Goal: Task Accomplishment & Management: Use online tool/utility

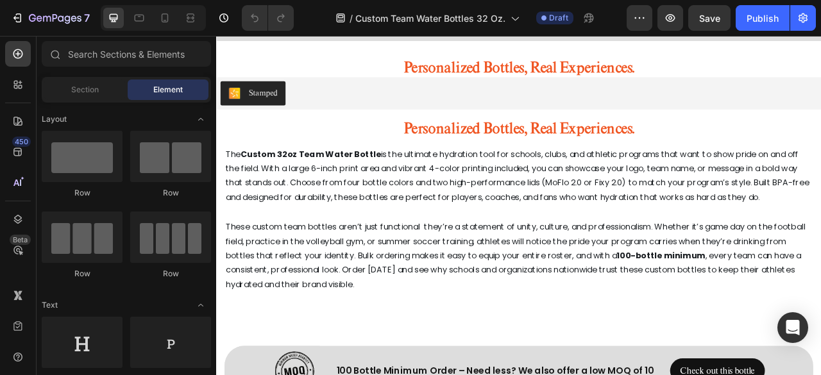
scroll to position [6735, 0]
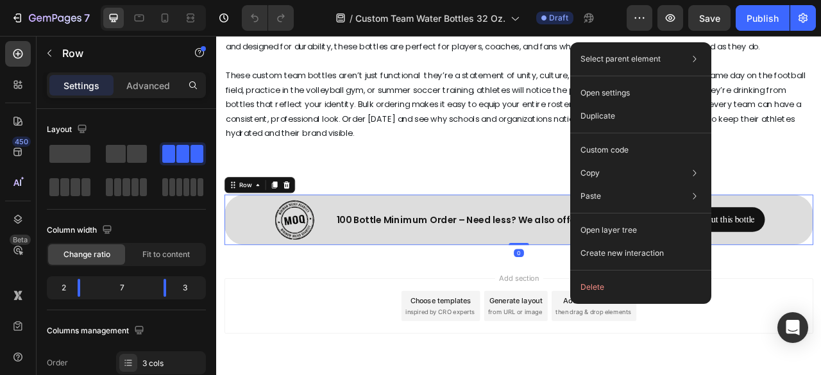
click at [359, 353] on div "Add section Choose templates inspired by CRO experts Generate layout from URL o…" at bounding box center [600, 379] width 749 height 71
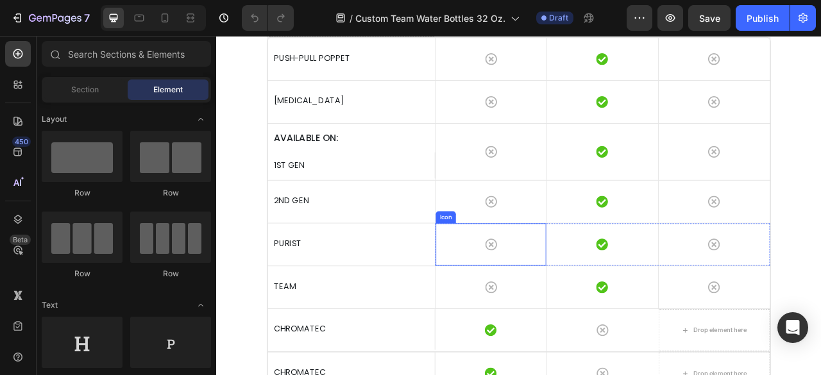
scroll to position [3015, 0]
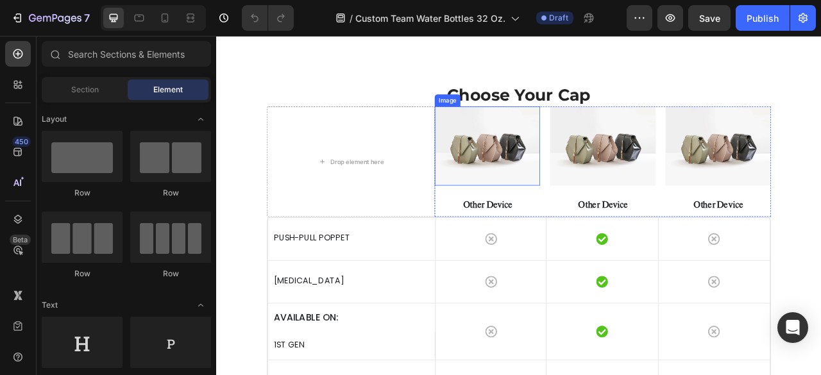
click at [571, 175] on img at bounding box center [561, 176] width 134 height 101
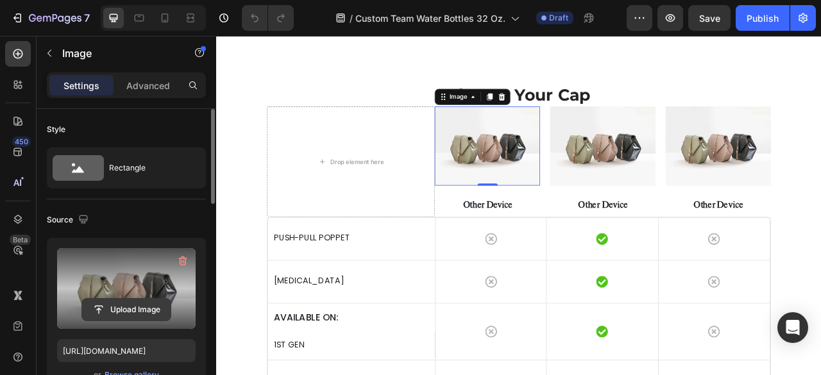
click at [148, 301] on input "file" at bounding box center [126, 310] width 89 height 22
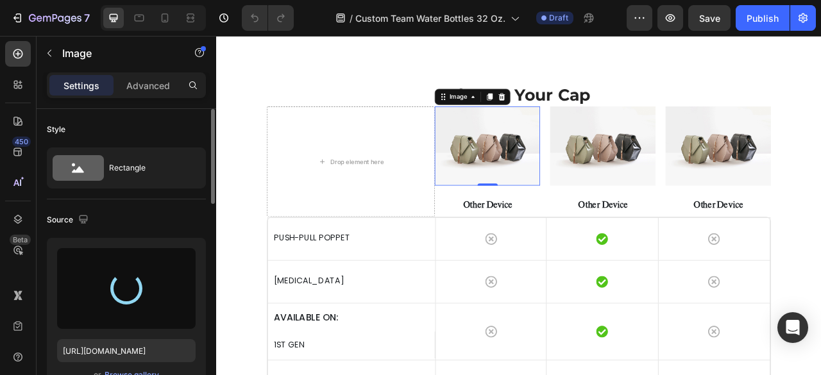
type input "[URL][DOMAIN_NAME]"
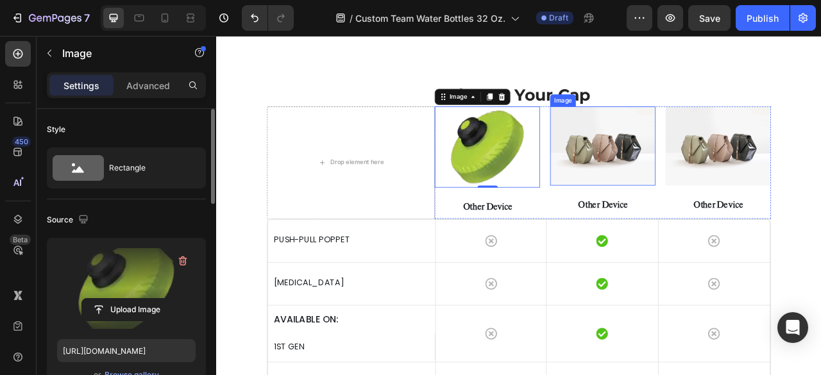
click at [700, 158] on img at bounding box center [708, 176] width 134 height 101
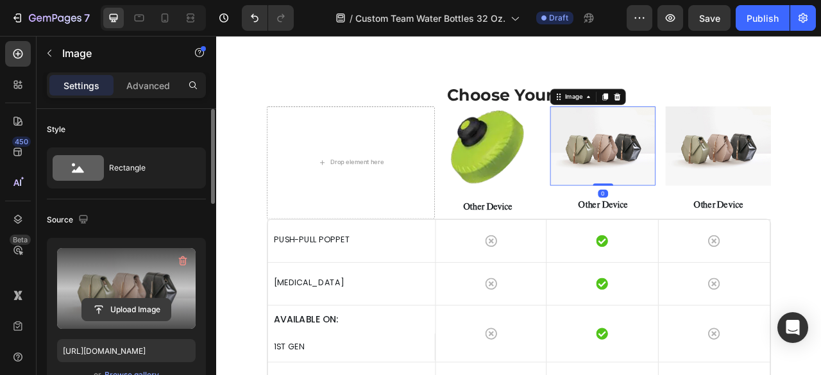
click at [148, 299] on input "file" at bounding box center [126, 310] width 89 height 22
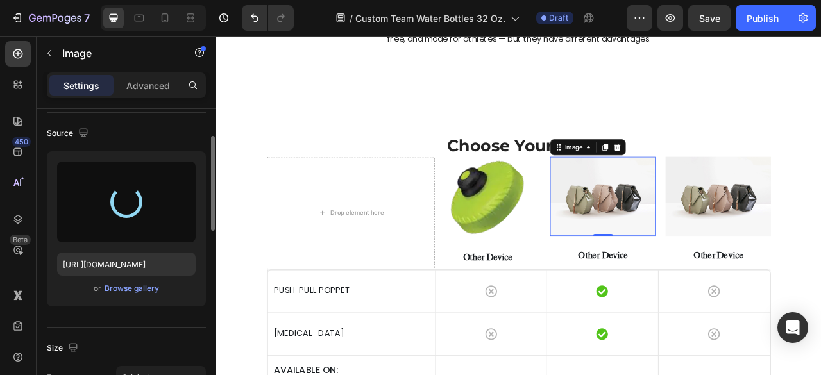
scroll to position [22, 0]
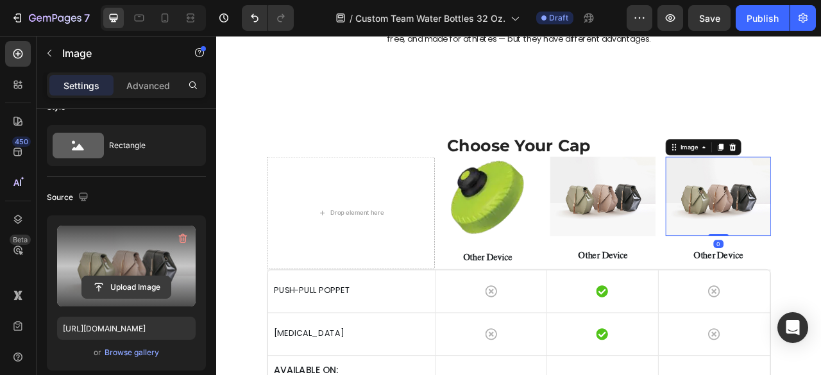
click at [139, 281] on input "file" at bounding box center [126, 287] width 89 height 22
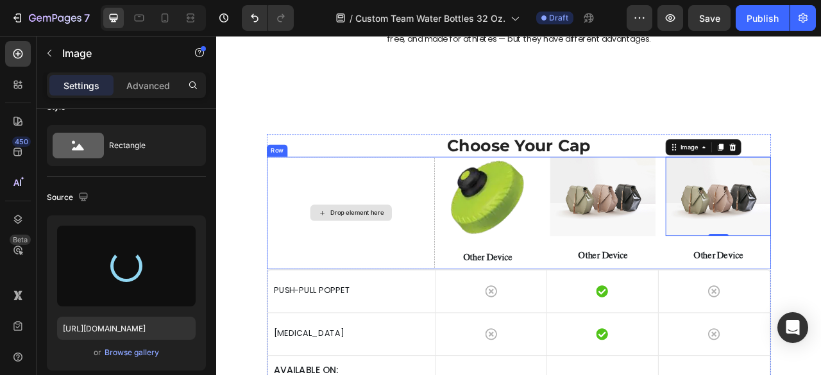
type input "[URL][DOMAIN_NAME]"
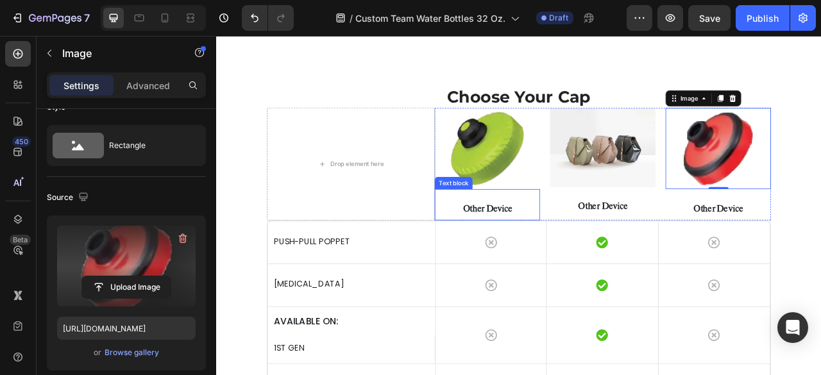
scroll to position [3015, 0]
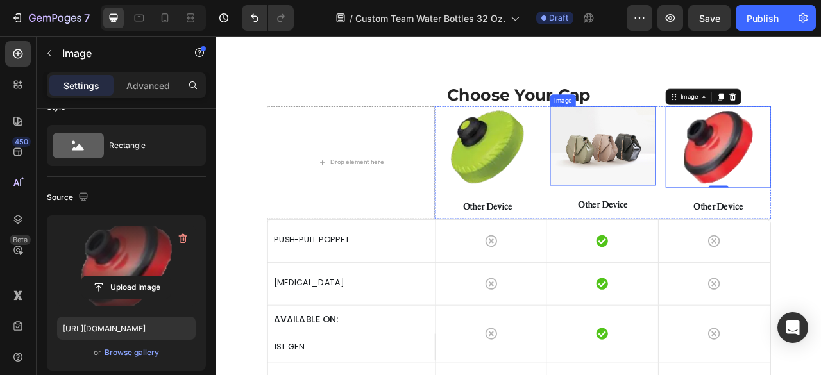
click at [739, 174] on img at bounding box center [708, 176] width 134 height 101
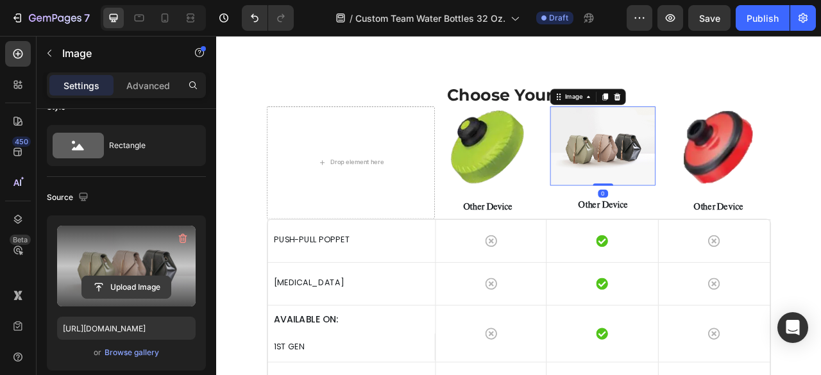
click at [157, 289] on input "file" at bounding box center [126, 287] width 89 height 22
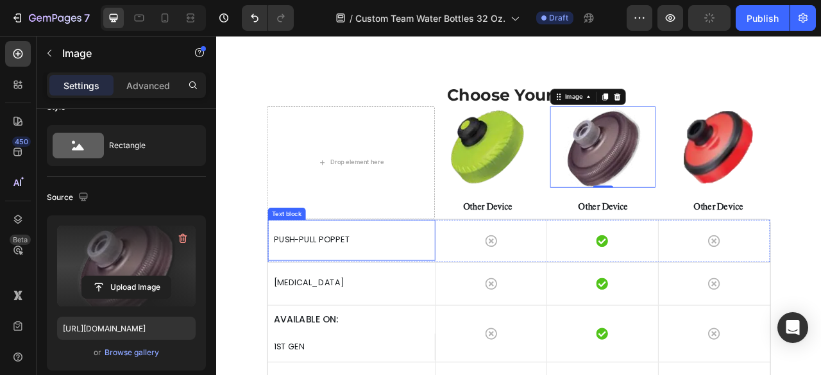
type input "[URL][DOMAIN_NAME]"
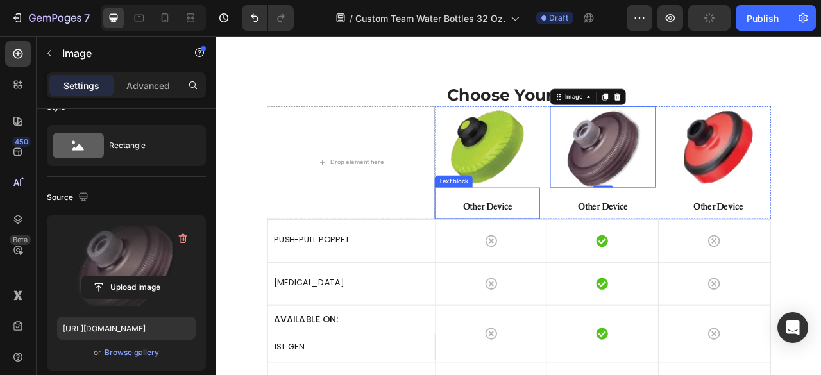
click at [584, 255] on p "Other Device" at bounding box center [560, 253] width 131 height 15
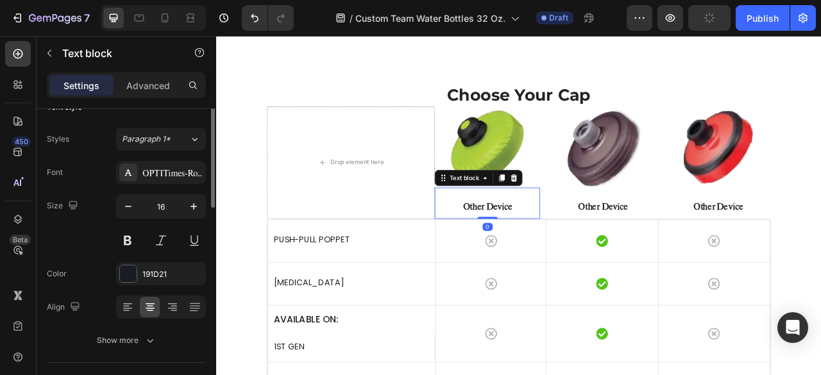
scroll to position [0, 0]
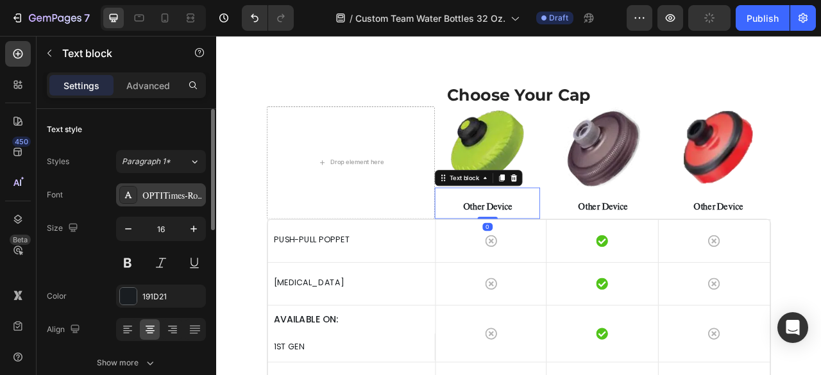
drag, startPoint x: 158, startPoint y: 185, endPoint x: 1, endPoint y: 256, distance: 172.3
click at [158, 185] on div "OPTITimes-Roman" at bounding box center [161, 194] width 90 height 23
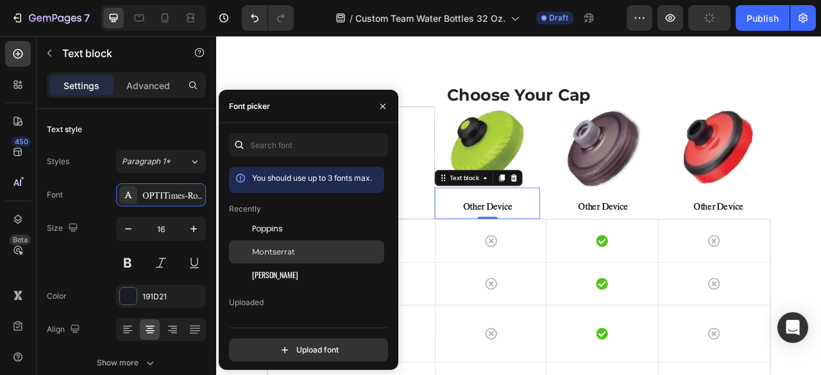
click at [284, 248] on span "Montserrat" at bounding box center [273, 252] width 43 height 12
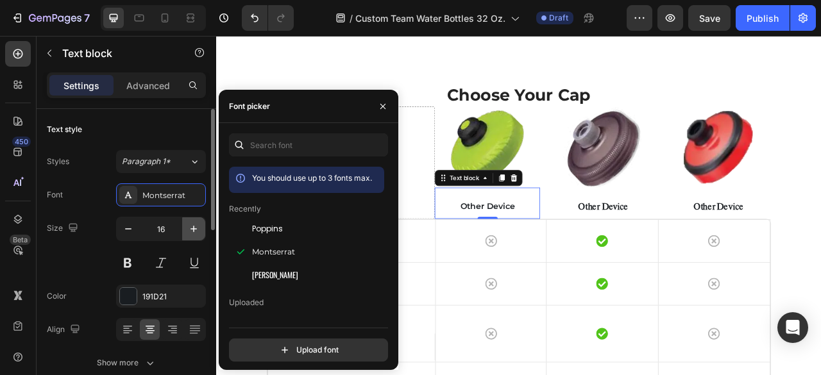
click at [201, 231] on button "button" at bounding box center [193, 228] width 23 height 23
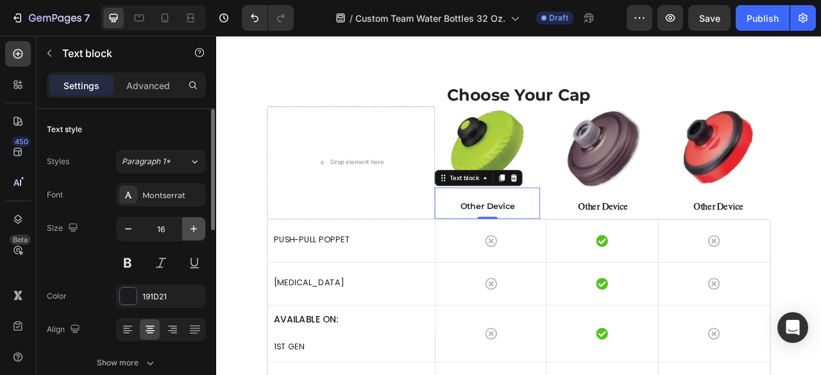
type input "17"
drag, startPoint x: 140, startPoint y: 80, endPoint x: 211, endPoint y: 216, distance: 153.5
click at [140, 80] on p "Advanced" at bounding box center [148, 85] width 44 height 13
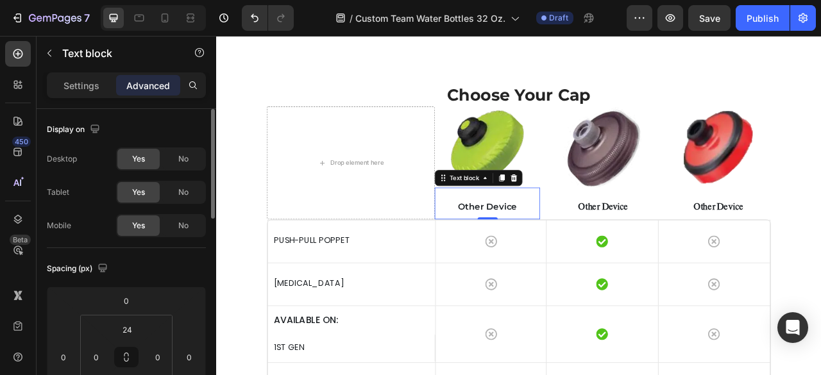
scroll to position [64, 0]
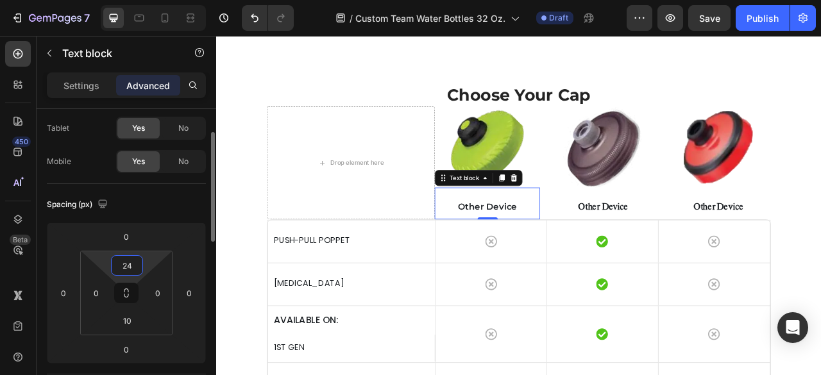
click at [137, 260] on input "24" at bounding box center [127, 265] width 26 height 19
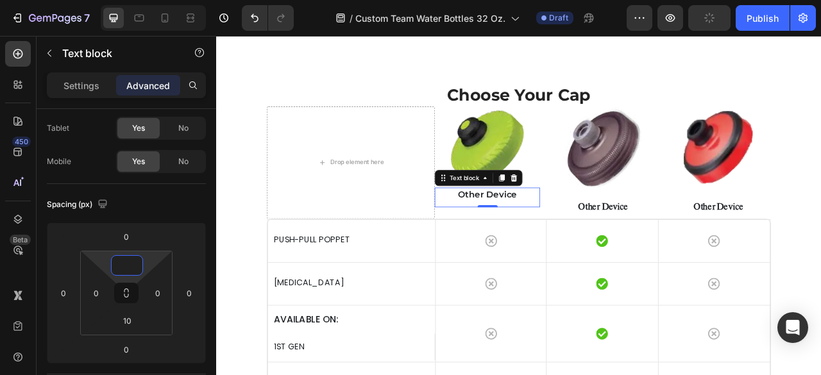
type input "0"
click at [151, 210] on div "Spacing (px)" at bounding box center [126, 204] width 159 height 21
click at [76, 81] on p "Settings" at bounding box center [81, 85] width 36 height 13
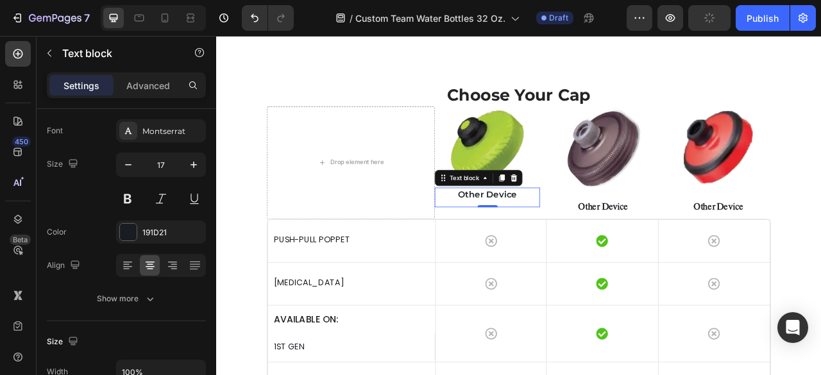
click at [588, 244] on p "Other Device" at bounding box center [560, 238] width 131 height 17
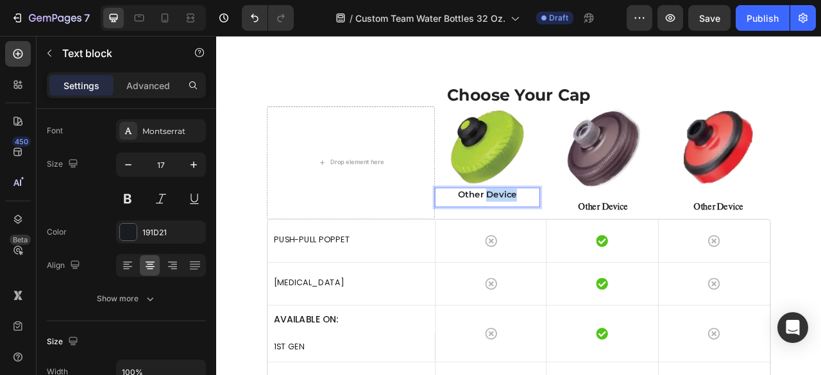
click at [587, 243] on p "Other Device" at bounding box center [560, 238] width 131 height 17
click at [720, 248] on p "Other Device" at bounding box center [707, 253] width 131 height 15
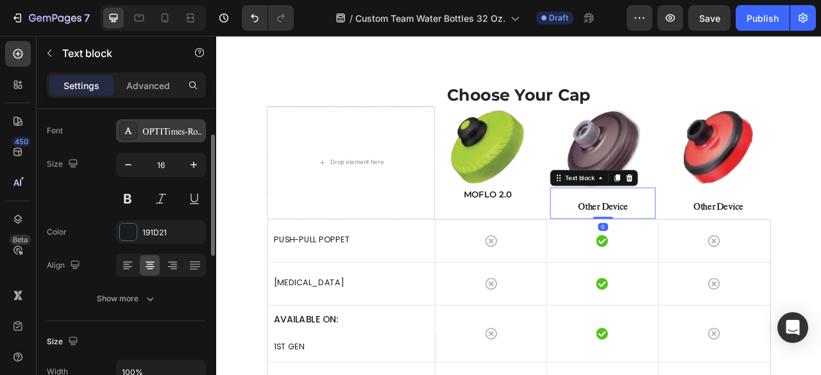
click at [165, 123] on div "OPTITimes-Roman" at bounding box center [161, 130] width 90 height 23
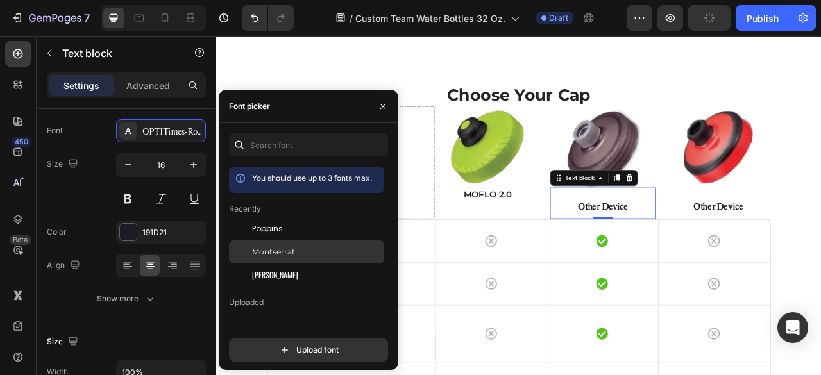
click at [276, 248] on span "Montserrat" at bounding box center [273, 252] width 43 height 12
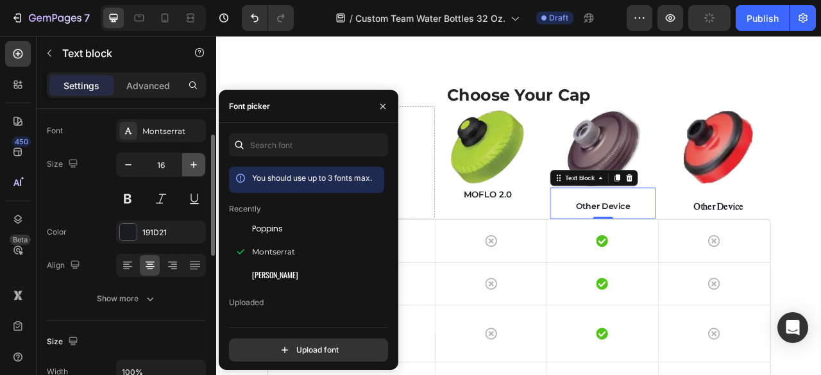
click at [196, 167] on icon "button" at bounding box center [193, 164] width 13 height 13
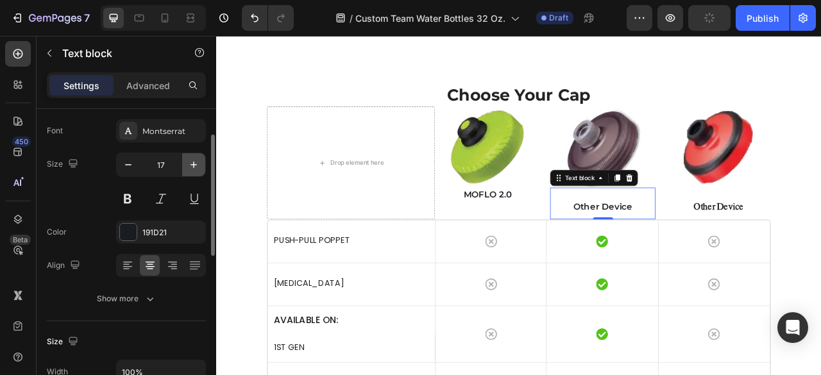
click at [196, 167] on icon "button" at bounding box center [193, 164] width 13 height 13
type input "18"
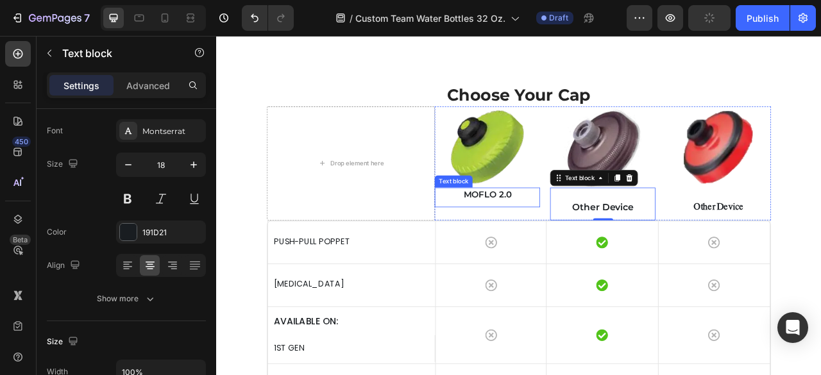
click at [583, 235] on p "MOFLO 2.0" at bounding box center [560, 238] width 131 height 17
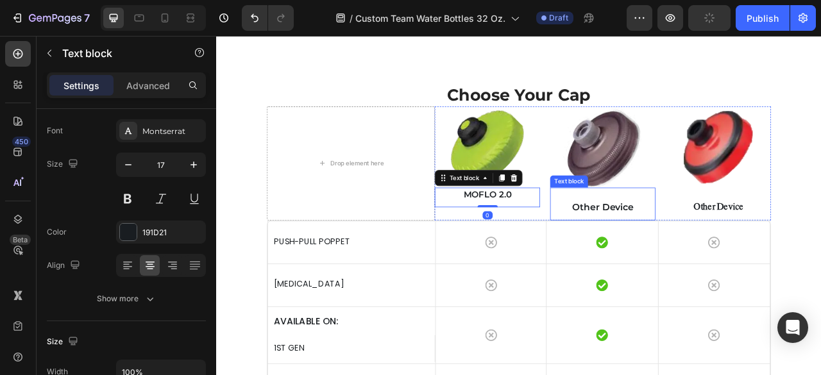
click at [710, 253] on p "Other Device" at bounding box center [707, 254] width 131 height 17
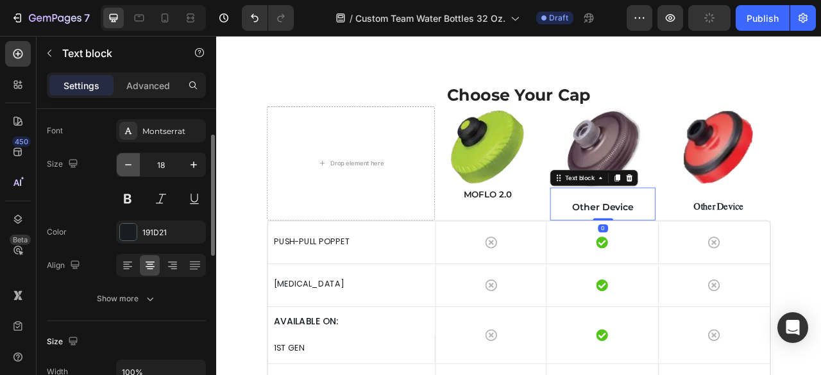
click at [131, 170] on icon "button" at bounding box center [128, 164] width 13 height 13
type input "17"
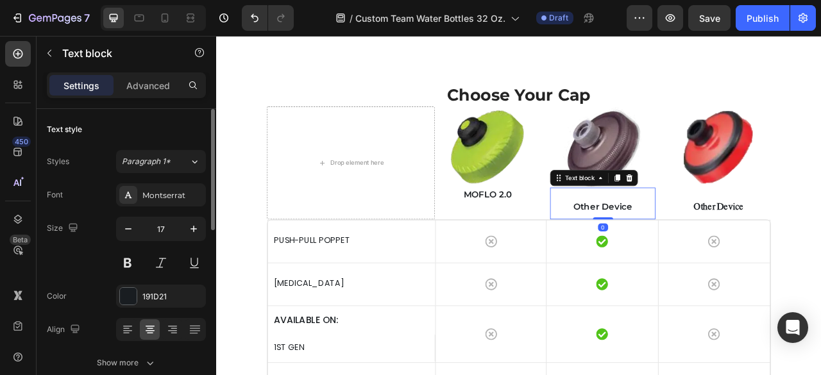
scroll to position [128, 0]
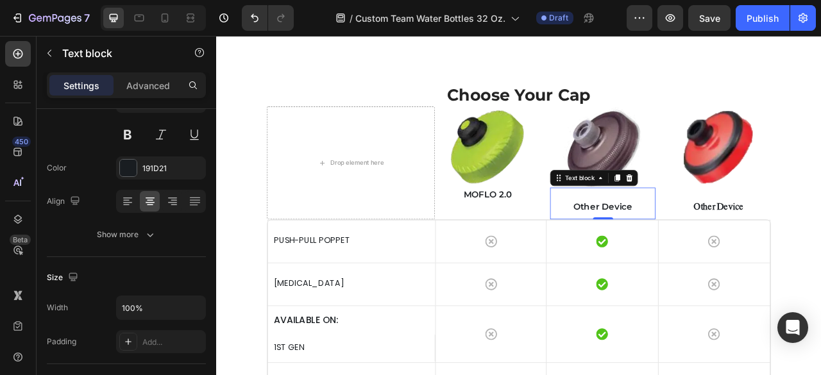
click at [700, 249] on p "Other Device" at bounding box center [707, 254] width 131 height 17
click at [162, 87] on p "Advanced" at bounding box center [148, 85] width 44 height 13
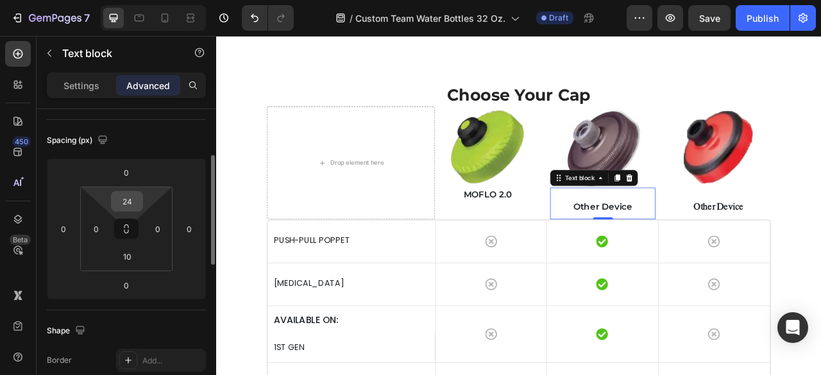
click at [131, 197] on input "24" at bounding box center [127, 201] width 26 height 19
type input "1"
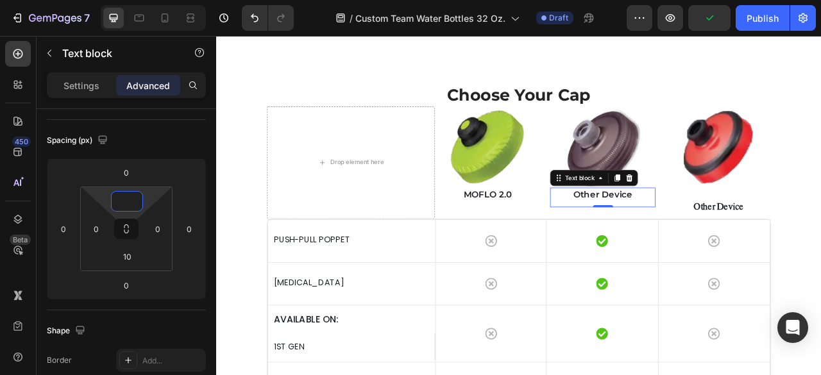
type input "0"
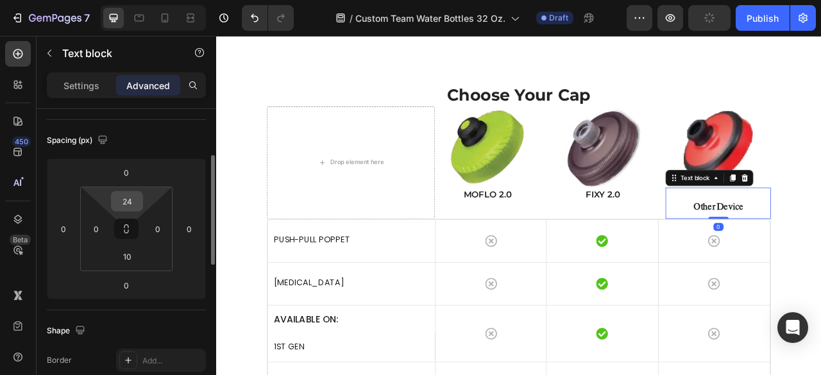
drag, startPoint x: 144, startPoint y: 196, endPoint x: 128, endPoint y: 202, distance: 17.0
click at [144, 0] on html "7 Version history / Custom Team Water Bottles 32 Oz. Draft Preview Publish 450 …" at bounding box center [410, 0] width 821 height 0
type input "26"
click at [128, 202] on input "26" at bounding box center [127, 201] width 26 height 19
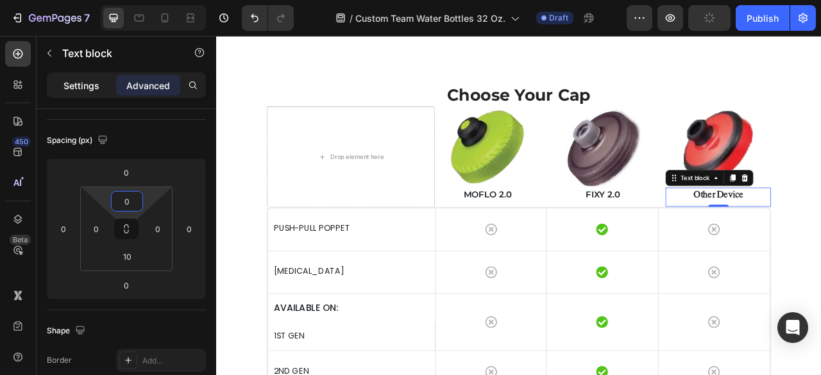
click at [74, 79] on p "Settings" at bounding box center [81, 85] width 36 height 13
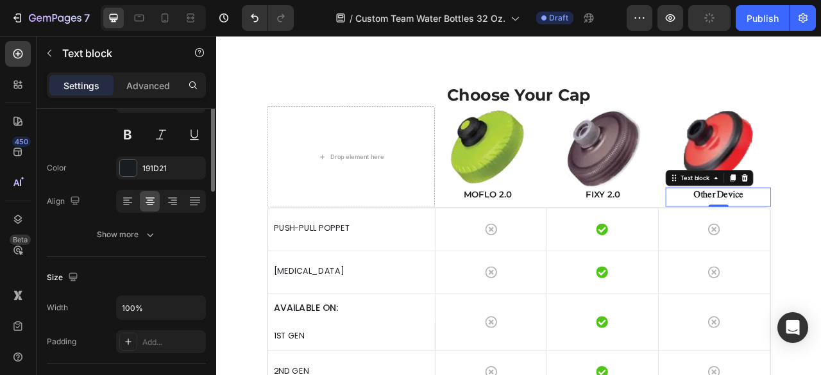
scroll to position [64, 0]
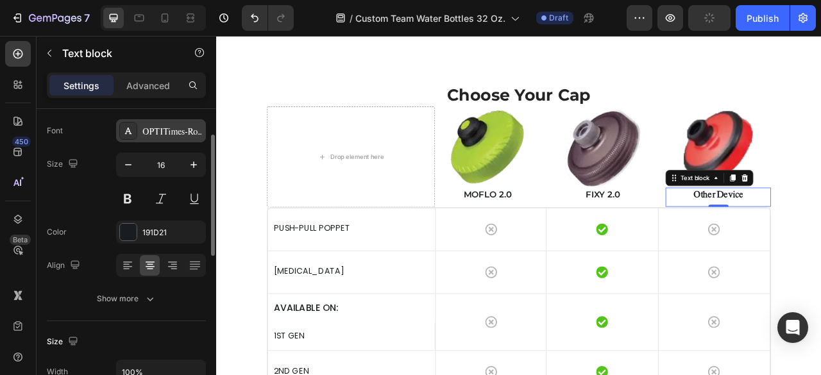
click at [190, 134] on div "OPTITimes-Roman" at bounding box center [172, 132] width 60 height 12
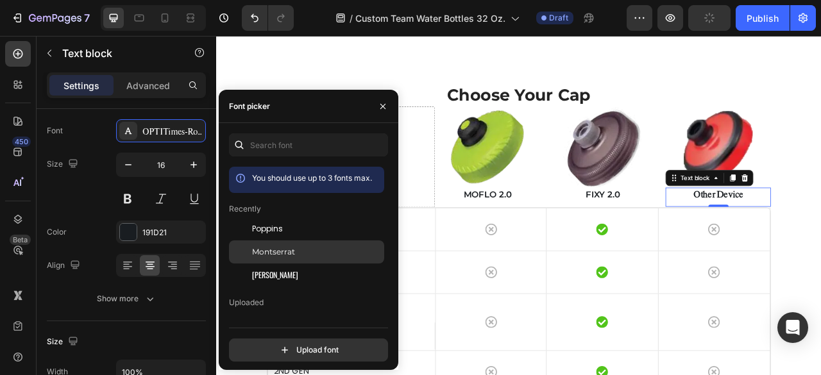
click at [287, 251] on span "Montserrat" at bounding box center [273, 252] width 43 height 12
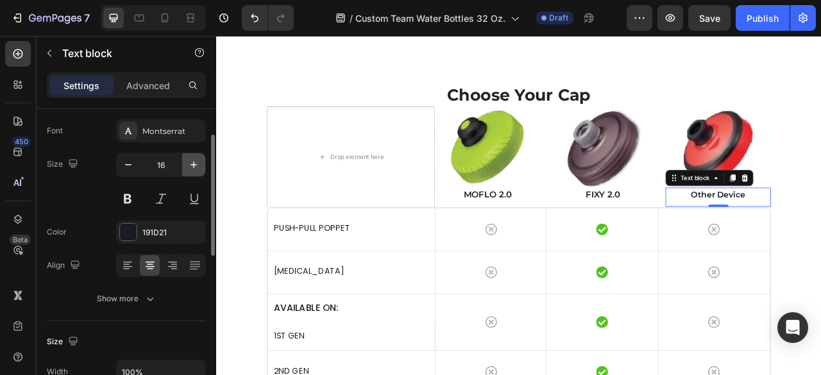
click at [194, 168] on icon "button" at bounding box center [193, 164] width 13 height 13
type input "17"
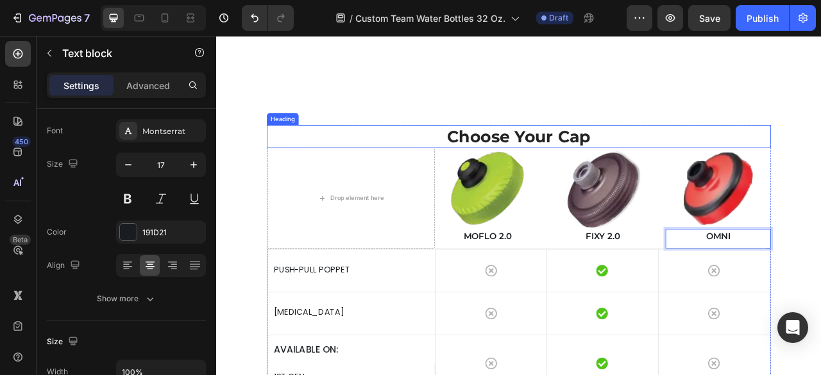
scroll to position [2950, 0]
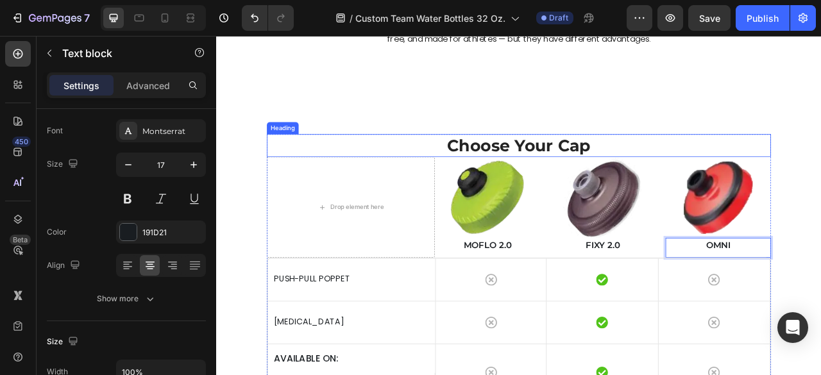
click at [615, 178] on h2 "Choose Your Cap" at bounding box center [600, 176] width 641 height 30
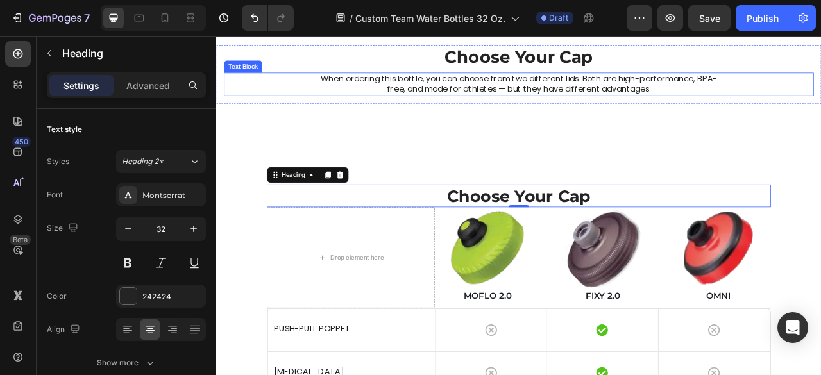
scroll to position [2822, 0]
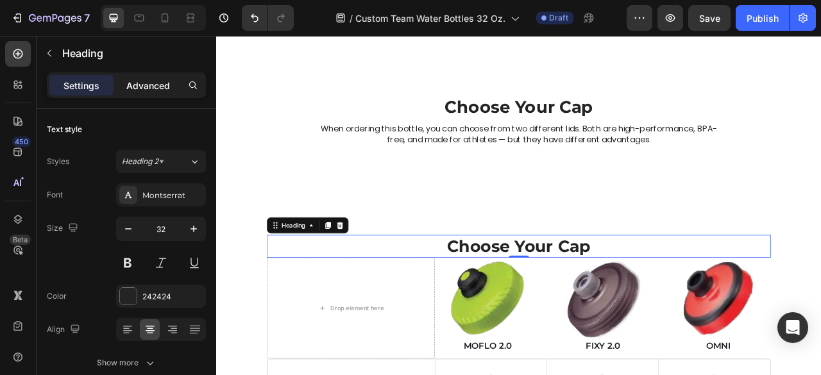
click at [157, 89] on p "Advanced" at bounding box center [148, 85] width 44 height 13
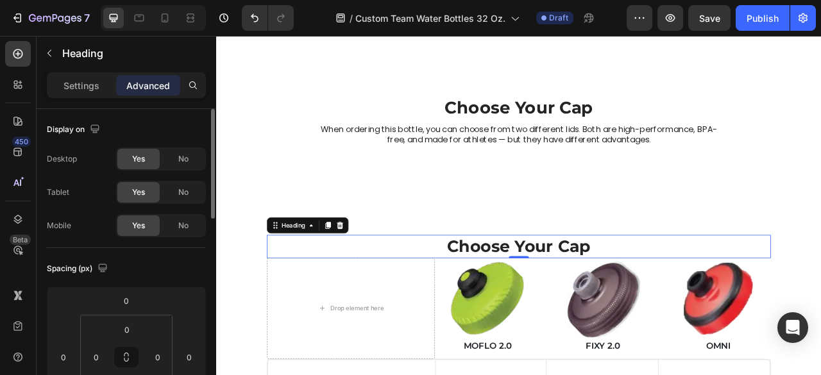
scroll to position [128, 0]
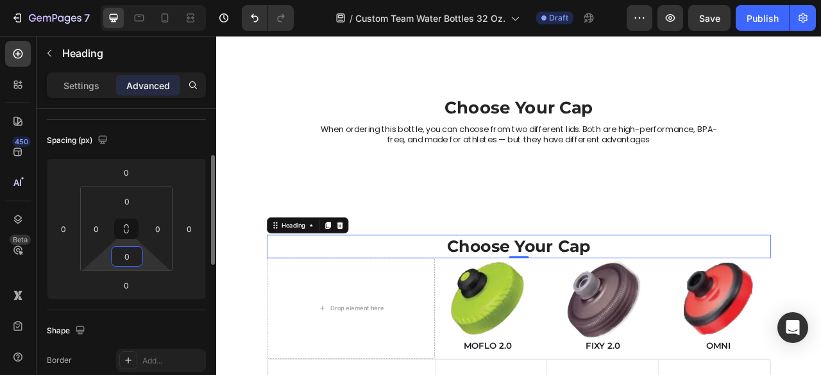
click at [130, 257] on input "0" at bounding box center [127, 256] width 26 height 19
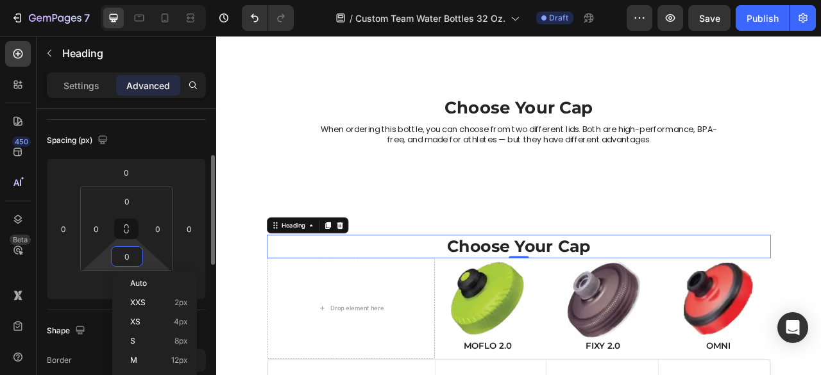
click at [121, 251] on input "0" at bounding box center [127, 256] width 26 height 19
type input "30"
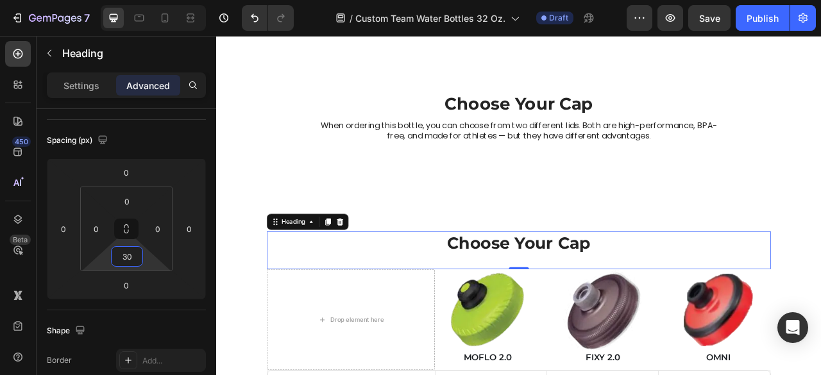
scroll to position [2886, 0]
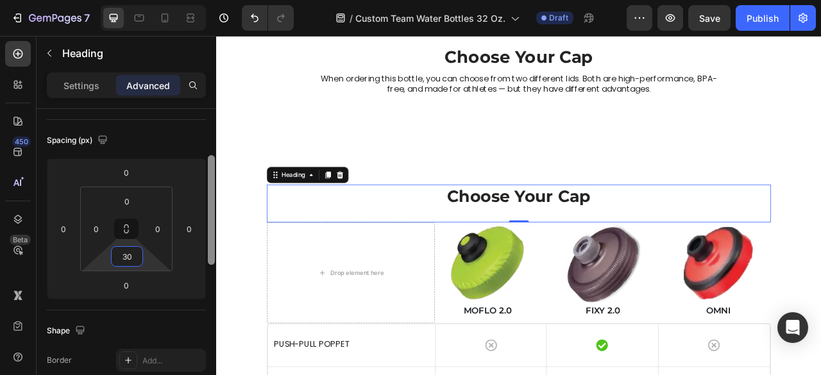
click at [94, 88] on p "Settings" at bounding box center [81, 85] width 36 height 13
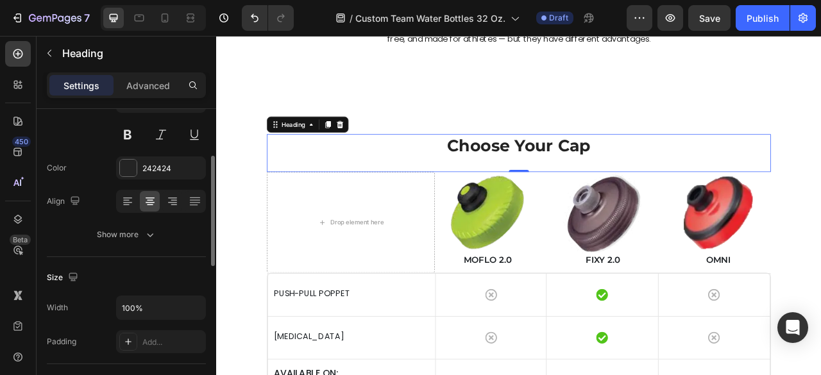
scroll to position [64, 0]
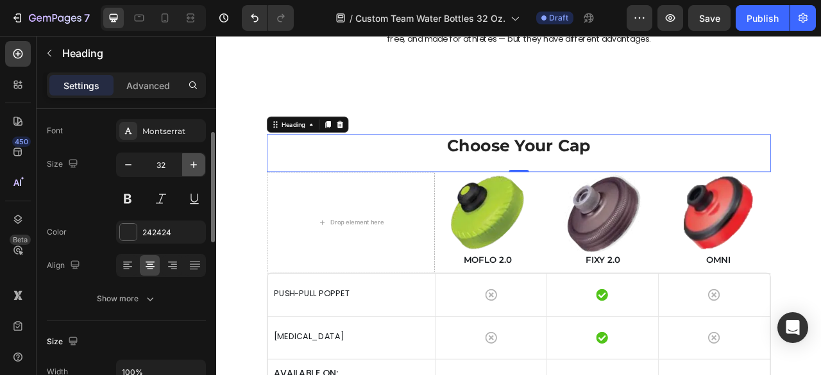
click at [195, 170] on icon "button" at bounding box center [193, 164] width 13 height 13
type input "33"
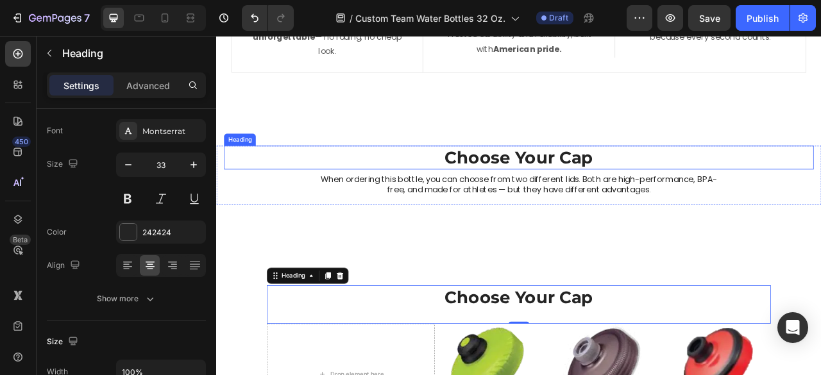
click at [619, 184] on h2 "Choose Your Cap" at bounding box center [601, 191] width 750 height 30
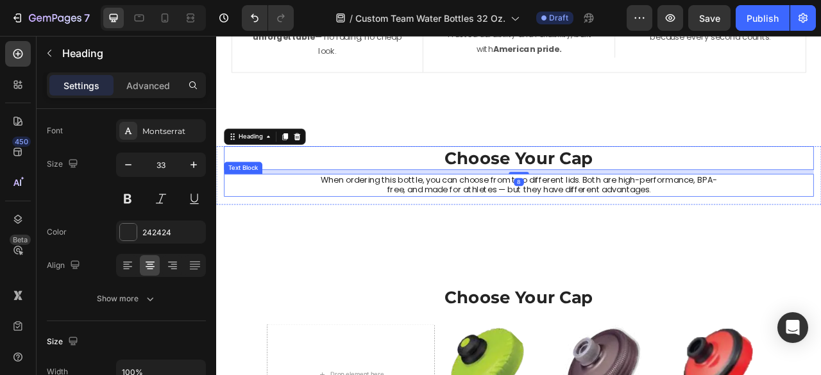
scroll to position [2822, 0]
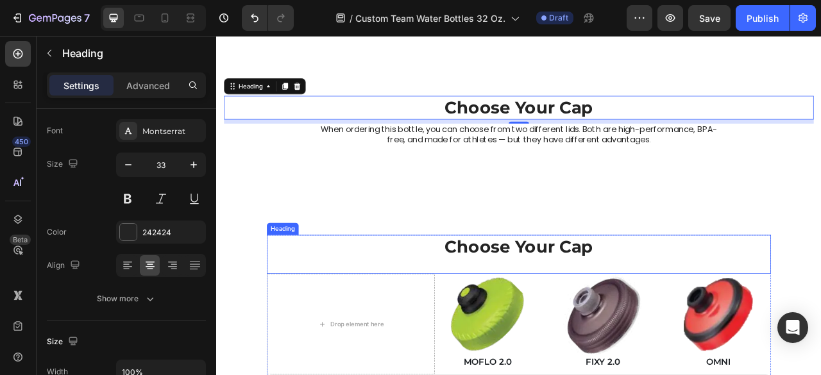
click at [602, 308] on h2 "Choose Your Cap" at bounding box center [600, 304] width 641 height 30
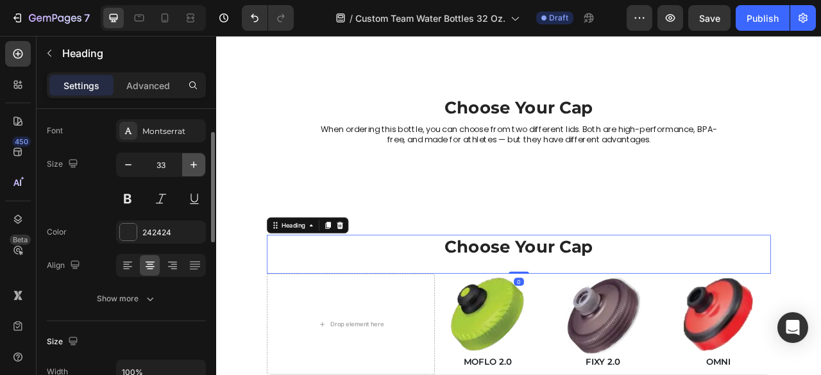
click at [194, 161] on icon "button" at bounding box center [193, 164] width 13 height 13
type input "34"
click at [615, 310] on h2 "Choose Your Cap" at bounding box center [600, 304] width 641 height 31
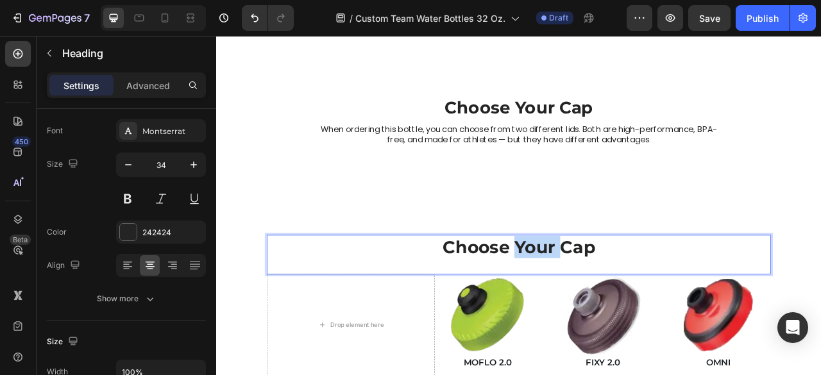
click at [615, 310] on p "Choose Your Cap" at bounding box center [601, 305] width 639 height 28
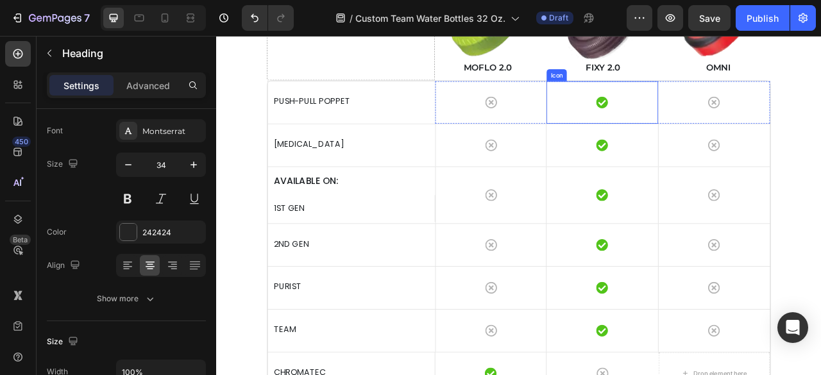
scroll to position [3207, 0]
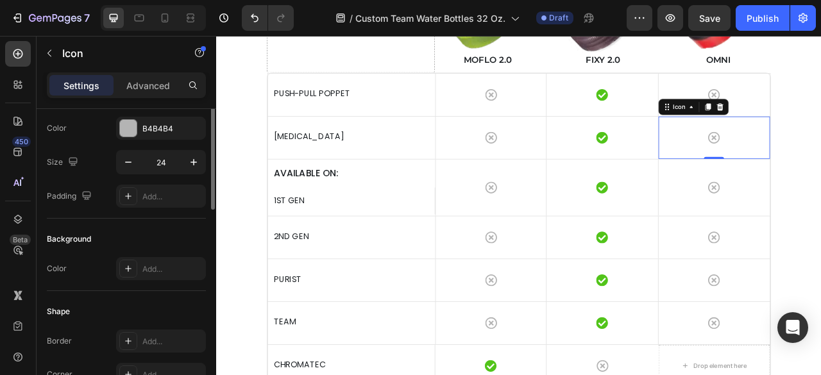
scroll to position [0, 0]
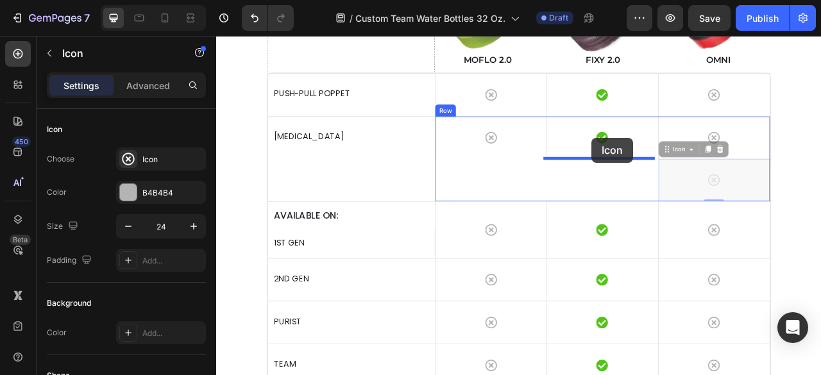
drag, startPoint x: 799, startPoint y: 178, endPoint x: 694, endPoint y: 165, distance: 105.9
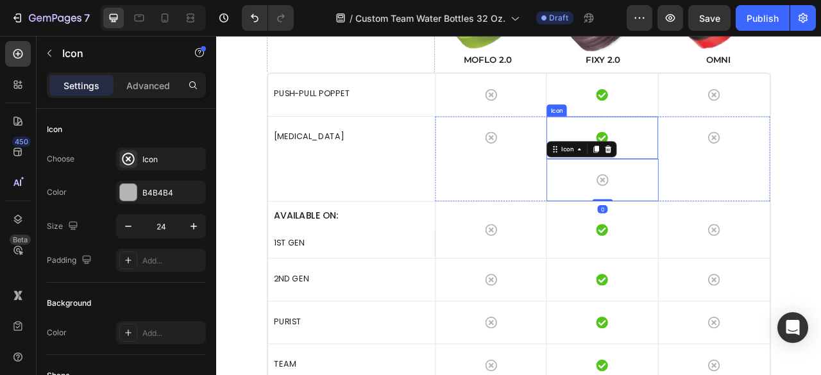
click at [733, 164] on div "Icon" at bounding box center [707, 166] width 142 height 54
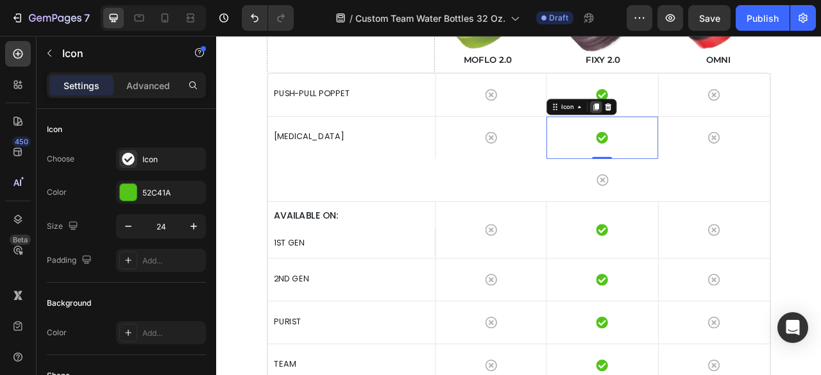
click at [696, 126] on icon at bounding box center [699, 126] width 7 height 9
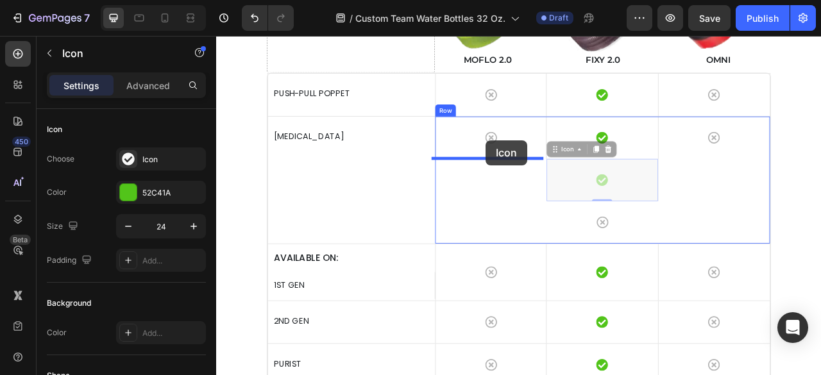
drag, startPoint x: 661, startPoint y: 180, endPoint x: 559, endPoint y: 169, distance: 103.2
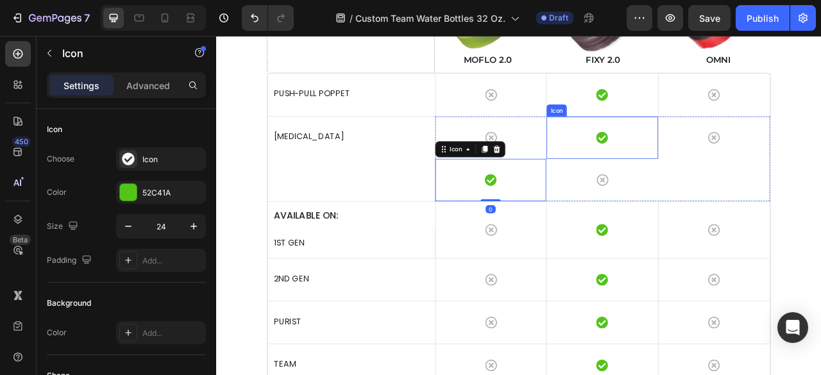
click at [726, 174] on div "Icon" at bounding box center [707, 166] width 142 height 54
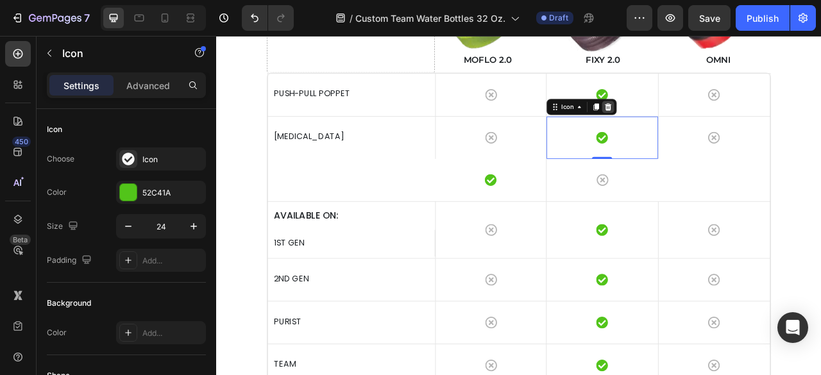
click at [715, 124] on icon at bounding box center [714, 126] width 10 height 10
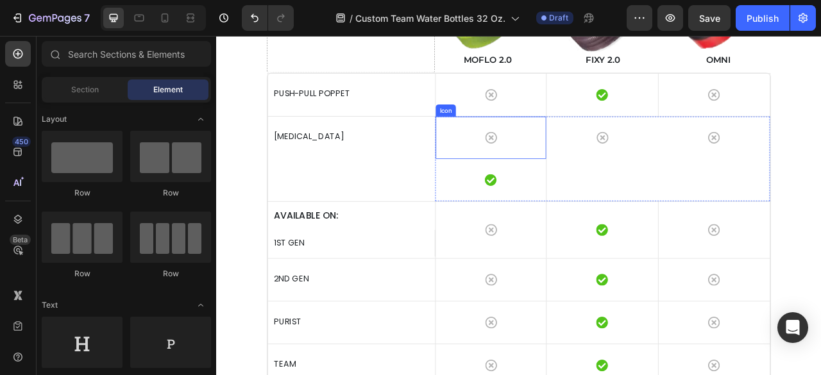
click at [578, 169] on div "Icon" at bounding box center [566, 166] width 142 height 54
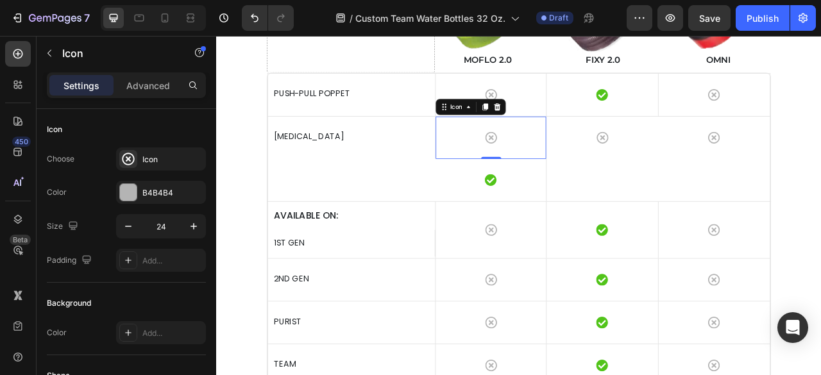
click at [571, 127] on icon at bounding box center [573, 126] width 10 height 10
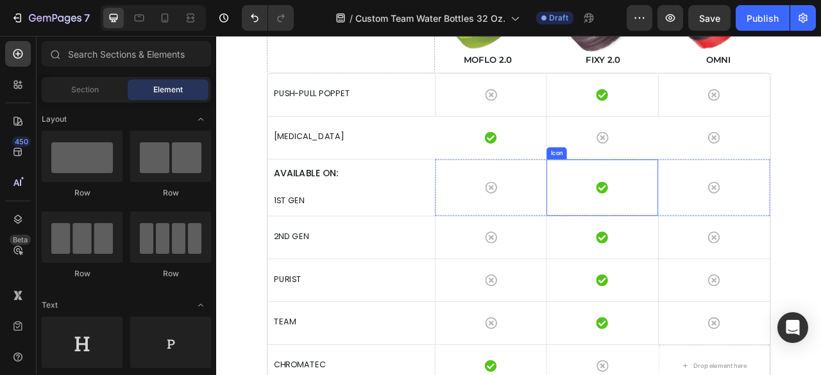
click at [672, 233] on div "Icon" at bounding box center [707, 229] width 142 height 72
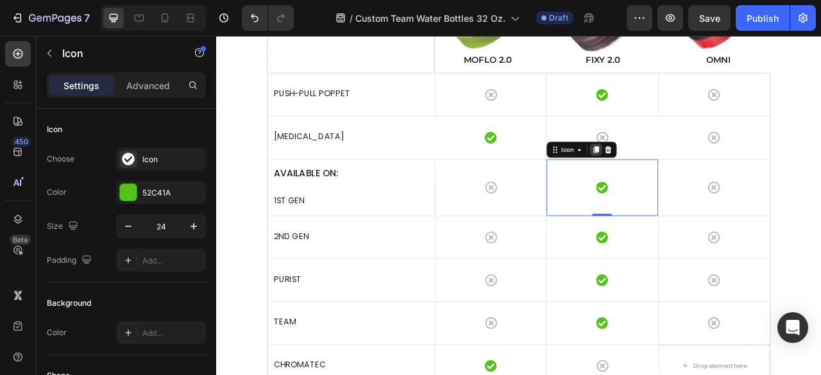
click at [694, 185] on icon at bounding box center [699, 181] width 10 height 10
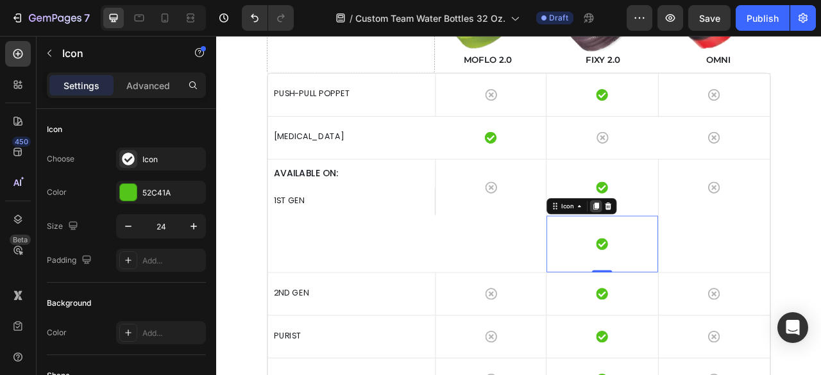
click at [696, 255] on icon at bounding box center [699, 252] width 7 height 9
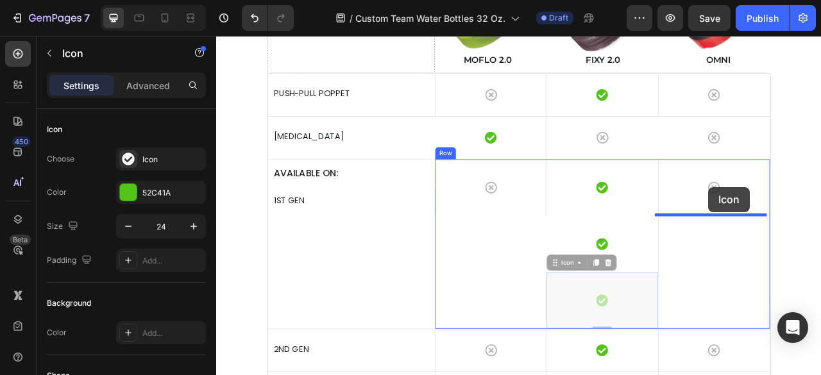
drag, startPoint x: 662, startPoint y: 321, endPoint x: 842, endPoint y: 228, distance: 202.5
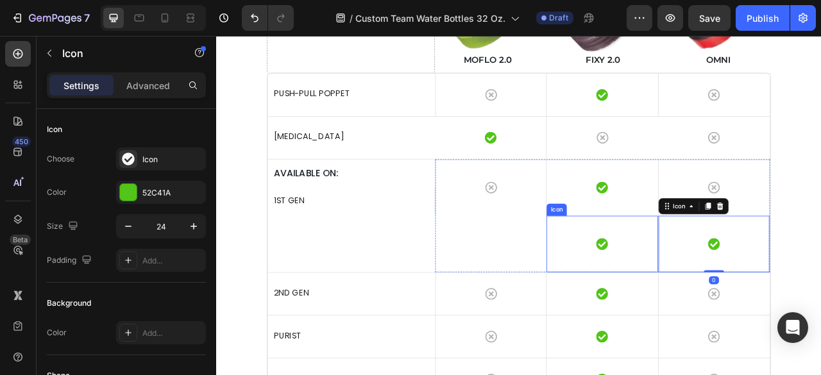
click at [720, 285] on div "Icon" at bounding box center [707, 301] width 142 height 72
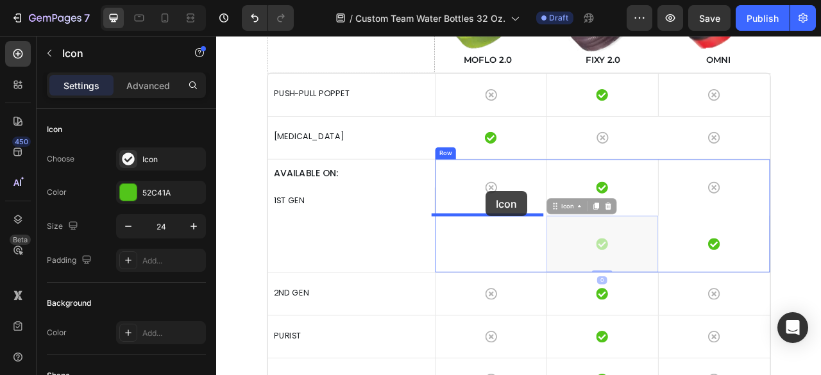
drag, startPoint x: 668, startPoint y: 253, endPoint x: 559, endPoint y: 233, distance: 110.7
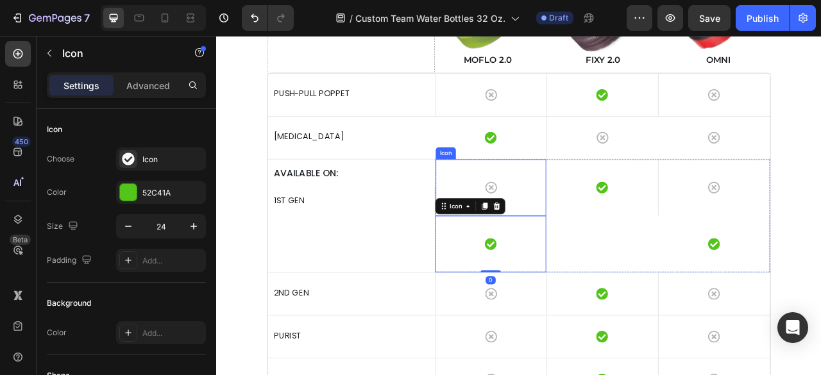
click at [600, 230] on div "Icon" at bounding box center [566, 229] width 142 height 72
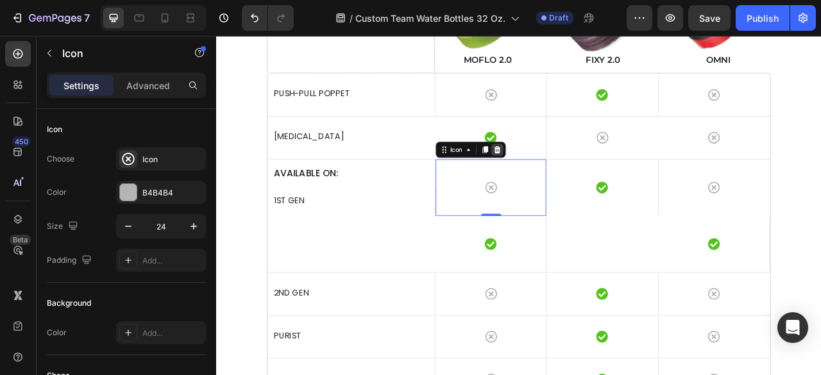
click at [571, 181] on icon at bounding box center [574, 180] width 8 height 9
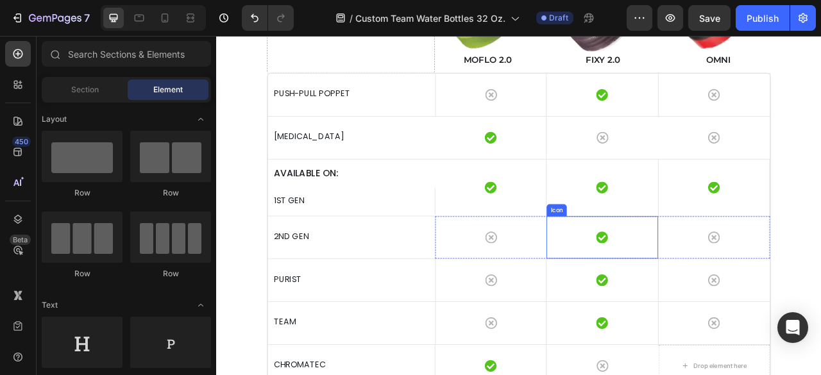
click at [718, 296] on div "Icon" at bounding box center [707, 293] width 142 height 54
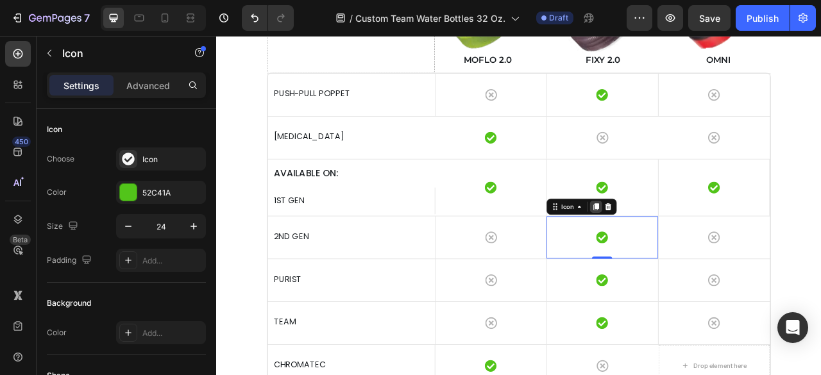
click at [696, 251] on icon at bounding box center [699, 253] width 7 height 9
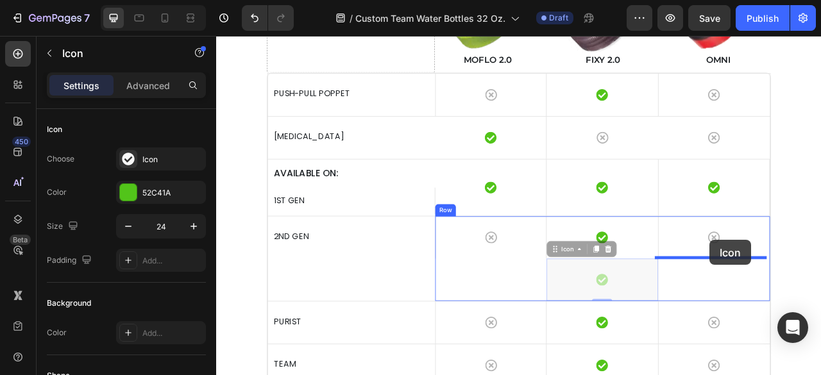
drag, startPoint x: 648, startPoint y: 305, endPoint x: 844, endPoint y: 296, distance: 195.9
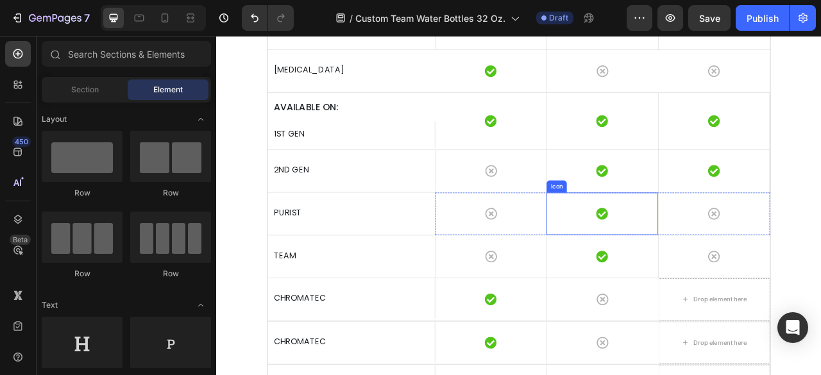
scroll to position [3335, 0]
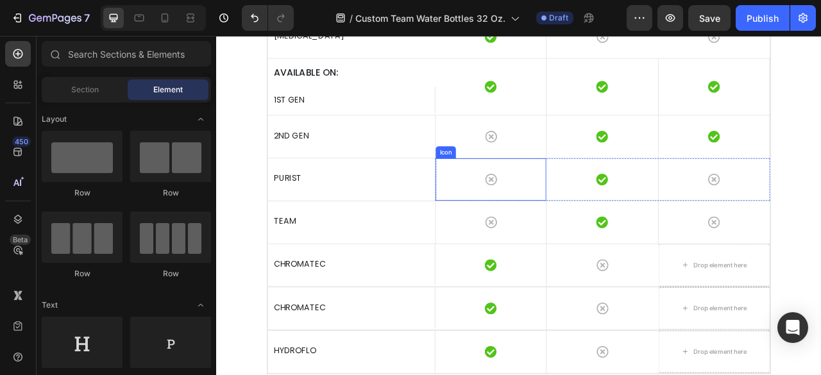
click at [602, 212] on div "Icon" at bounding box center [566, 219] width 142 height 54
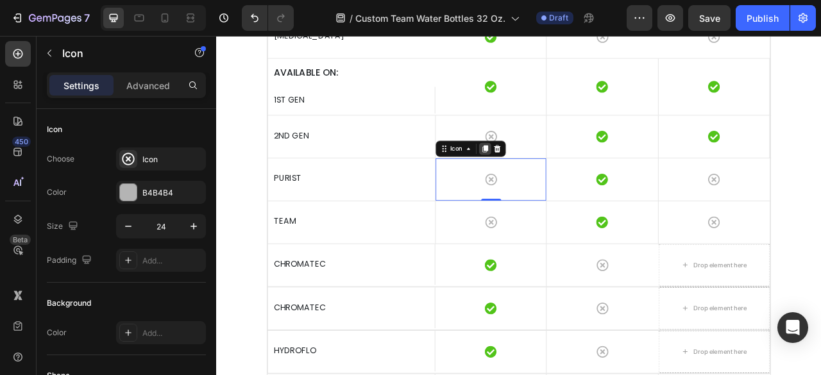
click at [555, 176] on icon at bounding box center [558, 179] width 7 height 9
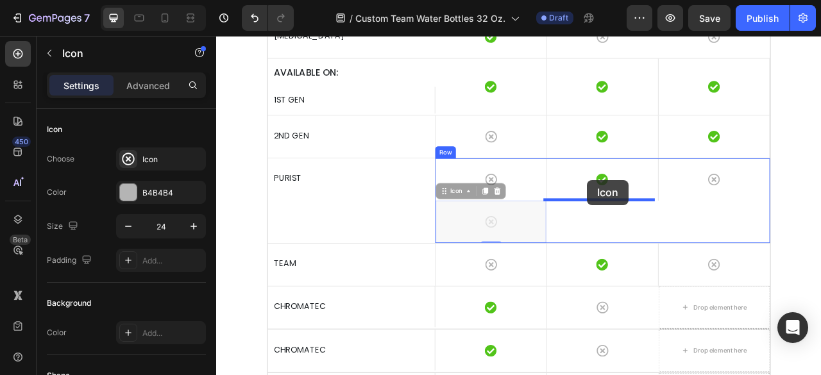
drag, startPoint x: 517, startPoint y: 230, endPoint x: 688, endPoint y: 219, distance: 171.0
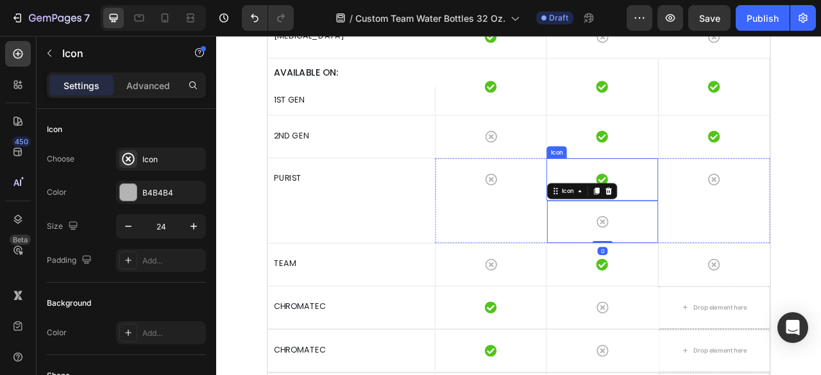
click at [727, 219] on div "Icon" at bounding box center [707, 219] width 142 height 54
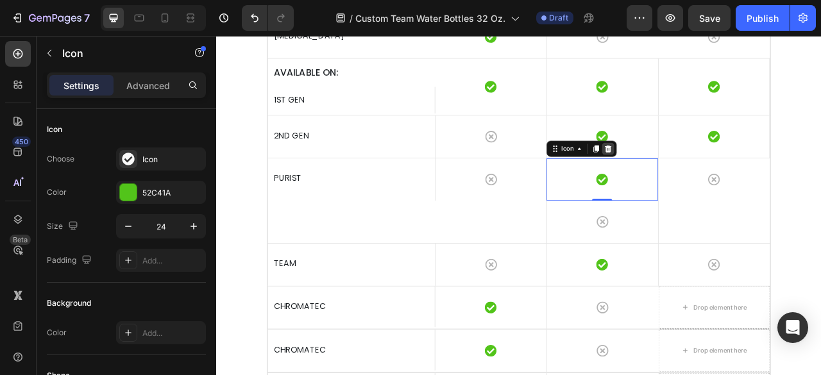
click at [711, 182] on icon at bounding box center [715, 179] width 8 height 9
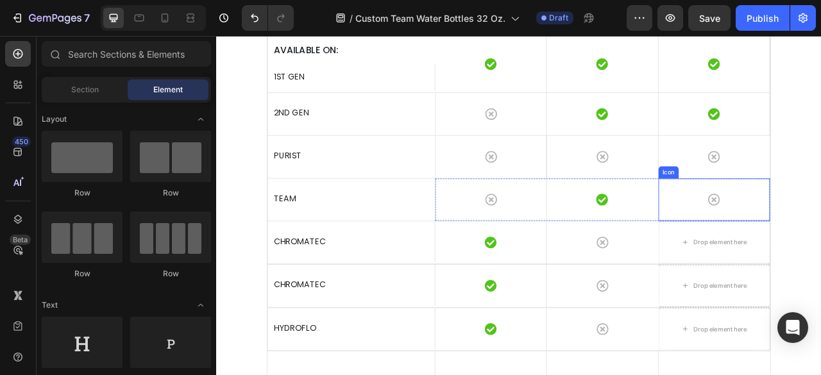
scroll to position [3271, 0]
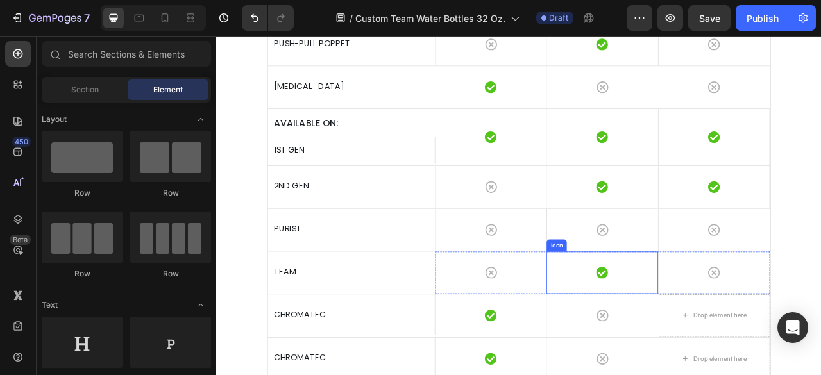
click at [741, 348] on div "Icon" at bounding box center [707, 337] width 142 height 54
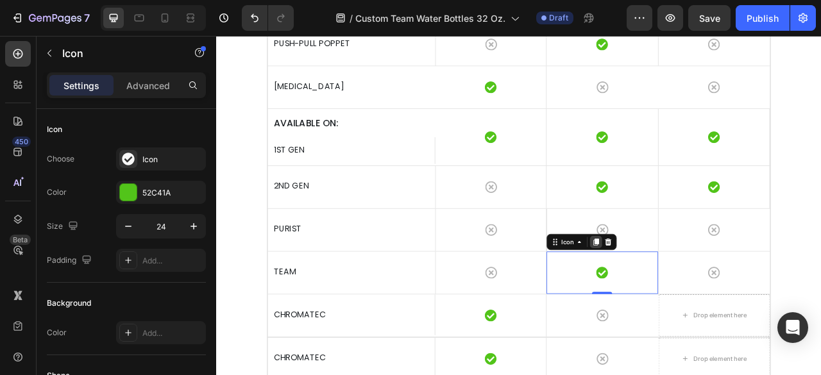
click at [702, 300] on div at bounding box center [698, 298] width 15 height 15
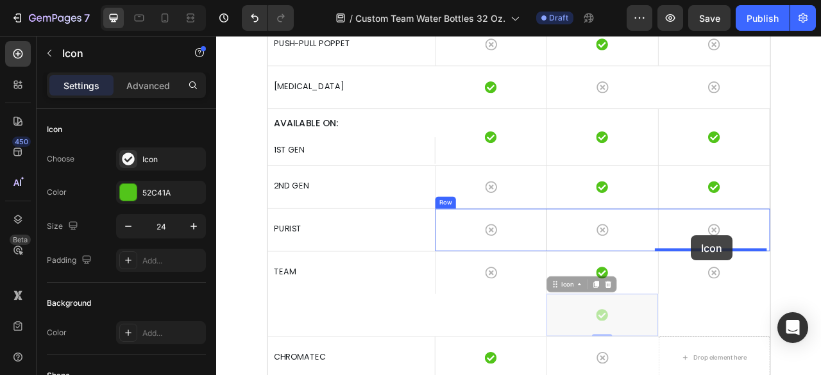
drag, startPoint x: 656, startPoint y: 351, endPoint x: 820, endPoint y: 290, distance: 175.1
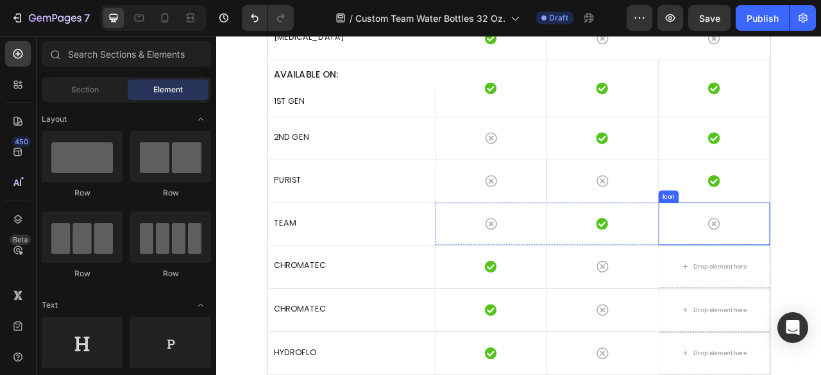
scroll to position [3335, 0]
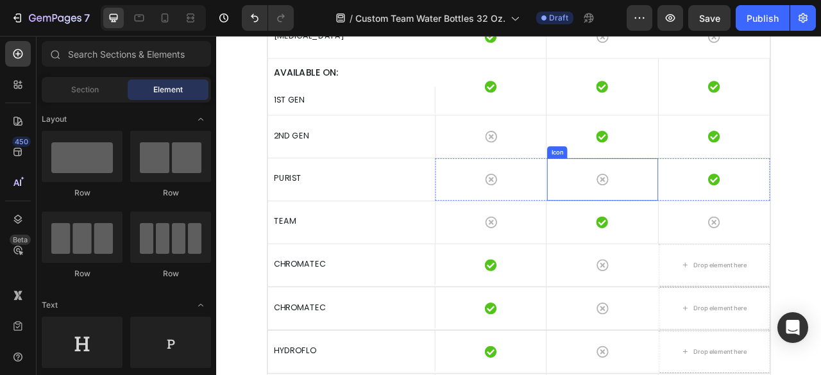
click at [726, 230] on div "Icon" at bounding box center [707, 219] width 142 height 54
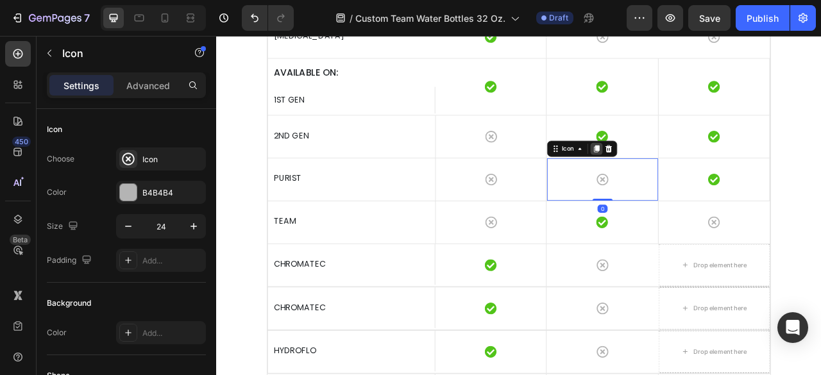
click at [696, 184] on div at bounding box center [699, 179] width 15 height 15
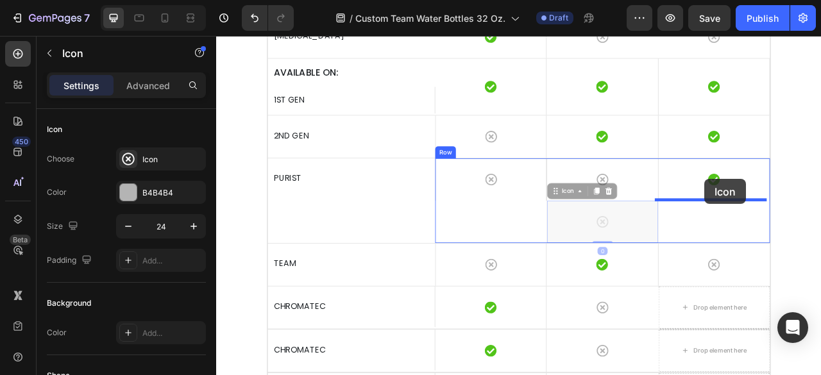
drag, startPoint x: 659, startPoint y: 235, endPoint x: 838, endPoint y: 218, distance: 179.7
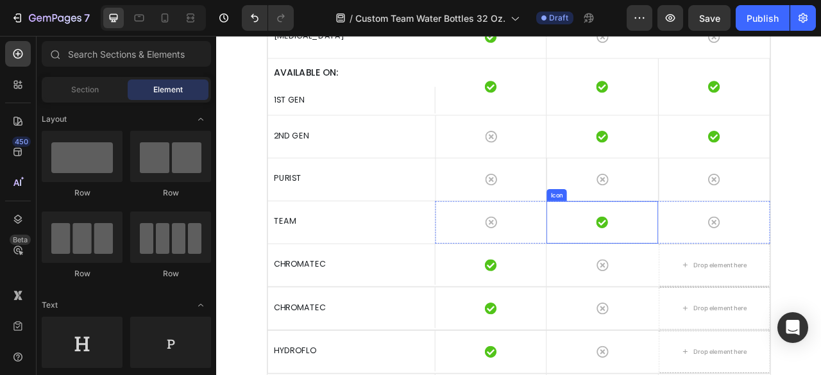
click at [752, 278] on div "Icon" at bounding box center [707, 273] width 142 height 54
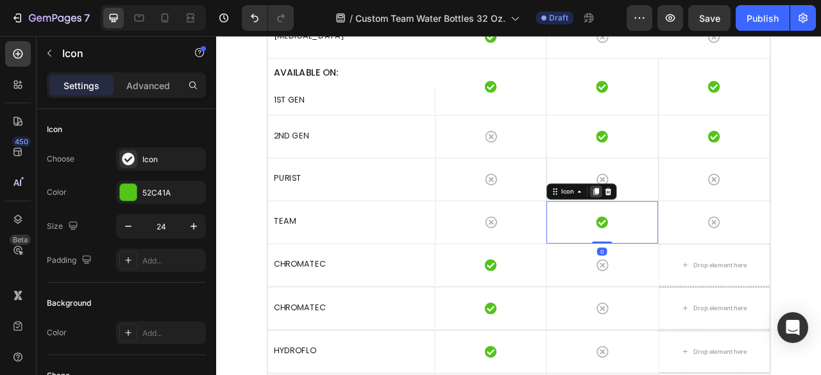
click at [696, 230] on icon at bounding box center [699, 234] width 7 height 9
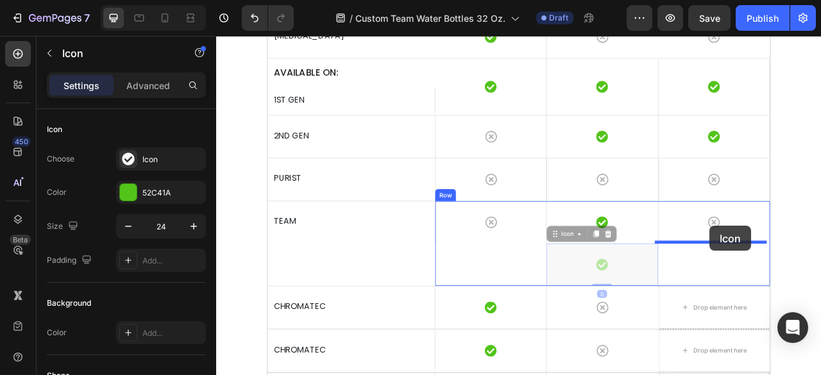
drag, startPoint x: 656, startPoint y: 287, endPoint x: 843, endPoint y: 278, distance: 188.2
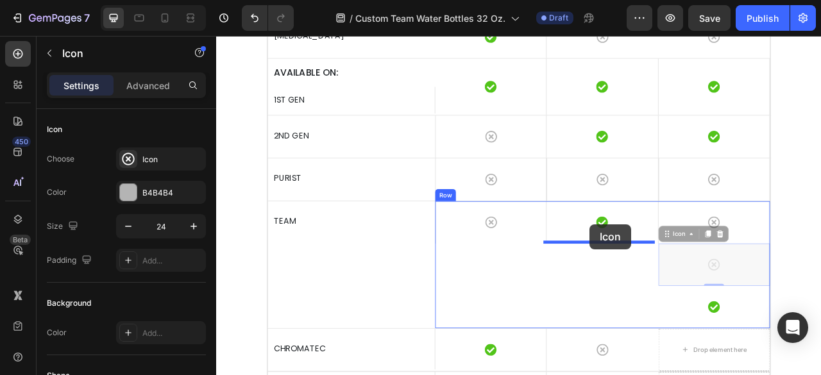
drag, startPoint x: 813, startPoint y: 289, endPoint x: 691, endPoint y: 276, distance: 123.2
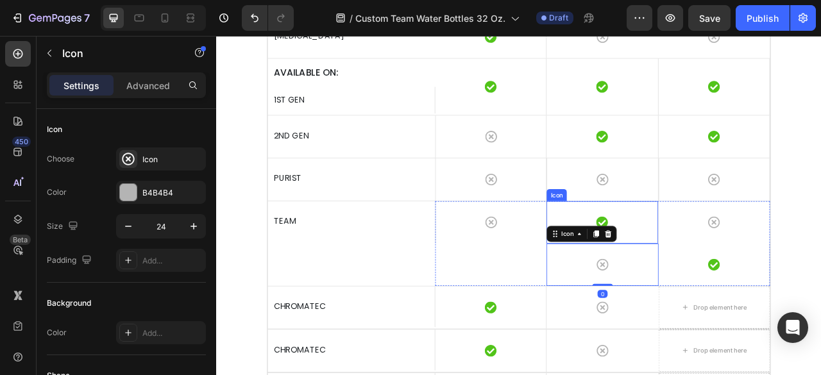
click at [755, 275] on div "Icon" at bounding box center [707, 273] width 142 height 54
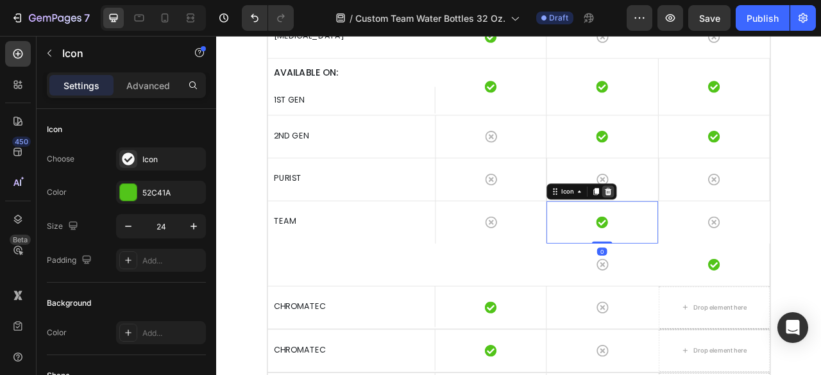
click at [716, 232] on div at bounding box center [714, 233] width 15 height 15
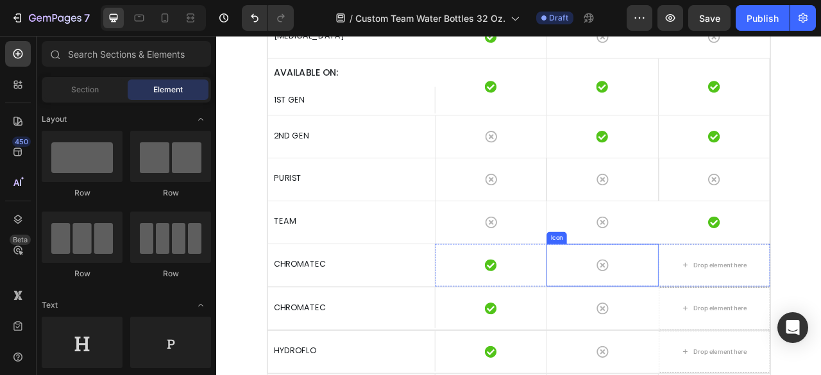
scroll to position [3399, 0]
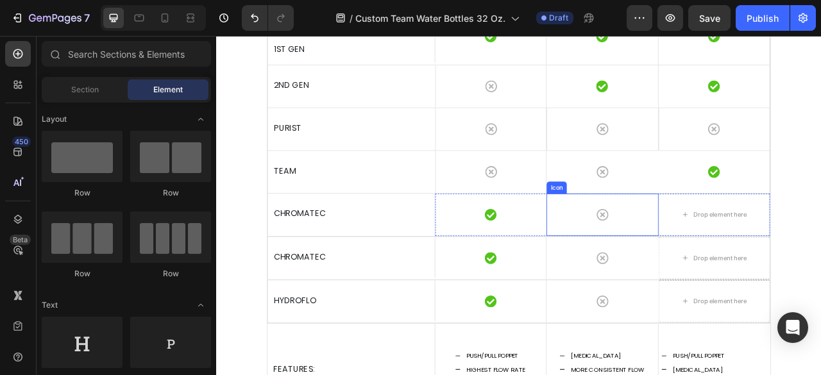
click at [724, 260] on div "Icon" at bounding box center [707, 264] width 142 height 54
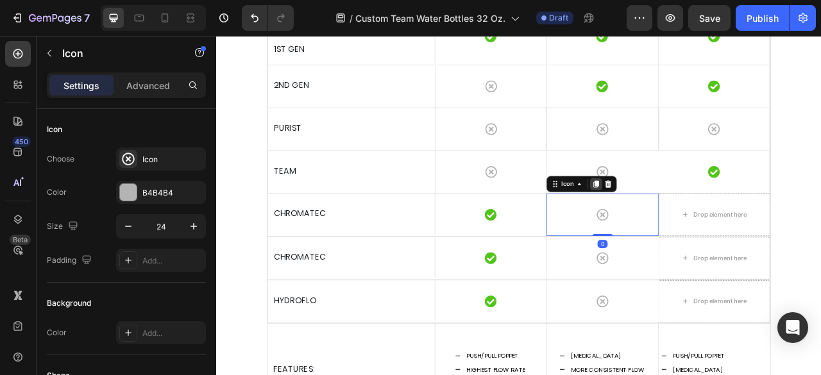
click at [697, 224] on icon at bounding box center [699, 224] width 7 height 9
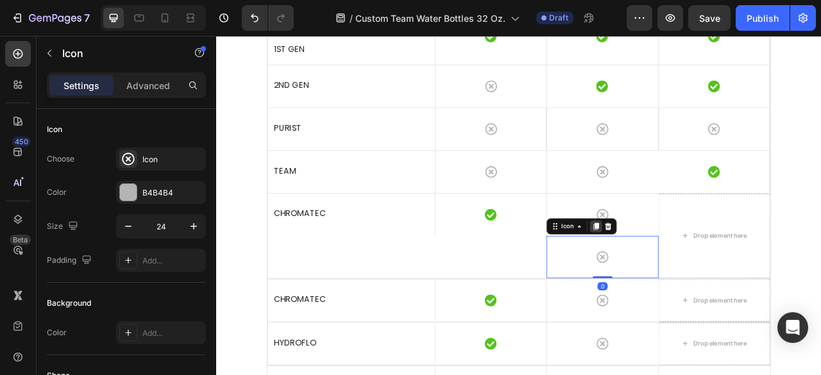
click at [698, 278] on icon at bounding box center [699, 278] width 7 height 9
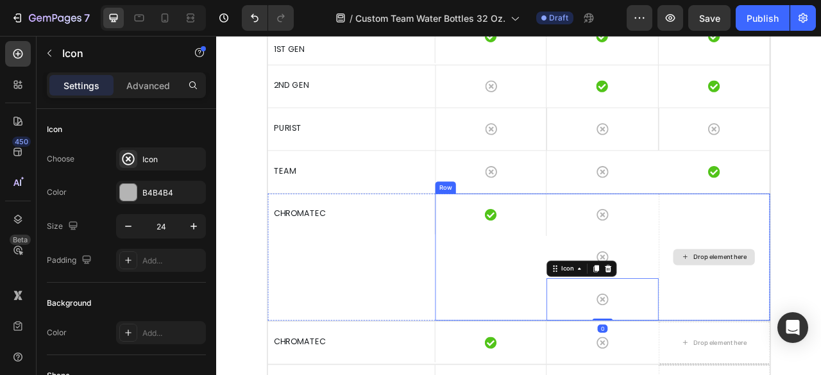
scroll to position [3464, 0]
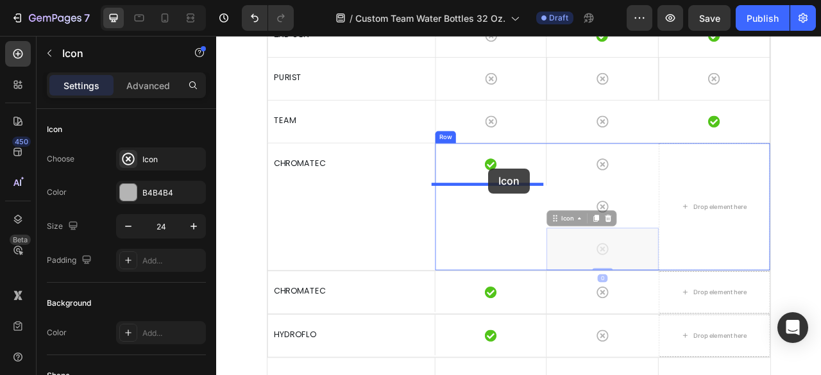
drag, startPoint x: 659, startPoint y: 265, endPoint x: 562, endPoint y: 205, distance: 114.1
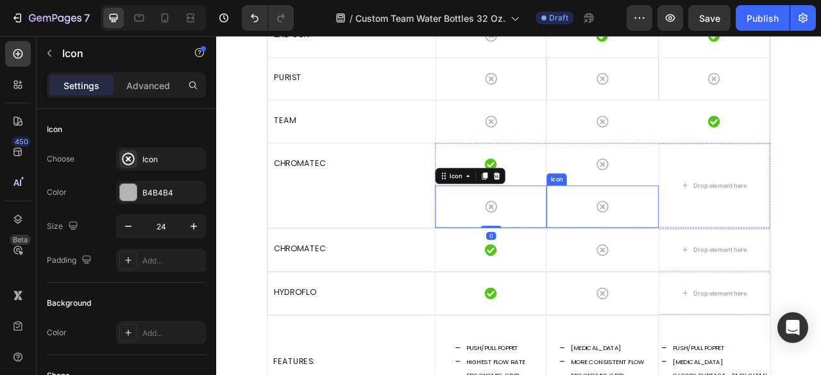
click at [724, 246] on div "Icon" at bounding box center [707, 253] width 142 height 54
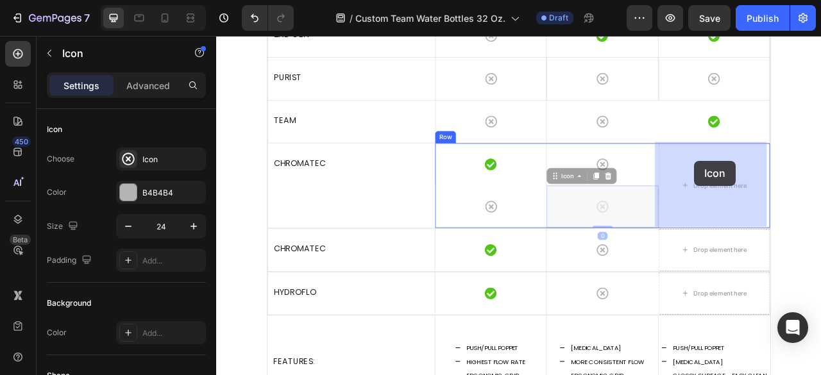
drag, startPoint x: 663, startPoint y: 214, endPoint x: 819, endPoint y: 196, distance: 156.8
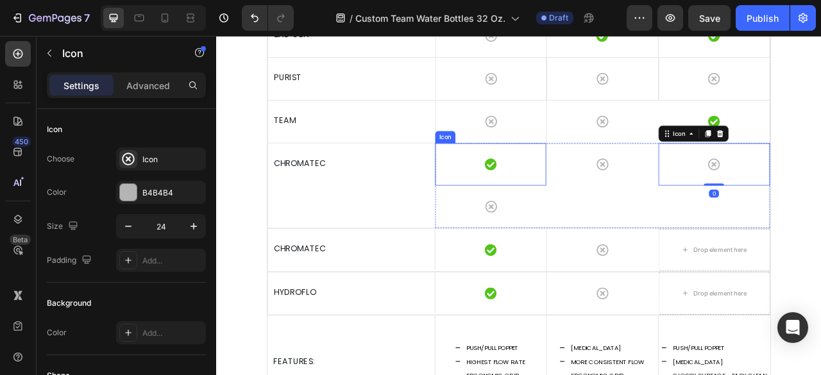
click at [594, 203] on div "Icon" at bounding box center [566, 200] width 142 height 54
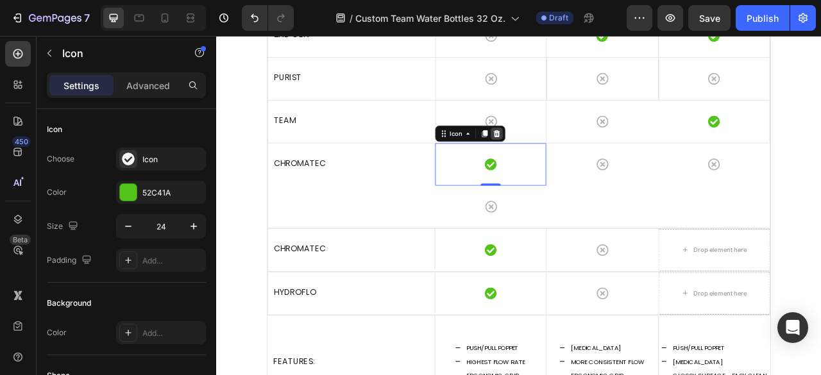
click at [570, 162] on icon at bounding box center [573, 160] width 8 height 9
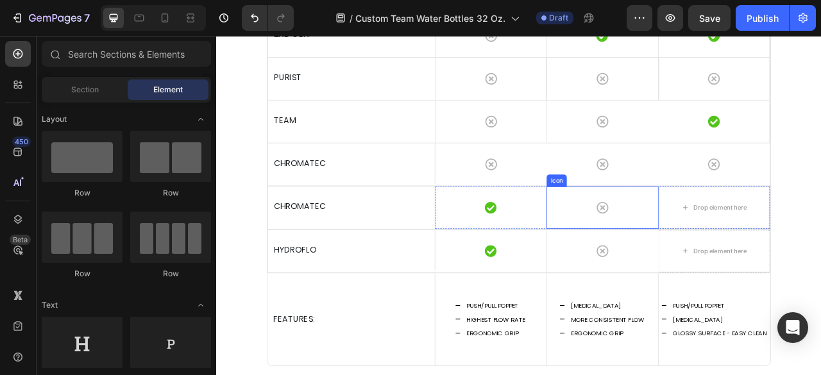
click at [731, 255] on div "Icon" at bounding box center [707, 255] width 142 height 54
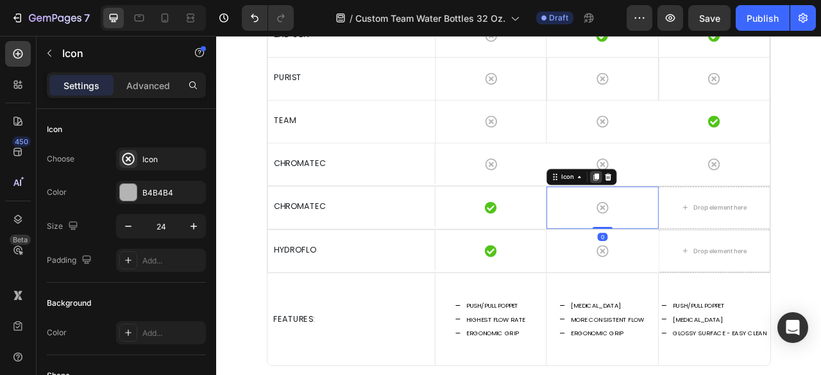
click at [700, 216] on div at bounding box center [698, 215] width 15 height 15
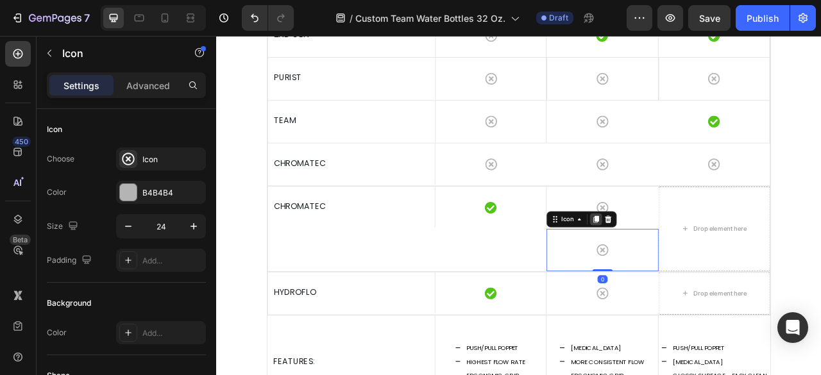
click at [696, 267] on icon at bounding box center [699, 269] width 7 height 9
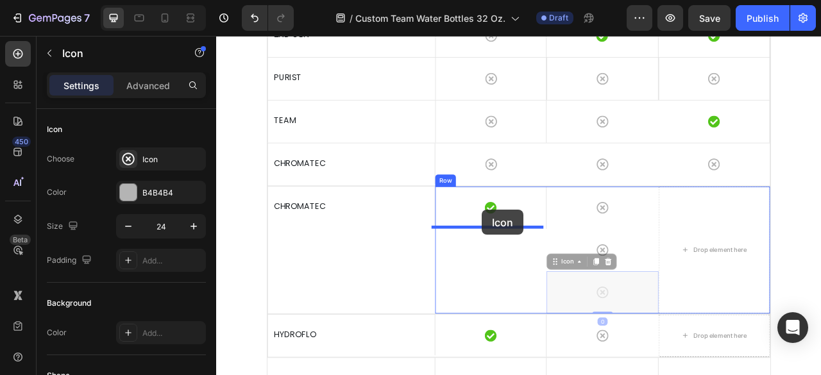
drag, startPoint x: 673, startPoint y: 326, endPoint x: 554, endPoint y: 257, distance: 137.4
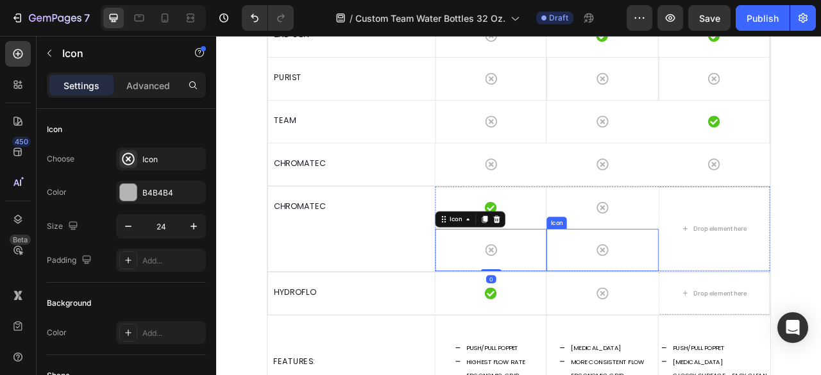
click at [684, 300] on div "Icon" at bounding box center [707, 309] width 142 height 54
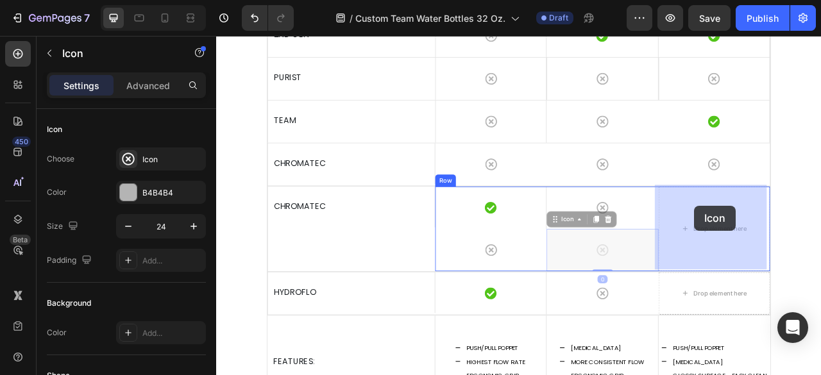
drag, startPoint x: 656, startPoint y: 268, endPoint x: 824, endPoint y: 252, distance: 169.4
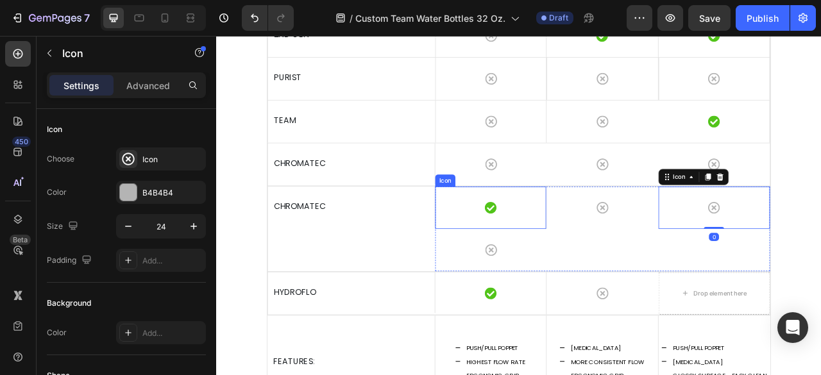
click at [595, 257] on div "Icon" at bounding box center [566, 255] width 142 height 54
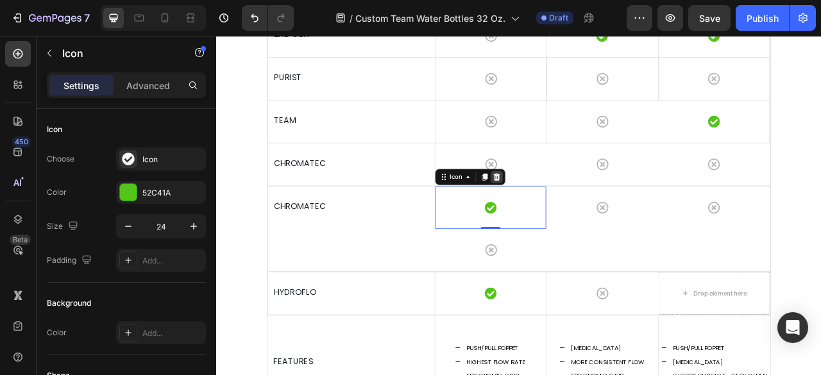
click at [569, 217] on icon at bounding box center [573, 215] width 10 height 10
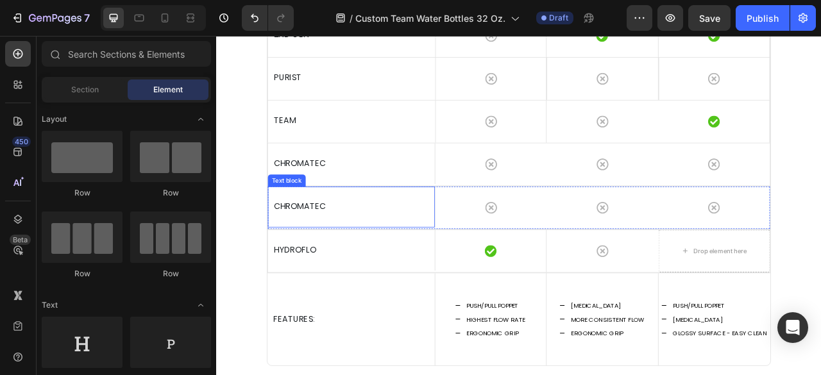
click at [436, 250] on p "CHROMATEC" at bounding box center [387, 253] width 197 height 19
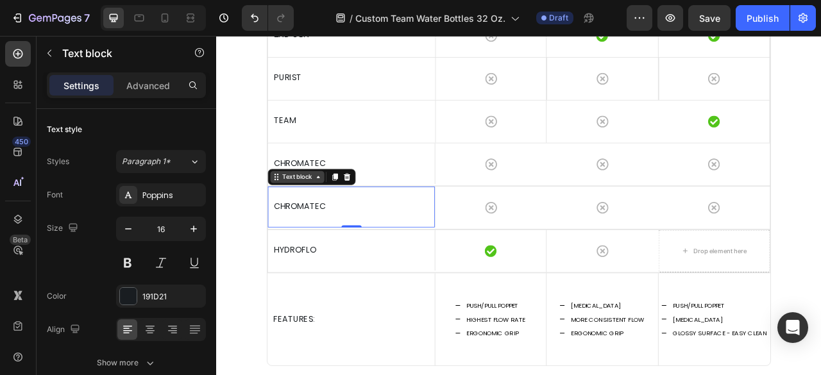
click at [332, 217] on div "Text block" at bounding box center [319, 216] width 43 height 12
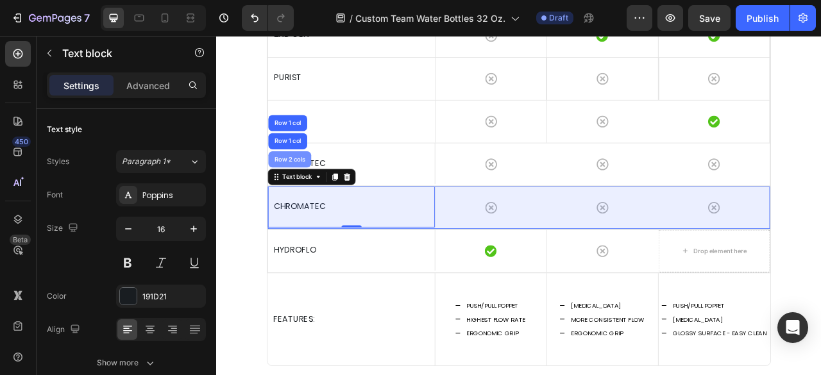
click at [316, 192] on div "Row 2 cols" at bounding box center [309, 193] width 44 height 8
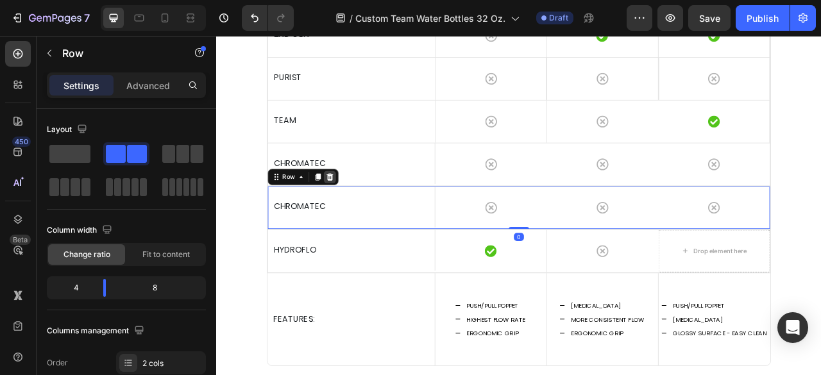
click at [355, 210] on icon at bounding box center [360, 215] width 10 height 10
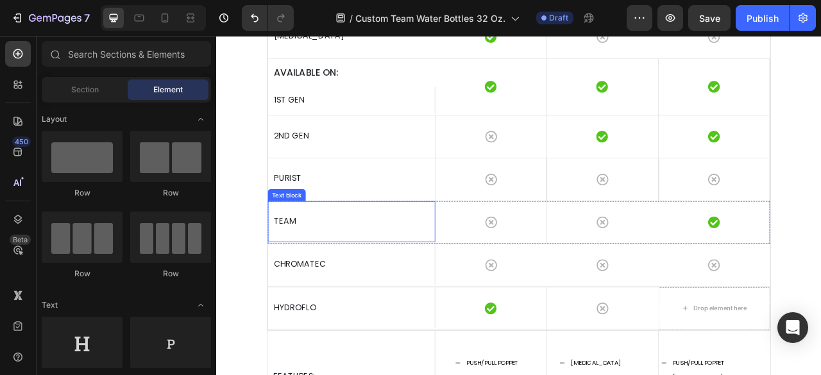
scroll to position [3399, 0]
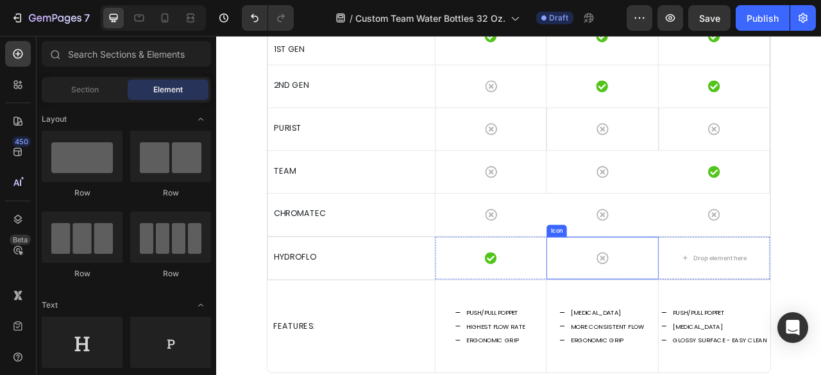
click at [718, 315] on div "Icon" at bounding box center [707, 319] width 142 height 54
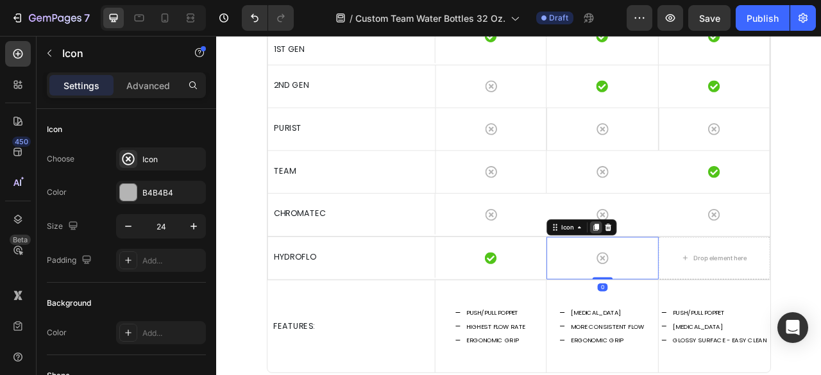
click at [696, 281] on icon at bounding box center [699, 279] width 7 height 9
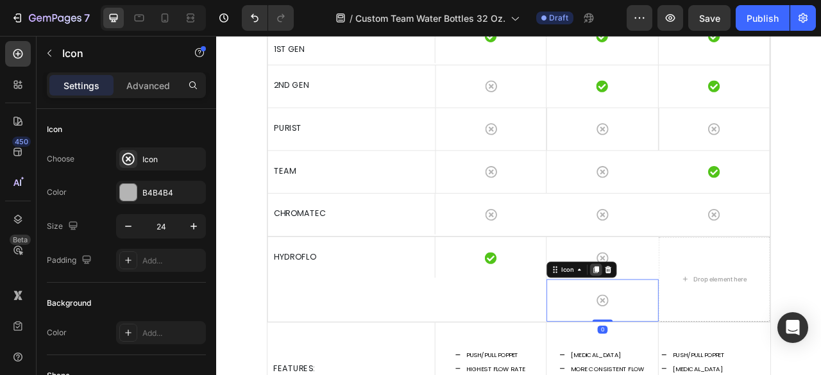
click at [696, 330] on icon at bounding box center [699, 333] width 7 height 9
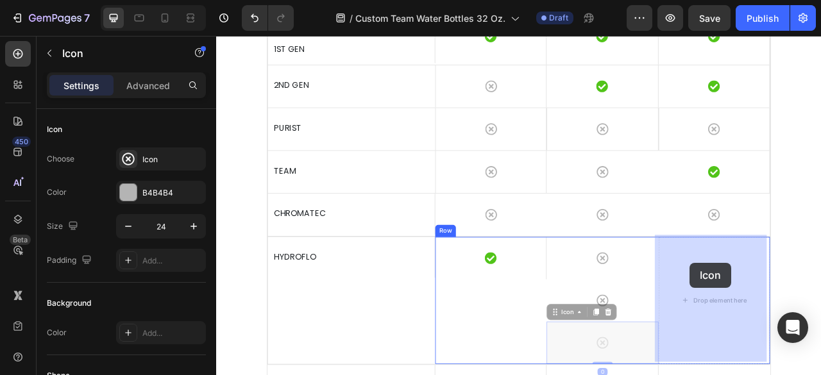
drag, startPoint x: 653, startPoint y: 380, endPoint x: 809, endPoint y: 337, distance: 161.5
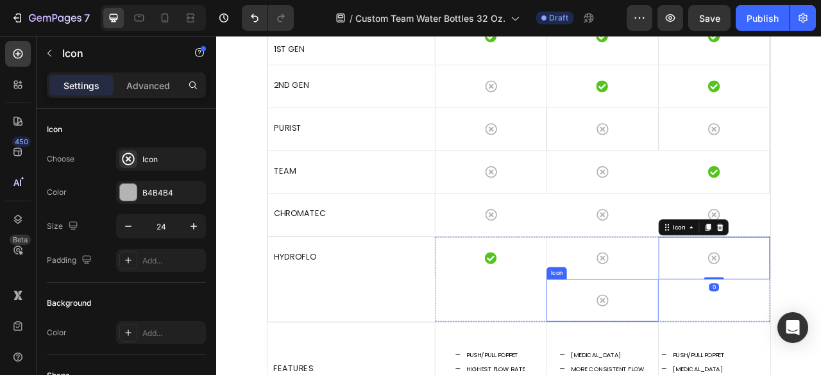
click at [670, 356] on div "Icon" at bounding box center [707, 373] width 142 height 54
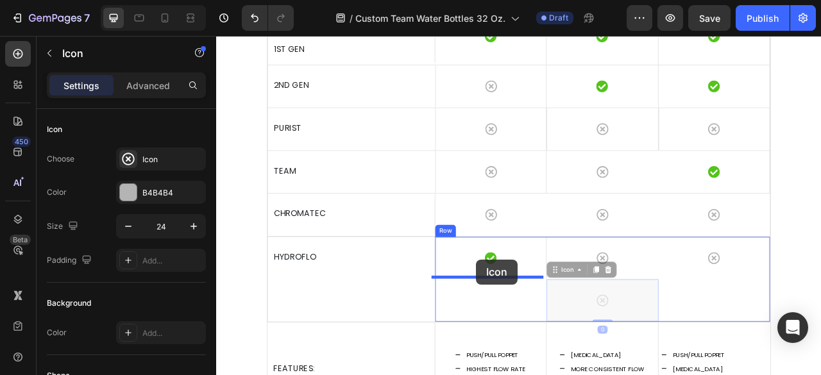
drag, startPoint x: 666, startPoint y: 332, endPoint x: 547, endPoint y: 321, distance: 119.2
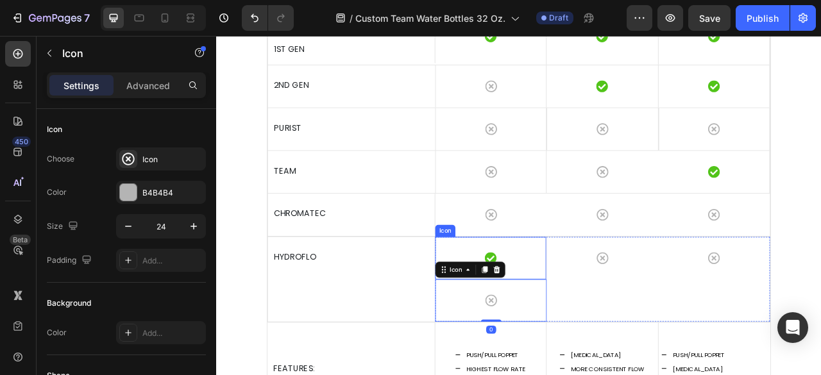
click at [597, 317] on div "Icon" at bounding box center [566, 319] width 142 height 54
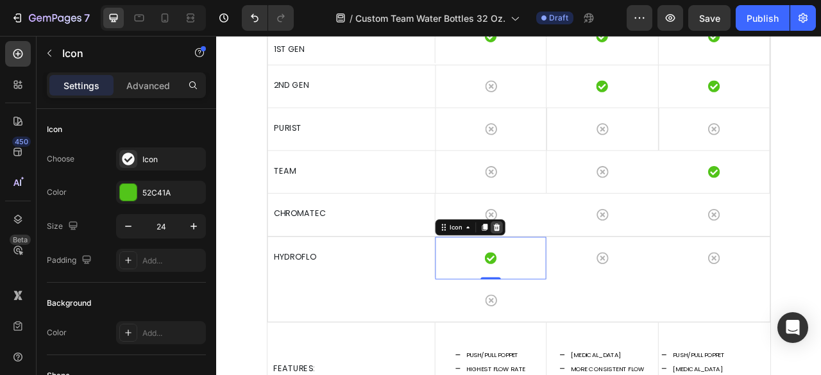
click at [573, 283] on div at bounding box center [572, 279] width 15 height 15
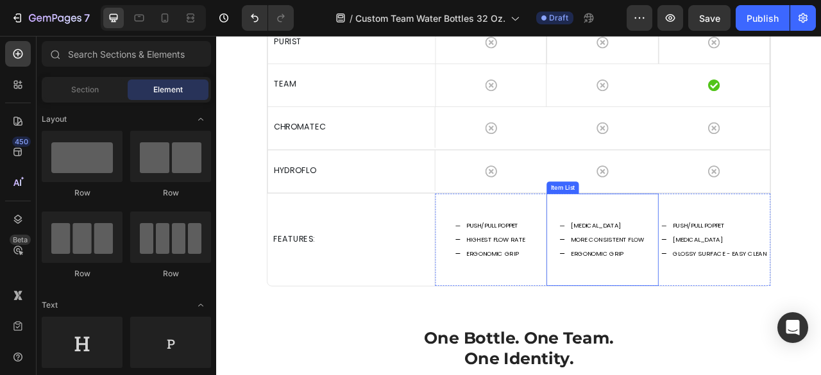
scroll to position [3464, 0]
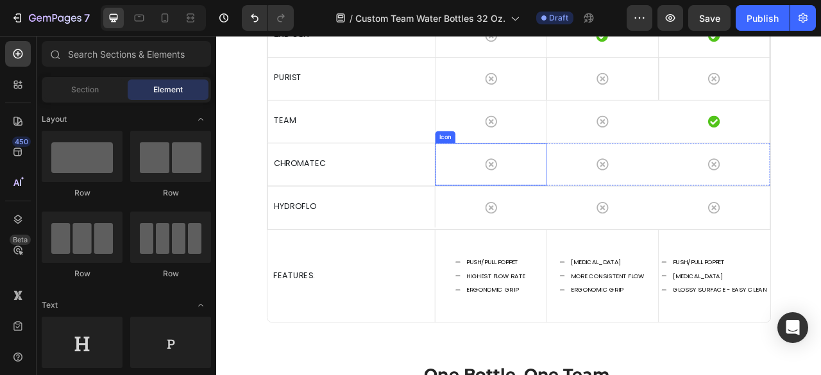
click at [620, 188] on div "Icon" at bounding box center [566, 200] width 142 height 54
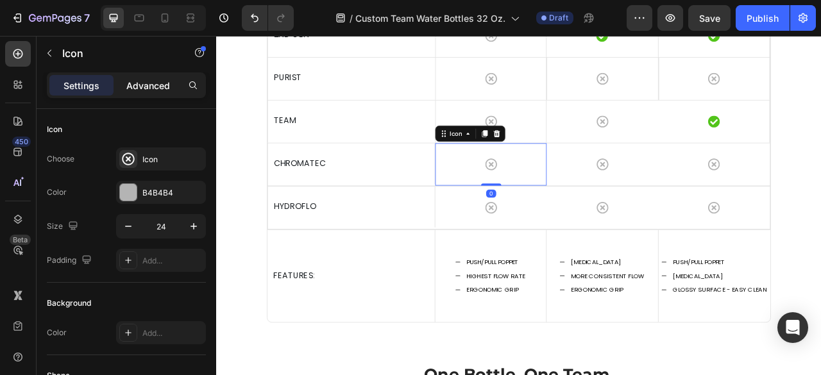
click at [164, 85] on p "Advanced" at bounding box center [148, 85] width 44 height 13
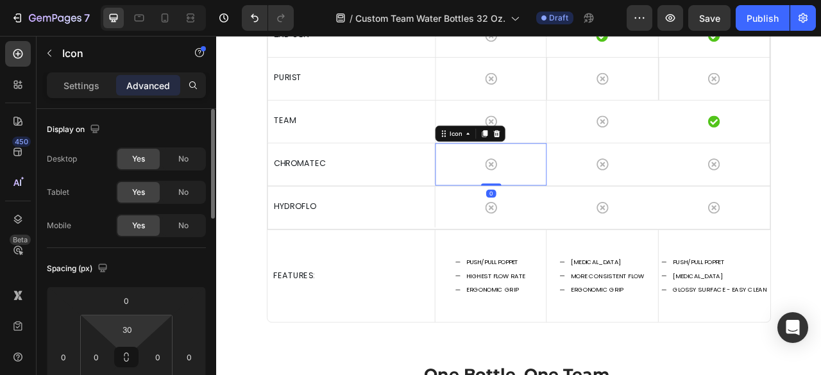
scroll to position [321, 0]
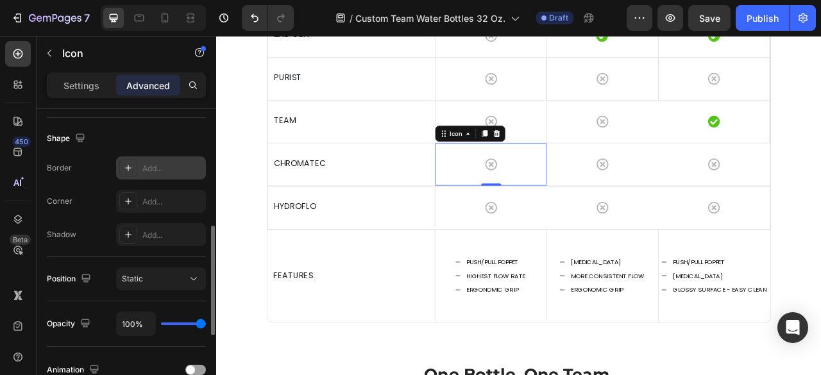
click at [157, 160] on div "Add..." at bounding box center [161, 168] width 90 height 23
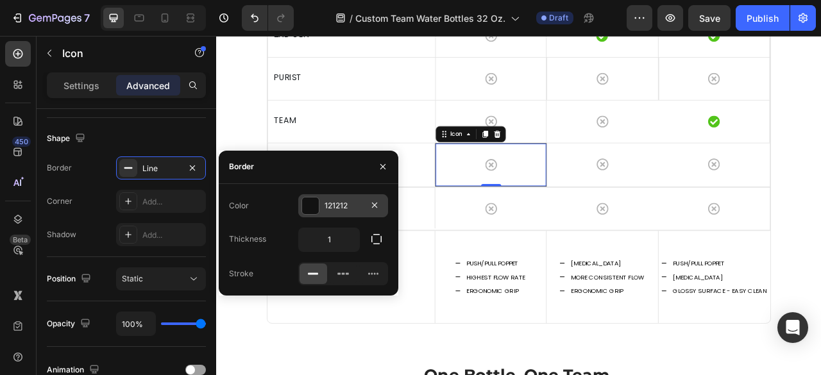
click at [335, 208] on div "121212" at bounding box center [343, 206] width 37 height 12
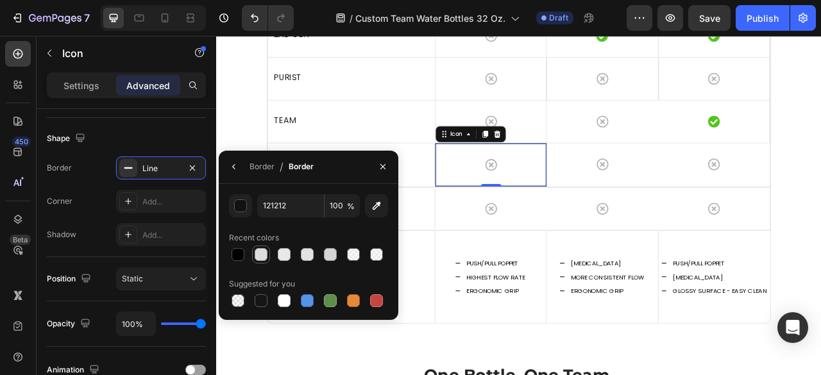
click at [260, 253] on div at bounding box center [261, 254] width 13 height 13
type input "DDDDDD"
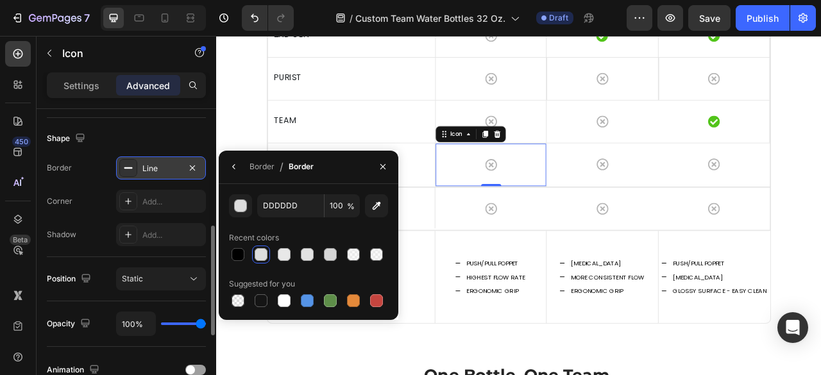
click at [155, 165] on div "Line" at bounding box center [160, 169] width 37 height 12
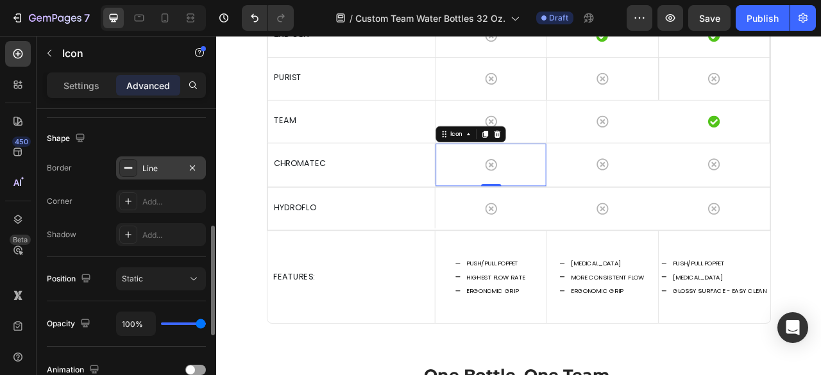
click at [155, 165] on div "Line" at bounding box center [160, 169] width 37 height 12
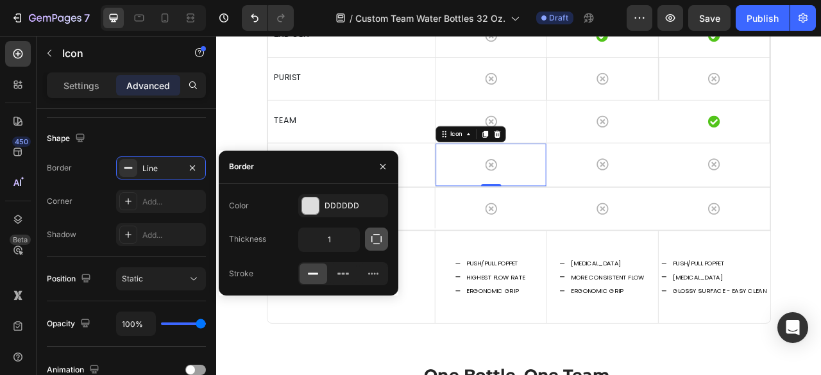
click at [380, 239] on icon "button" at bounding box center [376, 239] width 13 height 13
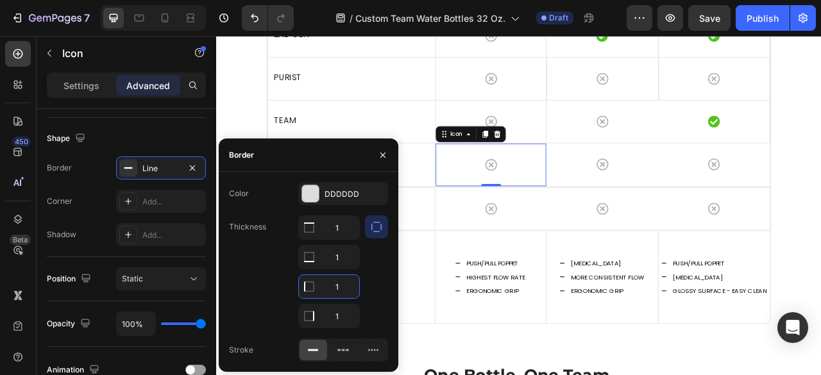
click at [338, 282] on input "1" at bounding box center [329, 286] width 60 height 23
click at [346, 259] on input "1" at bounding box center [329, 257] width 60 height 23
type input "0"
click at [341, 228] on input "1" at bounding box center [329, 227] width 60 height 23
type input "0"
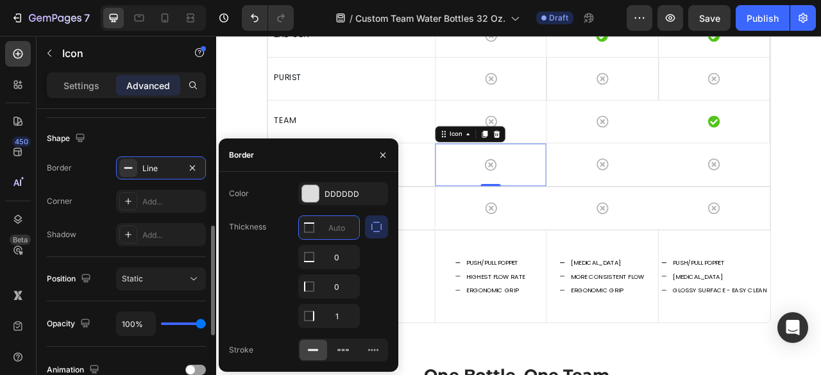
click at [85, 232] on div "Shadow Add..." at bounding box center [126, 234] width 159 height 23
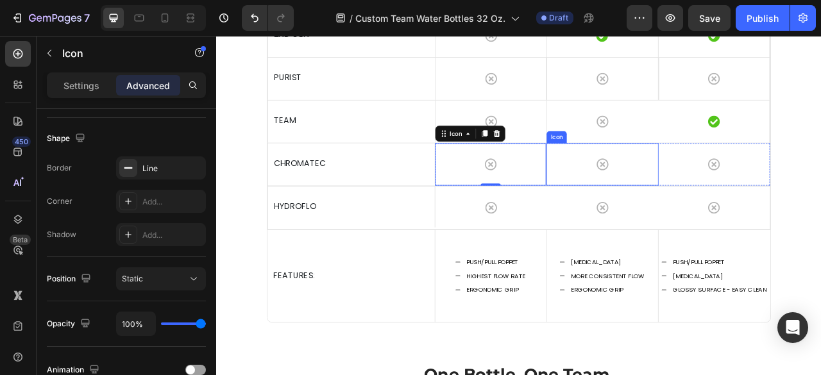
click at [743, 203] on div "Icon" at bounding box center [707, 200] width 142 height 54
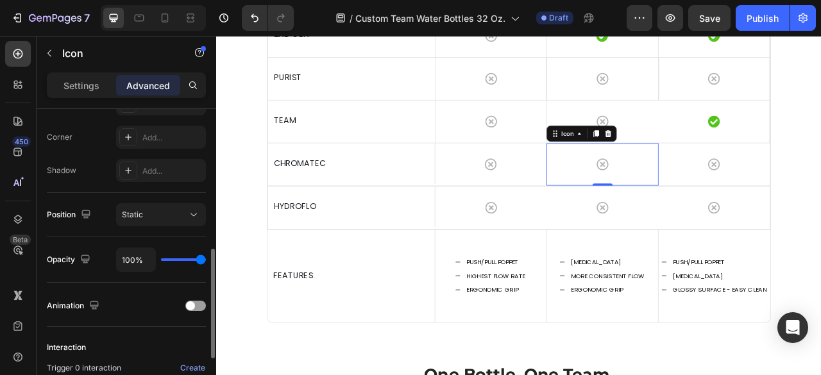
scroll to position [257, 0]
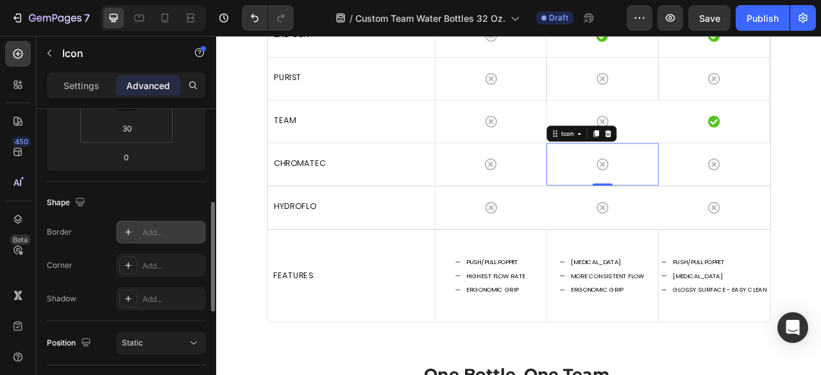
click at [153, 237] on div "Add..." at bounding box center [172, 233] width 60 height 12
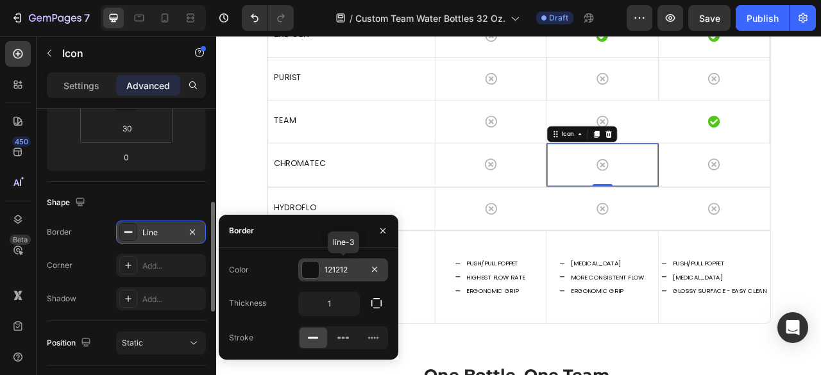
click at [331, 269] on div "121212" at bounding box center [343, 270] width 37 height 12
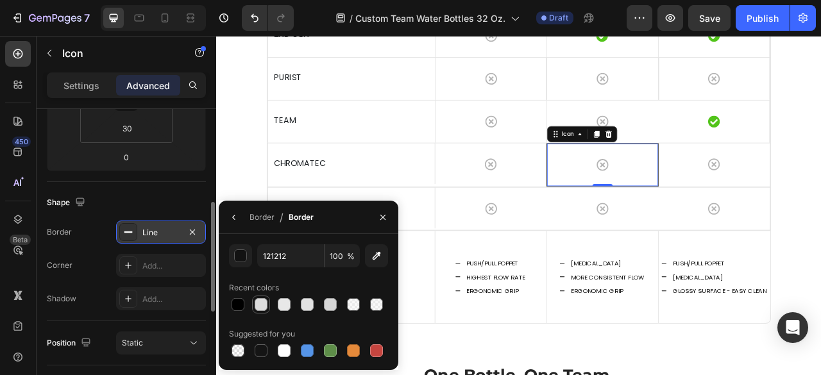
click at [262, 305] on div at bounding box center [261, 304] width 13 height 13
type input "DDDDDD"
click at [176, 199] on div "Shape" at bounding box center [126, 202] width 159 height 21
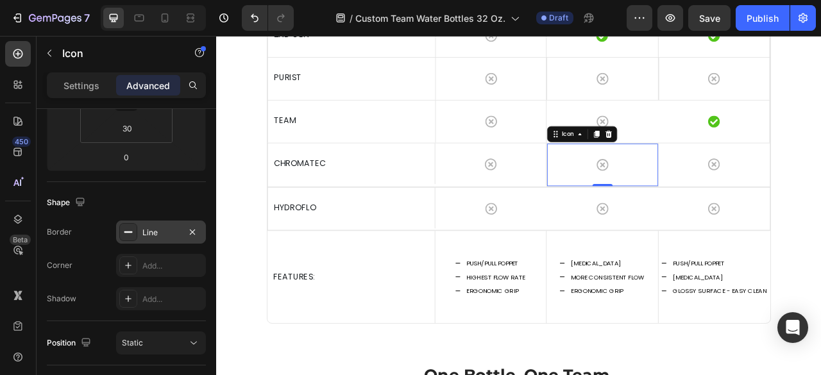
click at [158, 224] on div "Line" at bounding box center [161, 232] width 90 height 23
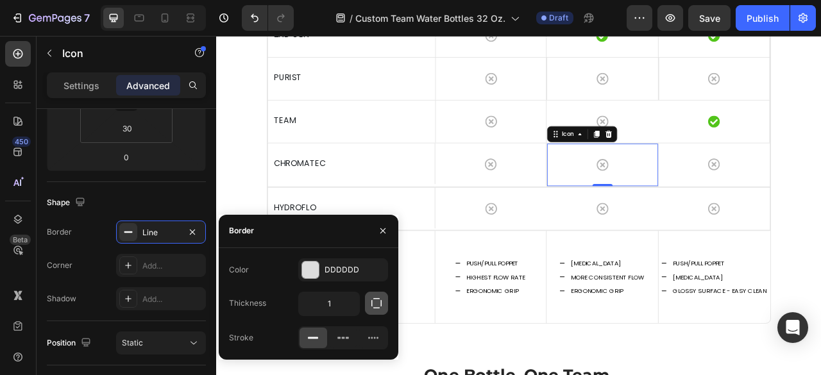
click at [377, 300] on icon "button" at bounding box center [376, 303] width 13 height 13
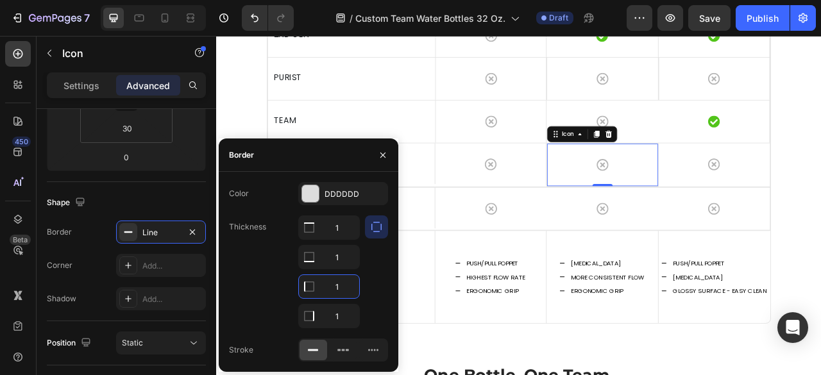
click at [341, 287] on input "1" at bounding box center [329, 286] width 60 height 23
click at [343, 264] on input "1" at bounding box center [329, 257] width 60 height 23
type input "0"
click at [340, 232] on input "1" at bounding box center [329, 227] width 60 height 23
type input "0"
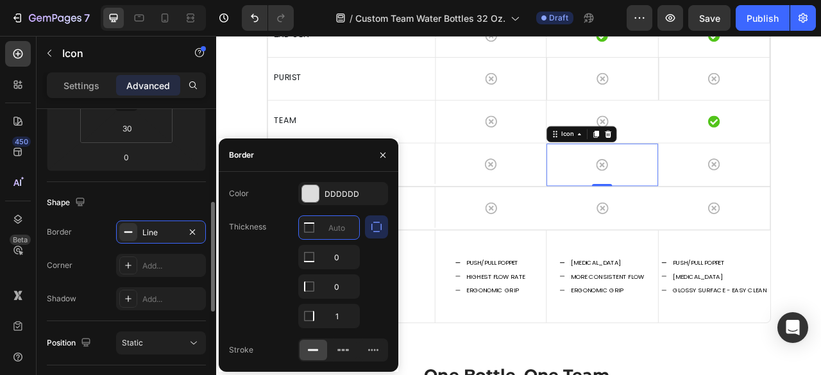
click at [162, 189] on div "Shape Border Line Corner Add... Shadow Add..." at bounding box center [126, 251] width 159 height 139
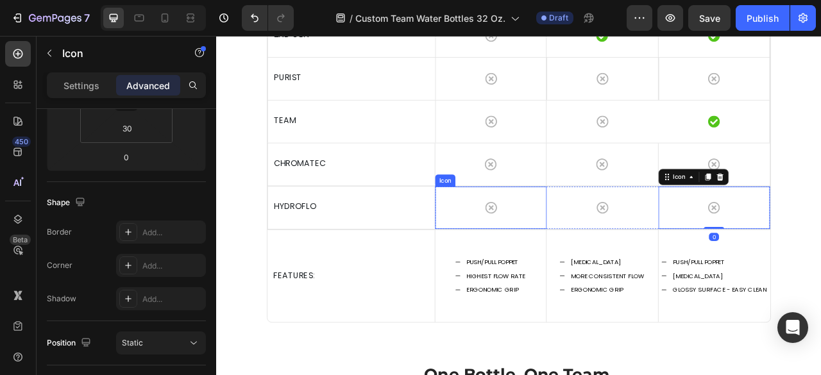
click at [594, 255] on div "Icon" at bounding box center [566, 255] width 142 height 54
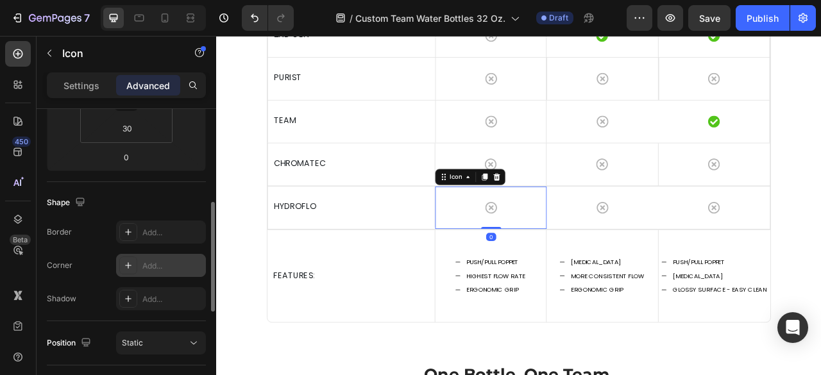
click at [146, 266] on div "Add..." at bounding box center [172, 266] width 60 height 12
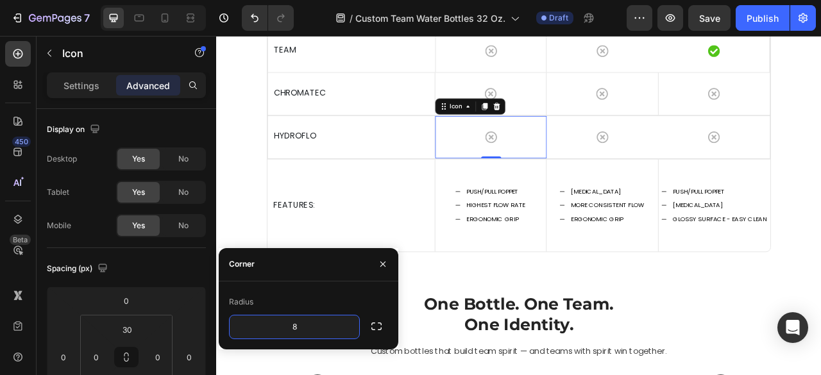
scroll to position [257, 0]
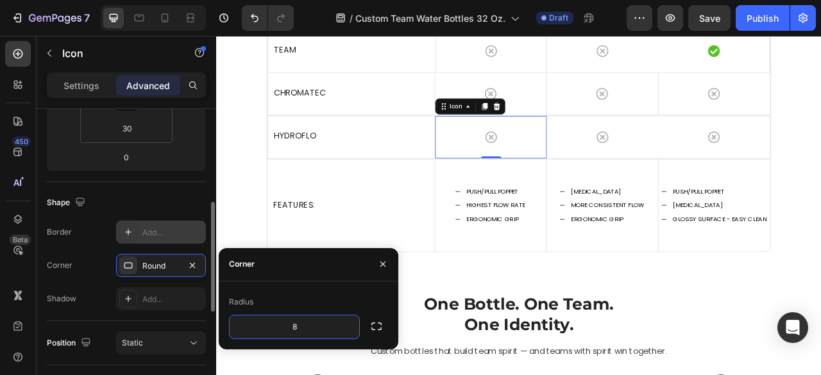
click at [157, 235] on div "Add..." at bounding box center [172, 233] width 60 height 12
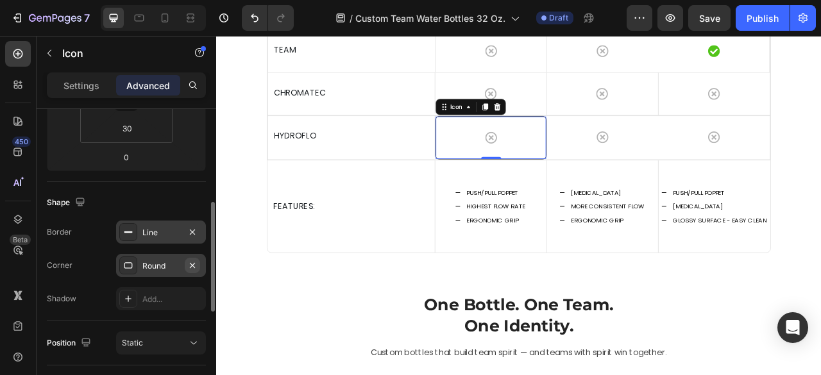
click at [194, 263] on icon "button" at bounding box center [192, 265] width 10 height 10
click at [163, 237] on div "Line" at bounding box center [161, 232] width 90 height 23
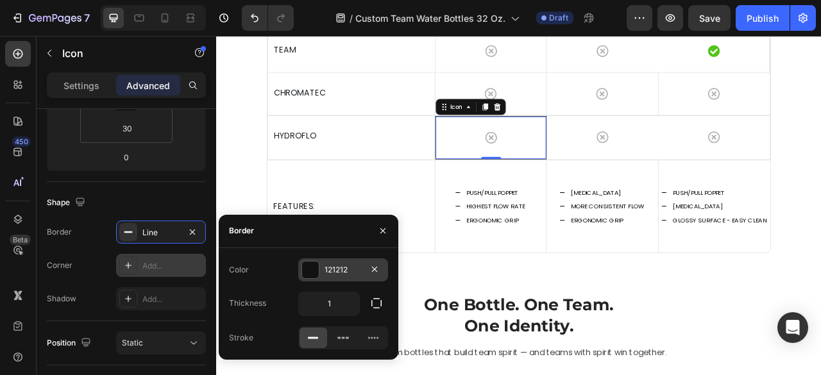
click at [326, 274] on div "121212" at bounding box center [343, 270] width 37 height 12
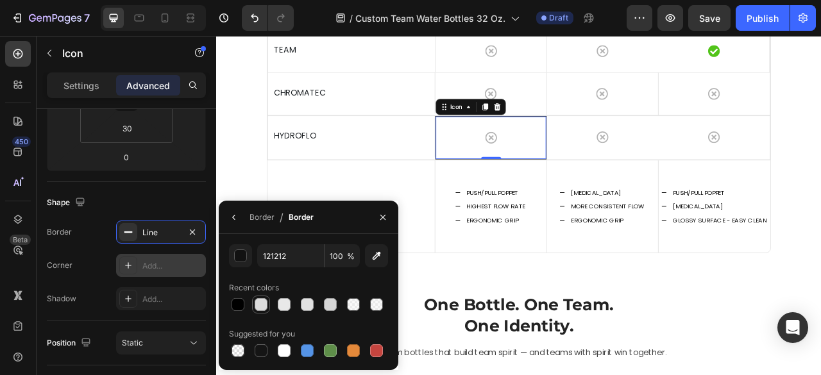
click at [259, 306] on div at bounding box center [261, 304] width 13 height 13
type input "DDDDDD"
click at [115, 251] on div "Border Line Corner Add... Shadow Add..." at bounding box center [126, 266] width 159 height 90
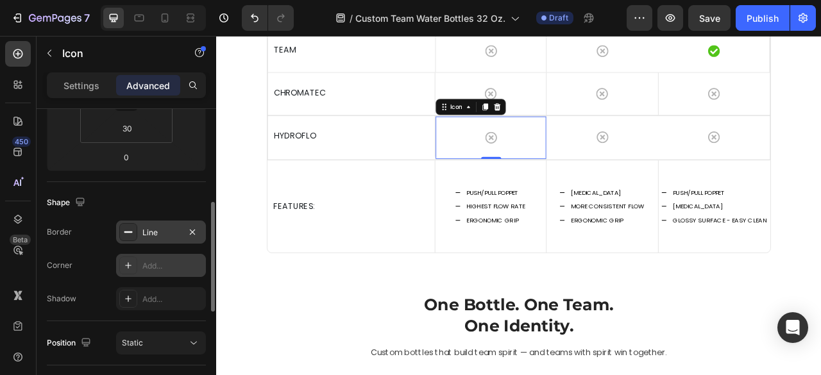
click at [162, 234] on div "Line" at bounding box center [160, 233] width 37 height 12
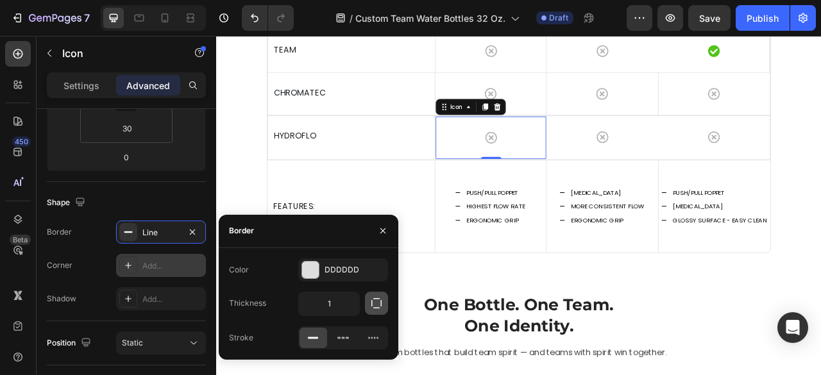
click at [378, 306] on icon "button" at bounding box center [376, 303] width 13 height 13
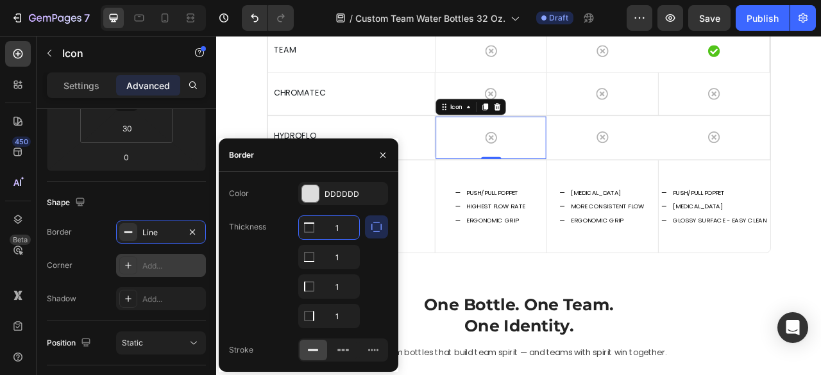
click at [348, 231] on input "1" at bounding box center [329, 227] width 60 height 23
click at [345, 261] on input "1" at bounding box center [329, 257] width 60 height 23
type input "0"
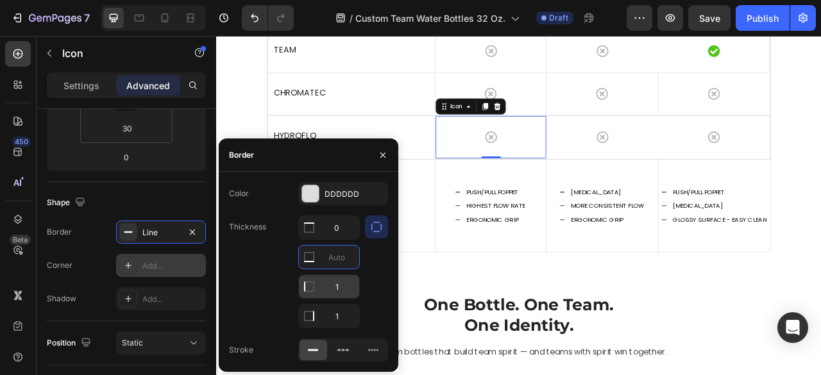
click at [346, 279] on input "1" at bounding box center [329, 286] width 60 height 23
type input "0"
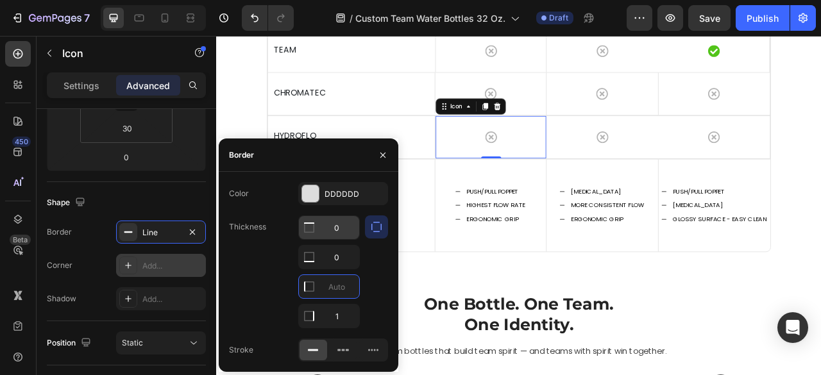
click at [92, 240] on div "Border Line" at bounding box center [126, 232] width 159 height 23
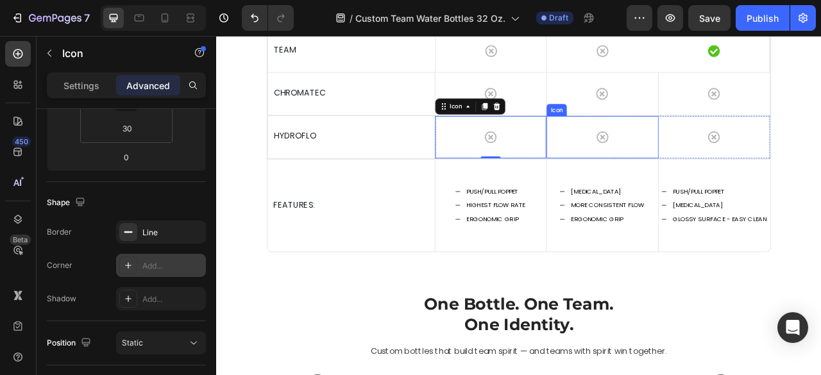
click at [733, 192] on div "Icon" at bounding box center [707, 165] width 142 height 54
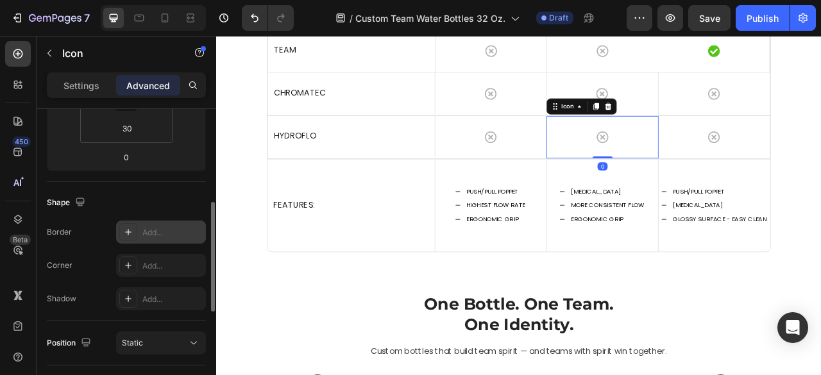
click at [144, 228] on div "Add..." at bounding box center [172, 233] width 60 height 12
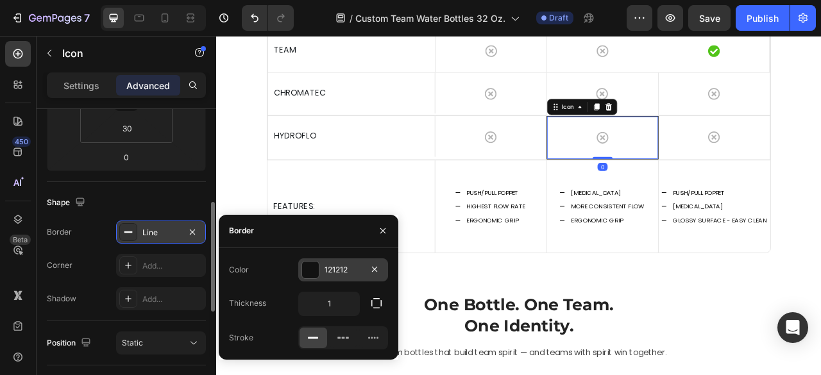
click at [318, 274] on div at bounding box center [310, 270] width 17 height 17
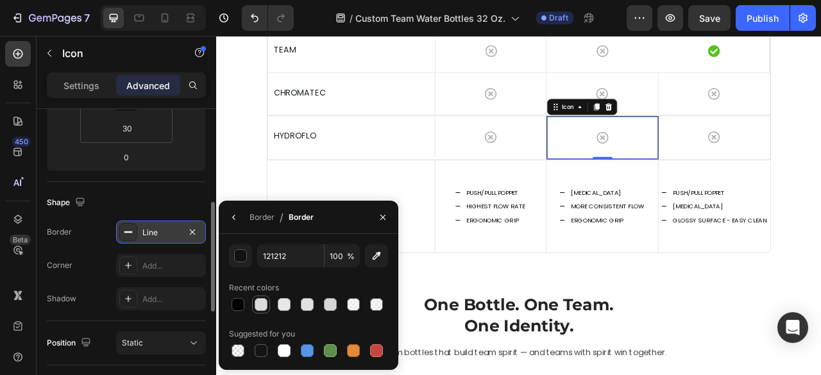
click at [265, 309] on div at bounding box center [261, 304] width 13 height 13
type input "DDDDDD"
click at [100, 242] on div "Border Line" at bounding box center [126, 232] width 159 height 23
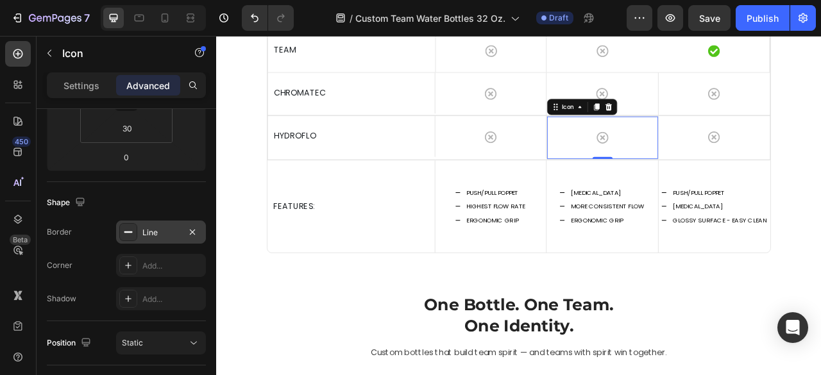
click at [145, 227] on div "Line" at bounding box center [160, 233] width 37 height 12
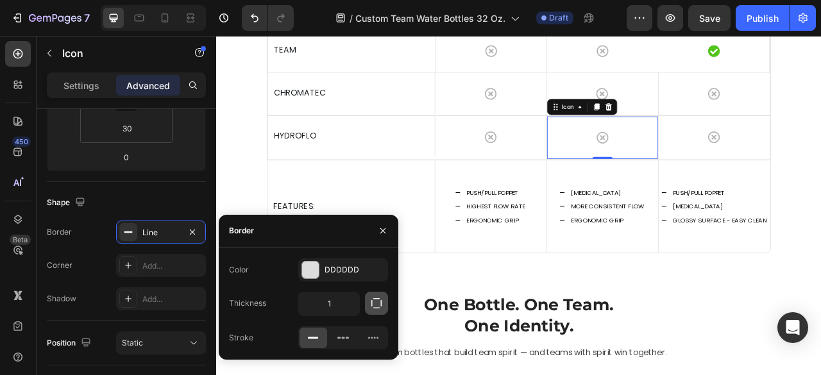
click at [378, 302] on icon "button" at bounding box center [376, 303] width 13 height 13
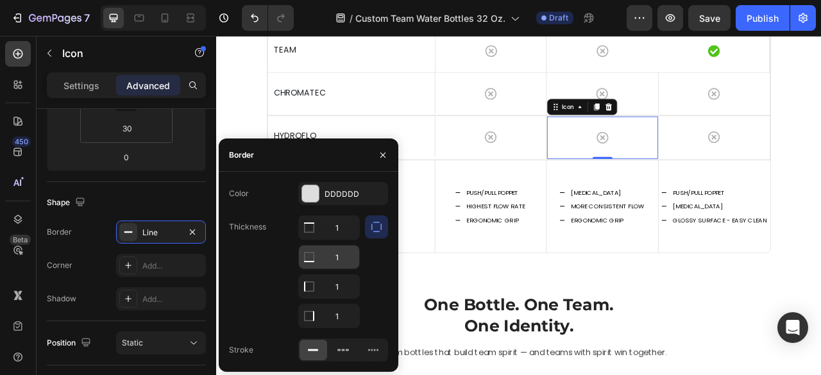
click at [348, 266] on input "1" at bounding box center [329, 257] width 60 height 23
click at [337, 230] on input "1" at bounding box center [329, 227] width 60 height 23
type input "0"
click at [350, 284] on input "1" at bounding box center [329, 286] width 60 height 23
type input "0"
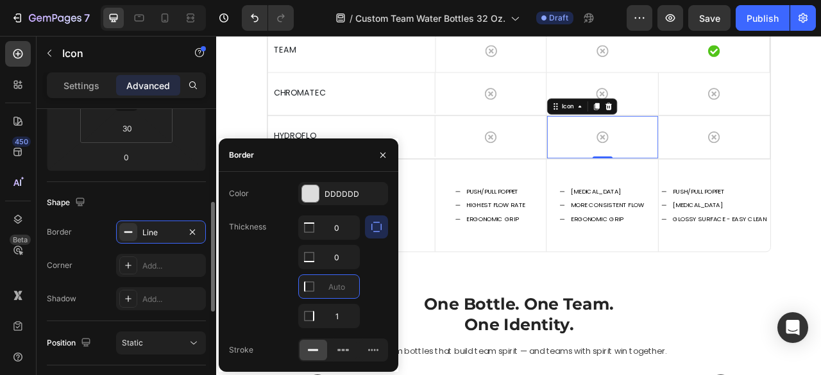
click at [102, 239] on div "Border Line" at bounding box center [126, 232] width 159 height 23
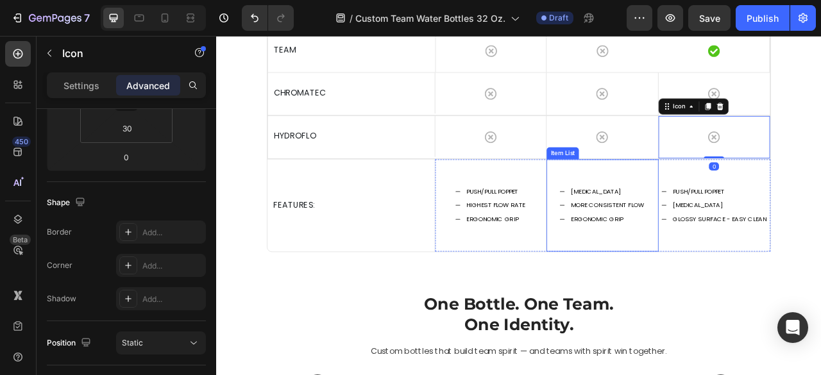
click at [741, 278] on div "[MEDICAL_DATA] MORE CONSISTENT FLOW ERGONOMIC GRIP" at bounding box center [707, 251] width 110 height 53
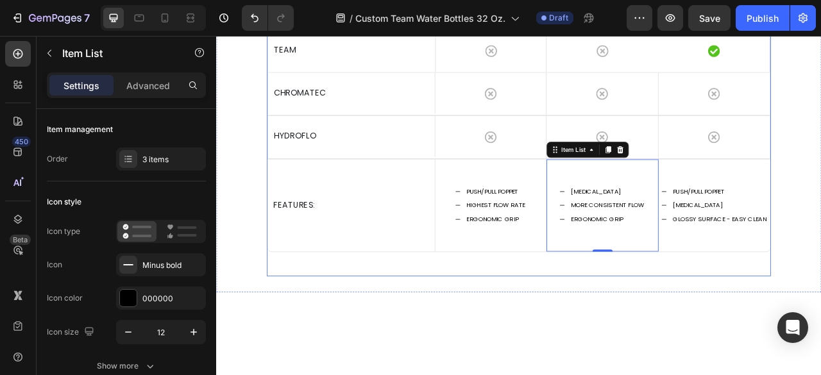
scroll to position [3399, 0]
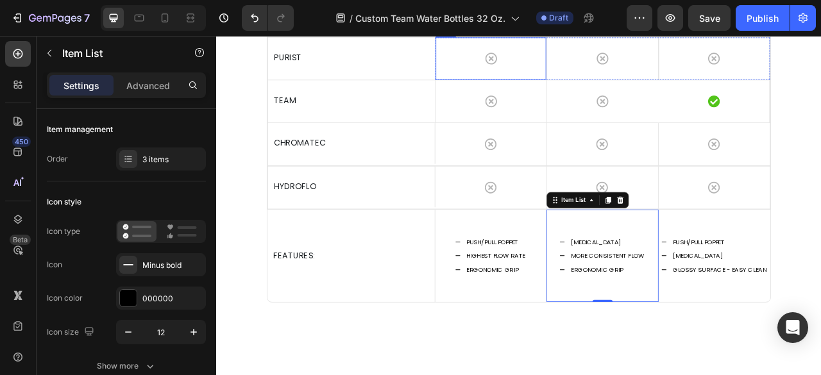
click at [591, 92] on div "Icon" at bounding box center [566, 65] width 142 height 54
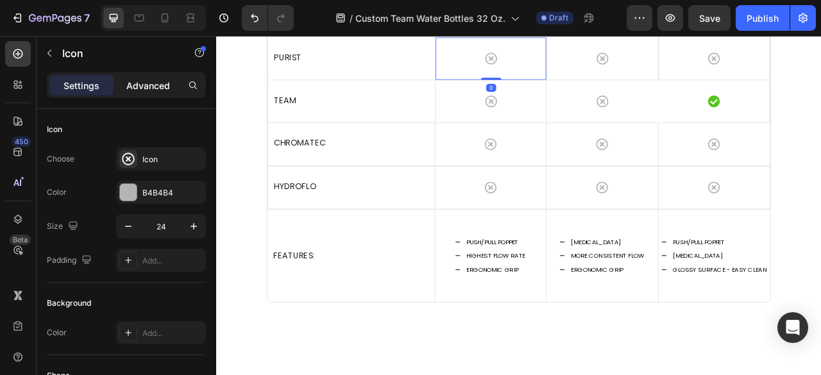
click at [153, 84] on p "Advanced" at bounding box center [148, 85] width 44 height 13
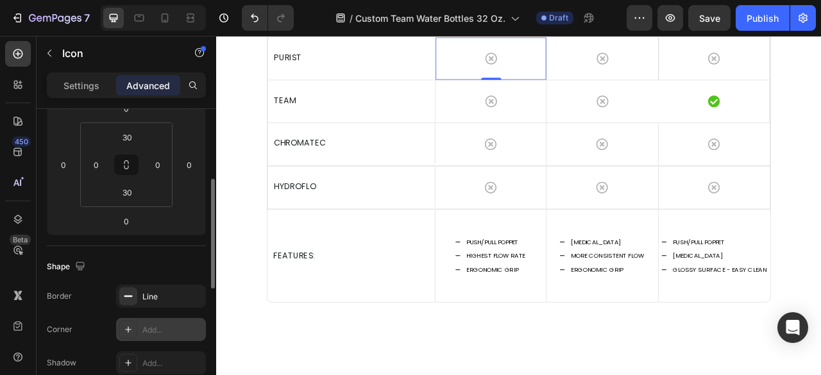
scroll to position [257, 0]
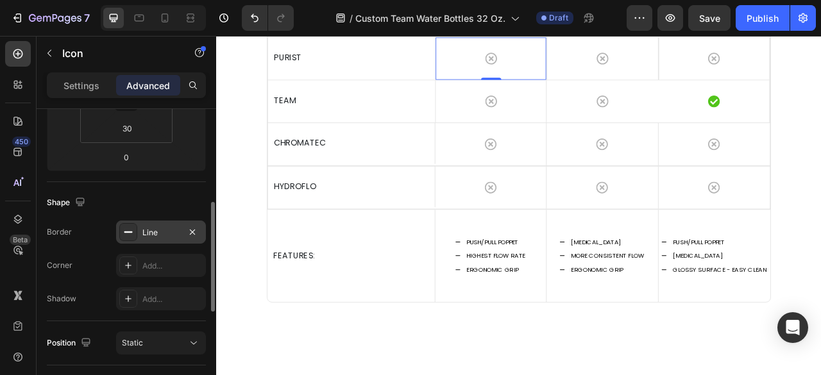
click at [160, 234] on div "Line" at bounding box center [160, 233] width 37 height 12
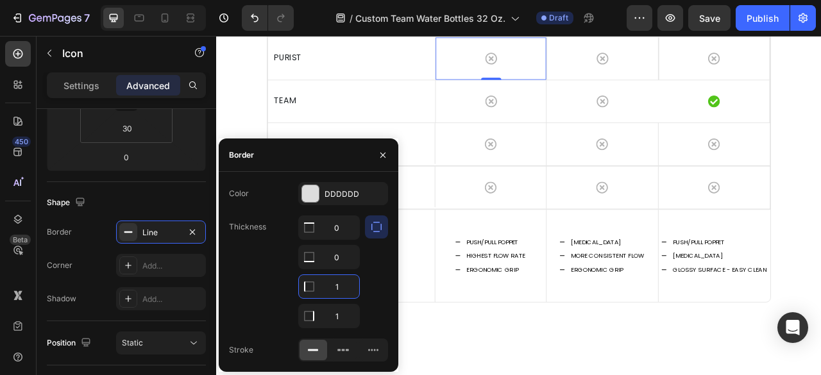
click at [350, 291] on input "1" at bounding box center [329, 286] width 60 height 23
click at [105, 209] on div "Shape" at bounding box center [126, 202] width 159 height 21
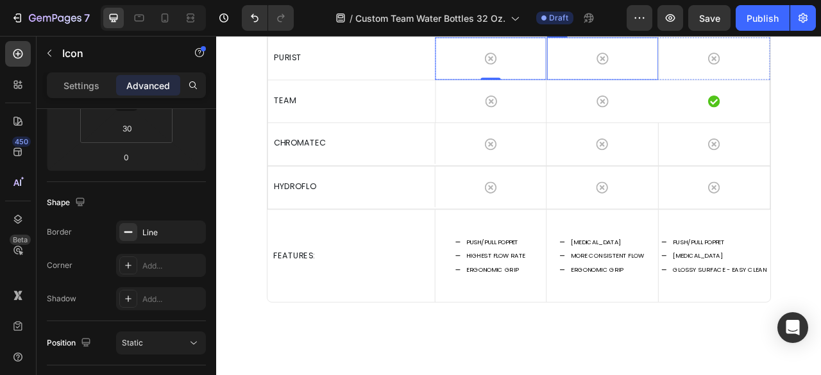
click at [738, 92] on div "Icon" at bounding box center [707, 65] width 142 height 54
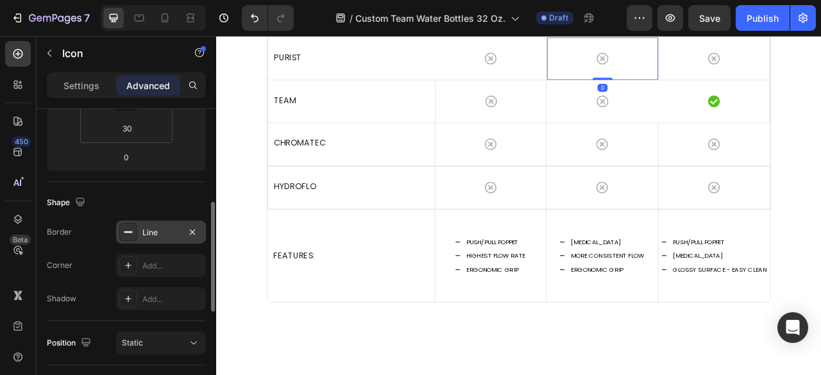
click at [167, 231] on div "Line" at bounding box center [160, 233] width 37 height 12
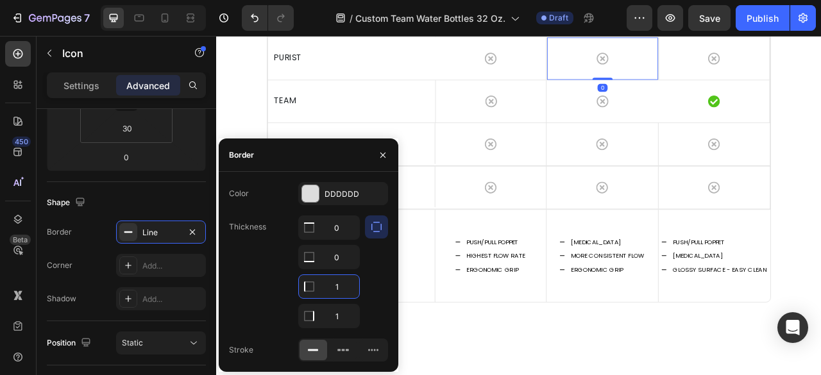
click at [351, 290] on input "1" at bounding box center [329, 286] width 60 height 23
click at [104, 248] on div "Border Line Corner Add... Shadow Add..." at bounding box center [126, 266] width 159 height 90
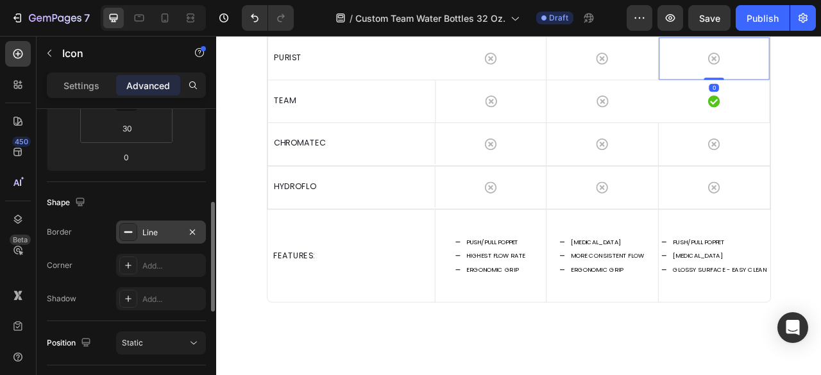
click at [167, 230] on div "Line" at bounding box center [160, 233] width 37 height 12
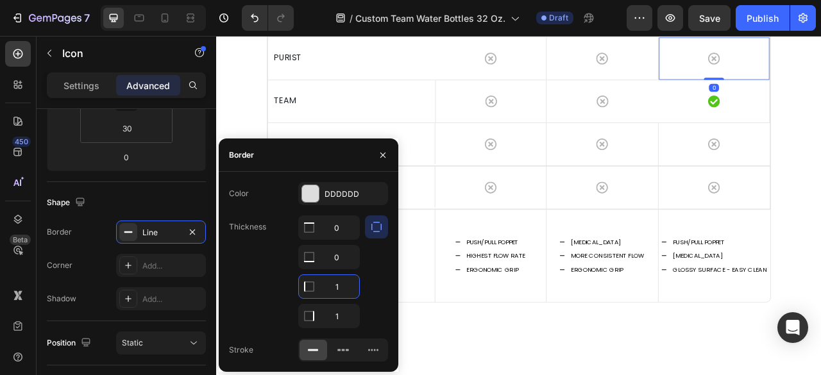
click at [343, 281] on input "1" at bounding box center [329, 286] width 60 height 23
drag, startPoint x: 92, startPoint y: 238, endPoint x: 203, endPoint y: 257, distance: 113.1
click at [96, 239] on div "Border Line" at bounding box center [126, 232] width 159 height 23
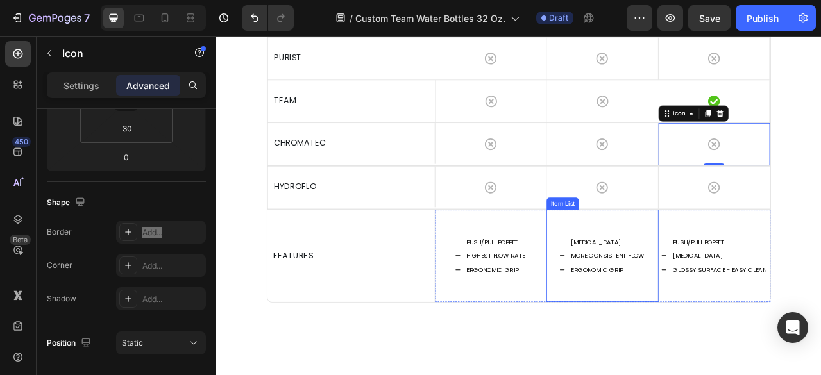
click at [679, 256] on div "Icon" at bounding box center [707, 229] width 142 height 54
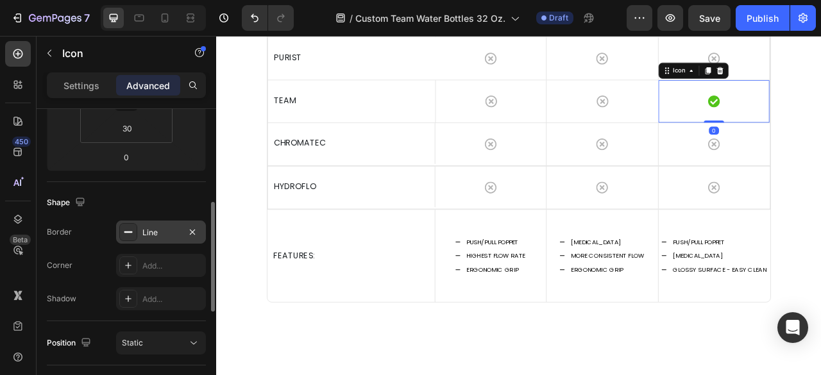
click at [165, 230] on div "Line" at bounding box center [160, 233] width 37 height 12
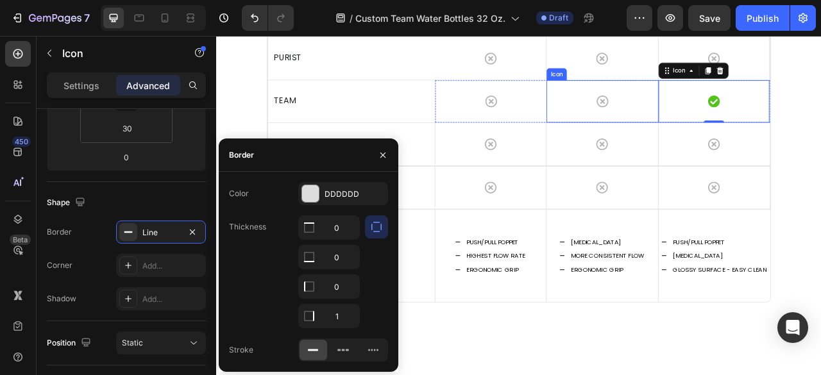
click at [730, 146] on div "Icon" at bounding box center [707, 119] width 142 height 54
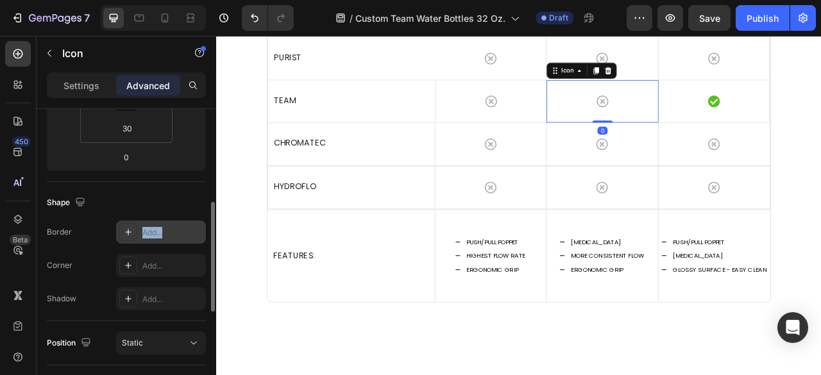
click at [164, 229] on div "Add..." at bounding box center [172, 233] width 60 height 12
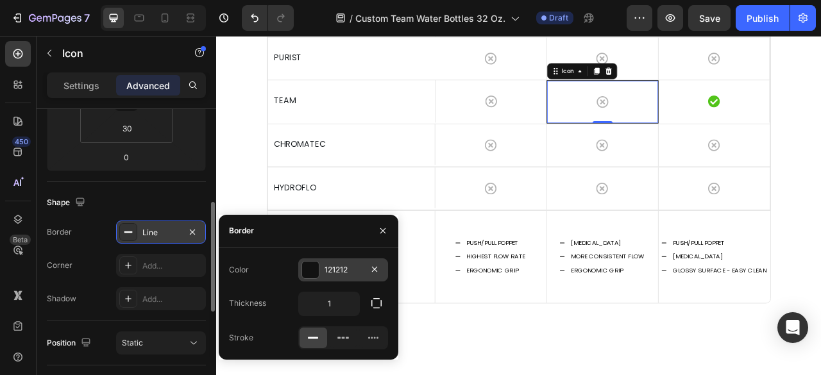
click at [305, 278] on div at bounding box center [310, 270] width 17 height 17
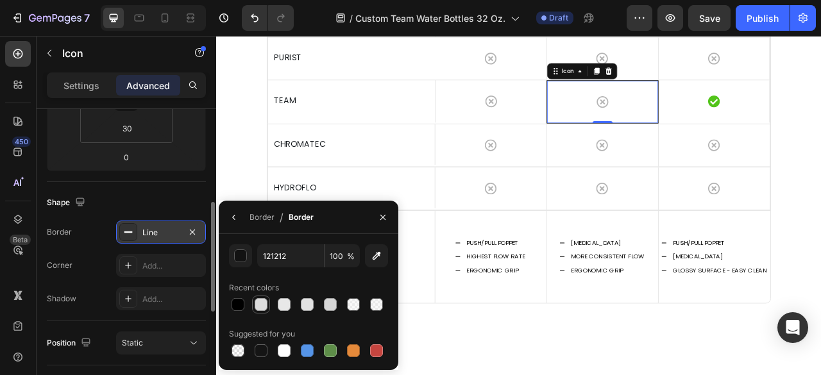
click at [267, 305] on div at bounding box center [261, 304] width 13 height 13
type input "DDDDDD"
drag, startPoint x: 91, startPoint y: 246, endPoint x: 105, endPoint y: 241, distance: 14.8
click at [90, 246] on div "Border Line Corner Add... Shadow Add..." at bounding box center [126, 266] width 159 height 90
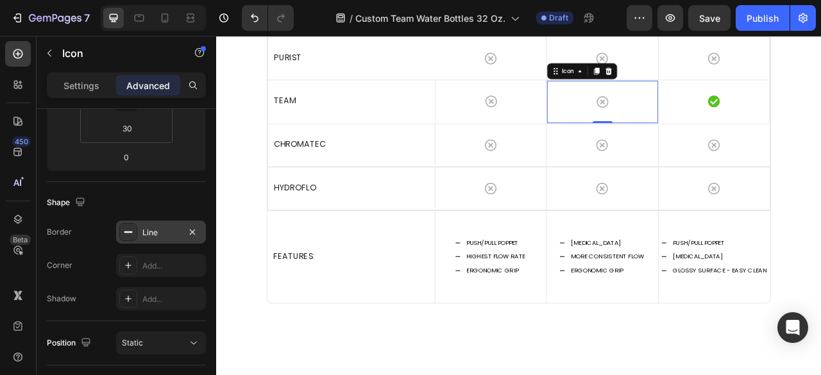
click at [154, 233] on div "Line" at bounding box center [160, 233] width 37 height 12
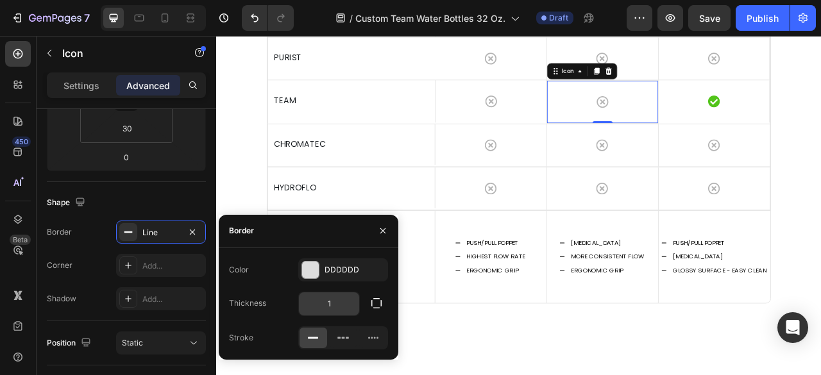
click at [336, 307] on input "1" at bounding box center [329, 303] width 60 height 23
click at [366, 301] on button "button" at bounding box center [376, 303] width 23 height 23
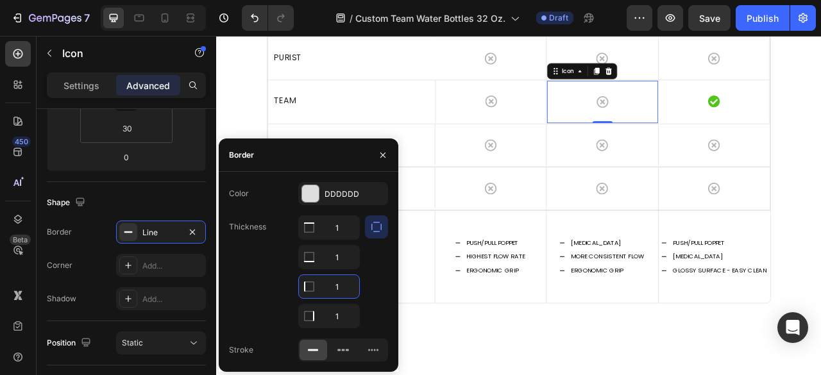
click at [341, 281] on input "1" at bounding box center [329, 286] width 60 height 23
click at [350, 262] on input "1" at bounding box center [329, 257] width 60 height 23
type input "0"
click at [344, 228] on input "1" at bounding box center [329, 227] width 60 height 23
type input "0"
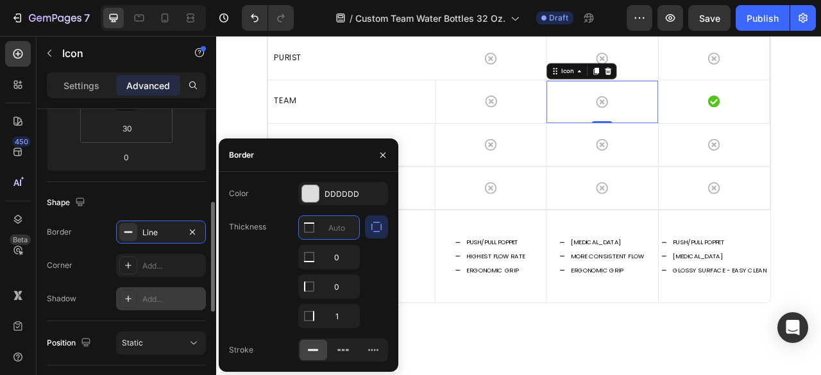
click at [97, 249] on div "Border Line Corner Add... Shadow Add..." at bounding box center [126, 266] width 159 height 90
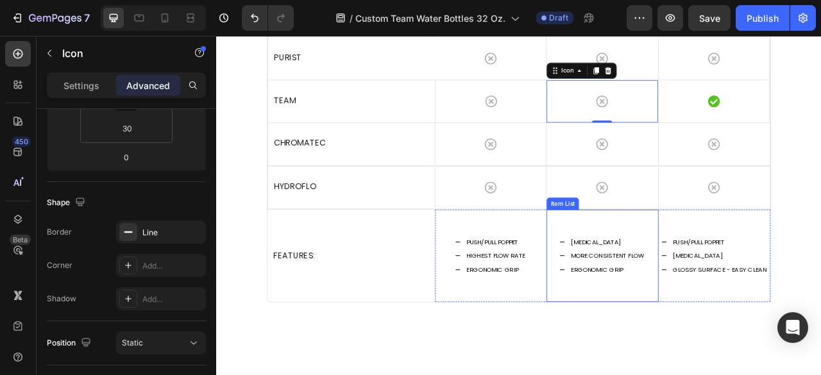
click at [702, 347] on div "[MEDICAL_DATA] MORE CONSISTENT FLOW ERGONOMIC GRIP" at bounding box center [707, 315] width 142 height 117
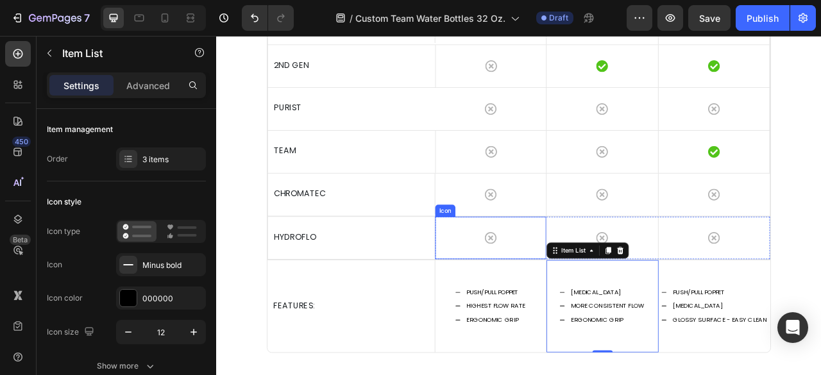
scroll to position [3207, 0]
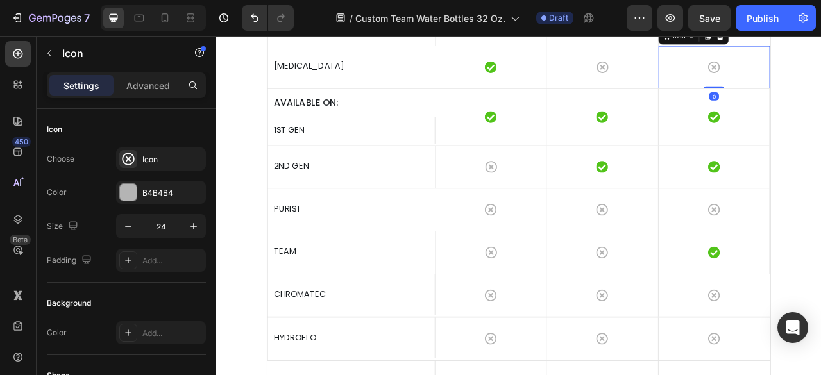
click at [732, 103] on div "Icon" at bounding box center [707, 76] width 142 height 54
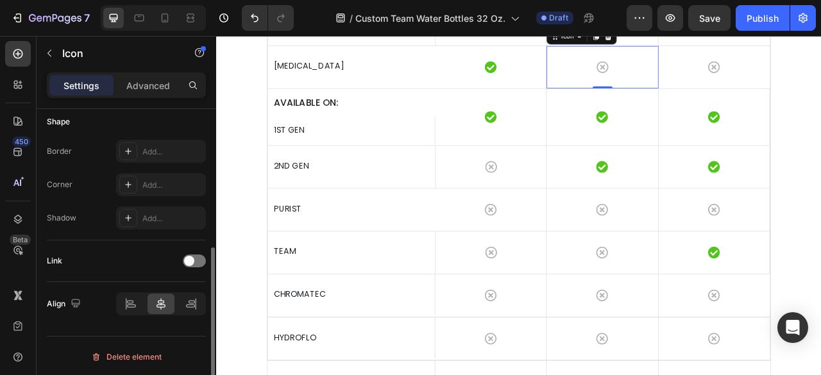
scroll to position [126, 0]
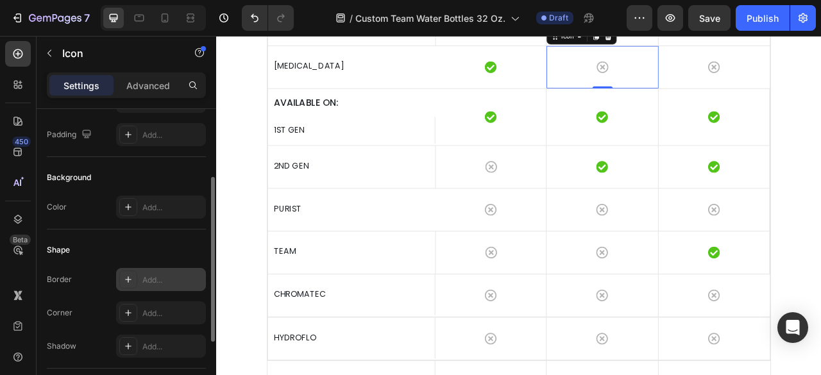
click at [145, 275] on div "Add..." at bounding box center [172, 281] width 60 height 12
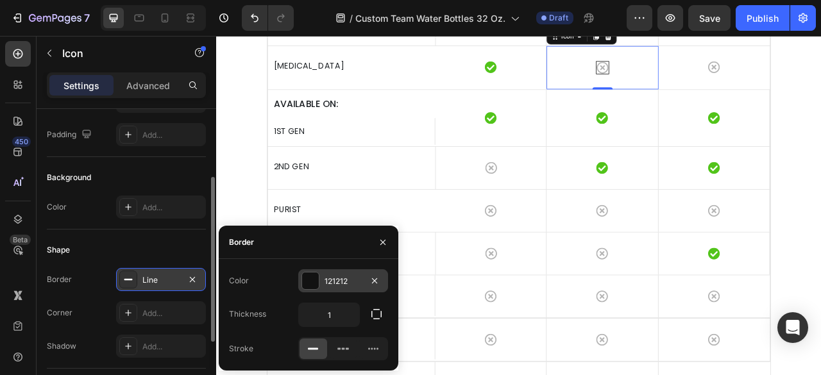
click at [339, 287] on div "121212" at bounding box center [343, 280] width 90 height 23
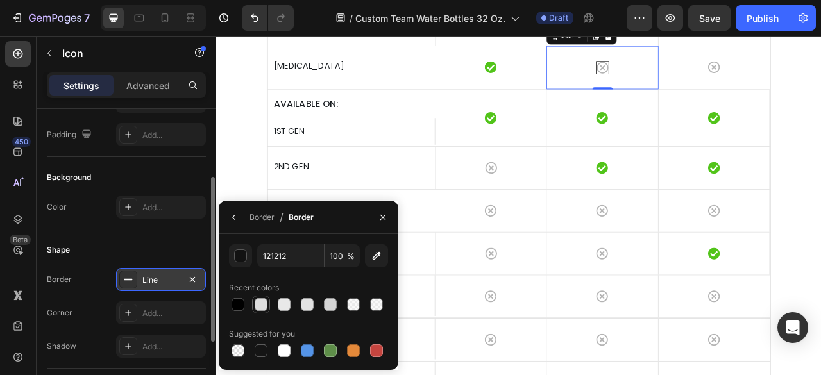
click at [262, 307] on div at bounding box center [261, 304] width 13 height 13
type input "DDDDDD"
click at [90, 275] on div "Border Line" at bounding box center [126, 279] width 159 height 23
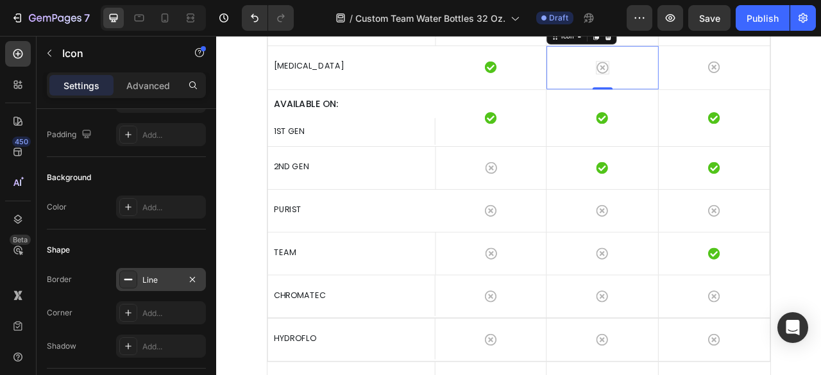
click at [153, 275] on div "Line" at bounding box center [160, 281] width 37 height 12
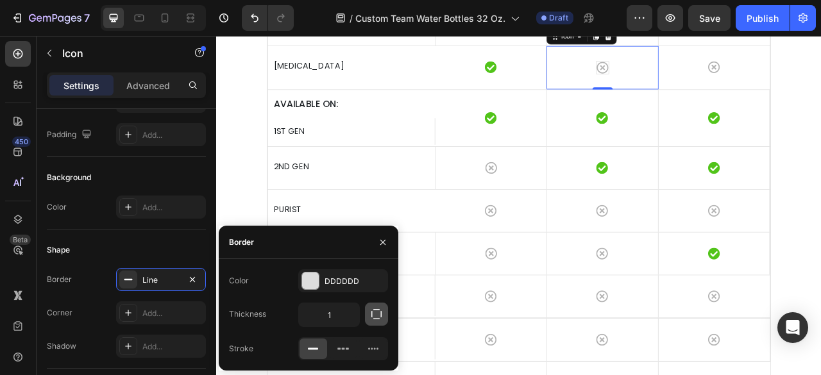
click at [377, 309] on icon "button" at bounding box center [376, 314] width 13 height 13
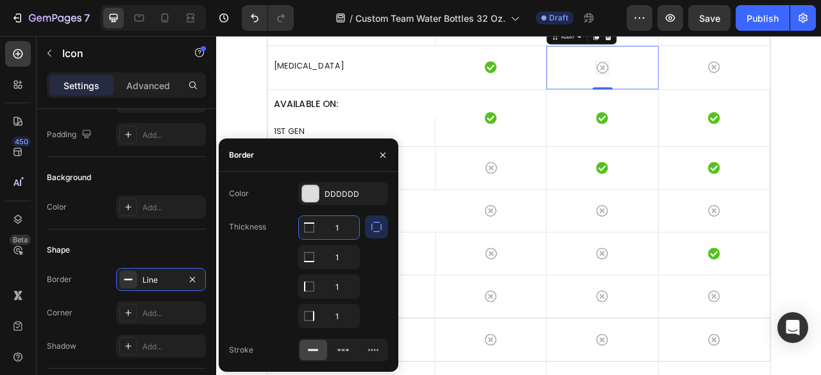
click at [343, 227] on input "1" at bounding box center [329, 227] width 60 height 23
click at [341, 257] on input "1" at bounding box center [329, 257] width 60 height 23
type input "0"
click at [340, 285] on input "1" at bounding box center [329, 286] width 60 height 23
type input "0"
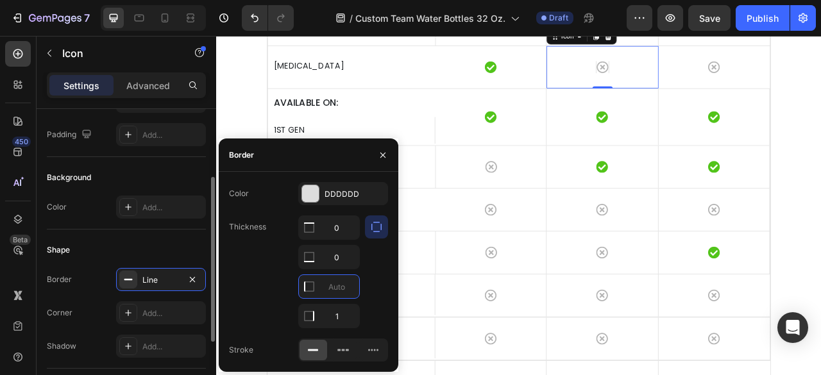
click at [154, 240] on div "Shape" at bounding box center [126, 250] width 159 height 21
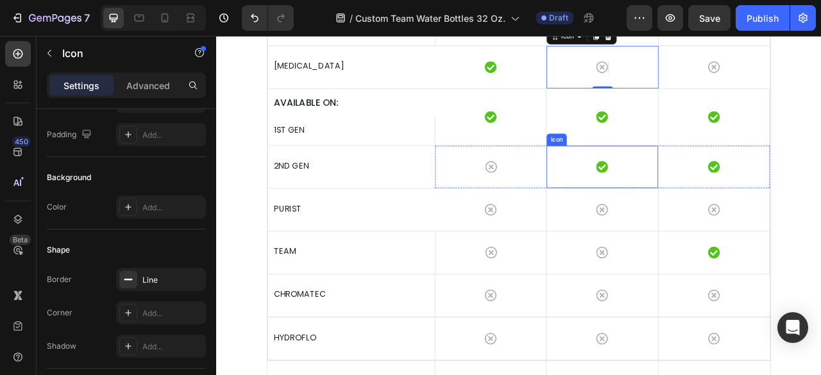
click at [631, 230] on div "Icon Icon Icon Row" at bounding box center [708, 203] width 426 height 54
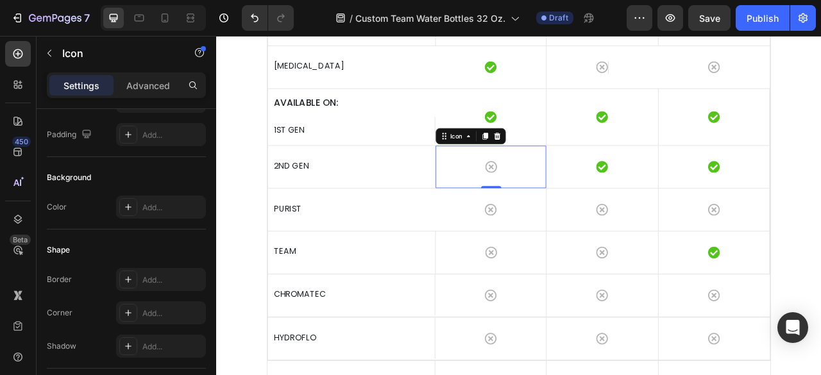
scroll to position [254, 0]
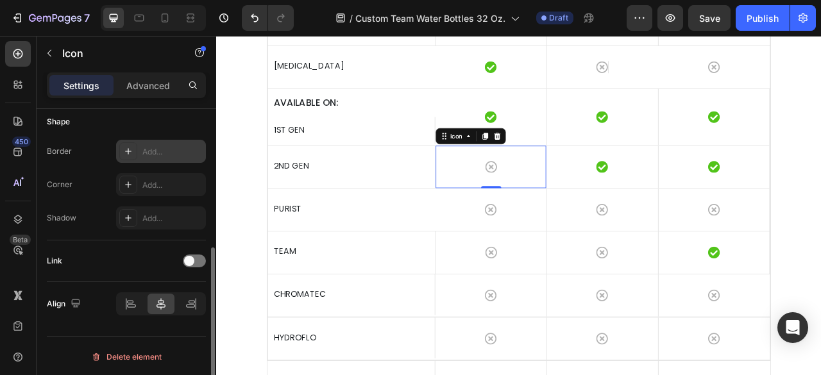
click at [157, 158] on div "Add..." at bounding box center [161, 151] width 90 height 23
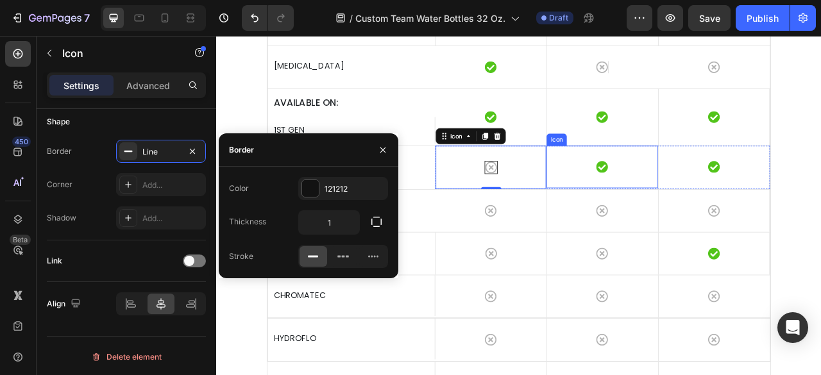
click at [677, 230] on div "Icon" at bounding box center [707, 203] width 142 height 54
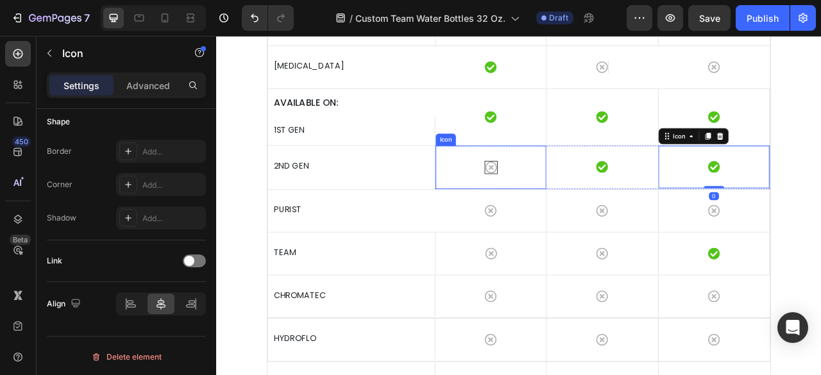
click at [559, 210] on icon at bounding box center [565, 203] width 15 height 15
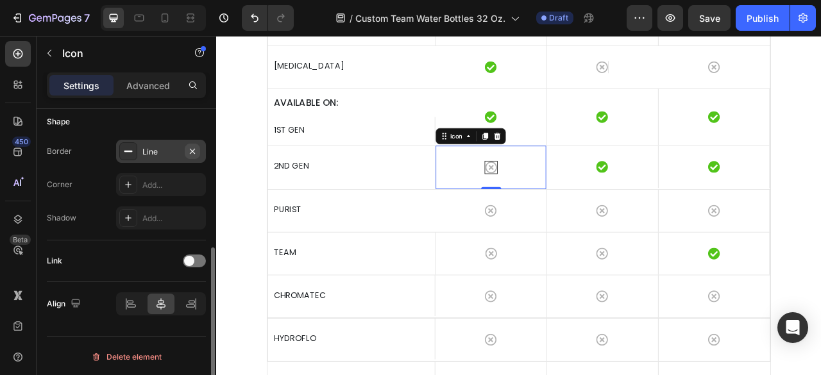
click at [196, 152] on icon "button" at bounding box center [192, 151] width 10 height 10
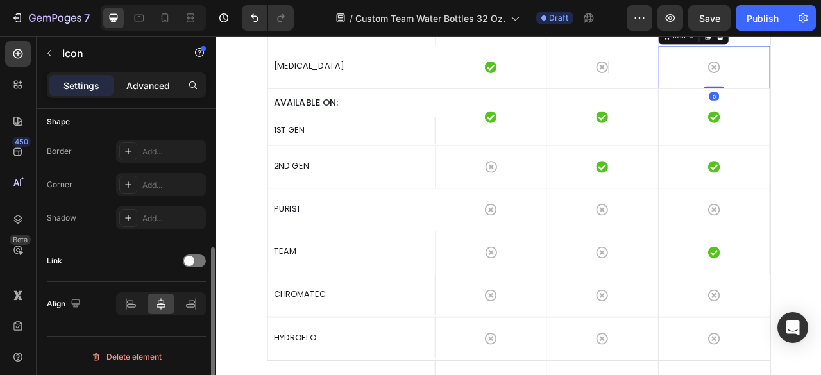
click at [164, 84] on p "Advanced" at bounding box center [148, 85] width 44 height 13
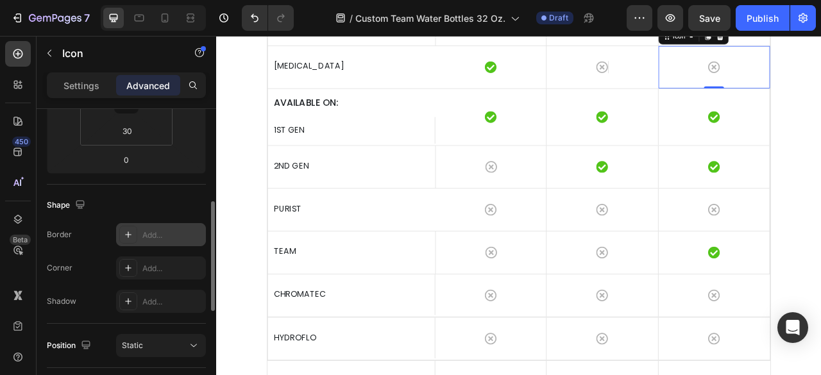
click at [154, 233] on div "Add..." at bounding box center [172, 236] width 60 height 12
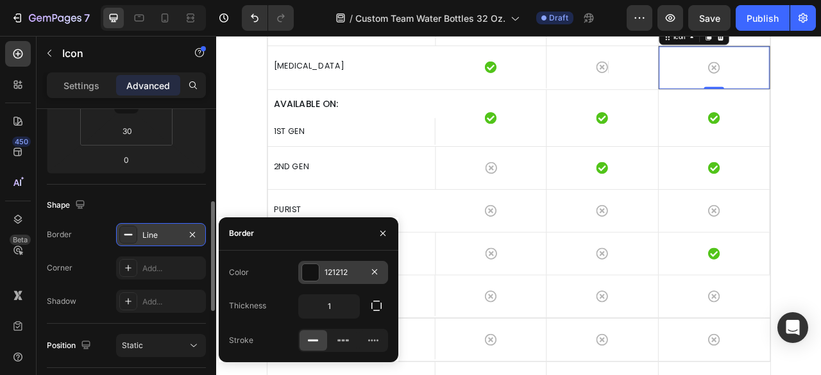
click at [316, 274] on div at bounding box center [310, 272] width 17 height 17
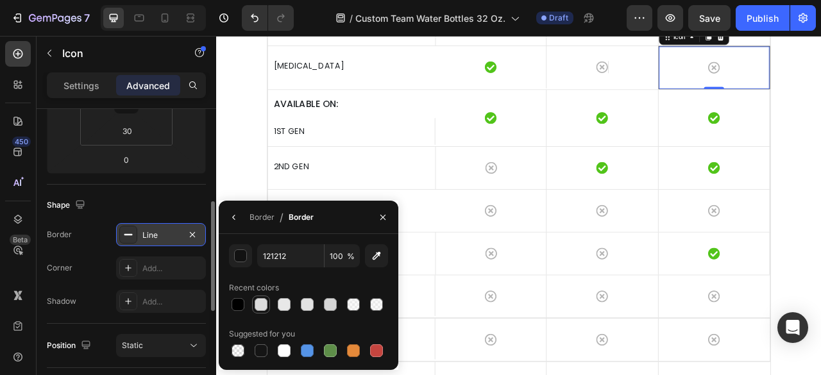
click at [259, 302] on div at bounding box center [261, 304] width 13 height 13
type input "DDDDDD"
drag, startPoint x: 97, startPoint y: 237, endPoint x: 118, endPoint y: 238, distance: 20.5
click at [99, 237] on div "Border Line" at bounding box center [126, 234] width 159 height 23
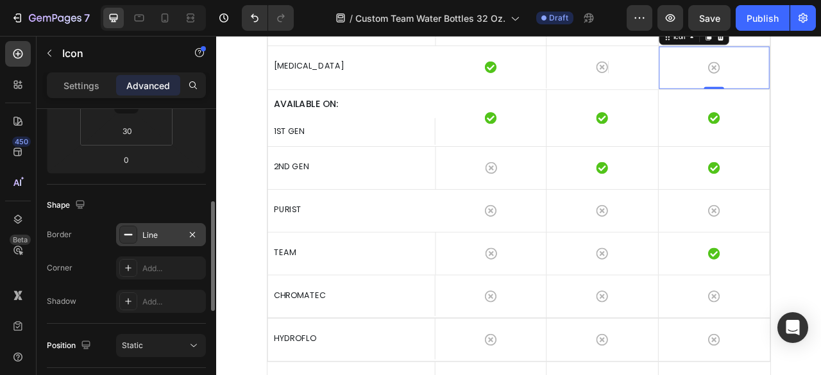
click at [155, 235] on div "Line" at bounding box center [160, 236] width 37 height 12
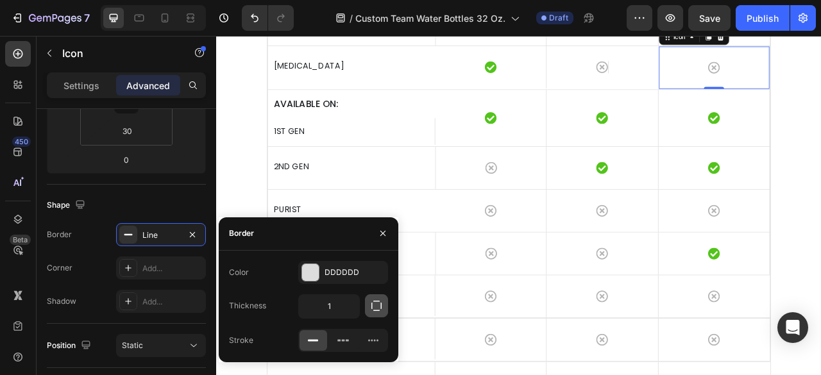
click at [381, 304] on icon "button" at bounding box center [376, 306] width 10 height 10
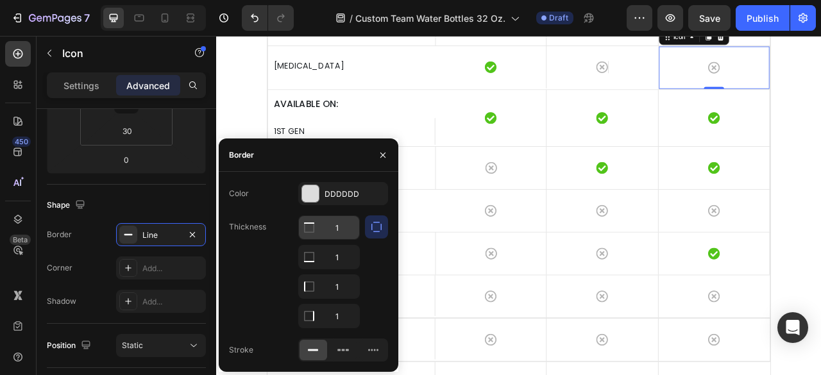
click at [344, 233] on input "1" at bounding box center [329, 227] width 60 height 23
click at [352, 261] on input "1" at bounding box center [329, 257] width 60 height 23
type input "0"
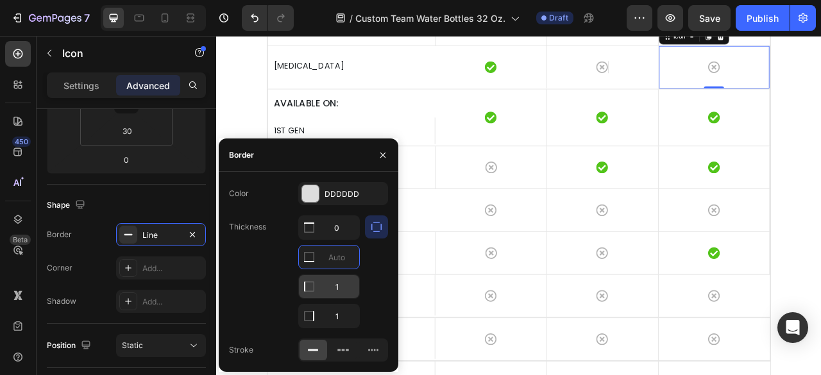
click at [345, 282] on input "1" at bounding box center [329, 286] width 60 height 23
type input "0"
click at [387, 157] on icon "button" at bounding box center [383, 155] width 10 height 10
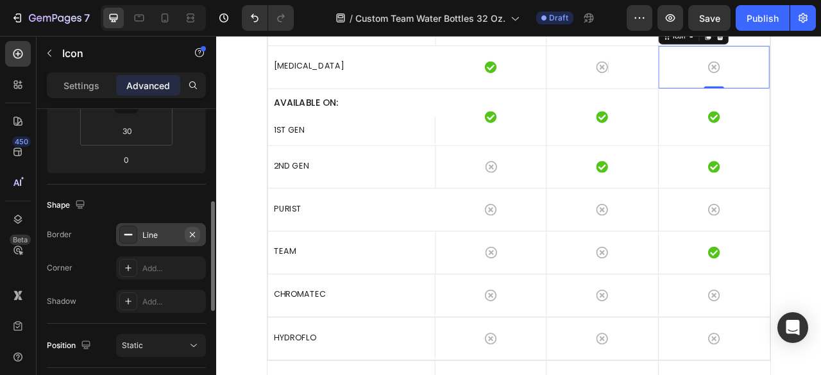
click at [196, 232] on icon "button" at bounding box center [192, 235] width 10 height 10
click at [740, 103] on div "Icon" at bounding box center [707, 76] width 142 height 54
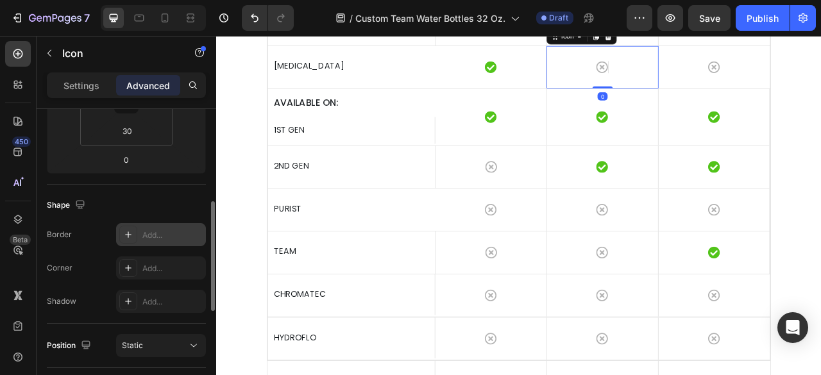
click at [159, 238] on div "Add..." at bounding box center [172, 236] width 60 height 12
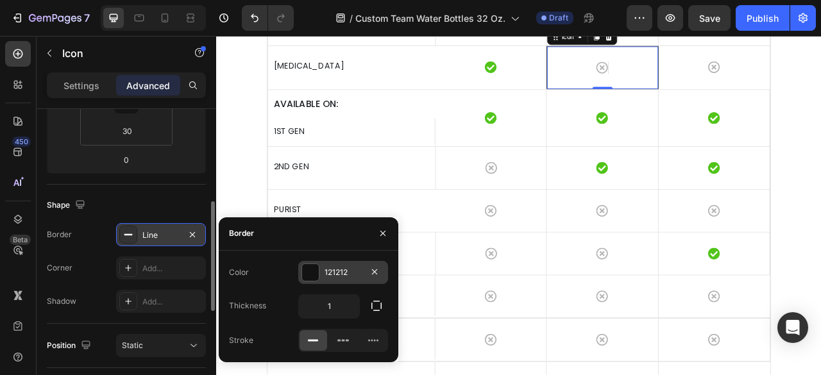
click at [318, 273] on div at bounding box center [310, 272] width 17 height 17
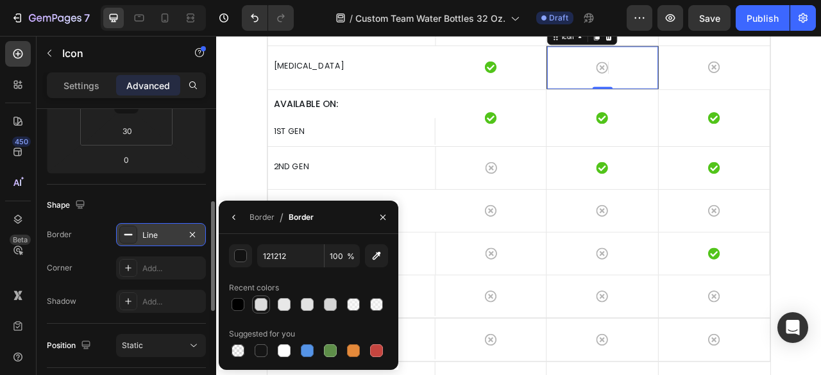
click at [261, 307] on div at bounding box center [261, 304] width 13 height 13
type input "DDDDDD"
drag, startPoint x: 78, startPoint y: 245, endPoint x: 121, endPoint y: 243, distance: 43.0
click at [85, 246] on div "Border Line Corner Add... Shadow Add..." at bounding box center [126, 268] width 159 height 90
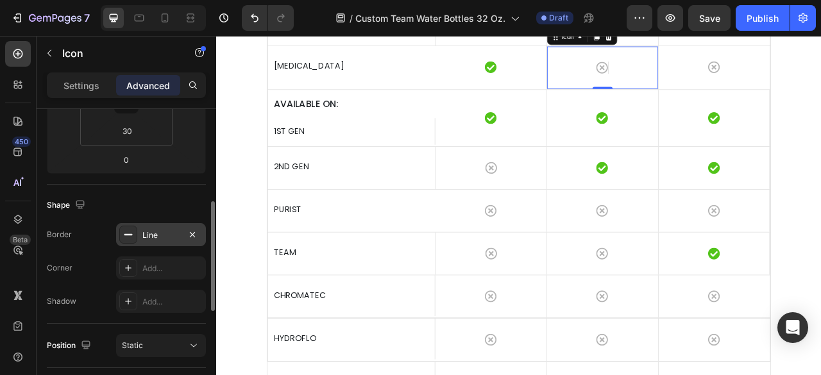
click at [164, 232] on div "Line" at bounding box center [160, 236] width 37 height 12
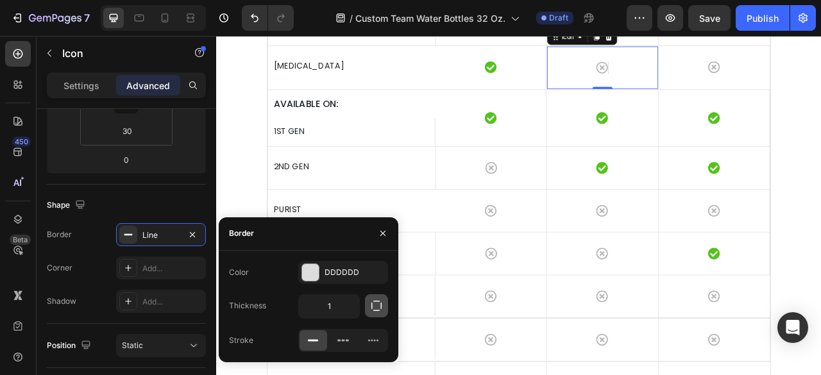
click at [376, 300] on icon "button" at bounding box center [376, 306] width 13 height 13
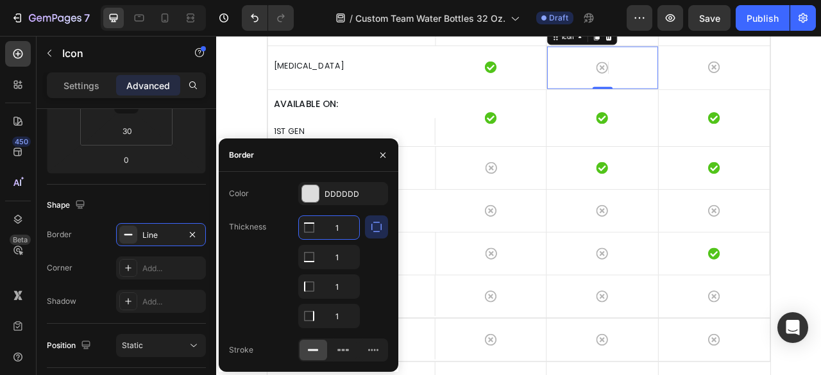
click at [346, 234] on input "1" at bounding box center [329, 227] width 60 height 23
click at [344, 257] on input "1" at bounding box center [329, 257] width 60 height 23
type input "0"
click at [343, 282] on input "1" at bounding box center [329, 286] width 60 height 23
type input "0"
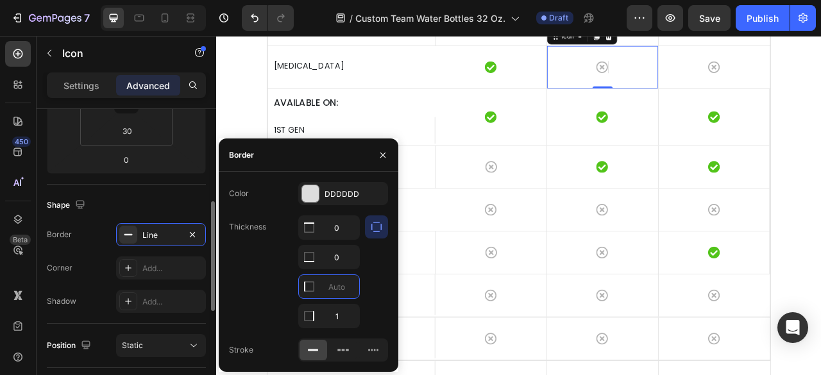
click at [97, 219] on div "Shape Border Line Corner Add... Shadow Add..." at bounding box center [126, 254] width 159 height 139
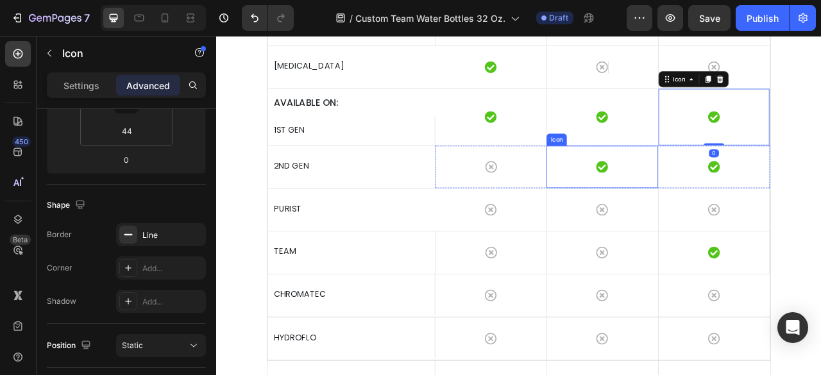
click at [750, 230] on div "Icon" at bounding box center [707, 203] width 142 height 54
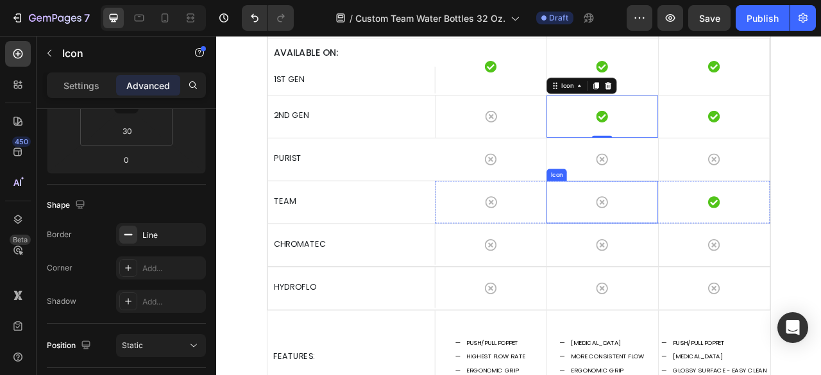
scroll to position [3207, 0]
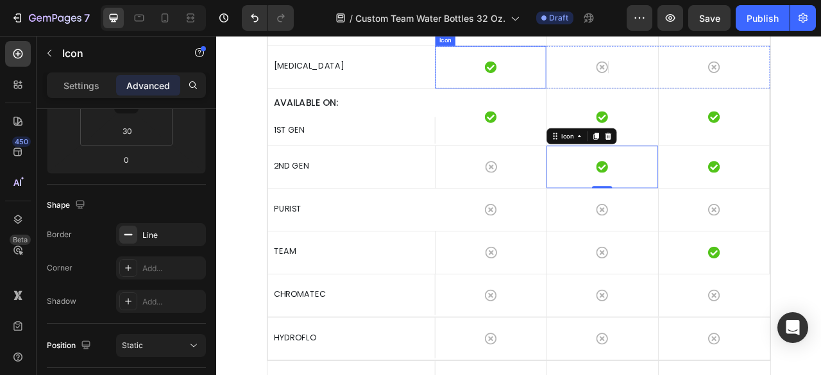
click at [591, 103] on div "Icon" at bounding box center [566, 76] width 142 height 54
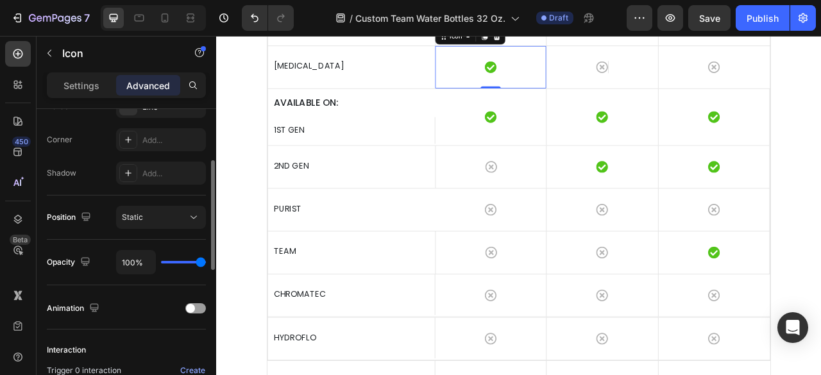
scroll to position [318, 0]
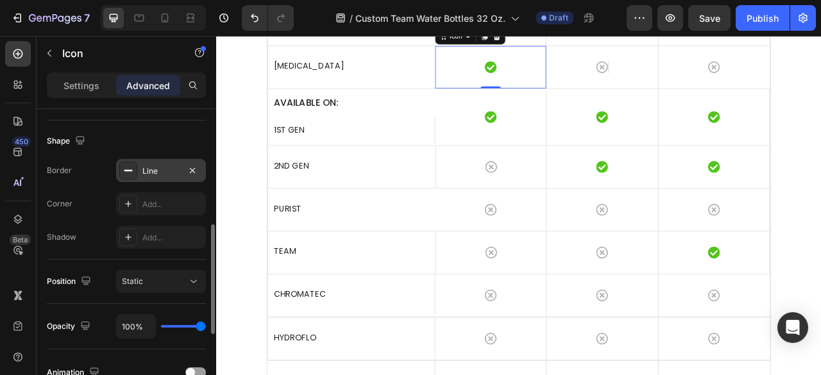
click at [160, 165] on div "Line" at bounding box center [160, 171] width 37 height 12
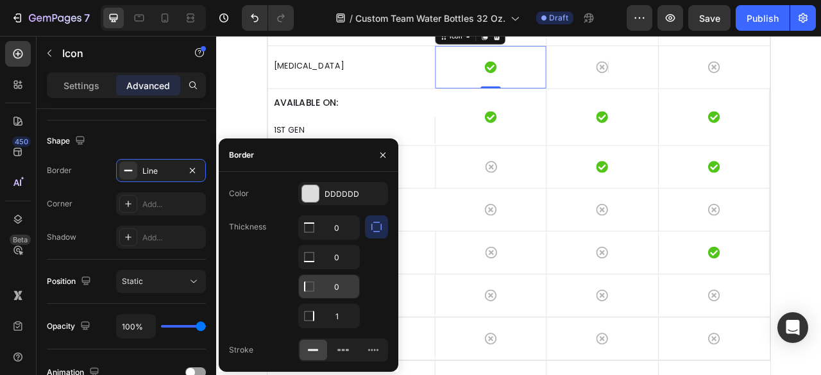
click at [343, 285] on input "0" at bounding box center [329, 286] width 60 height 23
click at [335, 285] on input "0" at bounding box center [329, 286] width 60 height 23
click at [344, 285] on input "0" at bounding box center [329, 286] width 60 height 23
type input "1"
click at [97, 223] on div "Border Line Corner Add... Shadow Add..." at bounding box center [126, 204] width 159 height 90
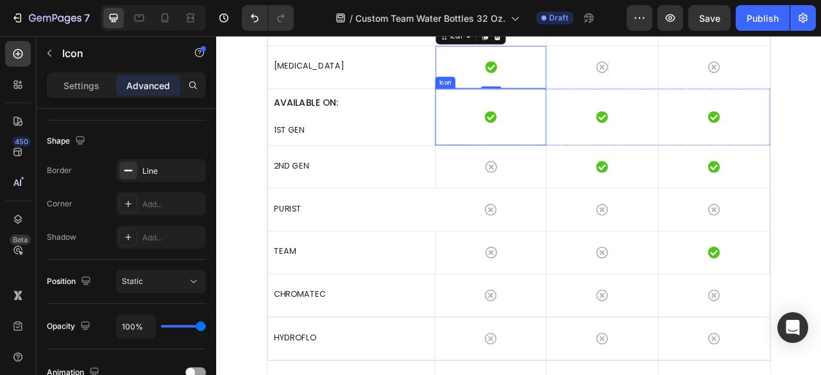
drag, startPoint x: 604, startPoint y: 240, endPoint x: 505, endPoint y: 303, distance: 117.4
click at [604, 175] on div "Icon" at bounding box center [566, 139] width 142 height 72
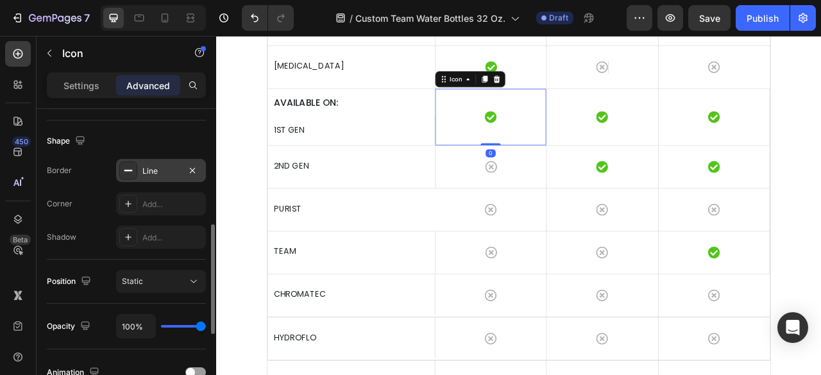
click at [157, 165] on div "Line" at bounding box center [160, 171] width 37 height 12
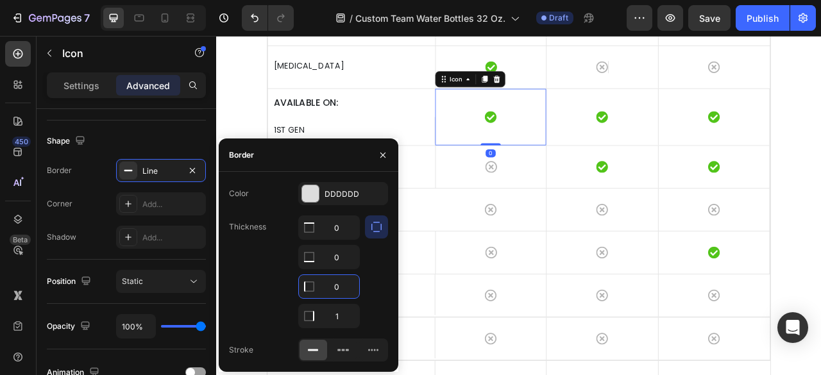
click at [341, 279] on input "0" at bounding box center [329, 286] width 60 height 23
type input "1"
click at [101, 242] on div "Shadow Add..." at bounding box center [126, 237] width 159 height 23
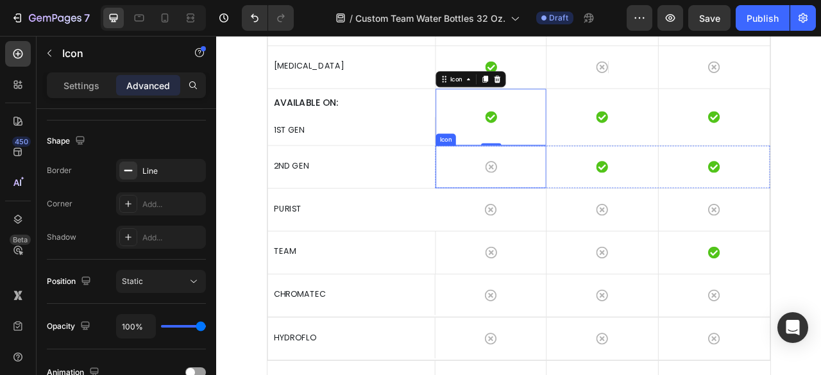
click at [587, 230] on div "Icon" at bounding box center [566, 203] width 142 height 54
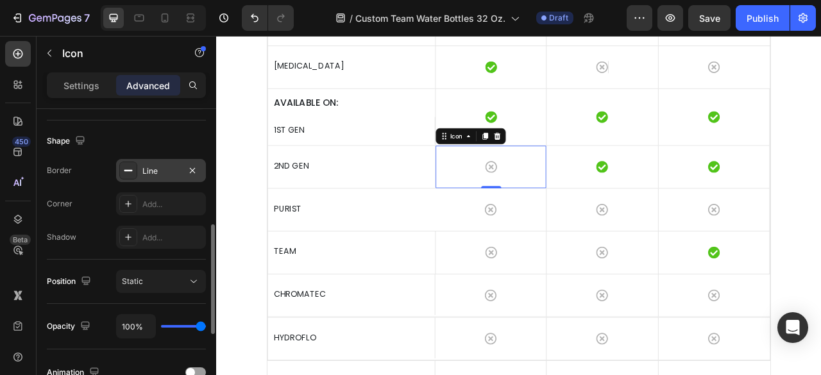
click at [158, 178] on div "Line" at bounding box center [161, 170] width 90 height 23
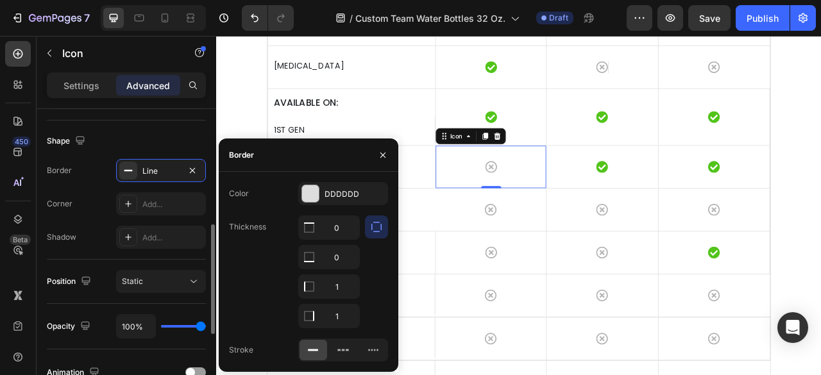
click at [97, 228] on div "Shadow Add..." at bounding box center [126, 237] width 159 height 23
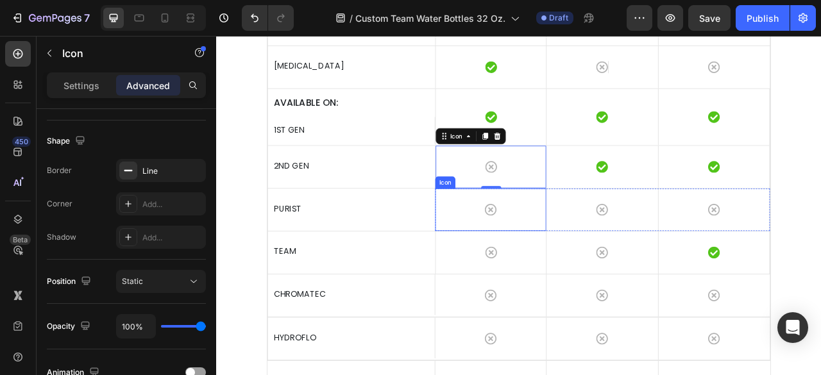
click at [586, 284] on div "Icon" at bounding box center [566, 257] width 142 height 54
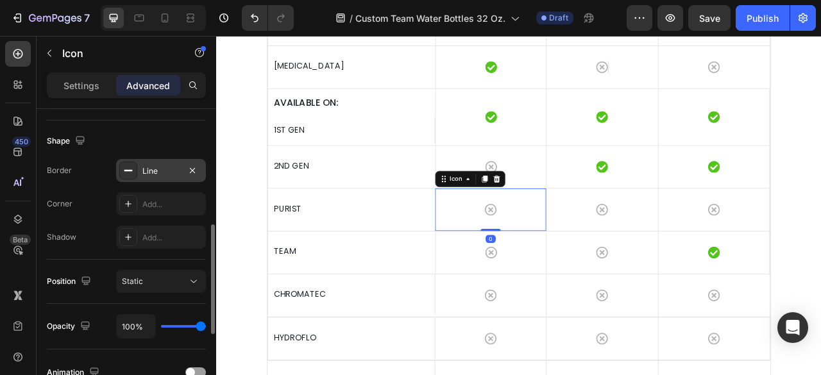
click at [154, 171] on div "Line" at bounding box center [160, 171] width 37 height 12
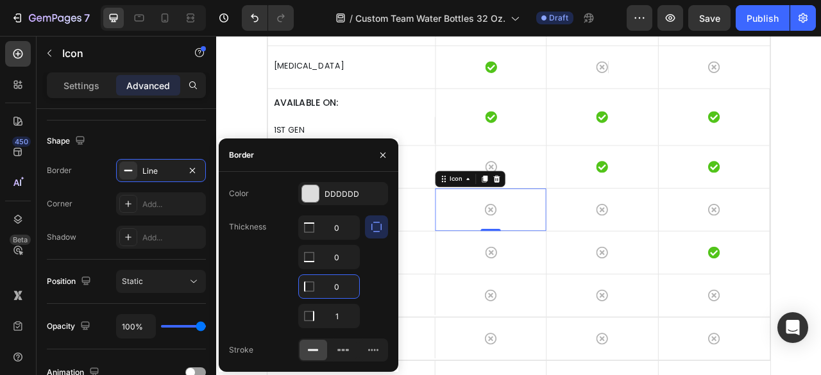
click at [346, 289] on input "0" at bounding box center [329, 286] width 60 height 23
type input "1"
click at [104, 215] on div "Border Line Corner Add... Shadow Add..." at bounding box center [126, 204] width 159 height 90
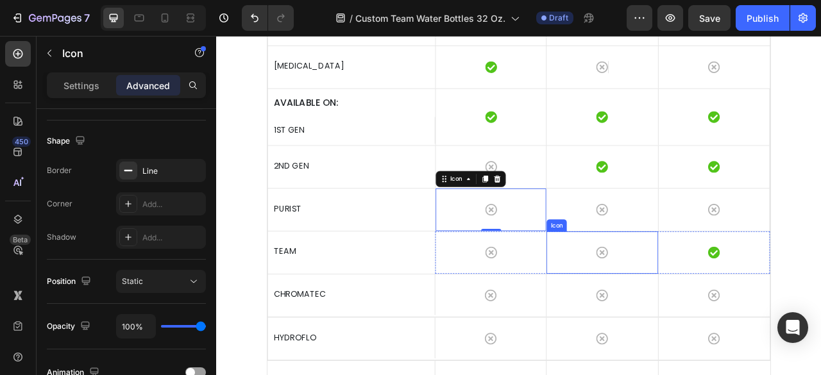
scroll to position [3271, 0]
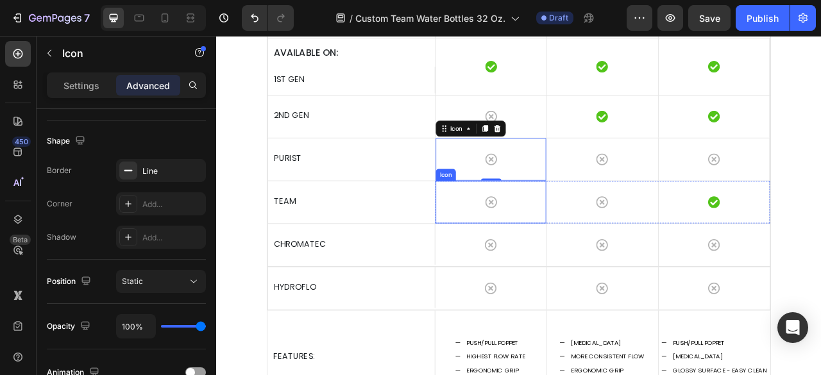
click at [589, 275] on div "Icon" at bounding box center [566, 248] width 142 height 54
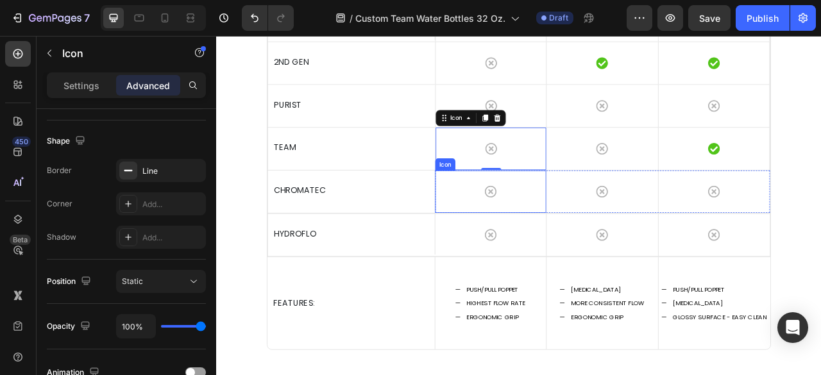
scroll to position [3399, 0]
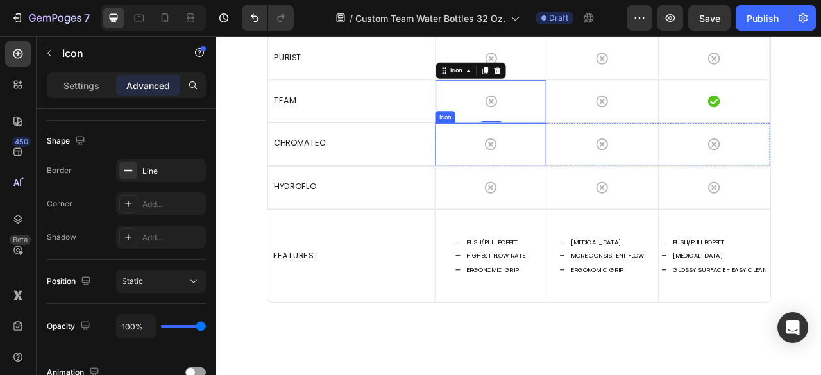
click at [621, 201] on div "Icon" at bounding box center [566, 174] width 142 height 54
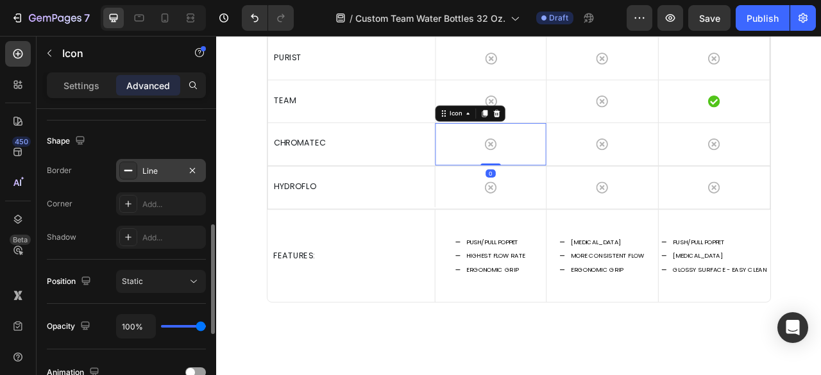
click at [165, 173] on div "Line" at bounding box center [160, 171] width 37 height 12
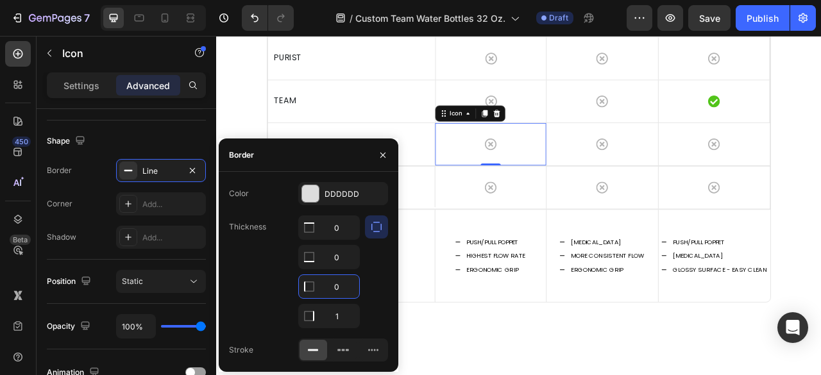
click at [340, 287] on input "0" at bounding box center [329, 286] width 60 height 23
type input "1"
click at [92, 216] on div "Border Line Corner Add... Shadow Add..." at bounding box center [126, 204] width 159 height 90
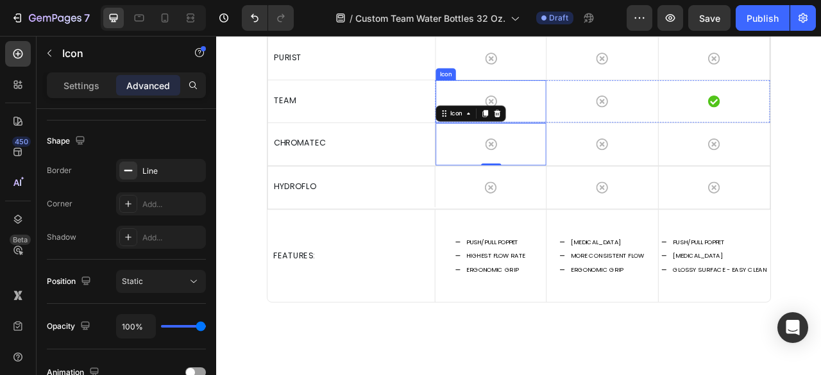
click at [608, 146] on div "Icon" at bounding box center [566, 119] width 142 height 54
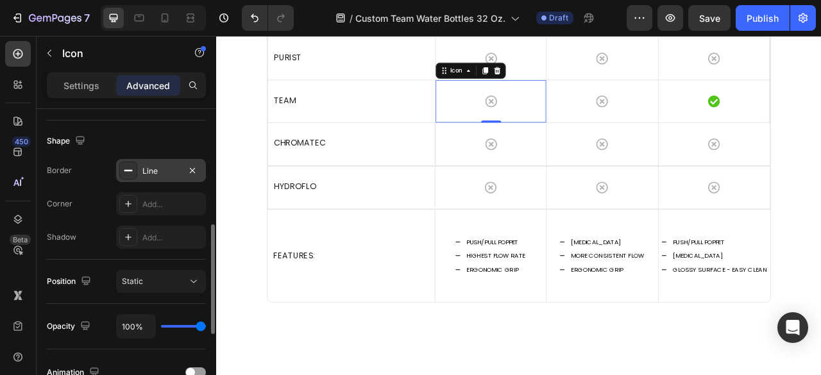
click at [154, 179] on div "Line" at bounding box center [161, 170] width 90 height 23
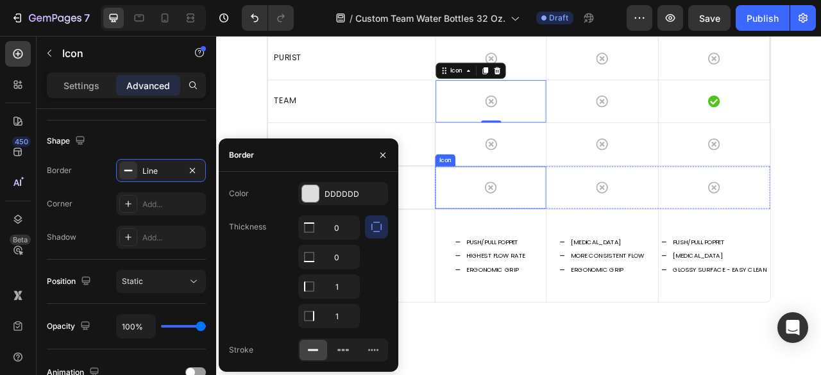
click at [627, 256] on div "Icon" at bounding box center [566, 229] width 142 height 54
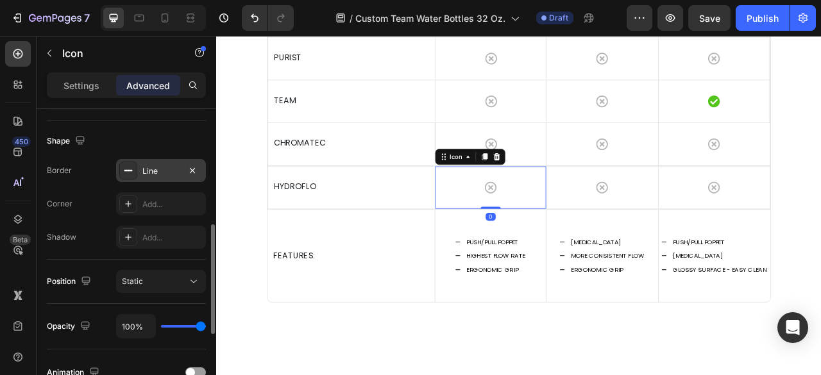
click at [151, 175] on div "Line" at bounding box center [160, 171] width 37 height 12
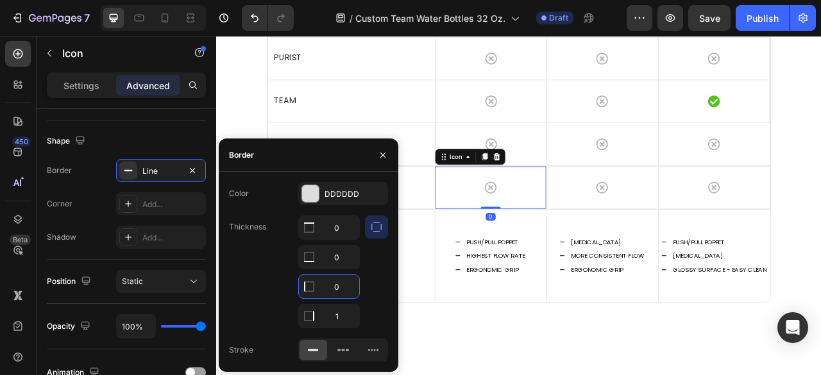
click at [353, 281] on input "0" at bounding box center [329, 286] width 60 height 23
type input "1"
drag, startPoint x: 99, startPoint y: 230, endPoint x: 154, endPoint y: 260, distance: 62.6
click at [101, 230] on div "Shadow Add..." at bounding box center [126, 237] width 159 height 23
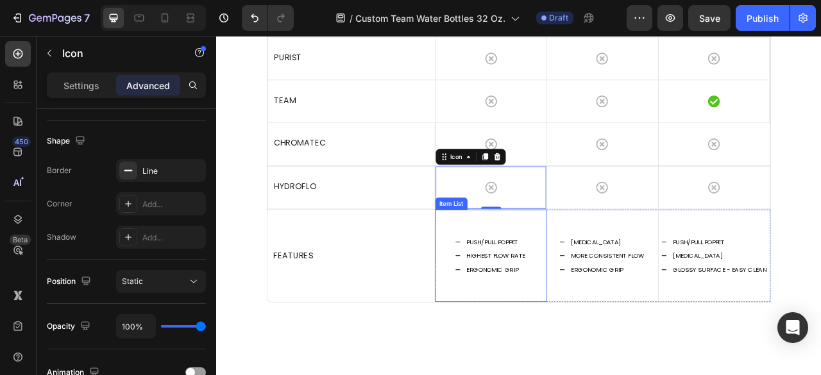
click at [563, 371] on div "PUSH/PULL POPPET HIGHEST FLOW RATE ERGONOMIC GRIP" at bounding box center [566, 315] width 142 height 117
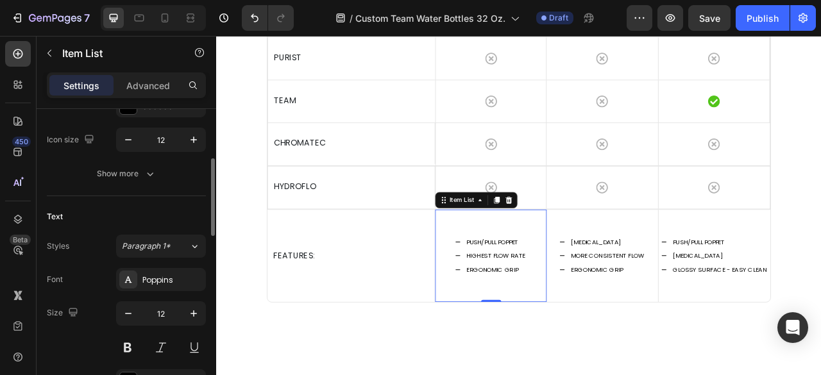
scroll to position [0, 0]
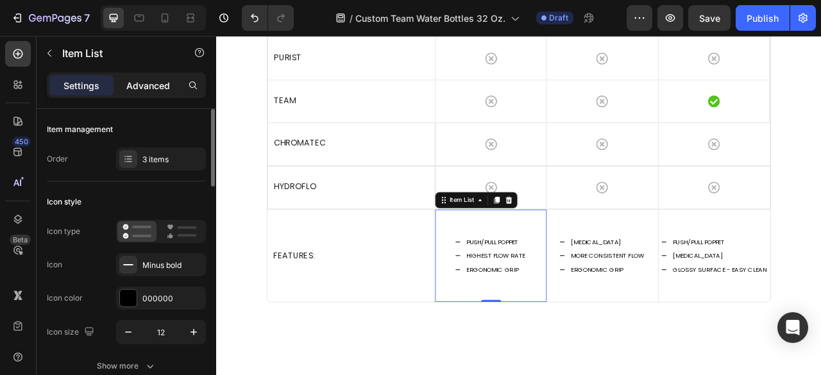
click at [151, 89] on p "Advanced" at bounding box center [148, 85] width 44 height 13
type input "100%"
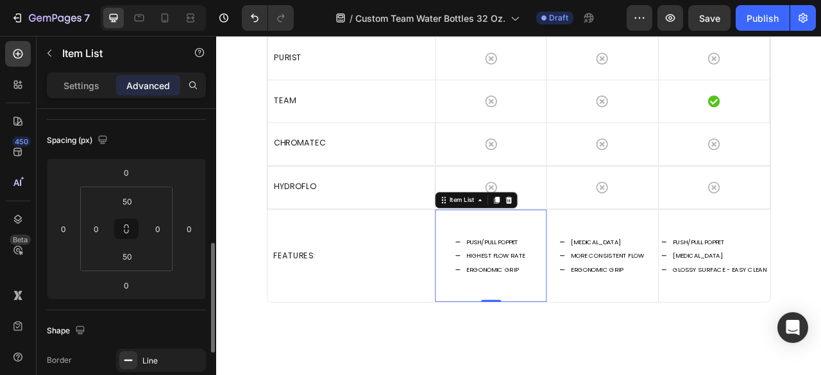
scroll to position [257, 0]
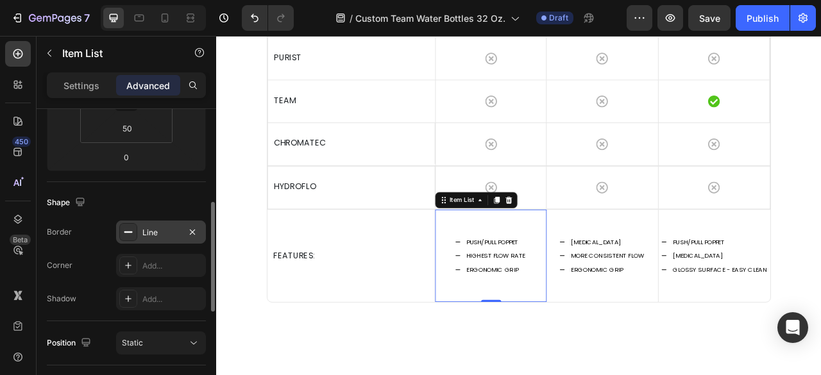
click at [162, 227] on div "Line" at bounding box center [160, 233] width 37 height 12
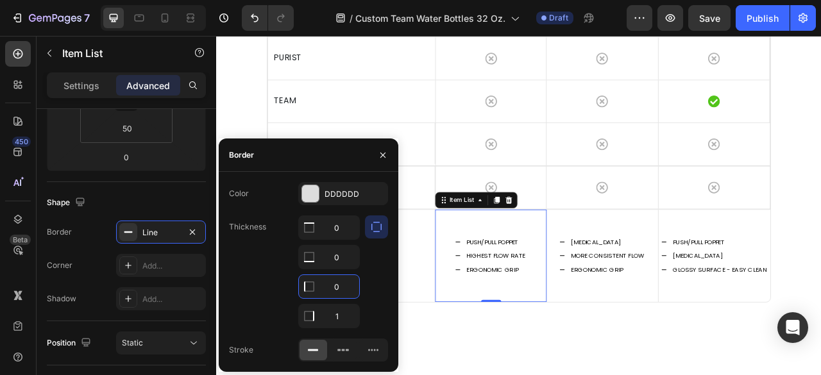
click at [351, 289] on input "0" at bounding box center [329, 286] width 60 height 23
type input "1"
click at [85, 255] on div "Corner Add..." at bounding box center [126, 265] width 159 height 23
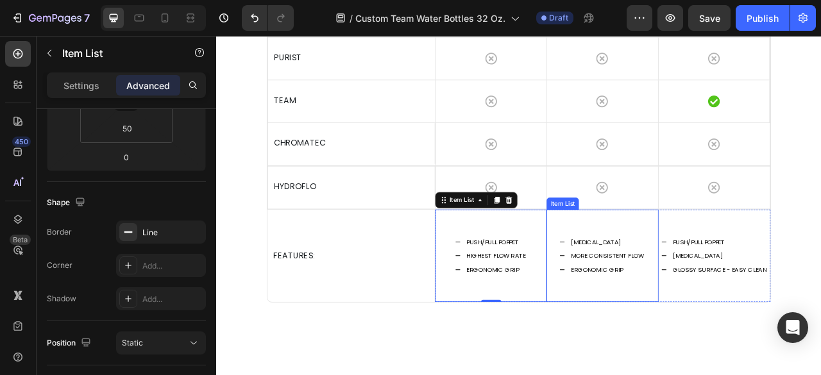
click at [690, 343] on div "ERGONOMIC GRIP" at bounding box center [713, 334] width 97 height 18
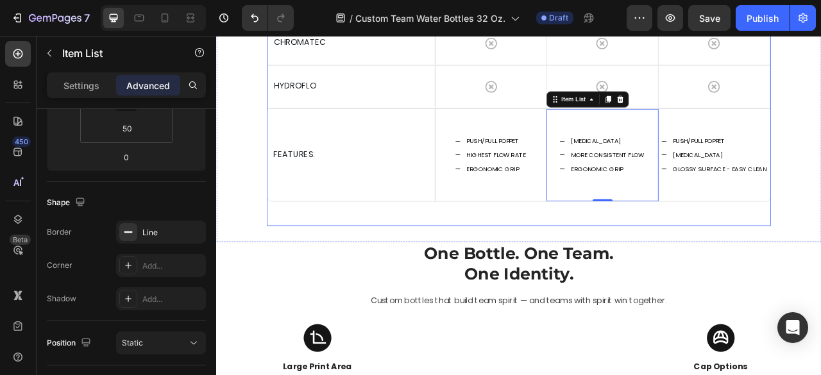
scroll to position [3592, 0]
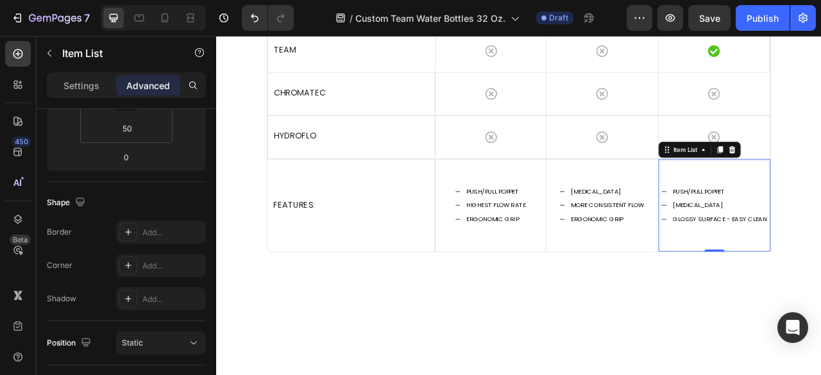
scroll to position [3399, 0]
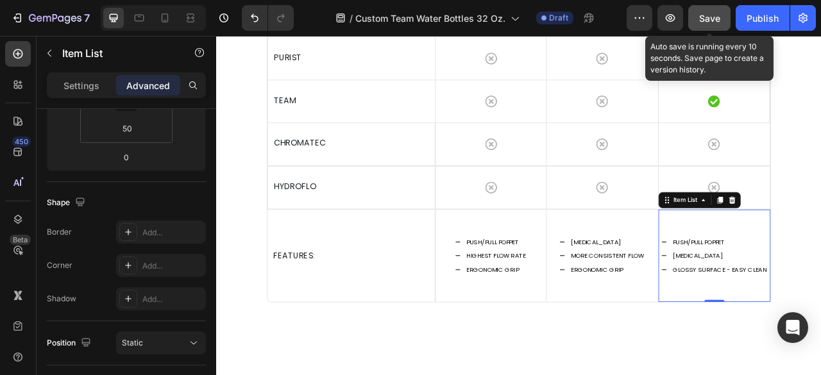
drag, startPoint x: 706, startPoint y: 15, endPoint x: 392, endPoint y: 241, distance: 386.5
click at [706, 15] on span "Save" at bounding box center [709, 18] width 21 height 11
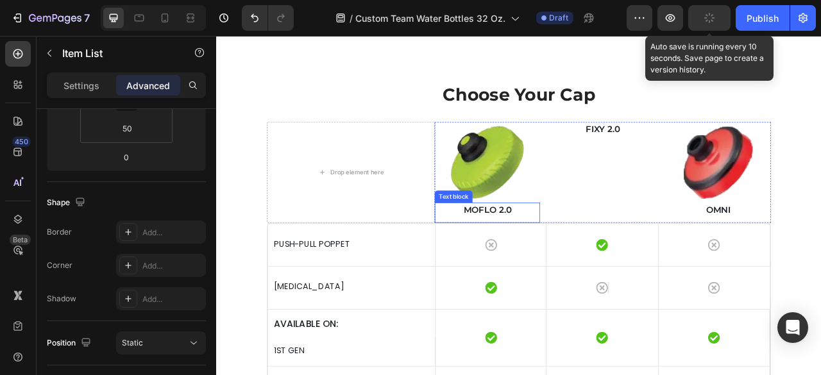
scroll to position [3015, 0]
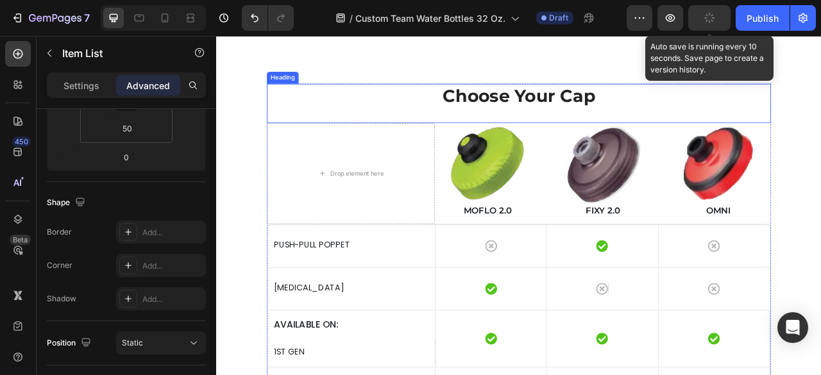
click at [618, 125] on p "Choose Your Cap" at bounding box center [601, 112] width 639 height 28
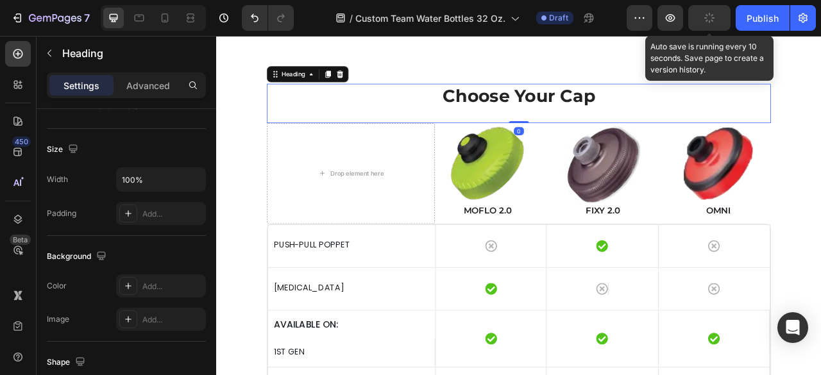
scroll to position [0, 0]
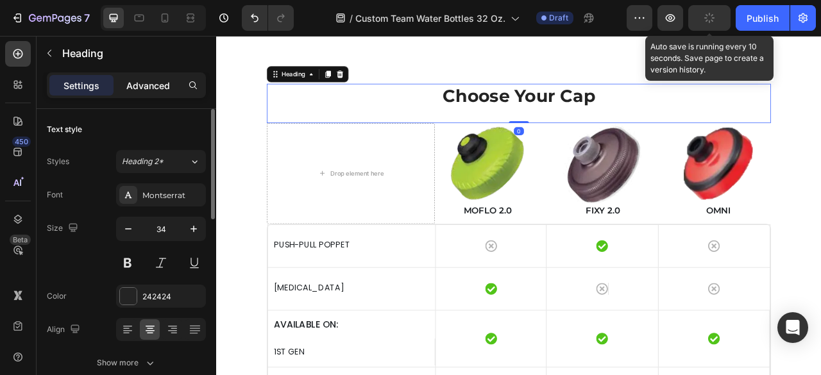
click at [149, 90] on p "Advanced" at bounding box center [148, 85] width 44 height 13
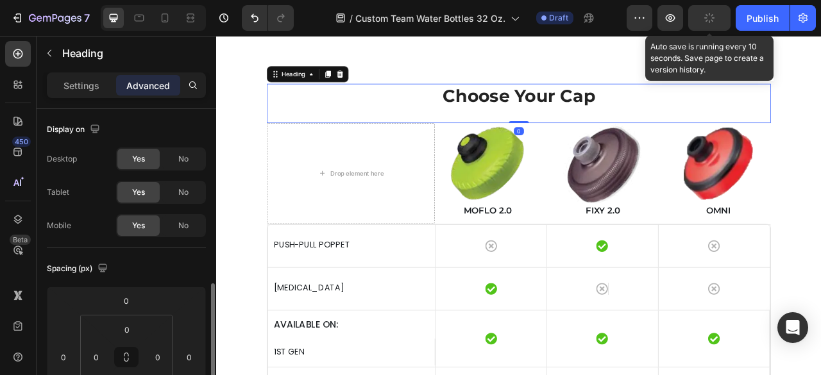
scroll to position [128, 0]
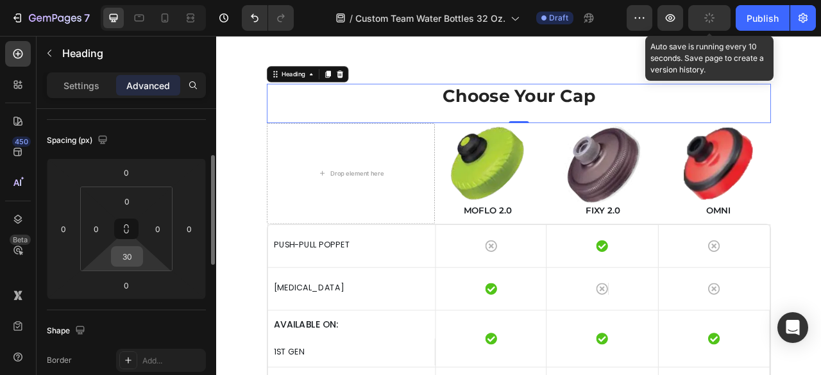
click at [133, 254] on input "30" at bounding box center [127, 256] width 26 height 19
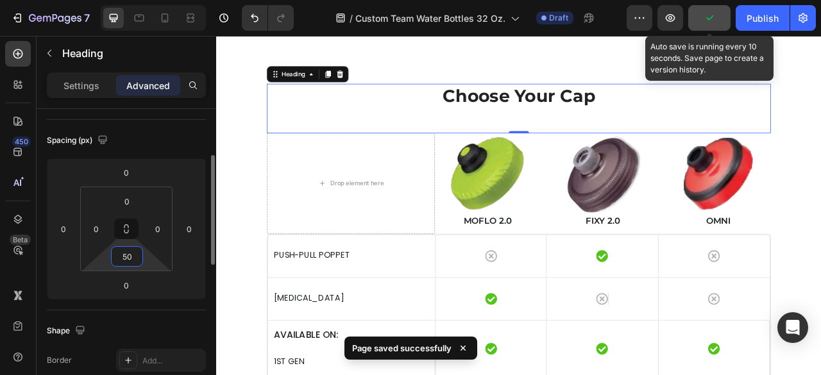
type input "5"
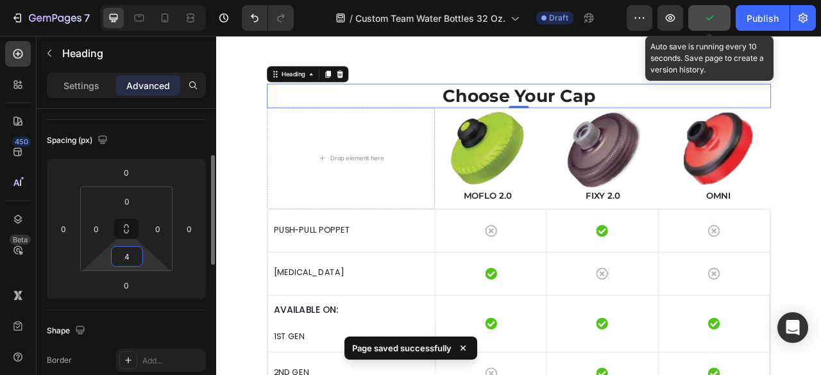
type input "40"
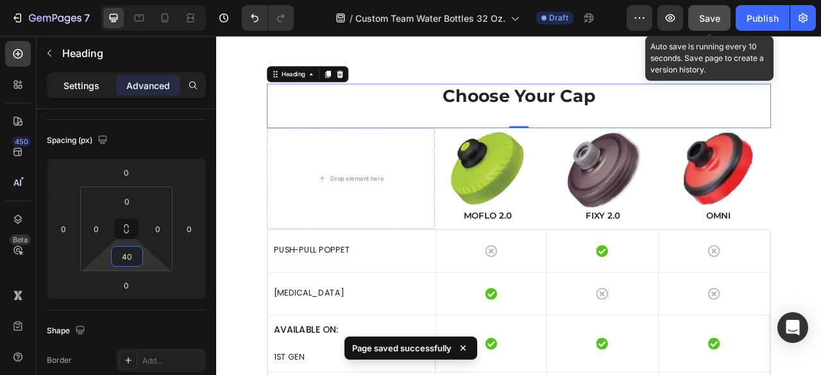
click at [81, 87] on p "Settings" at bounding box center [81, 85] width 36 height 13
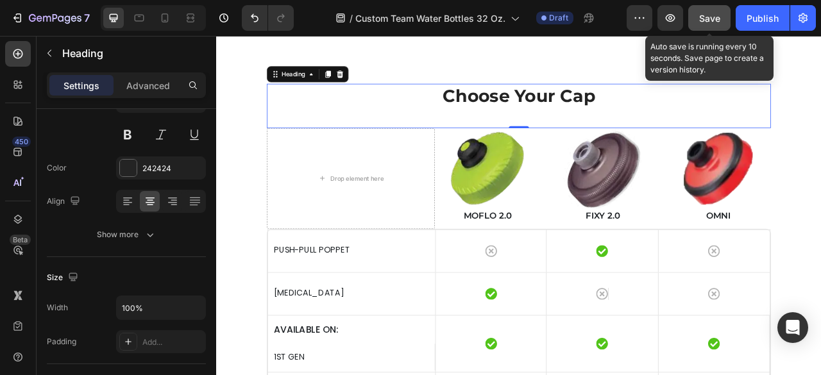
scroll to position [0, 0]
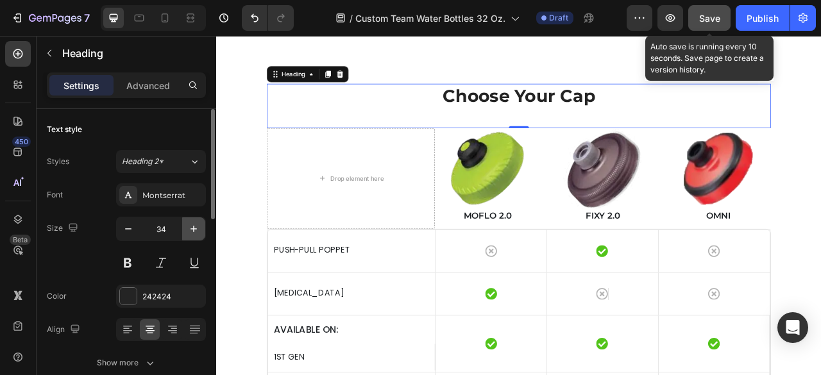
click at [195, 226] on icon "button" at bounding box center [193, 229] width 13 height 13
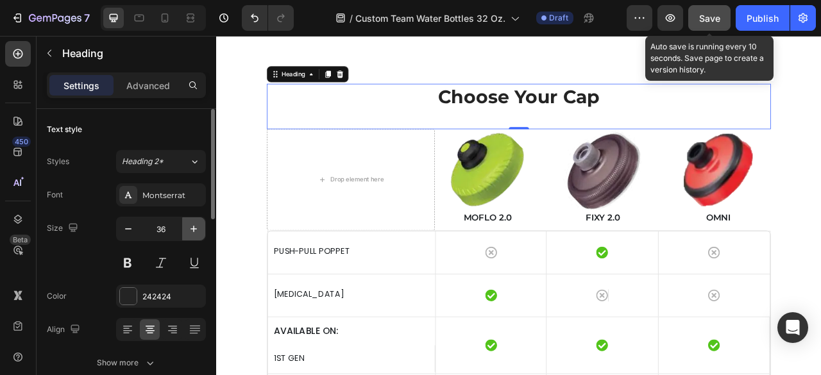
click at [195, 226] on icon "button" at bounding box center [193, 229] width 13 height 13
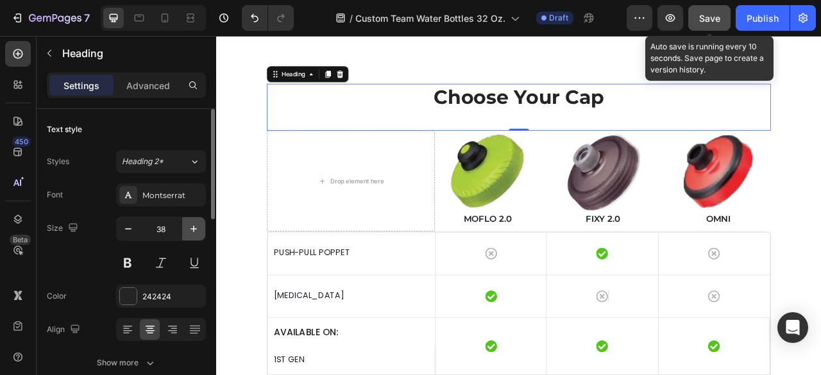
click at [195, 226] on icon "button" at bounding box center [193, 229] width 13 height 13
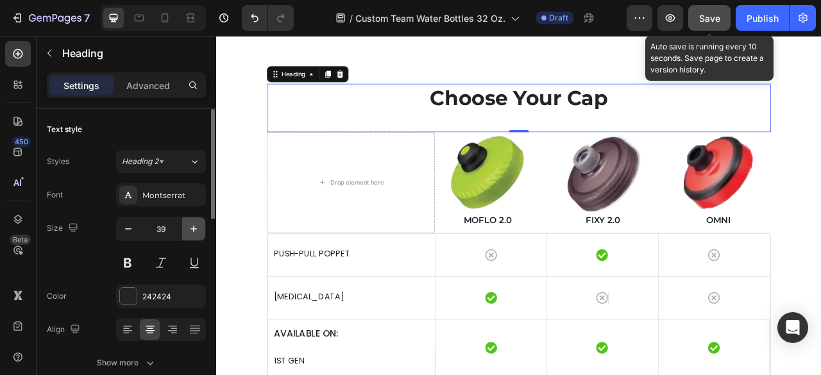
type input "40"
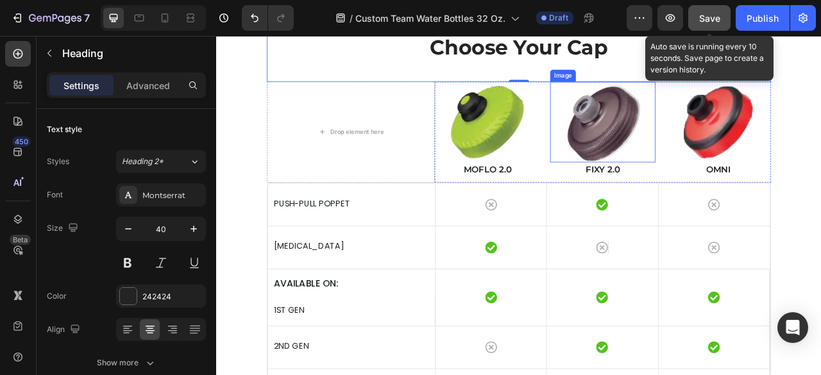
scroll to position [2950, 0]
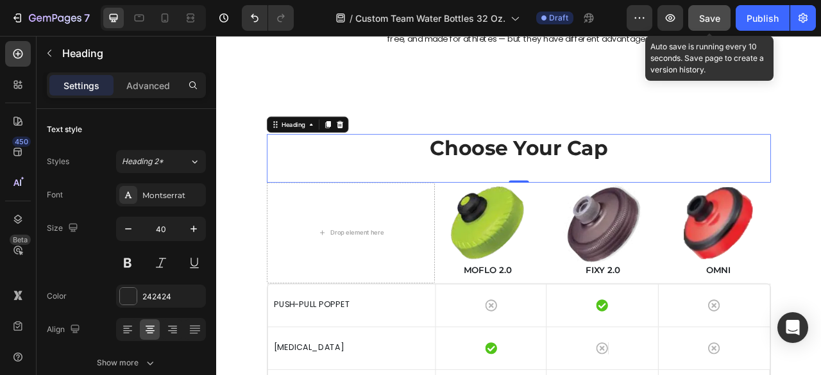
click at [711, 10] on button "Save" at bounding box center [709, 18] width 42 height 26
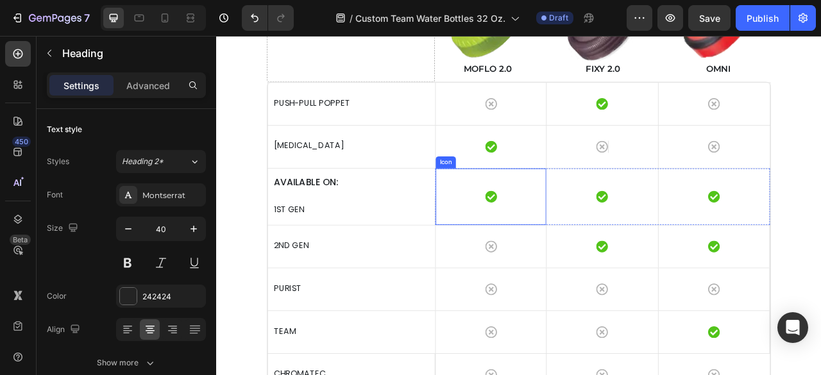
scroll to position [3143, 0]
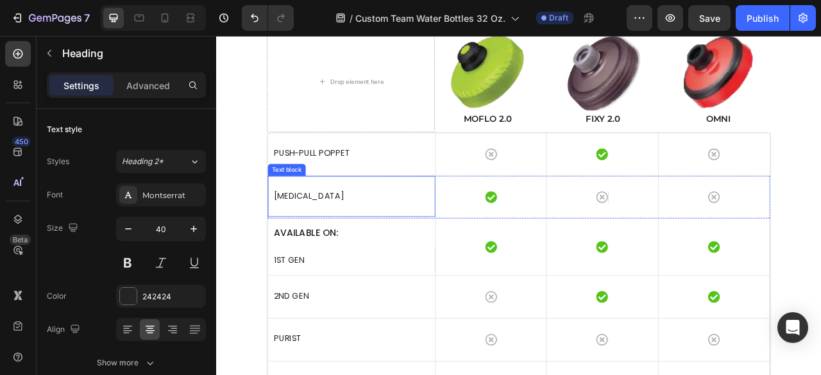
click at [476, 239] on p "[MEDICAL_DATA]" at bounding box center [388, 240] width 198 height 19
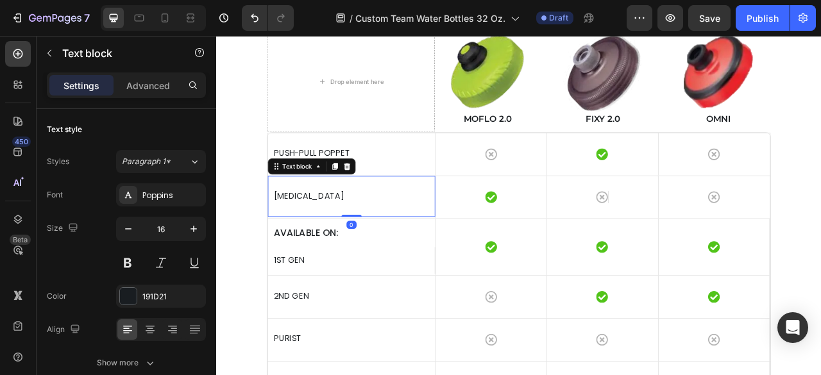
click at [297, 192] on div "Text block" at bounding box center [338, 202] width 112 height 21
click at [305, 202] on div "Text block" at bounding box center [319, 202] width 43 height 12
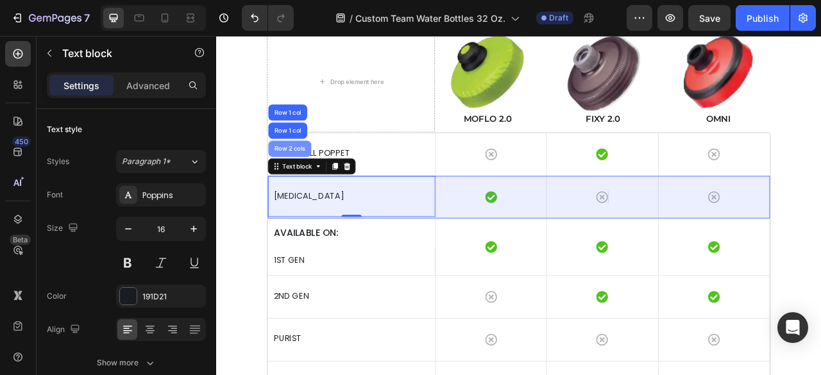
click at [303, 184] on div "Row 2 cols" at bounding box center [309, 179] width 55 height 21
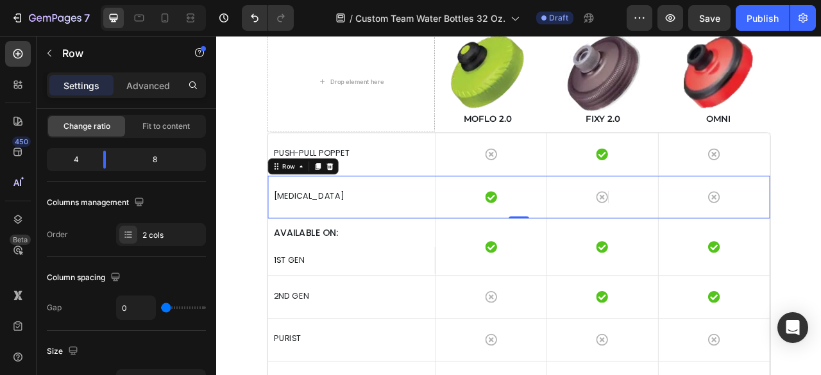
scroll to position [0, 0]
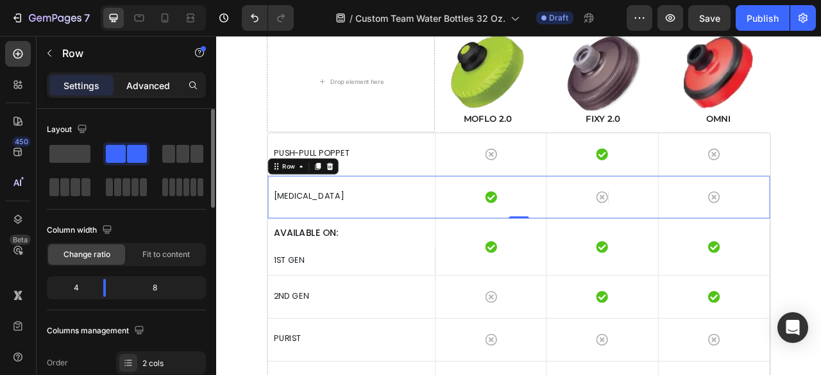
click at [153, 90] on p "Advanced" at bounding box center [148, 85] width 44 height 13
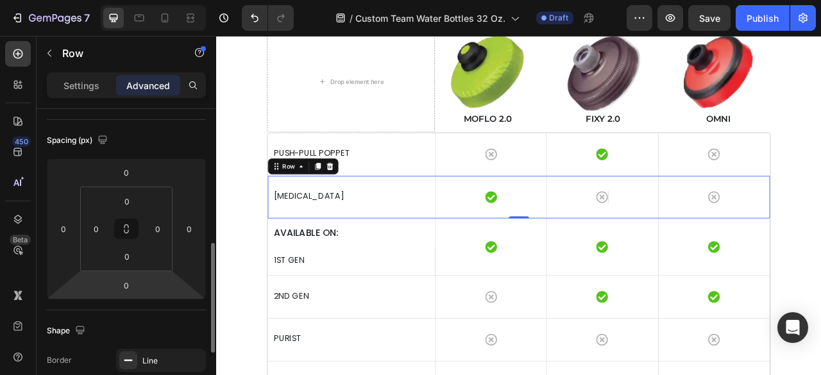
scroll to position [257, 0]
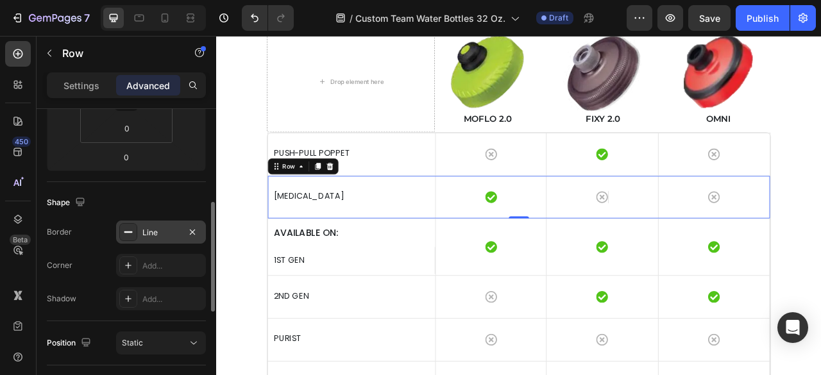
click at [157, 232] on div "Line" at bounding box center [160, 233] width 37 height 12
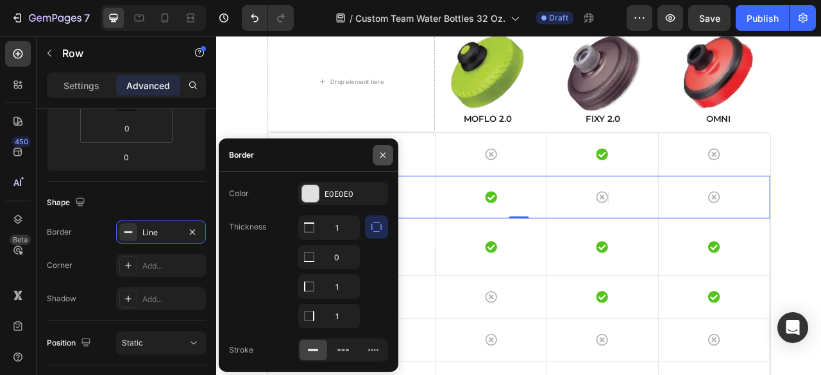
drag, startPoint x: 385, startPoint y: 160, endPoint x: 217, endPoint y: 164, distance: 168.7
click at [385, 160] on button "button" at bounding box center [383, 155] width 21 height 21
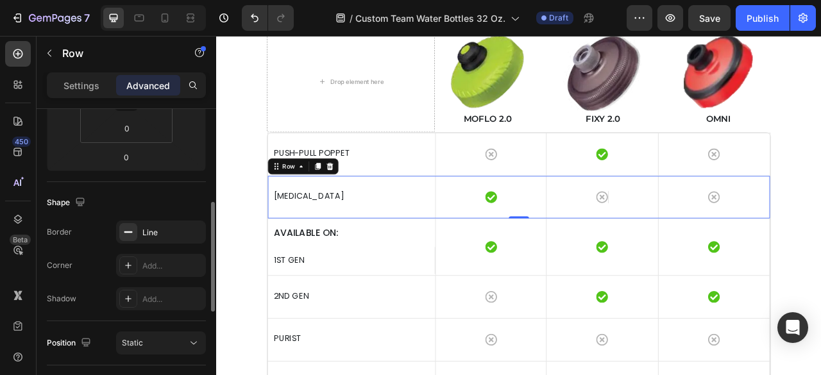
click at [100, 235] on div "Border Line" at bounding box center [126, 232] width 159 height 23
click at [382, 251] on div "HEART VALVE Text block" at bounding box center [388, 240] width 213 height 52
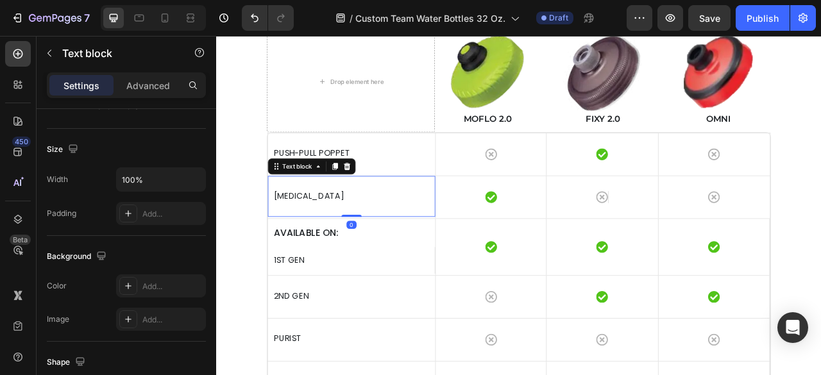
scroll to position [0, 0]
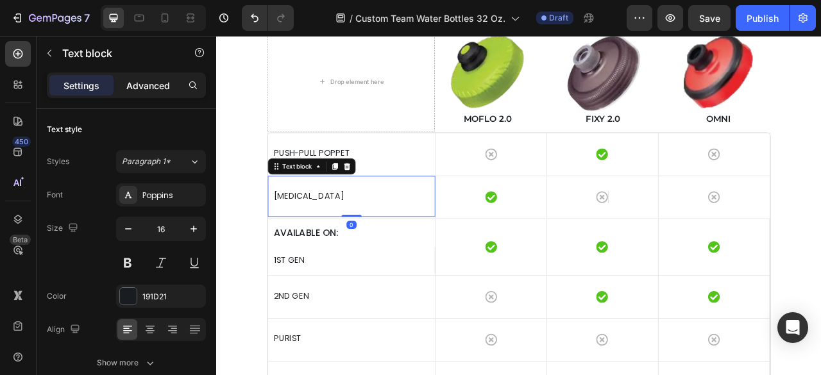
click at [131, 86] on p "Advanced" at bounding box center [148, 85] width 44 height 13
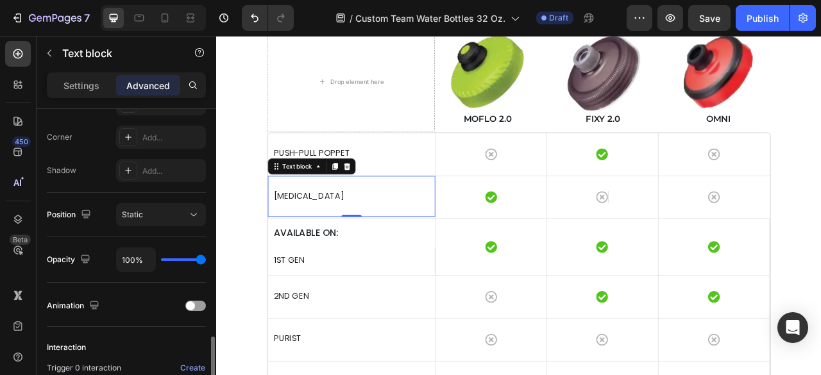
scroll to position [449, 0]
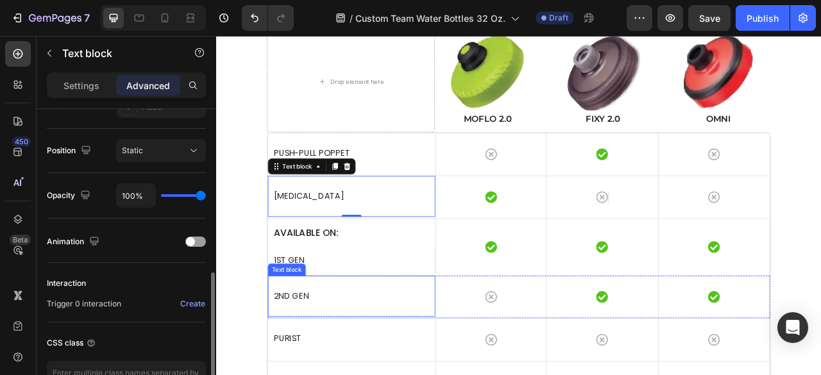
click at [446, 359] on p "2ND GEN" at bounding box center [388, 367] width 198 height 19
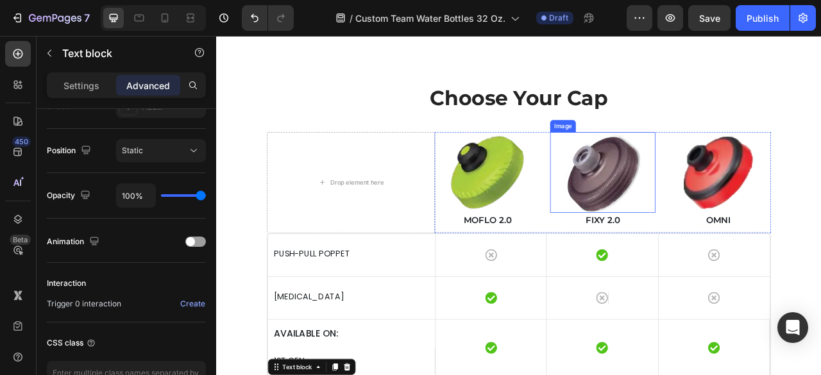
scroll to position [3015, 0]
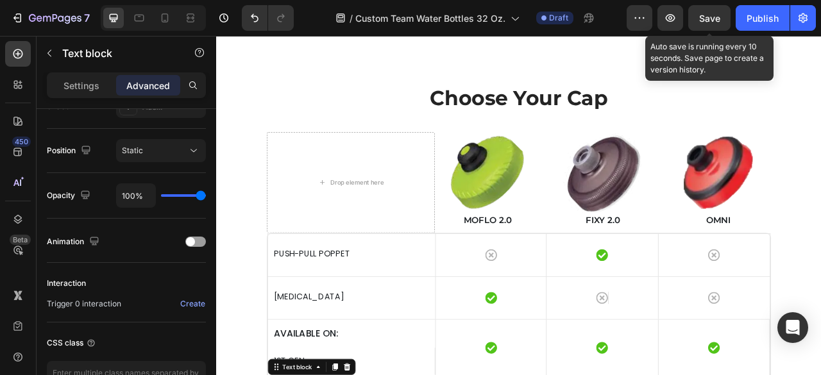
click at [713, 23] on div "Save" at bounding box center [709, 18] width 21 height 13
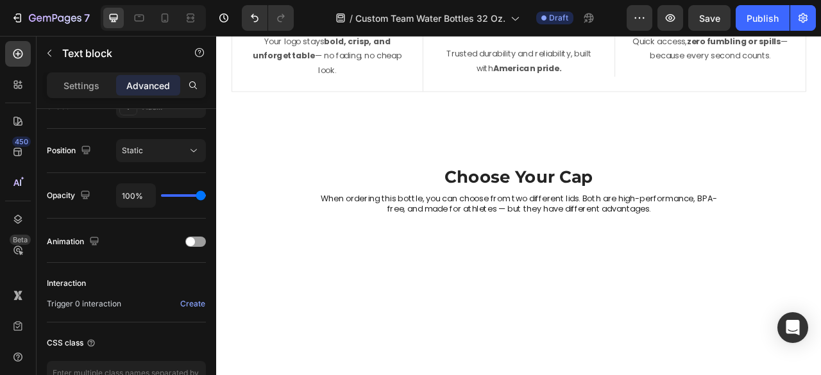
scroll to position [2539, 0]
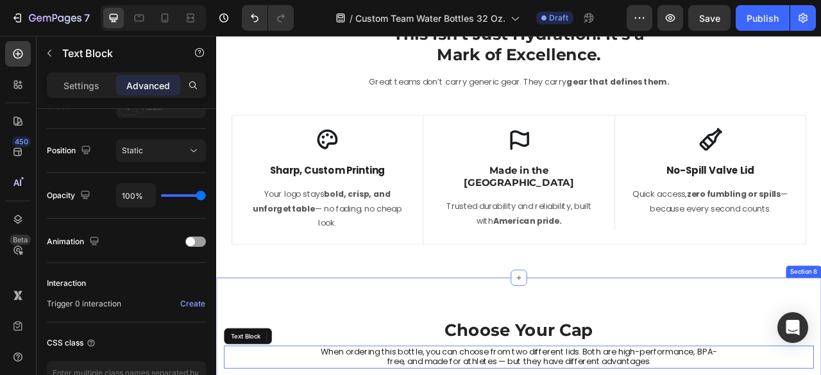
scroll to position [2668, 0]
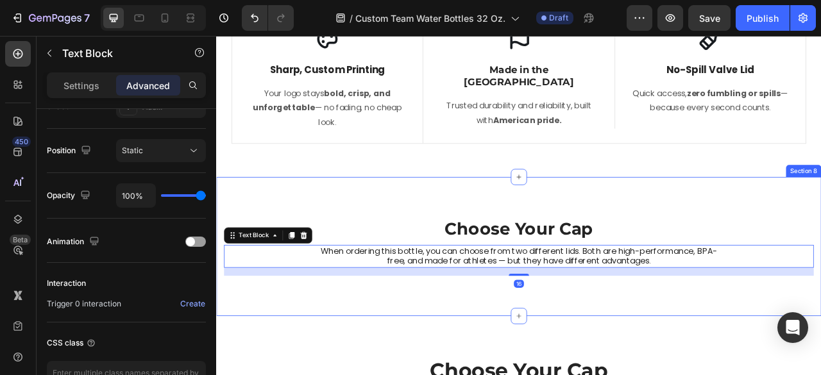
click at [762, 249] on div "Choose Your Cap Heading When ordering this bottle, you can choose from two diff…" at bounding box center [601, 305] width 770 height 178
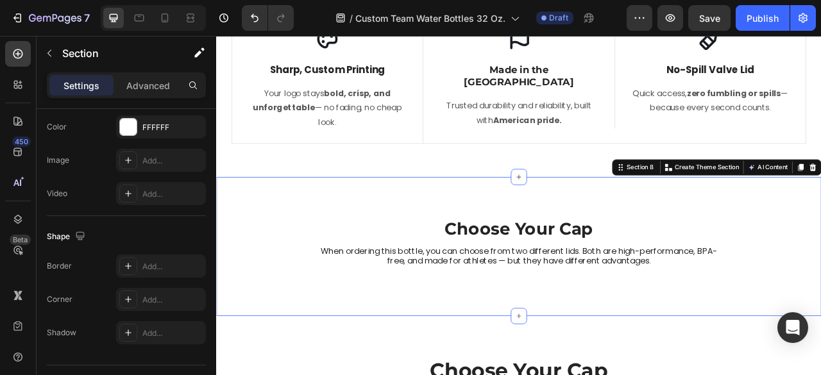
scroll to position [0, 0]
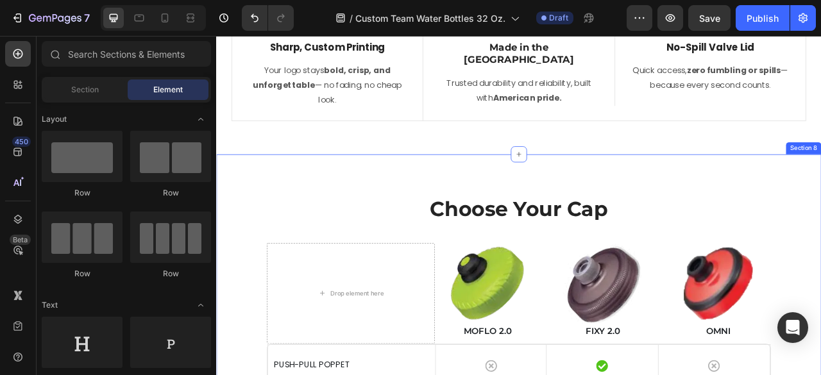
scroll to position [2668, 0]
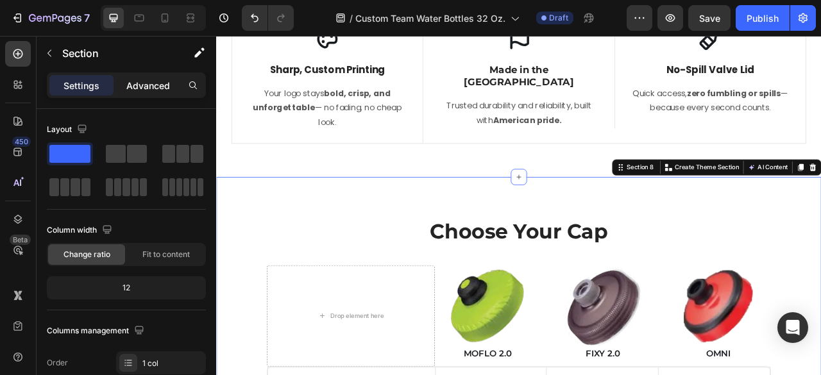
click at [168, 83] on p "Advanced" at bounding box center [148, 85] width 44 height 13
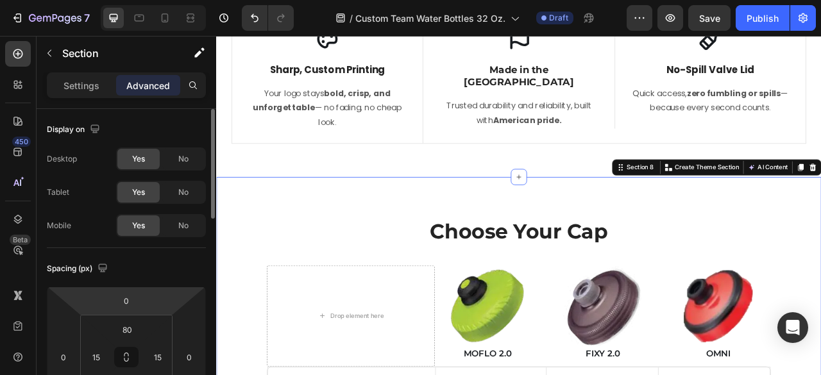
scroll to position [64, 0]
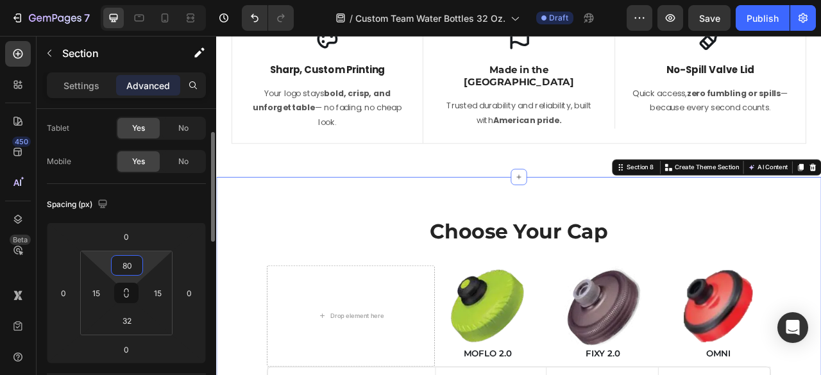
click at [131, 261] on input "80" at bounding box center [127, 265] width 26 height 19
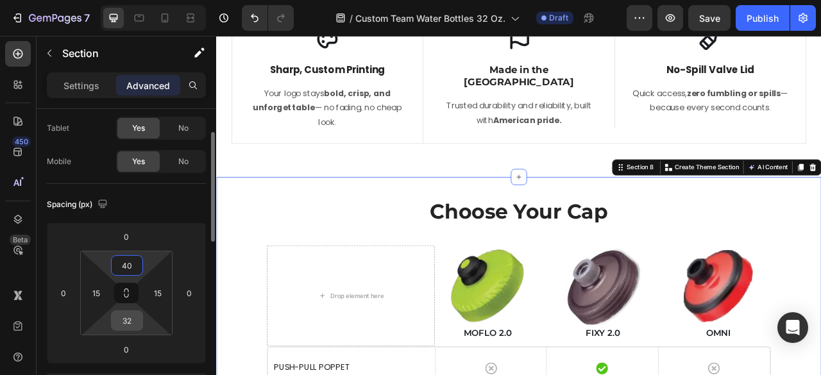
type input "40"
click at [136, 317] on input "32" at bounding box center [127, 320] width 26 height 19
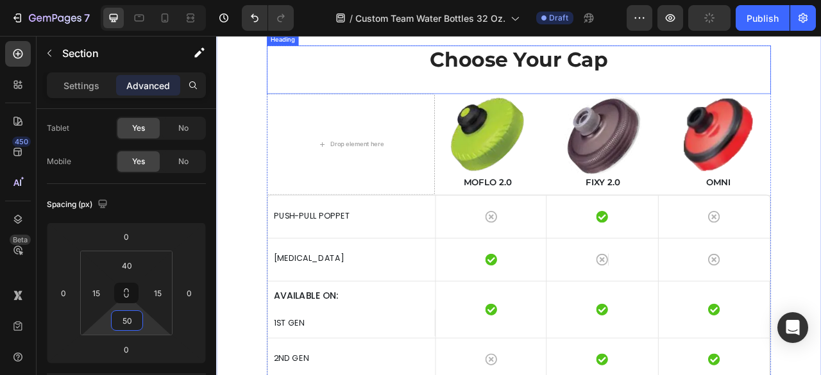
scroll to position [2796, 0]
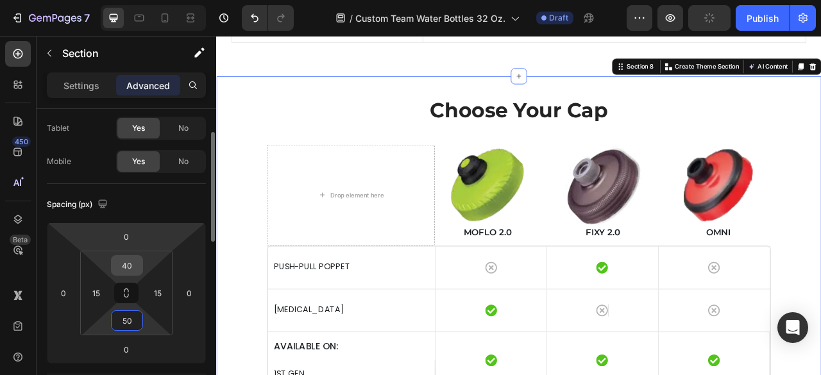
type input "50"
click at [124, 269] on input "40" at bounding box center [127, 265] width 26 height 19
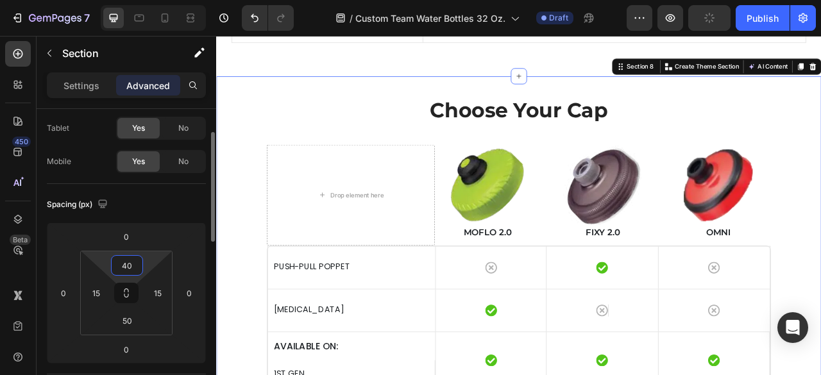
click at [127, 264] on input "40" at bounding box center [127, 265] width 26 height 19
type input "50"
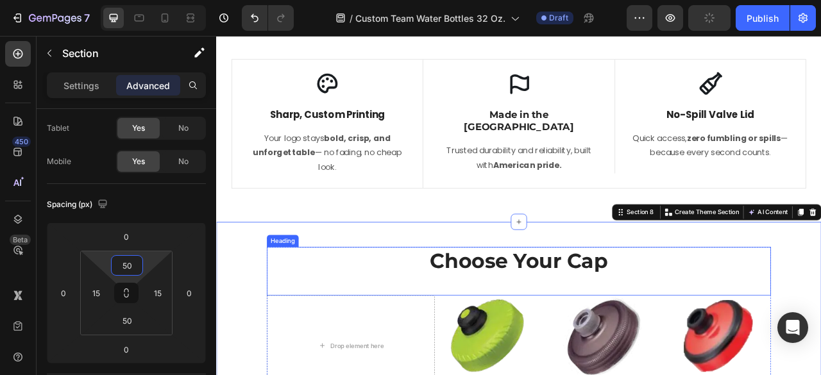
scroll to position [2539, 0]
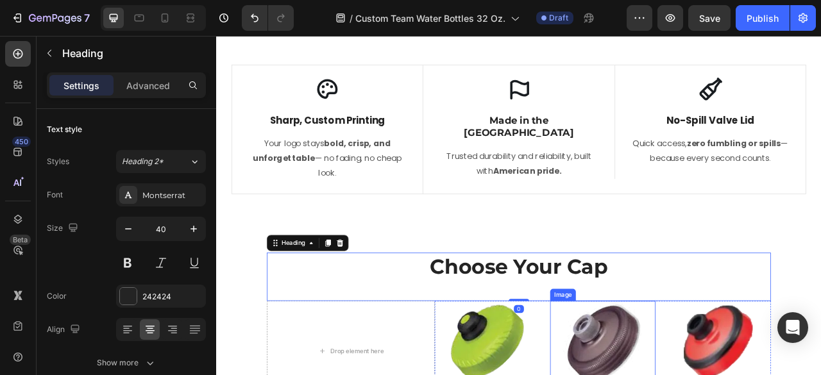
scroll to position [2668, 0]
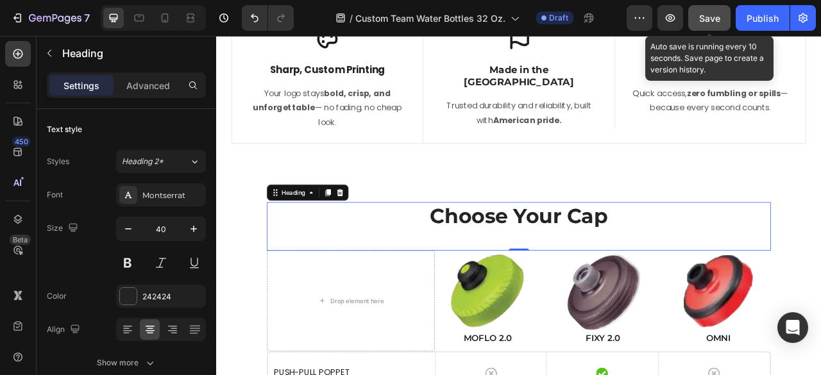
drag, startPoint x: 718, startPoint y: 19, endPoint x: 528, endPoint y: 157, distance: 235.2
click at [718, 19] on span "Save" at bounding box center [709, 18] width 21 height 11
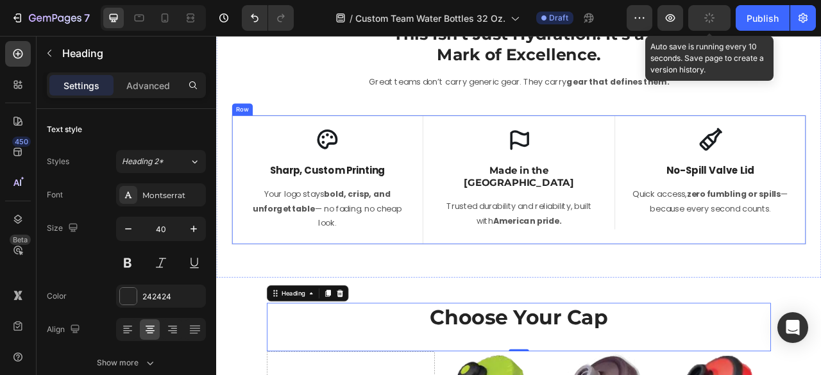
scroll to position [2603, 0]
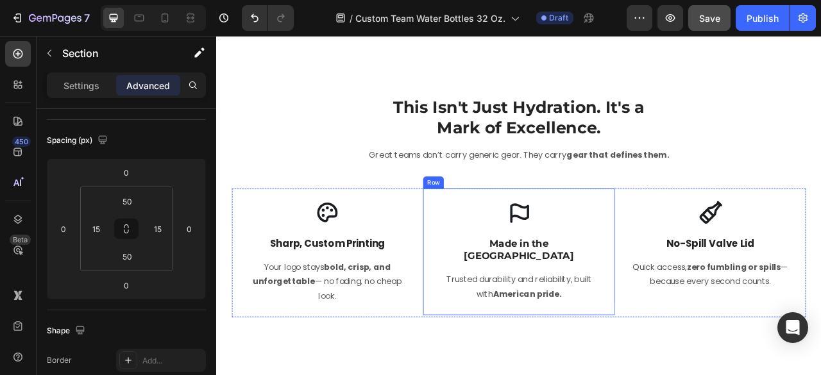
scroll to position [2668, 0]
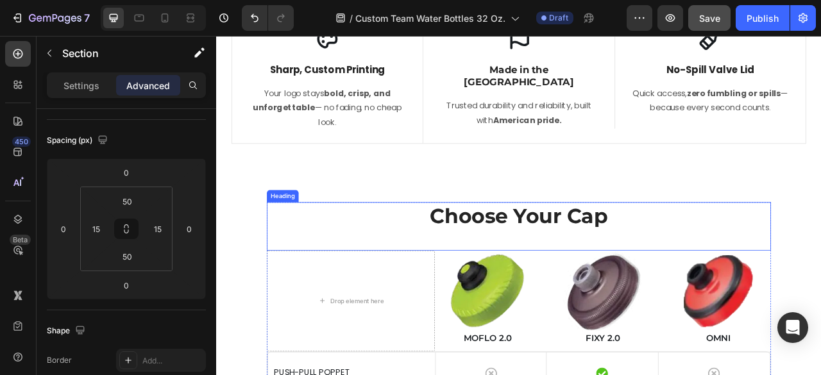
click at [648, 272] on h2 "Choose Your Cap" at bounding box center [600, 266] width 641 height 36
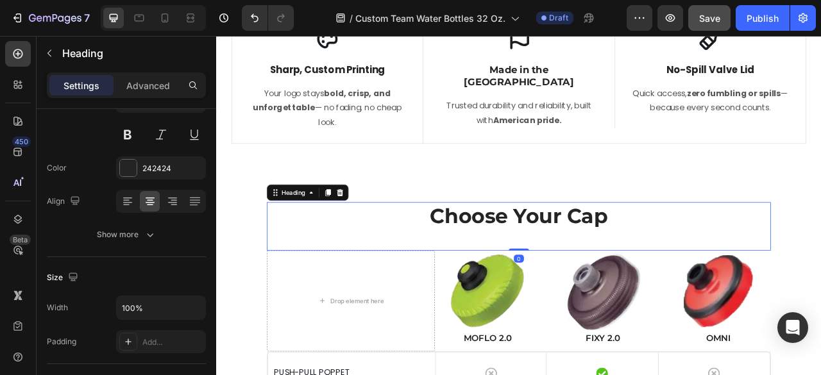
scroll to position [0, 0]
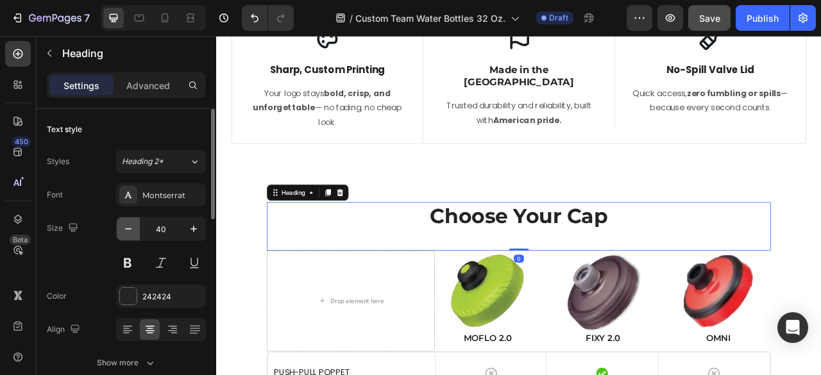
click at [131, 227] on icon "button" at bounding box center [128, 229] width 13 height 13
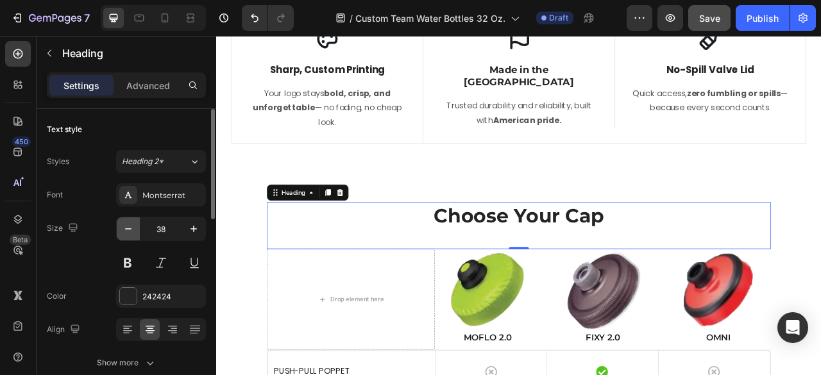
click at [131, 227] on icon "button" at bounding box center [128, 229] width 13 height 13
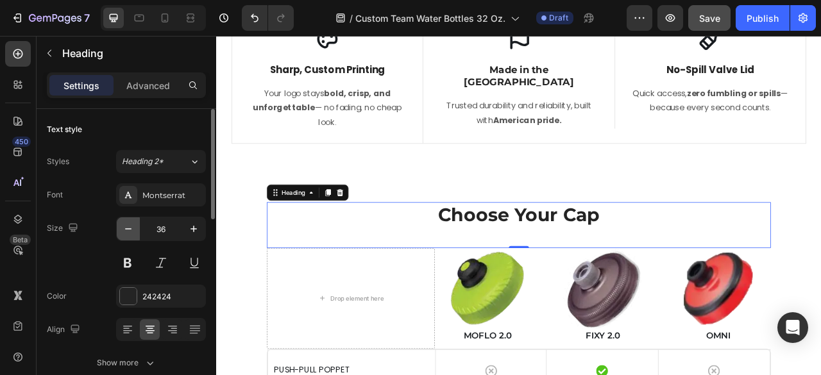
click at [131, 227] on icon "button" at bounding box center [128, 229] width 13 height 13
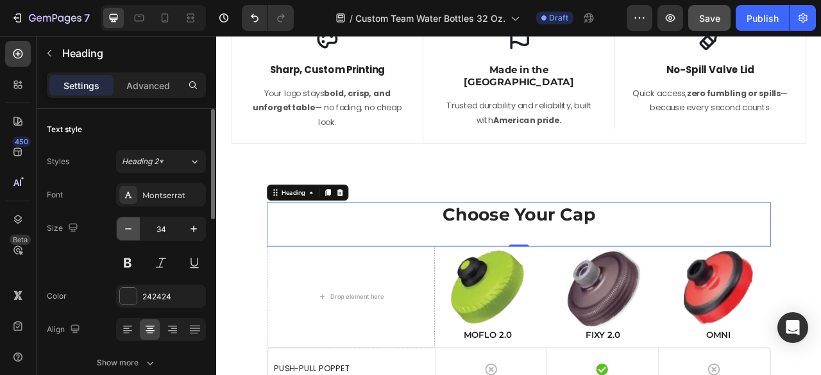
click at [131, 227] on icon "button" at bounding box center [128, 229] width 13 height 13
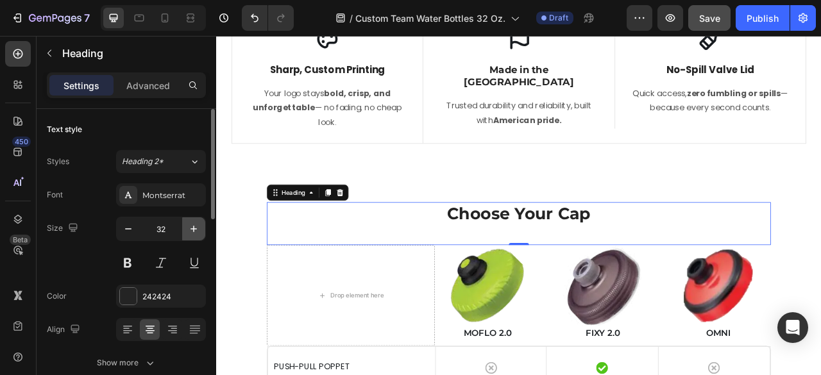
drag, startPoint x: 196, startPoint y: 224, endPoint x: 358, endPoint y: 194, distance: 164.5
click at [196, 224] on icon "button" at bounding box center [193, 229] width 13 height 13
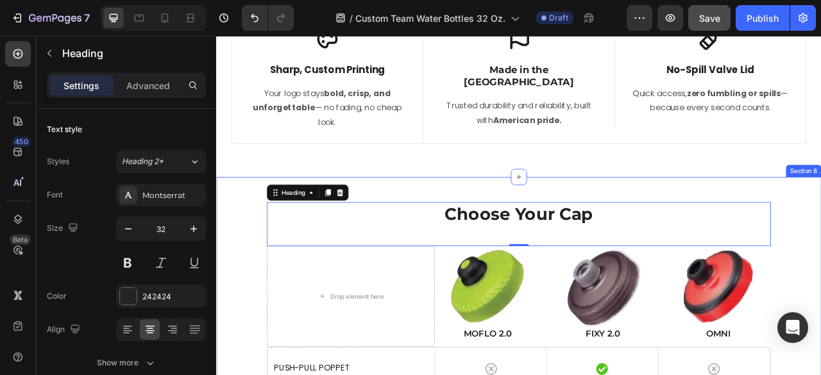
type input "33"
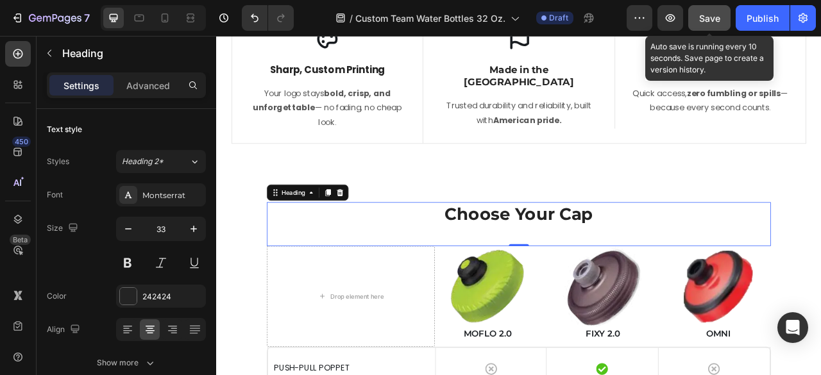
drag, startPoint x: 706, startPoint y: 12, endPoint x: 273, endPoint y: 187, distance: 466.7
click at [706, 12] on div "Save" at bounding box center [709, 18] width 21 height 13
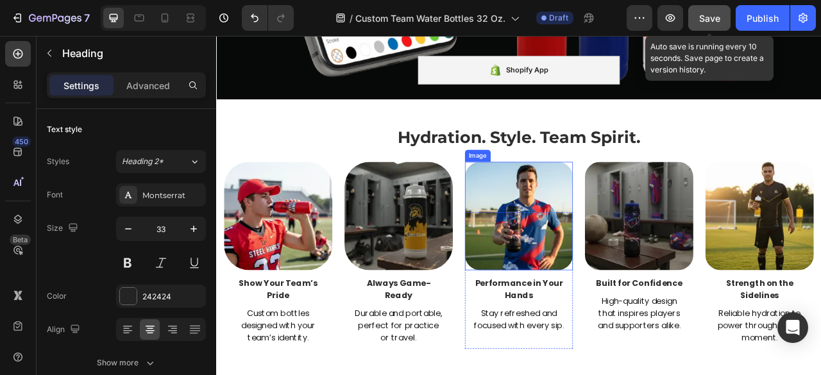
scroll to position [2108, 0]
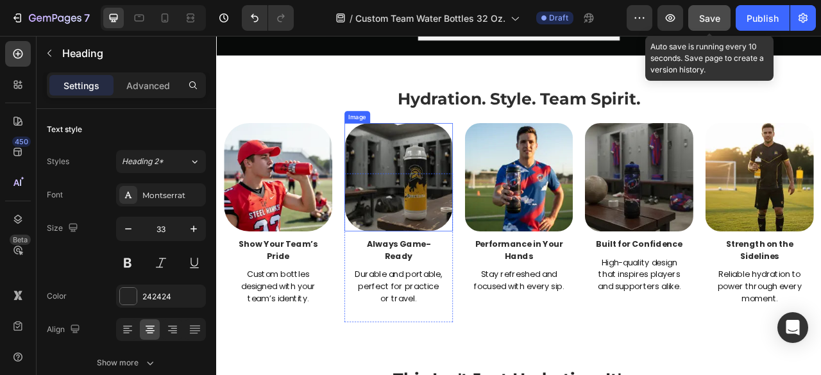
click at [469, 224] on img at bounding box center [448, 216] width 138 height 138
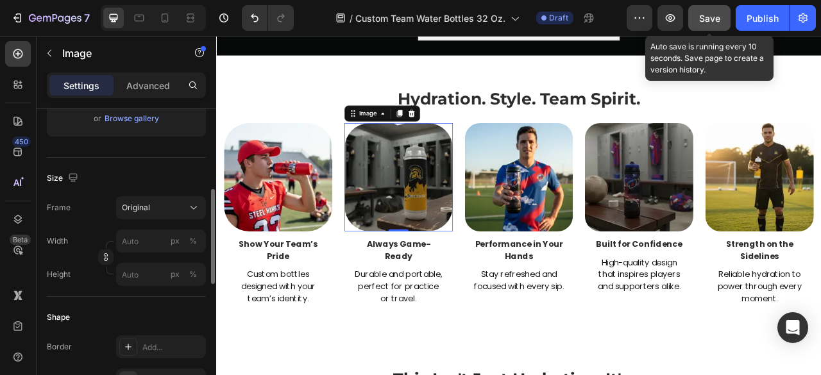
scroll to position [513, 0]
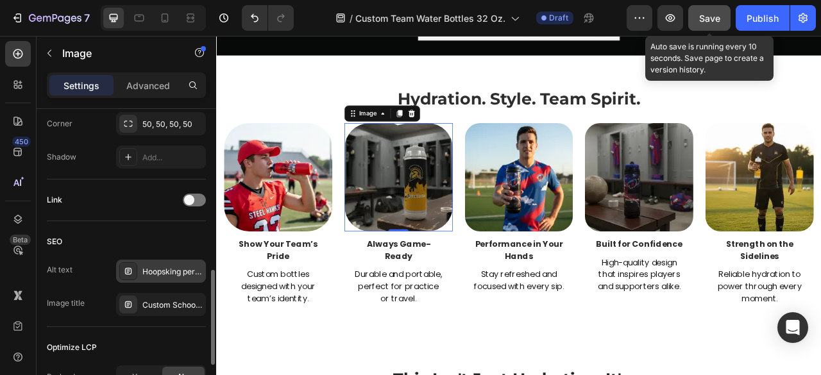
click at [172, 261] on div "Hoopsking personalized 32oz water bottle for school teams" at bounding box center [161, 271] width 90 height 23
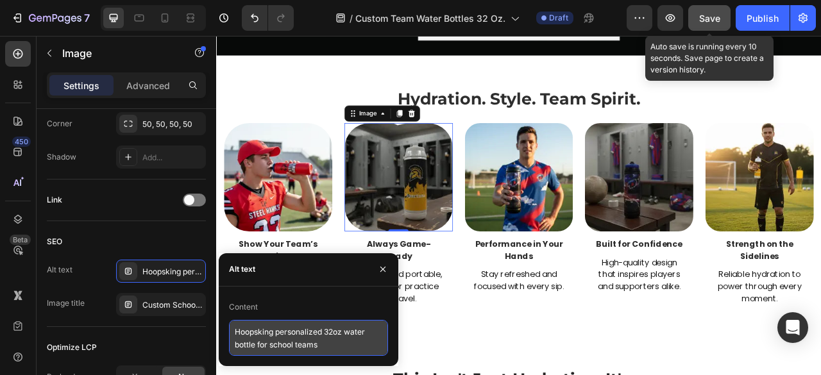
click at [273, 333] on textarea "Hoopsking personalized 32oz water bottle for school teams" at bounding box center [308, 338] width 159 height 36
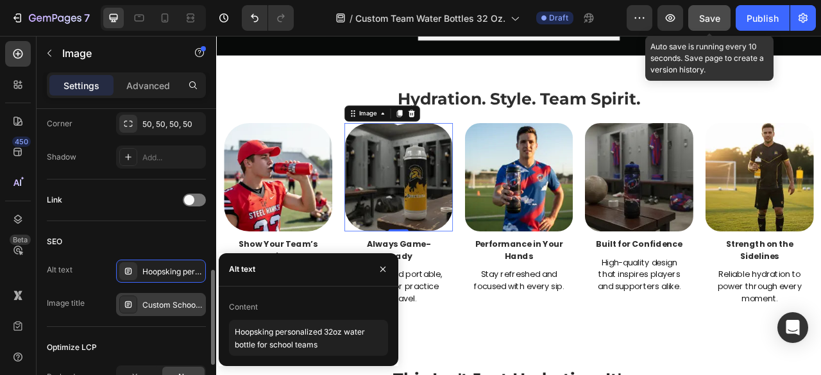
click at [171, 300] on div "Custom School Team Water Bottle 32oz" at bounding box center [172, 306] width 60 height 12
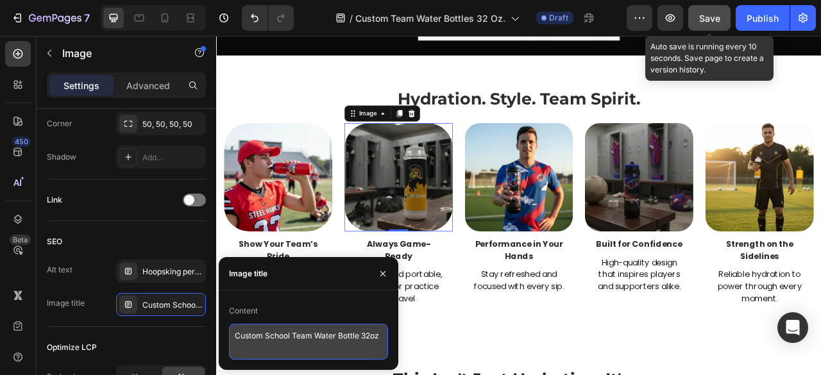
click at [280, 339] on textarea "Custom School Team Water Bottle 32oz" at bounding box center [308, 342] width 159 height 36
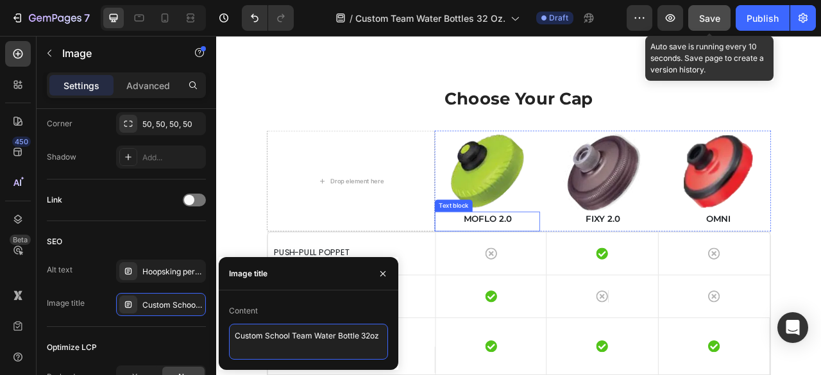
scroll to position [2878, 0]
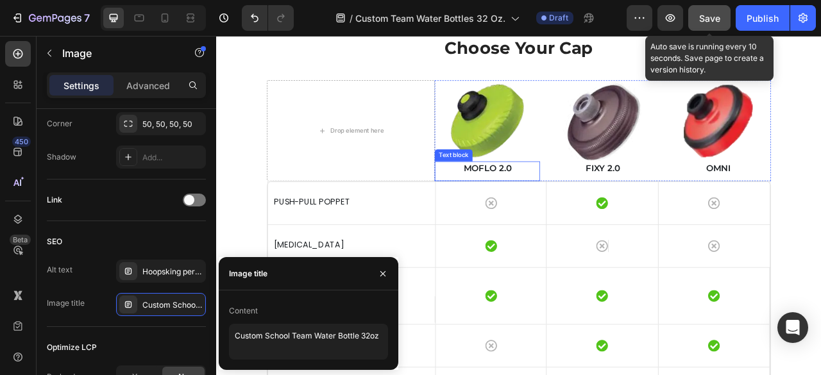
click at [580, 210] on p "MOFLO 2.0" at bounding box center [560, 205] width 131 height 17
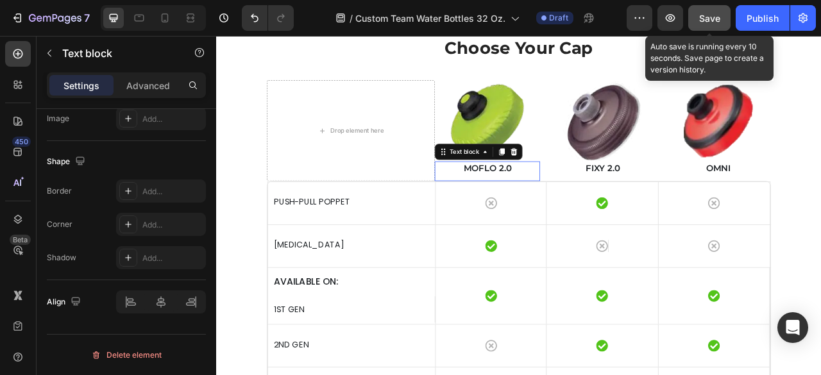
scroll to position [0, 0]
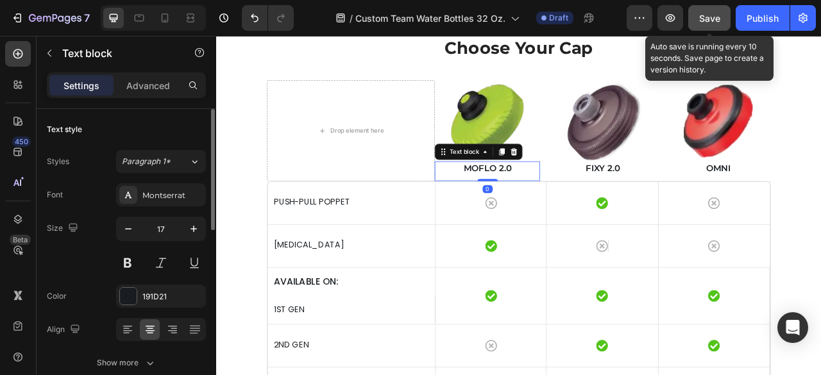
click at [580, 206] on p "MOFLO 2.0" at bounding box center [560, 205] width 131 height 17
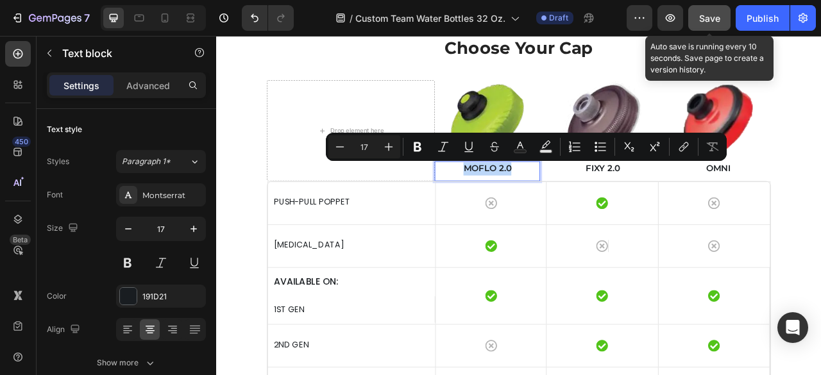
copy p "MOFLO 2.0"
click at [710, 201] on p "FIXY 2.0" at bounding box center [707, 205] width 131 height 17
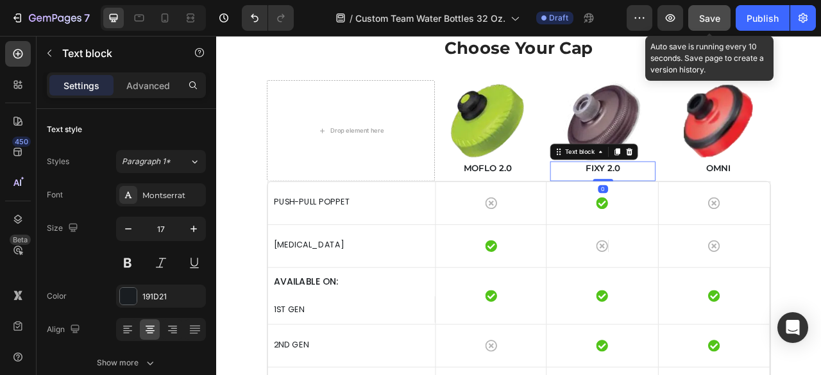
click at [711, 202] on p "FIXY 2.0" at bounding box center [707, 205] width 131 height 17
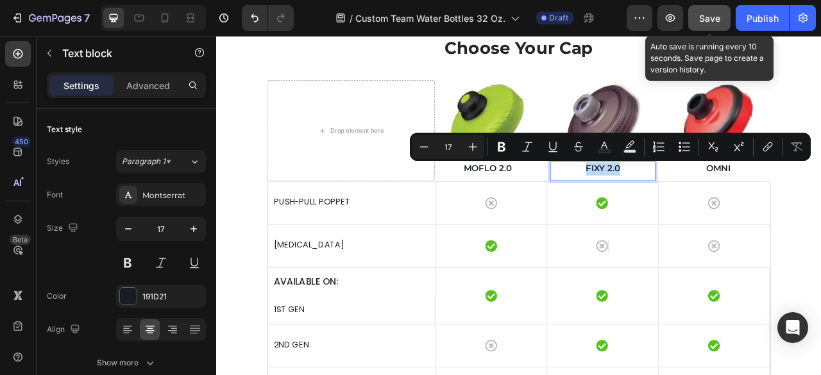
copy p "FIXY 2.0"
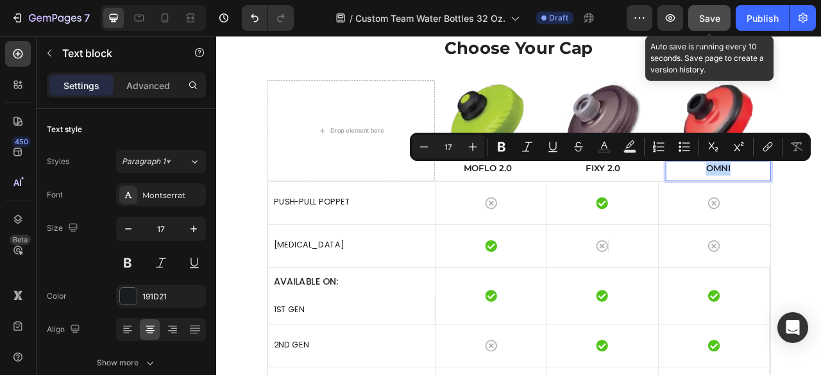
copy p "OMNI"
click at [581, 129] on img at bounding box center [561, 143] width 134 height 103
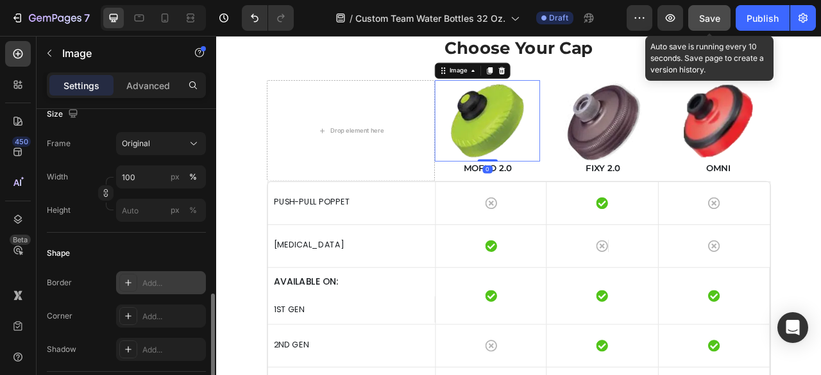
scroll to position [513, 0]
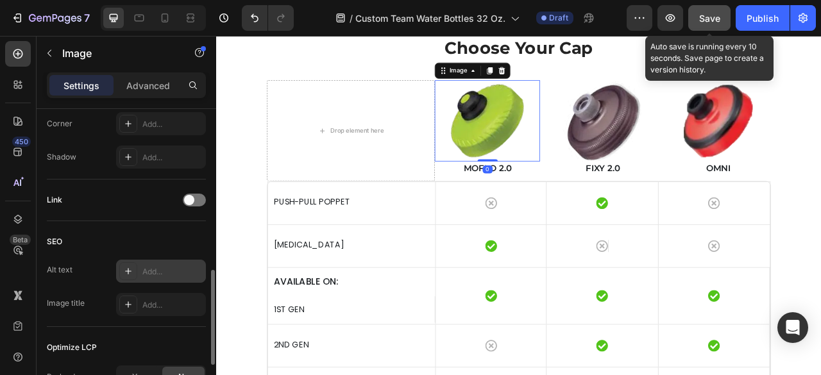
click at [158, 276] on div "Add..." at bounding box center [161, 271] width 90 height 23
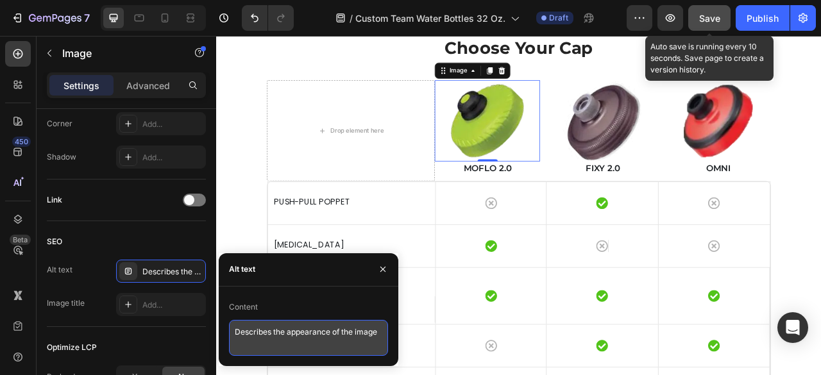
click at [291, 328] on textarea "Describes the appearance of the image" at bounding box center [308, 338] width 159 height 36
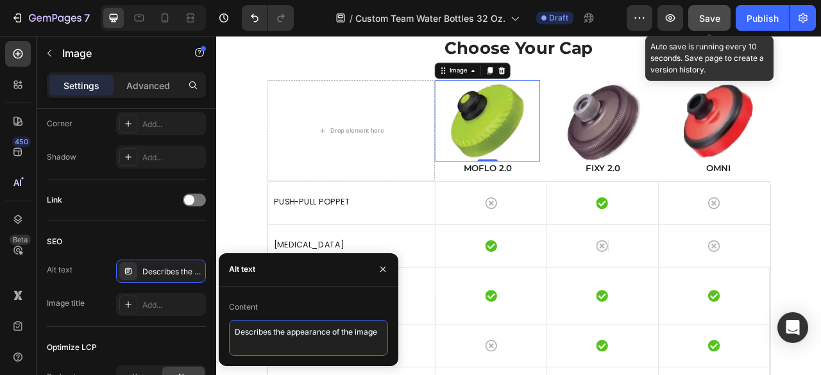
paste textarea "MOFLO 2.0 replacement water bottle cap for sports us"
type textarea "MOFLO 2.0 replacement water bottle cap for sports use"
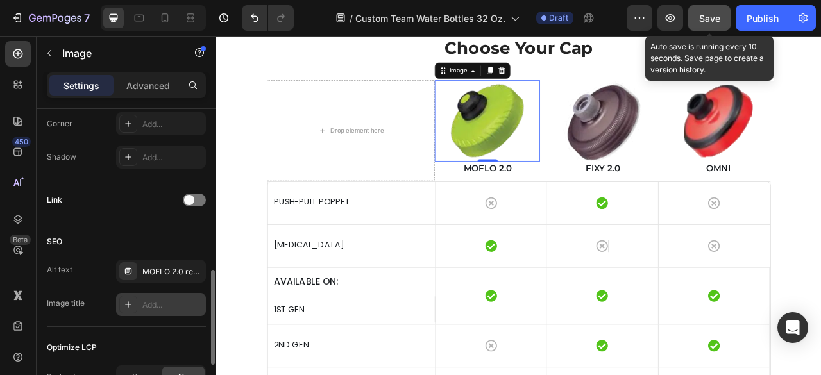
click at [144, 296] on div "Add..." at bounding box center [161, 304] width 90 height 23
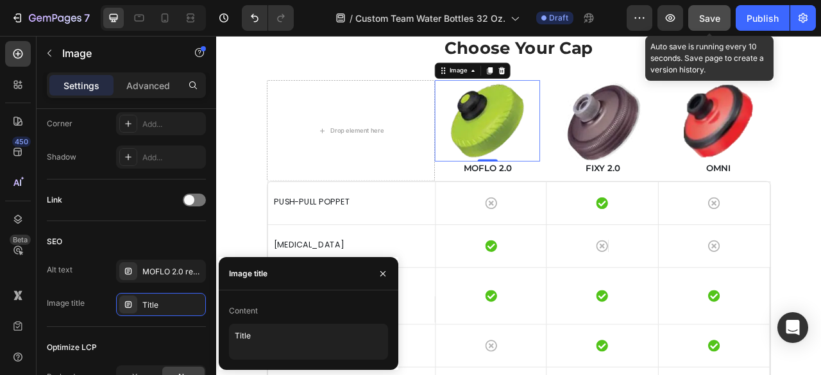
click at [256, 316] on div "Content" at bounding box center [243, 311] width 29 height 12
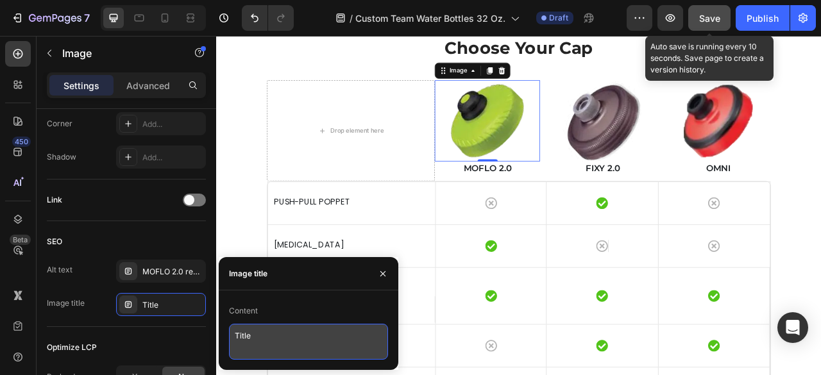
click at [271, 339] on textarea "Title" at bounding box center [308, 342] width 159 height 36
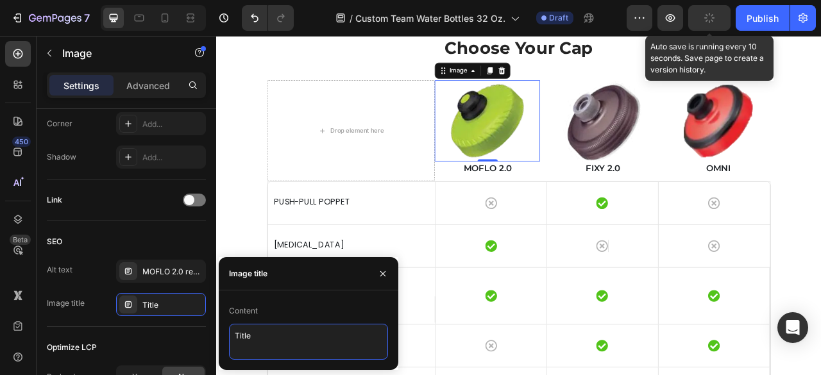
paste textarea "Custom MOFLO 2.0 water bottle cap green"
type textarea "Custom MOFLO 2.0 water bottle cap green"
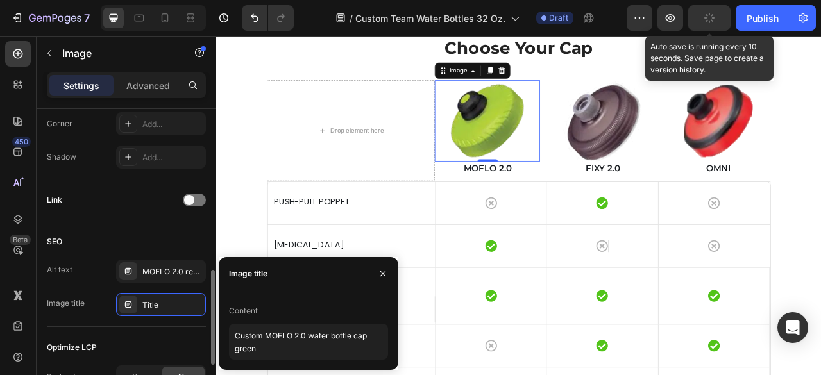
click at [110, 262] on div "Alt text MOFLO 2.0 replacement water bottle cap for sports use" at bounding box center [126, 271] width 159 height 23
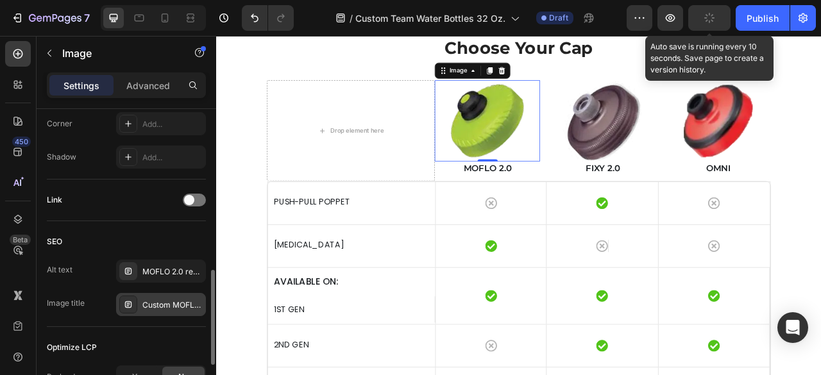
click at [151, 296] on div "Custom MOFLO 2.0 water bottle cap green" at bounding box center [161, 304] width 90 height 23
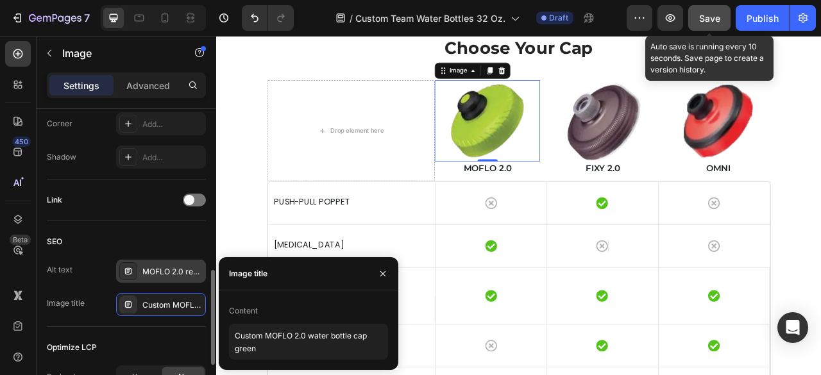
click at [176, 267] on div "MOFLO 2.0 replacement water bottle cap for sports use" at bounding box center [172, 272] width 60 height 12
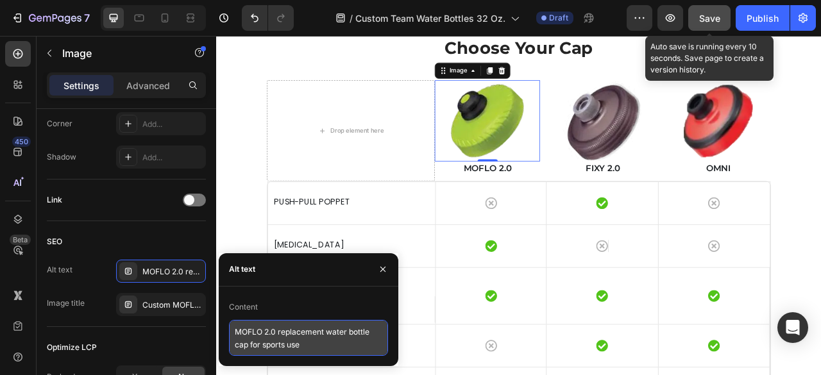
click at [264, 334] on textarea "MOFLO 2.0 replacement water bottle cap for sports use" at bounding box center [308, 338] width 159 height 36
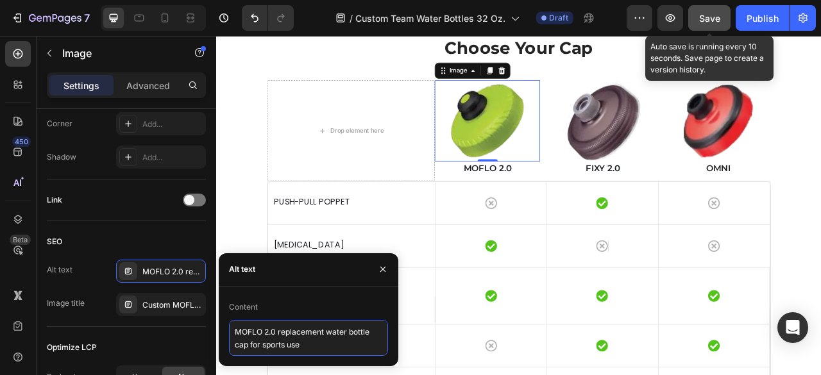
paste textarea "bottles"
type textarea "MOFLO 2.0 replacement water bottle cap for sports bottles"
click at [170, 302] on div "Custom MOFLO 2.0 water bottle cap green" at bounding box center [172, 306] width 60 height 12
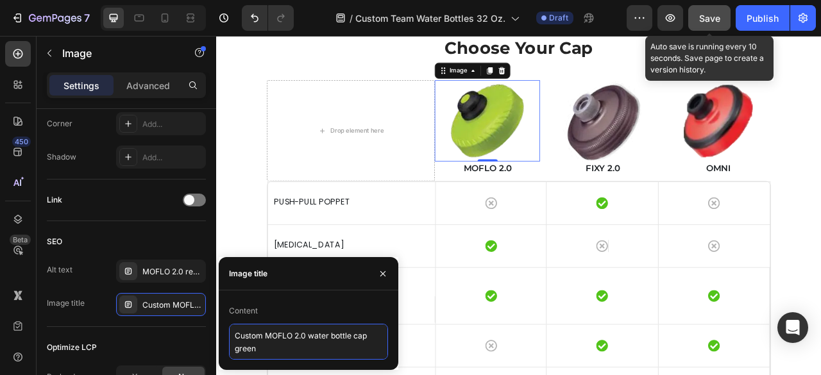
click at [320, 324] on textarea "Custom MOFLO 2.0 water bottle cap green" at bounding box center [308, 342] width 159 height 36
paste textarea "for teams"
type textarea "Custom MOFLO 2.0 water bottle cap for teams"
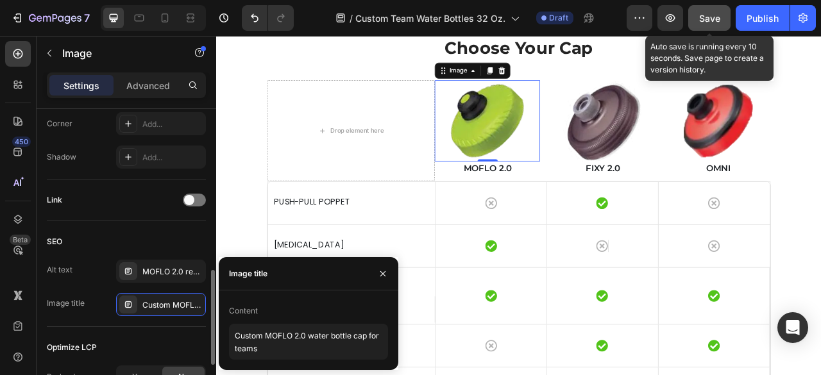
click at [80, 263] on div "Alt text MOFLO 2.0 replacement water bottle cap for sports bottles" at bounding box center [126, 271] width 159 height 23
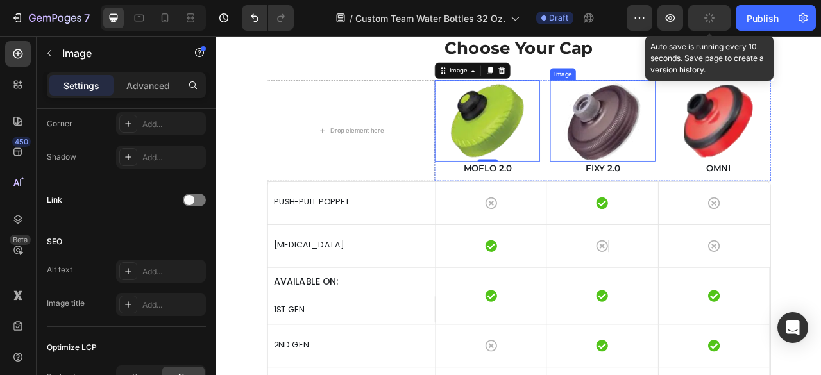
click at [698, 168] on img at bounding box center [708, 143] width 134 height 103
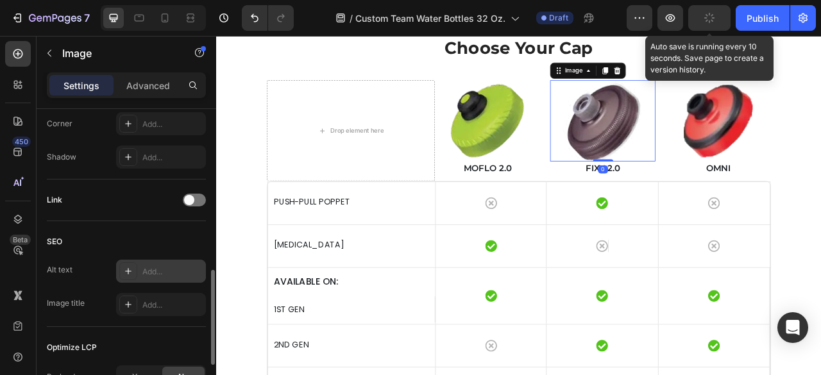
click at [169, 276] on div "Add..." at bounding box center [161, 271] width 90 height 23
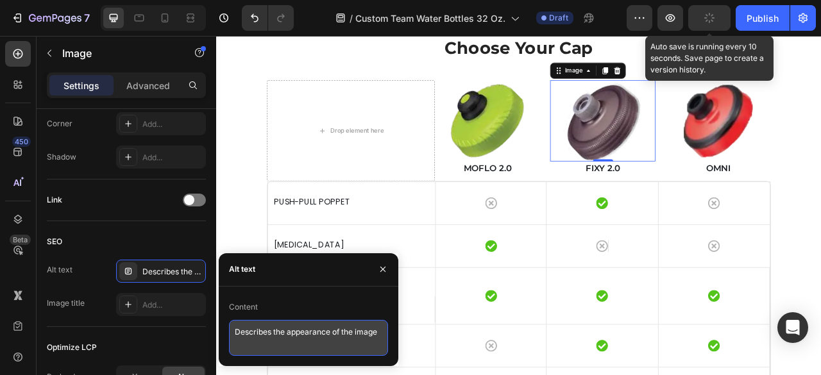
click at [359, 321] on textarea "Describes the appearance of the image" at bounding box center [308, 338] width 159 height 36
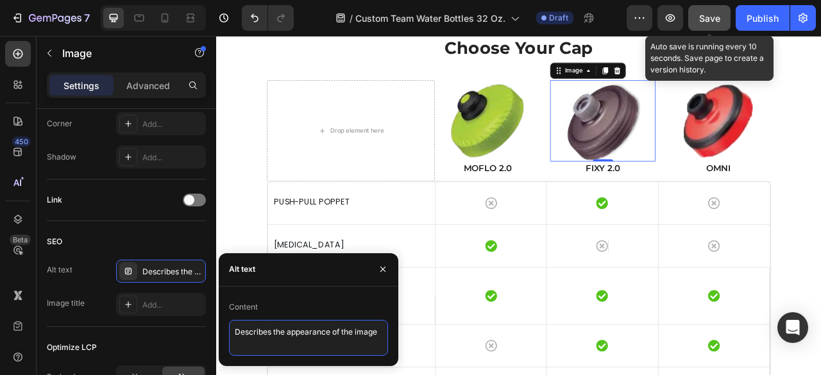
paste textarea "FIXY 2.0 replacement cap for durable sports water bottles"
type textarea "FIXY 2.0 replacement cap for durable sports water bottles"
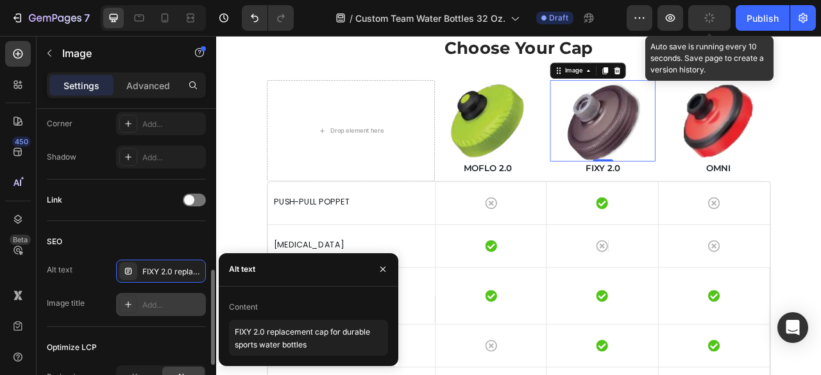
click at [183, 296] on div "Add..." at bounding box center [161, 304] width 90 height 23
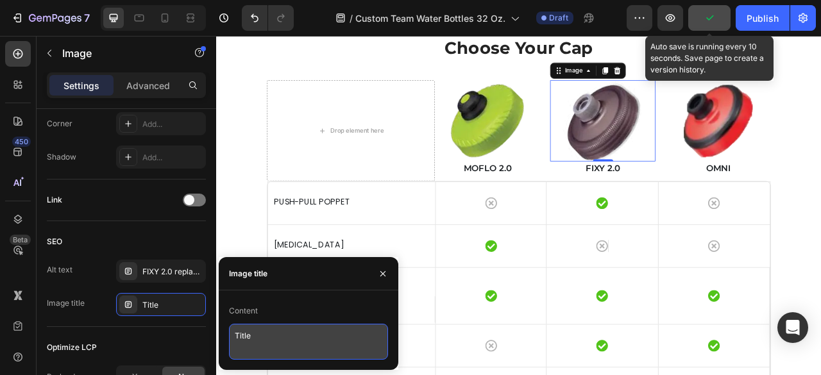
click at [275, 332] on textarea "Title" at bounding box center [308, 342] width 159 height 36
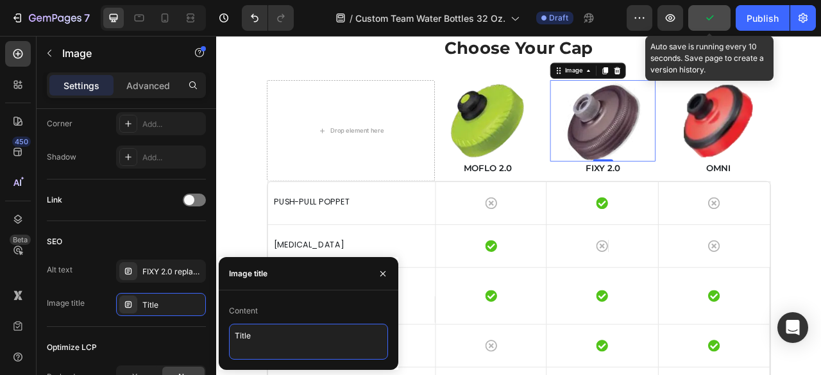
paste textarea "Custom FIXY 2.0 water bottle cap for athletes"
type textarea "Custom FIXY 2.0 water bottle cap for athletes"
click at [106, 293] on div "Image title Title" at bounding box center [126, 304] width 159 height 23
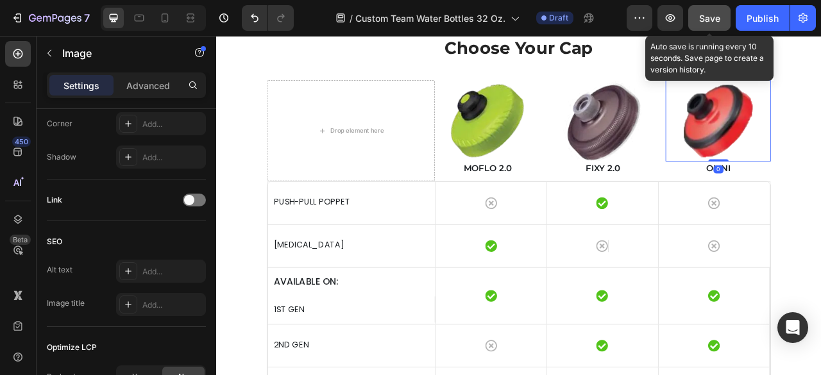
click at [151, 266] on div "Add..." at bounding box center [172, 272] width 60 height 12
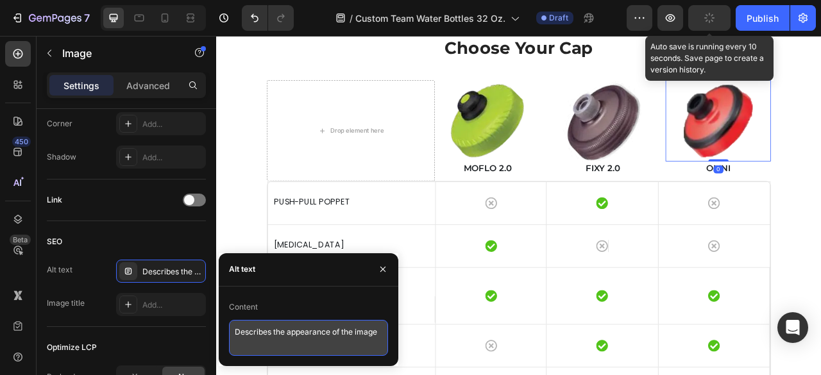
click at [287, 329] on textarea "Describes the appearance of the image" at bounding box center [308, 338] width 159 height 36
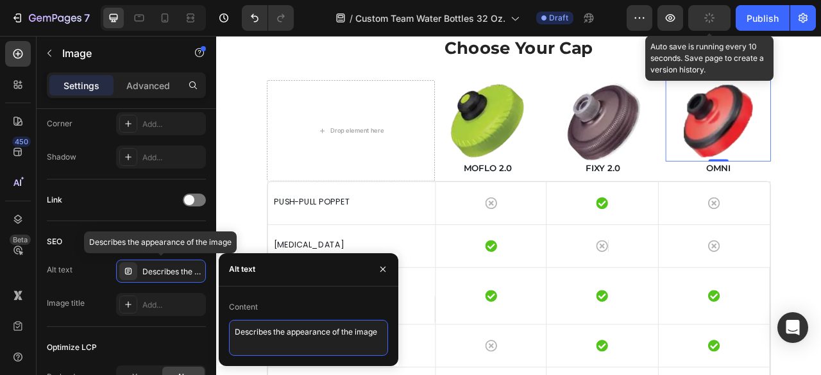
paste textarea "OMNI secure replacement water bottle cap for training us"
type textarea "OMNI secure replacement water bottle cap for training use"
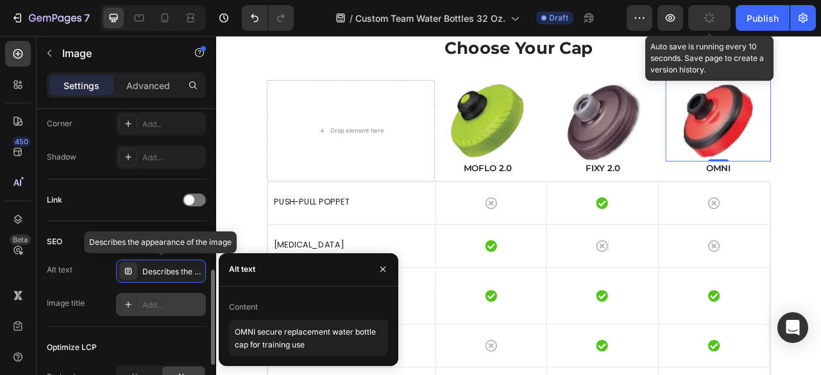
click at [155, 309] on div "Add..." at bounding box center [172, 306] width 60 height 12
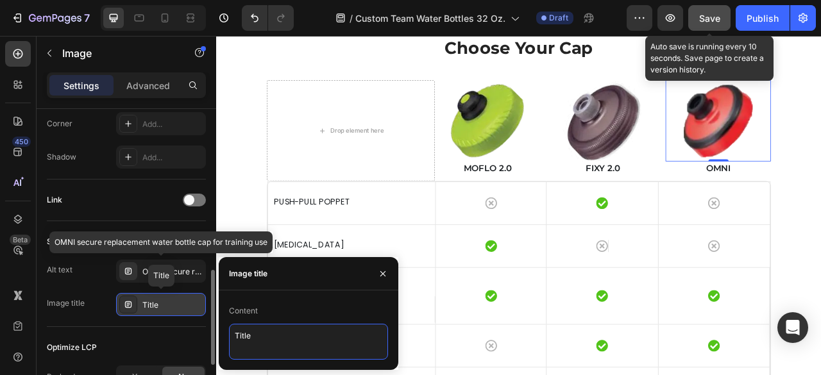
click at [334, 330] on textarea "Title" at bounding box center [308, 342] width 159 height 36
paste textarea "Custom OMNI water bottle cap for teams"
type textarea "Custom OMNI water bottle cap for teams"
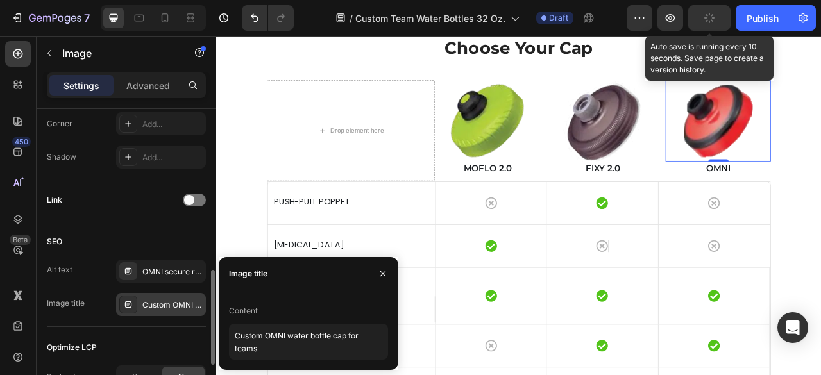
drag, startPoint x: 100, startPoint y: 274, endPoint x: 110, endPoint y: 296, distance: 24.1
click at [100, 274] on div "Alt text OMNI secure replacement water bottle cap for training use" at bounding box center [126, 271] width 159 height 23
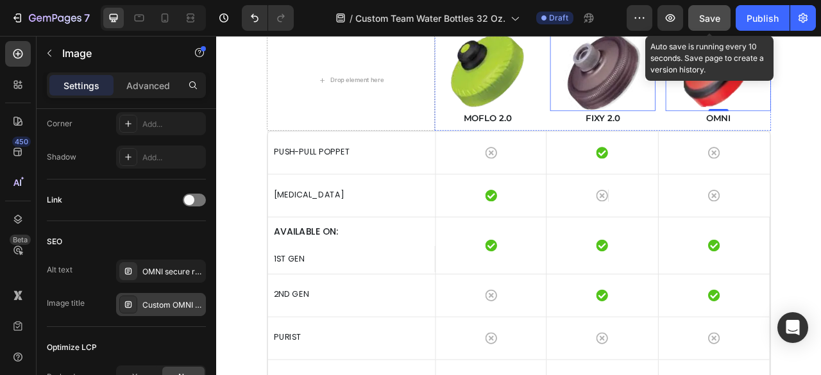
scroll to position [2814, 0]
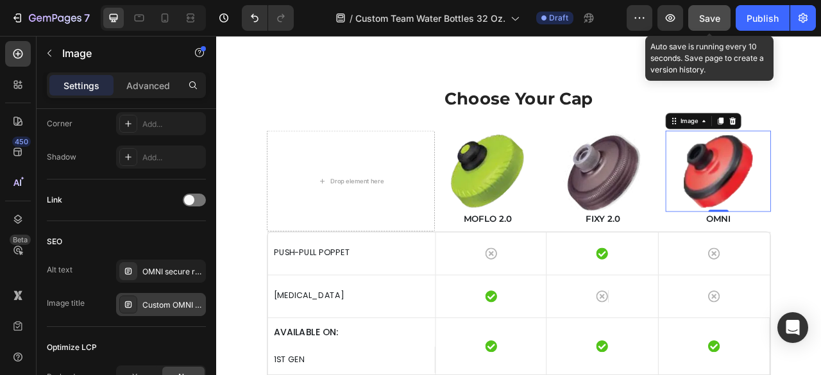
click at [713, 22] on span "Save" at bounding box center [709, 18] width 21 height 11
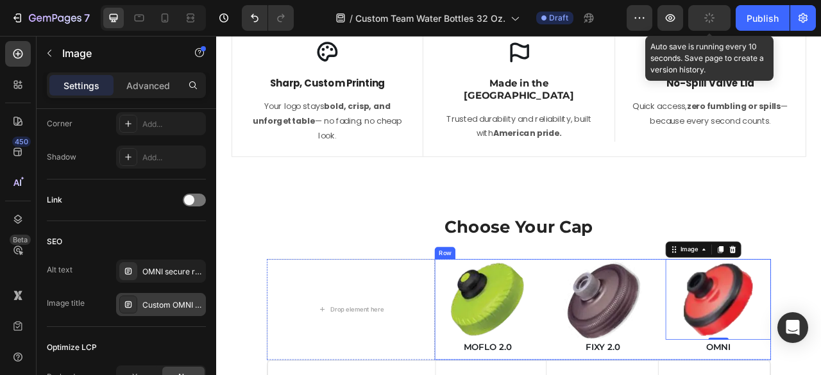
scroll to position [2621, 0]
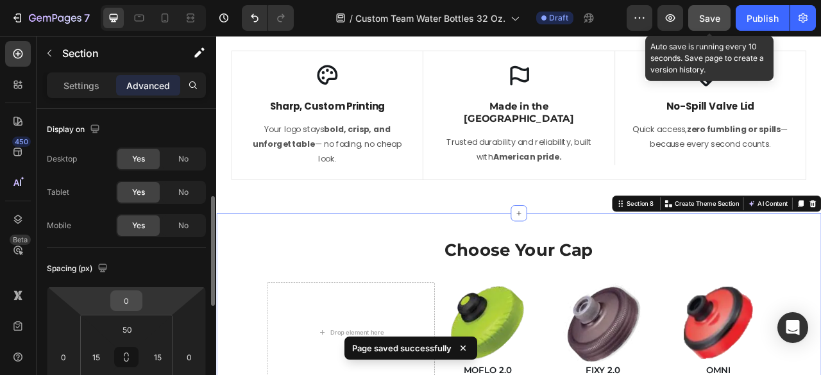
scroll to position [64, 0]
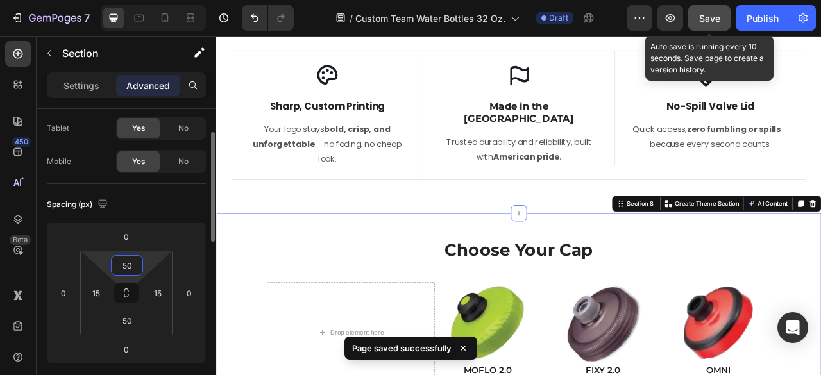
click at [135, 269] on input "50" at bounding box center [127, 265] width 26 height 19
click at [131, 264] on input "50" at bounding box center [127, 265] width 26 height 19
click at [127, 261] on input "50" at bounding box center [127, 265] width 26 height 19
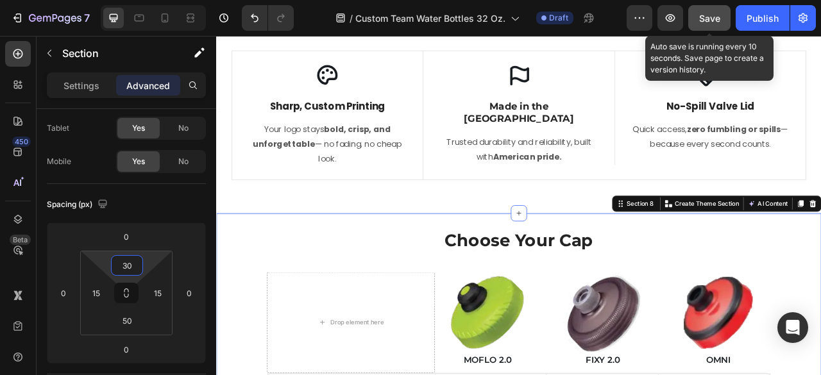
type input "30"
click at [697, 18] on button "Save" at bounding box center [709, 18] width 42 height 26
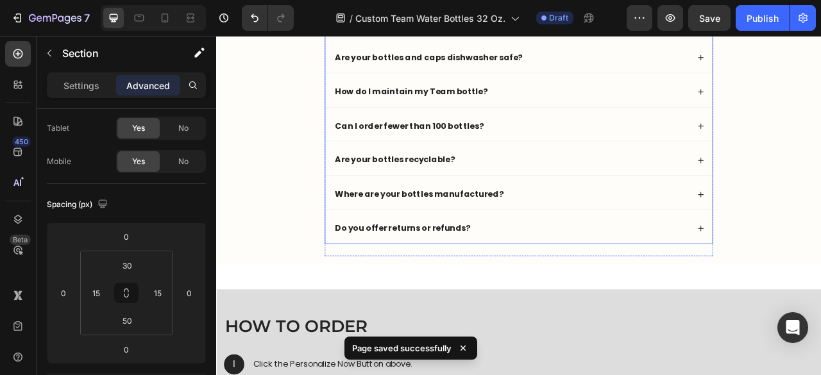
scroll to position [5530, 0]
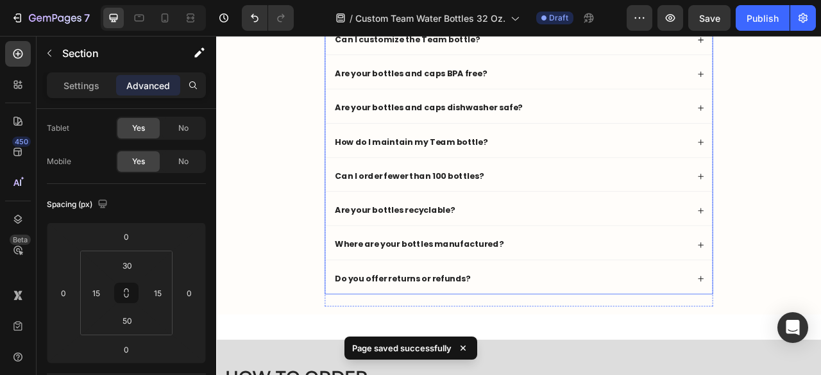
click at [820, 213] on icon at bounding box center [832, 214] width 9 height 9
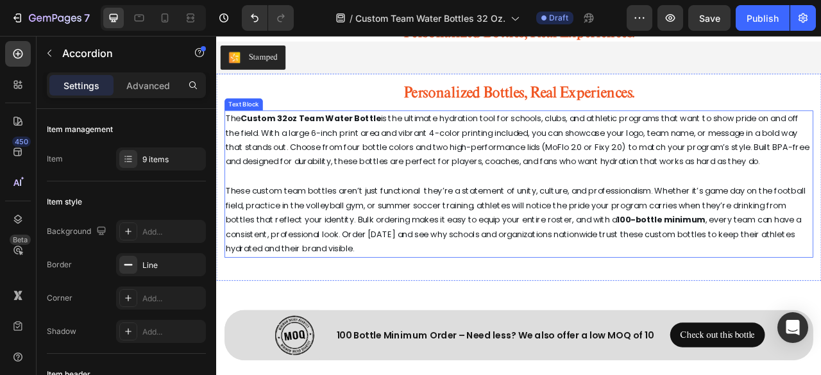
scroll to position [6478, 0]
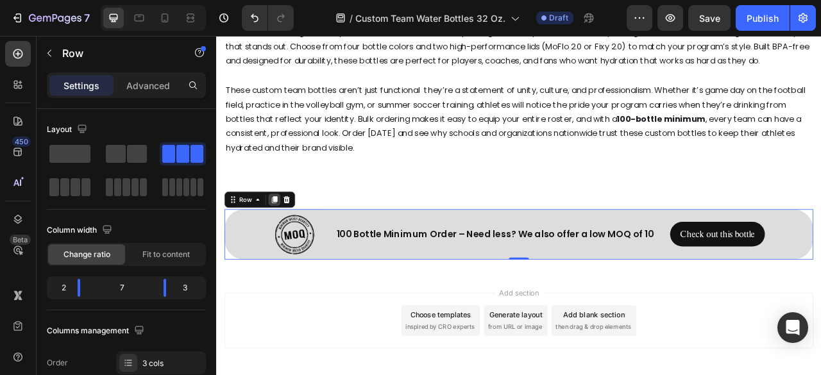
click at [287, 248] on icon at bounding box center [290, 244] width 10 height 10
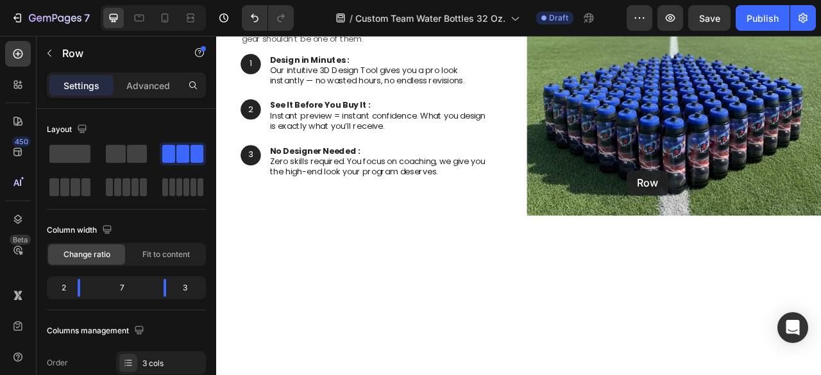
scroll to position [834, 0]
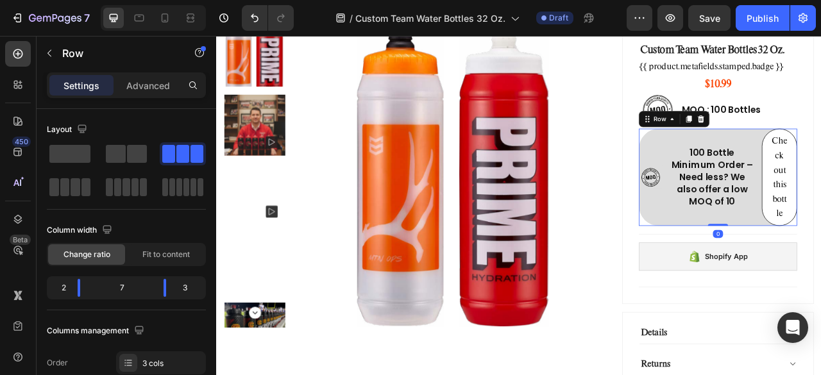
scroll to position [834, 0]
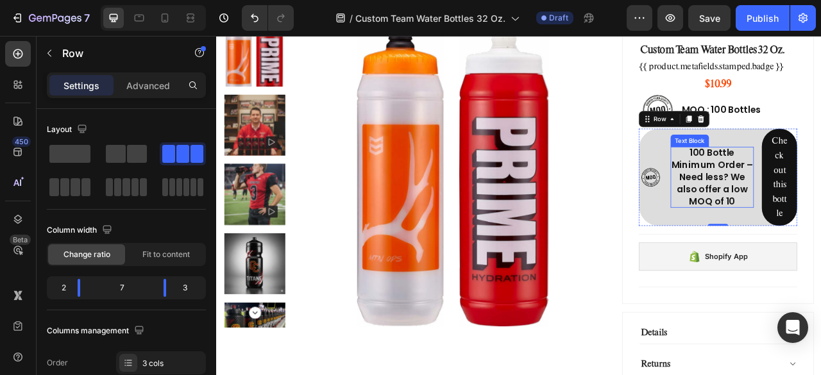
drag, startPoint x: 826, startPoint y: 217, endPoint x: 848, endPoint y: 239, distance: 30.8
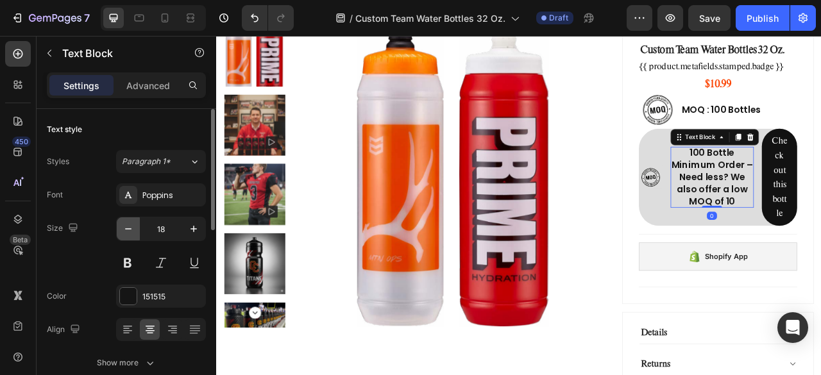
click at [133, 230] on icon "button" at bounding box center [128, 229] width 13 height 13
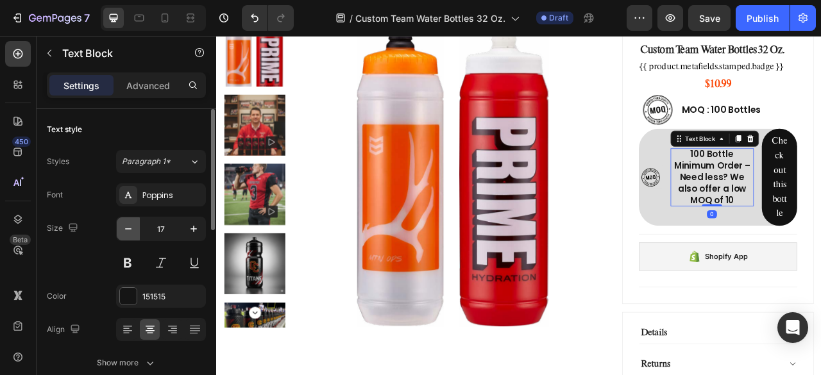
click at [133, 230] on icon "button" at bounding box center [128, 229] width 13 height 13
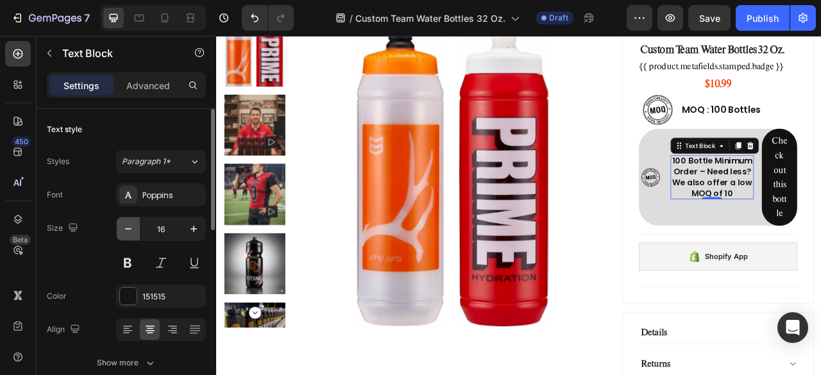
click at [133, 230] on icon "button" at bounding box center [128, 229] width 13 height 13
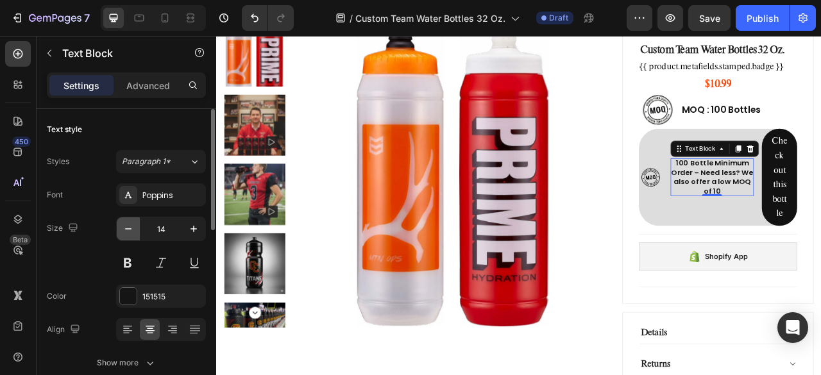
click at [133, 230] on icon "button" at bounding box center [128, 229] width 13 height 13
type input "12"
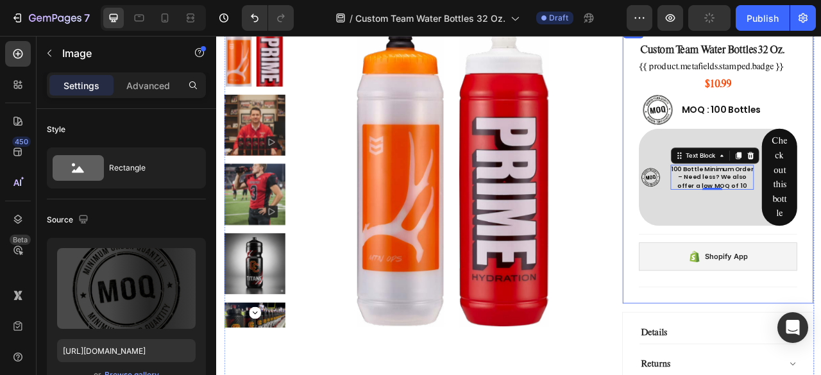
click at [761, 215] on img at bounding box center [769, 216] width 30 height 30
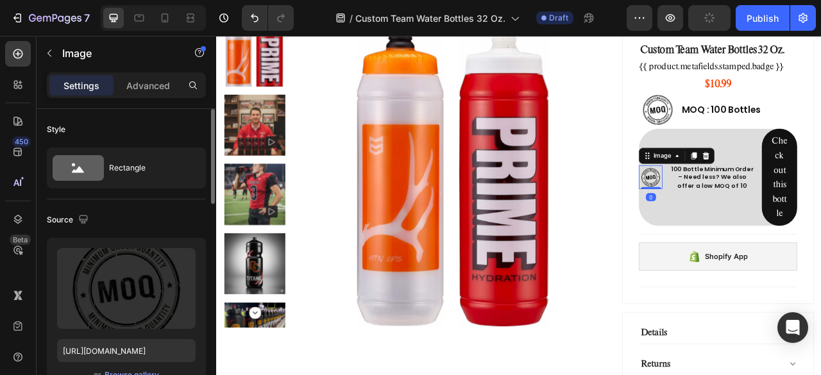
scroll to position [192, 0]
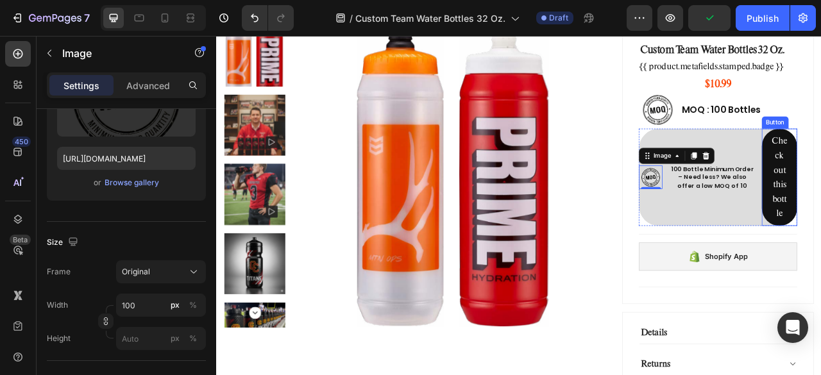
drag, startPoint x: 942, startPoint y: 192, endPoint x: 782, endPoint y: 279, distance: 182.5
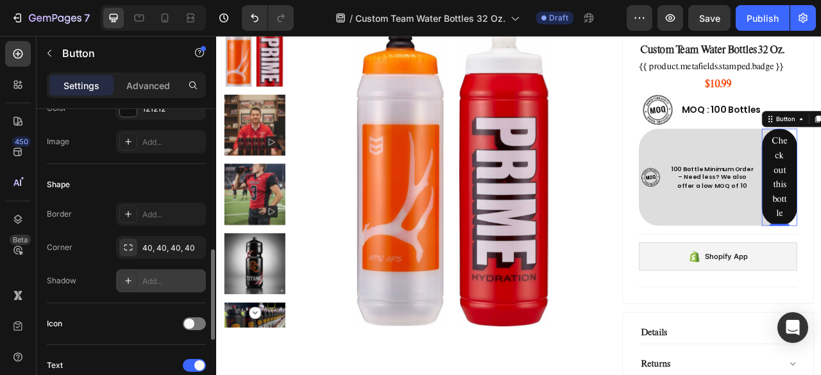
scroll to position [385, 0]
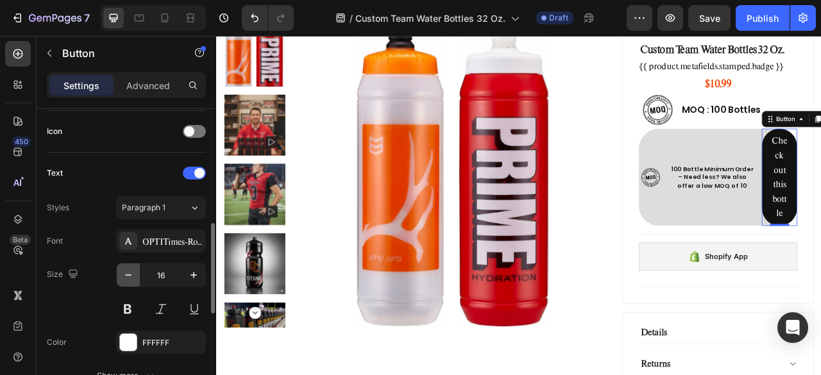
click at [133, 273] on icon "button" at bounding box center [128, 275] width 13 height 13
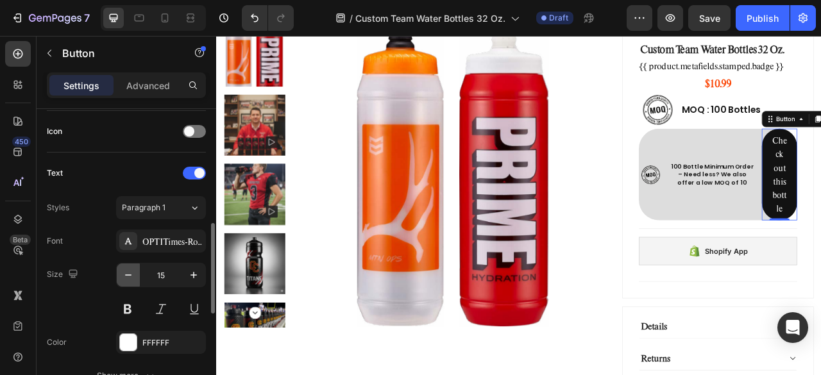
type input "14"
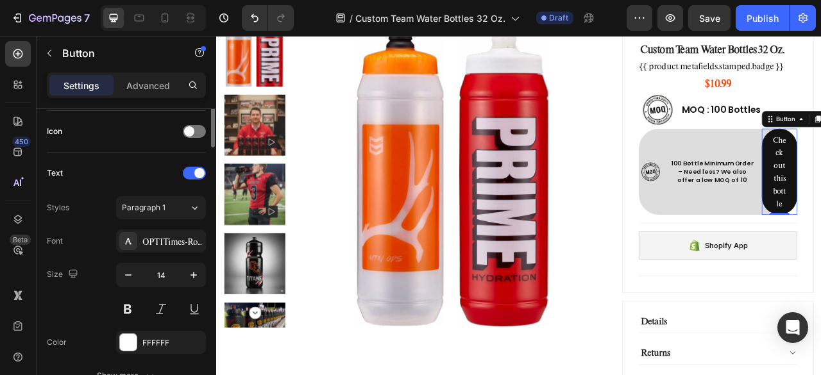
scroll to position [257, 0]
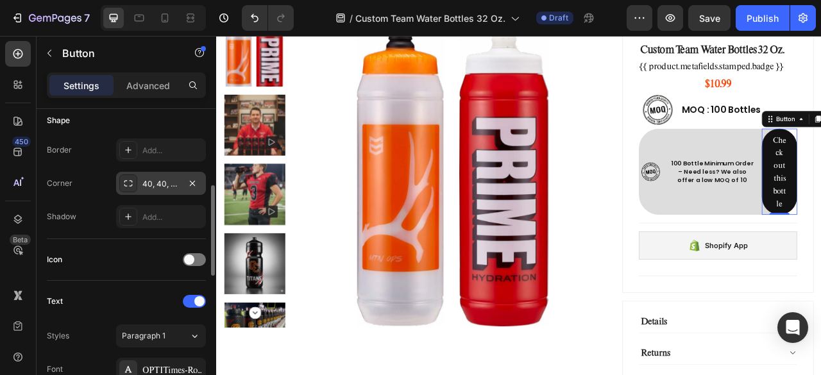
click at [158, 187] on div "40, 40, 40, 40" at bounding box center [160, 184] width 37 height 12
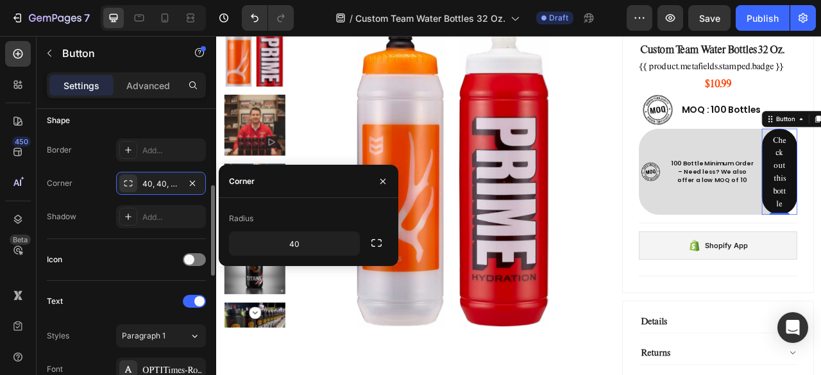
click at [114, 247] on div "Icon" at bounding box center [126, 260] width 159 height 42
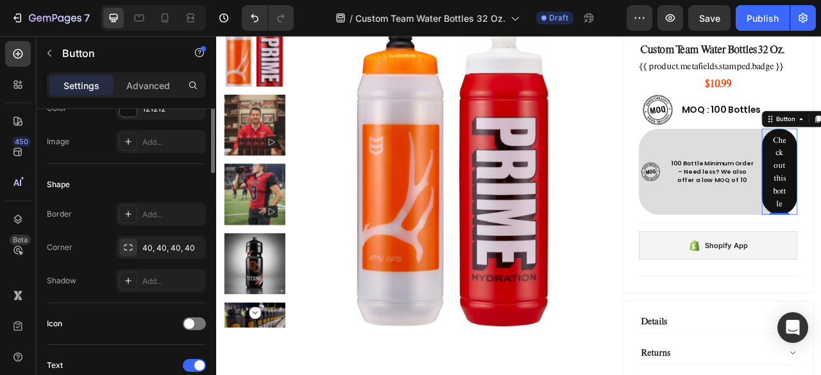
scroll to position [64, 0]
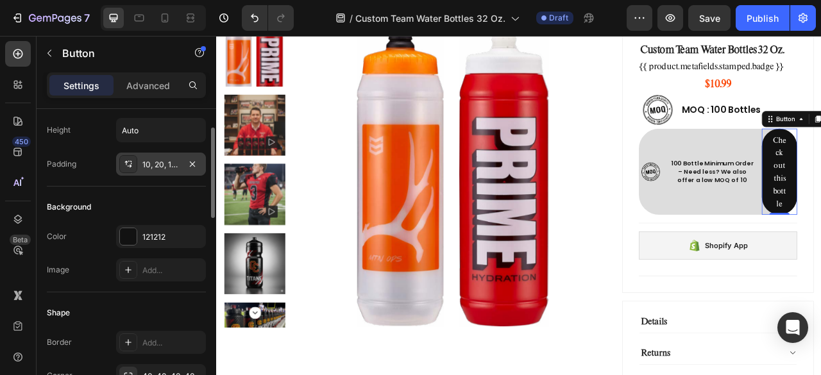
click at [169, 169] on div "10, 20, 10, 20" at bounding box center [160, 165] width 37 height 12
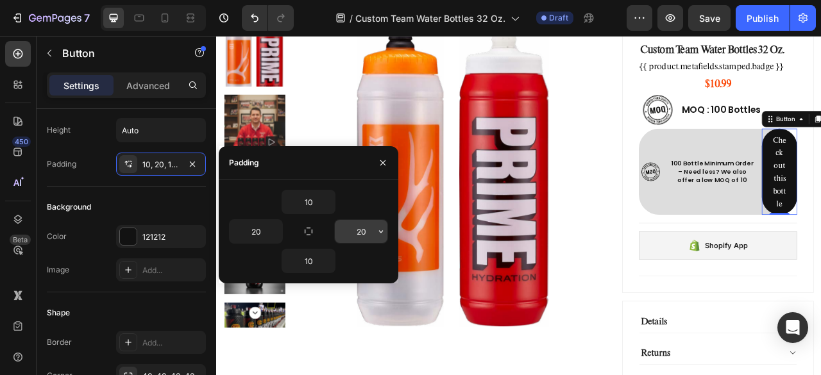
click at [366, 232] on input "20" at bounding box center [361, 231] width 53 height 23
type input "20"
click at [263, 235] on input "20" at bounding box center [256, 231] width 53 height 23
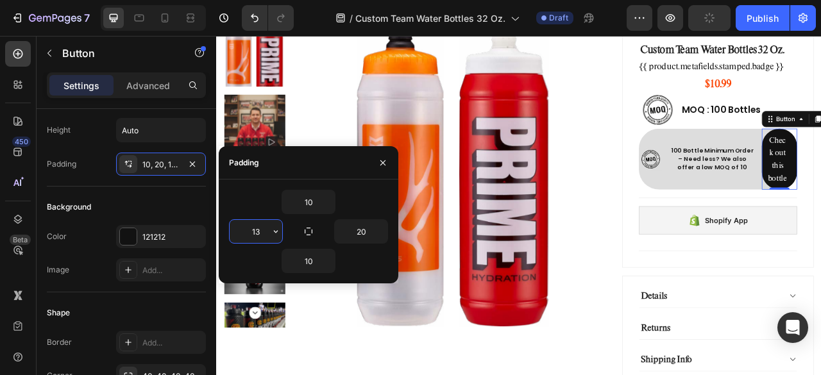
type input "12"
click at [369, 231] on input "20" at bounding box center [361, 231] width 53 height 23
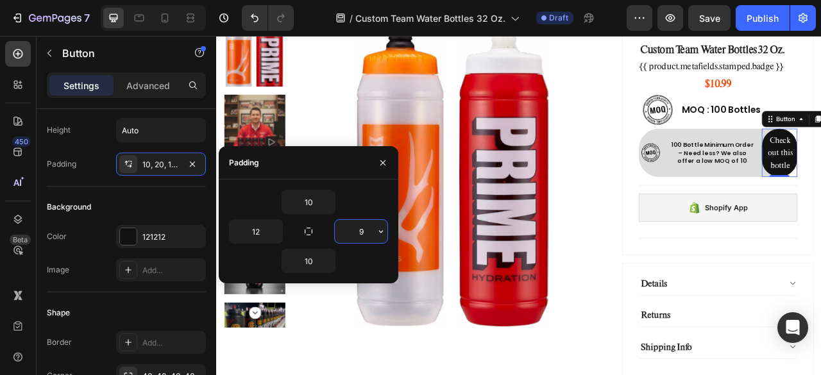
type input "10"
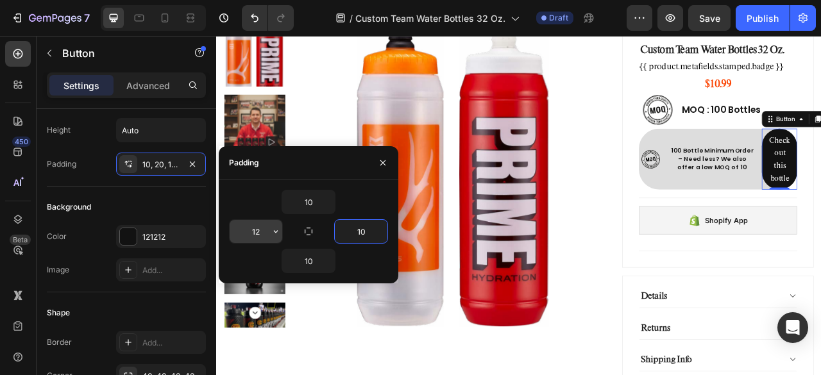
click at [260, 226] on input "12" at bounding box center [256, 231] width 53 height 23
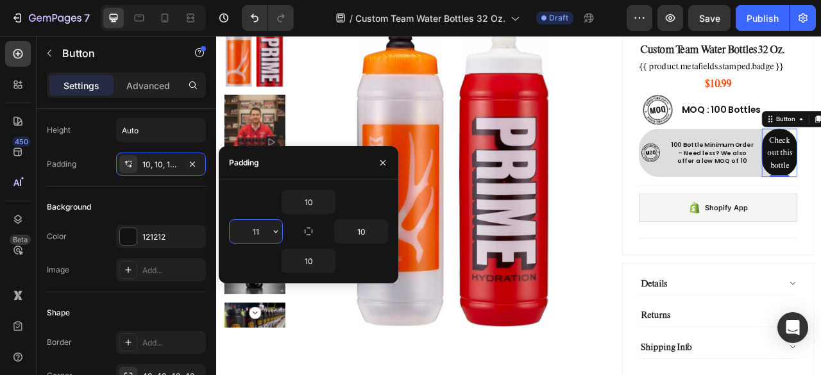
type input "10"
click at [318, 201] on input "10" at bounding box center [308, 201] width 53 height 23
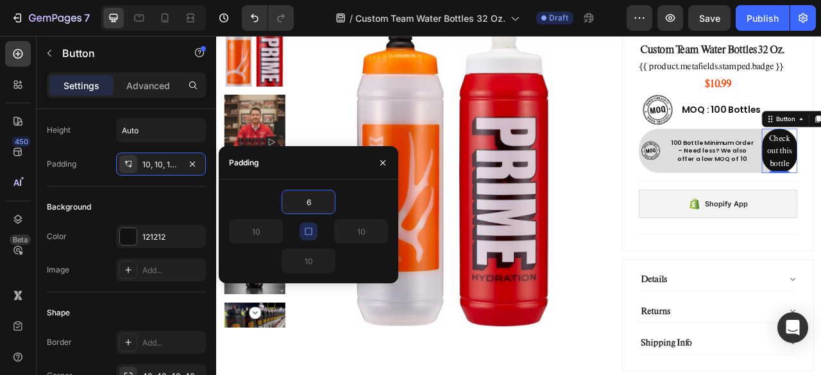
type input "5"
click at [358, 261] on div "10" at bounding box center [308, 261] width 159 height 24
type input "5"
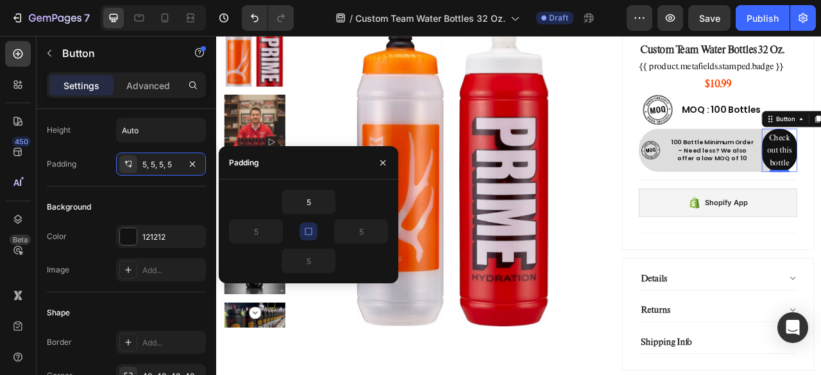
click at [308, 233] on icon "button" at bounding box center [308, 231] width 10 height 10
click at [362, 229] on input "5" at bounding box center [361, 231] width 53 height 23
click at [384, 161] on icon "button" at bounding box center [383, 163] width 10 height 10
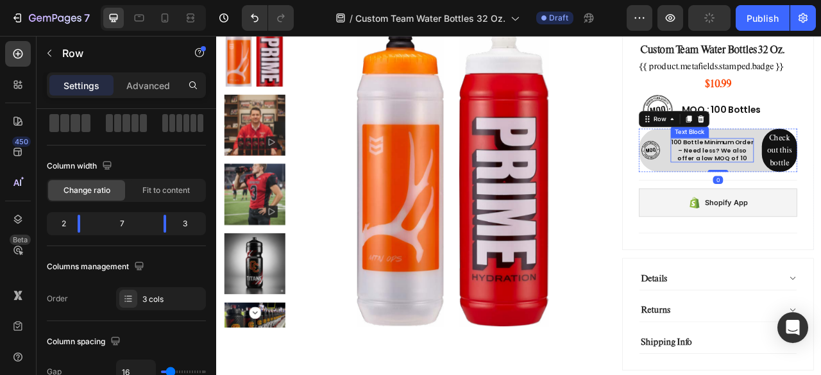
scroll to position [0, 0]
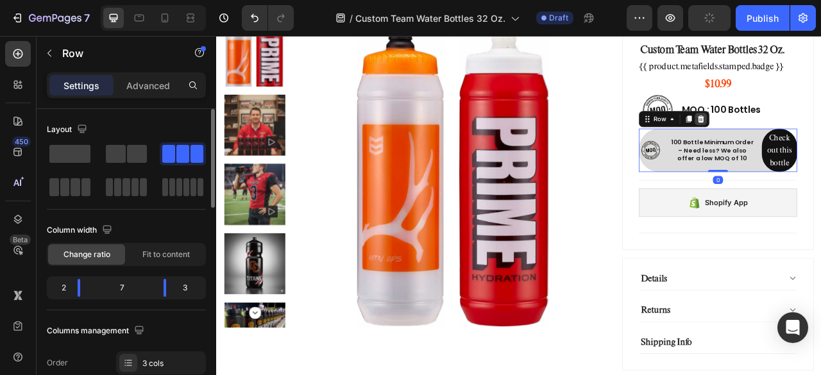
click at [820, 148] on div at bounding box center [832, 141] width 15 height 15
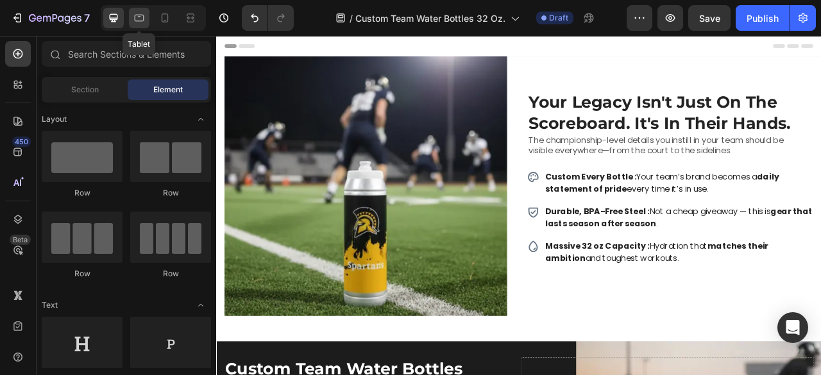
click at [129, 19] on div at bounding box center [139, 18] width 21 height 21
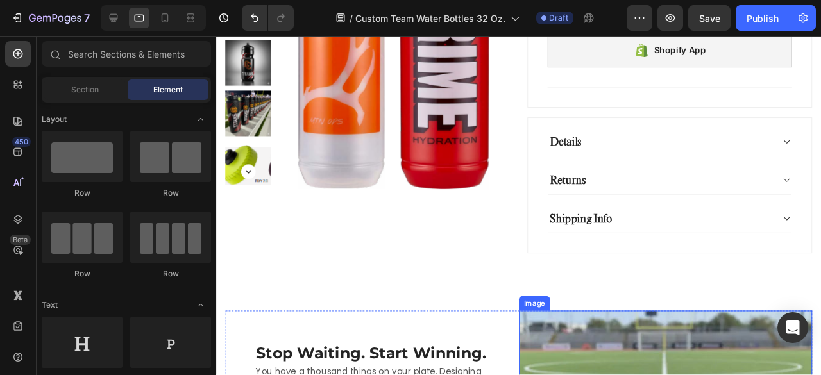
scroll to position [641, 0]
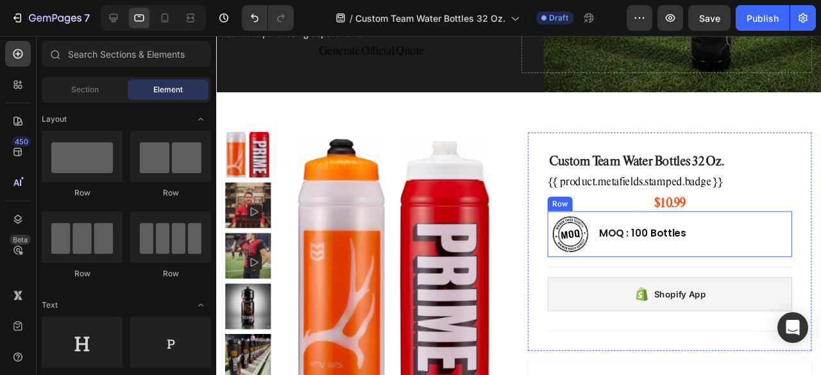
click at [724, 245] on div "Image MOQ : 100 Bottles Text Block Row" at bounding box center [692, 245] width 257 height 48
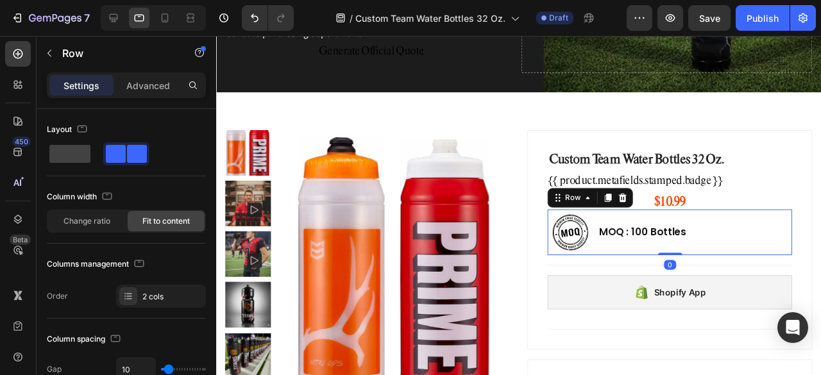
click at [639, 210] on icon at bounding box center [643, 206] width 10 height 10
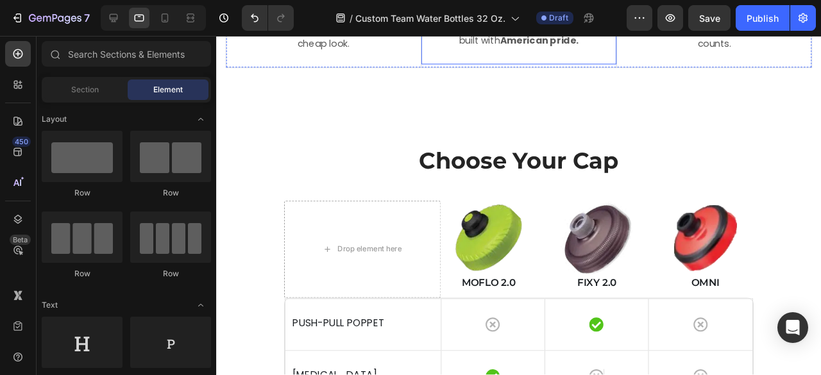
scroll to position [2694, 0]
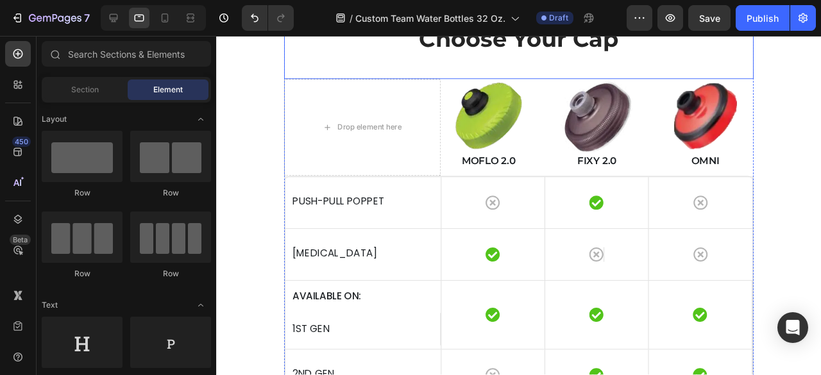
click at [566, 56] on h2 "Choose Your Cap" at bounding box center [534, 38] width 494 height 33
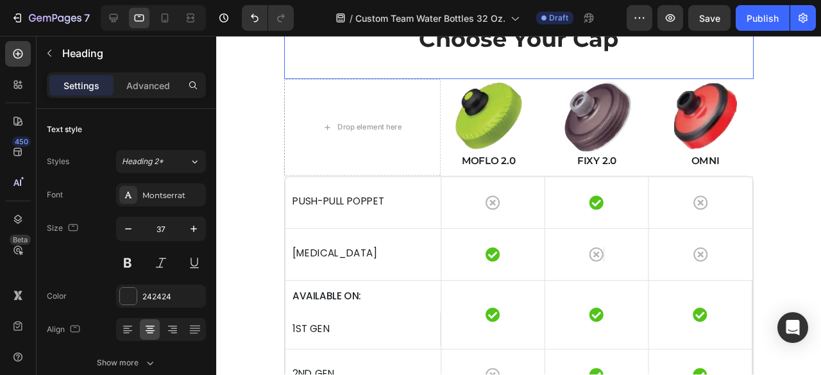
scroll to position [2566, 0]
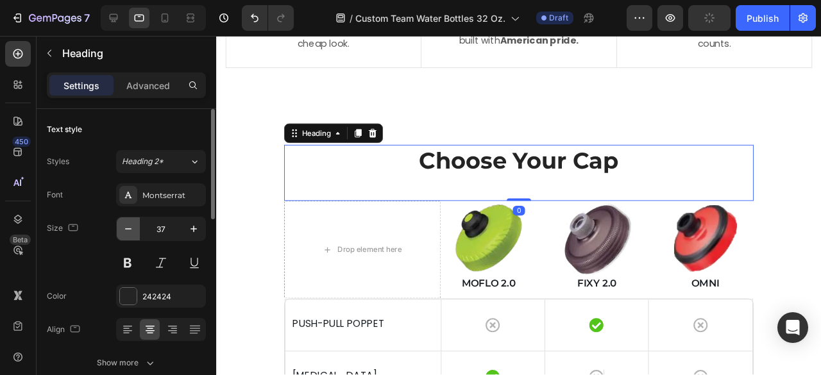
click at [134, 227] on icon "button" at bounding box center [128, 229] width 13 height 13
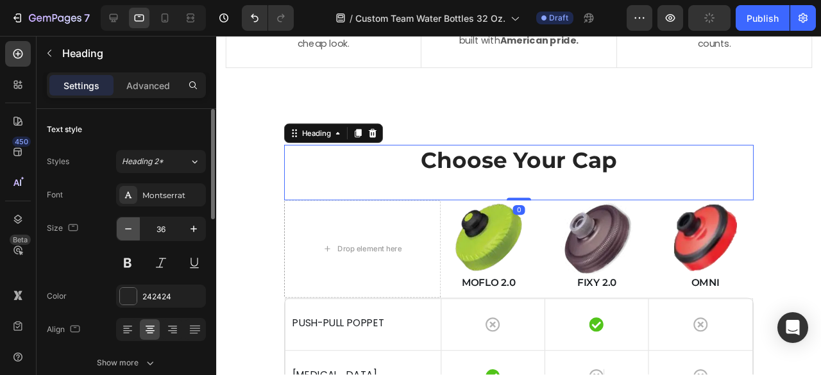
click at [134, 227] on icon "button" at bounding box center [128, 229] width 13 height 13
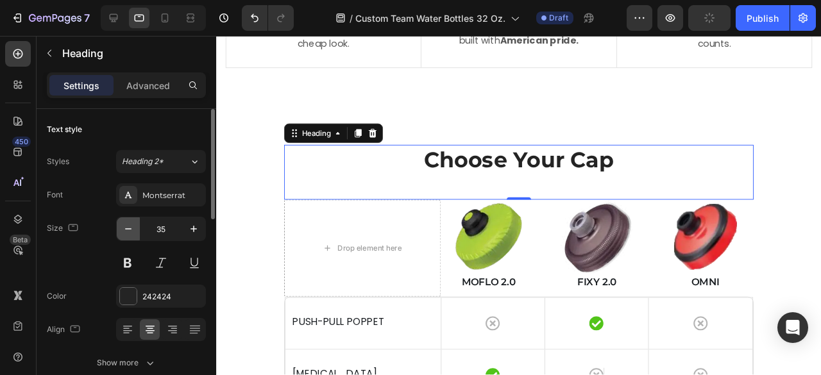
click at [134, 226] on icon "button" at bounding box center [128, 229] width 13 height 13
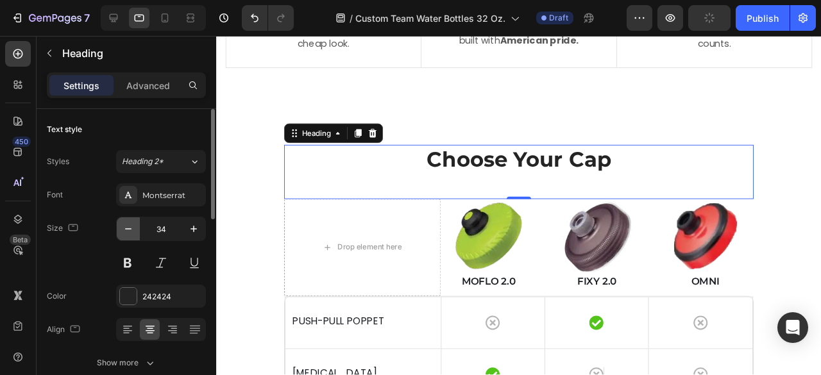
click at [134, 226] on icon "button" at bounding box center [128, 229] width 13 height 13
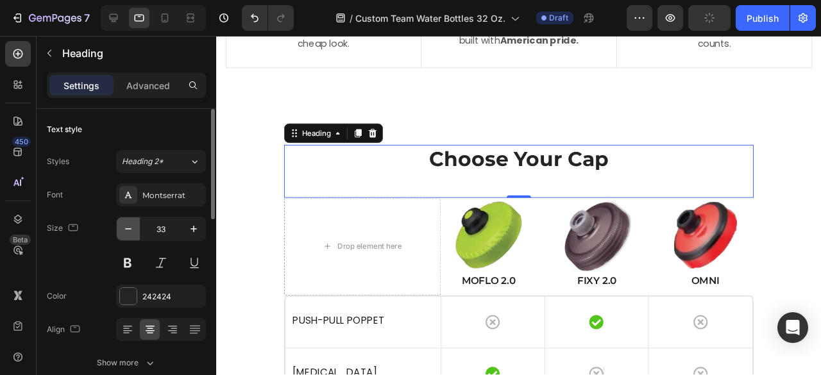
click at [134, 226] on icon "button" at bounding box center [128, 229] width 13 height 13
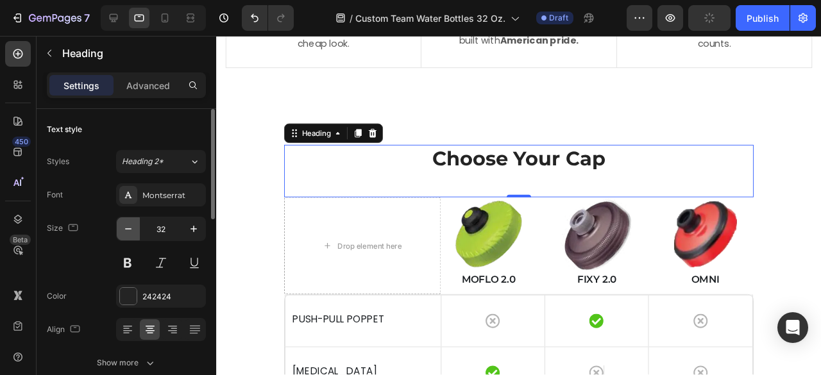
click at [134, 226] on icon "button" at bounding box center [128, 229] width 13 height 13
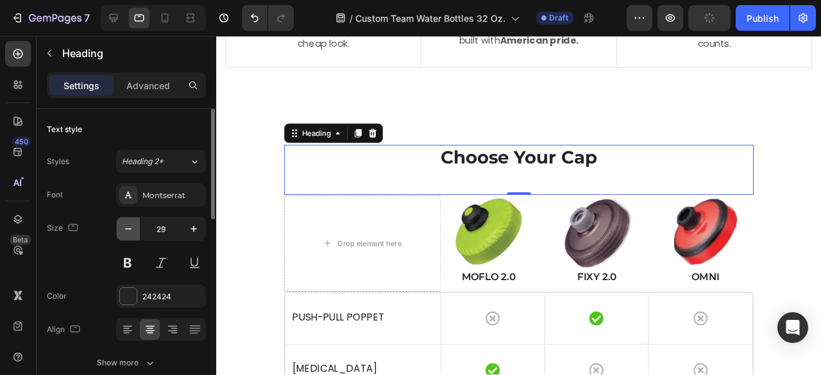
click at [134, 226] on icon "button" at bounding box center [128, 229] width 13 height 13
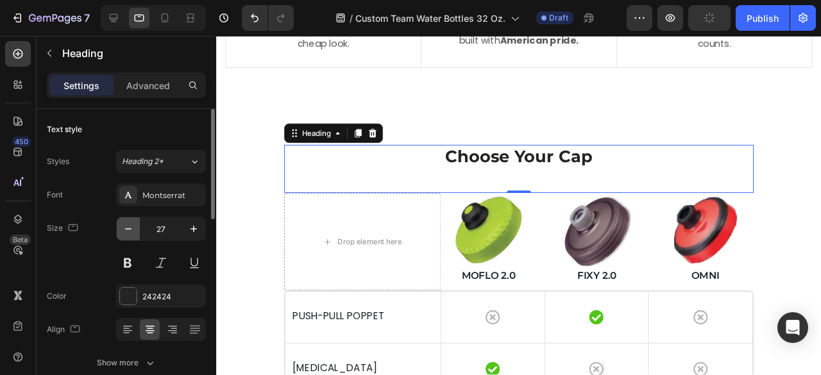
click at [134, 226] on icon "button" at bounding box center [128, 229] width 13 height 13
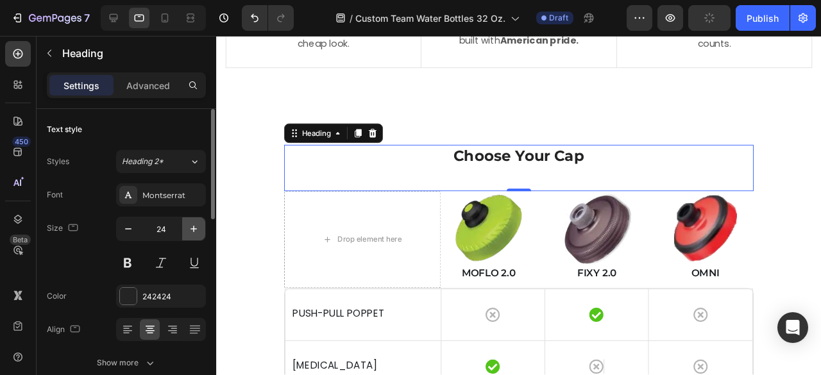
click at [201, 224] on button "button" at bounding box center [193, 228] width 23 height 23
click at [198, 226] on icon "button" at bounding box center [193, 229] width 13 height 13
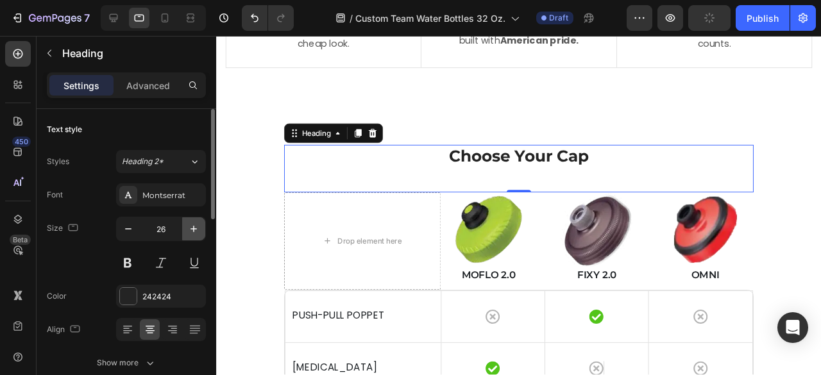
click at [198, 226] on icon "button" at bounding box center [193, 229] width 13 height 13
type input "27"
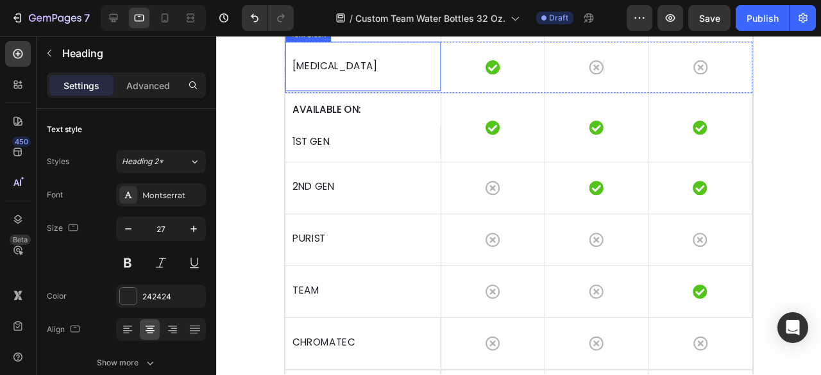
scroll to position [2694, 0]
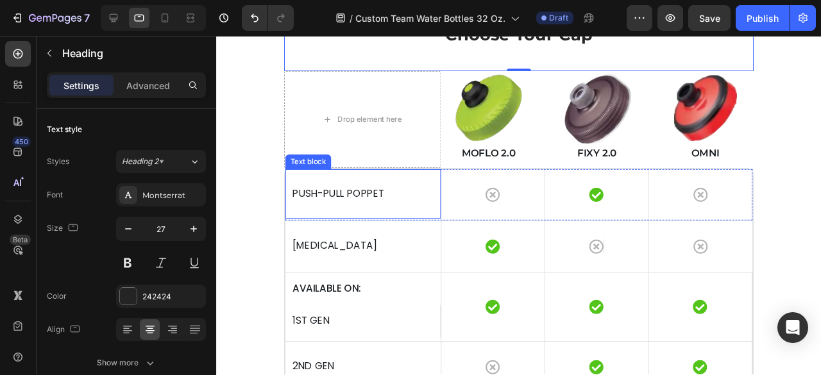
click at [368, 202] on p "PUSH-PULL POPPET" at bounding box center [370, 202] width 148 height 19
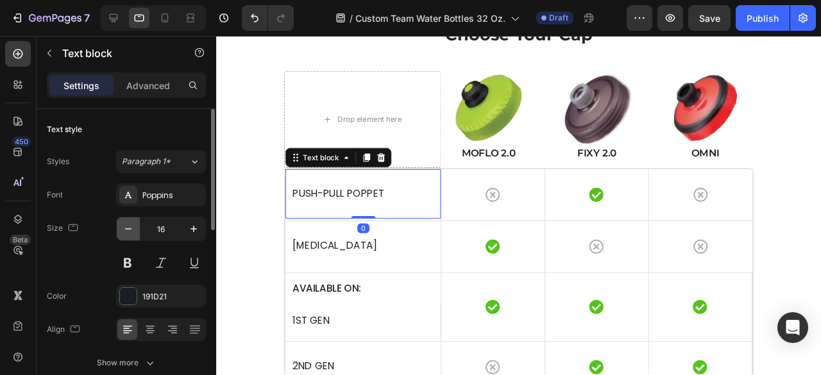
click at [124, 229] on icon "button" at bounding box center [128, 229] width 13 height 13
type input "15"
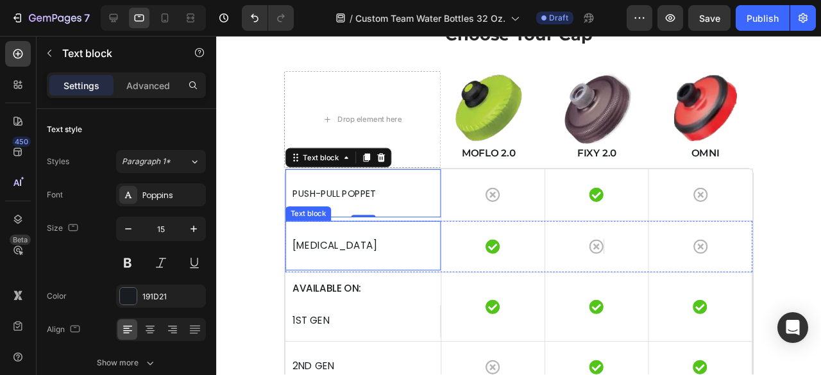
click at [364, 263] on p "[MEDICAL_DATA]" at bounding box center [370, 257] width 148 height 19
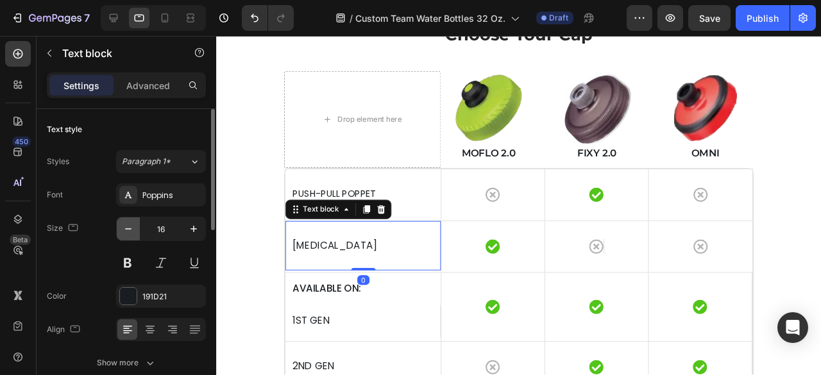
drag, startPoint x: 121, startPoint y: 222, endPoint x: 144, endPoint y: 222, distance: 22.4
click at [122, 223] on icon "button" at bounding box center [128, 229] width 13 height 13
type input "15"
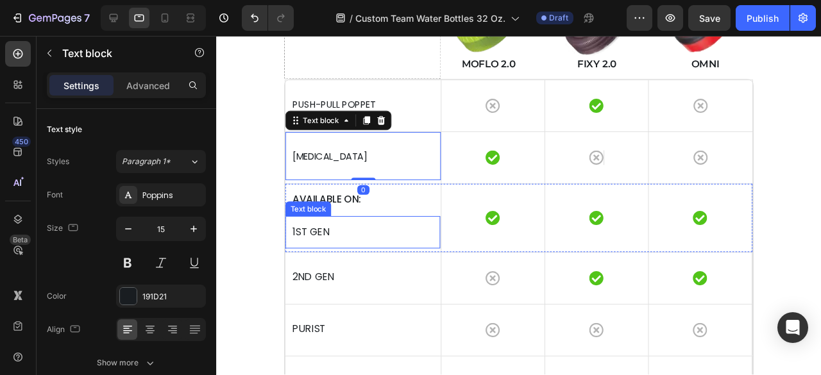
scroll to position [2822, 0]
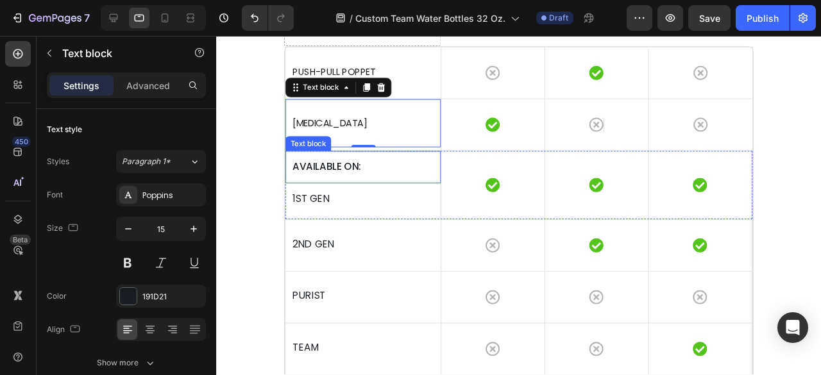
drag, startPoint x: 387, startPoint y: 177, endPoint x: 252, endPoint y: 194, distance: 136.4
click at [387, 176] on p "AVAILABLE ON:" at bounding box center [370, 174] width 148 height 19
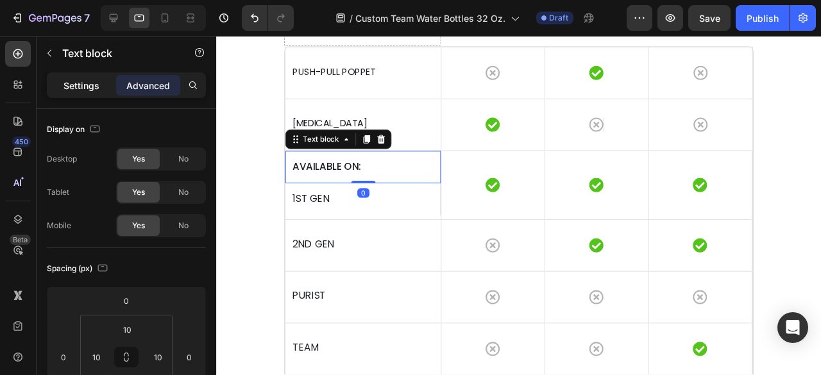
click at [90, 92] on div "Settings" at bounding box center [81, 85] width 64 height 21
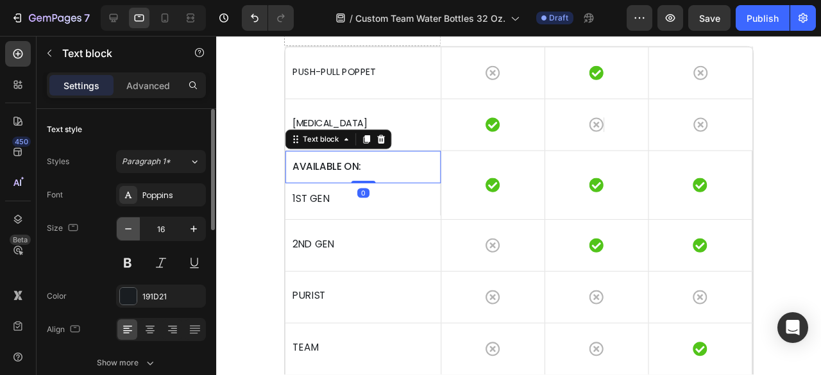
click at [127, 230] on icon "button" at bounding box center [128, 229] width 13 height 13
type input "15"
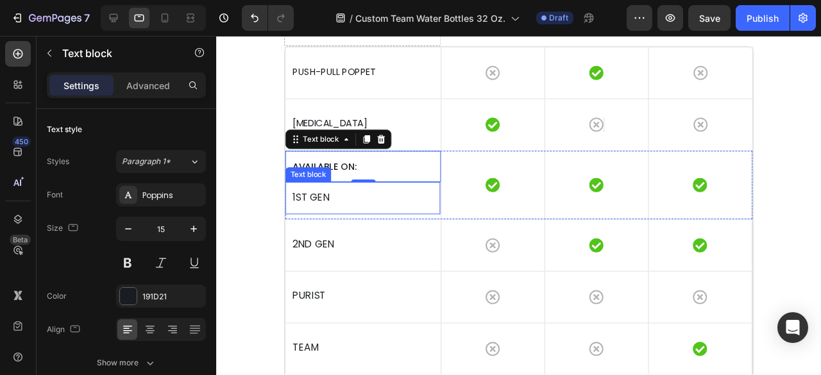
click at [348, 214] on p "1ST GEN" at bounding box center [370, 207] width 148 height 19
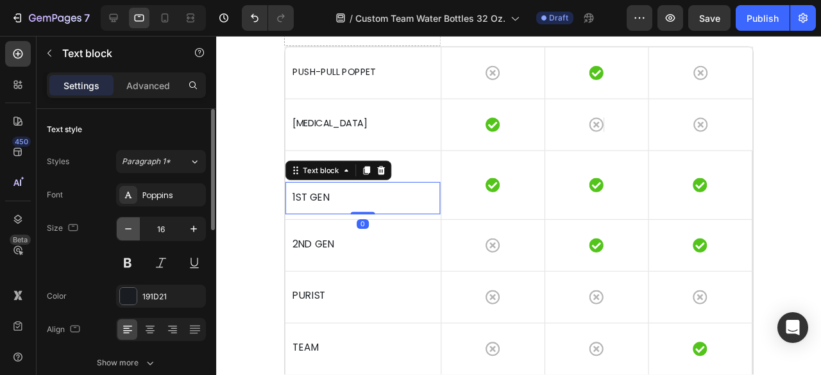
click at [123, 231] on icon "button" at bounding box center [128, 229] width 13 height 13
type input "15"
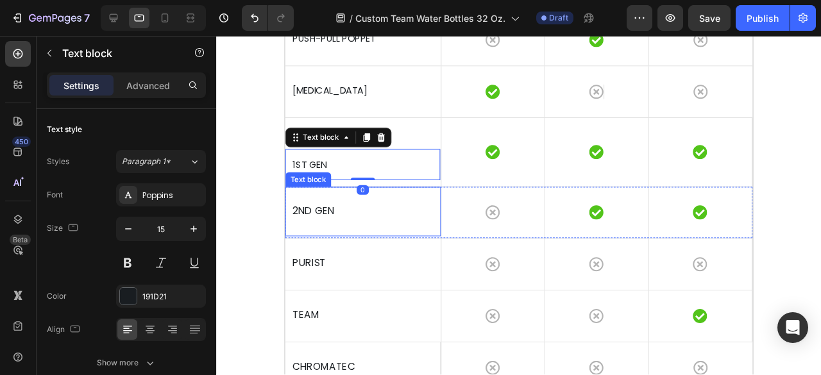
scroll to position [2950, 0]
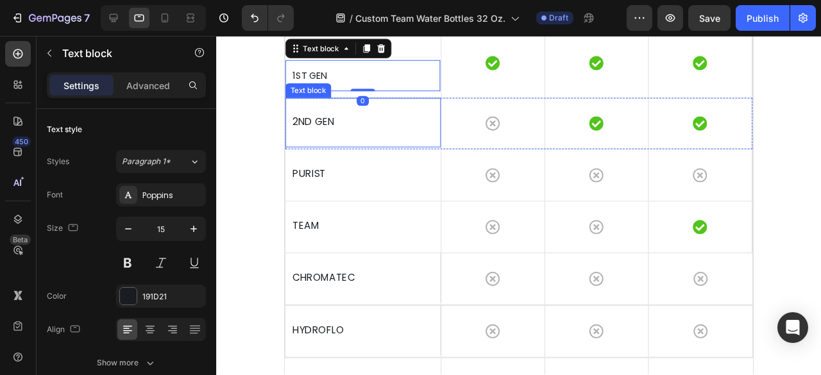
click at [370, 124] on p "2ND GEN" at bounding box center [370, 127] width 148 height 19
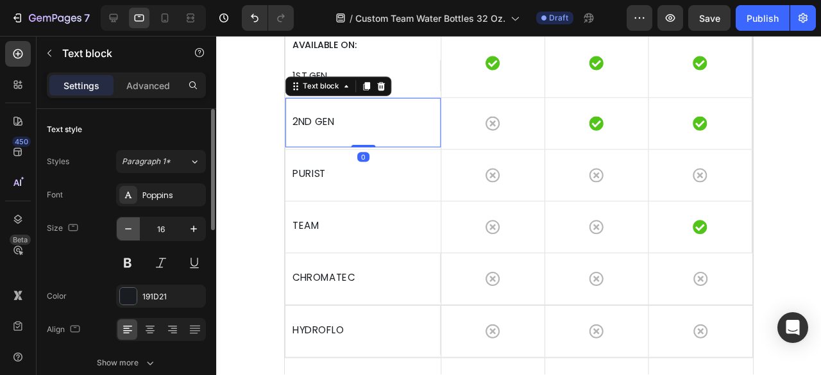
click at [124, 232] on icon "button" at bounding box center [128, 229] width 13 height 13
type input "15"
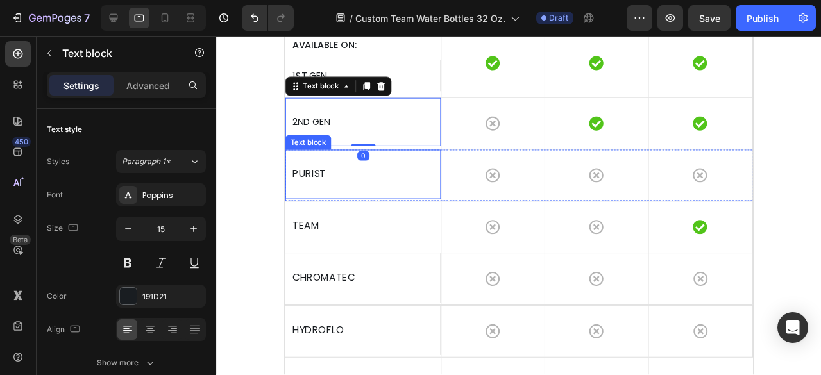
click at [364, 181] on p "PURIST" at bounding box center [370, 182] width 148 height 19
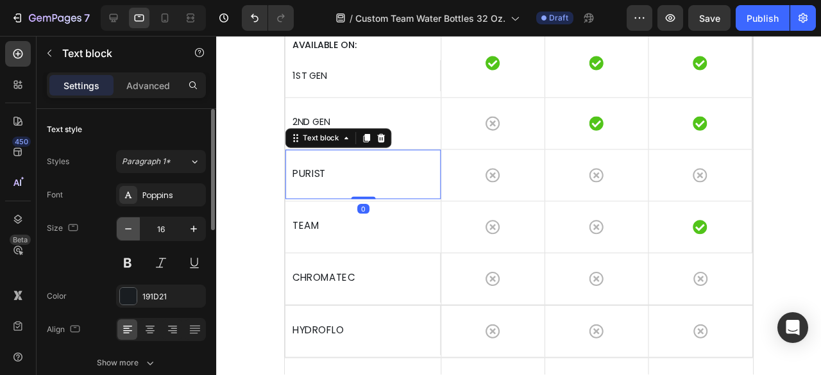
click at [128, 228] on icon "button" at bounding box center [128, 229] width 13 height 13
type input "15"
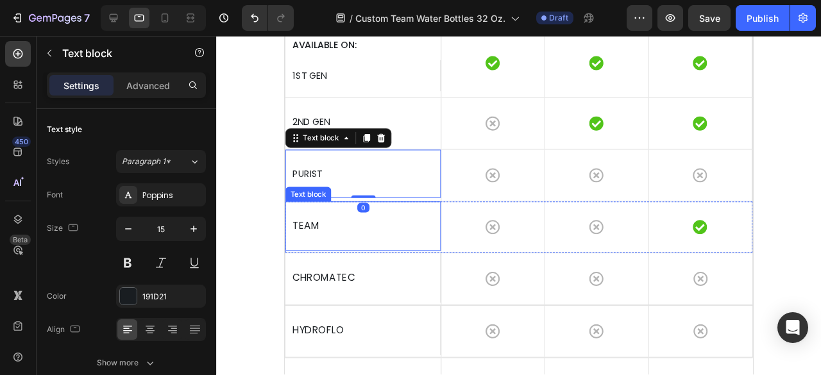
click at [343, 233] on p "TEAM" at bounding box center [370, 236] width 148 height 19
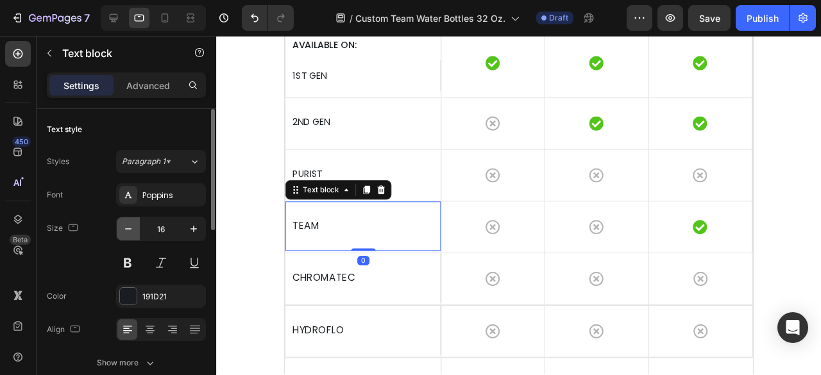
click at [124, 229] on icon "button" at bounding box center [128, 229] width 13 height 13
type input "15"
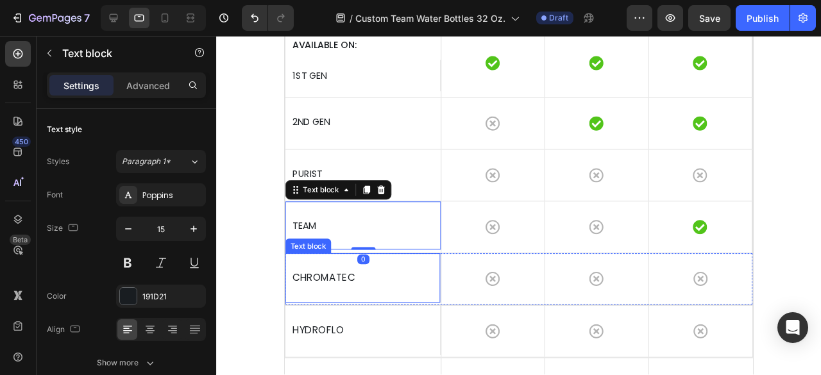
click at [355, 298] on div "CHROMATEC" at bounding box center [370, 290] width 150 height 21
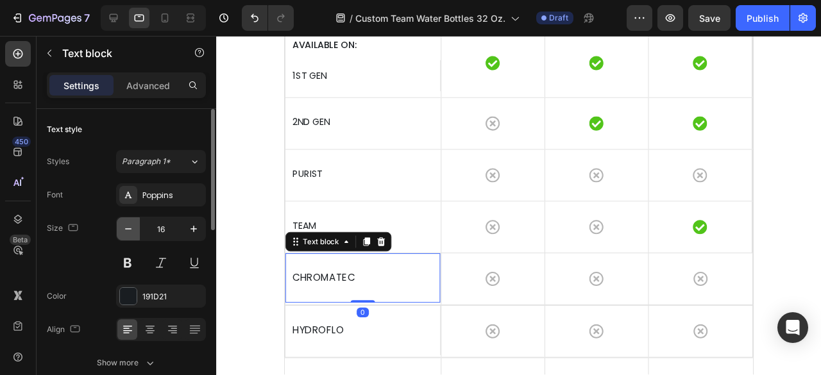
click at [136, 232] on button "button" at bounding box center [128, 228] width 23 height 23
type input "15"
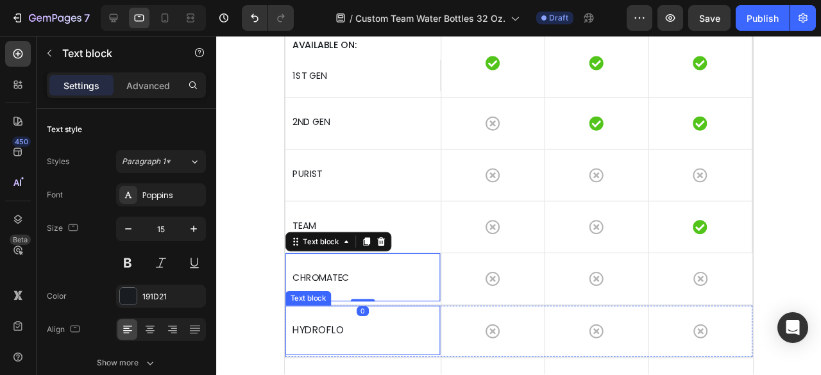
click at [334, 337] on p "HYDROFLO" at bounding box center [370, 346] width 148 height 19
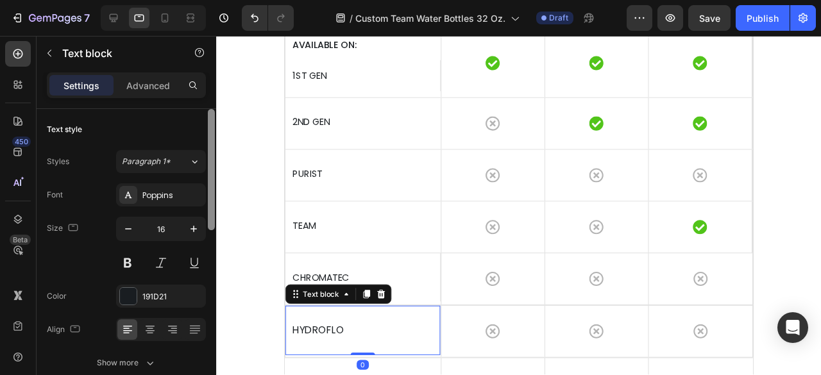
drag, startPoint x: 131, startPoint y: 228, endPoint x: 210, endPoint y: 225, distance: 78.9
click at [133, 228] on icon "button" at bounding box center [128, 229] width 13 height 13
type input "15"
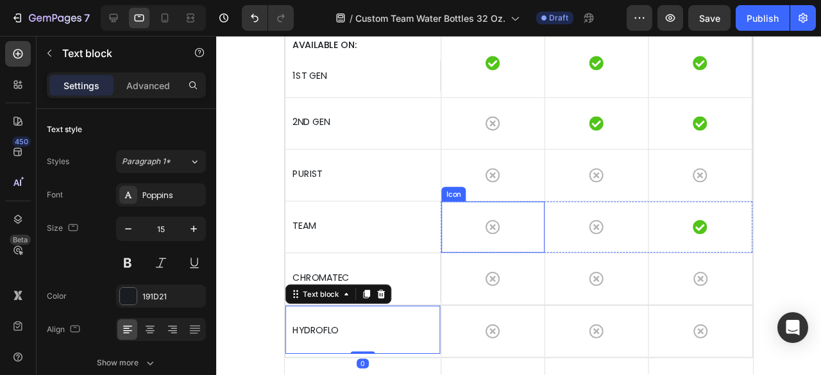
scroll to position [3079, 0]
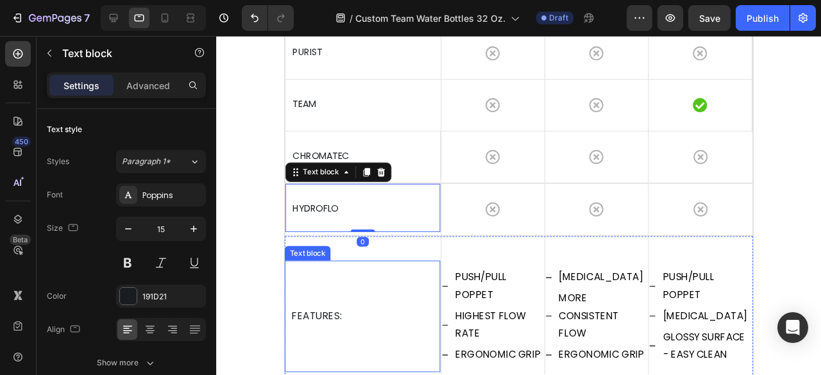
click at [369, 295] on div "FEATURES: Text block" at bounding box center [370, 331] width 164 height 117
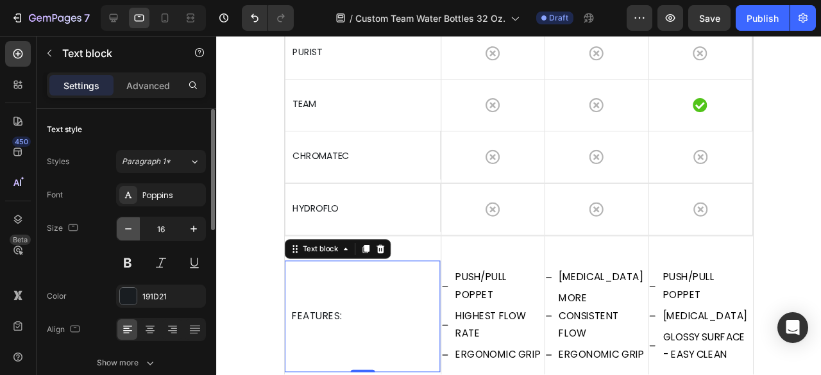
click at [126, 223] on icon "button" at bounding box center [128, 229] width 13 height 13
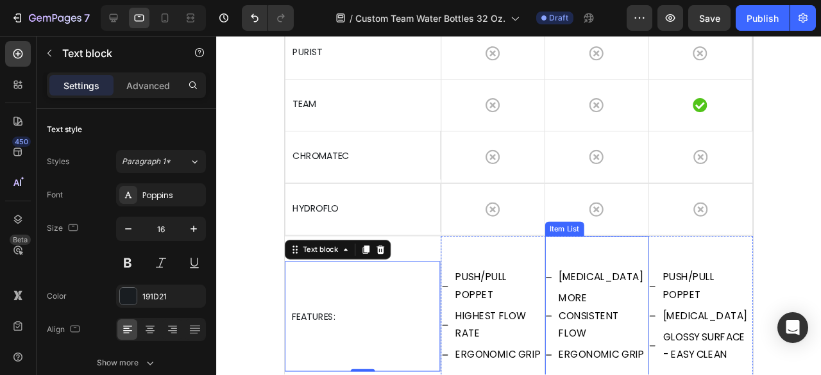
type input "15"
click at [536, 285] on p "PUSH/PULL POPPET" at bounding box center [514, 299] width 92 height 37
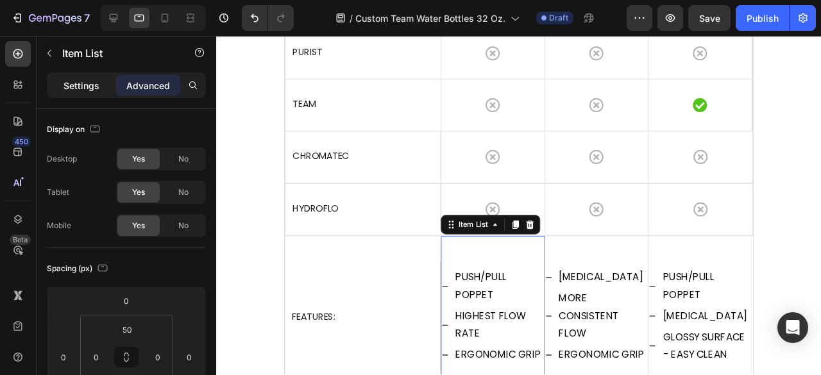
click at [86, 85] on p "Settings" at bounding box center [81, 85] width 36 height 13
type input "8"
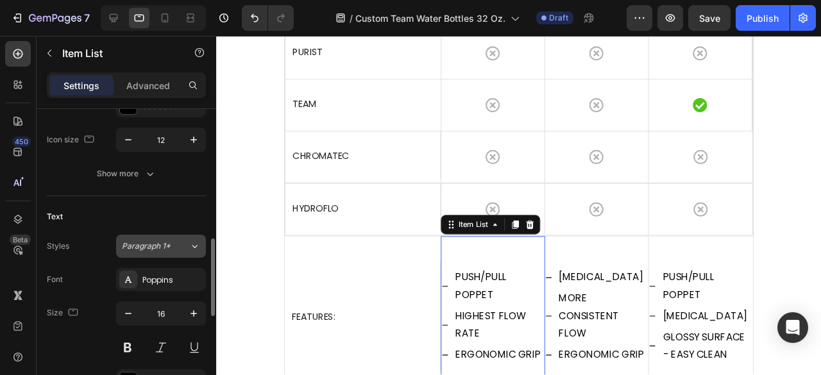
scroll to position [257, 0]
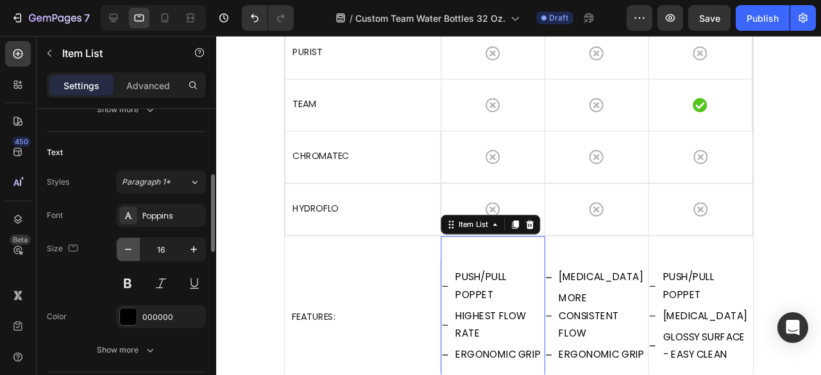
click at [126, 255] on button "button" at bounding box center [128, 249] width 23 height 23
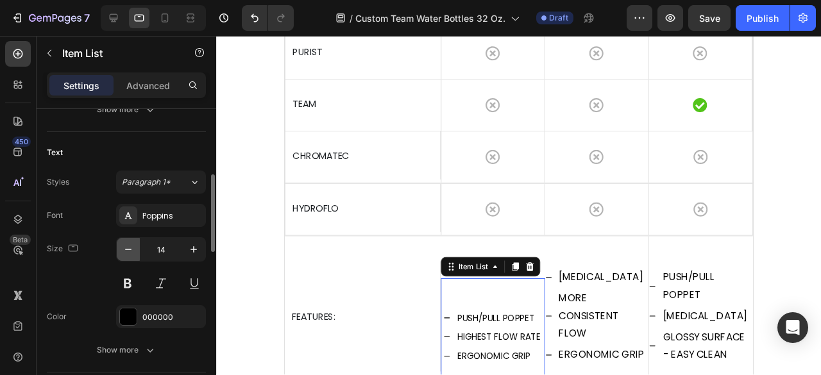
click at [126, 255] on button "button" at bounding box center [128, 249] width 23 height 23
type input "13"
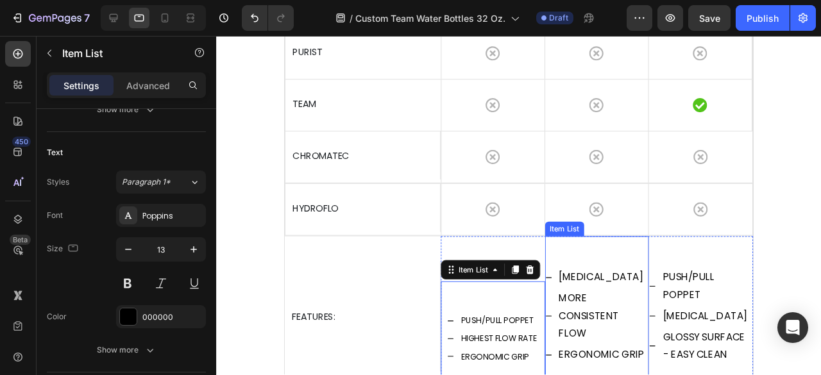
click at [622, 281] on p "[MEDICAL_DATA]" at bounding box center [623, 290] width 92 height 19
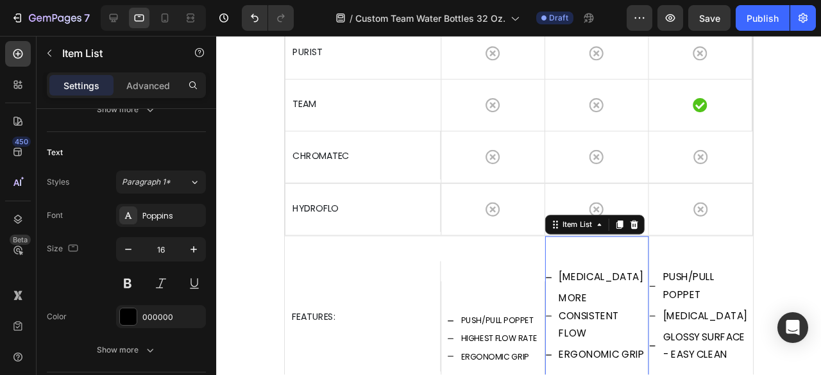
click at [640, 264] on div "[MEDICAL_DATA] MORE CONSISTENT FLOW ERGONOMIC GRIP" at bounding box center [617, 331] width 110 height 168
click at [130, 244] on icon "button" at bounding box center [128, 249] width 13 height 13
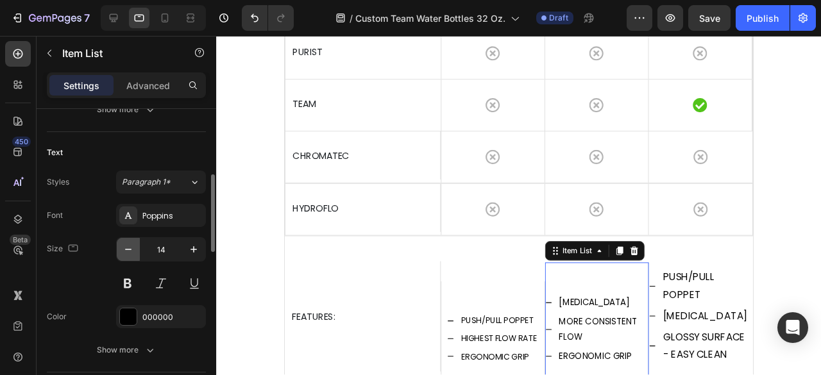
click at [130, 244] on icon "button" at bounding box center [128, 249] width 13 height 13
type input "13"
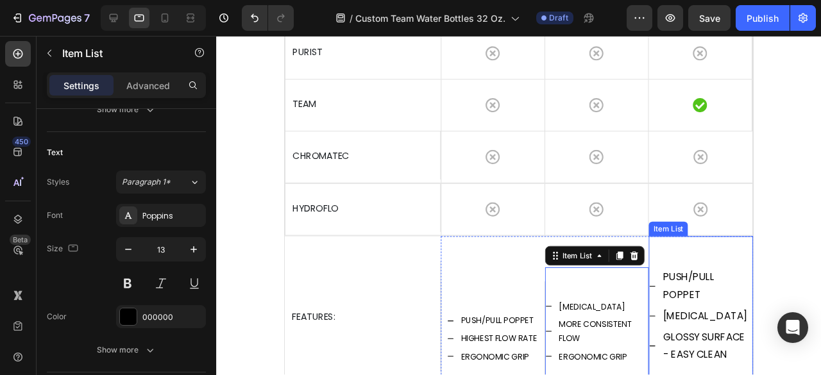
click at [752, 272] on div "PUSH/PULL POPPET [MEDICAL_DATA] GLOSSY SURFACE - EASY CLEAN" at bounding box center [726, 331] width 110 height 168
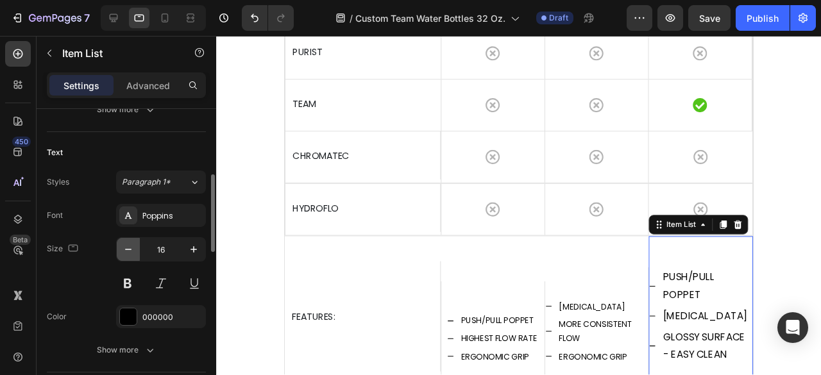
click at [131, 252] on icon "button" at bounding box center [128, 249] width 13 height 13
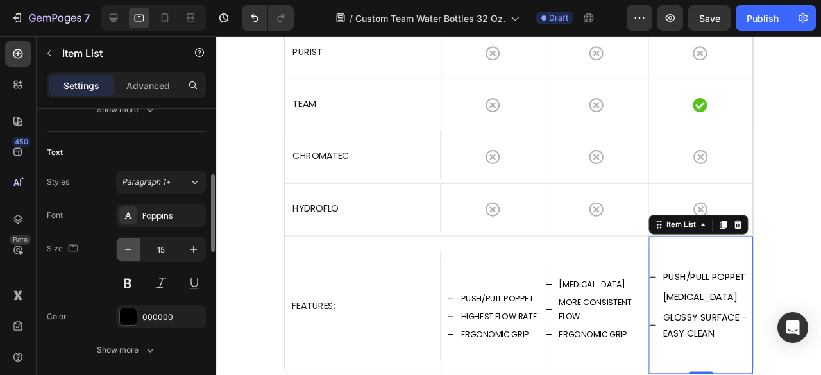
click at [131, 252] on icon "button" at bounding box center [128, 249] width 13 height 13
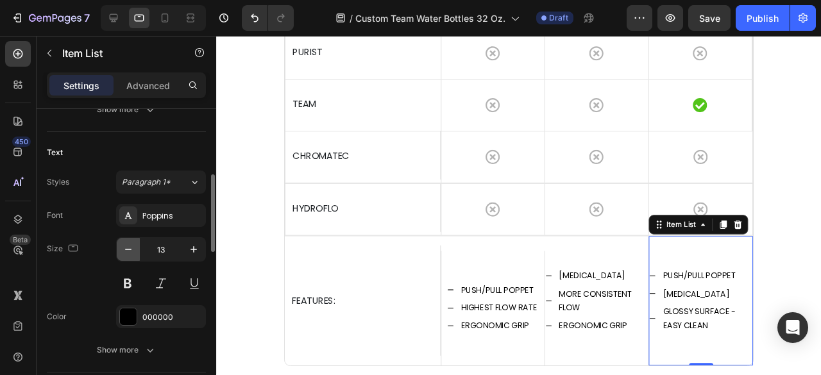
click at [130, 247] on icon "button" at bounding box center [128, 249] width 13 height 13
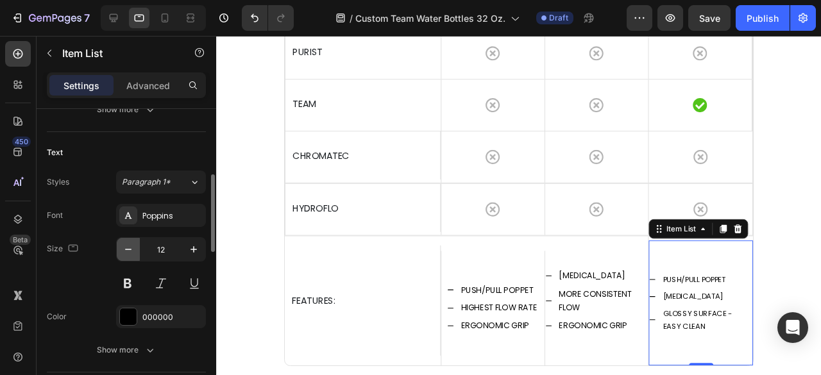
click at [130, 247] on icon "button" at bounding box center [128, 249] width 13 height 13
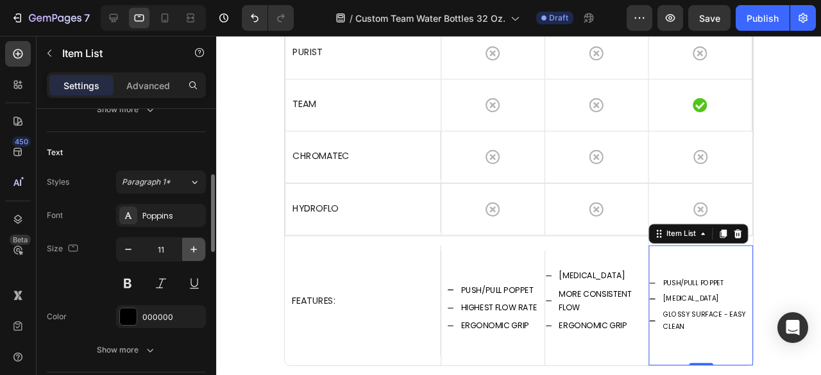
click at [187, 246] on icon "button" at bounding box center [193, 249] width 13 height 13
type input "12"
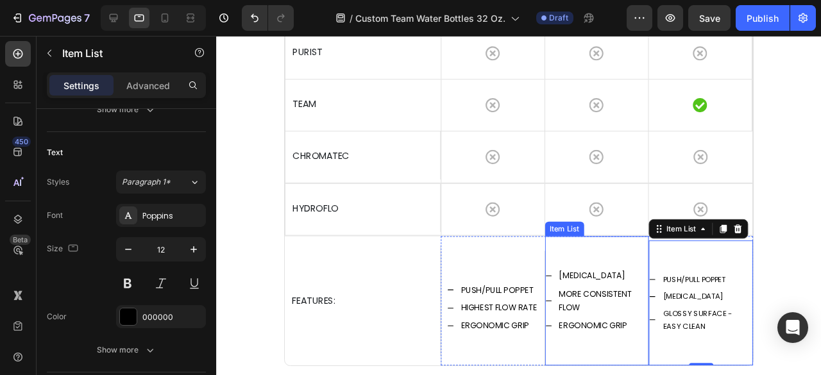
click at [634, 263] on div "[MEDICAL_DATA] MORE CONSISTENT FLOW ERGONOMIC GRIP" at bounding box center [617, 315] width 110 height 136
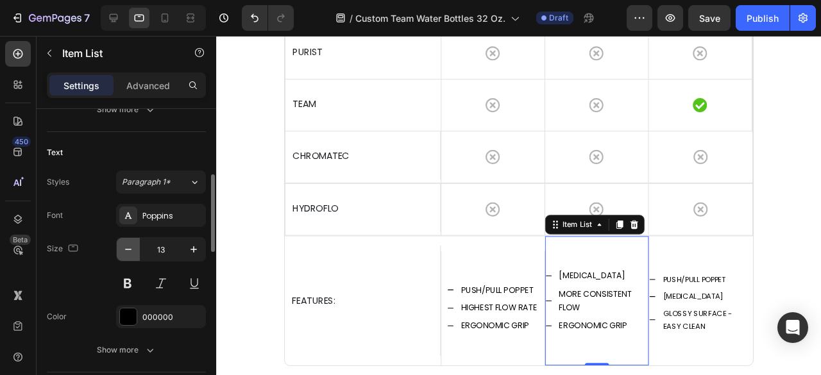
click at [124, 248] on icon "button" at bounding box center [128, 249] width 13 height 13
type input "12"
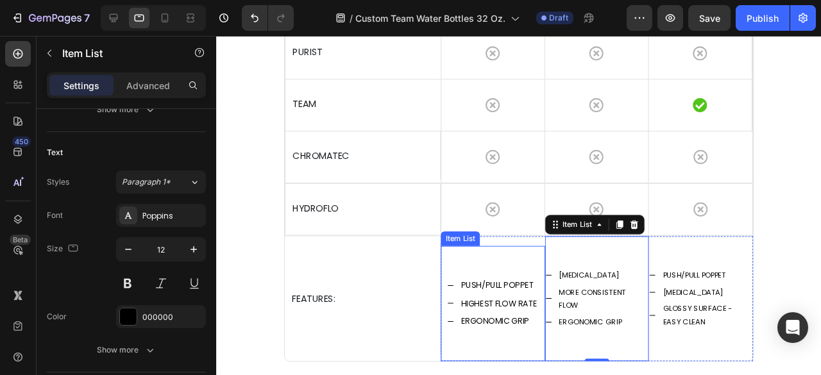
click at [496, 263] on div "PUSH/PULL POPPET HIGHEST FLOW RATE ERGONOMIC GRIP" at bounding box center [507, 317] width 110 height 121
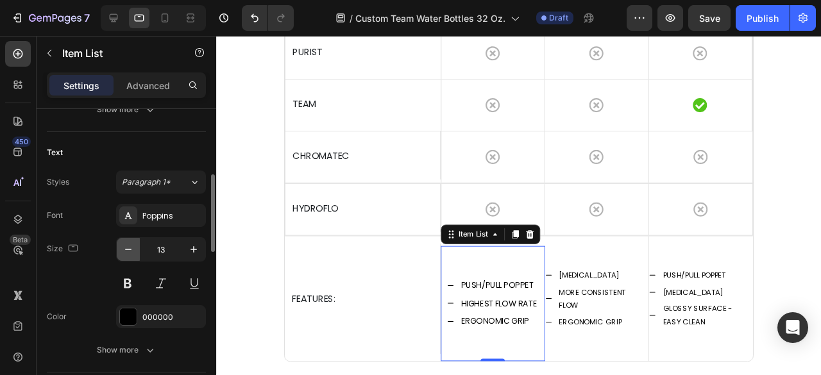
click at [132, 253] on icon "button" at bounding box center [128, 249] width 13 height 13
type input "12"
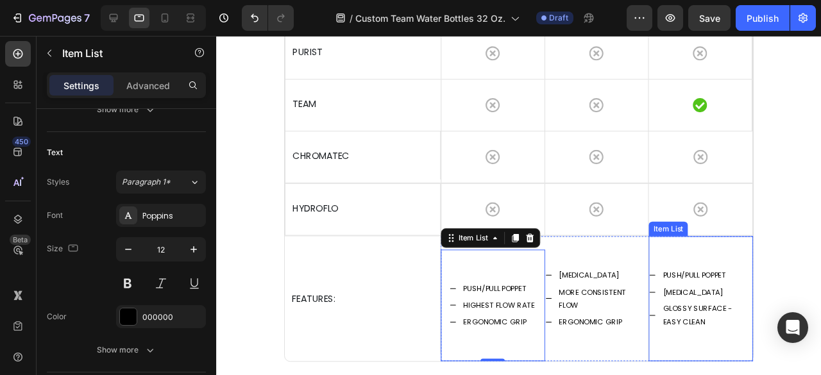
scroll to position [3207, 0]
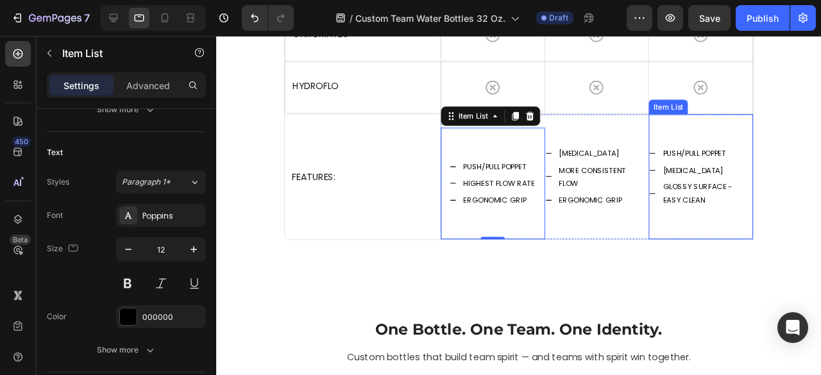
click at [731, 197] on p "GLOSSY SURFACE - EASY CLEAN" at bounding box center [732, 202] width 93 height 28
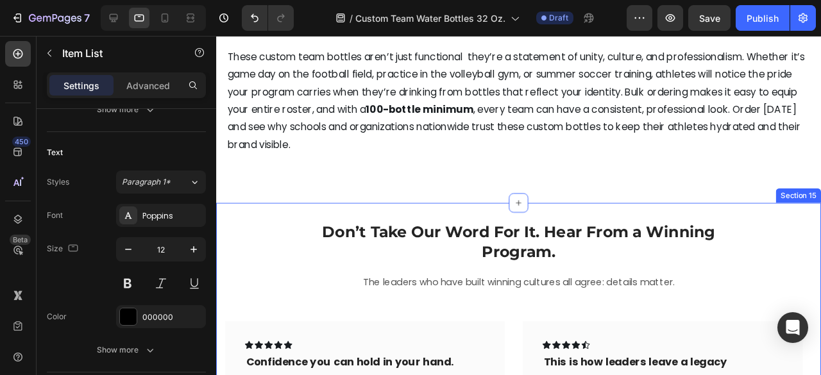
scroll to position [6218, 0]
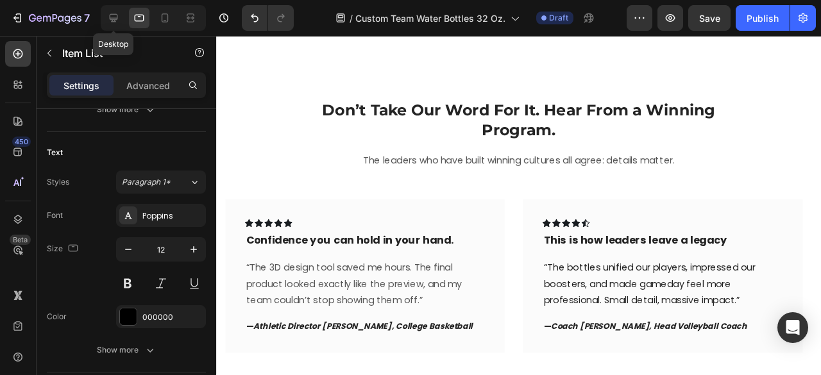
drag, startPoint x: 229, startPoint y: 165, endPoint x: 126, endPoint y: 25, distance: 173.8
click at [114, 15] on icon at bounding box center [113, 18] width 13 height 13
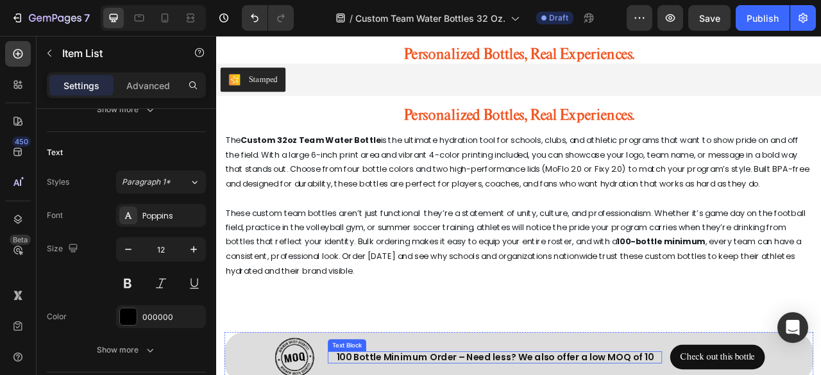
scroll to position [5811, 0]
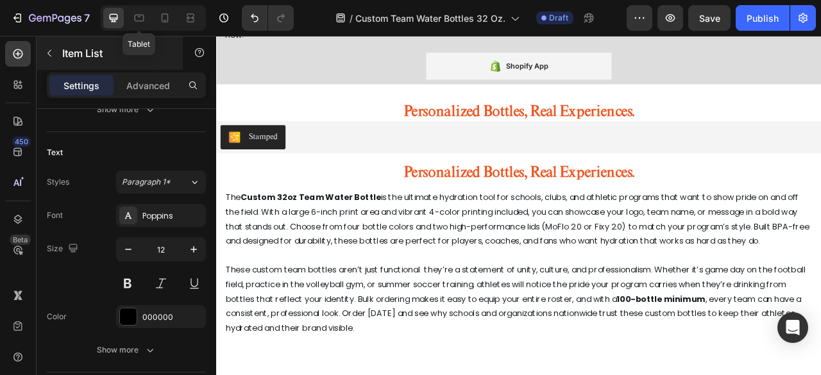
drag, startPoint x: 136, startPoint y: 22, endPoint x: 153, endPoint y: 58, distance: 39.3
click at [136, 22] on icon at bounding box center [139, 18] width 13 height 13
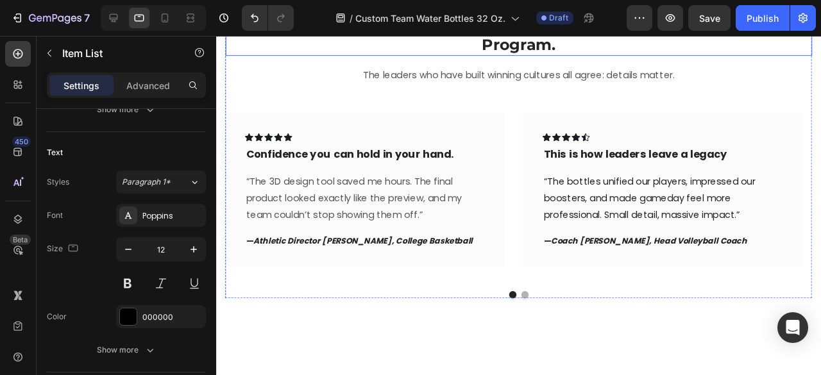
scroll to position [6196, 0]
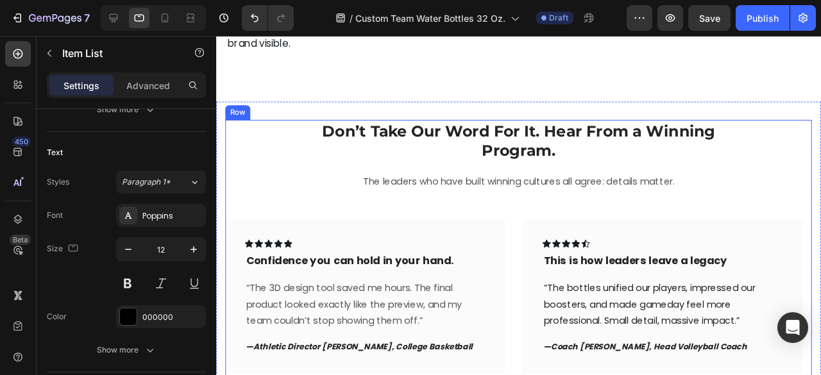
click at [819, 171] on div "Don’t Take Our Word For It. Hear From a Winning Program. Heading The leaders wh…" at bounding box center [534, 274] width 617 height 300
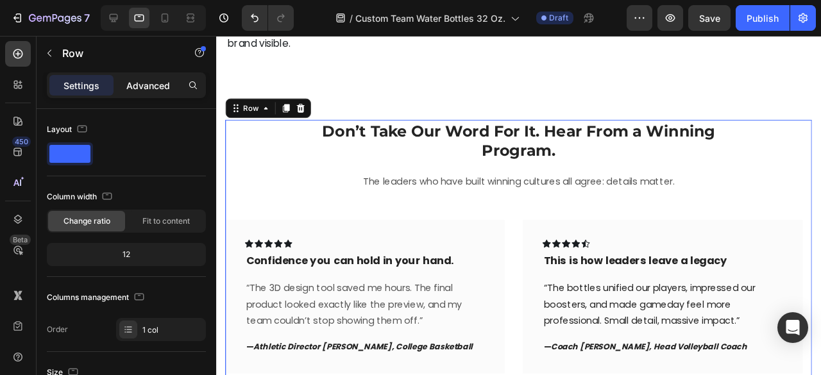
click at [150, 88] on p "Advanced" at bounding box center [148, 85] width 44 height 13
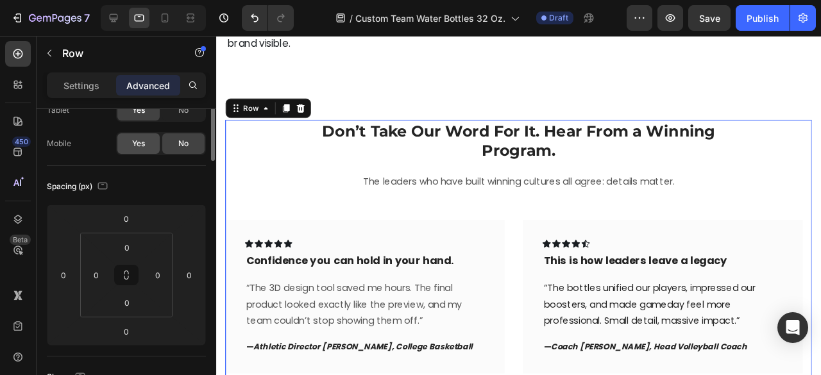
scroll to position [0, 0]
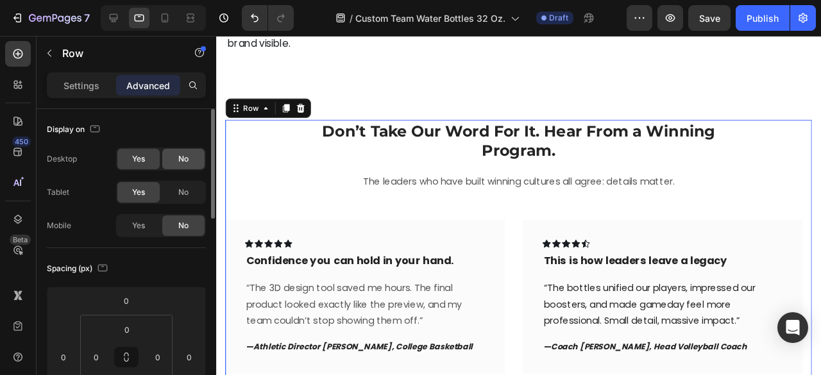
click at [182, 158] on span "No" at bounding box center [183, 159] width 10 height 12
click at [181, 194] on span "No" at bounding box center [183, 193] width 10 height 12
click at [192, 195] on div "No" at bounding box center [183, 192] width 42 height 21
drag, startPoint x: 175, startPoint y: 190, endPoint x: 325, endPoint y: 26, distance: 222.0
click at [175, 190] on div "No" at bounding box center [183, 192] width 42 height 21
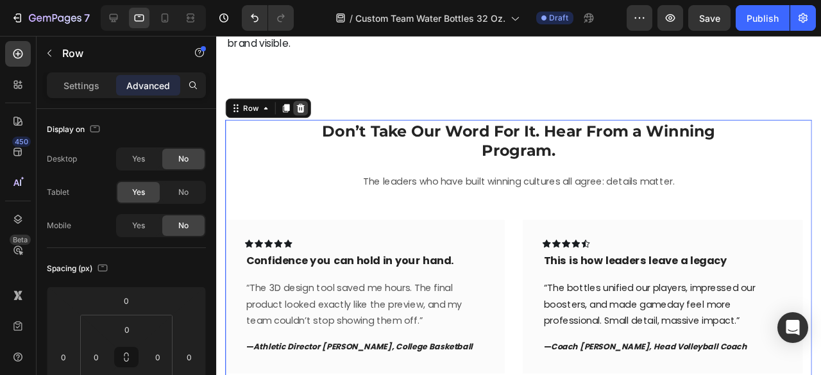
click at [304, 112] on icon at bounding box center [305, 112] width 8 height 9
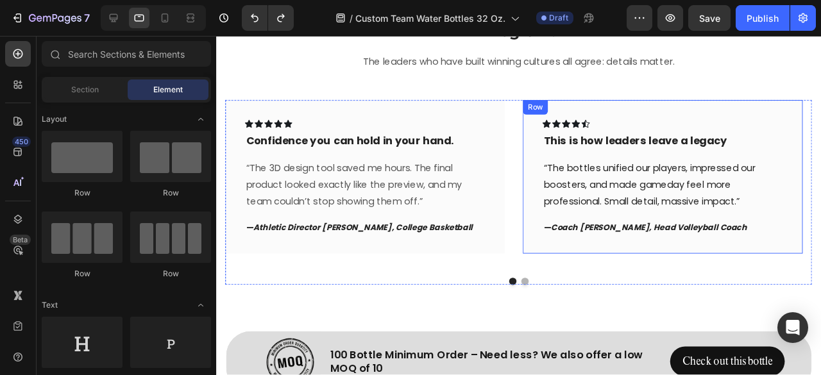
scroll to position [6196, 0]
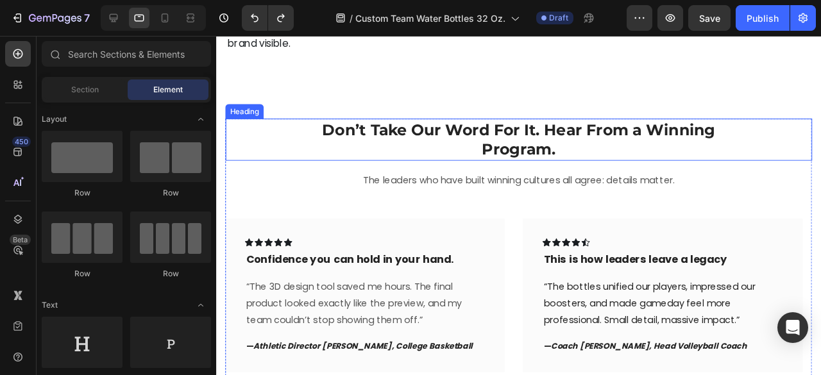
click at [816, 132] on div "Don’t Take Our Word For It. Hear From a Winning Program." at bounding box center [534, 145] width 617 height 44
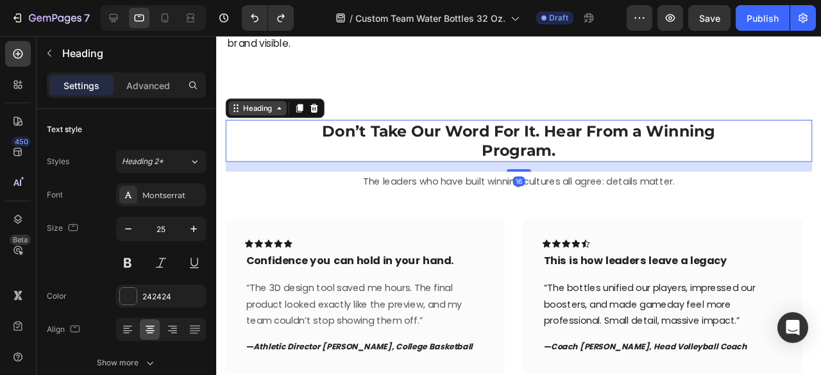
click at [264, 112] on div "Heading" at bounding box center [259, 112] width 35 height 12
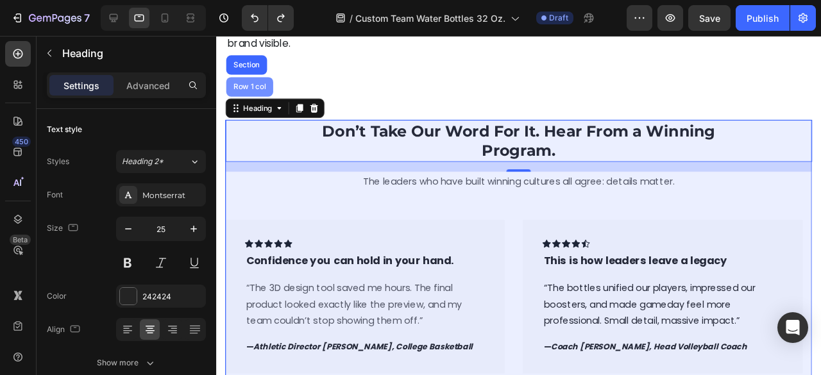
click at [249, 90] on div "Row 1 col" at bounding box center [251, 90] width 39 height 8
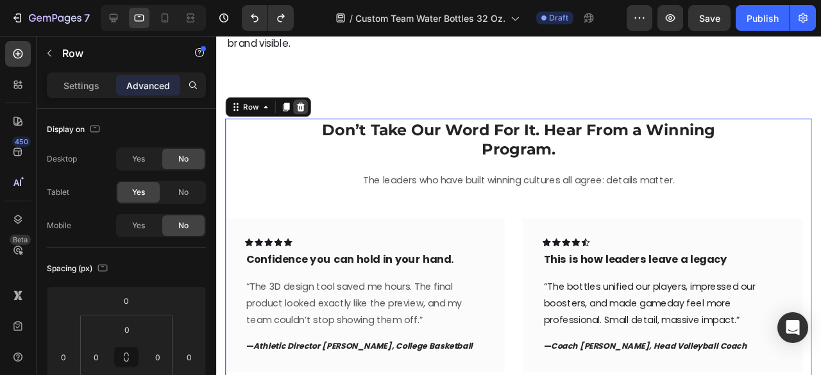
click at [297, 106] on div at bounding box center [304, 110] width 15 height 15
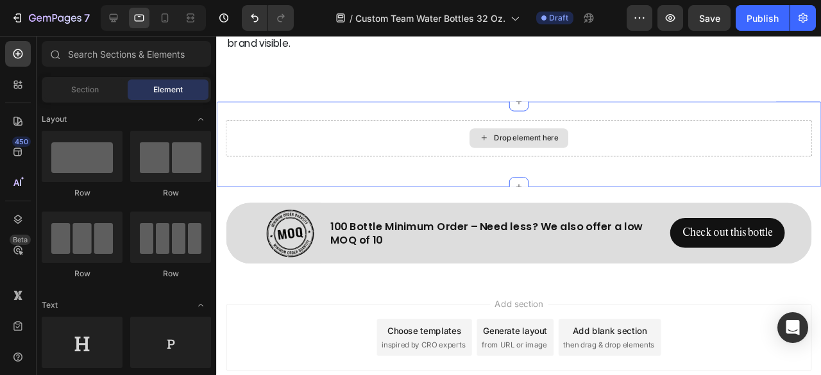
click at [681, 139] on div "Drop element here" at bounding box center [534, 143] width 617 height 38
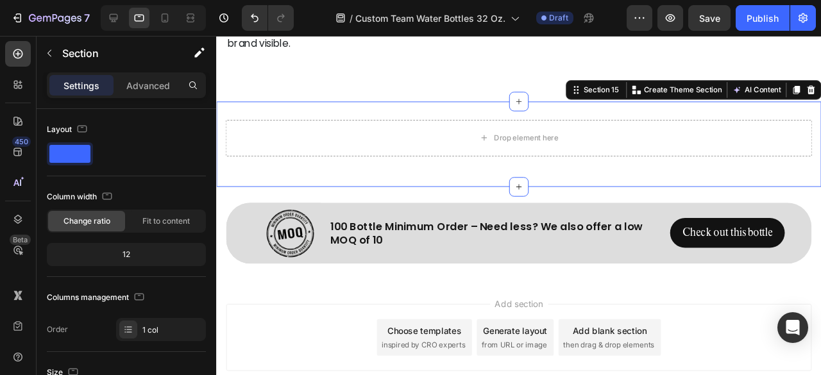
click at [674, 113] on div "Drop element here Section 15 Create Theme Section AI Content Write with GemAI W…" at bounding box center [534, 150] width 636 height 90
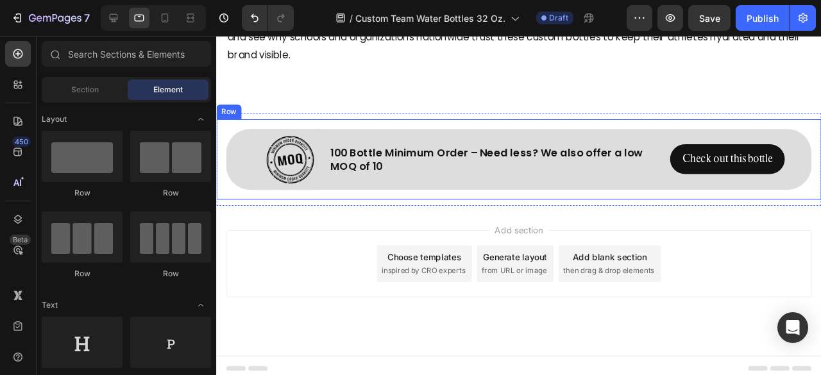
scroll to position [6123, 0]
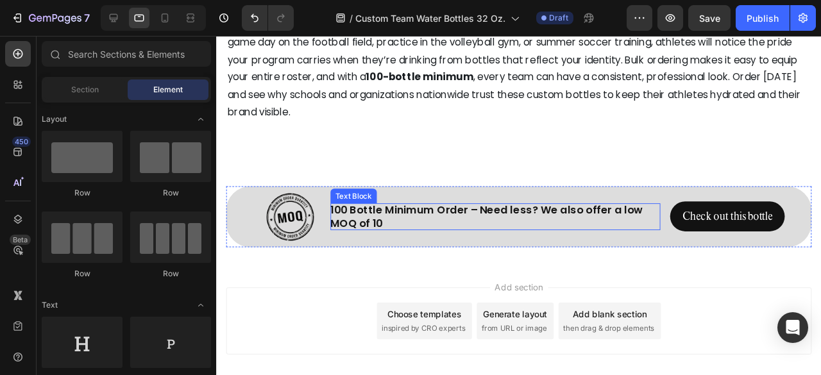
click at [477, 214] on p "100 Bottle Minimum Order – Need less? We also offer a low MOQ of 10" at bounding box center [509, 226] width 347 height 28
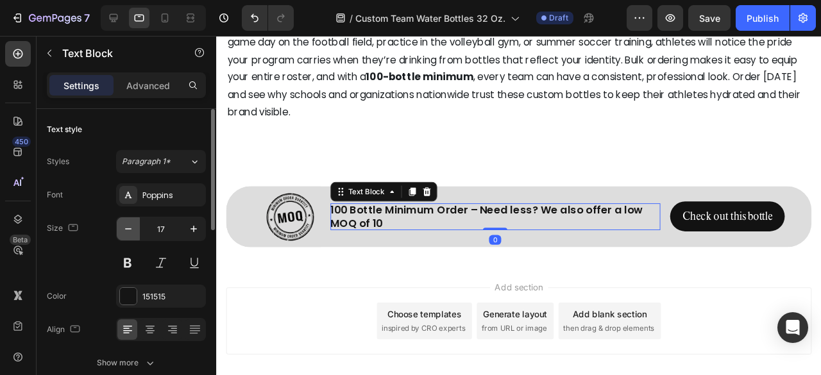
click at [133, 233] on icon "button" at bounding box center [128, 229] width 13 height 13
click at [133, 232] on icon "button" at bounding box center [128, 229] width 13 height 13
type input "15"
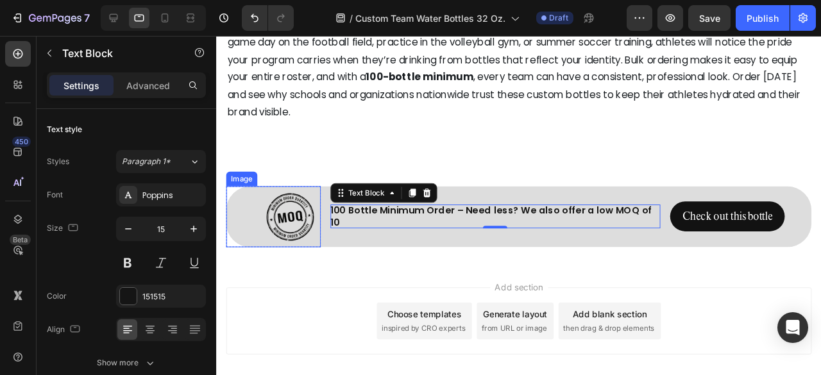
click at [295, 237] on img at bounding box center [294, 226] width 64 height 64
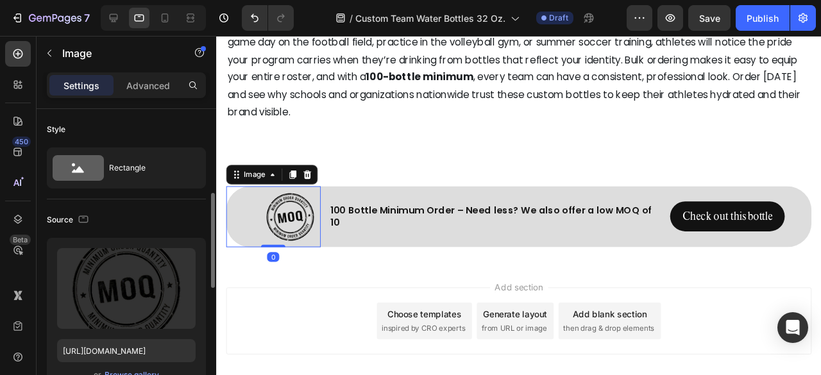
scroll to position [257, 0]
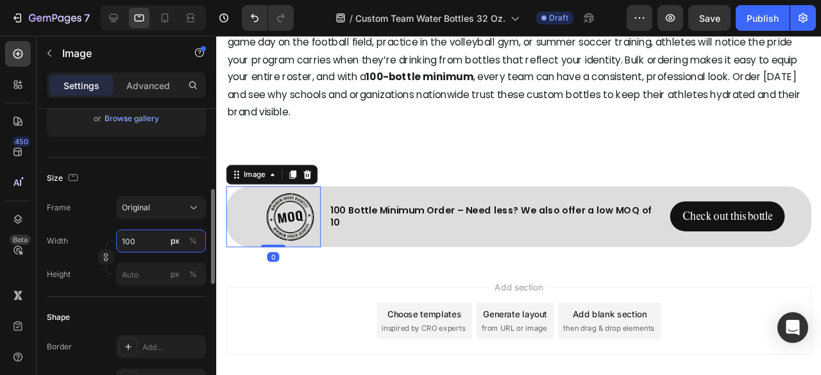
click at [138, 242] on input "100" at bounding box center [161, 241] width 90 height 23
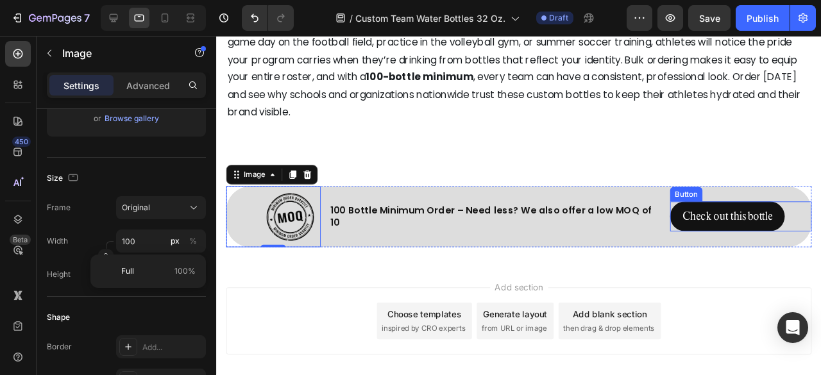
drag, startPoint x: 761, startPoint y: 223, endPoint x: 303, endPoint y: 292, distance: 463.9
click at [761, 223] on p "Check out this bottle" at bounding box center [753, 226] width 95 height 19
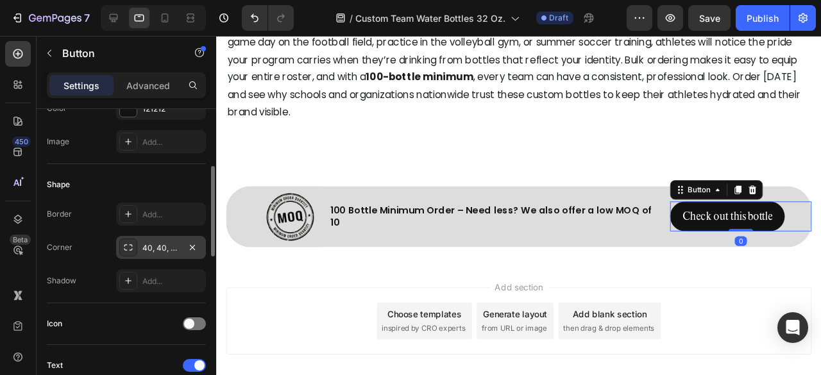
scroll to position [385, 0]
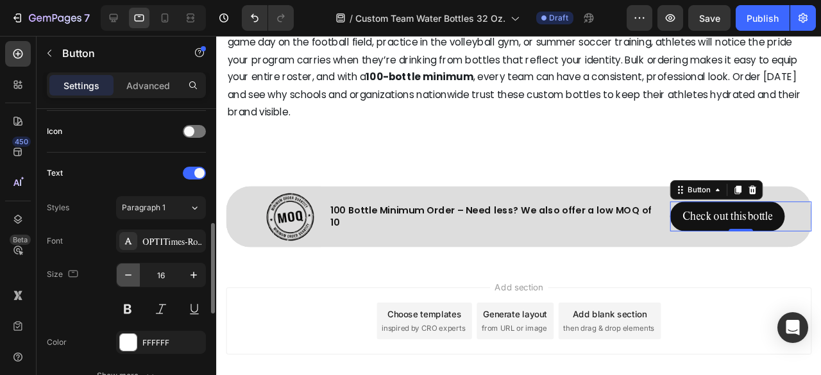
click at [131, 276] on icon "button" at bounding box center [128, 275] width 13 height 13
type input "15"
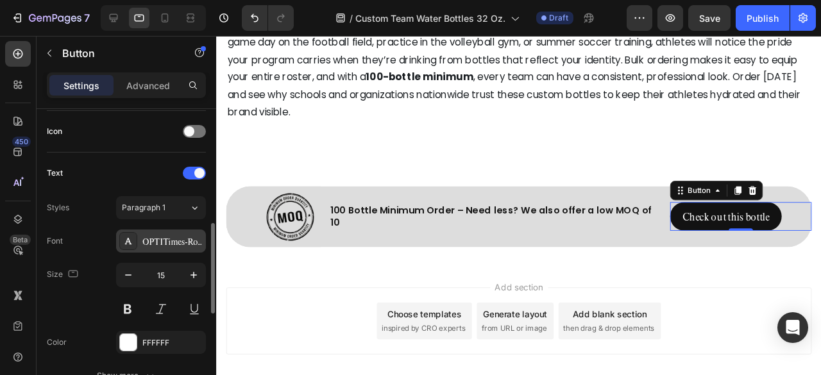
drag, startPoint x: 163, startPoint y: 240, endPoint x: 192, endPoint y: 244, distance: 29.8
click at [163, 240] on div "OPTITimes-Roman" at bounding box center [172, 242] width 60 height 12
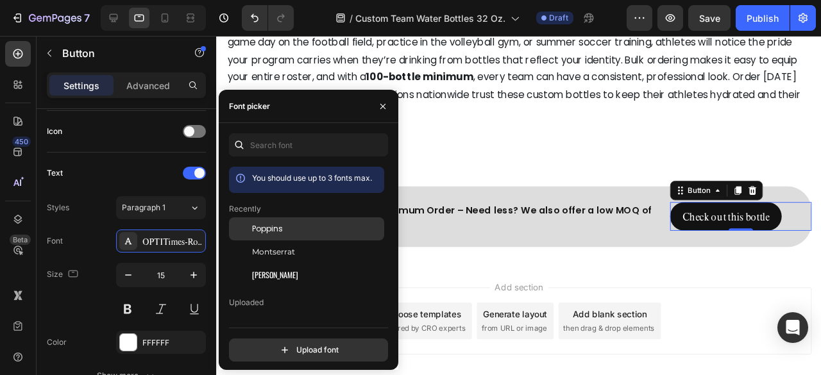
click at [298, 231] on div "Poppins" at bounding box center [317, 229] width 130 height 12
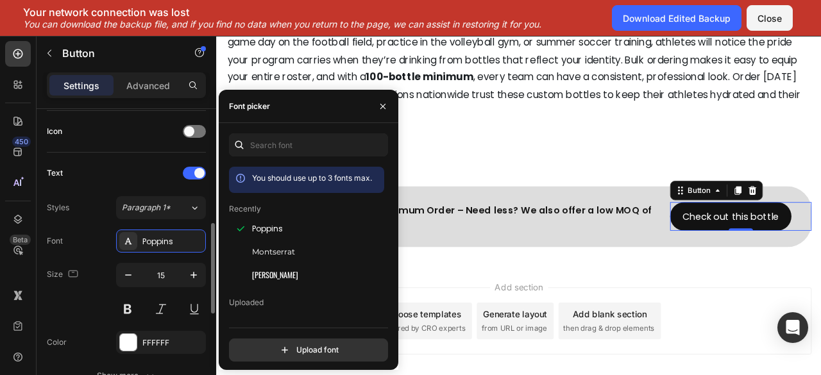
click at [88, 205] on div "Styles Paragraph 1*" at bounding box center [126, 207] width 159 height 23
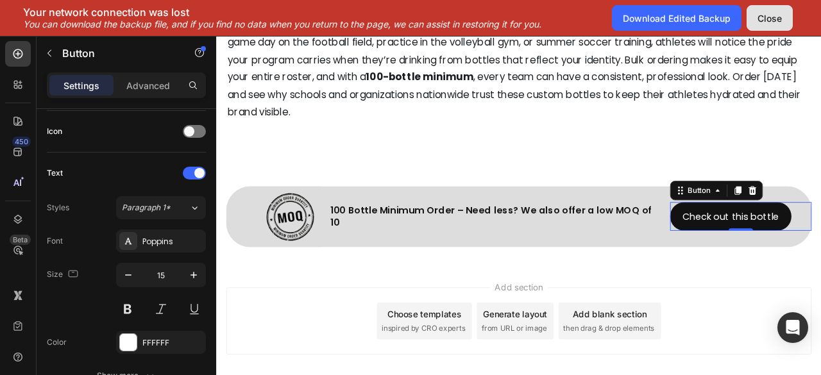
click at [766, 21] on div "Close" at bounding box center [769, 18] width 24 height 13
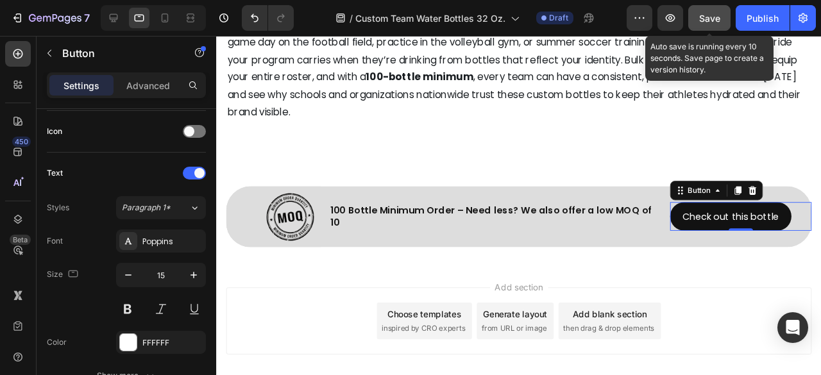
click at [712, 6] on button "Save" at bounding box center [709, 18] width 42 height 26
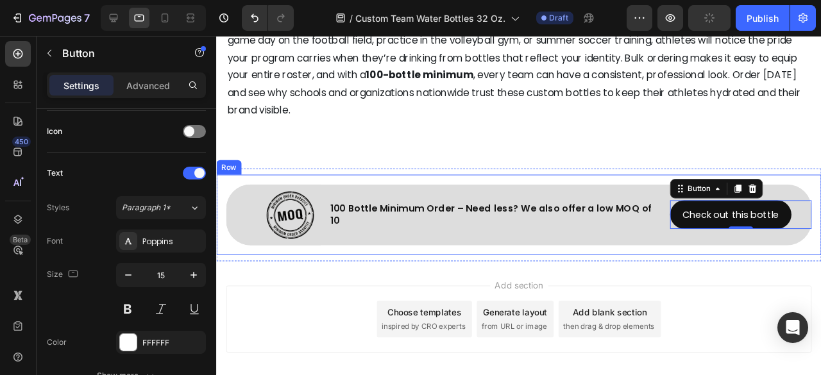
scroll to position [6123, 0]
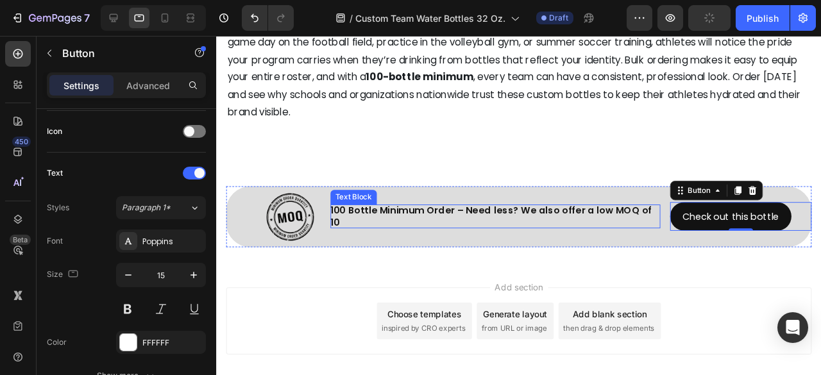
click at [560, 223] on p "100 Bottle Minimum Order – Need less? We also offer a low MOQ of 10" at bounding box center [509, 226] width 347 height 25
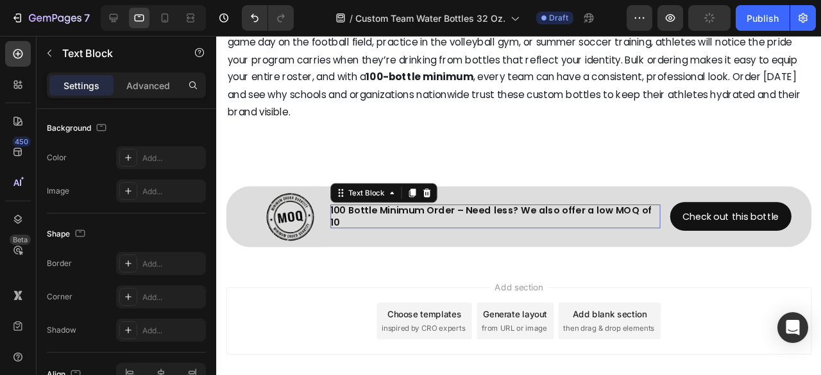
scroll to position [0, 0]
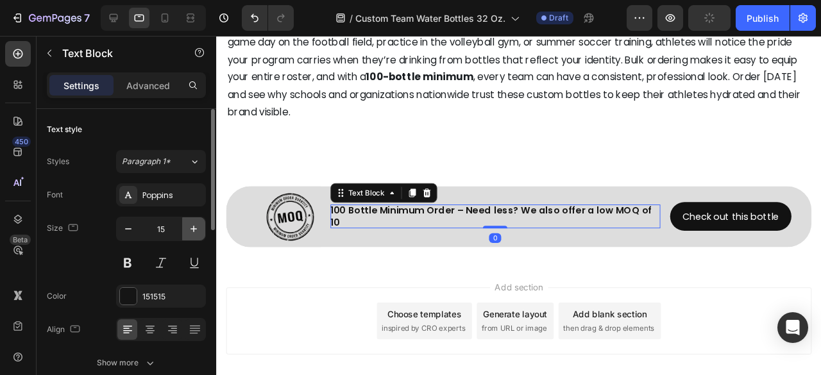
click at [199, 233] on icon "button" at bounding box center [193, 229] width 13 height 13
type input "16"
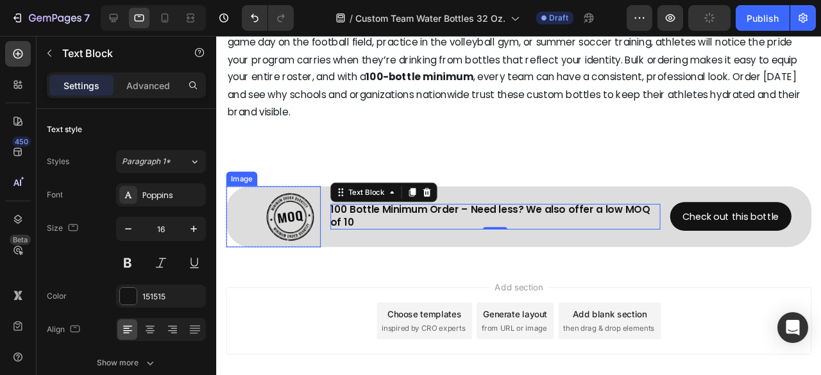
click at [297, 229] on img at bounding box center [294, 226] width 64 height 64
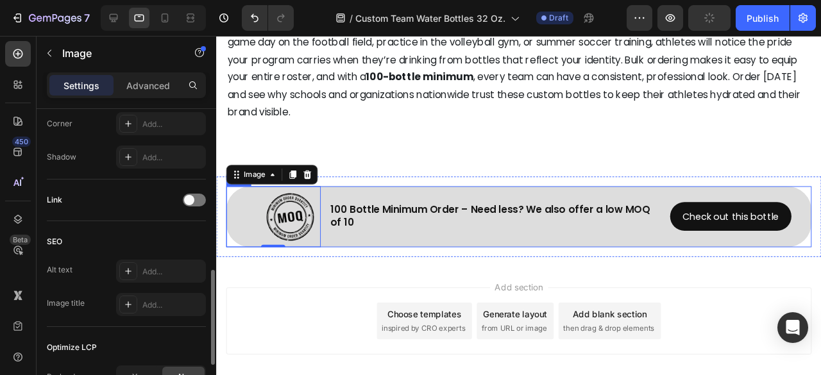
scroll to position [5995, 0]
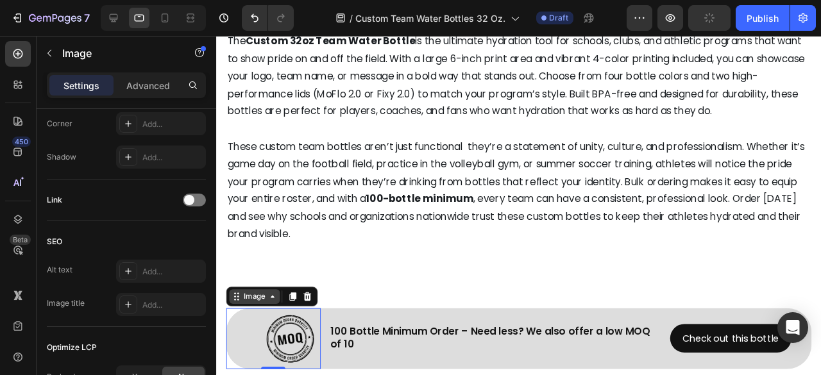
click at [247, 307] on div "Image" at bounding box center [256, 311] width 28 height 12
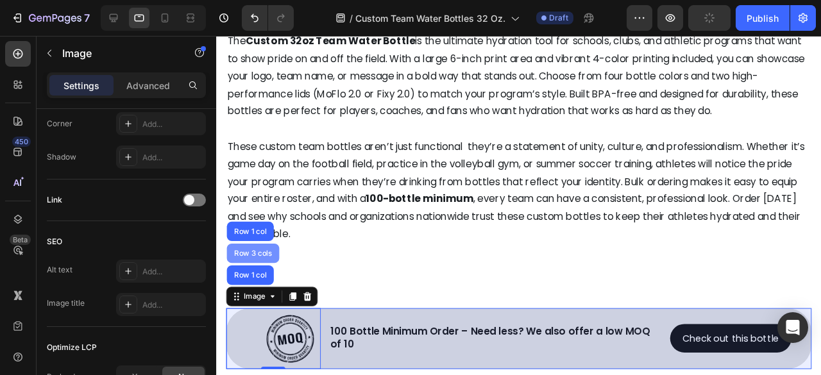
click at [254, 264] on div "Row 3 cols" at bounding box center [254, 265] width 45 height 8
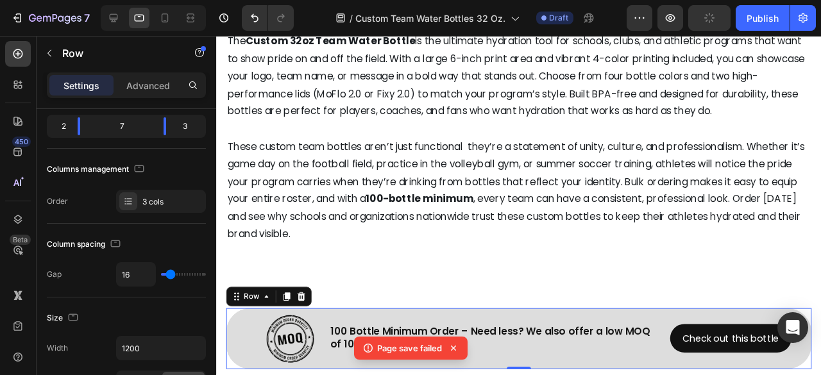
scroll to position [6123, 0]
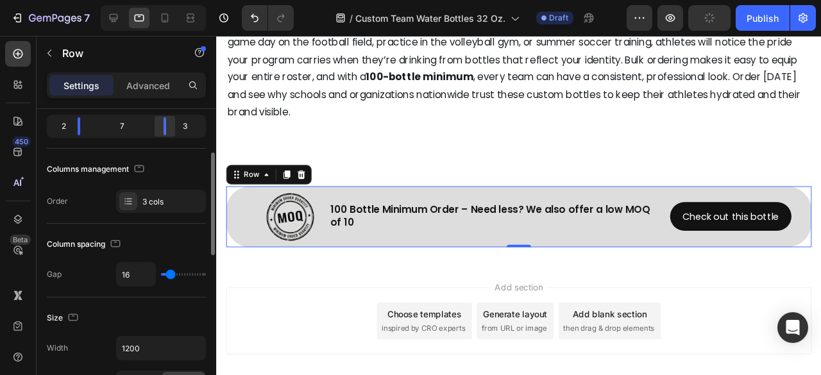
click at [169, 128] on div at bounding box center [164, 126] width 23 height 18
click at [80, 131] on div at bounding box center [78, 126] width 23 height 18
click at [446, 227] on p "100 Bottle Minimum Order – Need less? We also offer a low MOQ of 10" at bounding box center [509, 226] width 347 height 27
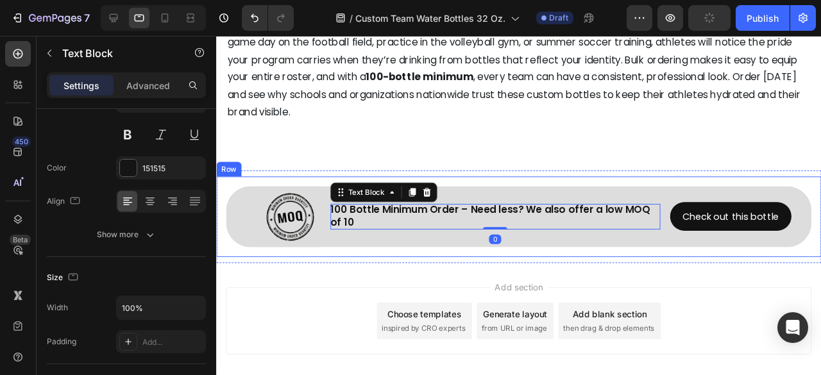
scroll to position [0, 0]
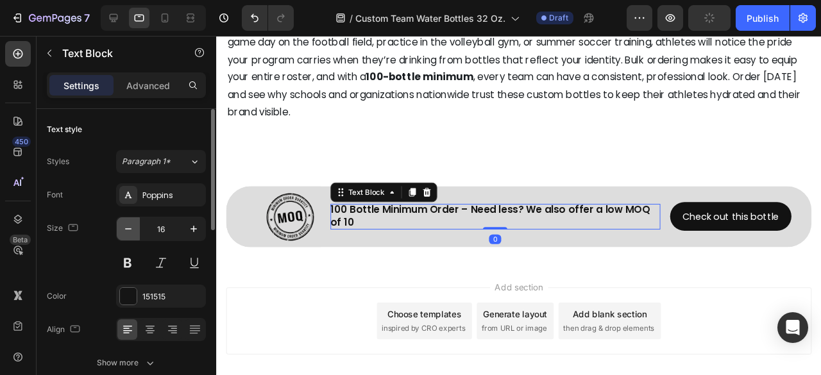
click at [132, 234] on icon "button" at bounding box center [128, 229] width 13 height 13
type input "15"
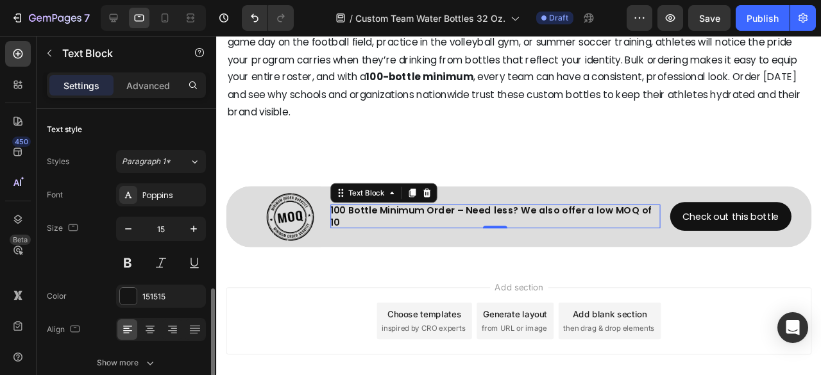
scroll to position [128, 0]
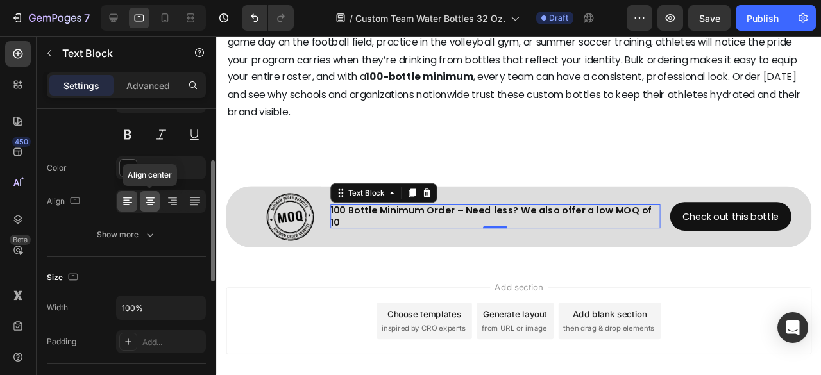
click at [149, 200] on icon at bounding box center [150, 201] width 13 height 13
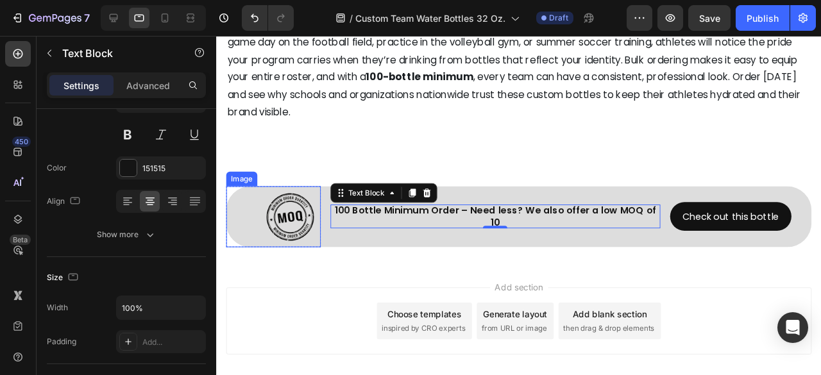
drag, startPoint x: 295, startPoint y: 223, endPoint x: 271, endPoint y: 295, distance: 75.7
click at [295, 223] on img at bounding box center [294, 226] width 64 height 64
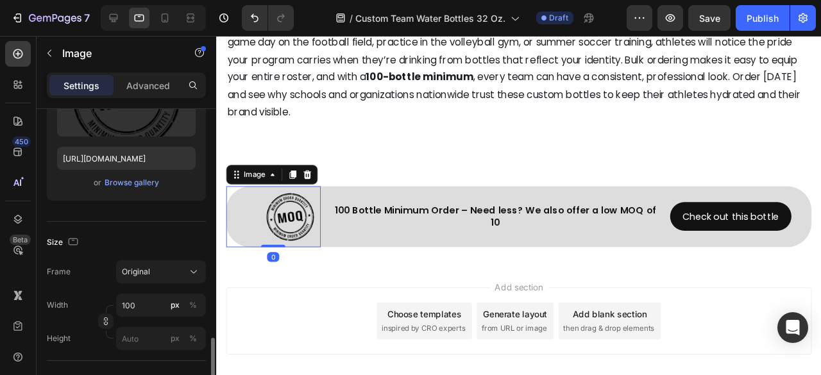
scroll to position [321, 0]
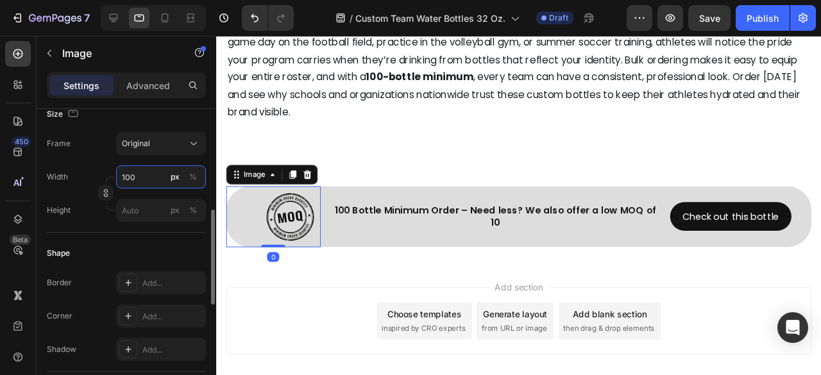
click at [142, 176] on input "100" at bounding box center [161, 176] width 90 height 23
click at [130, 175] on input "100" at bounding box center [161, 176] width 90 height 23
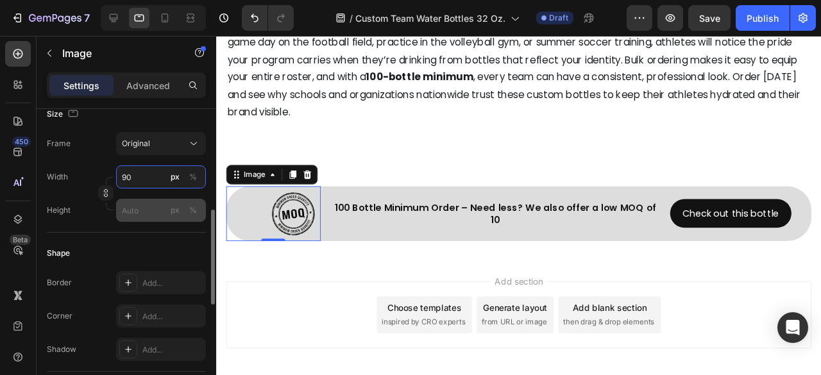
type input "90"
click at [94, 153] on div "Frame Original" at bounding box center [126, 143] width 159 height 23
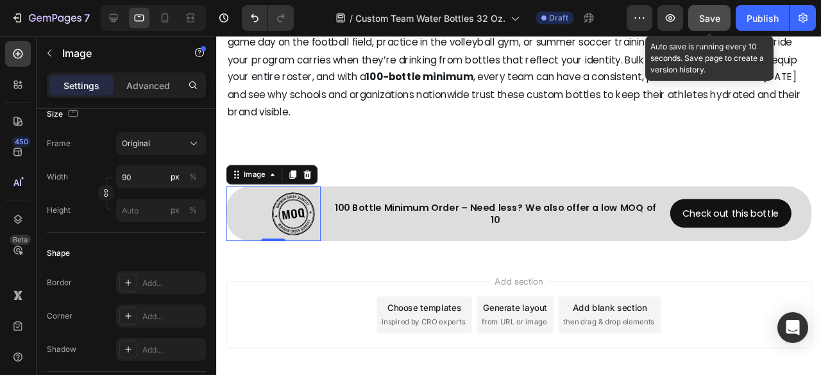
drag, startPoint x: 704, startPoint y: 19, endPoint x: 173, endPoint y: 289, distance: 595.8
click at [704, 19] on span "Save" at bounding box center [709, 18] width 21 height 11
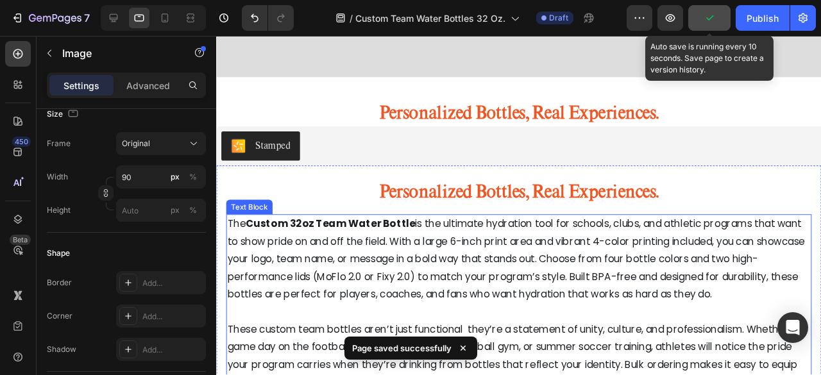
scroll to position [5931, 0]
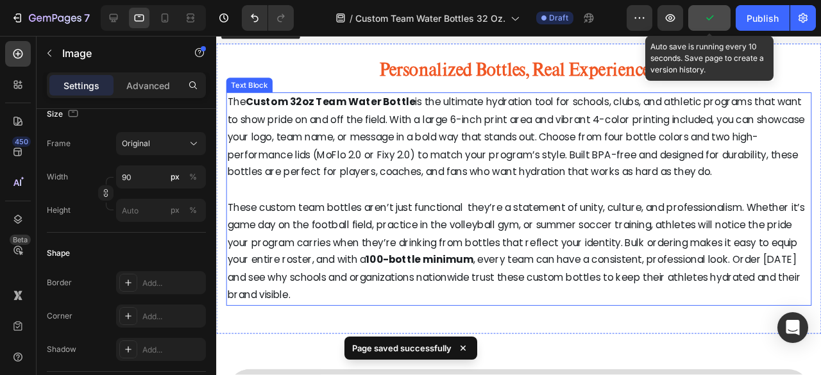
click at [529, 157] on p "The Custom 32oz Team Water Bottle is the ultimate hydration tool for schools, c…" at bounding box center [534, 143] width 613 height 92
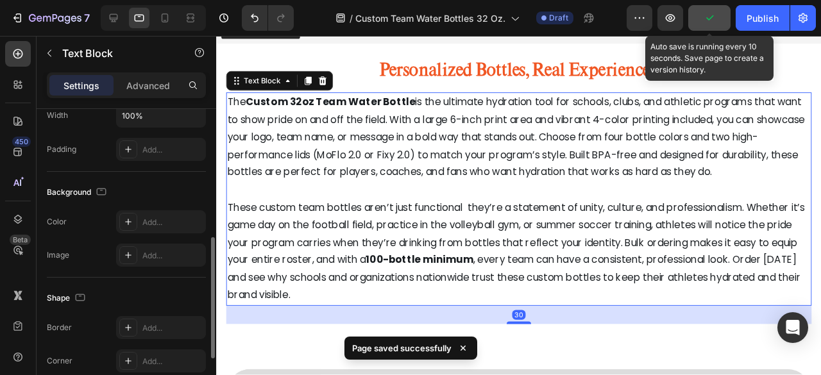
scroll to position [0, 0]
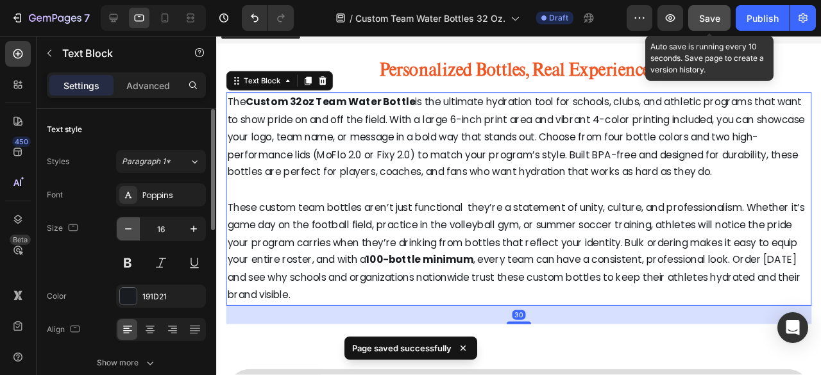
click at [127, 230] on icon "button" at bounding box center [128, 229] width 13 height 13
type input "15"
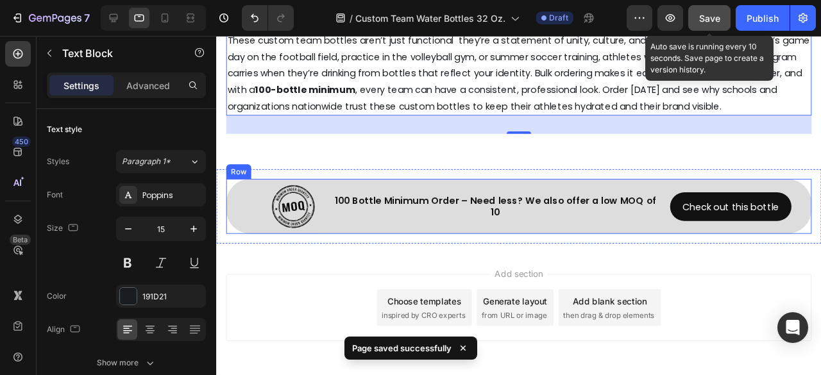
scroll to position [6123, 0]
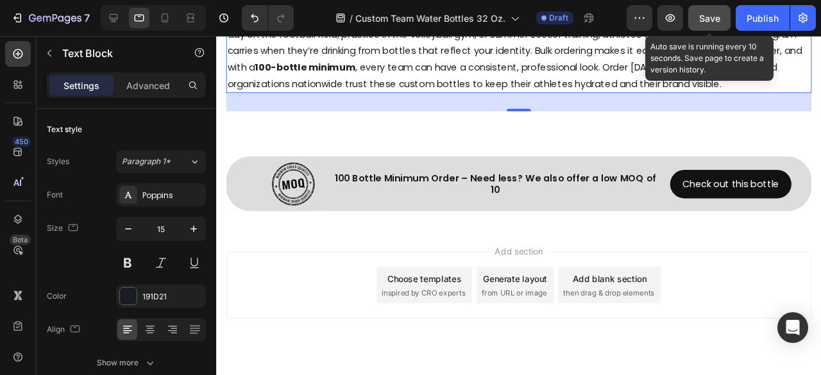
drag, startPoint x: 710, startPoint y: 23, endPoint x: 325, endPoint y: 153, distance: 406.1
click at [710, 23] on div "Save" at bounding box center [709, 18] width 21 height 13
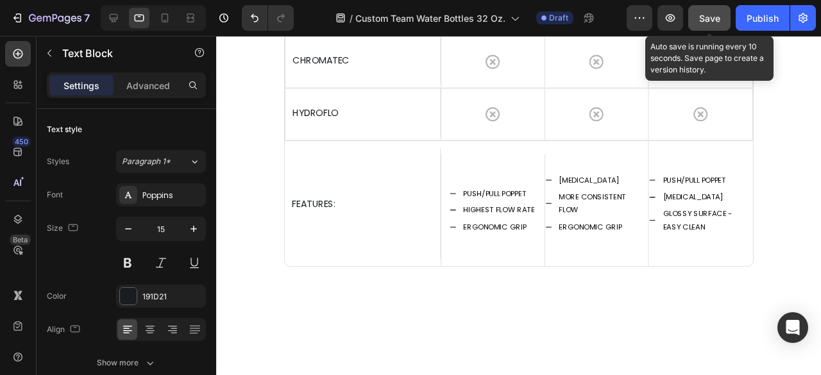
scroll to position [3119, 0]
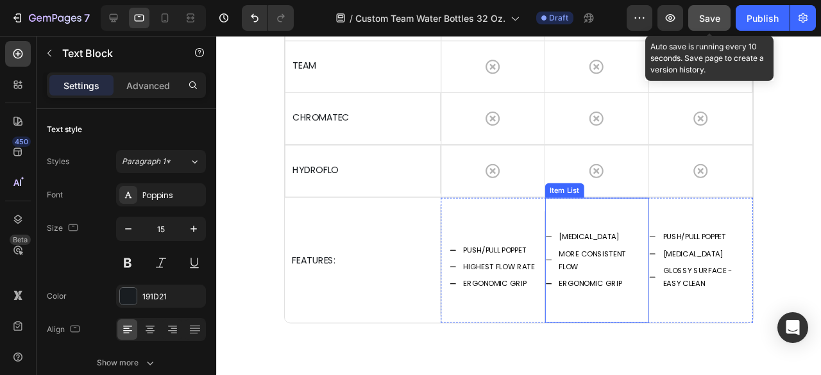
click at [604, 228] on div "HEART VALVE MORE CONSISTENT FLOW ERGONOMIC GRIP" at bounding box center [617, 272] width 110 height 131
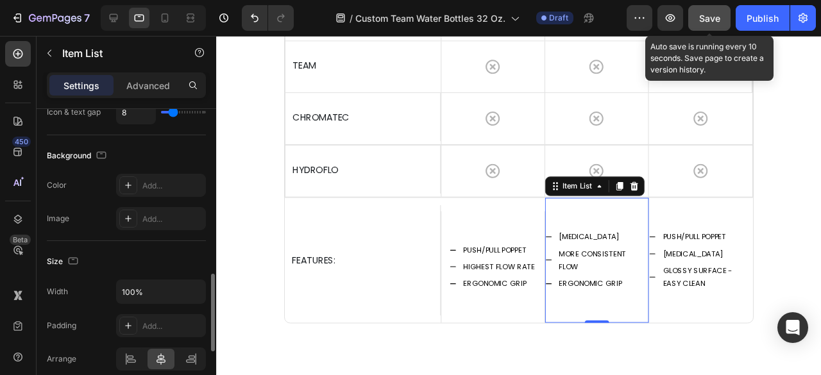
scroll to position [770, 0]
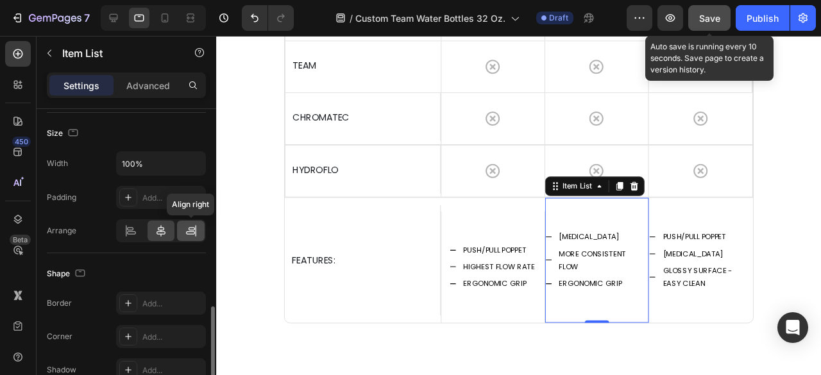
click at [198, 233] on div at bounding box center [191, 231] width 28 height 21
click at [169, 230] on div at bounding box center [162, 231] width 28 height 21
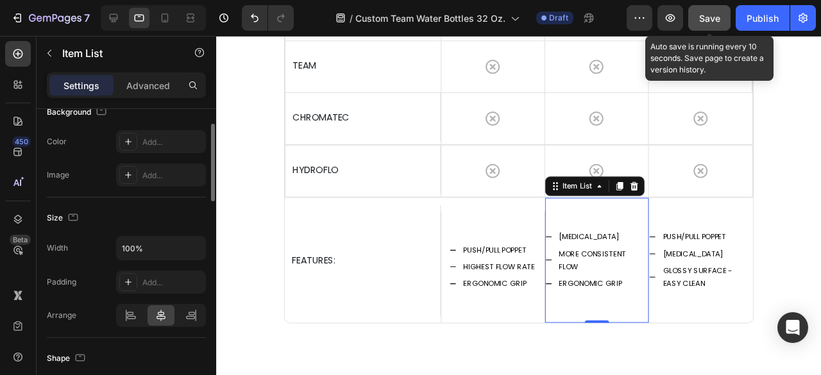
scroll to position [493, 0]
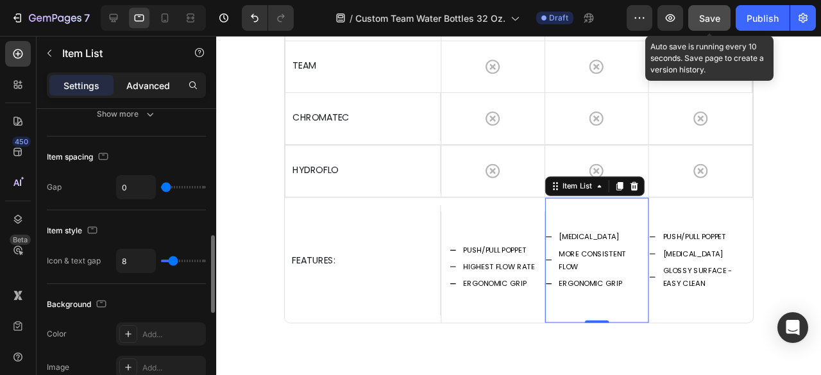
click at [155, 87] on p "Advanced" at bounding box center [148, 85] width 44 height 13
type input "100%"
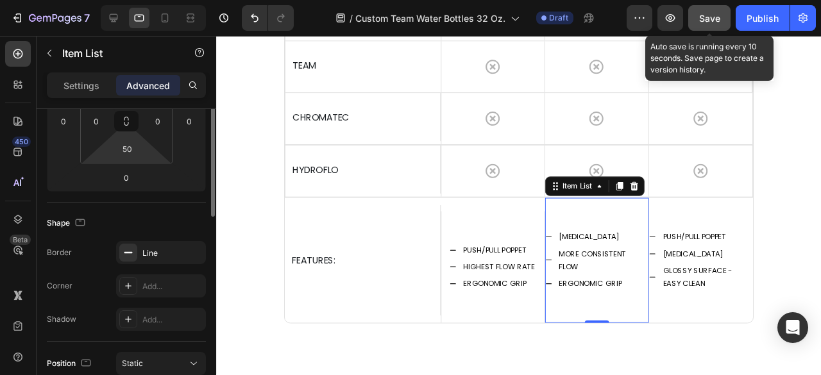
scroll to position [172, 0]
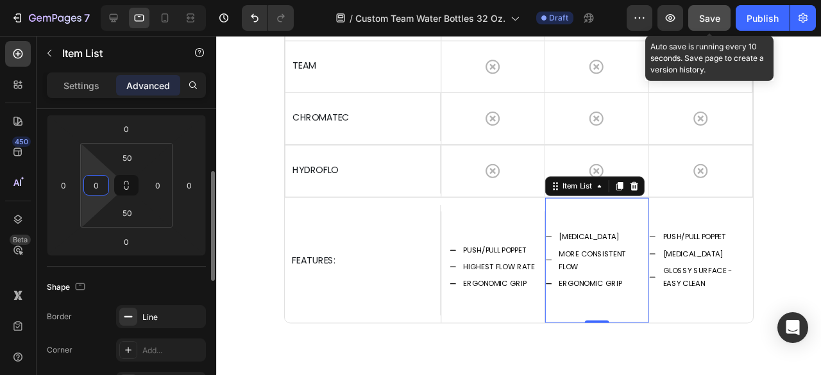
click at [92, 187] on input "0" at bounding box center [96, 185] width 19 height 19
click at [100, 183] on input "0" at bounding box center [96, 185] width 19 height 19
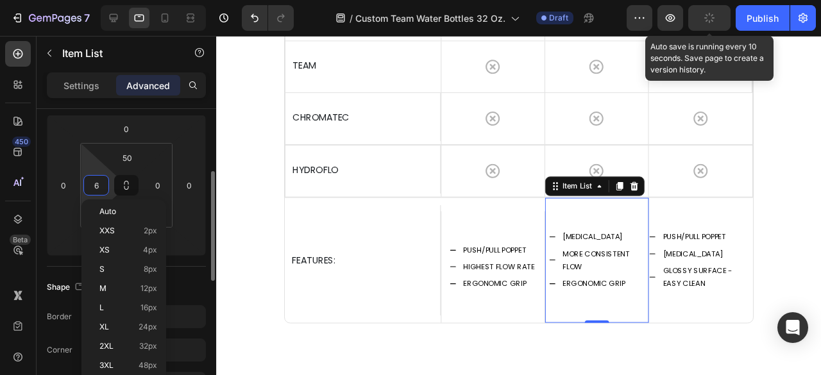
type input "5"
click at [153, 185] on input "0" at bounding box center [157, 185] width 19 height 19
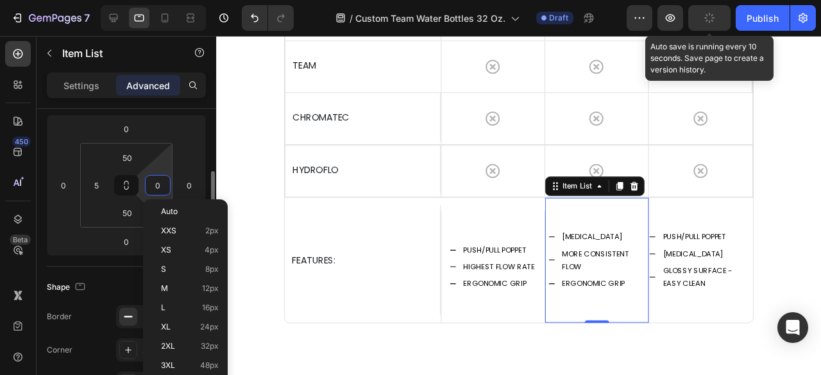
click at [160, 185] on input "0" at bounding box center [157, 185] width 19 height 19
type input "5"
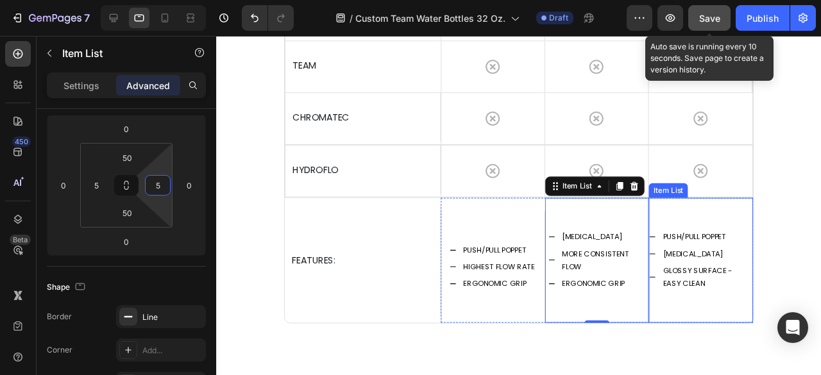
click at [750, 224] on div "PUSH/PULL POPPET HEART VALVE GLOSSY SURFACE - EASY CLEAN" at bounding box center [726, 272] width 110 height 131
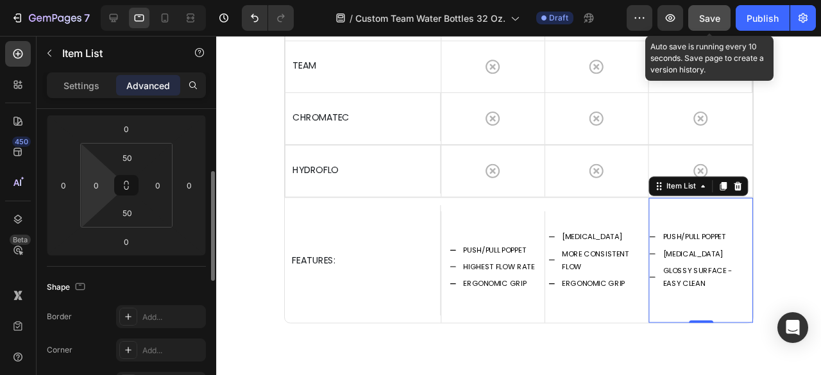
click at [110, 0] on html "7 Version history / Custom Team Water Bottles 32 Oz. Draft Preview Save Auto sa…" at bounding box center [410, 0] width 821 height 0
click at [100, 189] on input "0" at bounding box center [96, 185] width 19 height 19
type input "5"
click at [159, 183] on input "0" at bounding box center [157, 185] width 19 height 19
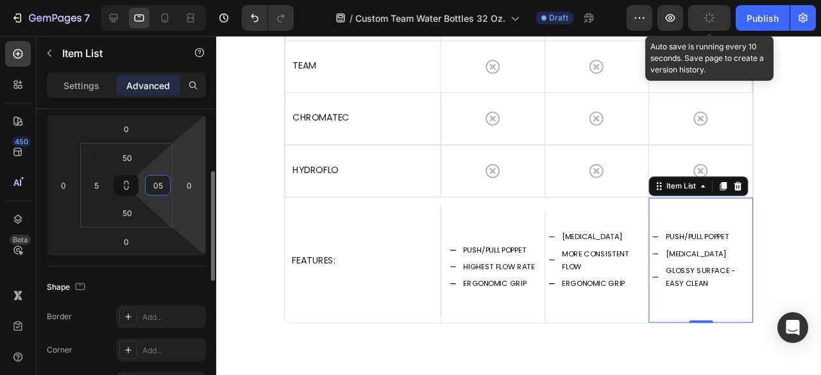
click at [195, 0] on html "7 Version history / Custom Team Water Bottles 32 Oz. Draft Preview Auto save is…" at bounding box center [410, 0] width 821 height 0
type input "5"
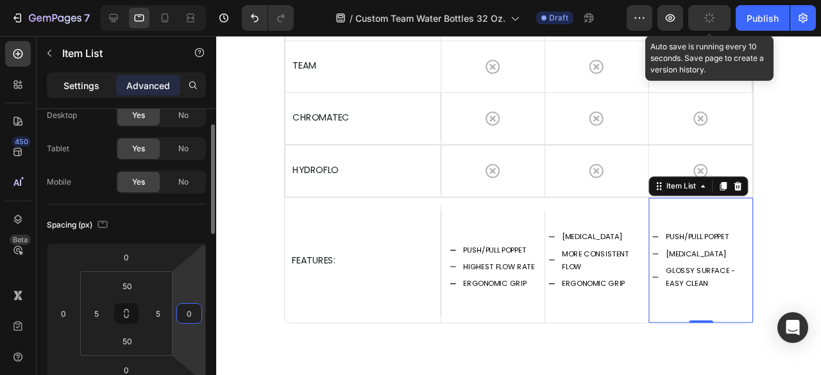
click at [84, 87] on p "Settings" at bounding box center [81, 85] width 36 height 13
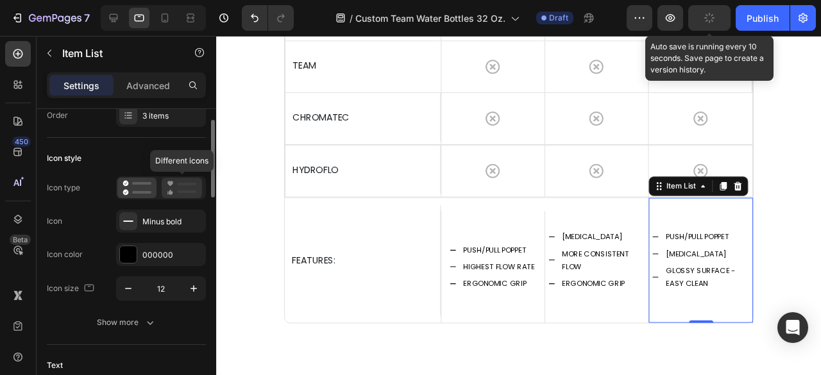
click at [183, 192] on rect at bounding box center [187, 191] width 19 height 3
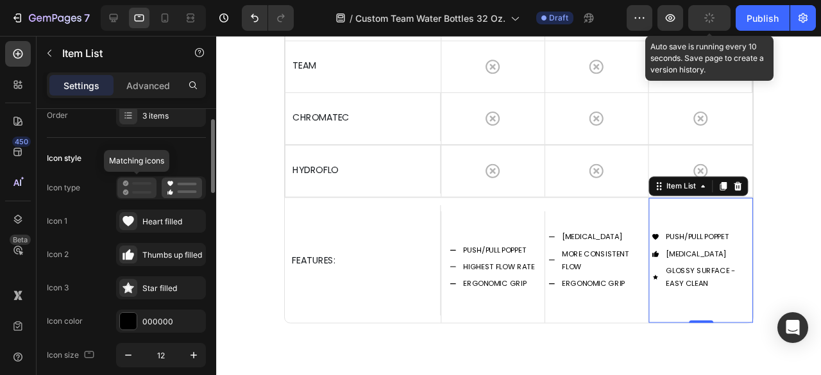
click at [130, 190] on icon at bounding box center [137, 187] width 29 height 15
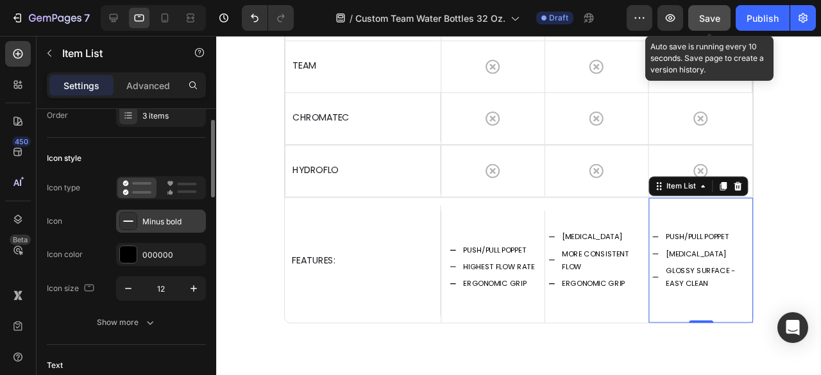
click at [169, 227] on div "Minus bold" at bounding box center [161, 221] width 90 height 23
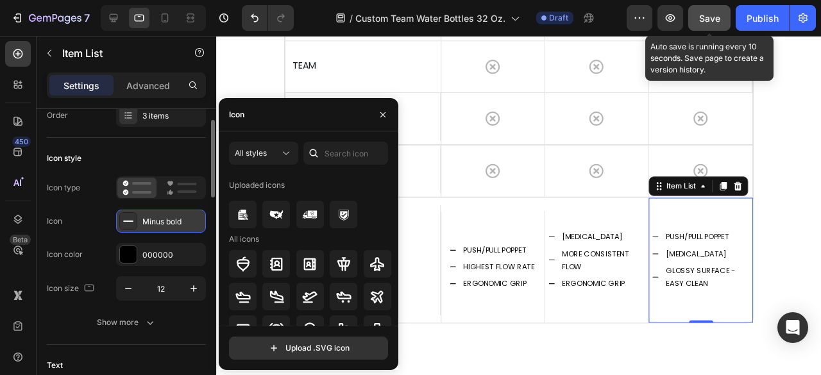
click at [169, 227] on div "Minus bold" at bounding box center [161, 221] width 90 height 23
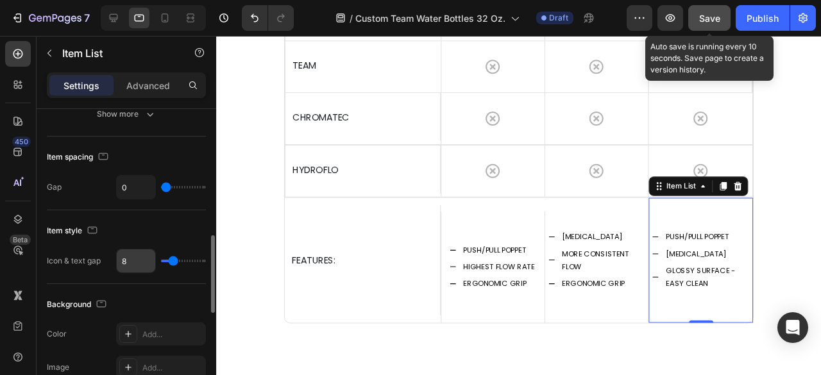
scroll to position [364, 0]
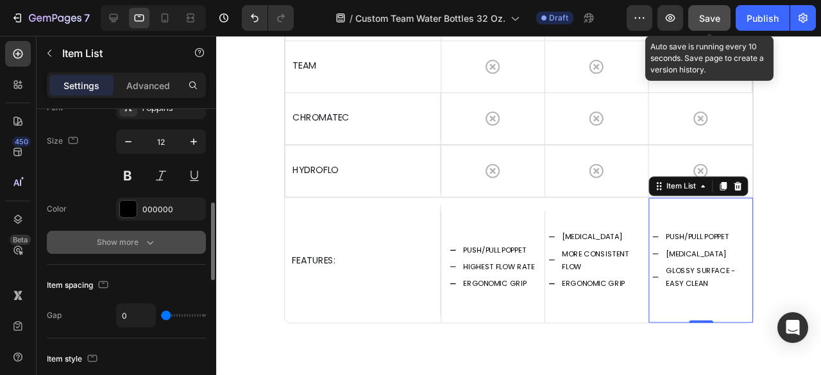
click at [151, 248] on button "Show more" at bounding box center [126, 242] width 159 height 23
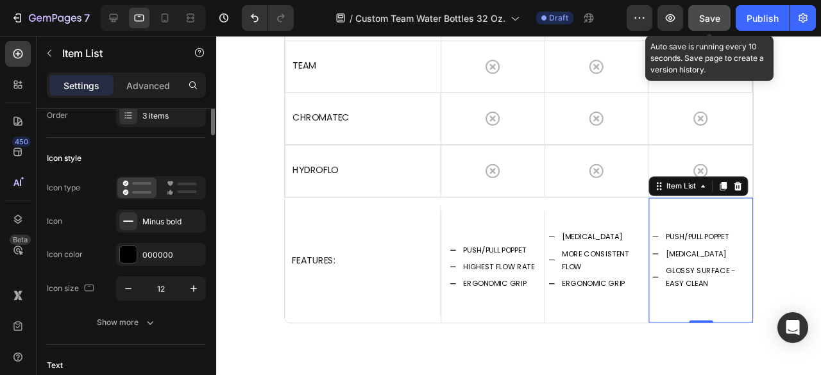
scroll to position [0, 0]
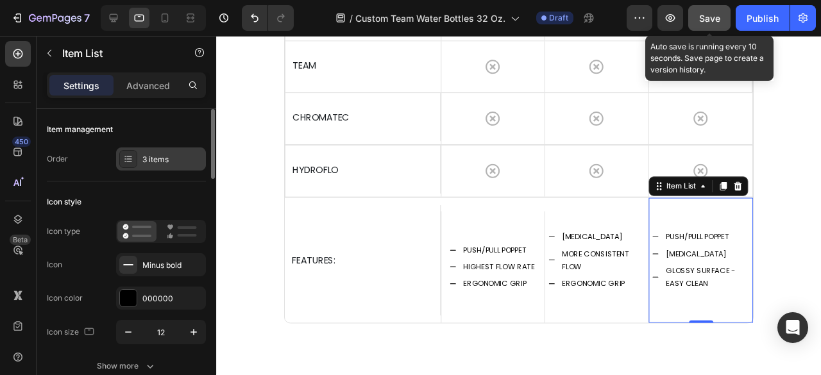
click at [167, 162] on div "3 items" at bounding box center [172, 160] width 60 height 12
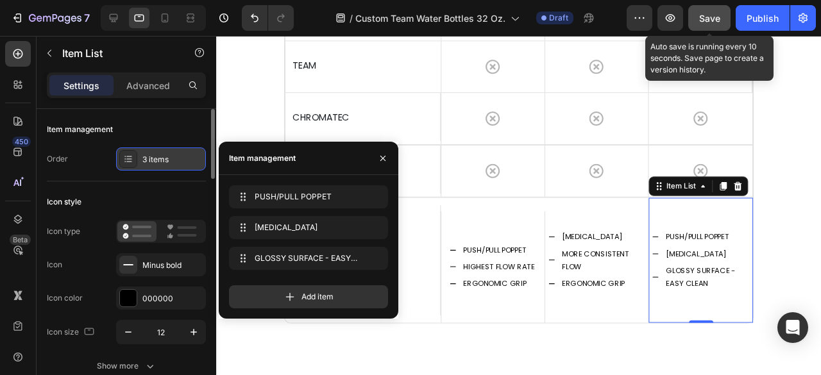
click at [167, 162] on div "3 items" at bounding box center [172, 160] width 60 height 12
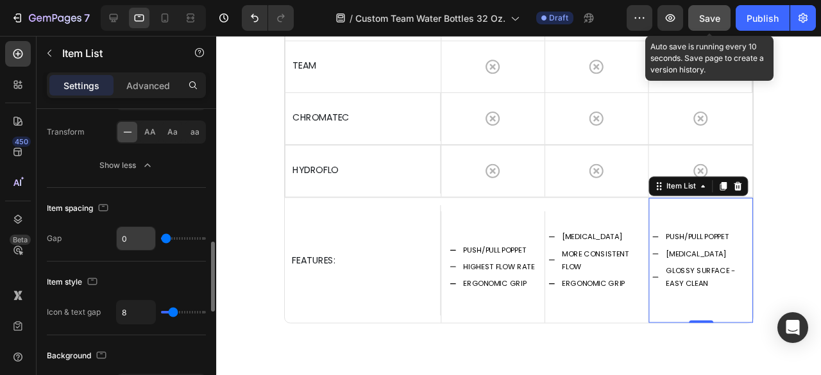
scroll to position [706, 0]
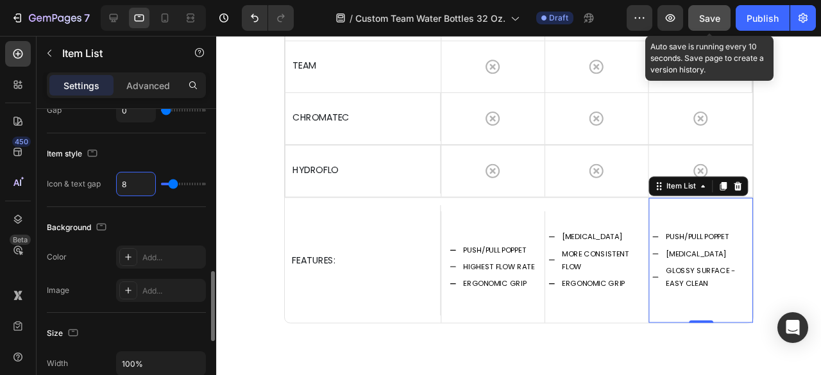
click at [139, 184] on input "8" at bounding box center [136, 184] width 38 height 23
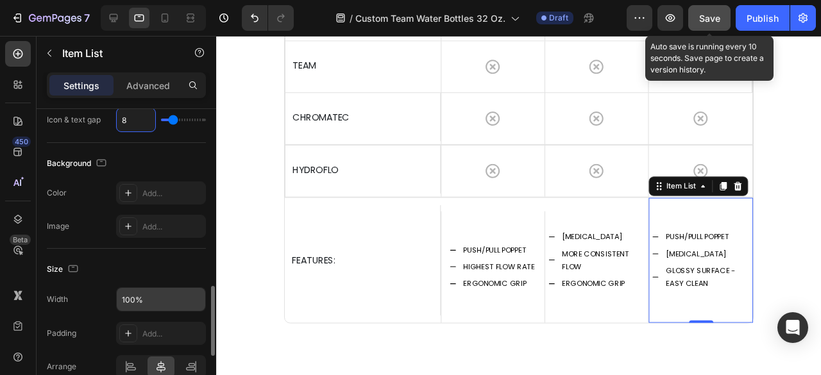
scroll to position [898, 0]
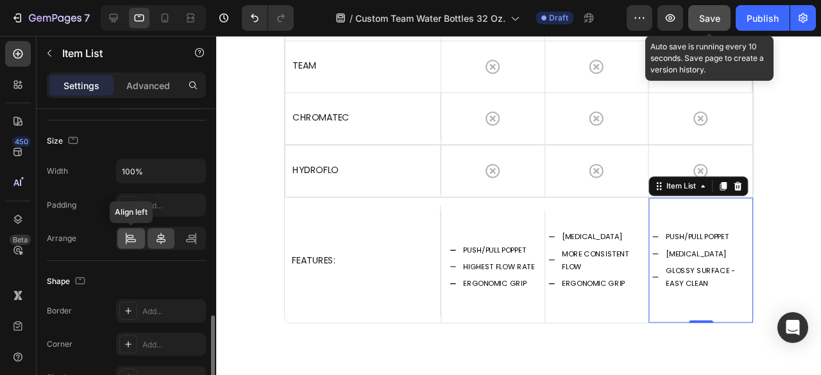
click at [137, 239] on div at bounding box center [131, 238] width 28 height 21
click at [157, 237] on icon at bounding box center [161, 239] width 9 height 12
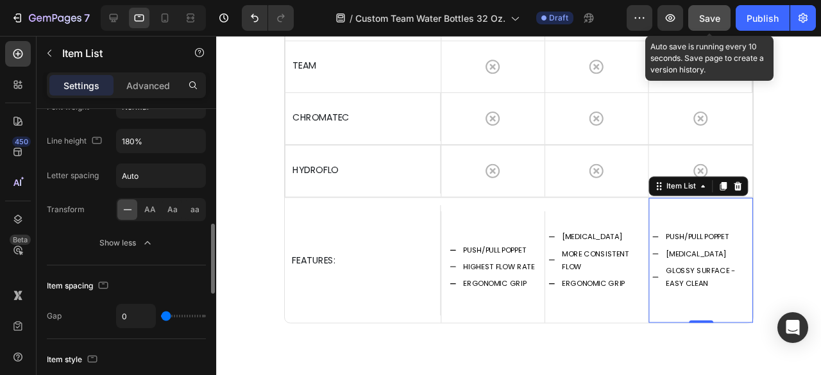
scroll to position [436, 0]
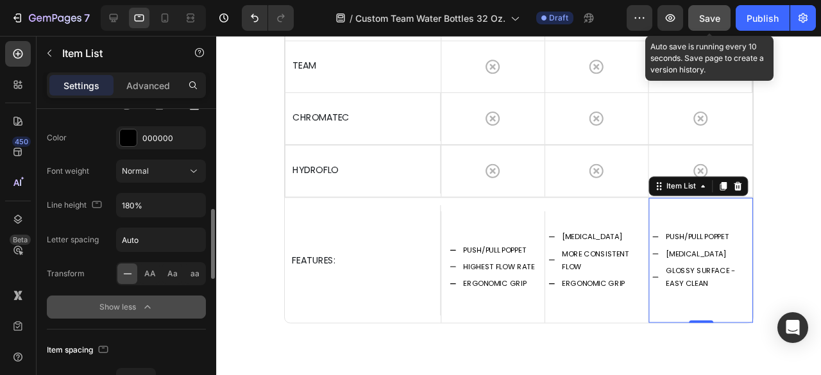
click at [149, 306] on icon "button" at bounding box center [147, 307] width 13 height 13
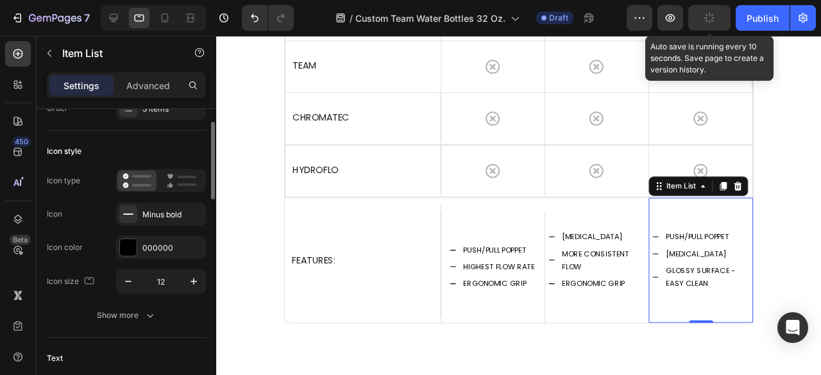
scroll to position [0, 0]
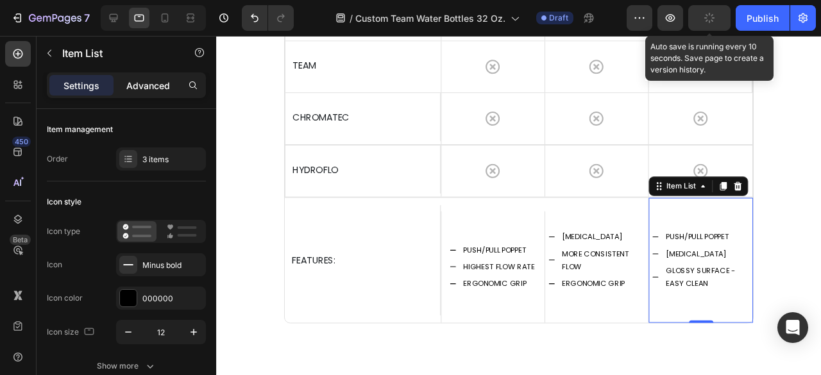
click at [147, 88] on p "Advanced" at bounding box center [148, 85] width 44 height 13
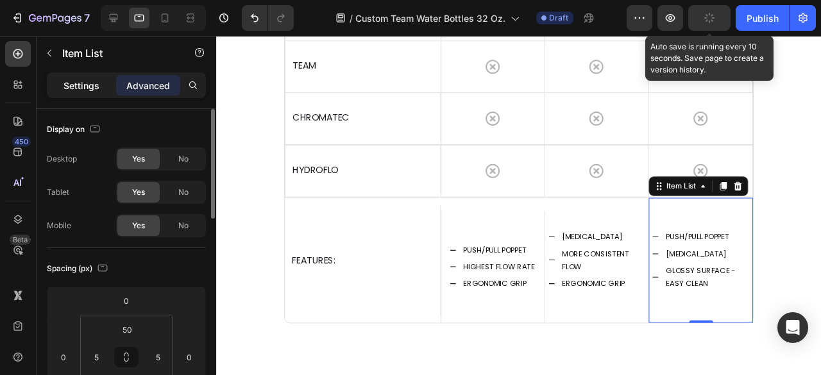
click at [91, 84] on p "Settings" at bounding box center [81, 85] width 36 height 13
type input "8"
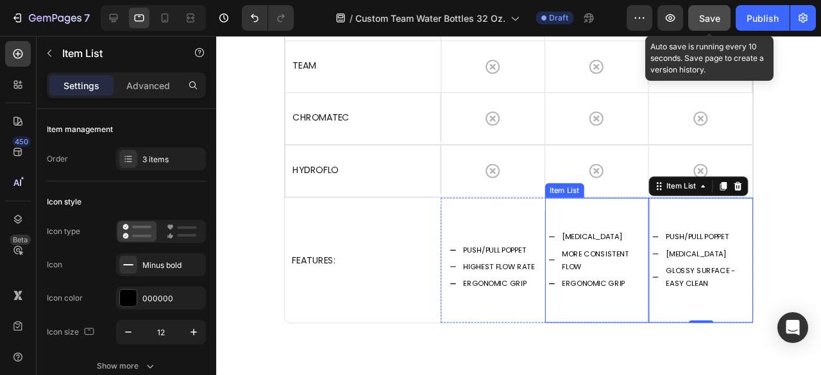
click at [566, 269] on icon at bounding box center [569, 272] width 8 height 8
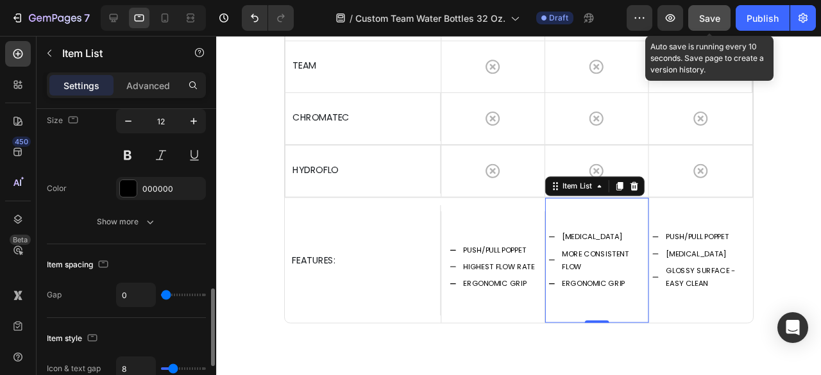
scroll to position [449, 0]
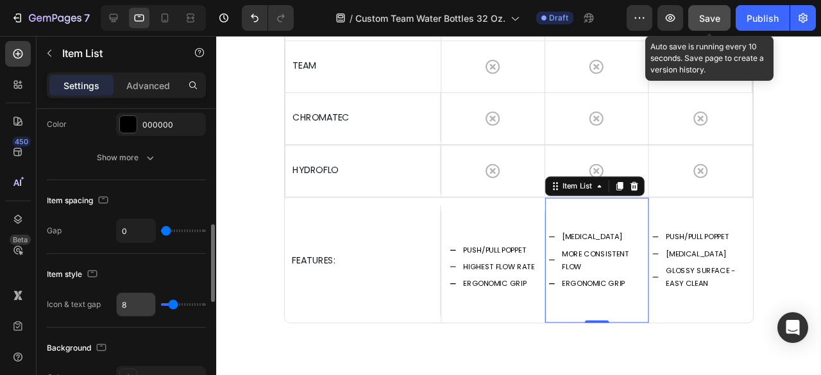
click at [133, 303] on input "8" at bounding box center [136, 304] width 38 height 23
type input "7"
type input "6"
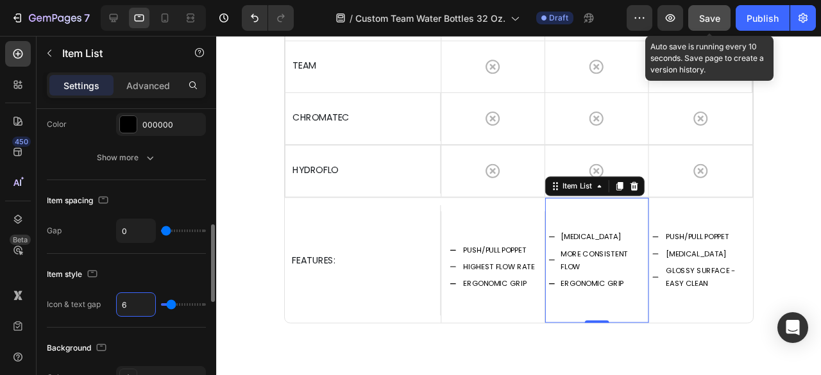
type input "5"
type input "6"
type input "7"
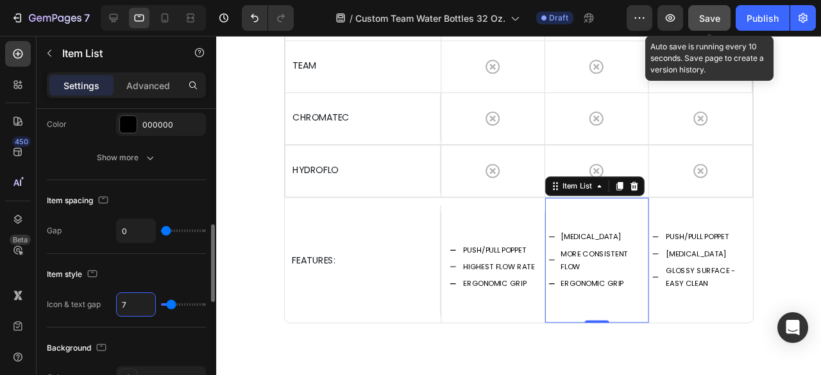
type input "7"
type input "8"
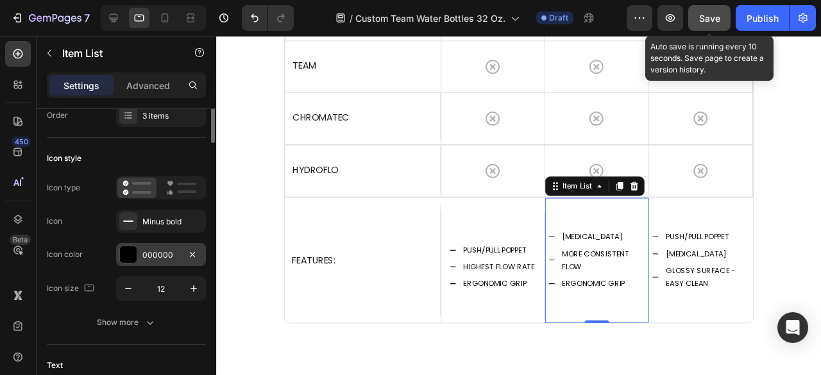
scroll to position [0, 0]
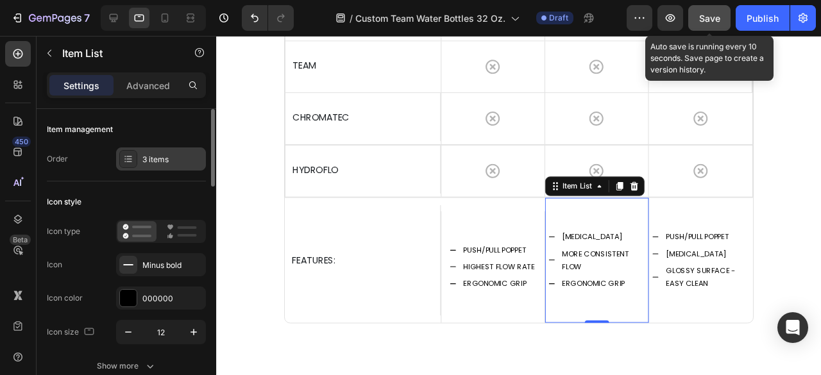
click at [154, 165] on div "3 items" at bounding box center [161, 159] width 90 height 23
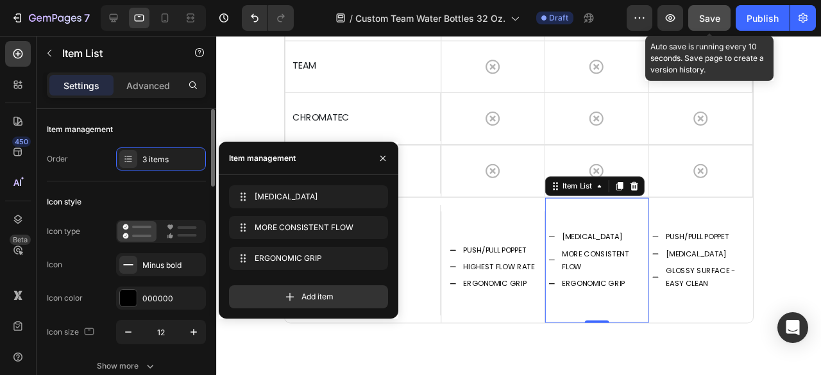
click at [129, 198] on div "Icon style" at bounding box center [126, 202] width 159 height 21
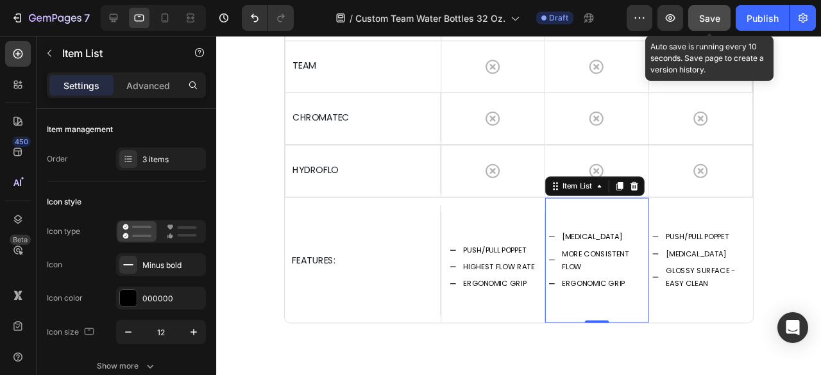
click at [611, 241] on p "HEART VALVE" at bounding box center [623, 248] width 86 height 14
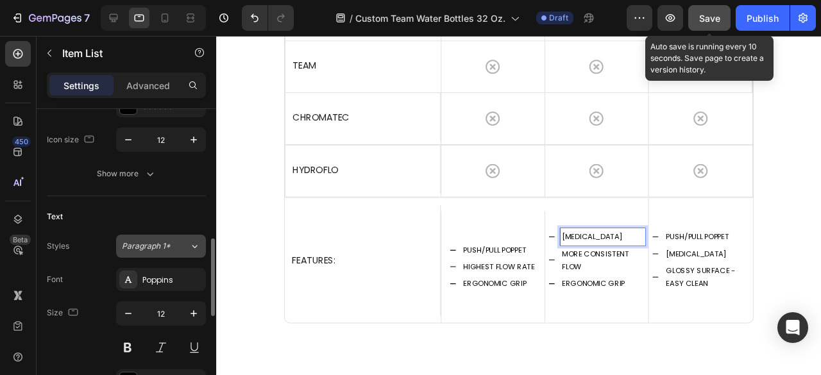
scroll to position [257, 0]
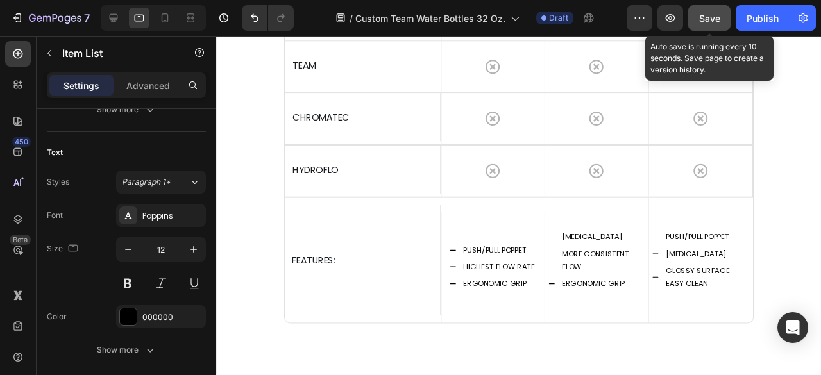
click at [620, 221] on div "HEART VALVE MORE CONSISTENT FLOW ERGONOMIC GRIP" at bounding box center [617, 272] width 110 height 131
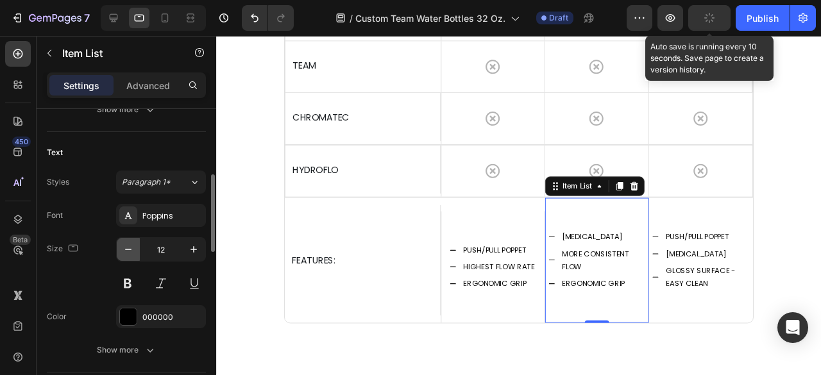
click at [133, 248] on icon "button" at bounding box center [128, 249] width 13 height 13
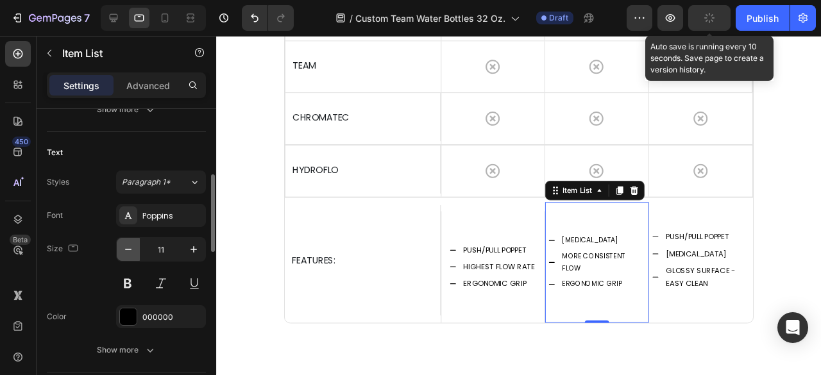
click at [125, 247] on icon "button" at bounding box center [128, 249] width 13 height 13
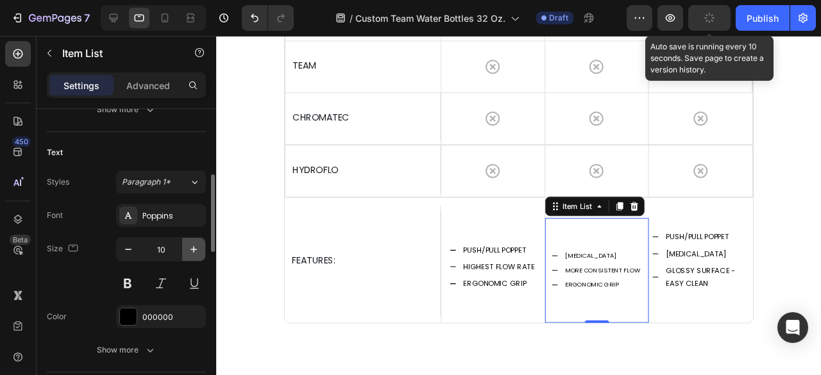
click at [199, 251] on icon "button" at bounding box center [193, 249] width 13 height 13
type input "11"
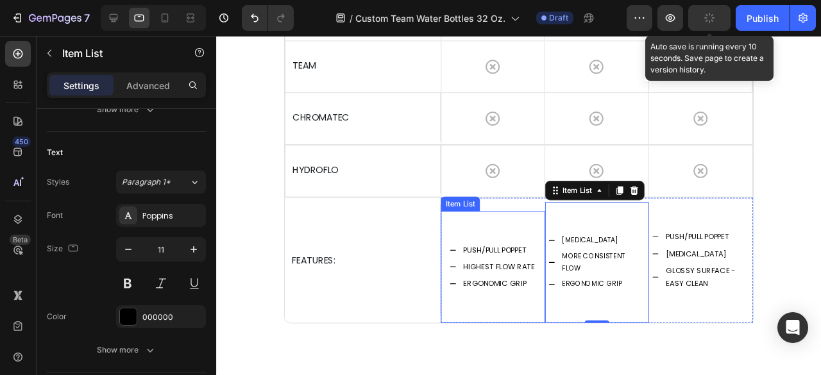
click at [538, 244] on div "PUSH/PULL POPPET HIGHEST FLOW RATE ERGONOMIC GRIP" at bounding box center [507, 279] width 110 height 117
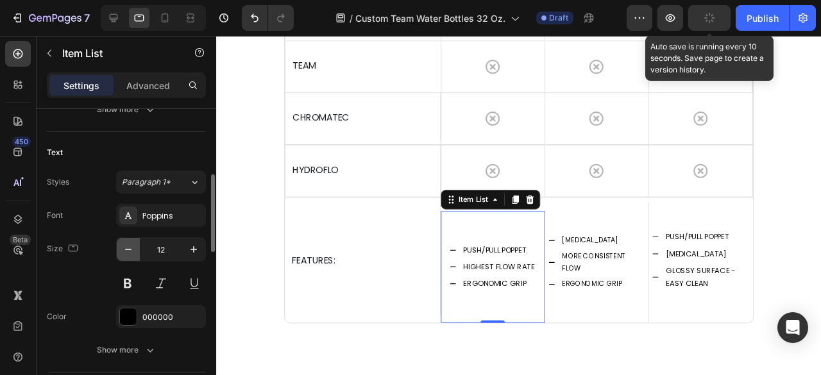
click at [127, 249] on icon "button" at bounding box center [128, 249] width 13 height 13
type input "11"
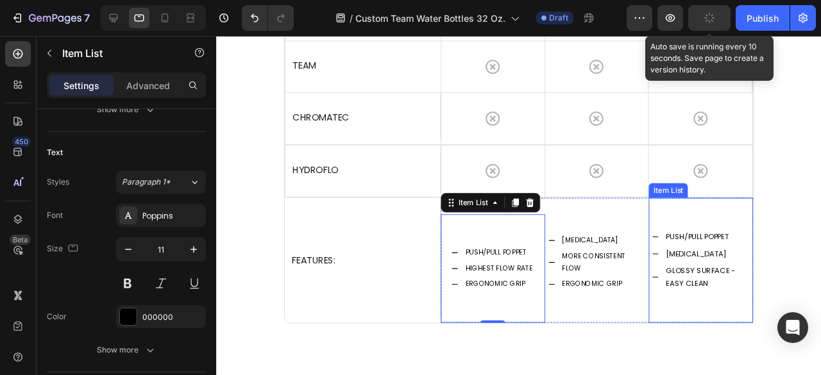
click at [759, 221] on div "PUSH/PULL POPPET HEART VALVE GLOSSY SURFACE - EASY CLEAN" at bounding box center [726, 272] width 110 height 131
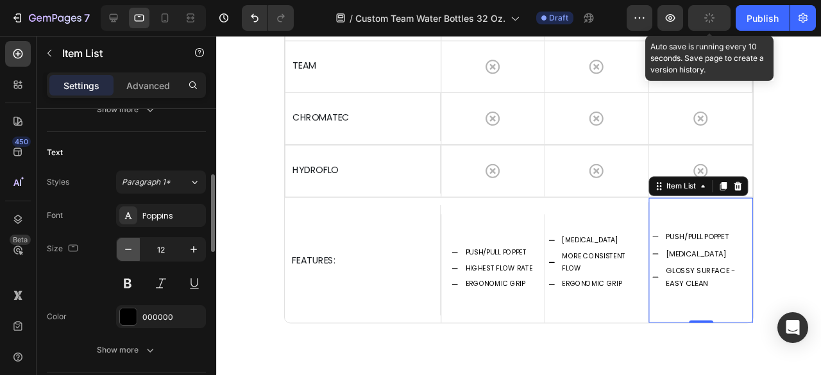
click at [123, 249] on icon "button" at bounding box center [128, 249] width 13 height 13
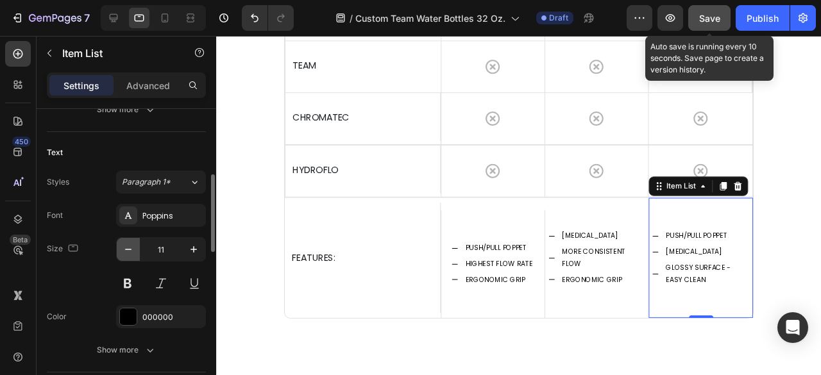
click at [123, 249] on icon "button" at bounding box center [128, 249] width 13 height 13
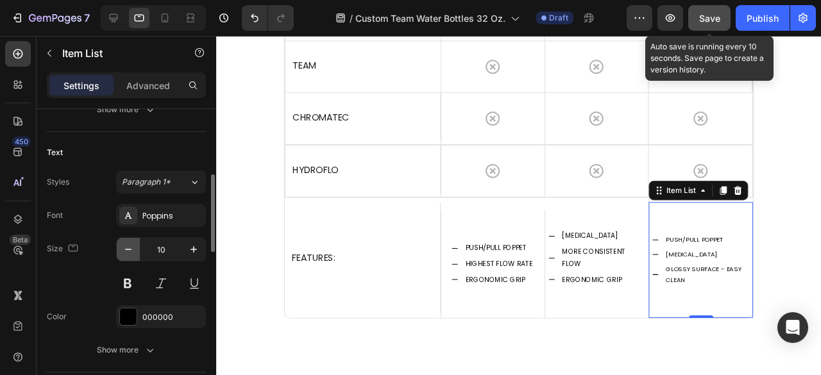
click at [123, 249] on icon "button" at bounding box center [128, 249] width 13 height 13
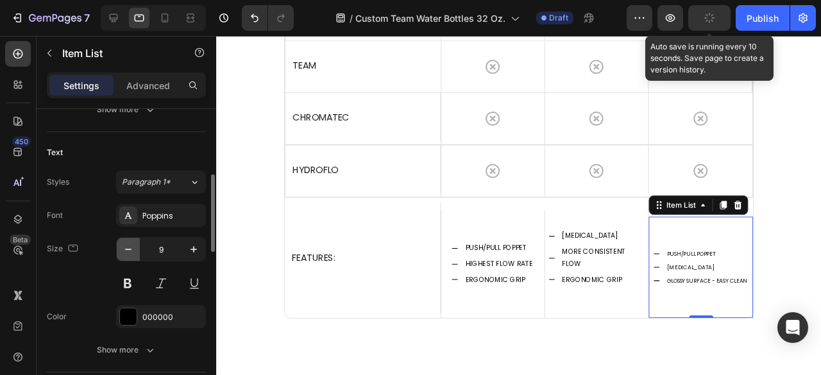
click at [123, 249] on icon "button" at bounding box center [128, 249] width 13 height 13
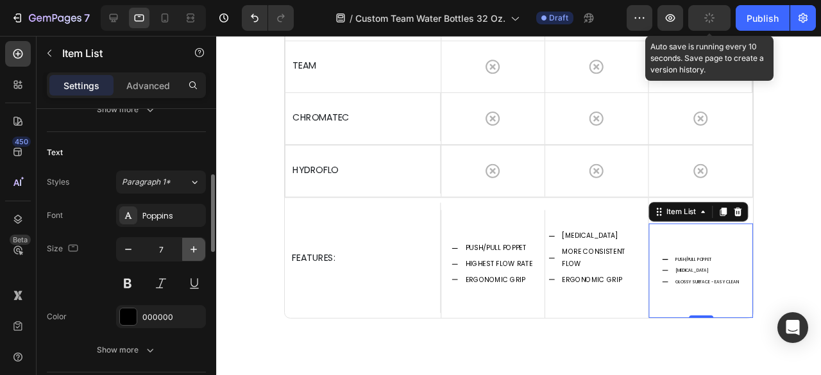
click at [189, 256] on button "button" at bounding box center [193, 249] width 23 height 23
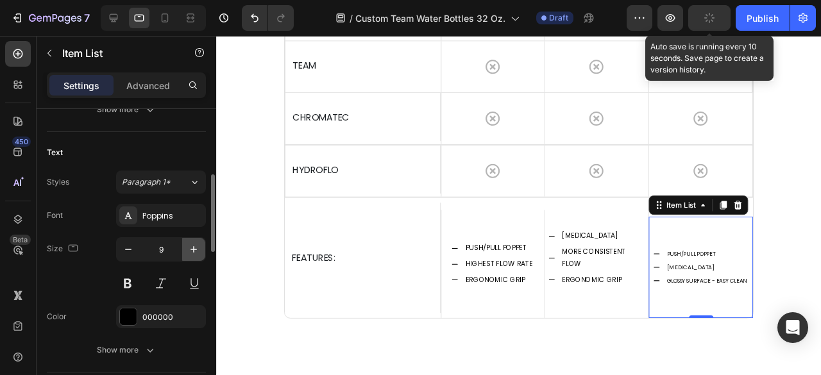
click at [189, 256] on button "button" at bounding box center [193, 249] width 23 height 23
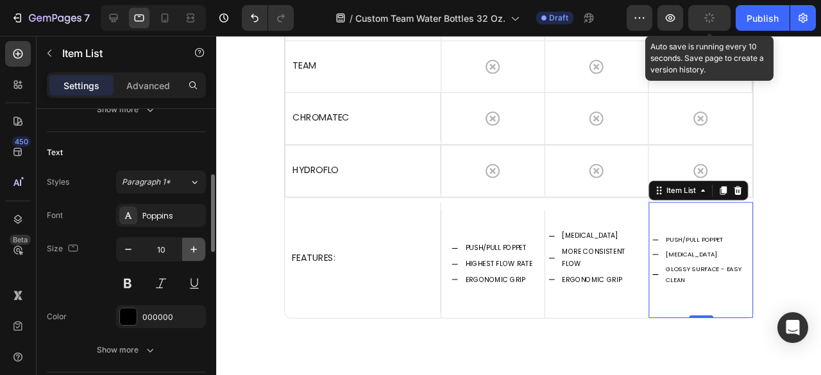
click at [189, 256] on button "button" at bounding box center [193, 249] width 23 height 23
type input "11"
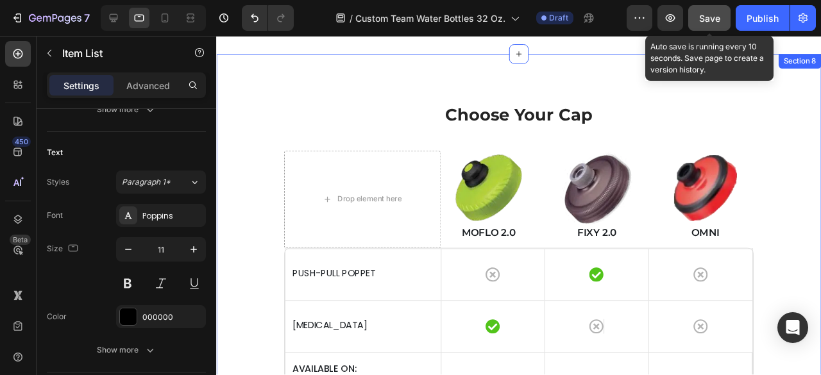
scroll to position [2606, 0]
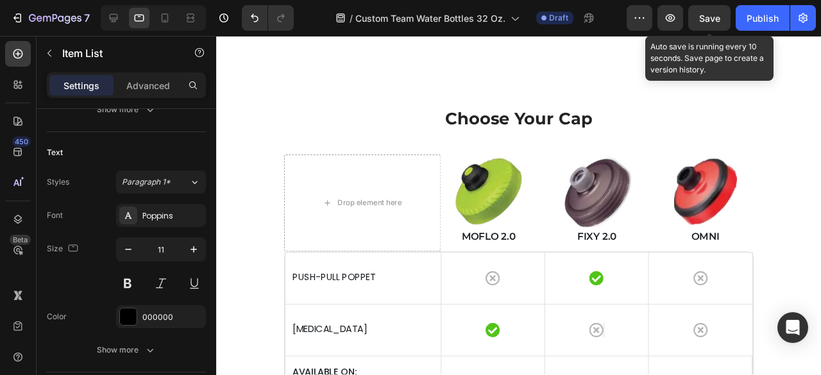
drag, startPoint x: 709, startPoint y: 24, endPoint x: 391, endPoint y: 137, distance: 338.4
click at [709, 24] on div "Save" at bounding box center [709, 18] width 21 height 13
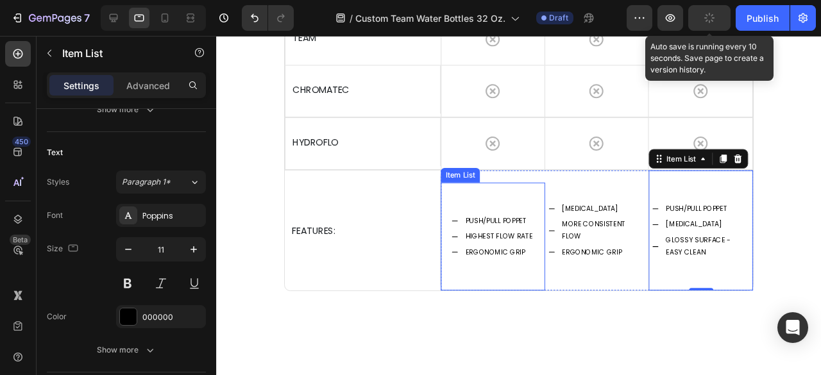
scroll to position [3119, 0]
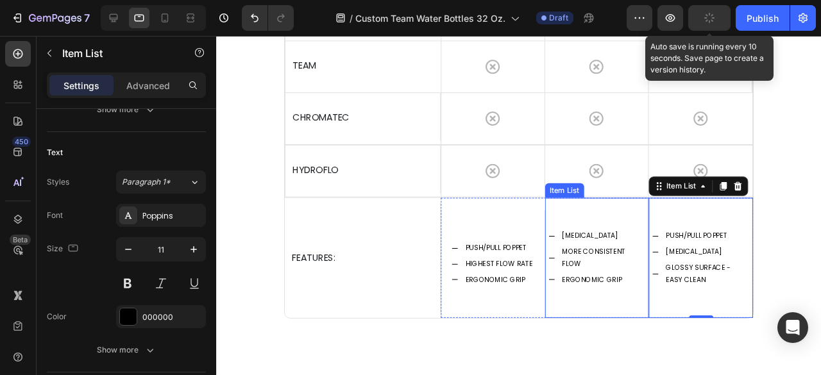
click at [627, 237] on div "HEART VALVE MORE CONSISTENT FLOW ERGONOMIC GRIP" at bounding box center [617, 270] width 110 height 126
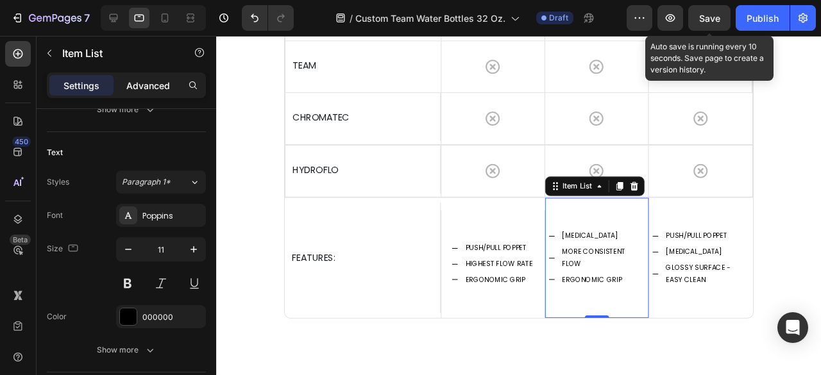
click at [139, 81] on p "Advanced" at bounding box center [148, 85] width 44 height 13
type input "100%"
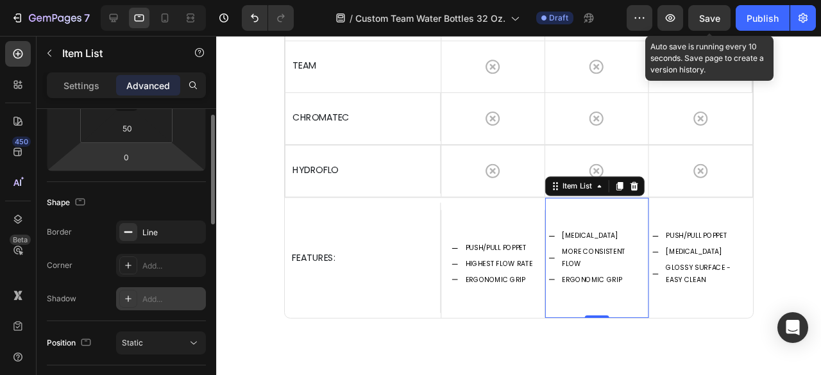
scroll to position [192, 0]
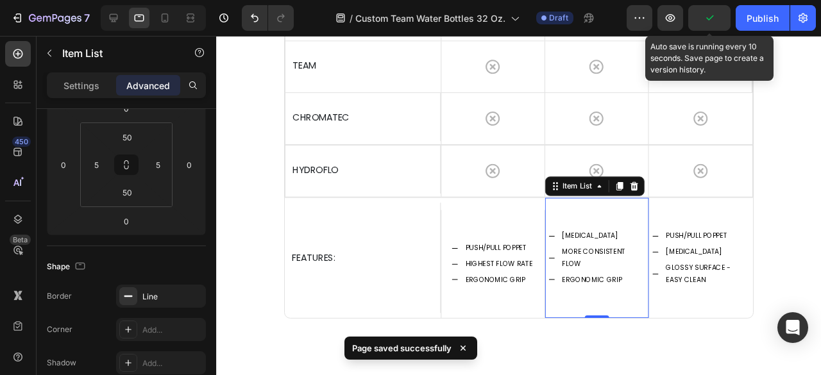
click at [714, 19] on icon "button" at bounding box center [709, 18] width 13 height 13
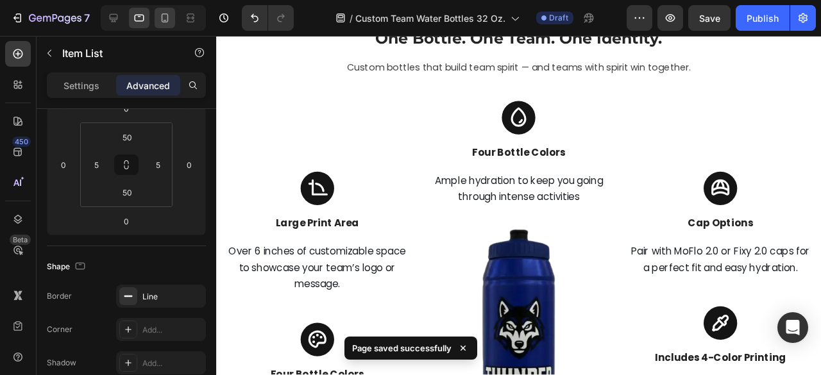
scroll to position [3568, 0]
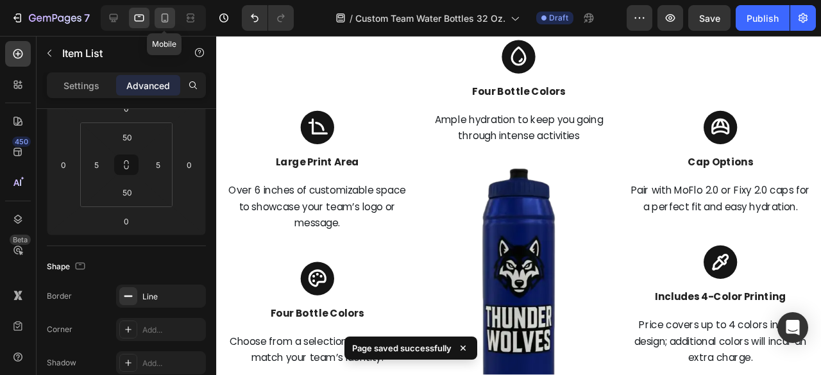
click at [163, 15] on icon at bounding box center [164, 18] width 13 height 13
type input "40"
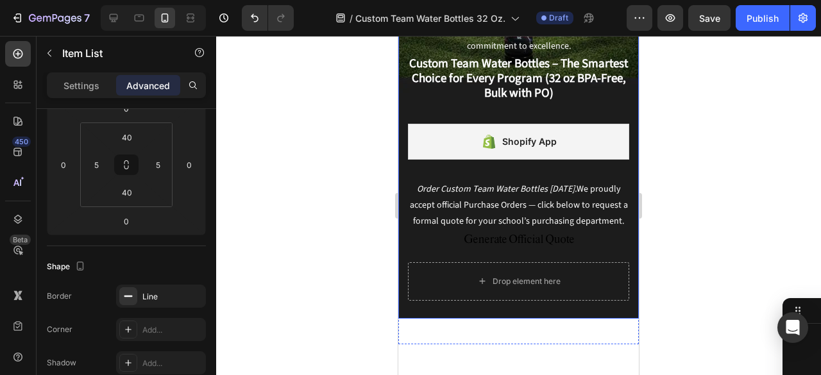
scroll to position [385, 0]
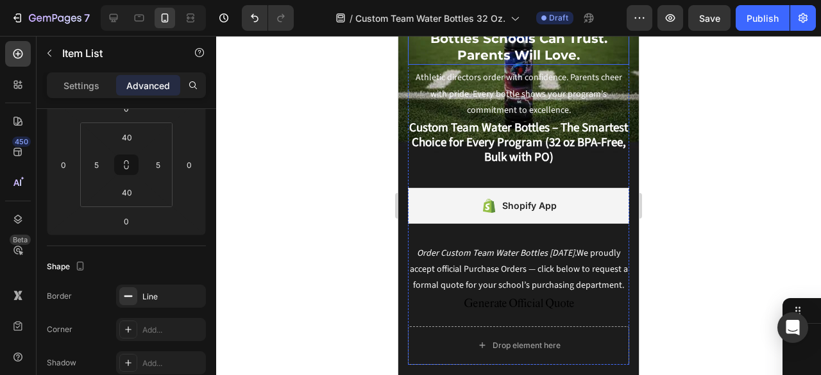
click at [605, 65] on div "Custom Team Water Bottles Schools Can Trust. Parents Will Love." at bounding box center [518, 38] width 221 height 53
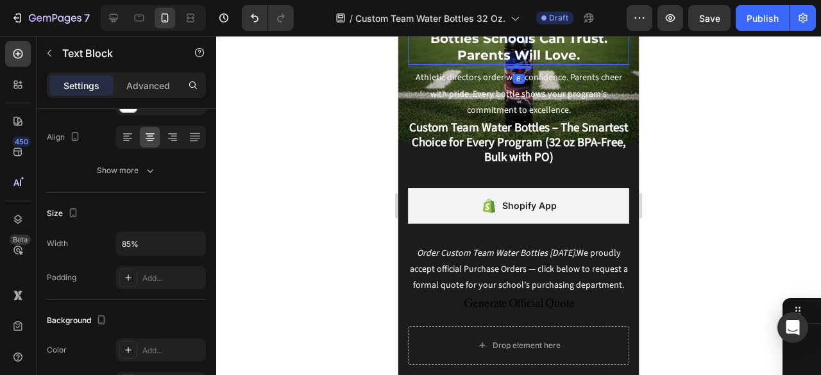
scroll to position [0, 0]
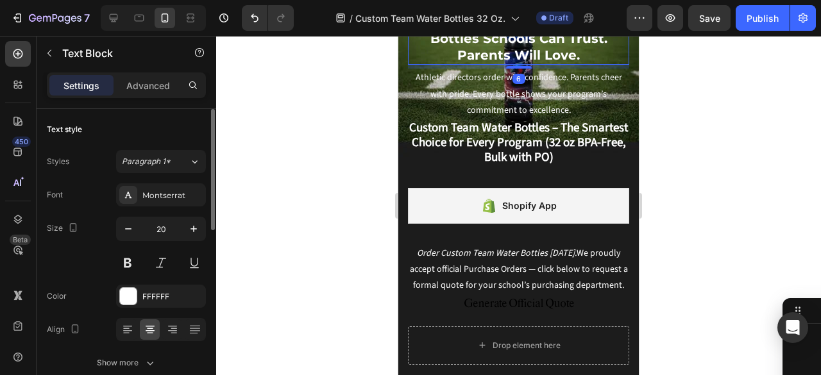
click at [450, 6] on div "Text Block" at bounding box center [446, 0] width 44 height 12
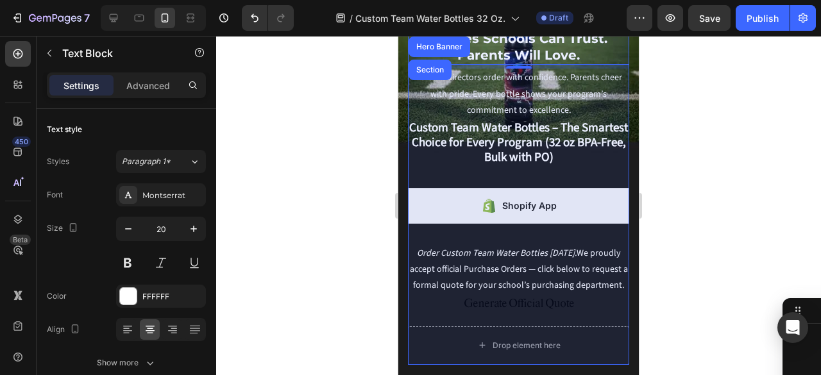
click at [436, 28] on div "Row 2 cols" at bounding box center [436, 24] width 44 height 8
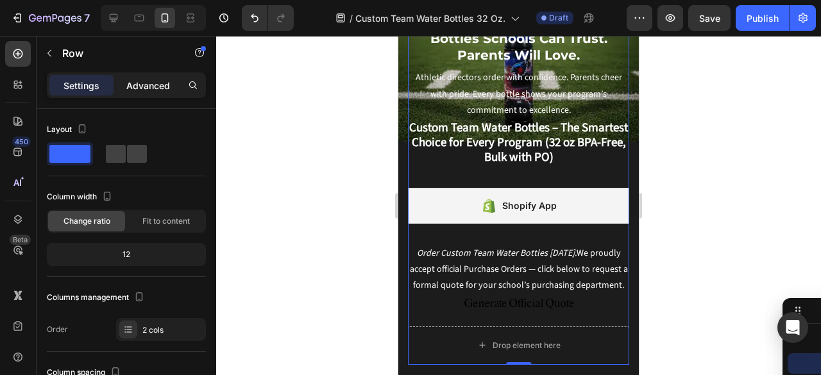
click at [145, 91] on p "Advanced" at bounding box center [148, 85] width 44 height 13
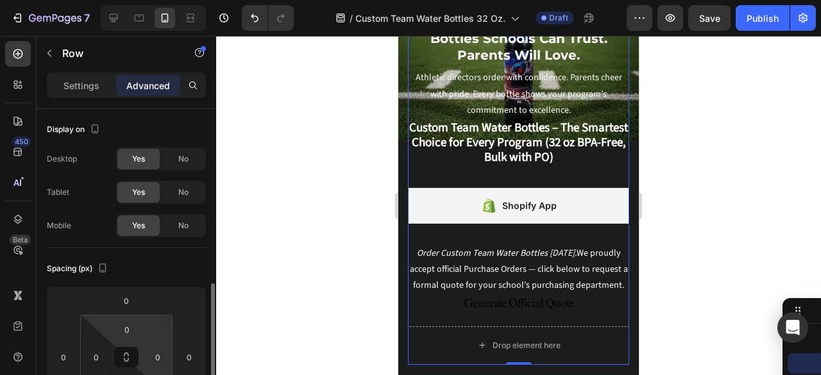
scroll to position [128, 0]
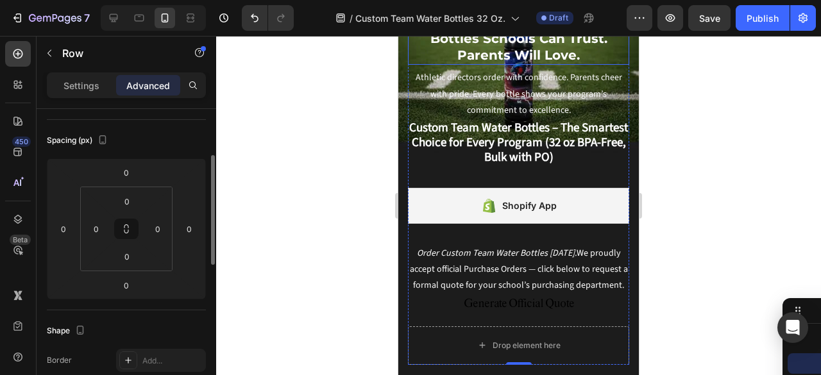
click at [543, 63] on strong "Custom Team Water Bottles Schools Can Trust. Parents Will Love." at bounding box center [518, 38] width 177 height 49
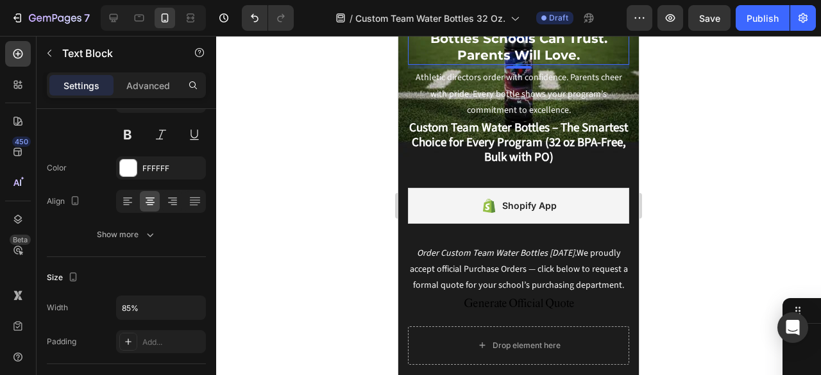
scroll to position [0, 0]
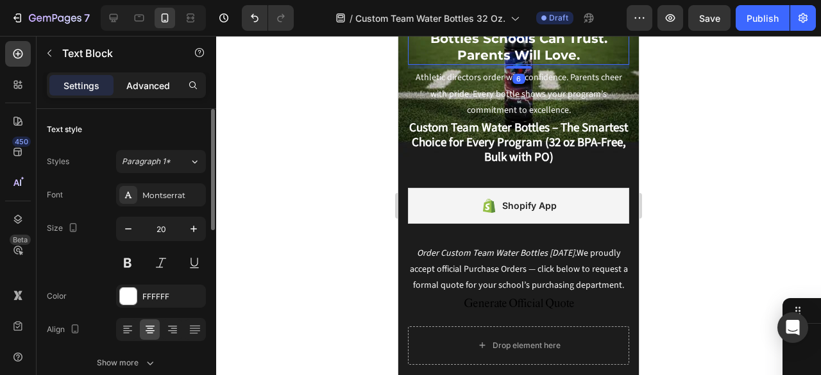
click at [166, 79] on p "Advanced" at bounding box center [148, 85] width 44 height 13
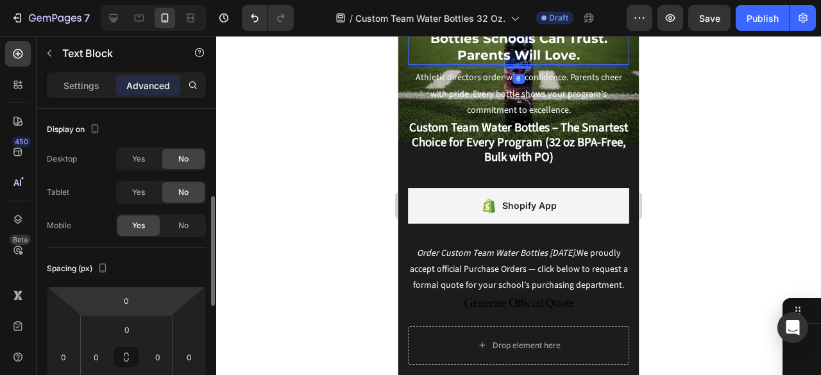
scroll to position [64, 0]
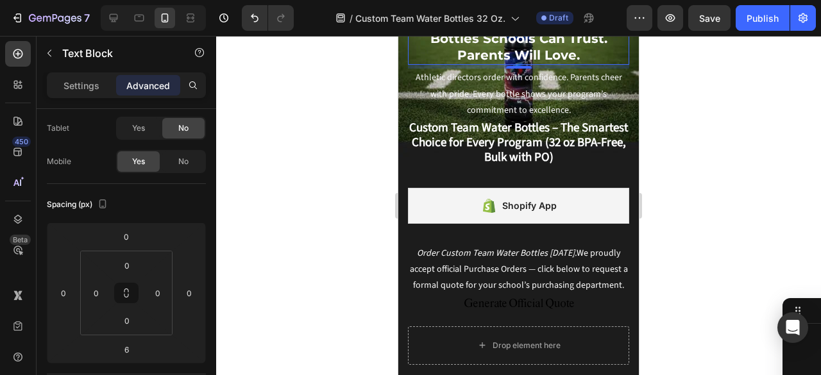
click at [444, 6] on div "Text Block" at bounding box center [446, 0] width 44 height 12
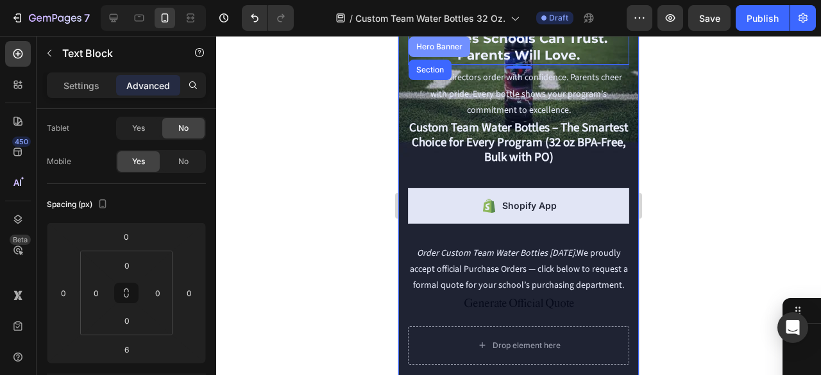
click at [436, 57] on div "Hero Banner" at bounding box center [440, 47] width 62 height 21
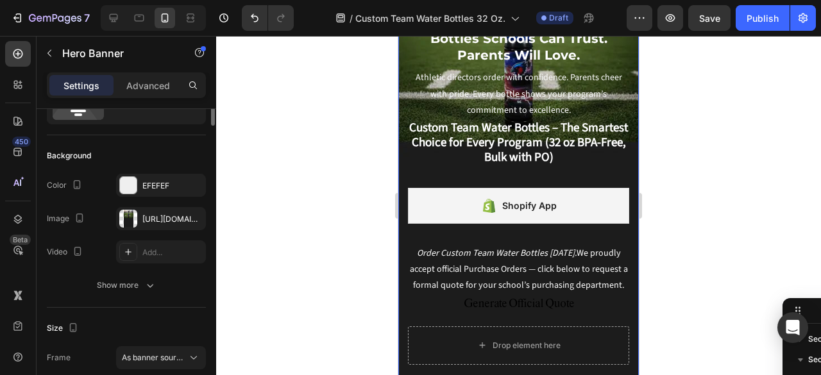
scroll to position [0, 0]
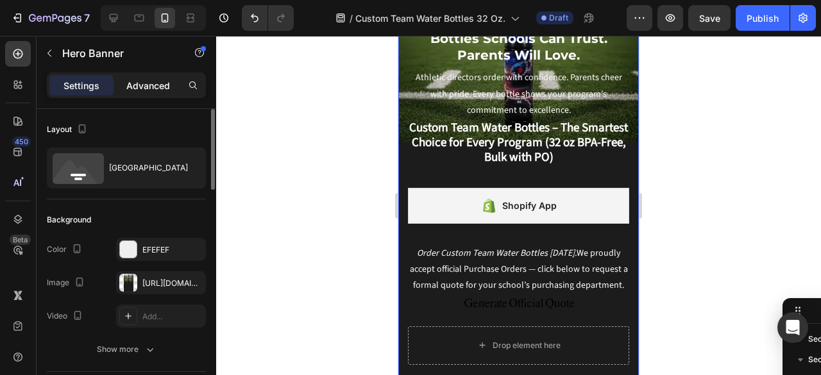
click at [155, 81] on p "Advanced" at bounding box center [148, 85] width 44 height 13
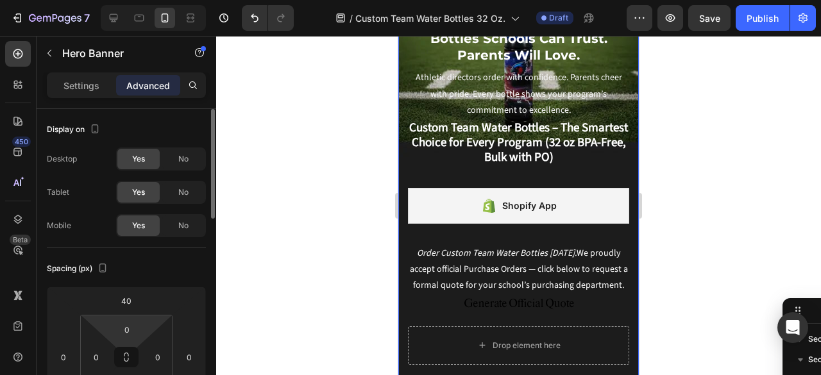
scroll to position [64, 0]
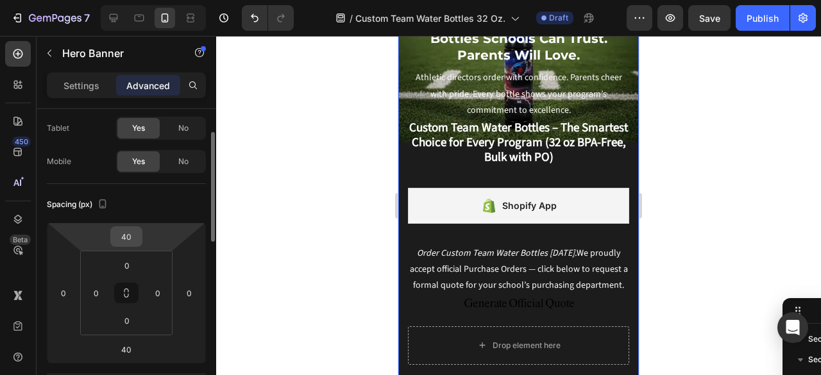
click at [131, 232] on input "40" at bounding box center [127, 236] width 26 height 19
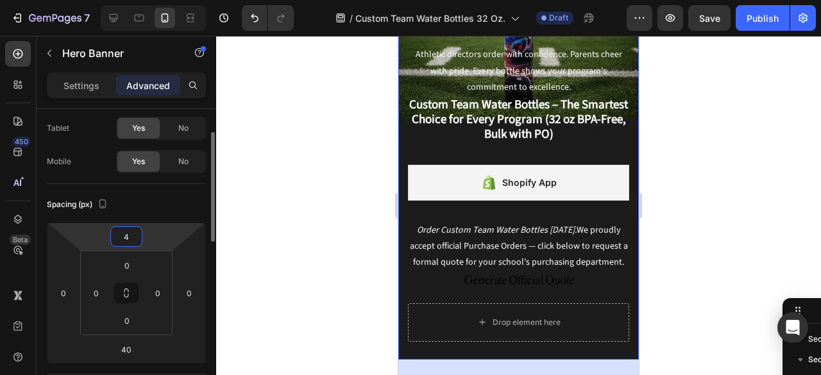
type input "40"
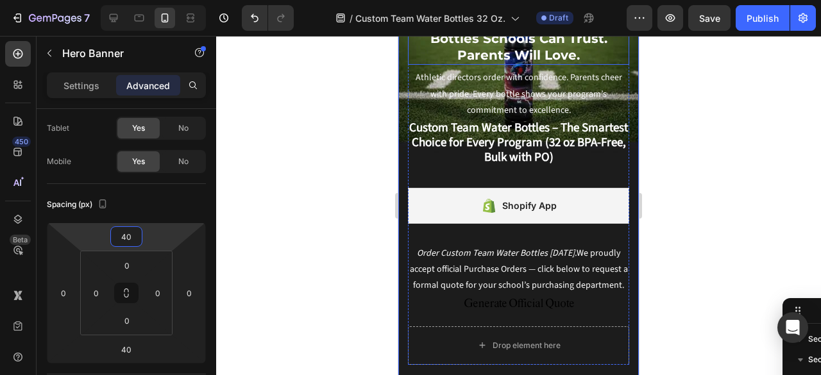
click at [443, 63] on p "Custom Team Water Bottles Schools Can Trust. Parents Will Love." at bounding box center [518, 38] width 185 height 50
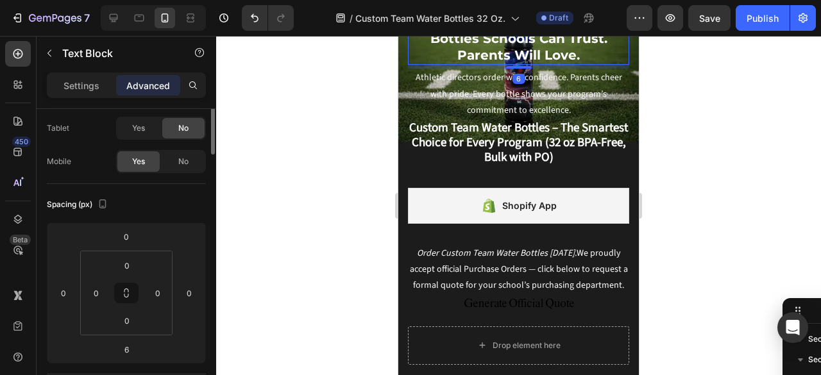
scroll to position [0, 0]
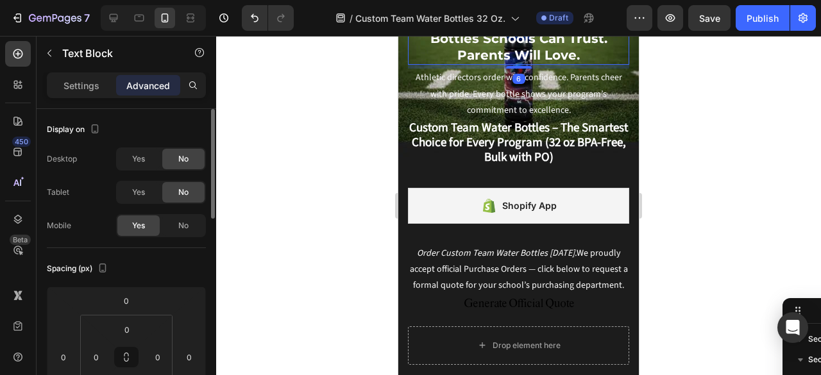
click at [441, 6] on div "Text Block" at bounding box center [446, 0] width 44 height 12
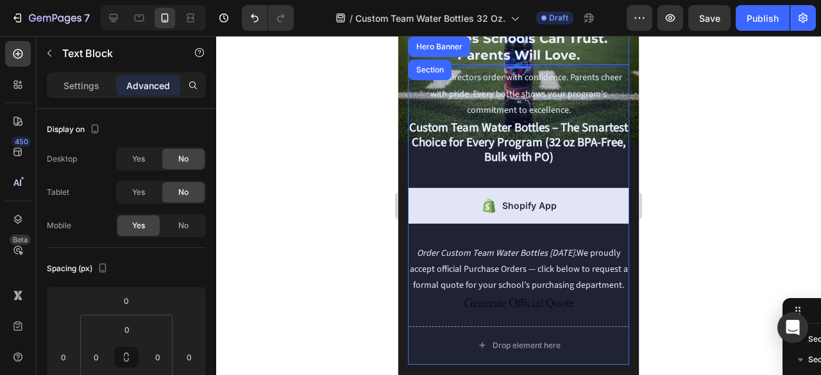
click at [444, 28] on div "Row 2 cols" at bounding box center [436, 24] width 44 height 8
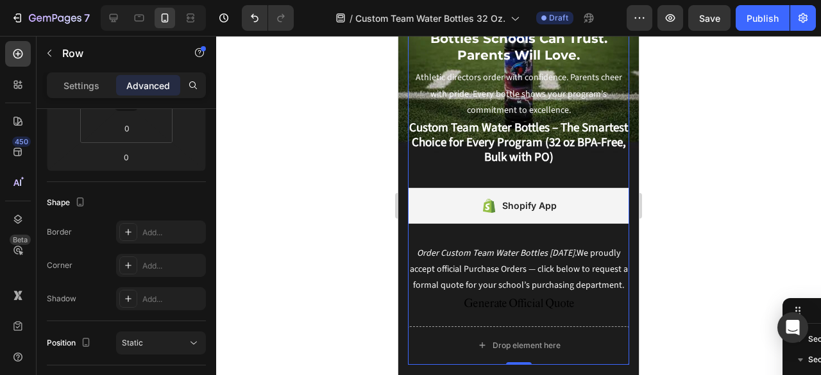
scroll to position [64, 0]
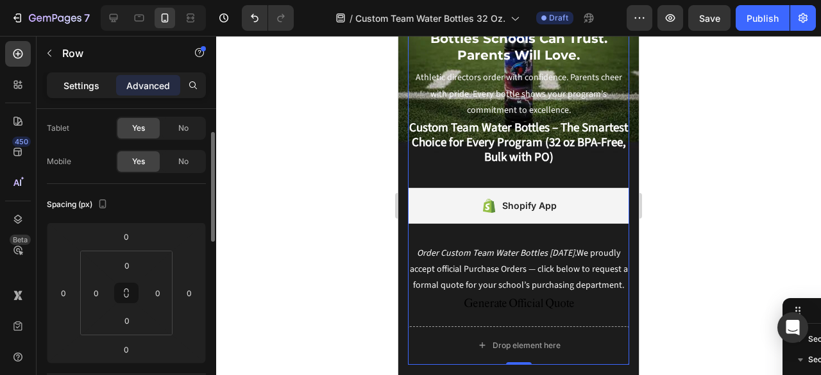
click at [62, 88] on div "Settings" at bounding box center [81, 85] width 64 height 21
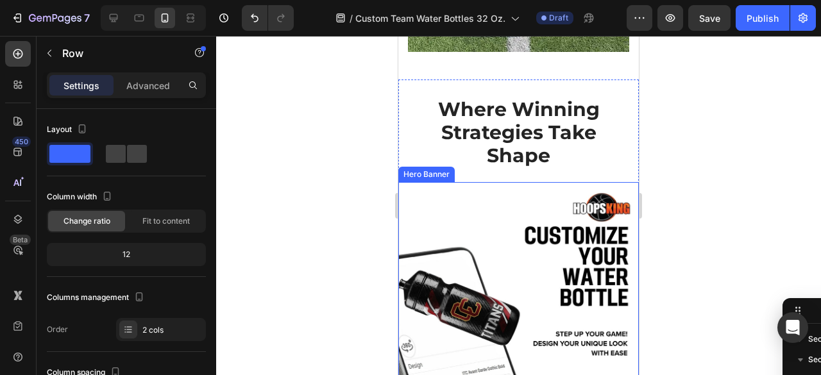
scroll to position [1860, 0]
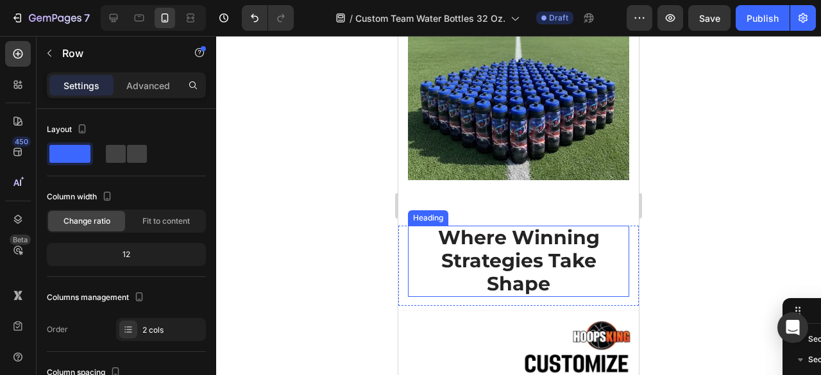
click at [581, 248] on strong "Where Winning Strategies Take Shape" at bounding box center [519, 261] width 162 height 70
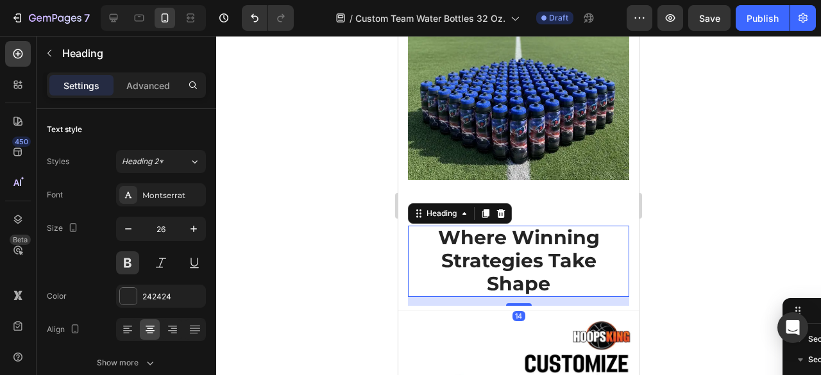
scroll to position [381, 0]
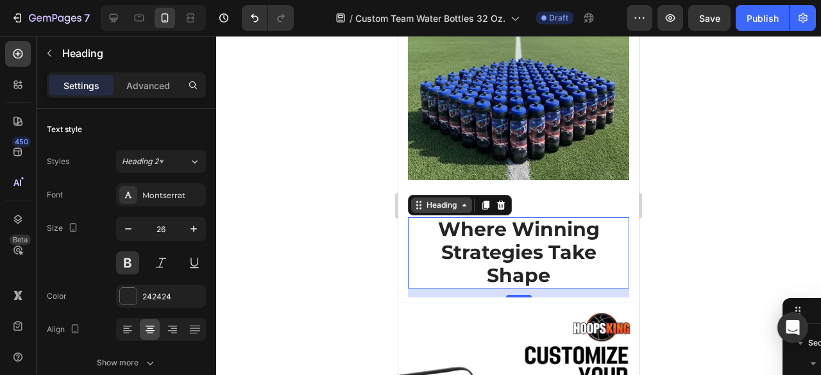
click at [441, 211] on div "Heading" at bounding box center [441, 205] width 35 height 12
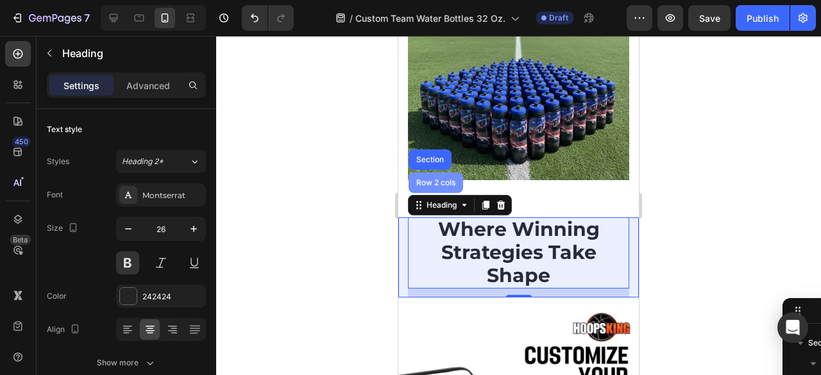
click at [428, 193] on div "Row 2 cols" at bounding box center [436, 183] width 55 height 21
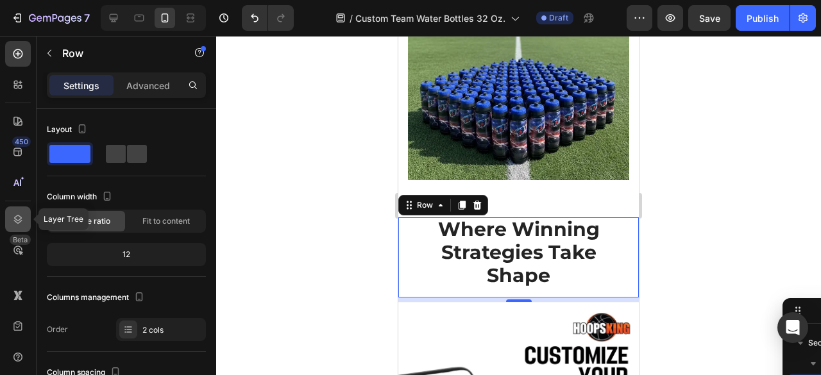
click at [15, 221] on icon at bounding box center [18, 219] width 8 height 9
click at [12, 220] on icon at bounding box center [18, 219] width 13 height 13
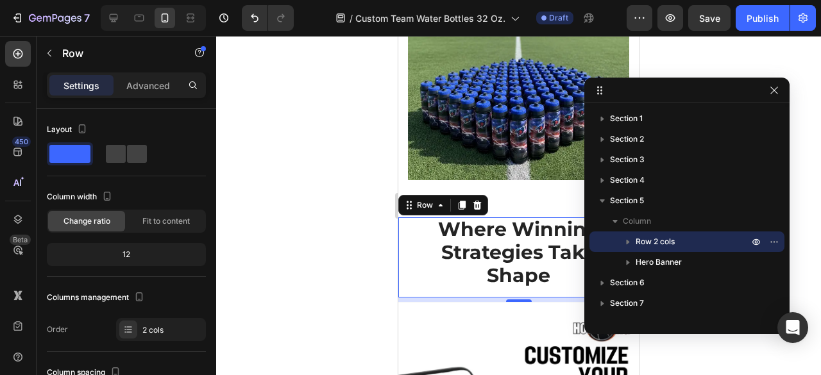
drag, startPoint x: 817, startPoint y: 314, endPoint x: 780, endPoint y: 93, distance: 224.4
click at [630, 244] on icon "button" at bounding box center [628, 241] width 13 height 13
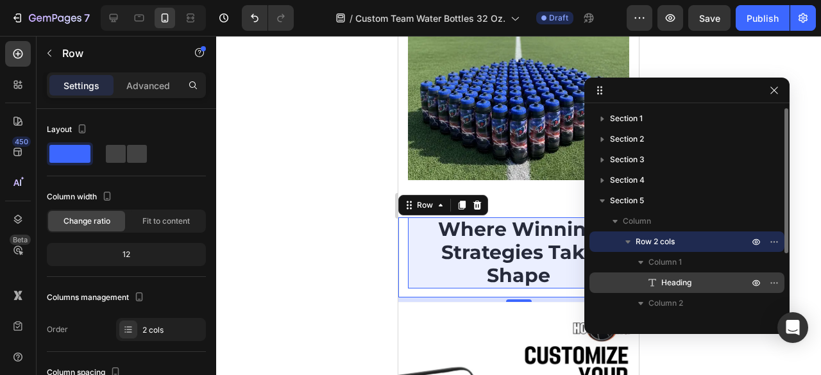
click at [682, 284] on span "Heading" at bounding box center [676, 282] width 30 height 13
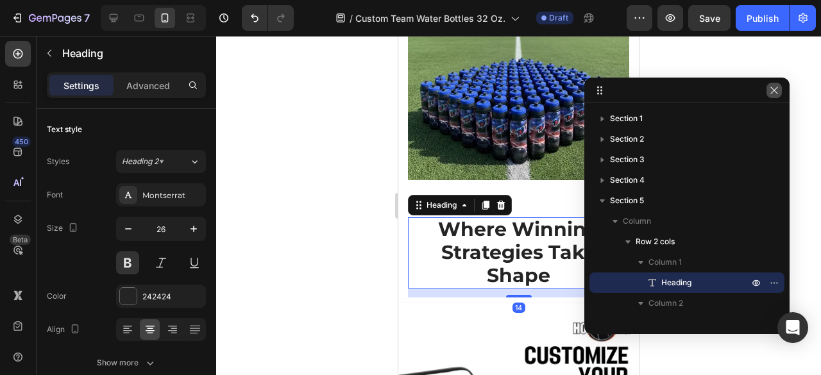
click at [774, 92] on icon "button" at bounding box center [774, 90] width 10 height 10
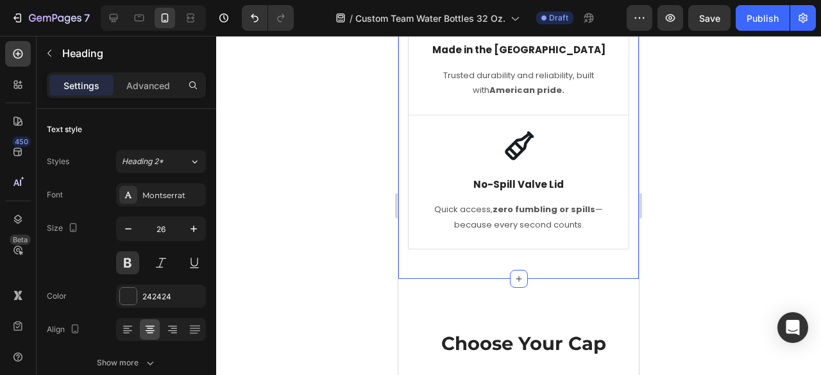
scroll to position [4105, 0]
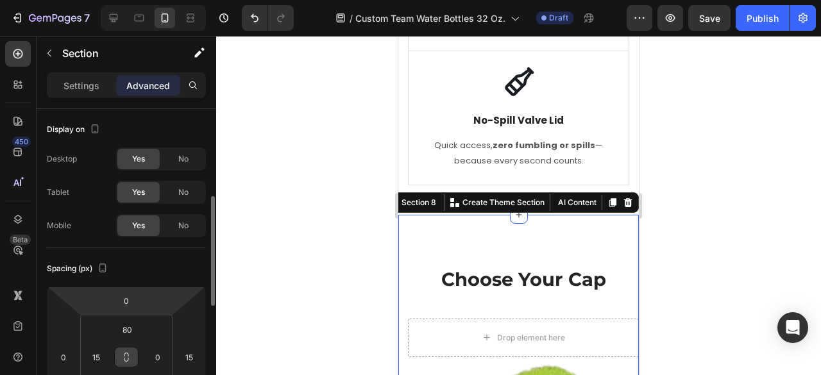
scroll to position [64, 0]
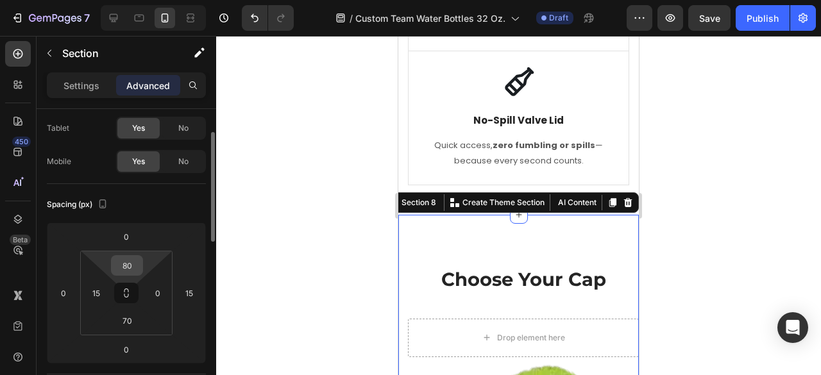
click at [135, 264] on input "80" at bounding box center [127, 265] width 26 height 19
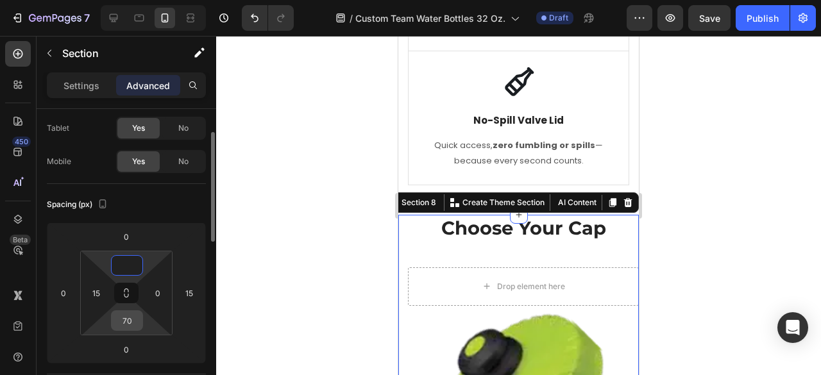
type input "0"
click at [123, 317] on input "70" at bounding box center [127, 320] width 26 height 19
type input "30"
click at [133, 269] on input "0" at bounding box center [127, 265] width 26 height 19
click at [117, 266] on input "0" at bounding box center [127, 265] width 26 height 19
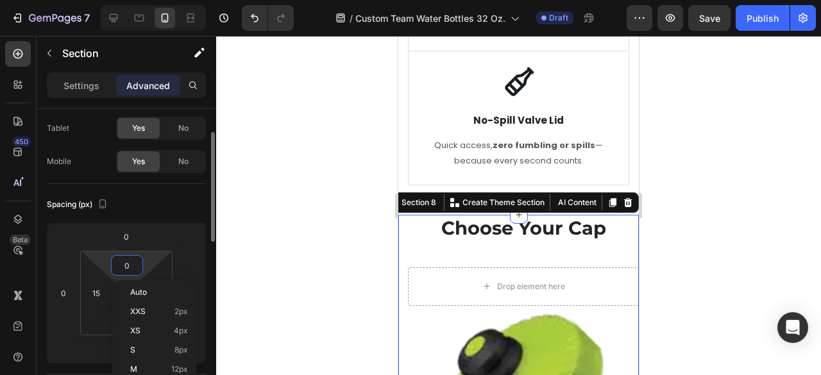
click at [119, 264] on input "0" at bounding box center [127, 265] width 26 height 19
type input "30"
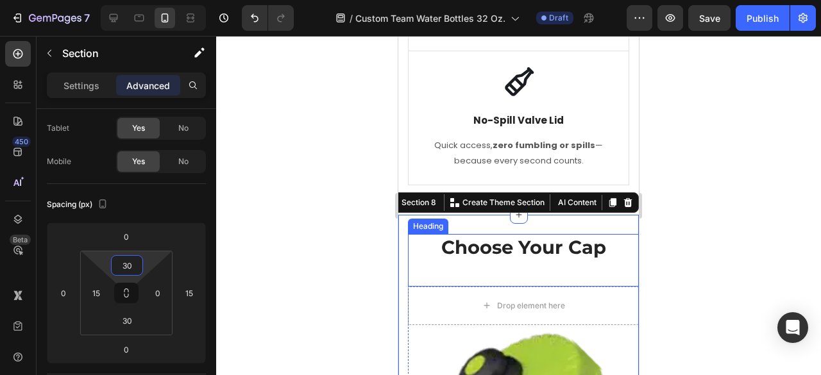
click at [555, 257] on h2 "Choose Your Cap" at bounding box center [523, 247] width 231 height 27
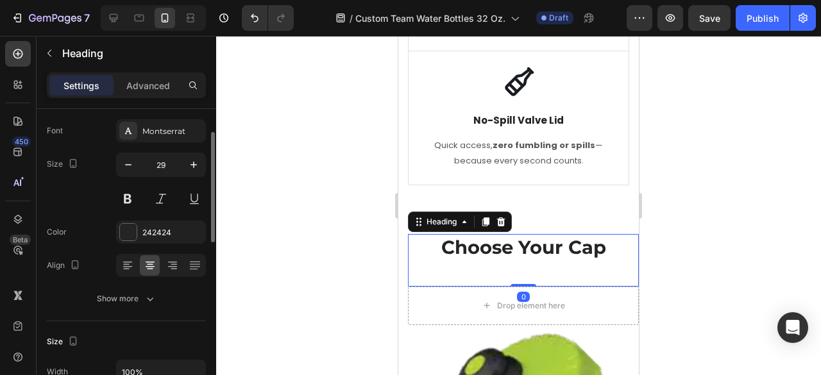
scroll to position [0, 0]
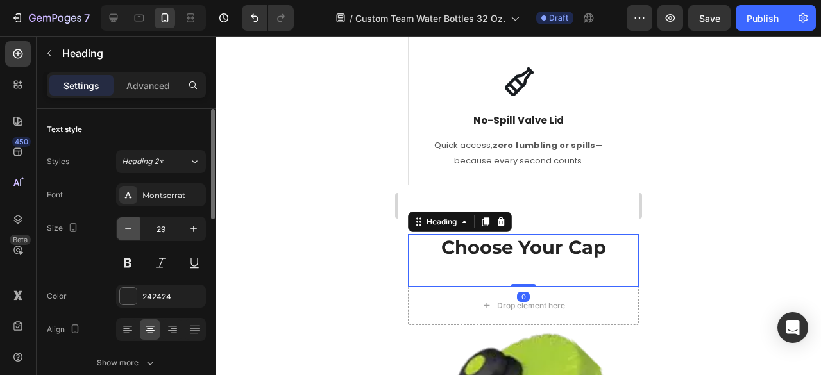
click at [118, 231] on button "button" at bounding box center [128, 228] width 23 height 23
click at [122, 230] on icon "button" at bounding box center [128, 229] width 13 height 13
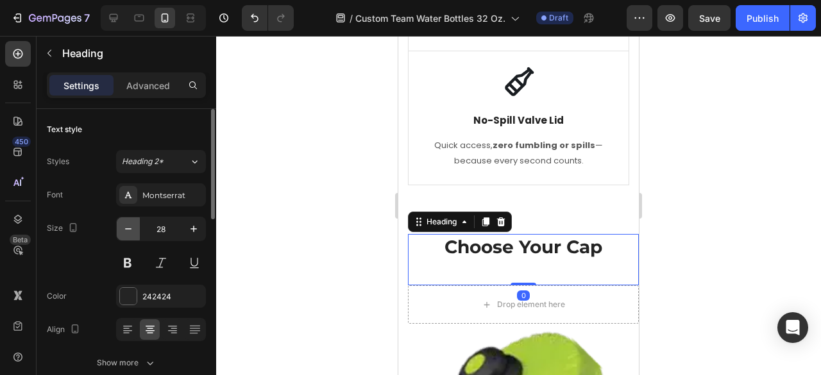
click at [122, 230] on icon "button" at bounding box center [128, 229] width 13 height 13
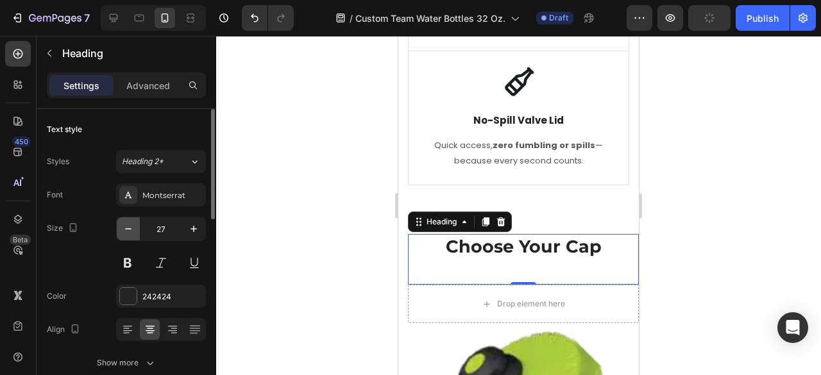
click at [122, 230] on icon "button" at bounding box center [128, 229] width 13 height 13
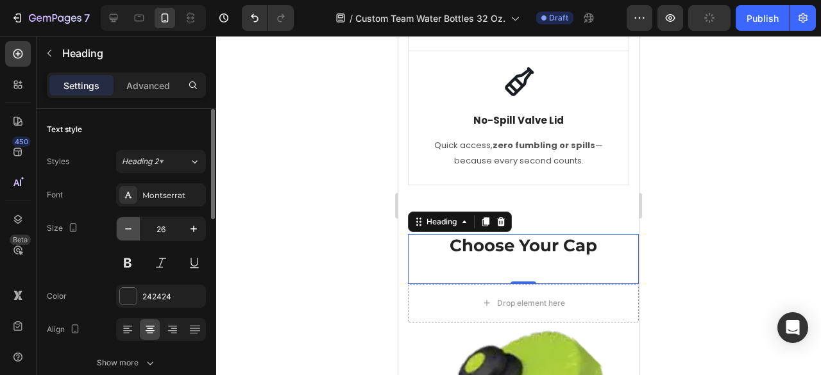
click at [122, 230] on icon "button" at bounding box center [128, 229] width 13 height 13
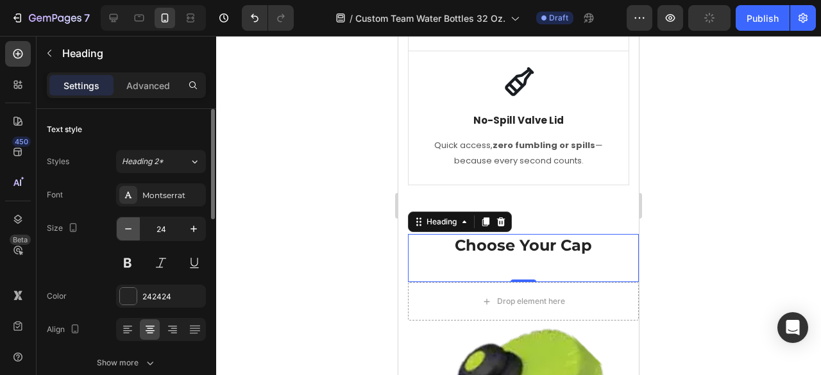
click at [122, 230] on icon "button" at bounding box center [128, 229] width 13 height 13
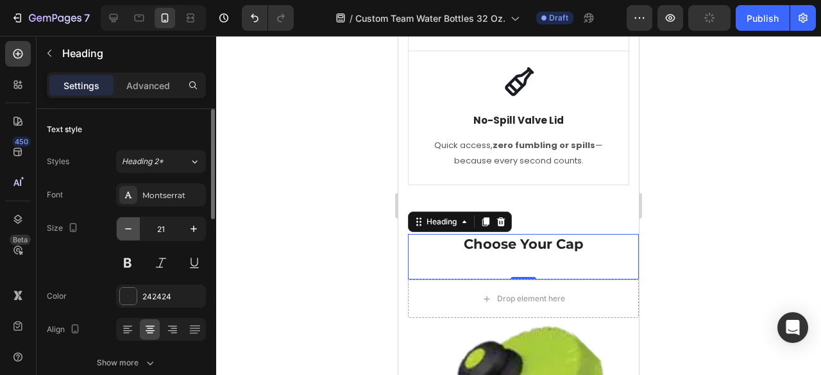
click at [122, 230] on icon "button" at bounding box center [128, 229] width 13 height 13
type input "20"
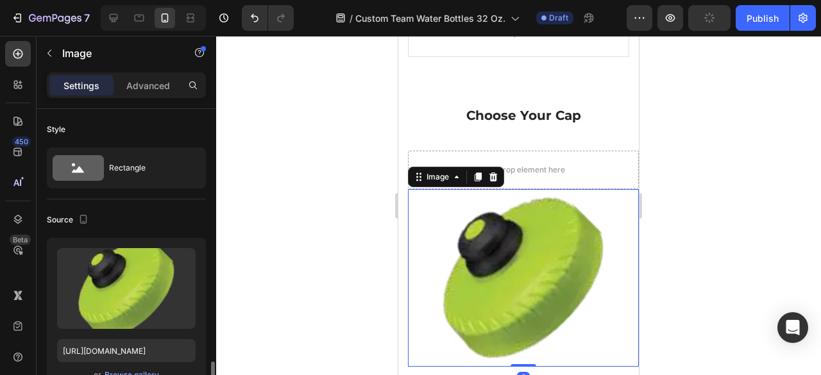
scroll to position [192, 0]
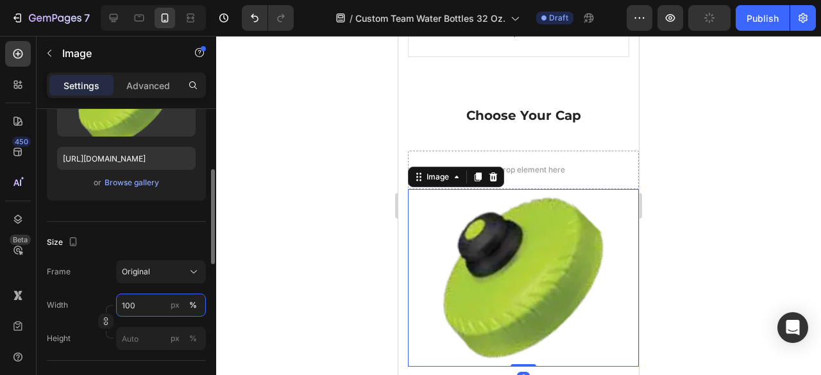
click at [137, 306] on input "100" at bounding box center [161, 305] width 90 height 23
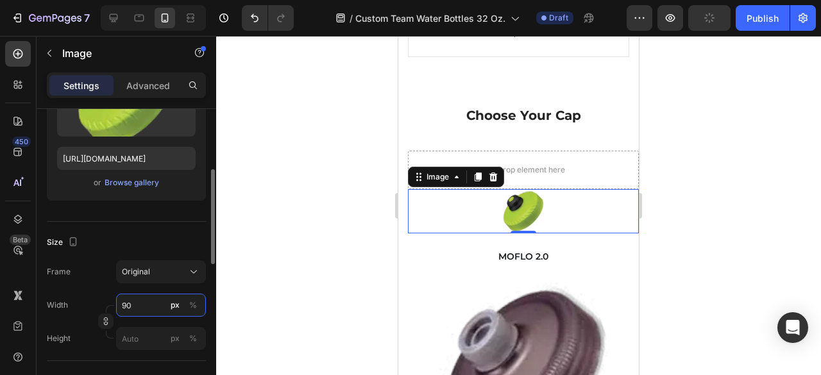
click at [133, 302] on input "90" at bounding box center [161, 305] width 90 height 23
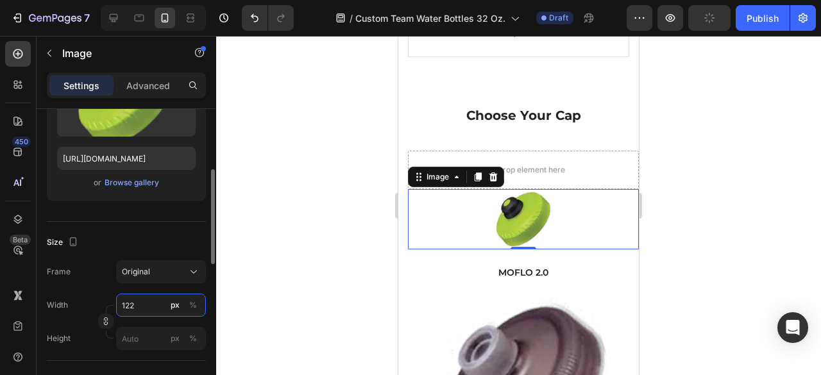
click at [201, 304] on input "122" at bounding box center [161, 305] width 90 height 23
click at [190, 305] on div "%" at bounding box center [193, 306] width 8 height 12
click at [135, 306] on input "122" at bounding box center [161, 305] width 90 height 23
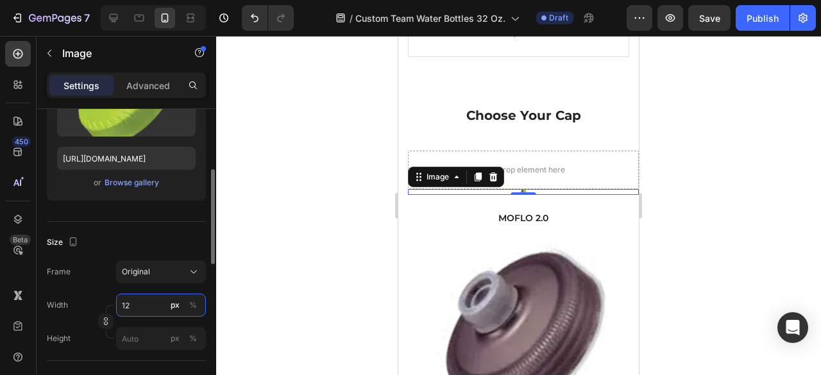
type input "1"
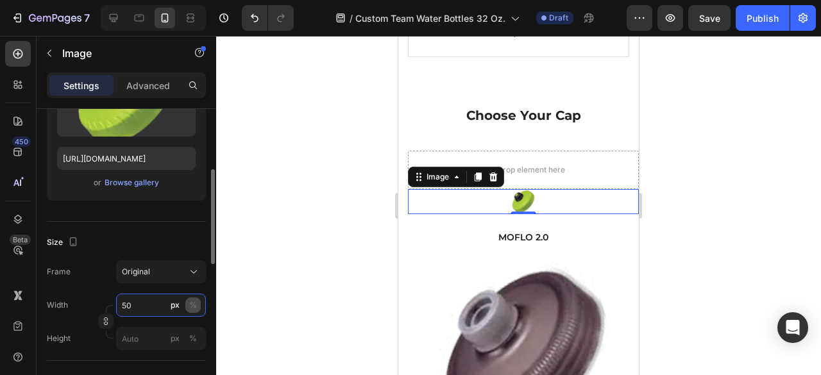
type input "50"
click at [196, 310] on div "%" at bounding box center [193, 306] width 8 height 12
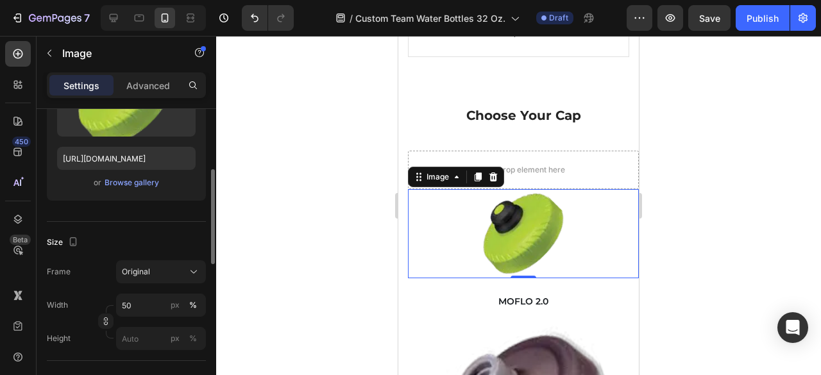
click at [96, 253] on div "Size Frame Original Width 50 px % Height px %" at bounding box center [126, 291] width 159 height 139
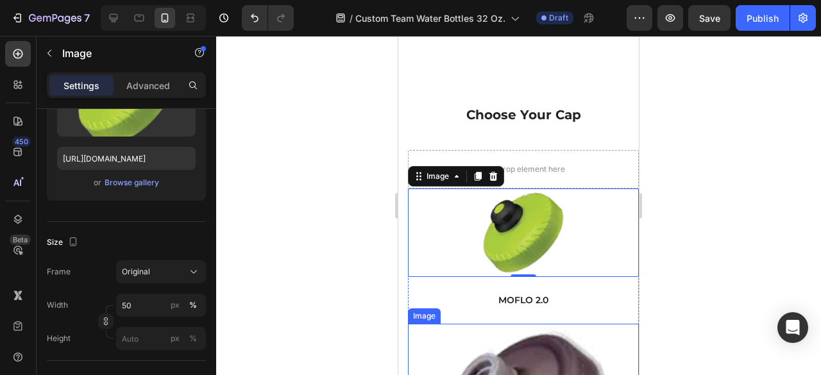
scroll to position [4426, 0]
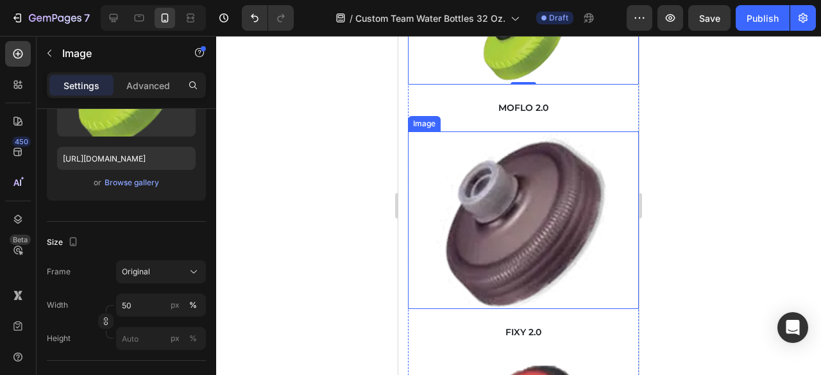
click at [545, 224] on img at bounding box center [523, 220] width 231 height 178
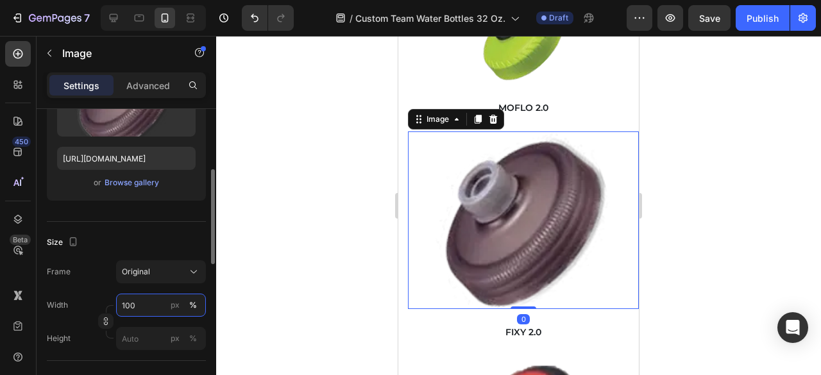
click at [139, 308] on input "100" at bounding box center [161, 305] width 90 height 23
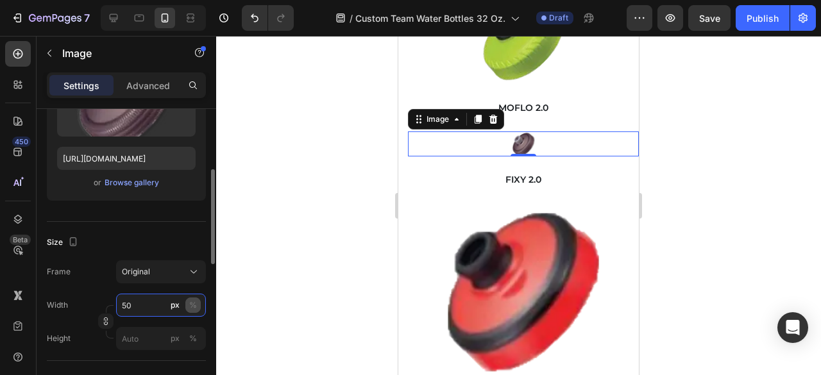
type input "50"
click at [196, 309] on div "%" at bounding box center [193, 306] width 8 height 12
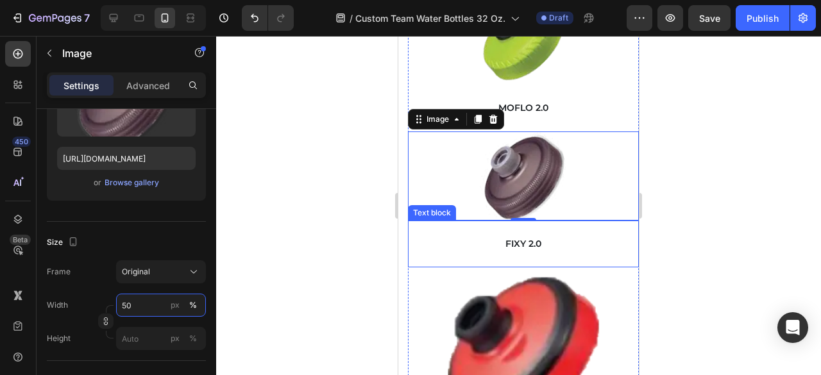
scroll to position [4554, 0]
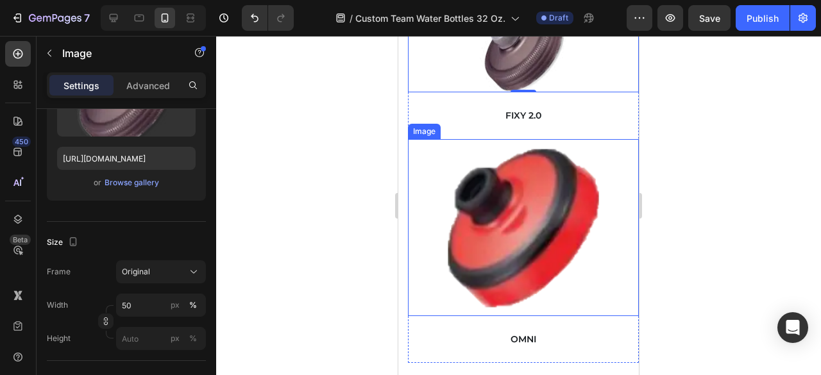
click at [546, 233] on img at bounding box center [523, 228] width 231 height 178
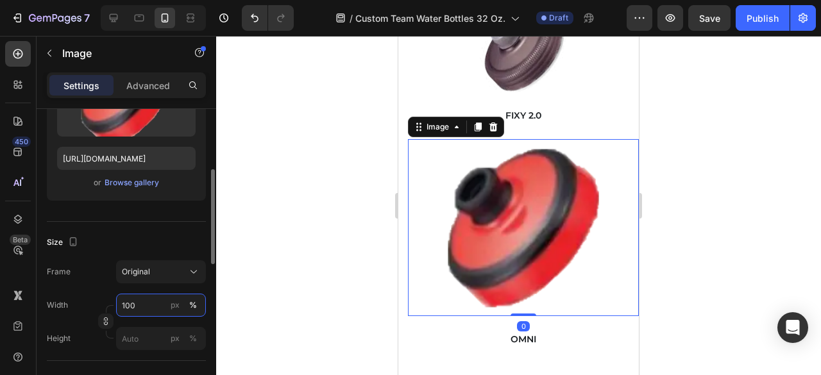
click at [130, 301] on input "100" at bounding box center [161, 305] width 90 height 23
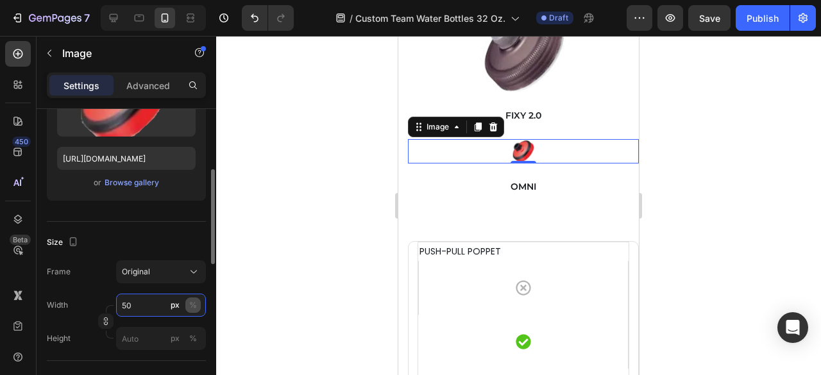
type input "50"
click at [198, 305] on button "%" at bounding box center [192, 305] width 15 height 15
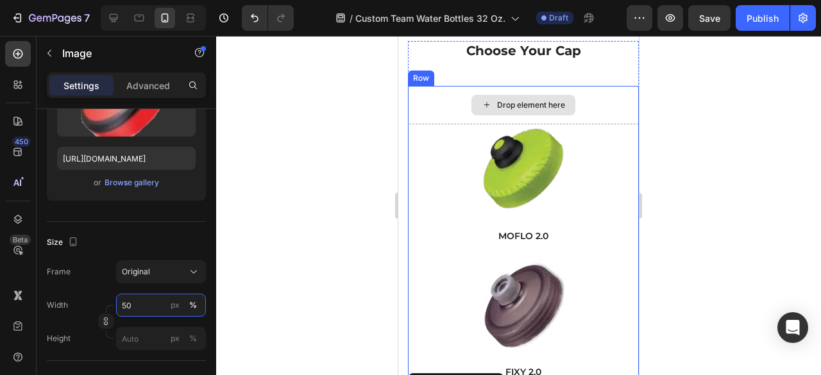
scroll to position [4362, 0]
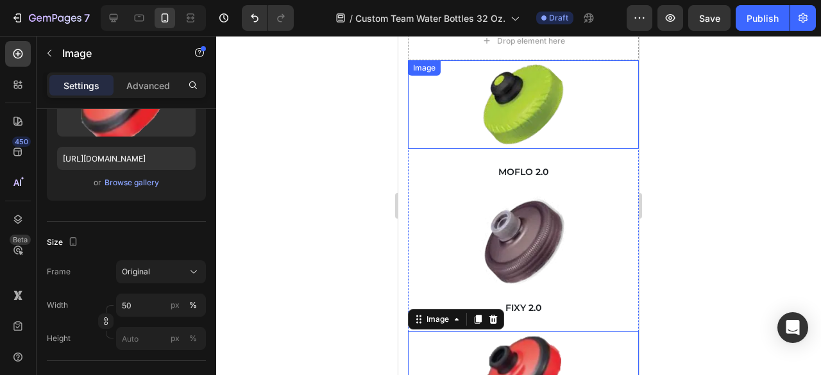
click at [589, 114] on div at bounding box center [523, 104] width 231 height 89
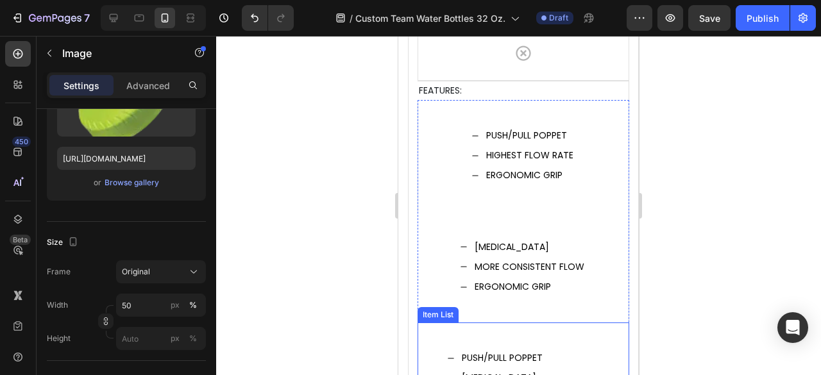
scroll to position [6350, 0]
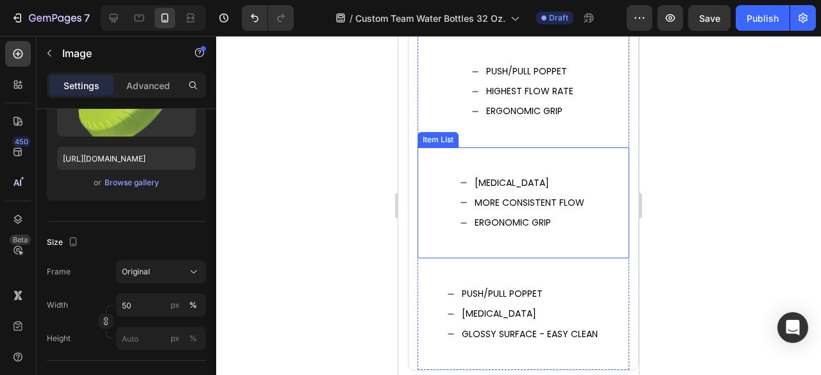
click at [573, 149] on div "HEART VALVE MORE CONSISTENT FLOW ERGONOMIC GRIP" at bounding box center [524, 204] width 212 height 112
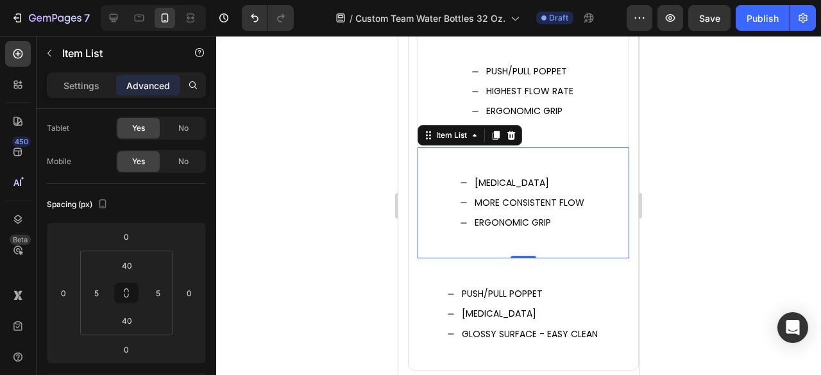
scroll to position [6286, 0]
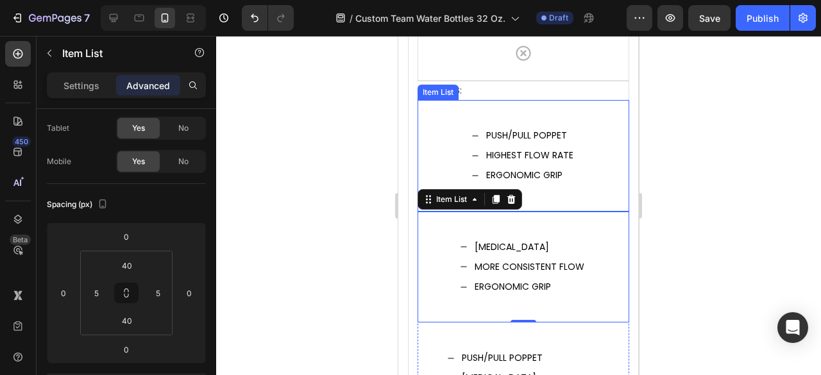
click at [578, 104] on div "PUSH/PULL POPPET HIGHEST FLOW RATE ERGONOMIC GRIP" at bounding box center [524, 156] width 212 height 112
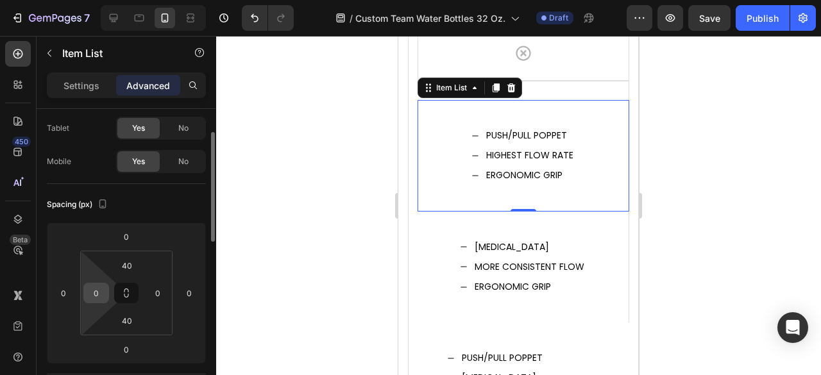
click at [96, 294] on input "0" at bounding box center [96, 292] width 19 height 19
click at [99, 289] on input "0" at bounding box center [96, 292] width 19 height 19
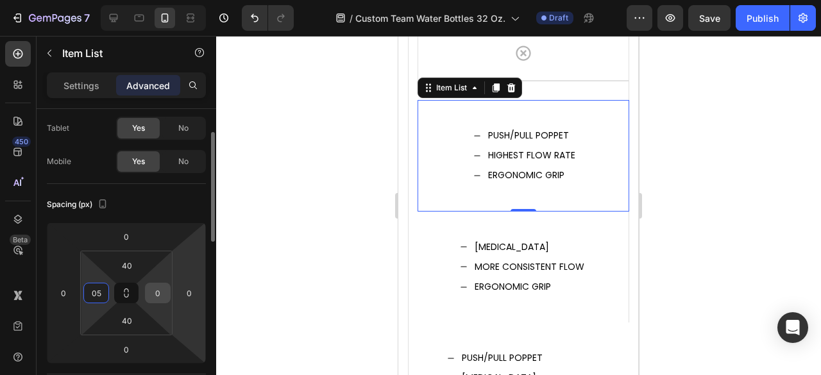
type input "5"
click at [167, 292] on input "0" at bounding box center [157, 292] width 19 height 19
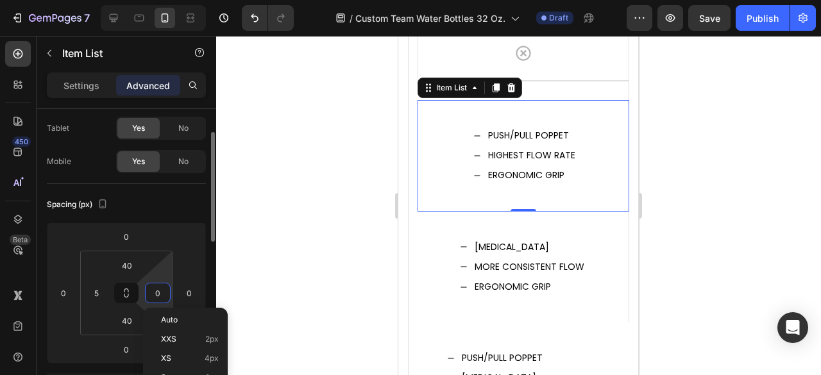
click at [160, 292] on input "0" at bounding box center [157, 292] width 19 height 19
click at [163, 292] on input "0" at bounding box center [157, 292] width 19 height 19
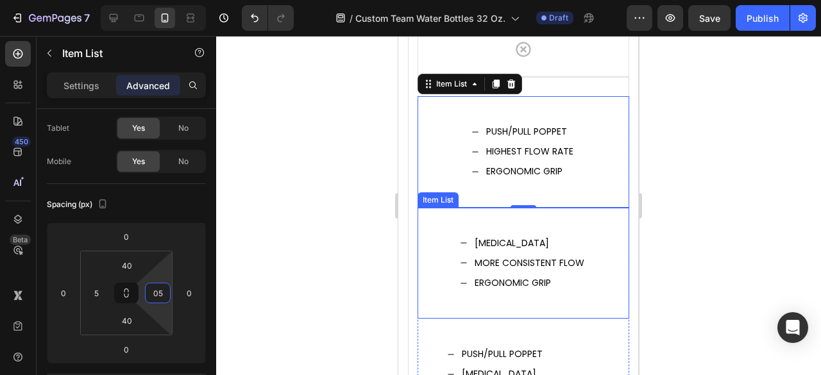
scroll to position [6350, 0]
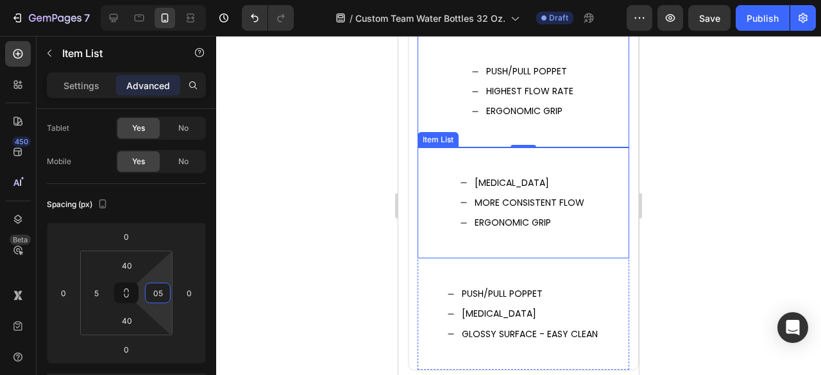
type input "5"
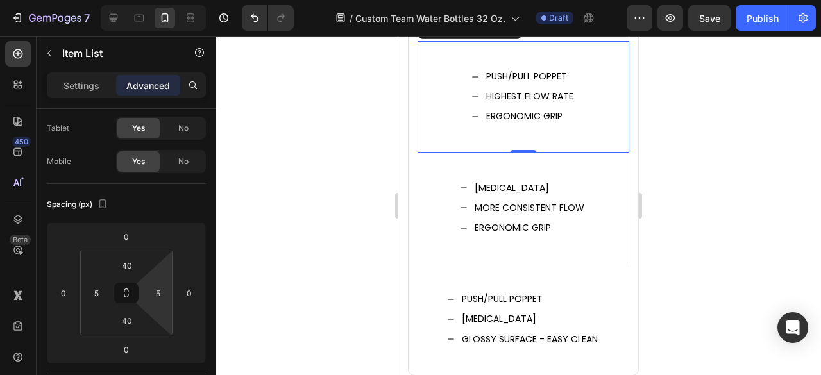
scroll to position [6286, 0]
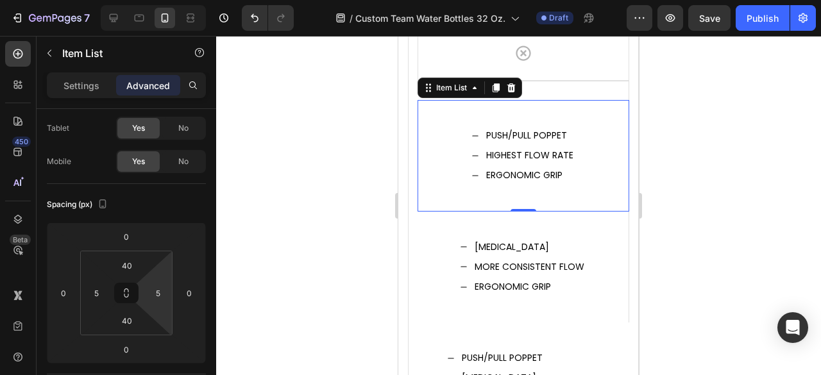
click at [579, 158] on div "PUSH/PULL POPPET HIGHEST FLOW RATE ERGONOMIC GRIP" at bounding box center [523, 156] width 204 height 60
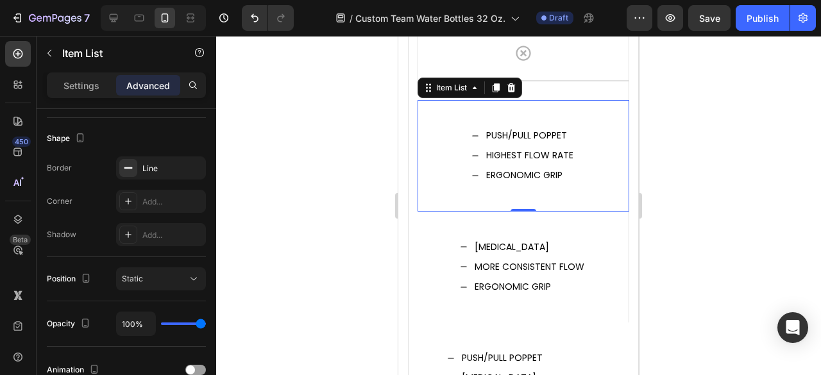
scroll to position [64, 0]
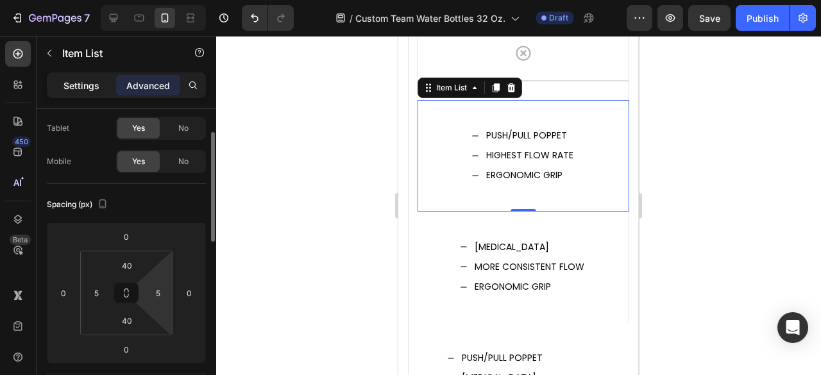
click at [83, 81] on p "Settings" at bounding box center [81, 85] width 36 height 13
type input "8"
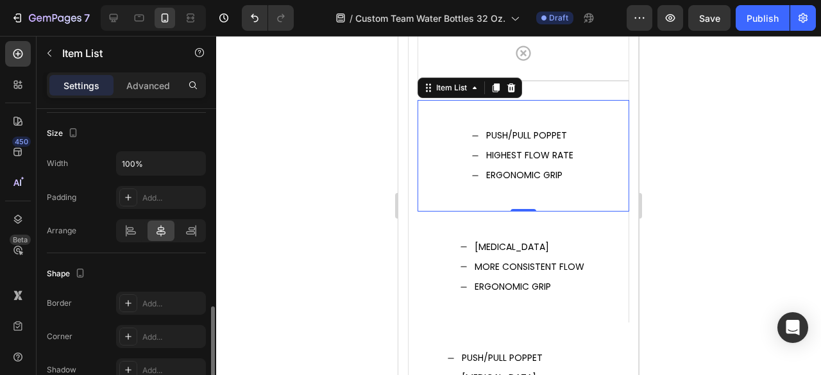
scroll to position [834, 0]
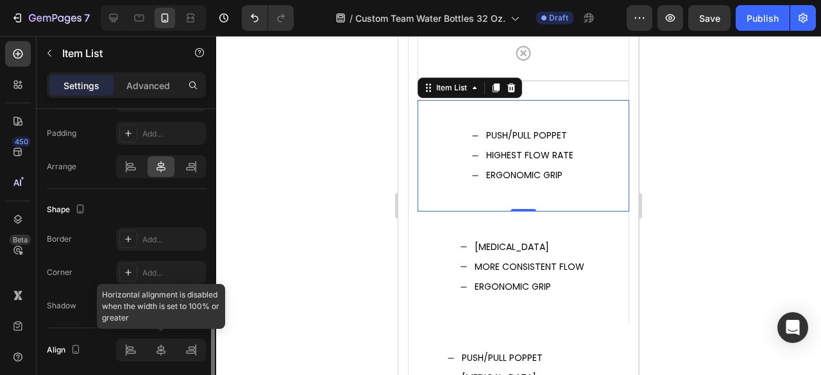
click at [157, 350] on div at bounding box center [161, 350] width 90 height 23
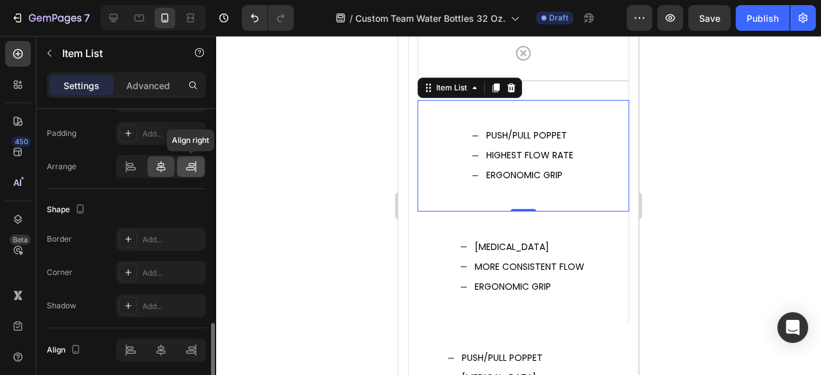
click at [191, 167] on icon at bounding box center [190, 168] width 9 height 3
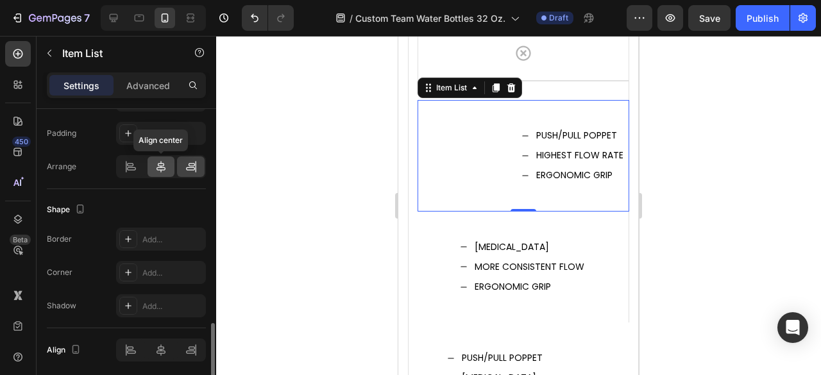
click at [171, 166] on div at bounding box center [162, 167] width 28 height 21
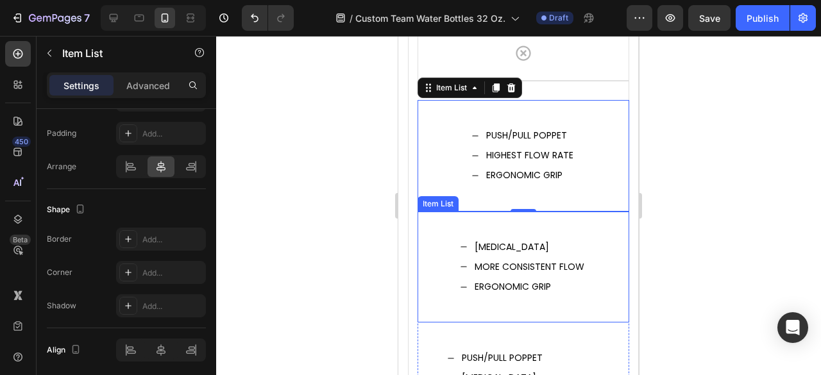
click at [586, 213] on div "HEART VALVE MORE CONSISTENT FLOW ERGONOMIC GRIP" at bounding box center [524, 268] width 212 height 112
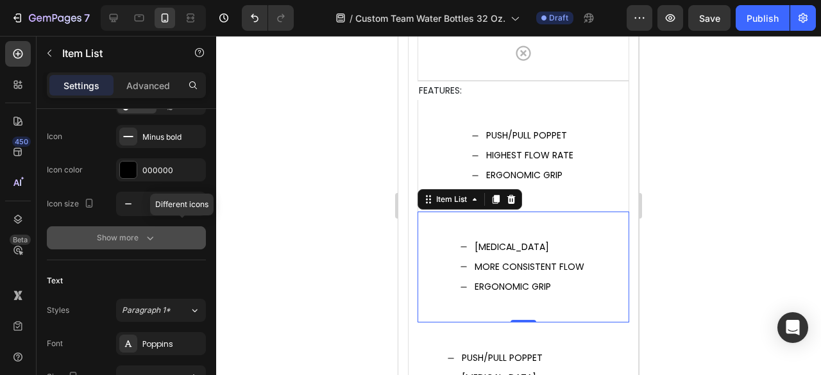
scroll to position [0, 0]
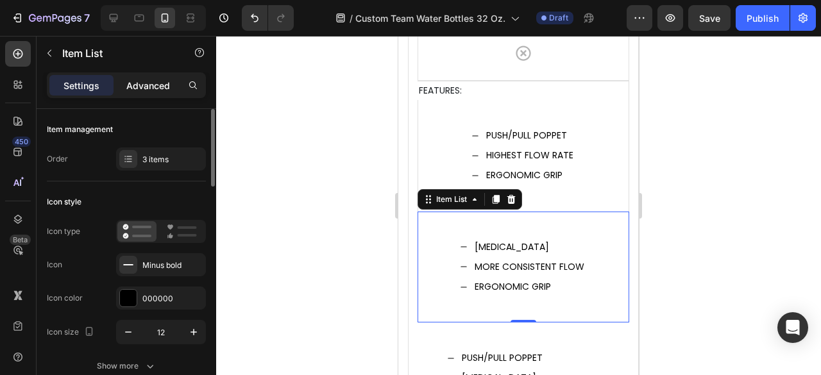
click at [154, 91] on p "Advanced" at bounding box center [148, 85] width 44 height 13
type input "100%"
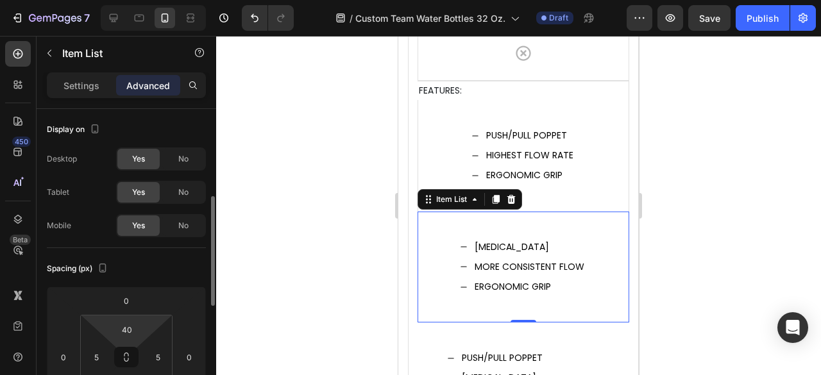
scroll to position [128, 0]
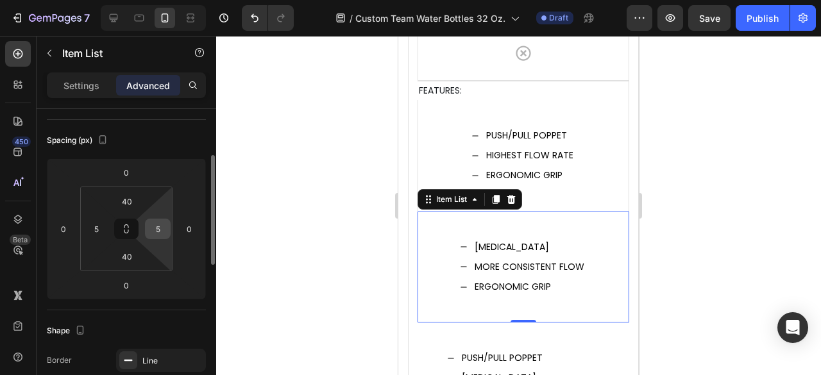
click at [164, 232] on input "5" at bounding box center [157, 228] width 19 height 19
type input "0"
click at [94, 224] on input "5" at bounding box center [96, 228] width 19 height 19
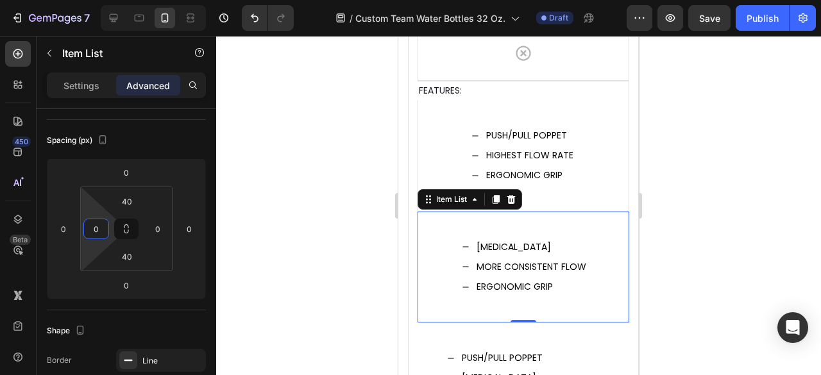
click at [167, 146] on div "Spacing (px)" at bounding box center [126, 140] width 159 height 21
click at [100, 225] on input "0" at bounding box center [96, 228] width 19 height 19
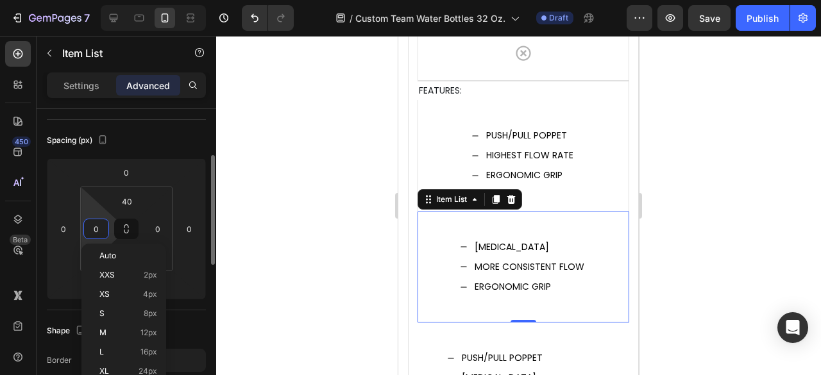
click at [87, 226] on input "0" at bounding box center [96, 228] width 19 height 19
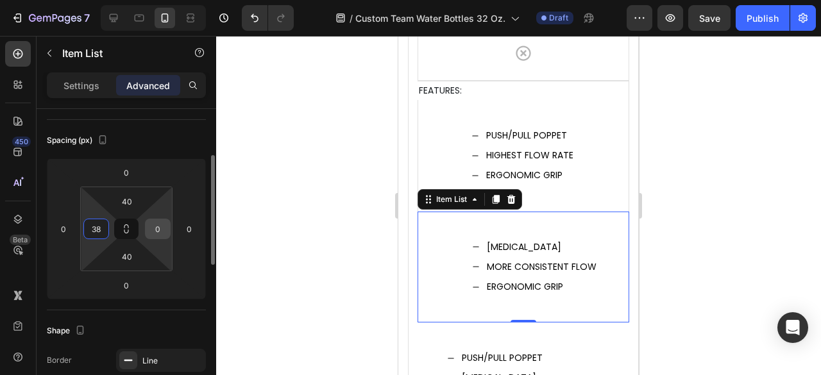
type input "38"
click at [162, 235] on input "0" at bounding box center [157, 228] width 19 height 19
click at [157, 232] on input "0" at bounding box center [157, 228] width 19 height 19
type input "20"
click at [101, 227] on input "38" at bounding box center [96, 228] width 19 height 19
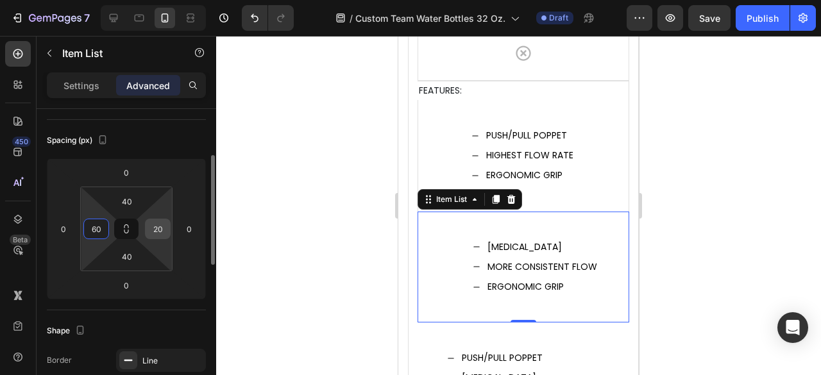
type input "60"
click at [158, 224] on input "20" at bounding box center [157, 228] width 19 height 19
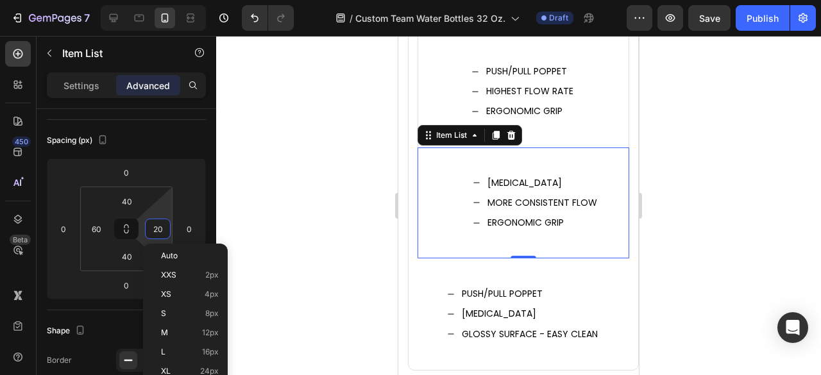
scroll to position [6286, 0]
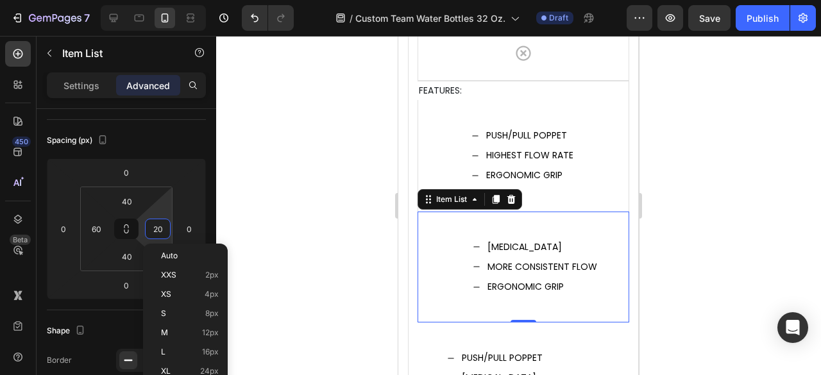
click at [453, 226] on div "HEART VALVE MORE CONSISTENT FLOW ERGONOMIC GRIP" at bounding box center [524, 268] width 212 height 112
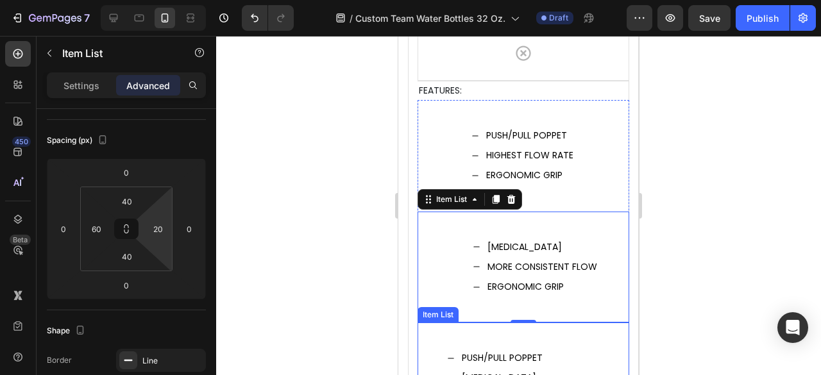
click at [492, 350] on p "PUSH/PULL POPPET" at bounding box center [530, 358] width 136 height 16
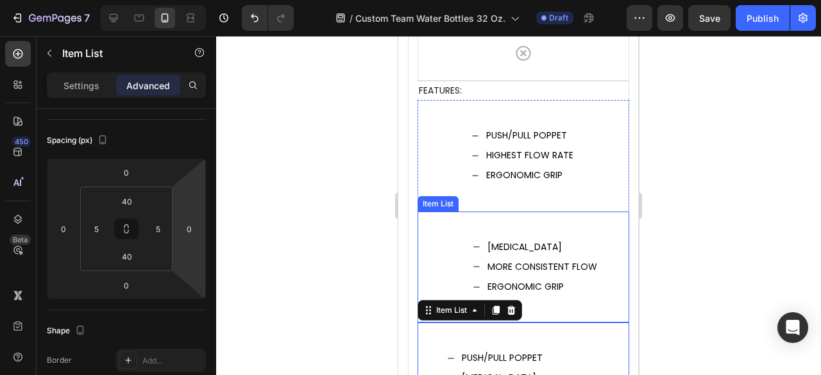
drag, startPoint x: 582, startPoint y: 215, endPoint x: 432, endPoint y: 242, distance: 153.2
click at [582, 214] on div "HEART VALVE MORE CONSISTENT FLOW ERGONOMIC GRIP" at bounding box center [524, 268] width 212 height 112
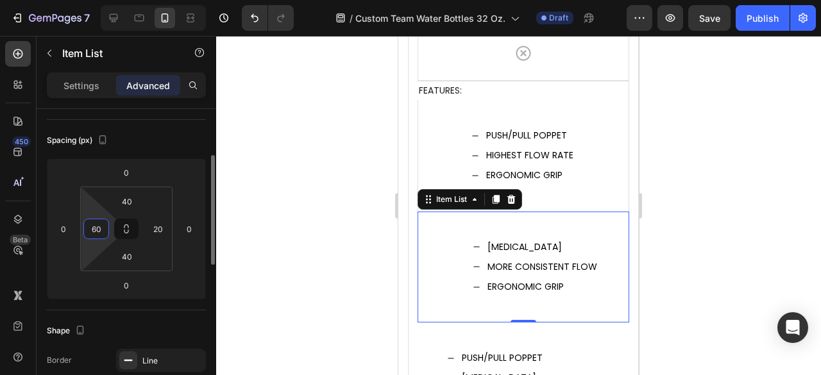
click at [97, 225] on input "60" at bounding box center [96, 228] width 19 height 19
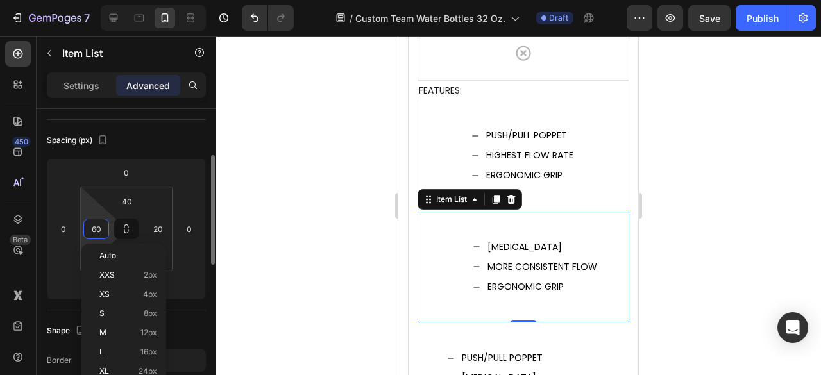
click at [96, 227] on input "60" at bounding box center [96, 228] width 19 height 19
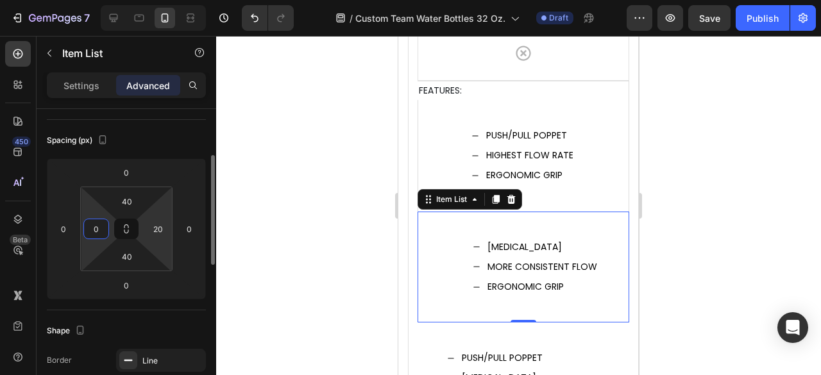
type input "50"
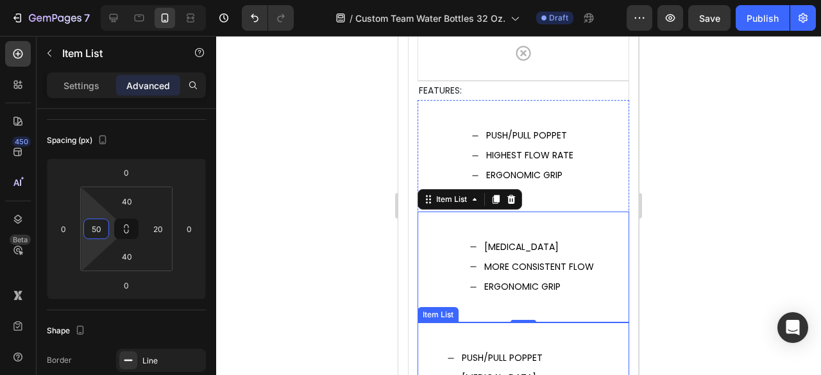
click at [570, 330] on div "PUSH/PULL POPPET HEART VALVE GLOSSY SURFACE - EASY CLEAN" at bounding box center [524, 379] width 212 height 112
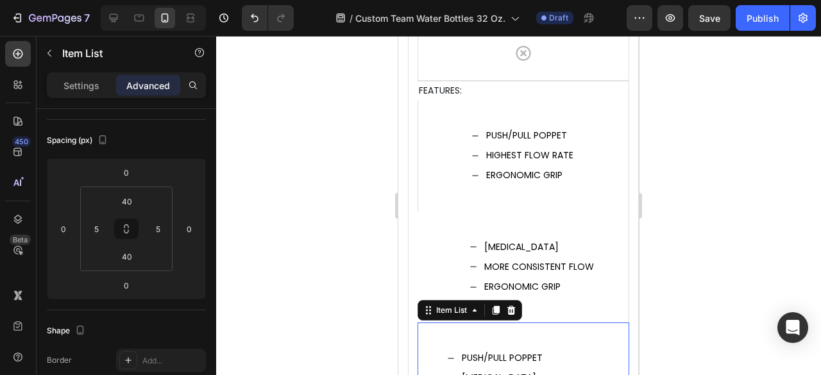
scroll to position [6478, 0]
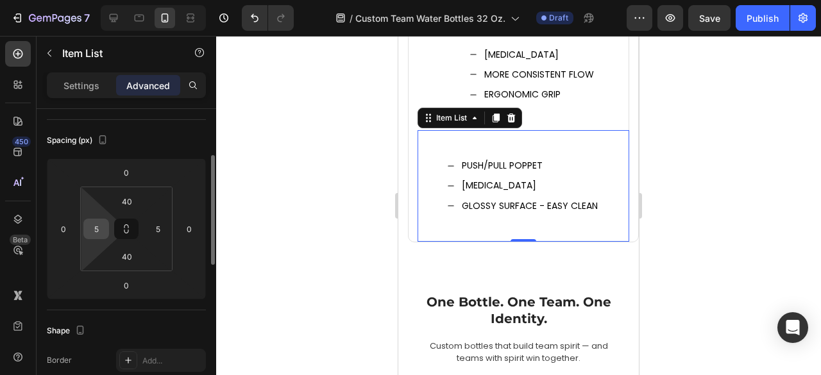
click at [103, 228] on input "5" at bounding box center [96, 228] width 19 height 19
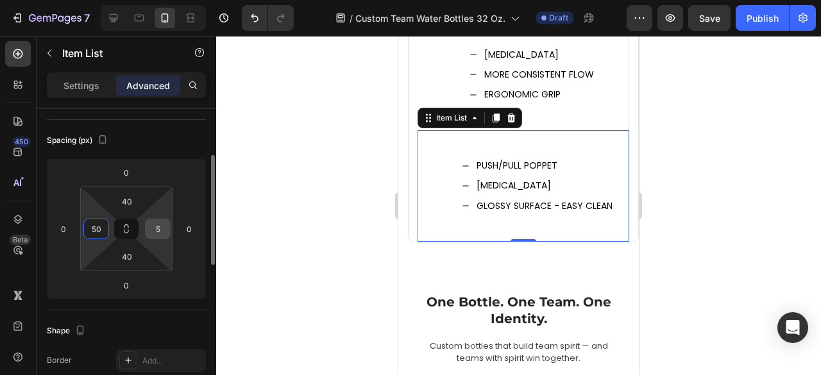
type input "50"
click at [160, 228] on input "5" at bounding box center [157, 228] width 19 height 19
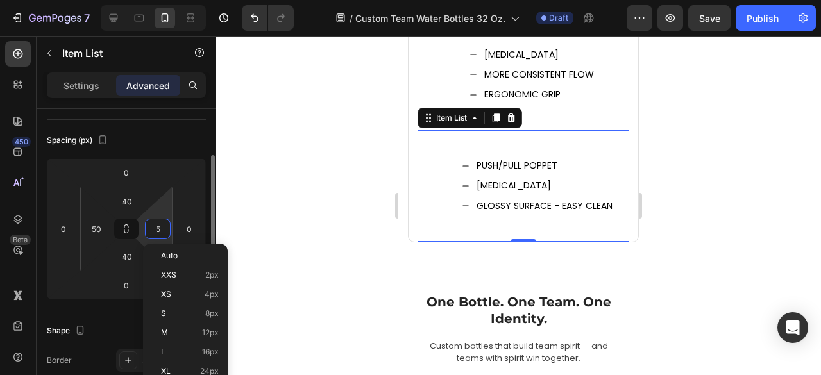
click at [156, 227] on input "5" at bounding box center [157, 228] width 19 height 19
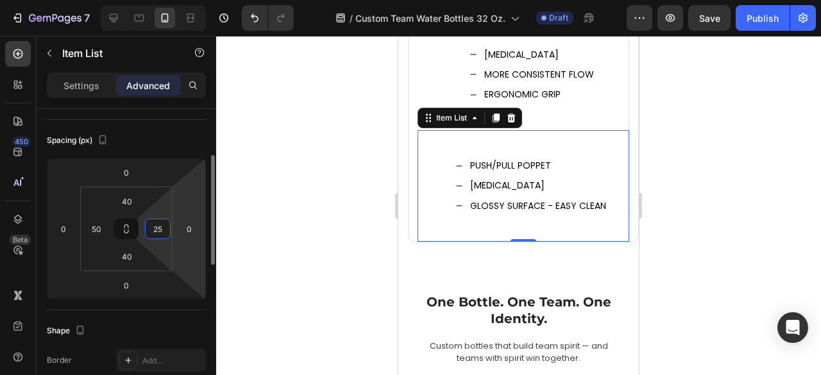
type input "5"
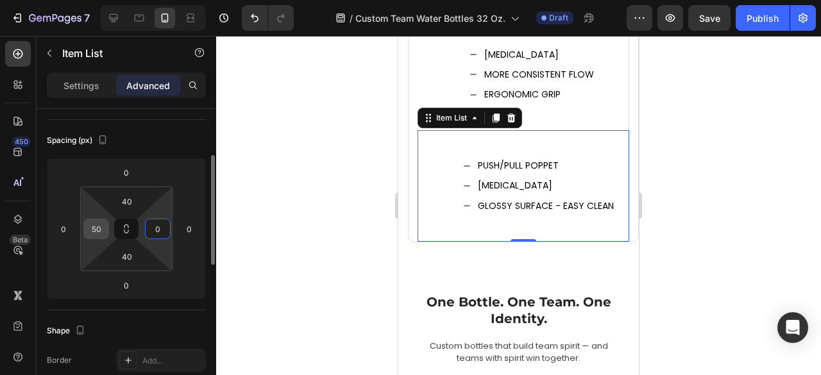
type input "0"
click at [100, 232] on input "50" at bounding box center [96, 228] width 19 height 19
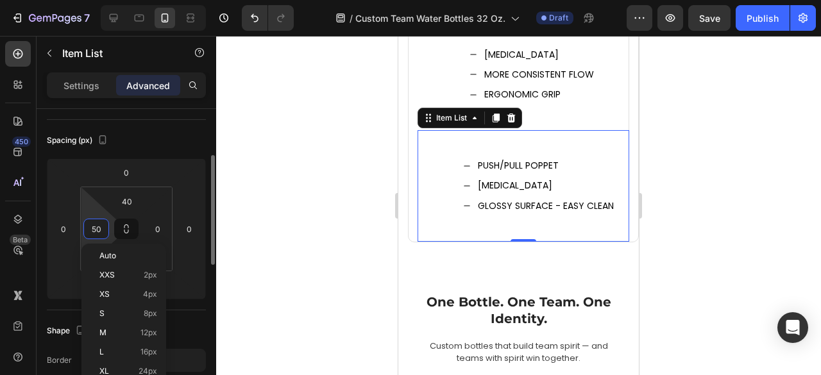
click at [95, 224] on input "50" at bounding box center [96, 228] width 19 height 19
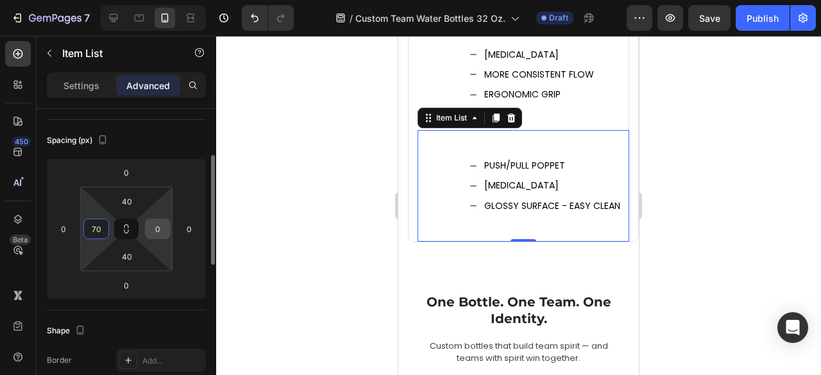
type input "70"
click at [160, 227] on input "0" at bounding box center [157, 228] width 19 height 19
click at [152, 228] on input "0" at bounding box center [157, 228] width 19 height 19
click at [160, 229] on input "0" at bounding box center [157, 228] width 19 height 19
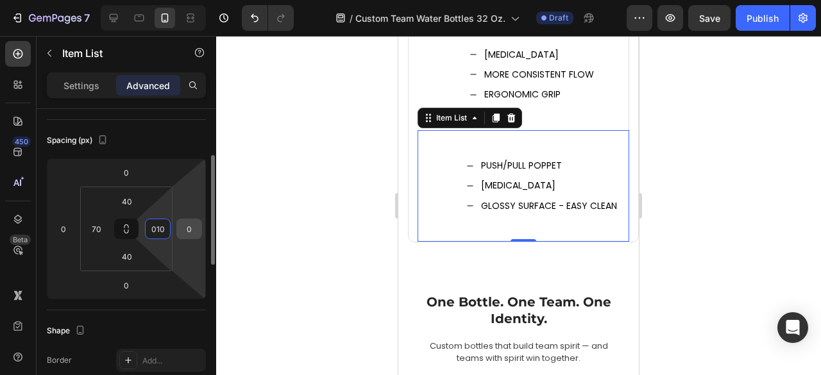
type input "00"
click at [720, 167] on div at bounding box center [518, 205] width 605 height 339
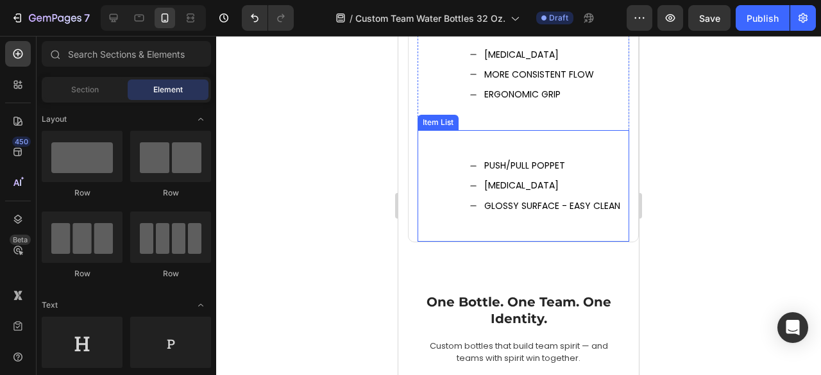
click at [569, 178] on p "HEART VALVE" at bounding box center [552, 186] width 136 height 16
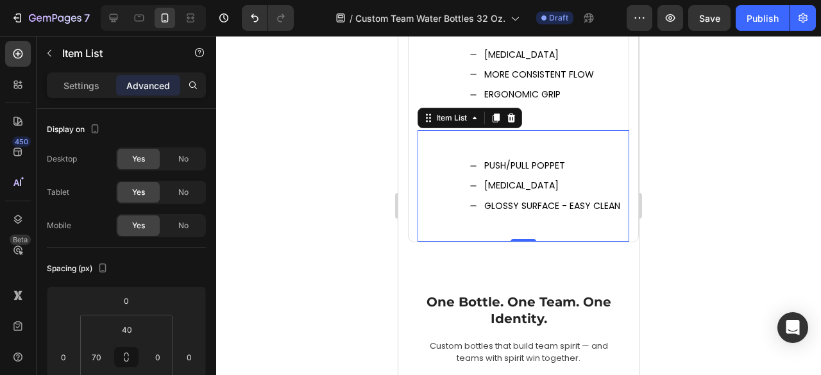
click at [597, 130] on div "PUSH/PULL POPPET HEART VALVE GLOSSY SURFACE - EASY CLEAN" at bounding box center [524, 186] width 212 height 112
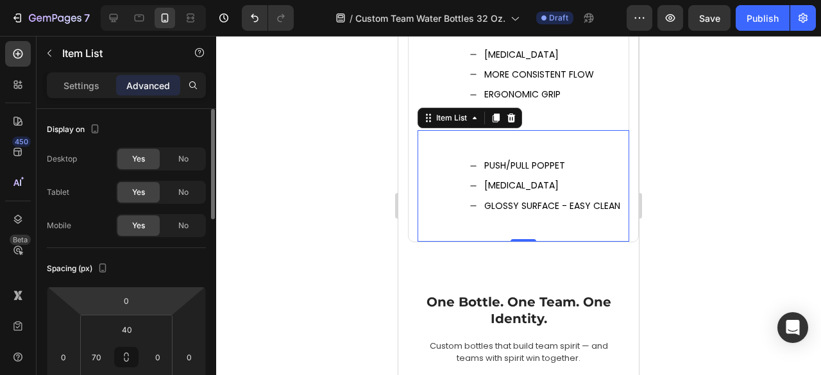
scroll to position [128, 0]
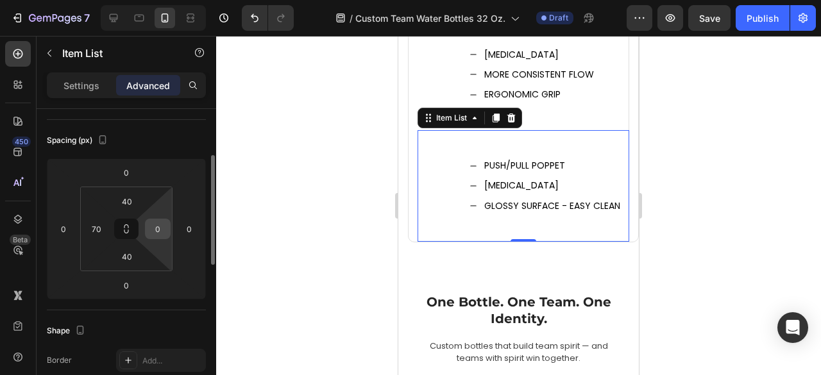
click at [153, 230] on input "0" at bounding box center [157, 228] width 19 height 19
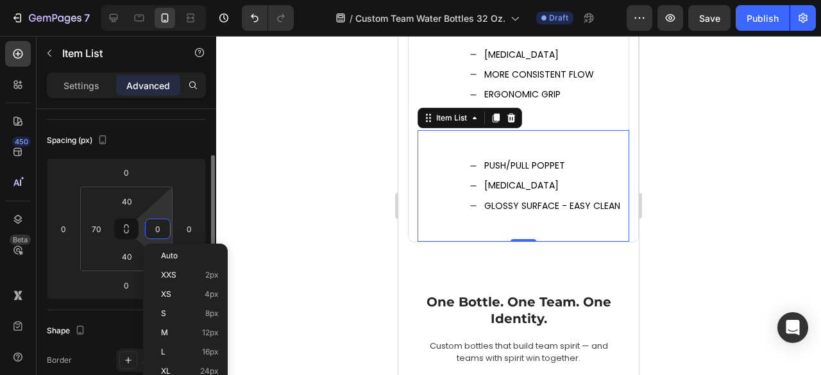
click at [157, 227] on input "0" at bounding box center [157, 228] width 19 height 19
type input "10"
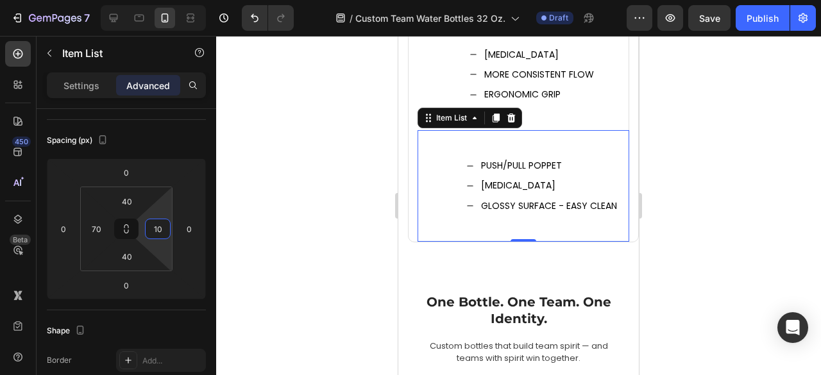
click at [744, 180] on div at bounding box center [518, 205] width 605 height 339
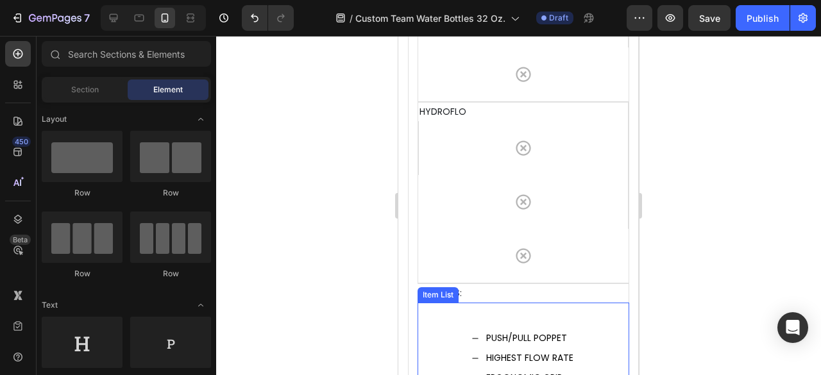
scroll to position [6157, 0]
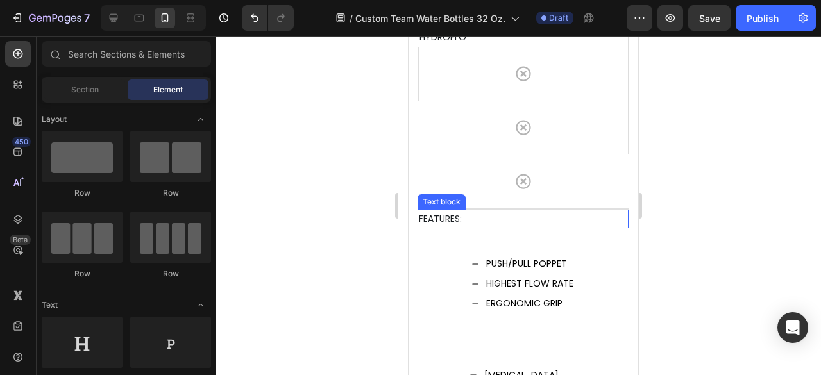
click at [487, 211] on p "FEATURES:" at bounding box center [523, 219] width 208 height 16
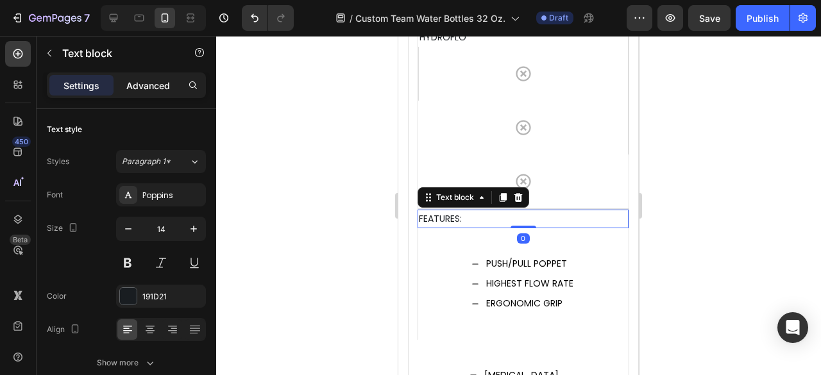
click at [151, 87] on p "Advanced" at bounding box center [148, 85] width 44 height 13
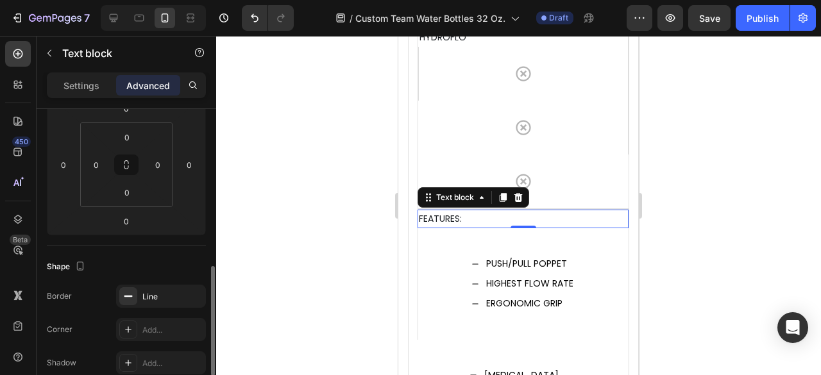
scroll to position [257, 0]
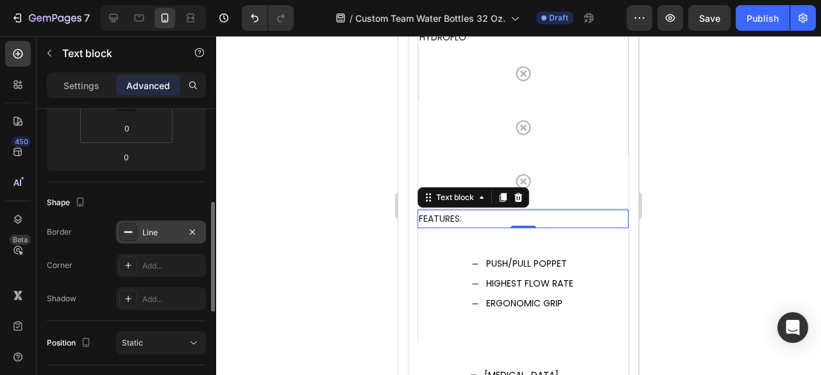
click at [154, 237] on div "Line" at bounding box center [160, 233] width 37 height 12
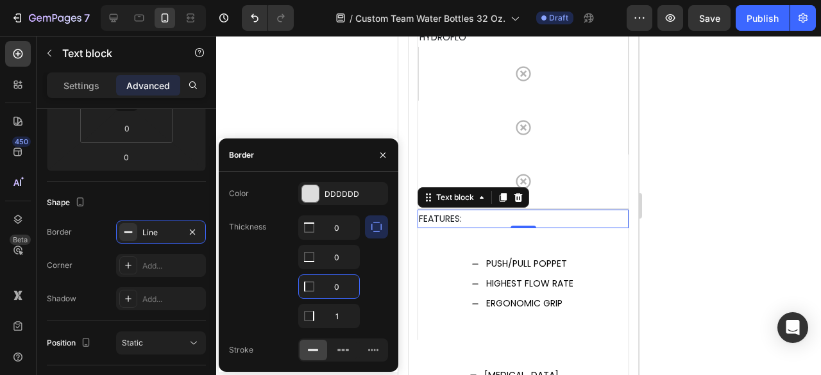
click at [341, 286] on input "0" at bounding box center [329, 286] width 60 height 23
click at [330, 286] on input "0" at bounding box center [329, 286] width 60 height 23
click at [339, 282] on input "0" at bounding box center [329, 286] width 60 height 23
type input "1"
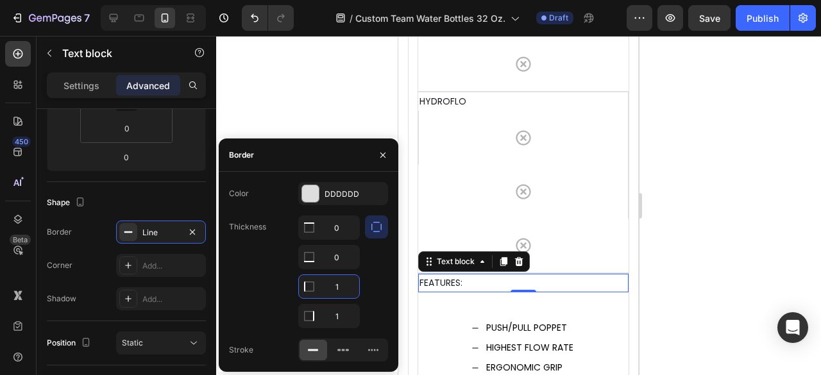
click at [759, 253] on div at bounding box center [518, 205] width 605 height 339
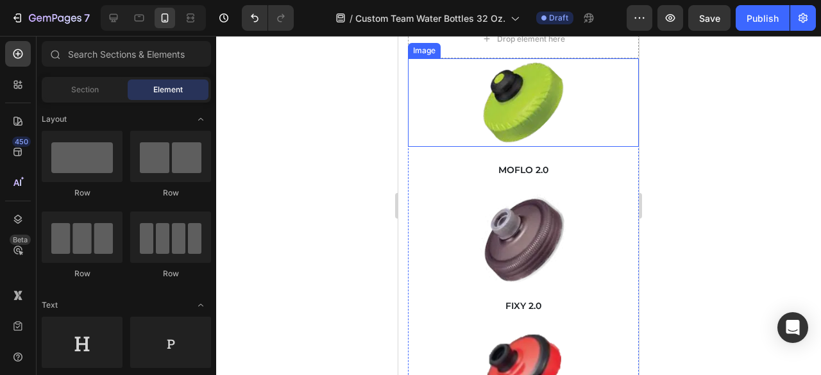
scroll to position [4297, 0]
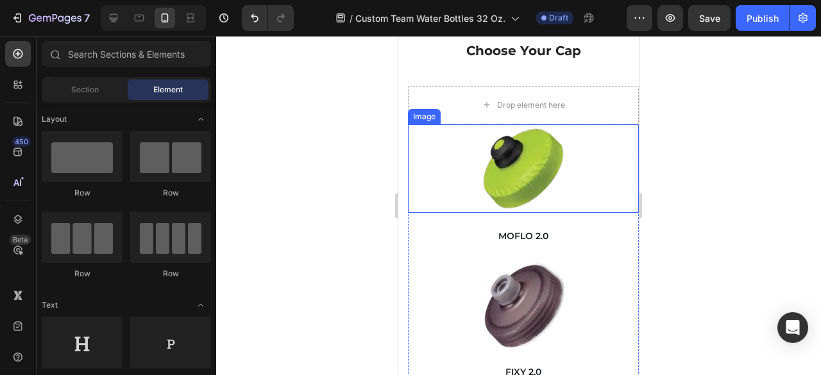
click at [426, 143] on div at bounding box center [523, 168] width 231 height 89
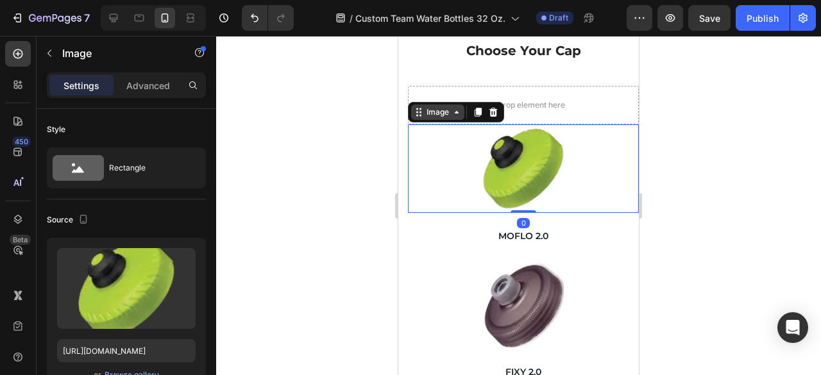
click at [439, 119] on div "Image" at bounding box center [437, 112] width 53 height 15
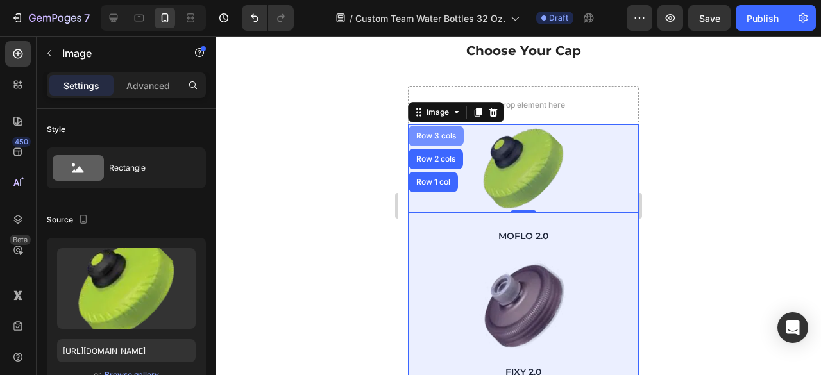
click at [430, 138] on div "Row 3 cols" at bounding box center [436, 136] width 45 height 8
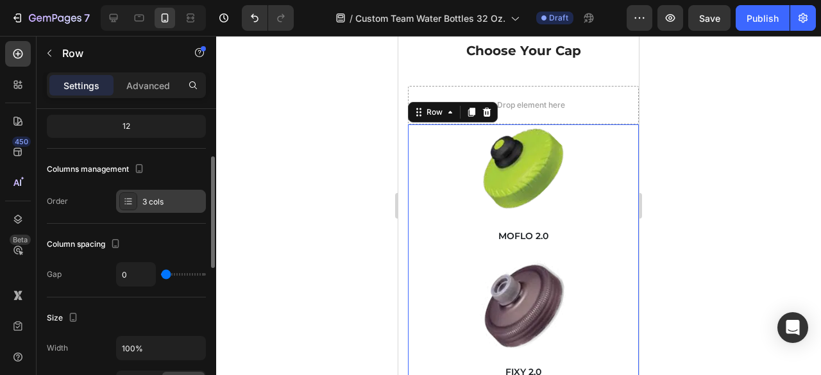
scroll to position [0, 0]
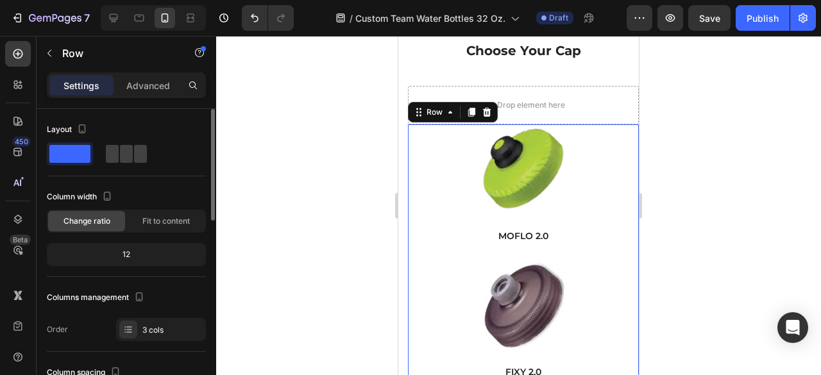
click at [128, 263] on div "12" at bounding box center [126, 254] width 159 height 23
click at [159, 230] on div "Fit to content" at bounding box center [166, 221] width 77 height 21
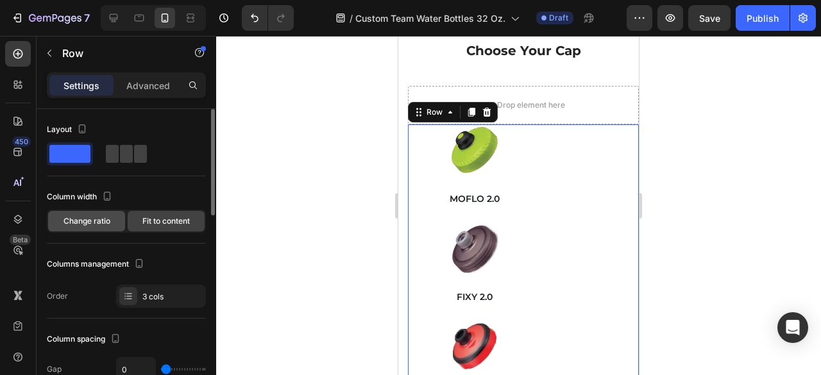
click at [115, 224] on div "Change ratio" at bounding box center [86, 221] width 77 height 21
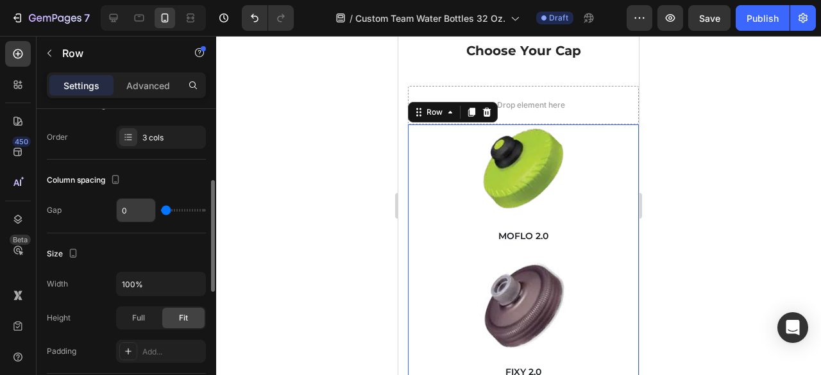
scroll to position [321, 0]
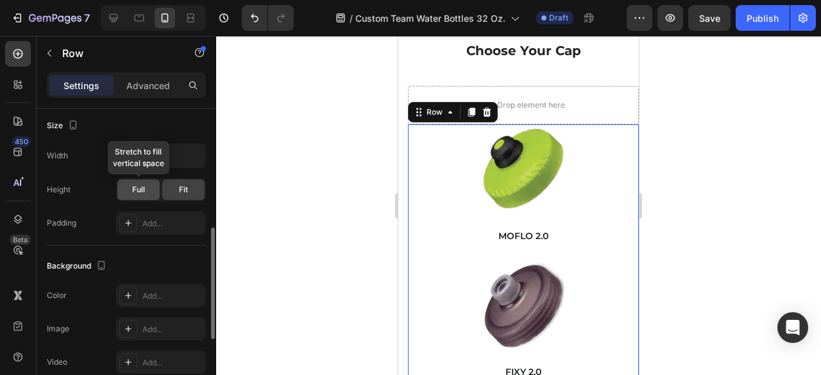
click at [139, 185] on span "Full" at bounding box center [138, 190] width 13 height 12
click at [182, 196] on div "Fit" at bounding box center [183, 190] width 42 height 21
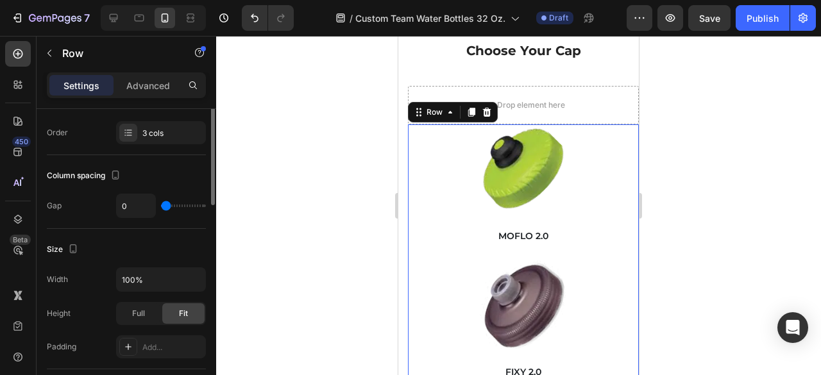
scroll to position [133, 0]
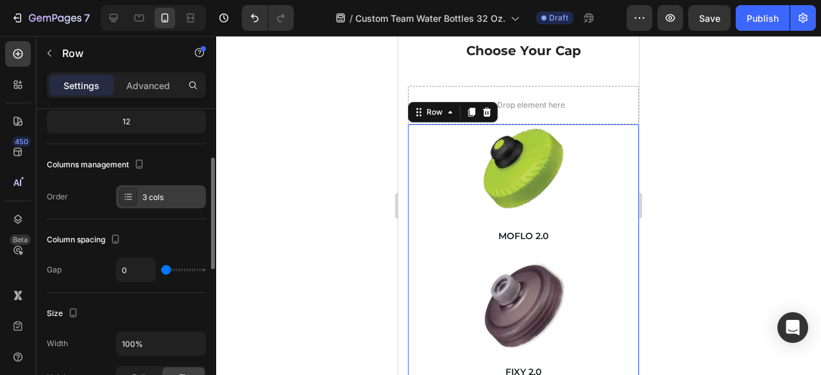
click at [159, 192] on div "3 cols" at bounding box center [172, 198] width 60 height 12
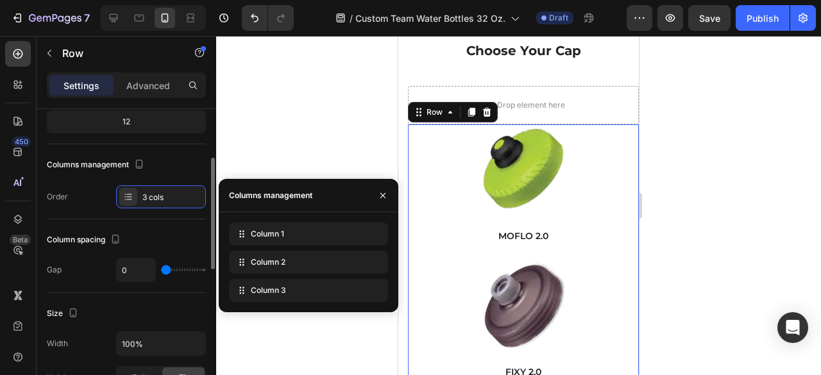
click at [140, 222] on div "Column spacing Gap 0" at bounding box center [126, 256] width 159 height 74
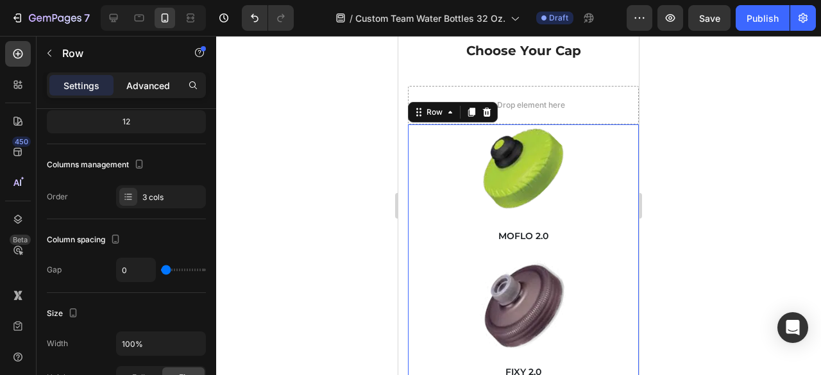
click at [165, 83] on p "Advanced" at bounding box center [148, 85] width 44 height 13
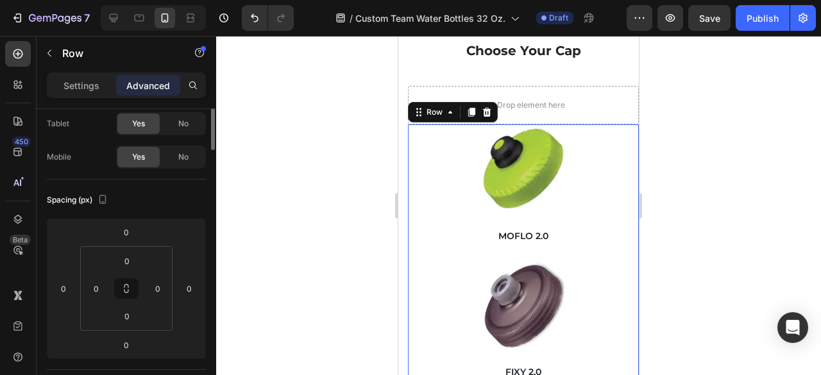
scroll to position [4297, 0]
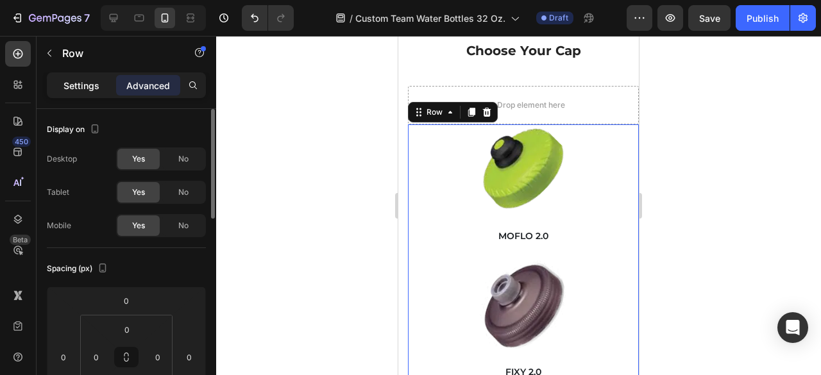
click at [84, 81] on p "Settings" at bounding box center [81, 85] width 36 height 13
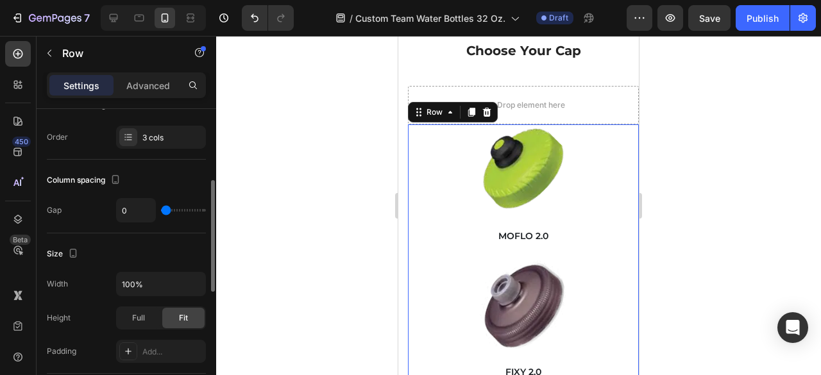
scroll to position [0, 0]
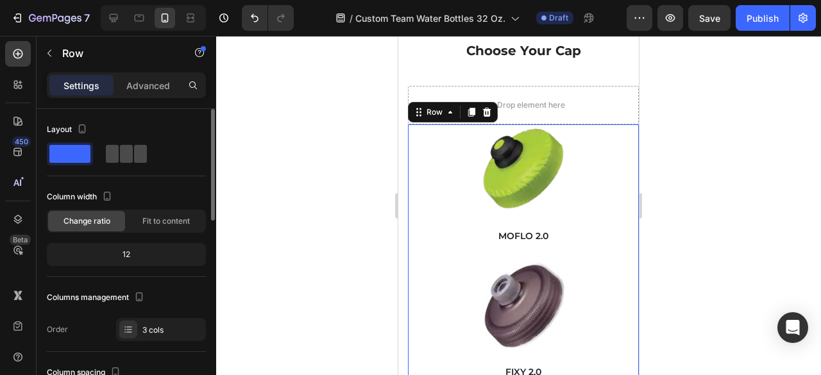
click at [129, 160] on span at bounding box center [126, 154] width 13 height 18
type input "20"
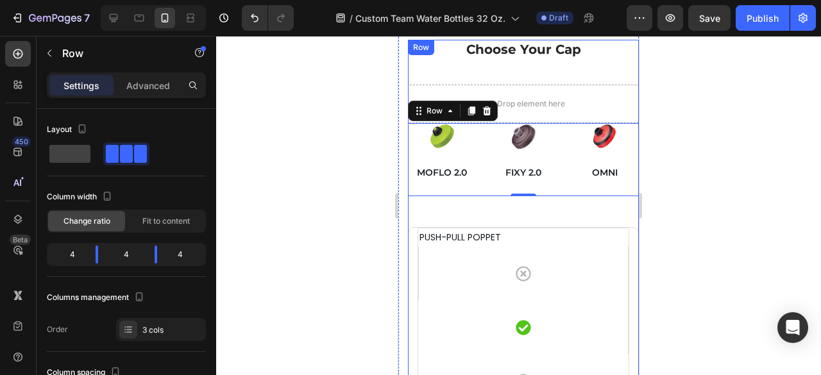
scroll to position [4297, 0]
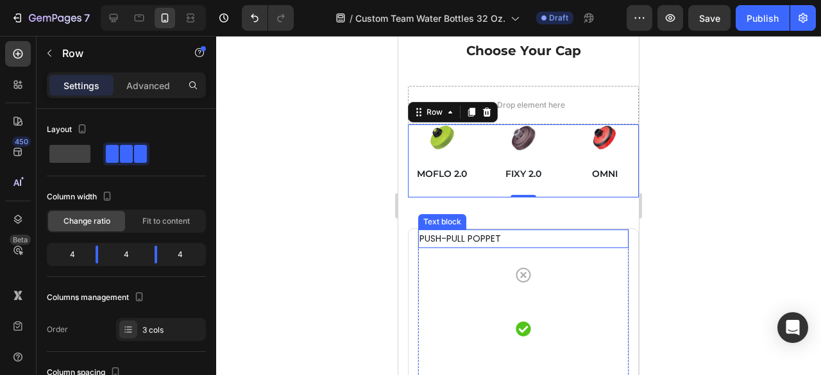
click at [559, 231] on p "PUSH-PULL POPPET" at bounding box center [523, 239] width 208 height 16
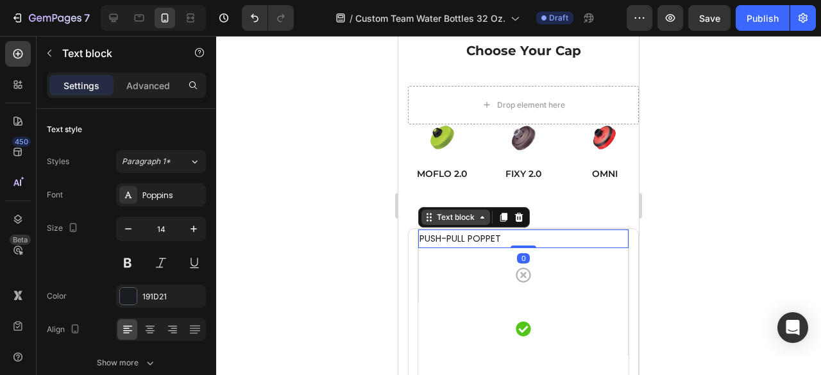
click at [445, 217] on div "Text block" at bounding box center [455, 218] width 43 height 12
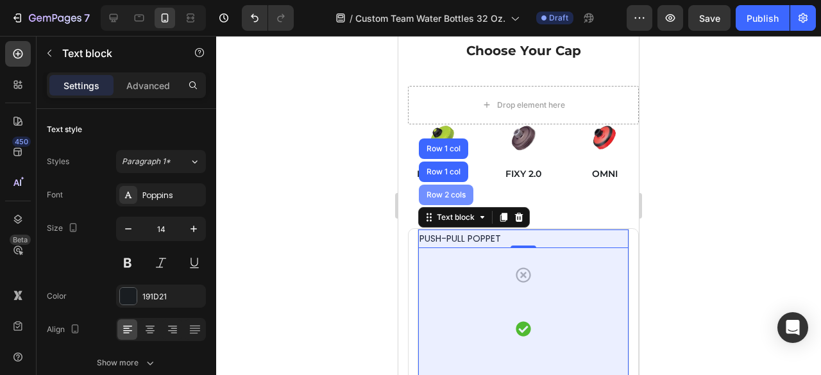
click at [451, 185] on div "Row 2 cols" at bounding box center [446, 195] width 55 height 21
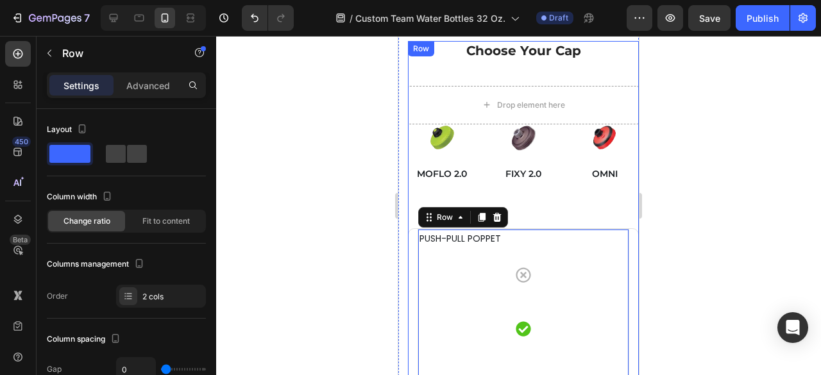
scroll to position [4490, 0]
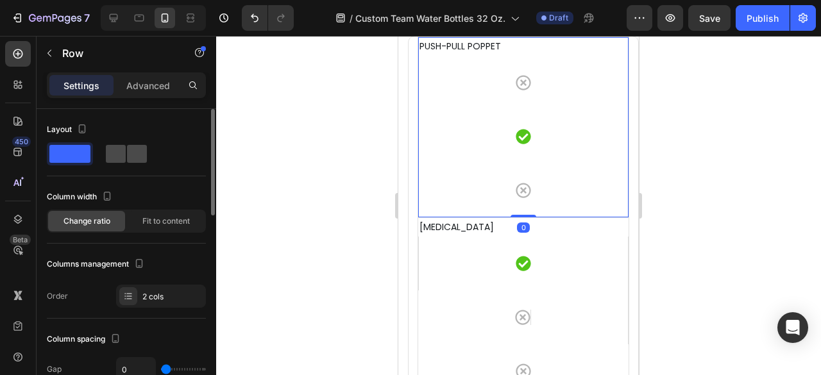
click at [117, 158] on span at bounding box center [116, 154] width 20 height 18
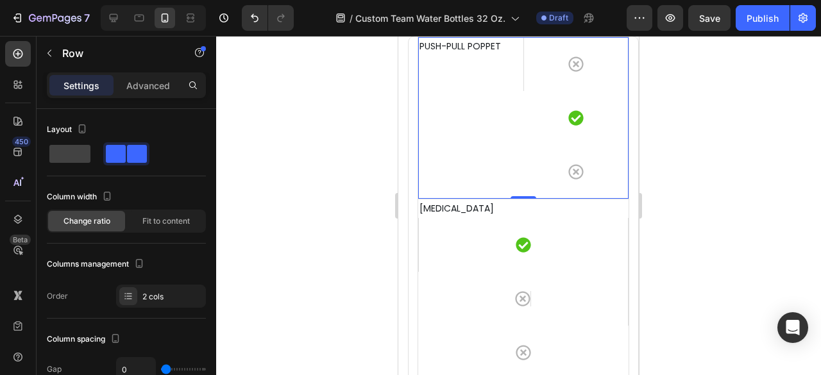
scroll to position [4362, 0]
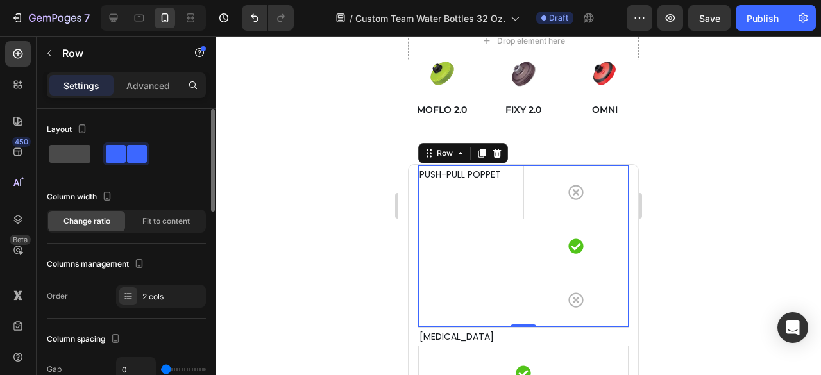
click at [60, 148] on span at bounding box center [69, 154] width 41 height 18
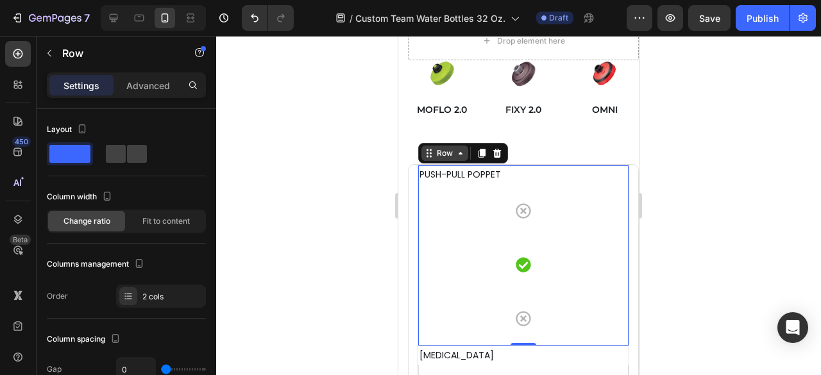
click at [443, 155] on div "Row" at bounding box center [444, 154] width 21 height 12
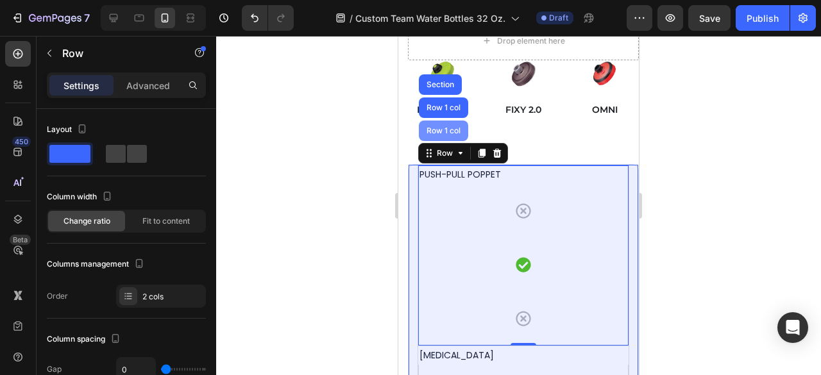
click at [439, 124] on div "Row 1 col" at bounding box center [443, 131] width 49 height 21
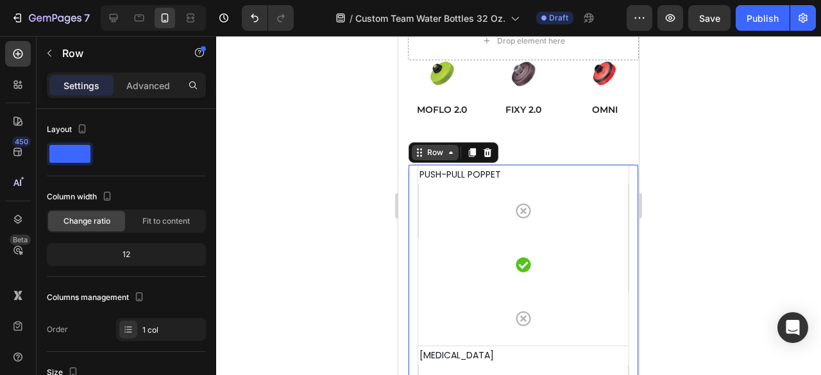
click at [438, 151] on div "Row" at bounding box center [435, 153] width 21 height 12
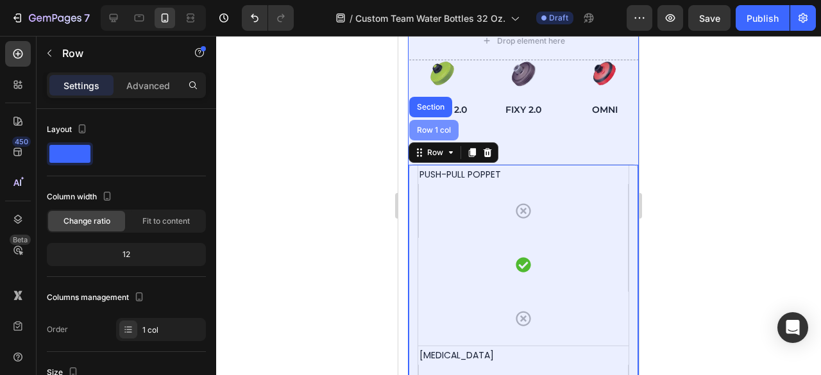
click at [441, 130] on div "Row 1 col" at bounding box center [433, 130] width 39 height 8
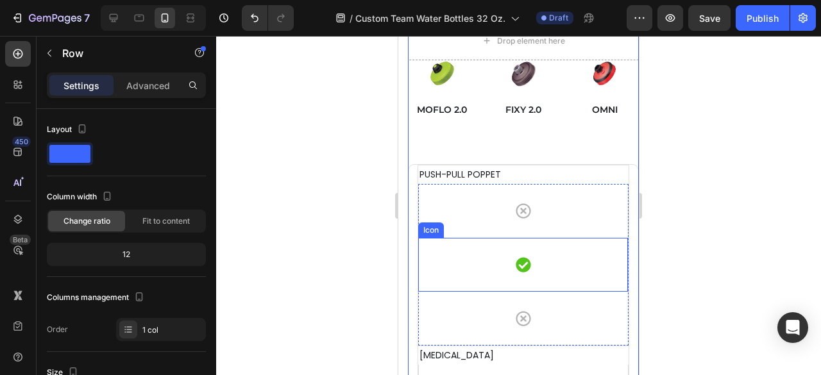
click at [511, 248] on div "Icon" at bounding box center [523, 265] width 210 height 54
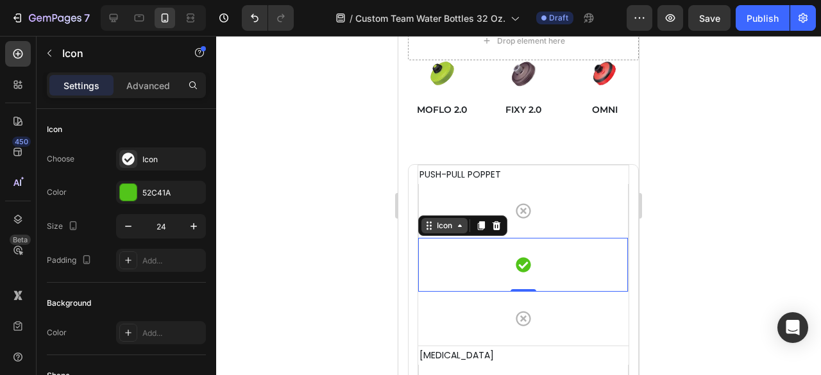
click at [435, 218] on div "Icon" at bounding box center [444, 225] width 46 height 15
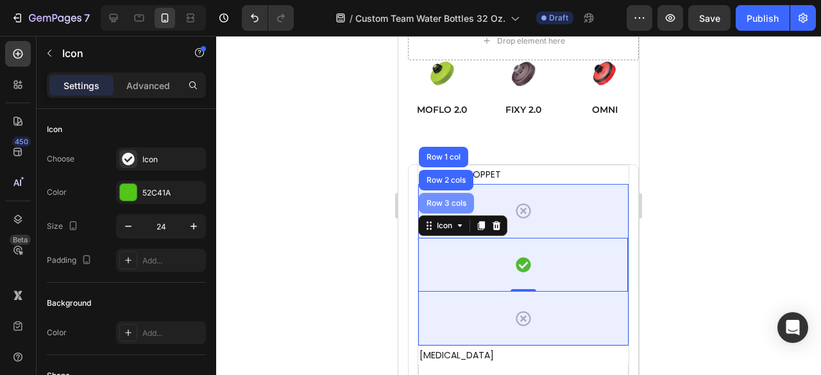
click at [446, 199] on div "Row 3 cols" at bounding box center [446, 203] width 45 height 8
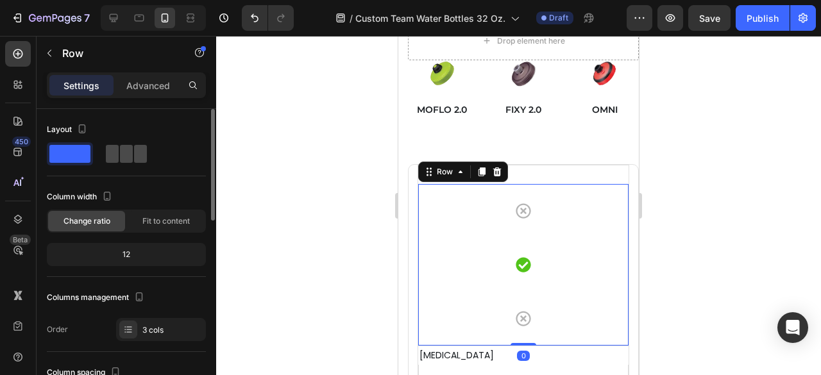
click at [136, 155] on span at bounding box center [140, 154] width 13 height 18
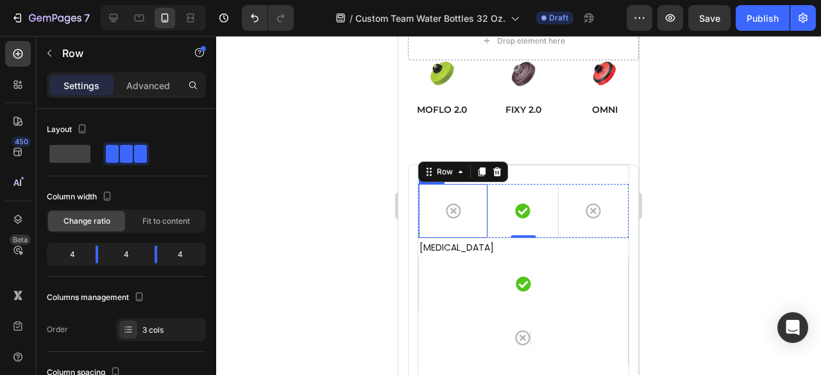
scroll to position [4297, 0]
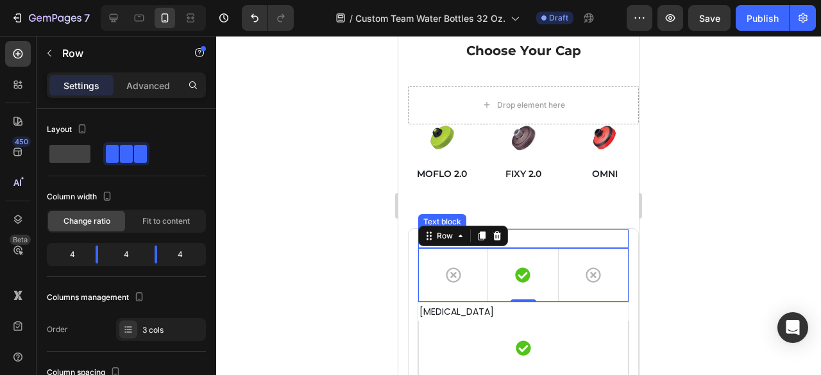
click at [556, 234] on p "PUSH-PULL POPPET" at bounding box center [523, 239] width 208 height 16
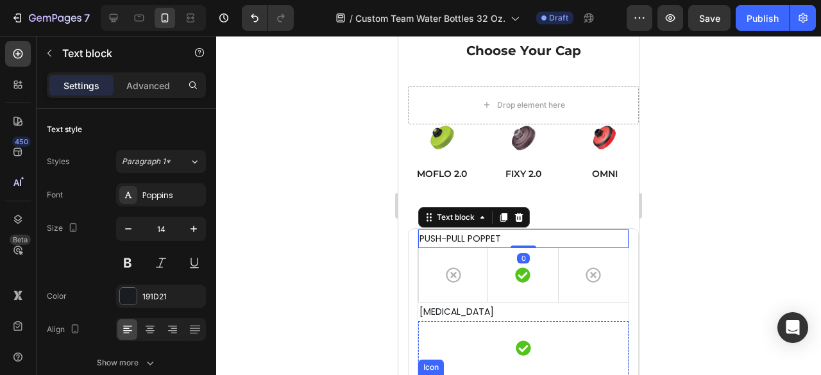
scroll to position [4426, 0]
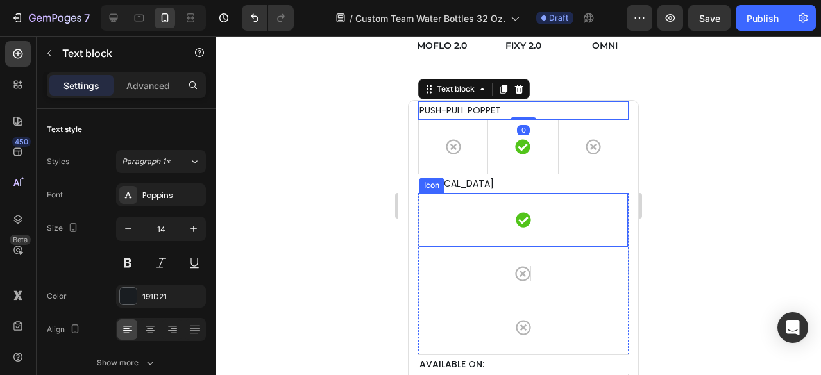
click at [483, 219] on div "Icon" at bounding box center [523, 220] width 210 height 54
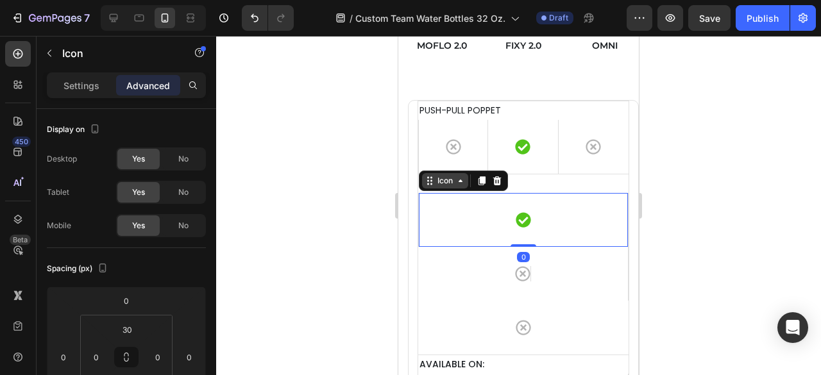
click at [450, 181] on div "Icon" at bounding box center [445, 181] width 21 height 0
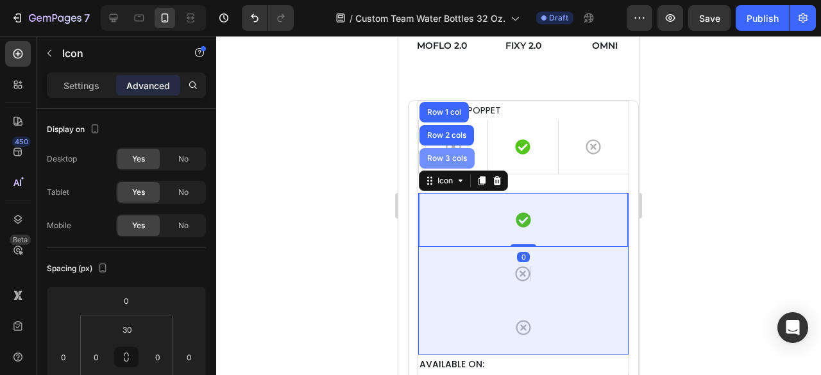
click at [448, 161] on div "Row 3 cols" at bounding box center [446, 158] width 55 height 21
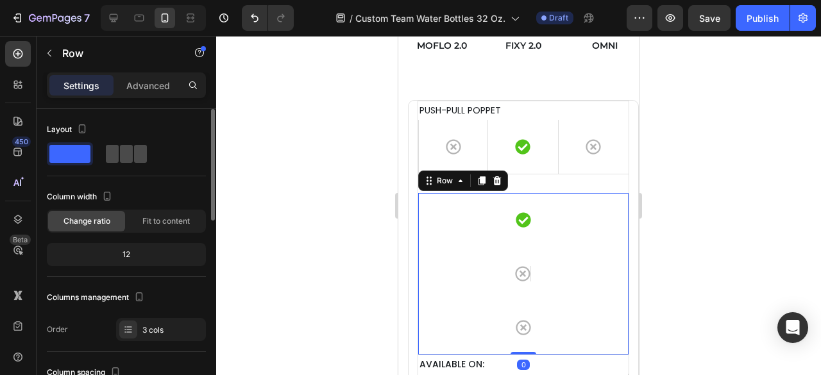
click at [123, 151] on span at bounding box center [126, 154] width 13 height 18
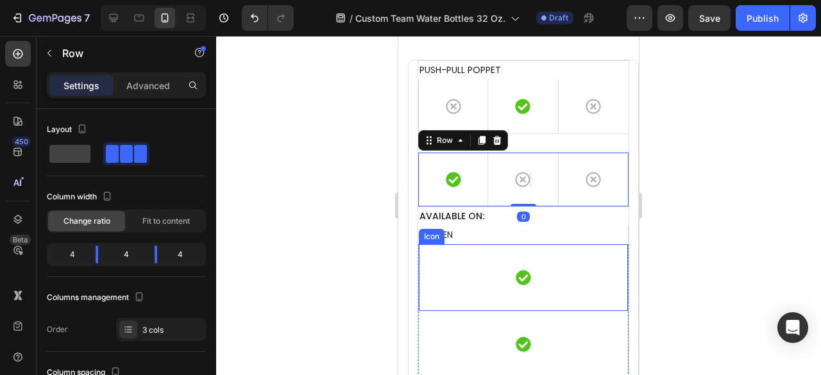
scroll to position [4490, 0]
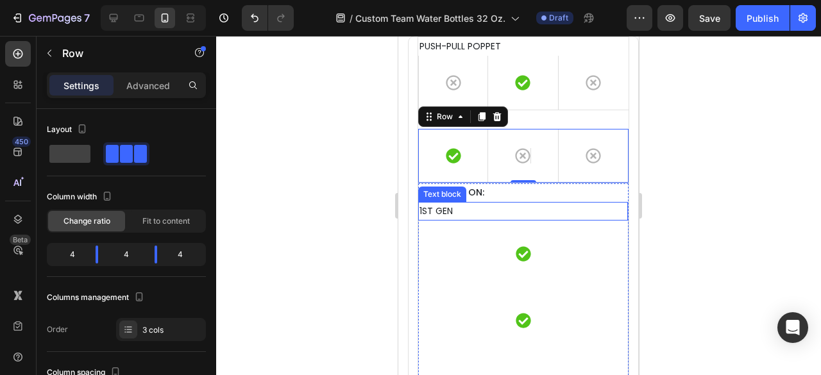
click at [467, 207] on p "1ST GEN" at bounding box center [522, 211] width 207 height 16
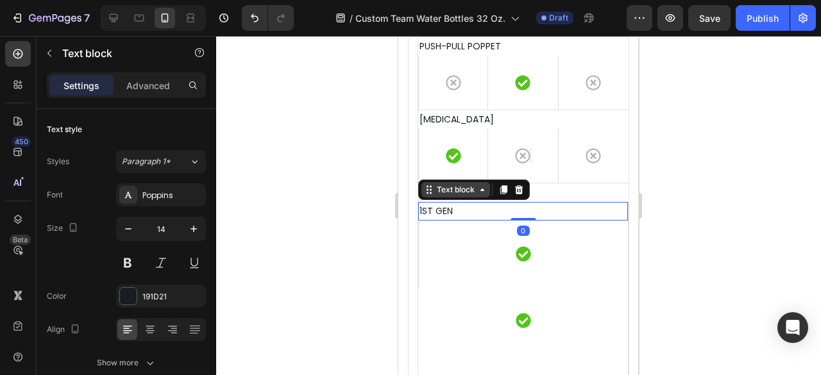
click at [454, 190] on div "Text block" at bounding box center [455, 190] width 43 height 12
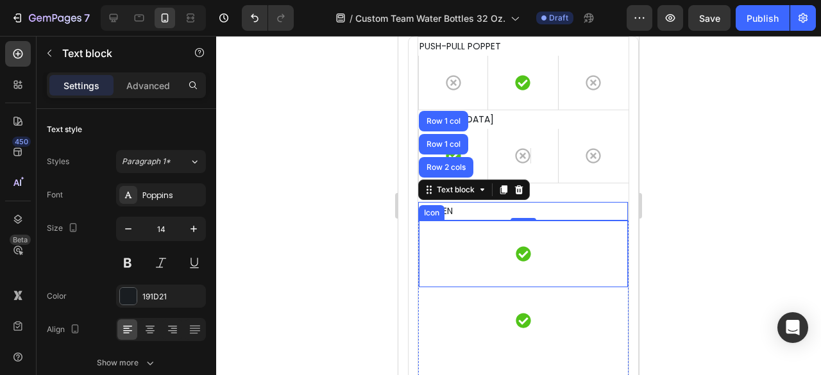
click at [477, 252] on div "Icon" at bounding box center [523, 254] width 210 height 67
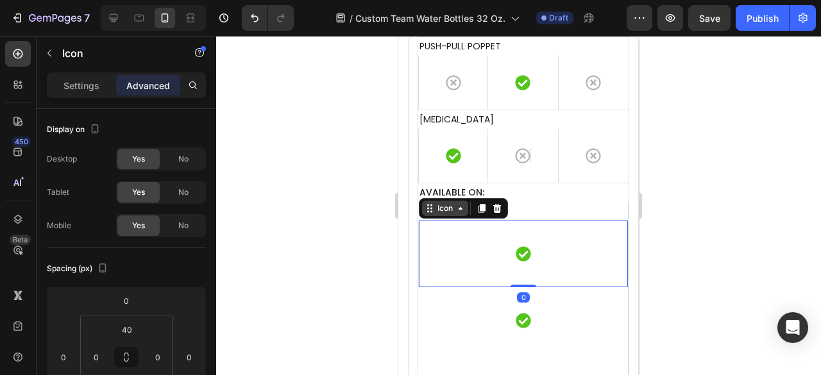
click at [453, 204] on div "Icon" at bounding box center [445, 208] width 46 height 15
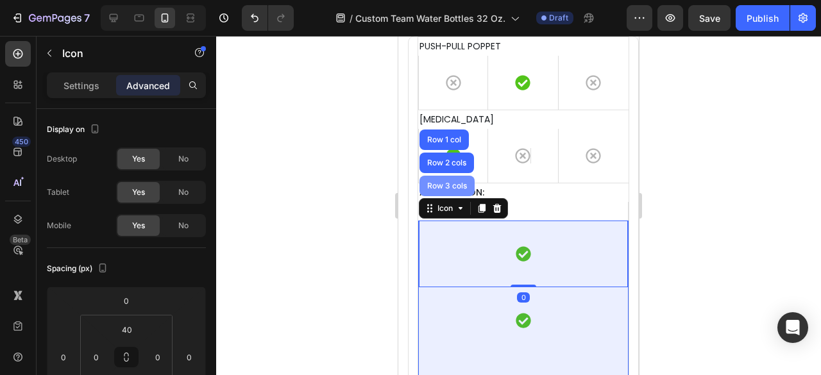
drag, startPoint x: 446, startPoint y: 186, endPoint x: 792, endPoint y: 227, distance: 348.1
click at [446, 186] on div "Row 3 cols" at bounding box center [447, 186] width 45 height 8
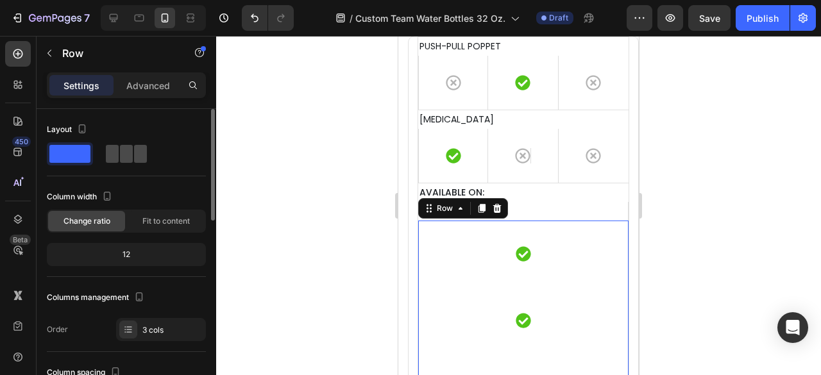
click at [133, 163] on div at bounding box center [126, 153] width 46 height 23
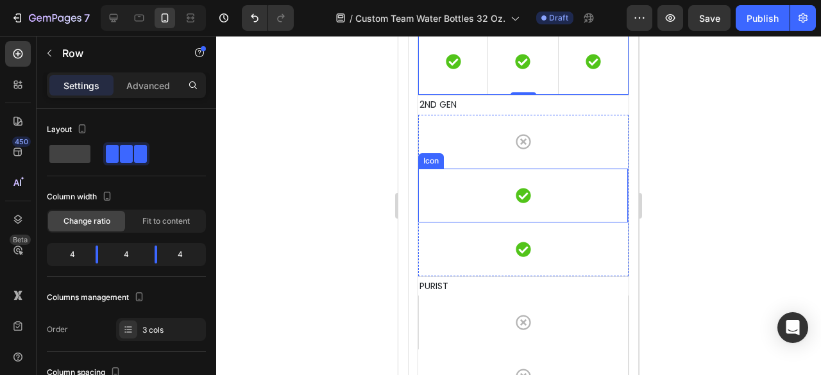
scroll to position [4618, 0]
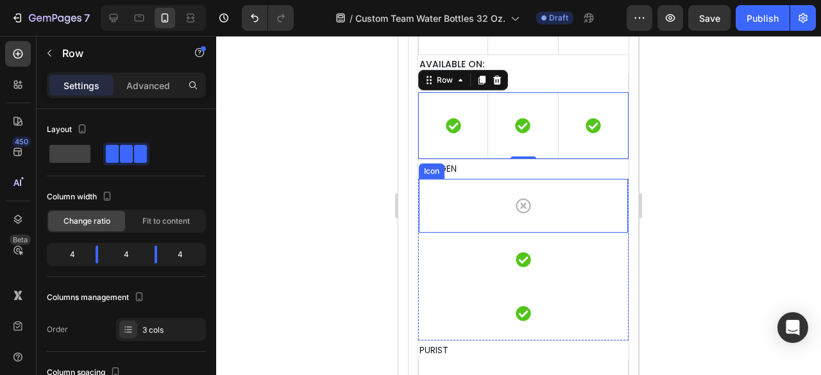
click at [473, 194] on div "Icon" at bounding box center [523, 206] width 210 height 54
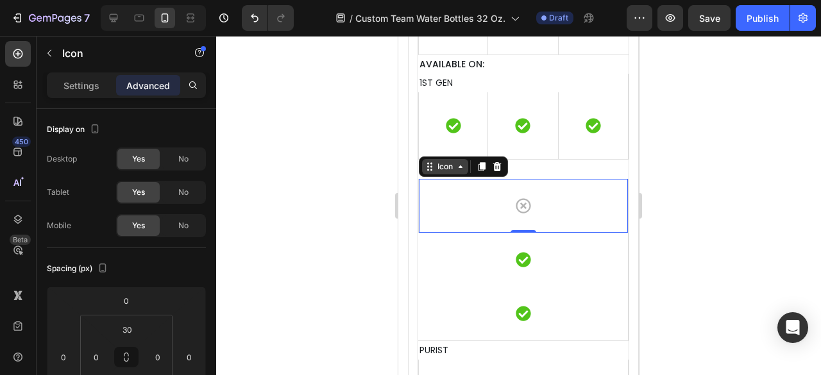
click at [451, 167] on div "Icon" at bounding box center [445, 167] width 21 height 0
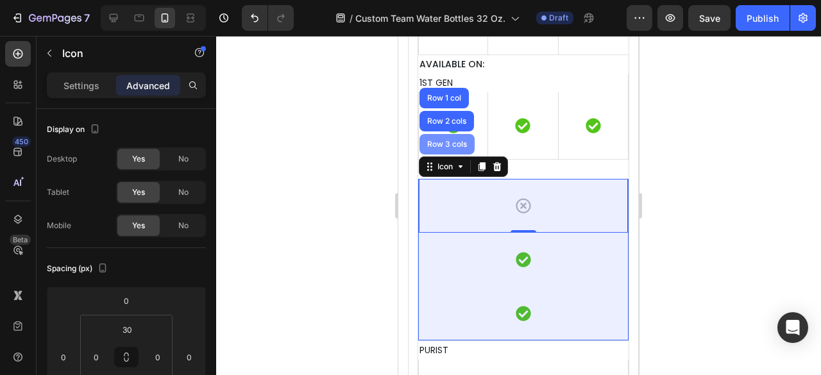
click at [438, 144] on div "Row 3 cols" at bounding box center [447, 144] width 45 height 8
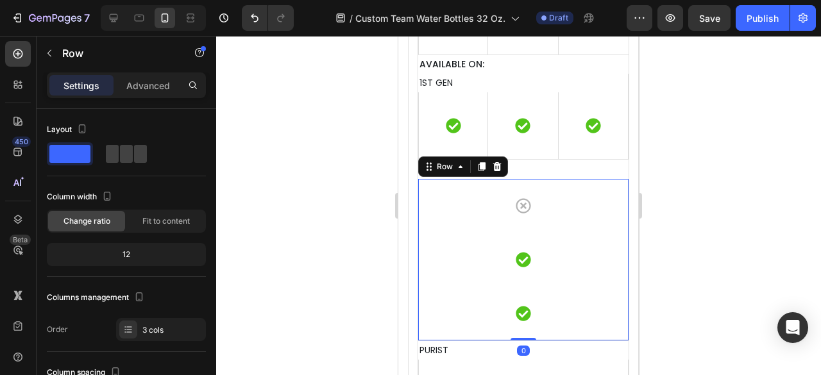
drag, startPoint x: 133, startPoint y: 156, endPoint x: 273, endPoint y: 202, distance: 147.3
click at [133, 156] on div at bounding box center [126, 154] width 41 height 18
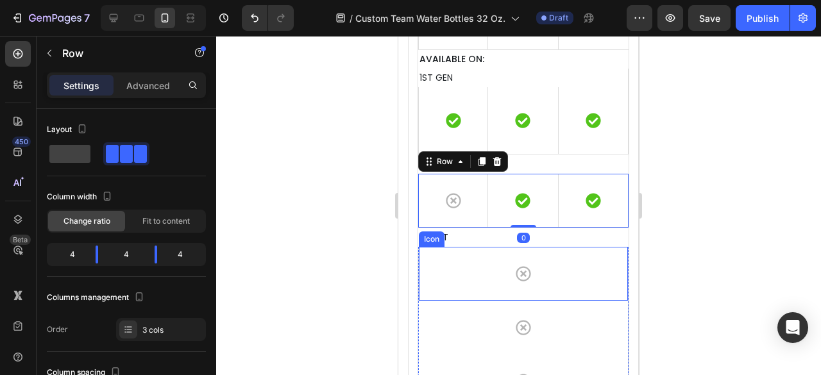
scroll to position [4682, 0]
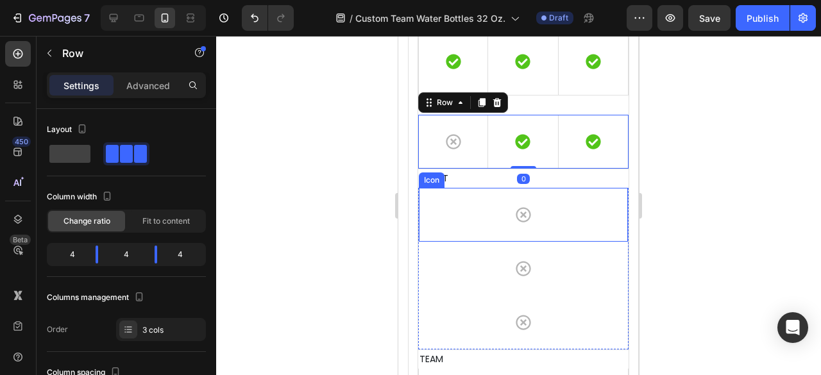
click at [470, 206] on div "Icon" at bounding box center [523, 215] width 210 height 54
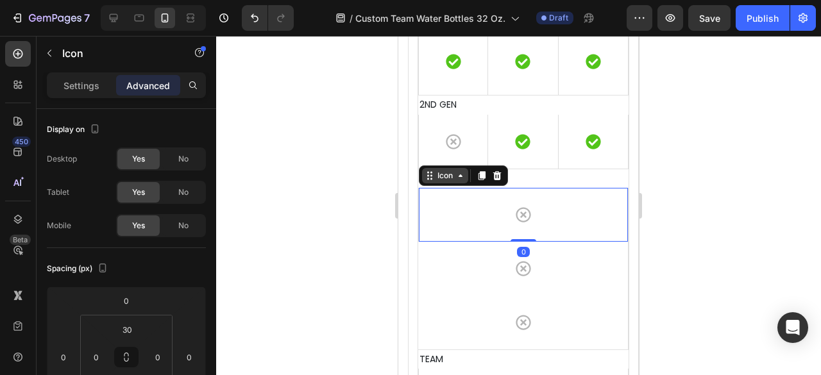
click at [450, 176] on div "Icon" at bounding box center [445, 176] width 21 height 0
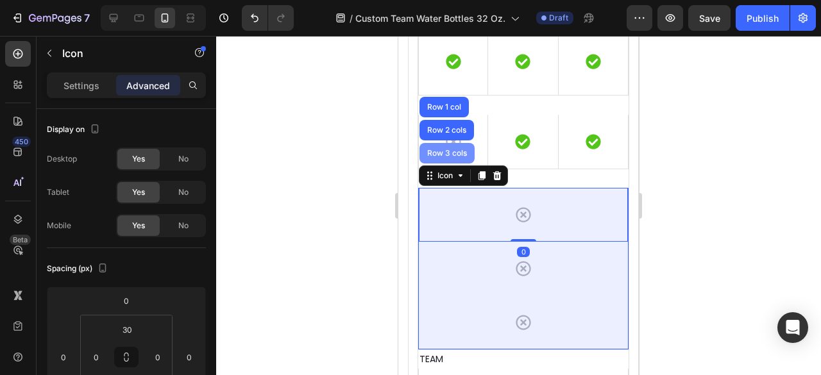
click at [449, 158] on div "Row 3 cols" at bounding box center [446, 153] width 55 height 21
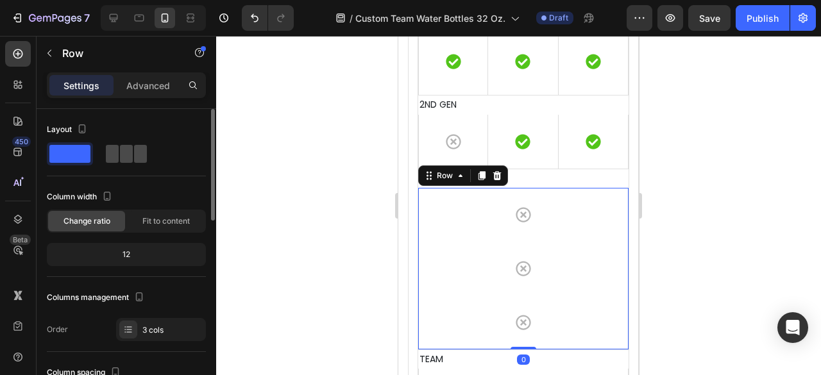
click at [122, 155] on span at bounding box center [126, 154] width 13 height 18
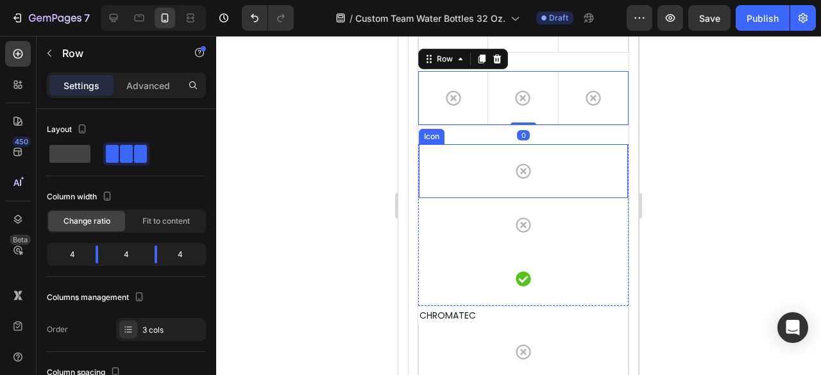
scroll to position [4811, 0]
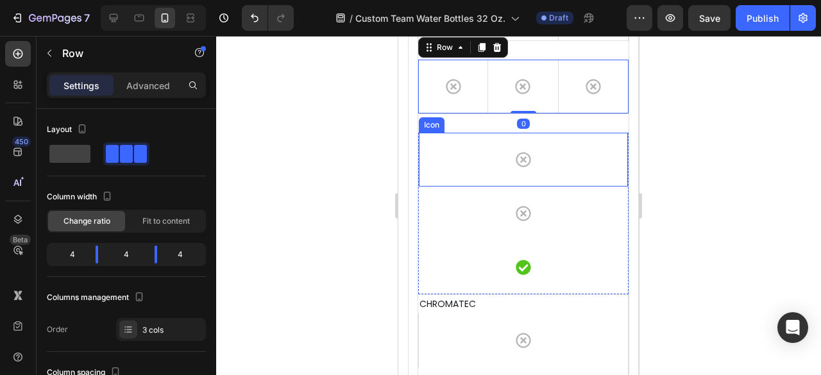
click at [450, 149] on div "Icon" at bounding box center [523, 160] width 210 height 54
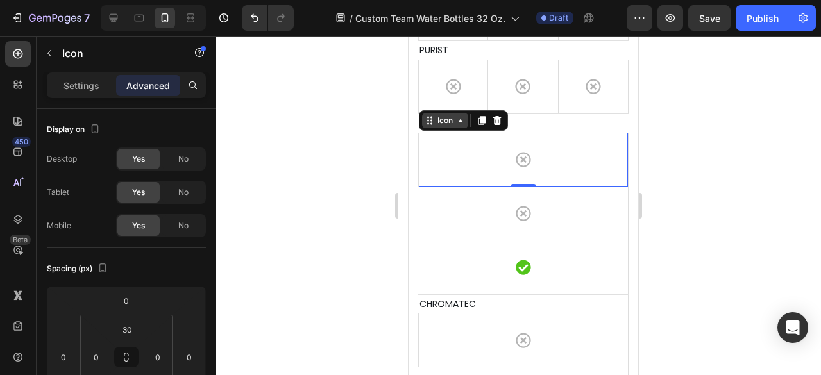
click at [432, 117] on icon at bounding box center [430, 120] width 10 height 10
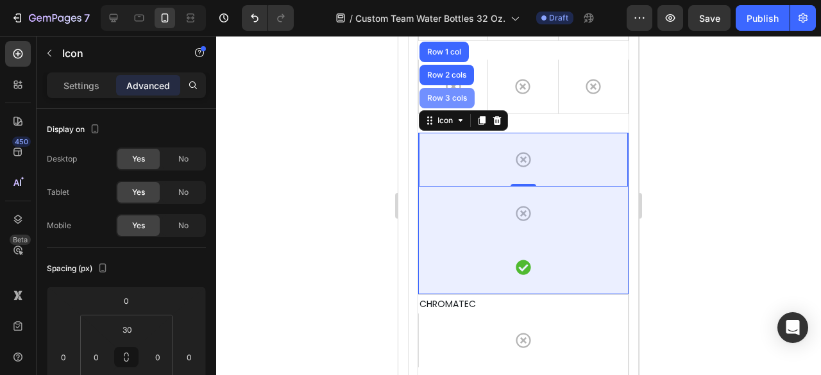
click at [449, 95] on div "Row 3 cols" at bounding box center [447, 98] width 45 height 8
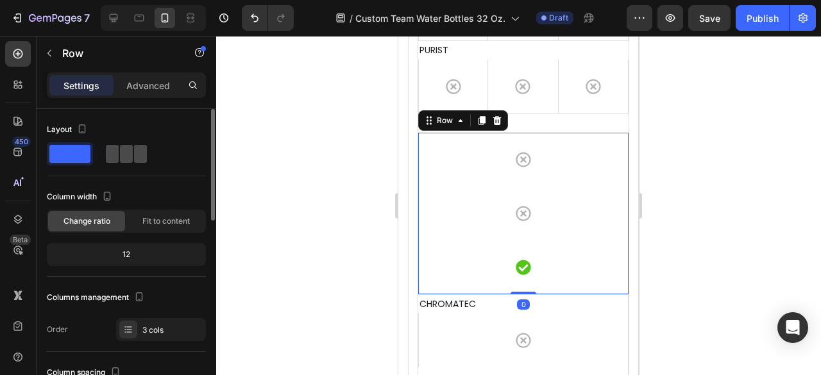
click at [134, 155] on span at bounding box center [140, 154] width 13 height 18
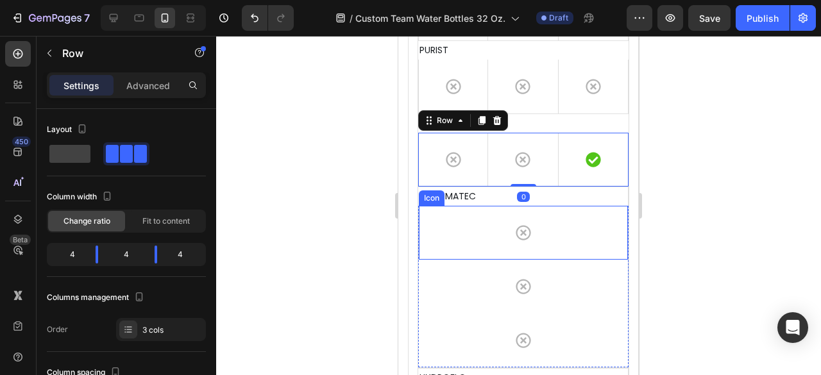
click at [471, 223] on div "Icon" at bounding box center [523, 233] width 210 height 54
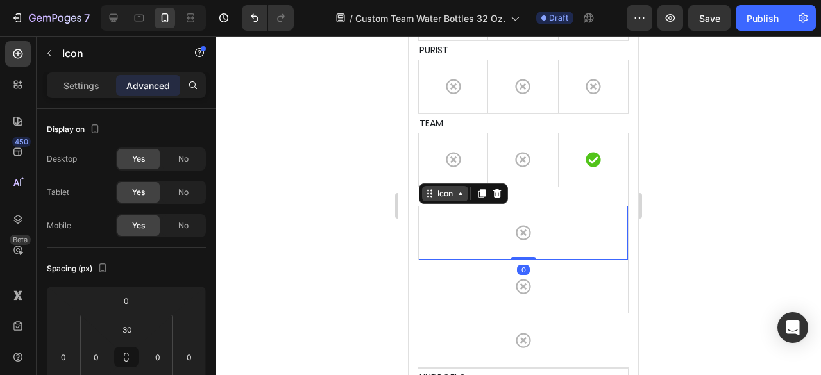
click at [448, 194] on div "Icon" at bounding box center [445, 194] width 21 height 0
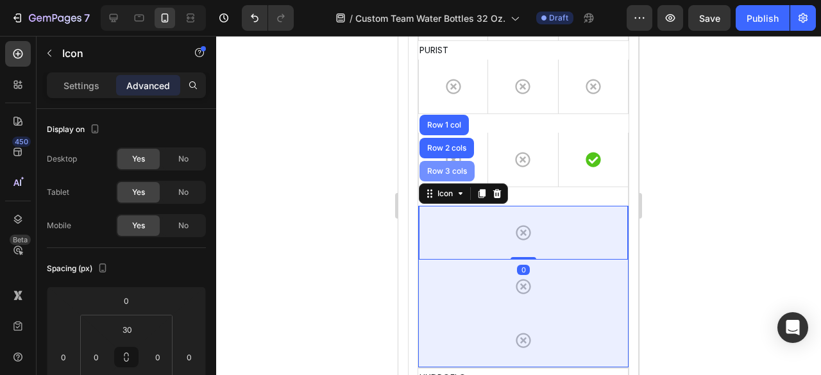
click at [444, 167] on div "Row 3 cols" at bounding box center [447, 171] width 45 height 8
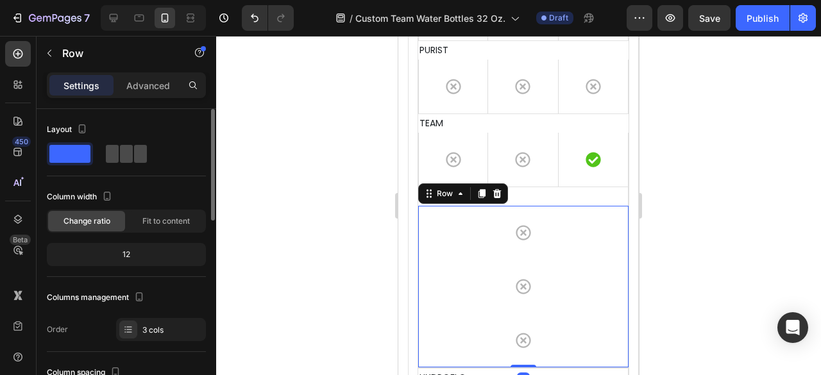
click at [131, 156] on span at bounding box center [126, 154] width 13 height 18
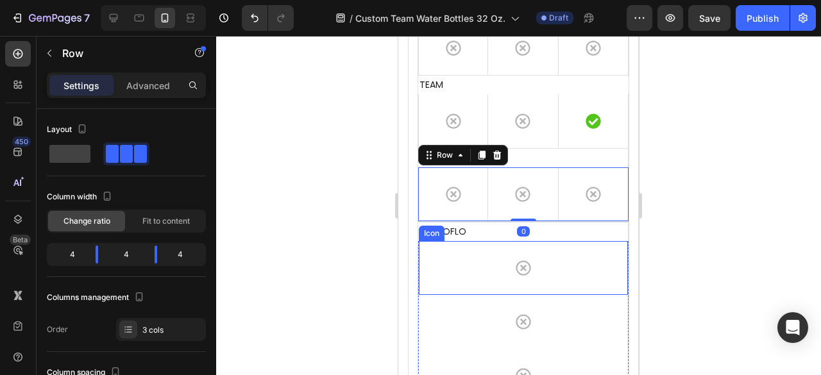
scroll to position [4939, 0]
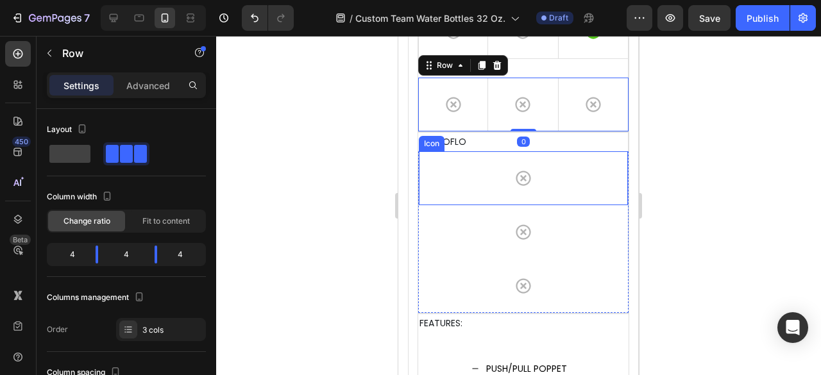
click at [460, 177] on div "Icon" at bounding box center [523, 178] width 210 height 54
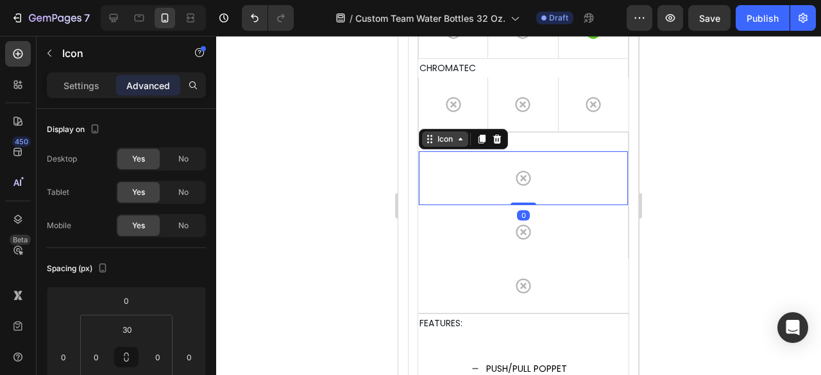
click at [441, 139] on div "Icon" at bounding box center [445, 139] width 21 height 0
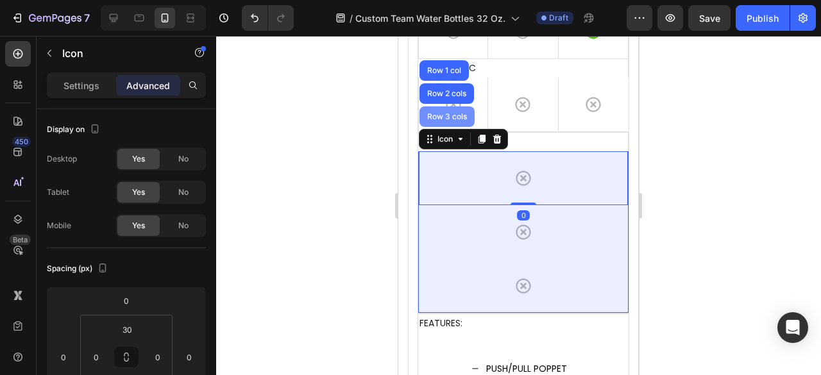
click at [436, 121] on div "Row 3 cols" at bounding box center [446, 116] width 55 height 21
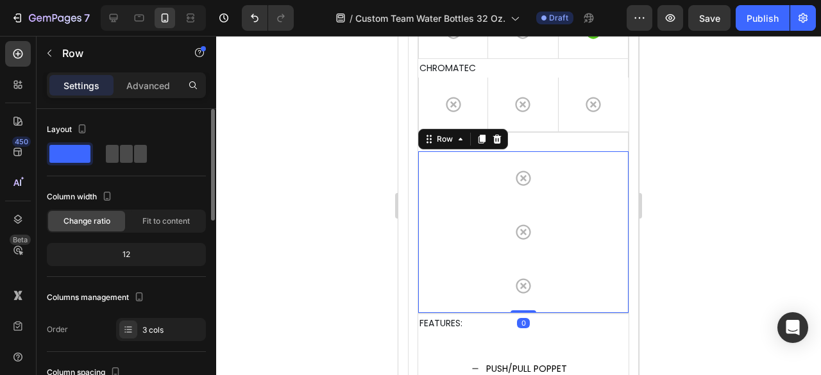
click at [128, 157] on span at bounding box center [126, 154] width 13 height 18
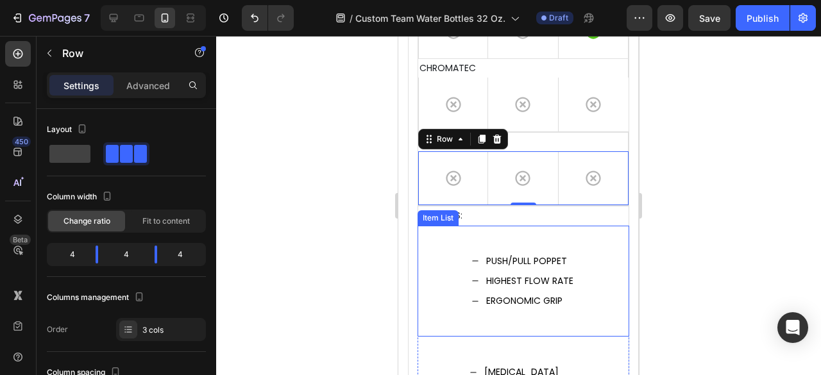
click at [449, 228] on div "PUSH/PULL POPPET HIGHEST FLOW RATE ERGONOMIC GRIP" at bounding box center [524, 282] width 212 height 112
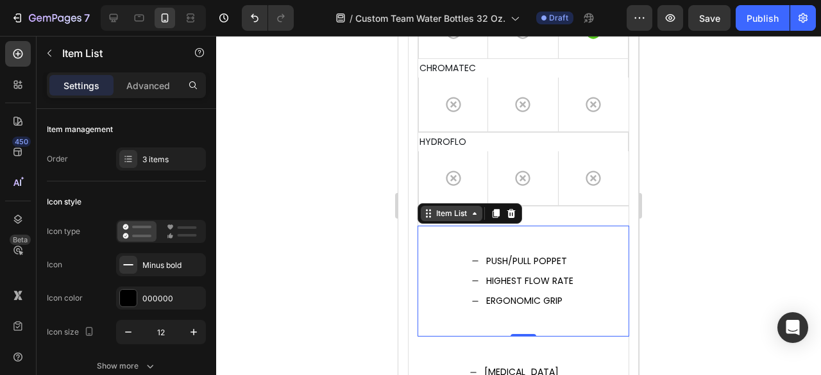
click at [451, 214] on div "Item List" at bounding box center [452, 214] width 36 height 12
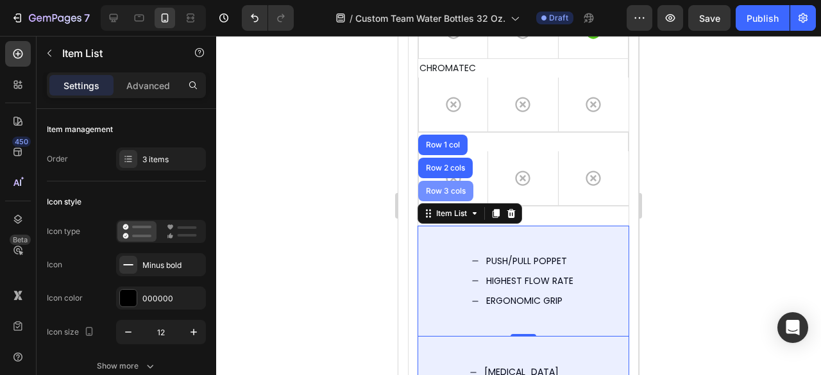
drag, startPoint x: 442, startPoint y: 188, endPoint x: 614, endPoint y: 242, distance: 180.1
click at [442, 188] on div "Row 3 cols" at bounding box center [445, 191] width 45 height 8
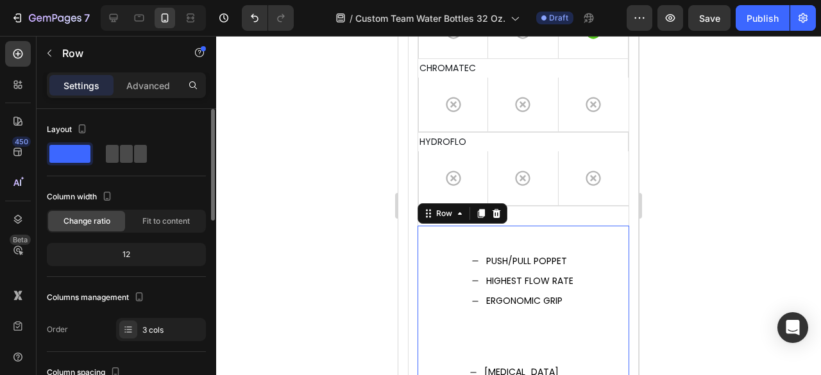
click at [138, 150] on span at bounding box center [140, 154] width 13 height 18
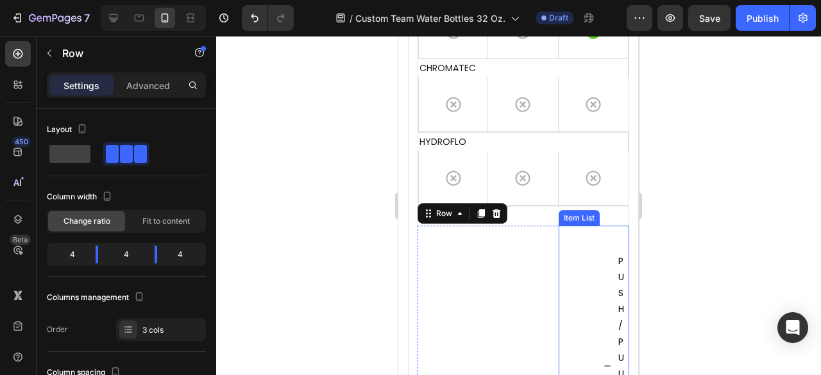
click at [604, 251] on div "PUSH/PULL POPPET" at bounding box center [613, 366] width 19 height 230
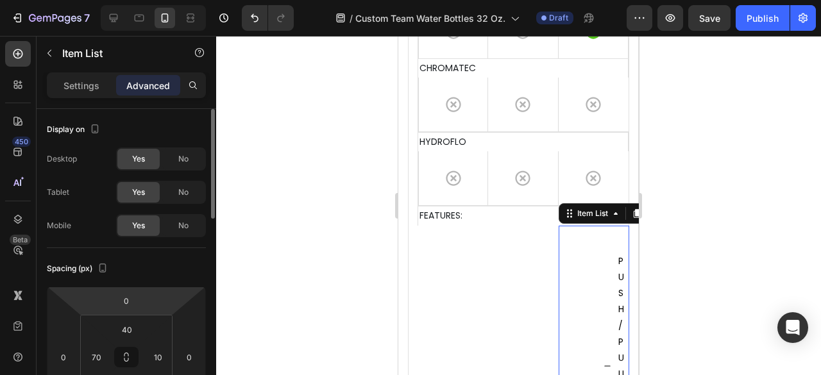
scroll to position [64, 0]
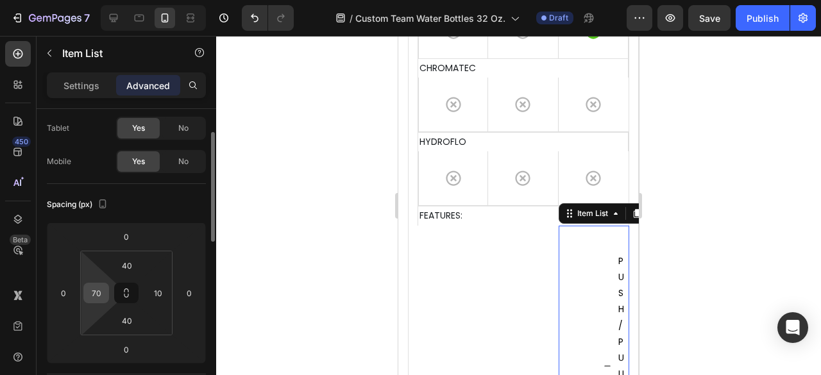
click at [96, 289] on input "70" at bounding box center [96, 292] width 19 height 19
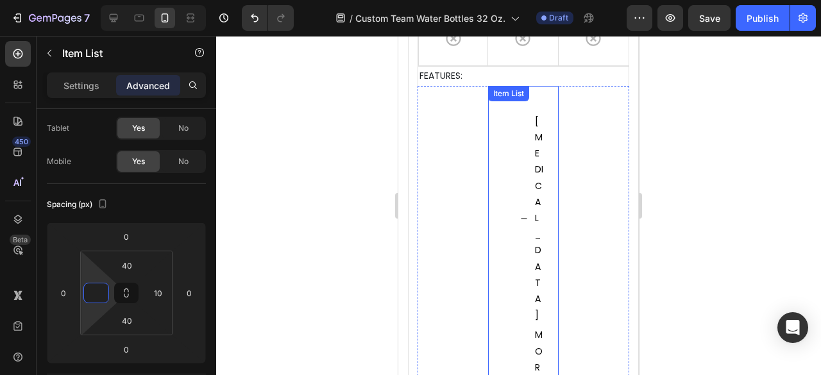
scroll to position [5067, 0]
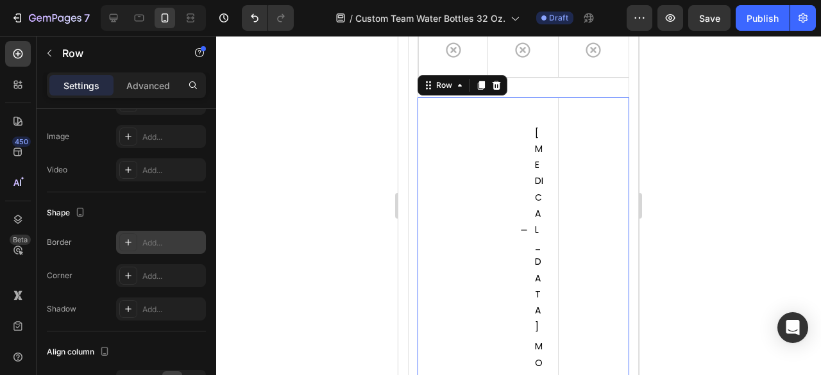
scroll to position [590, 0]
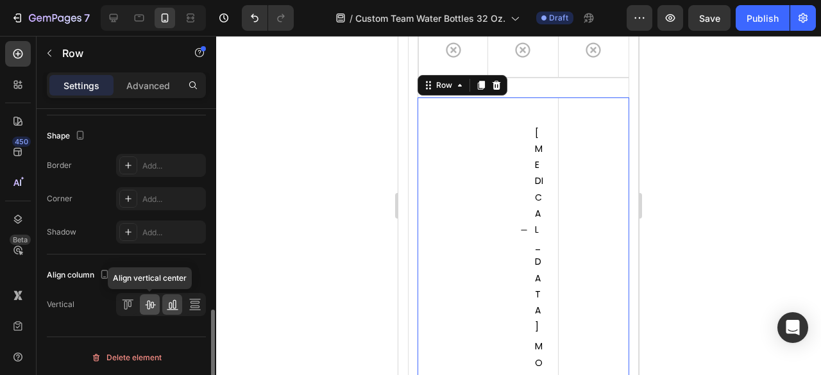
click at [149, 303] on icon at bounding box center [150, 305] width 10 height 9
click at [130, 303] on icon at bounding box center [129, 304] width 3 height 6
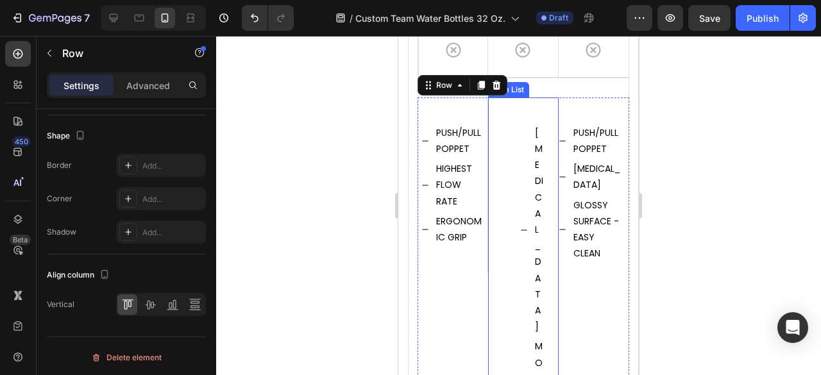
click at [520, 164] on div "[MEDICAL_DATA]" at bounding box center [532, 230] width 25 height 214
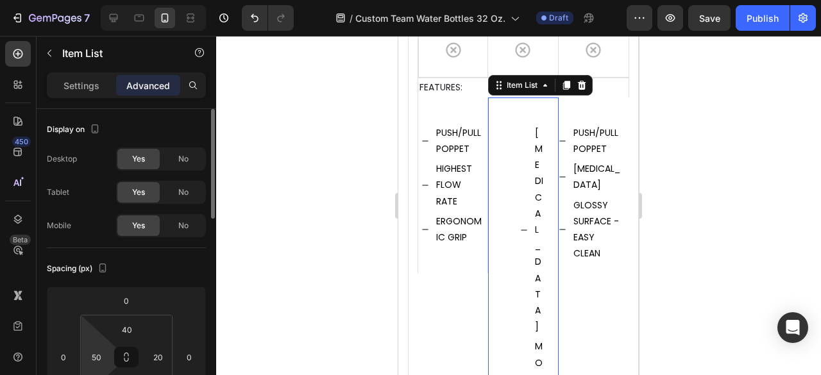
scroll to position [128, 0]
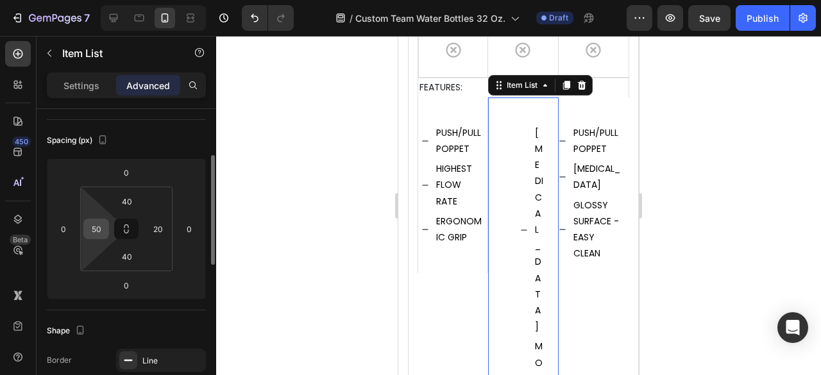
click at [100, 230] on input "50" at bounding box center [96, 228] width 19 height 19
type input "0"
click at [160, 226] on input "20" at bounding box center [157, 228] width 19 height 19
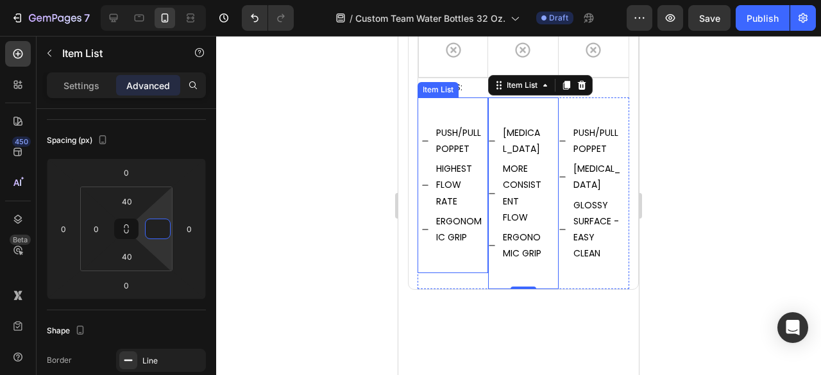
click at [448, 106] on div "PUSH/PULL POPPET HIGHEST FLOW RATE ERGONOMIC GRIP" at bounding box center [453, 185] width 71 height 176
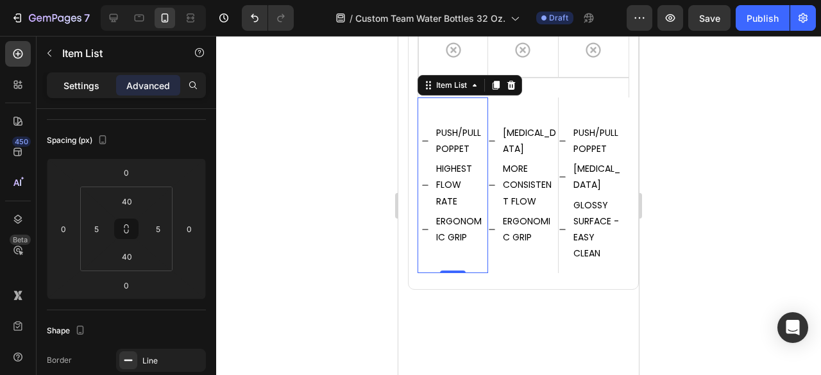
click at [87, 91] on p "Settings" at bounding box center [81, 85] width 36 height 13
type input "8"
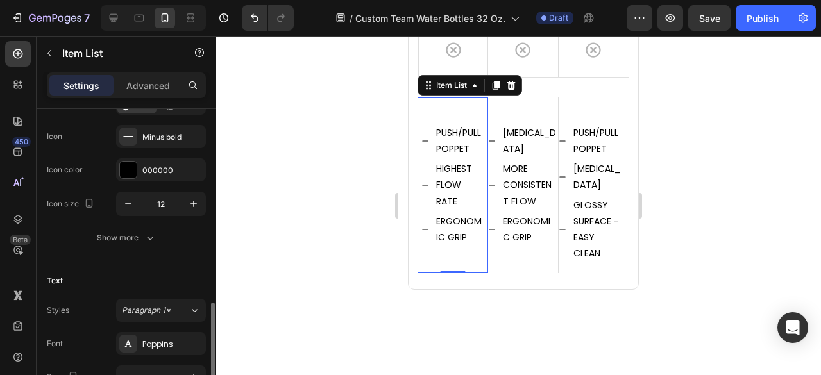
scroll to position [257, 0]
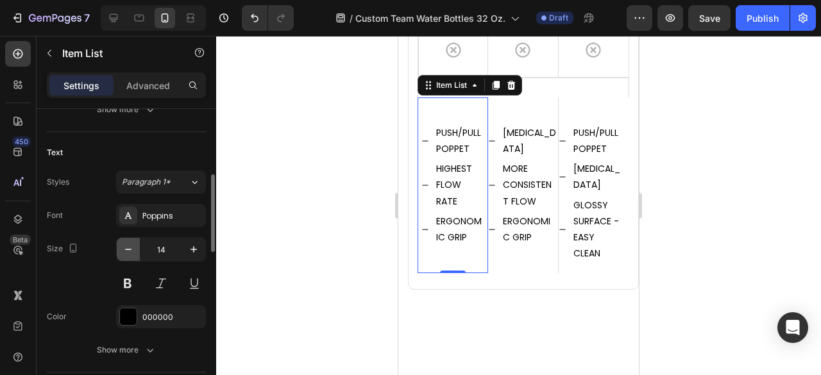
click at [129, 249] on icon "button" at bounding box center [128, 249] width 13 height 13
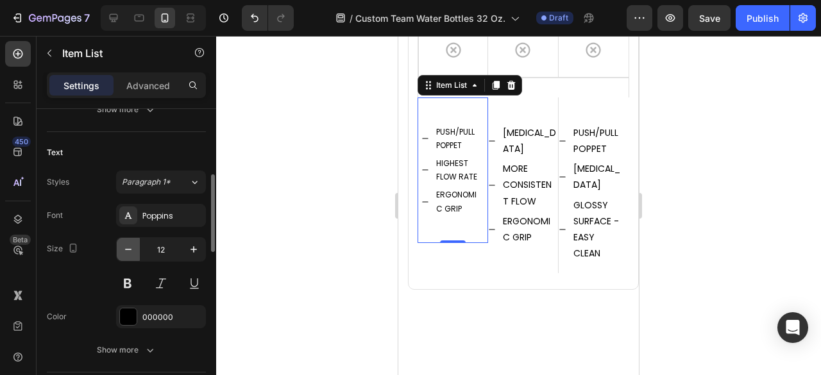
click at [129, 249] on icon "button" at bounding box center [128, 249] width 13 height 13
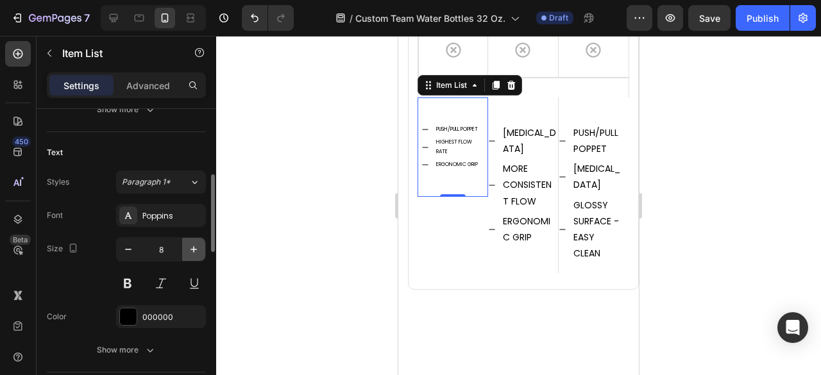
click at [199, 250] on icon "button" at bounding box center [193, 249] width 13 height 13
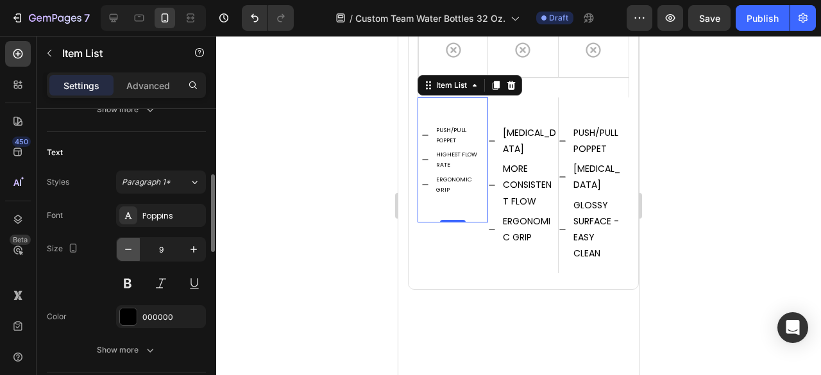
click at [135, 248] on button "button" at bounding box center [128, 249] width 23 height 23
click at [192, 246] on icon "button" at bounding box center [193, 249] width 13 height 13
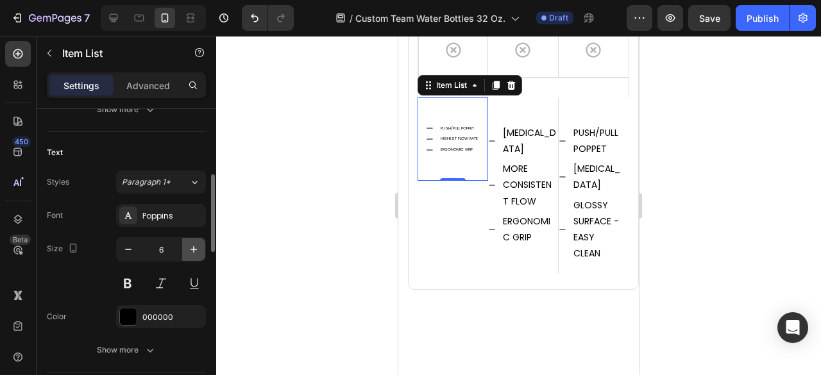
click at [193, 246] on icon "button" at bounding box center [193, 249] width 13 height 13
click at [196, 247] on icon "button" at bounding box center [193, 249] width 13 height 13
click at [126, 247] on icon "button" at bounding box center [128, 249] width 13 height 13
type input "7"
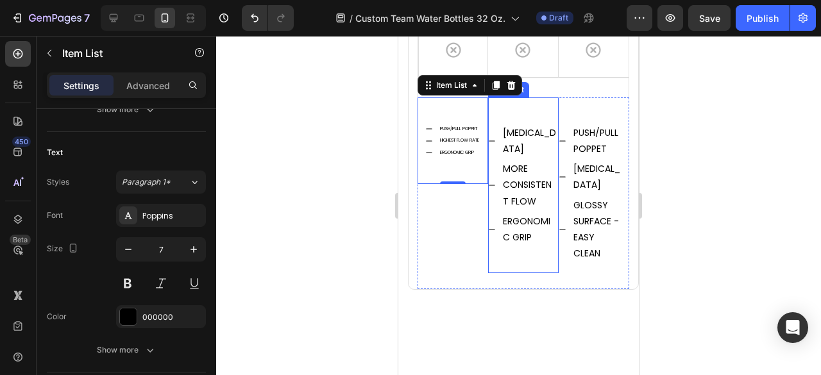
click at [536, 108] on div "HEART VALVE MORE CONSISTENT FLOW ERGONOMIC GRIP" at bounding box center [523, 185] width 71 height 176
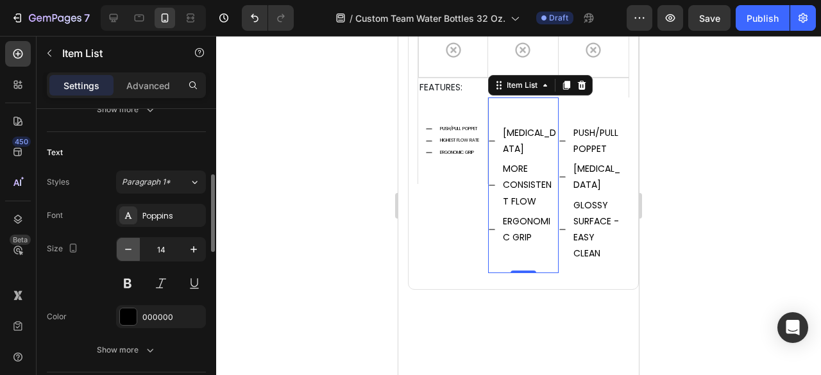
click at [128, 251] on icon "button" at bounding box center [128, 249] width 13 height 13
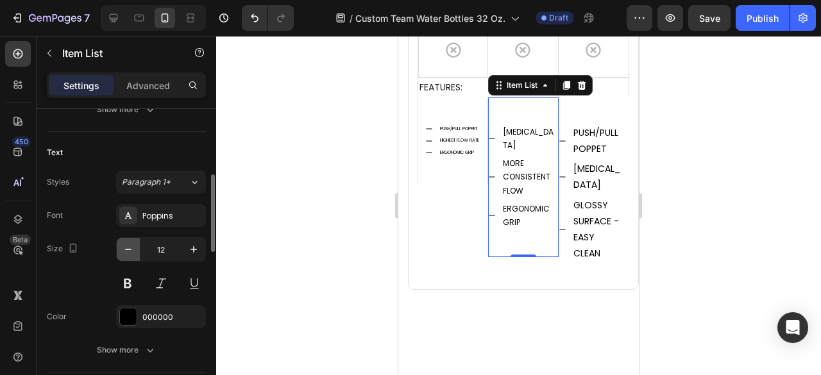
click at [128, 251] on icon "button" at bounding box center [128, 249] width 13 height 13
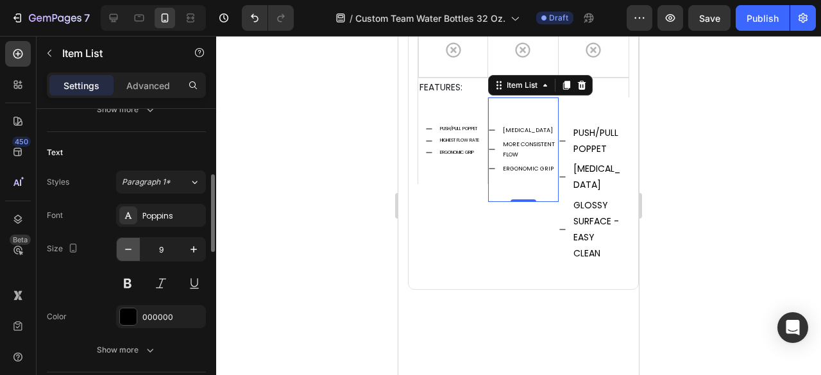
click at [128, 251] on icon "button" at bounding box center [128, 249] width 13 height 13
click at [196, 251] on icon "button" at bounding box center [193, 249] width 13 height 13
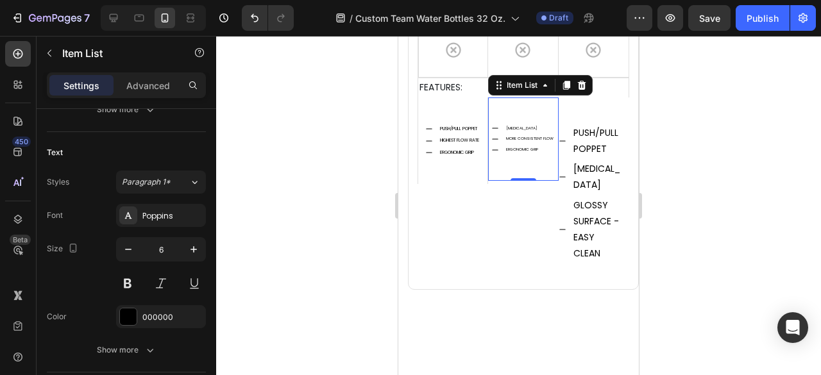
type input "7"
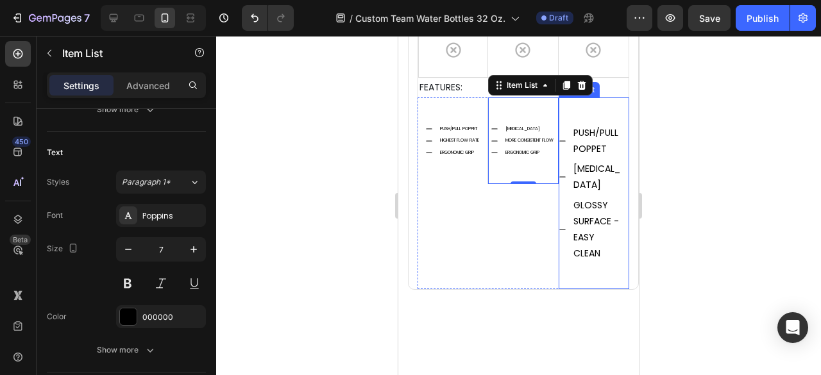
click at [589, 107] on div "PUSH/PULL POPPET HEART VALVE GLOSSY SURFACE - EASY CLEAN" at bounding box center [594, 193] width 71 height 192
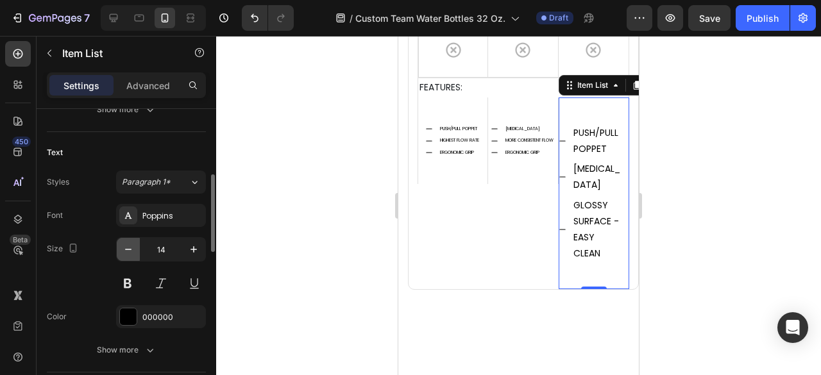
click at [125, 247] on icon "button" at bounding box center [128, 249] width 13 height 13
click at [125, 246] on icon "button" at bounding box center [128, 249] width 13 height 13
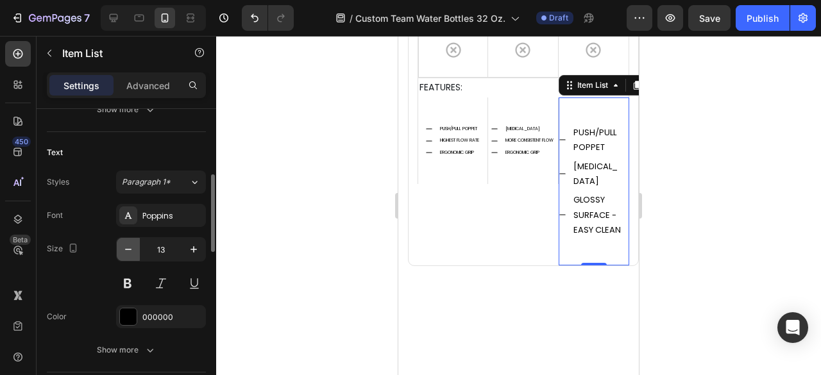
click at [125, 246] on icon "button" at bounding box center [128, 249] width 13 height 13
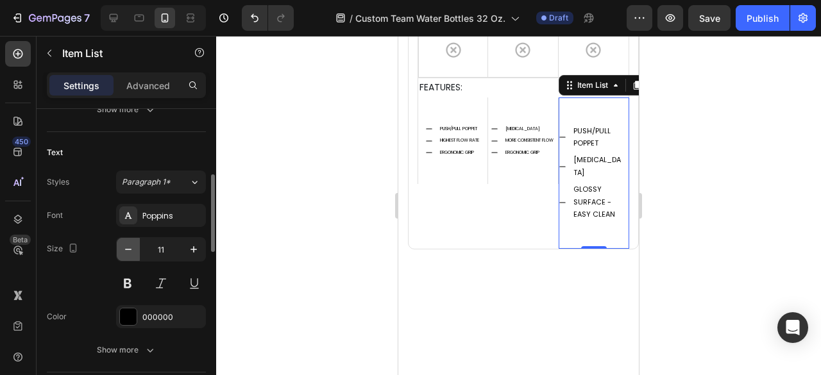
click at [125, 246] on icon "button" at bounding box center [128, 249] width 13 height 13
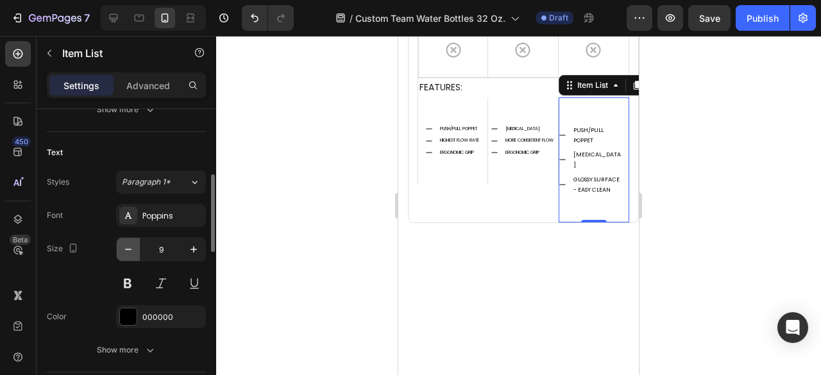
click at [125, 246] on icon "button" at bounding box center [128, 249] width 13 height 13
click at [192, 244] on icon "button" at bounding box center [193, 249] width 13 height 13
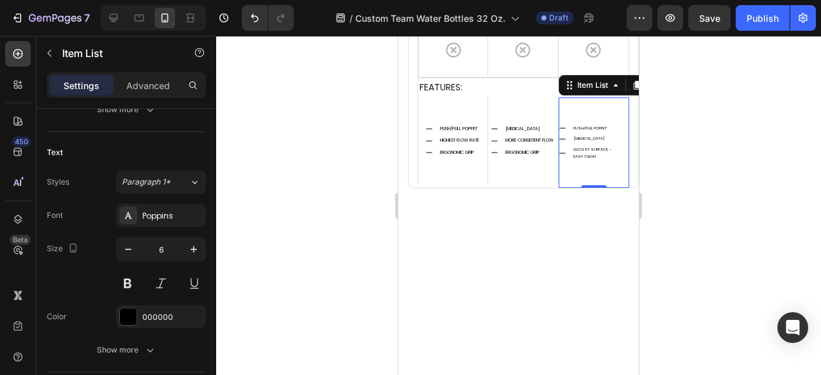
type input "7"
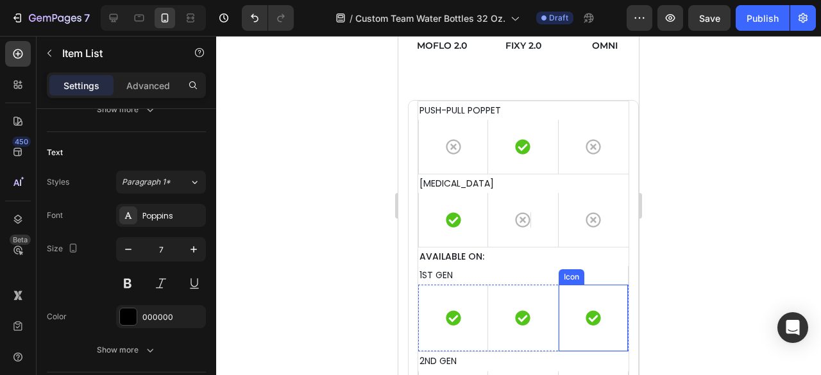
scroll to position [4297, 0]
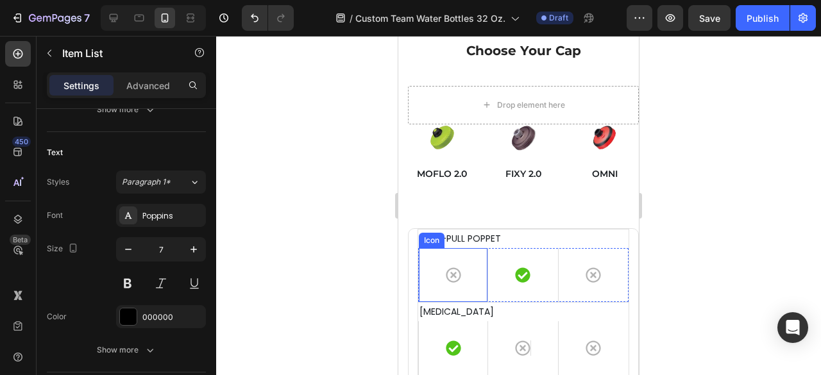
click at [478, 270] on div "Icon" at bounding box center [453, 275] width 70 height 54
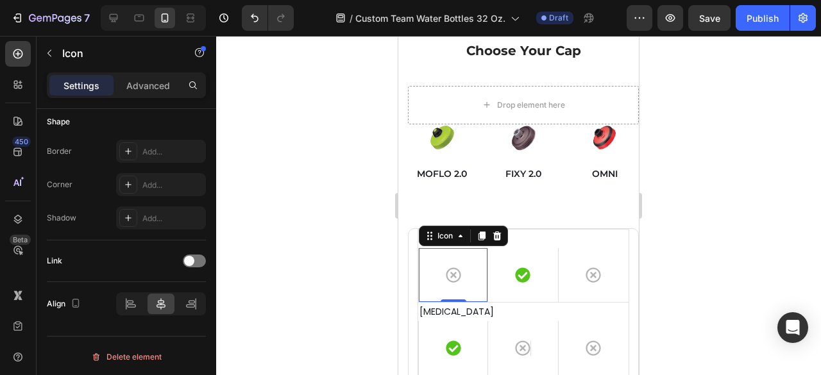
scroll to position [0, 0]
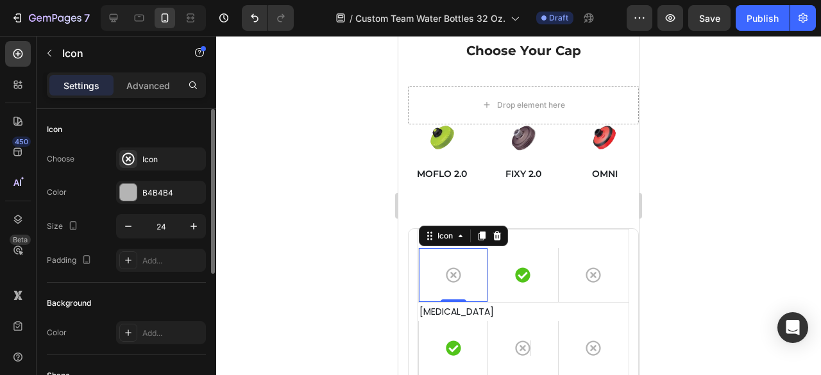
drag, startPoint x: 144, startPoint y: 75, endPoint x: 149, endPoint y: 245, distance: 170.0
click at [143, 75] on div "Advanced" at bounding box center [148, 85] width 64 height 21
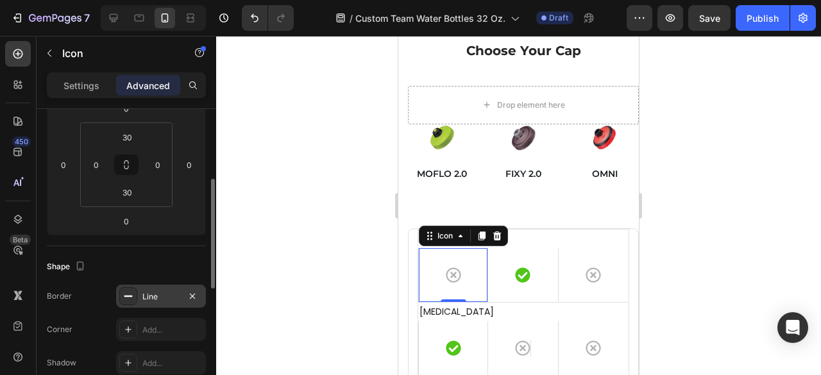
scroll to position [257, 0]
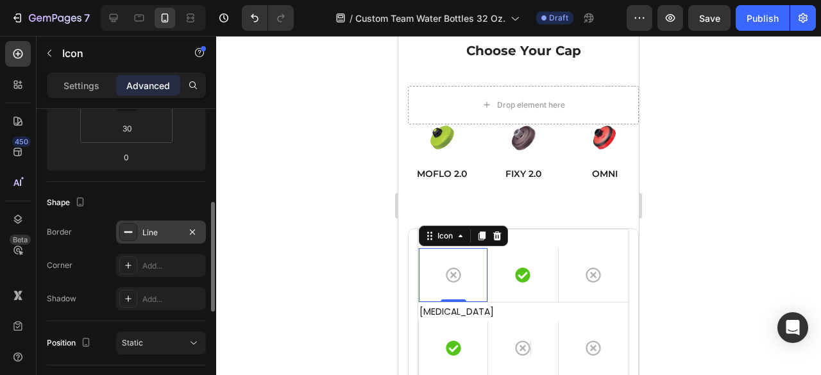
click at [157, 232] on div "Line" at bounding box center [160, 233] width 37 height 12
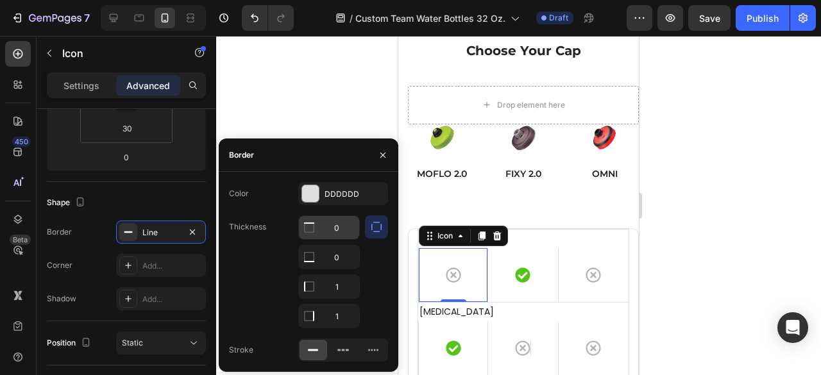
click at [335, 226] on input "0" at bounding box center [329, 227] width 60 height 23
click at [334, 226] on input "0" at bounding box center [329, 227] width 60 height 23
type input "1"
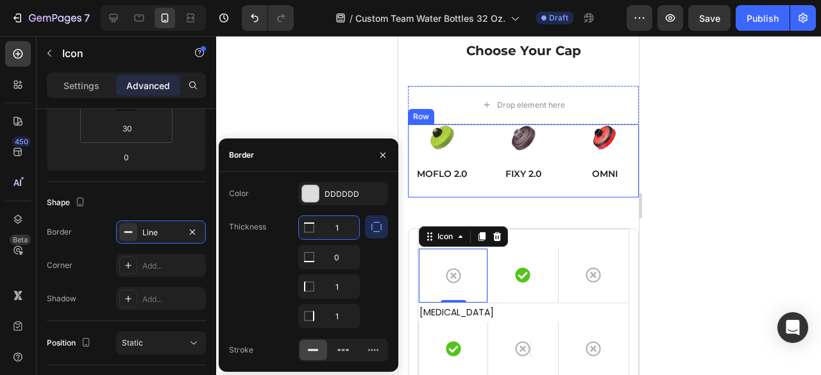
click at [484, 162] on div "Image MOFLO 2.0 Text block Image FIXY 2.0 Text block Image OMNI Text block Row" at bounding box center [523, 160] width 231 height 73
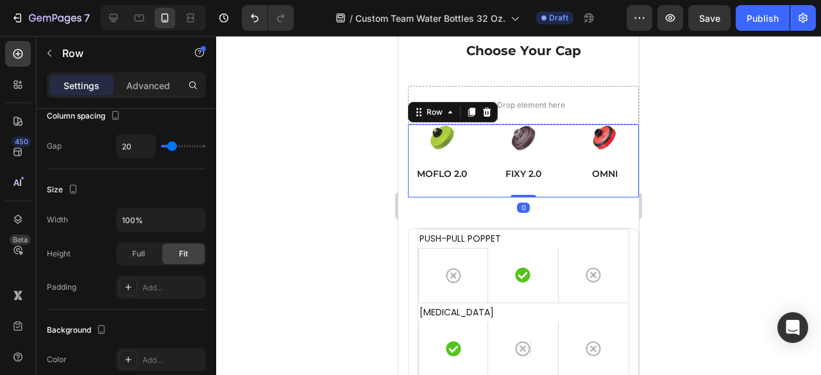
scroll to position [0, 0]
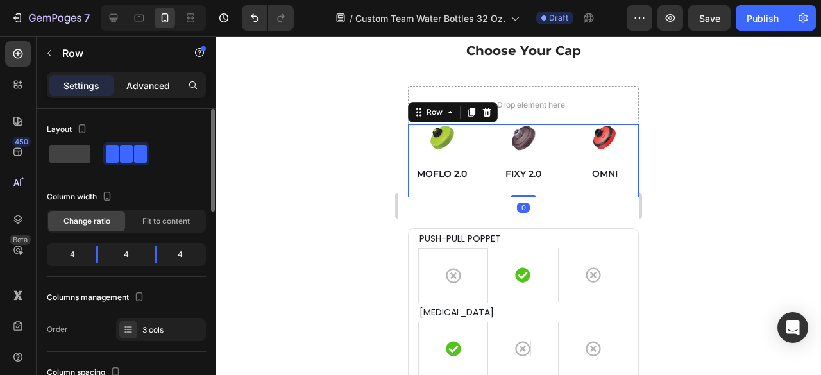
click at [151, 87] on p "Advanced" at bounding box center [148, 85] width 44 height 13
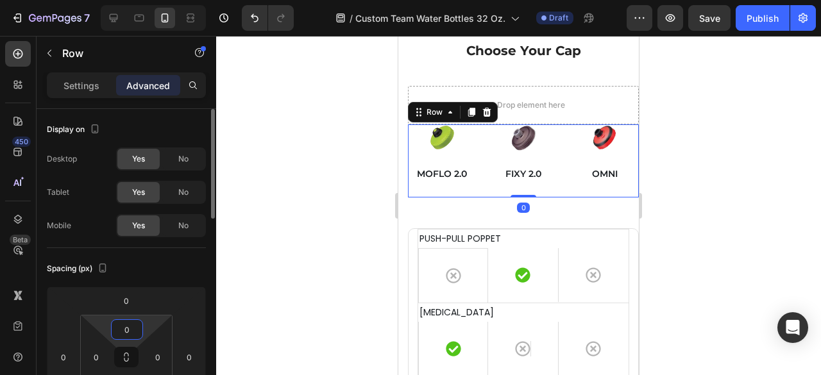
click at [123, 328] on input "0" at bounding box center [127, 329] width 26 height 19
click at [118, 328] on input "0" at bounding box center [127, 329] width 26 height 19
type input "10"
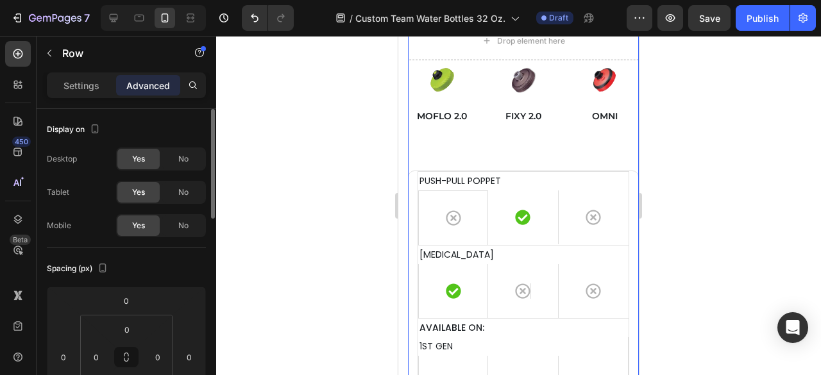
scroll to position [128, 0]
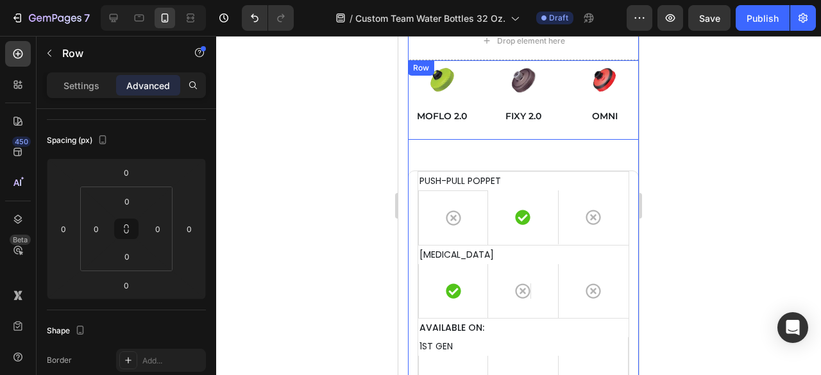
click at [486, 65] on div "Image MOFLO 2.0 Text block Image FIXY 2.0 Text block Image OMNI Text block Row" at bounding box center [523, 100] width 231 height 80
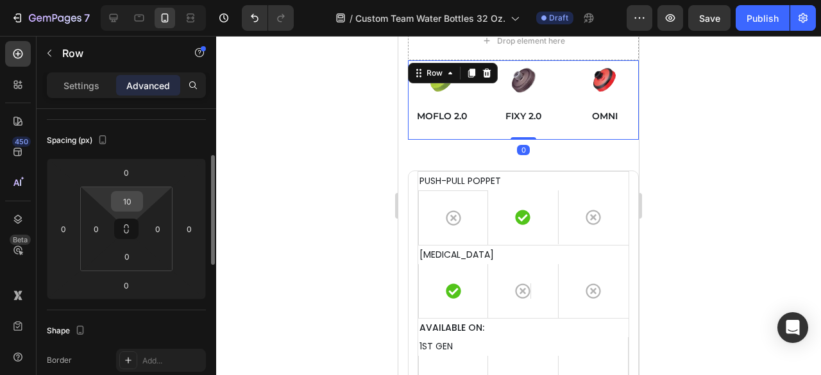
click at [129, 201] on input "10" at bounding box center [127, 201] width 26 height 19
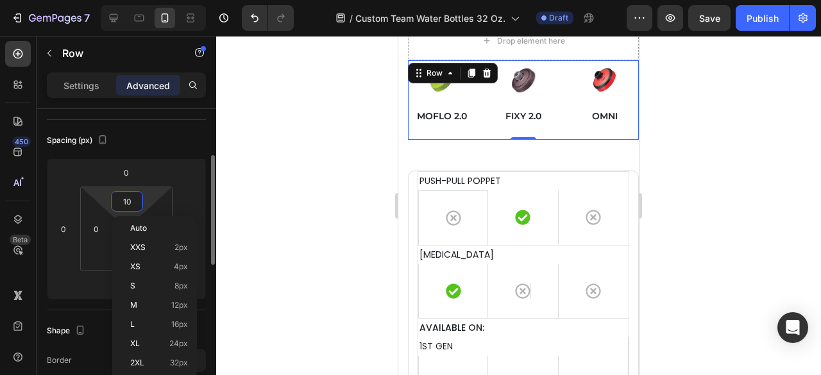
click at [128, 199] on input "10" at bounding box center [127, 201] width 26 height 19
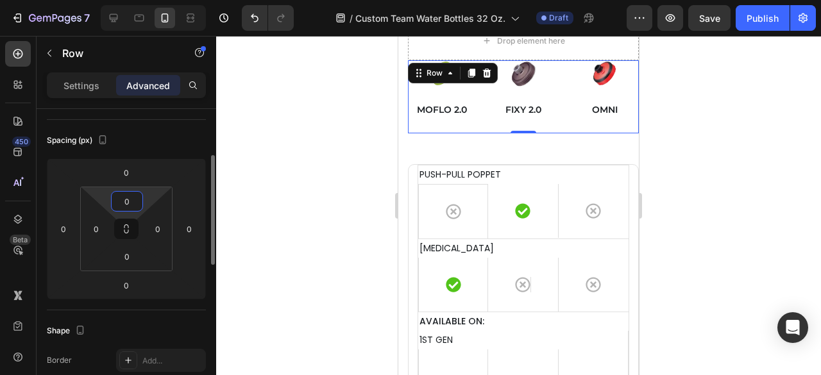
type input "20"
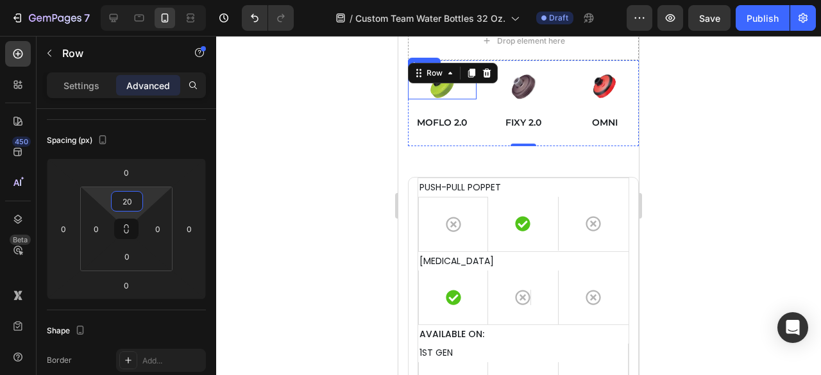
click at [439, 92] on img at bounding box center [442, 86] width 34 height 26
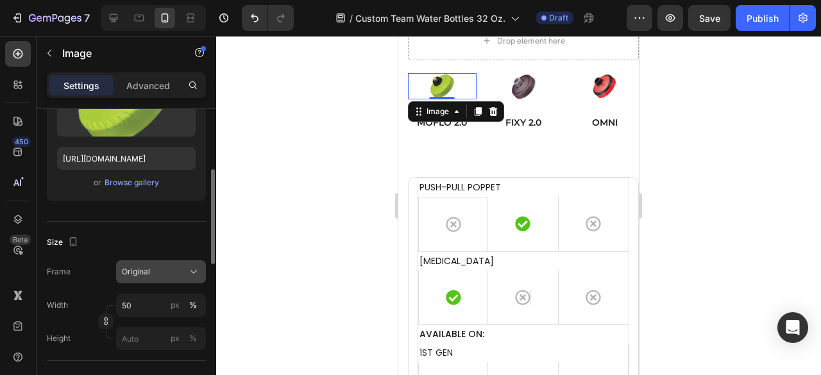
scroll to position [257, 0]
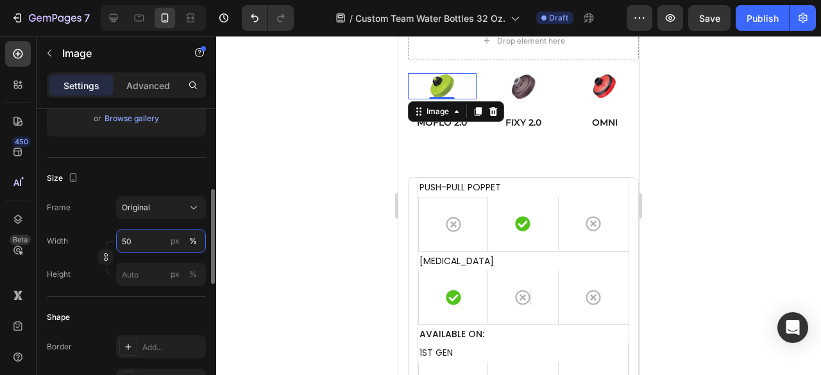
click at [128, 238] on input "50" at bounding box center [161, 241] width 90 height 23
click at [124, 239] on input "50" at bounding box center [161, 241] width 90 height 23
click at [128, 241] on input "50" at bounding box center [161, 241] width 90 height 23
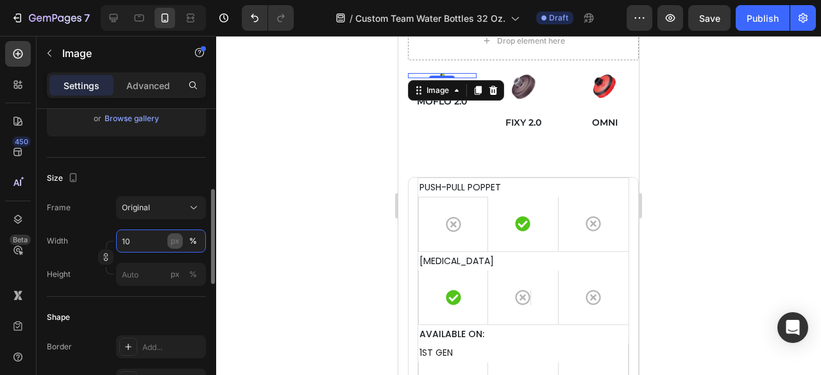
type input "100"
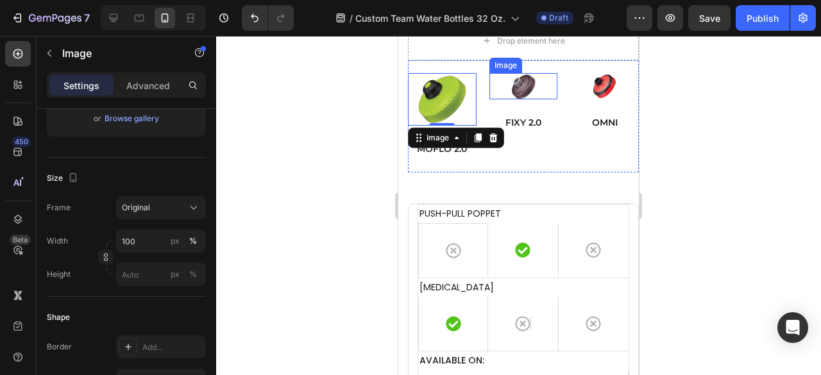
click at [526, 85] on img at bounding box center [523, 86] width 34 height 26
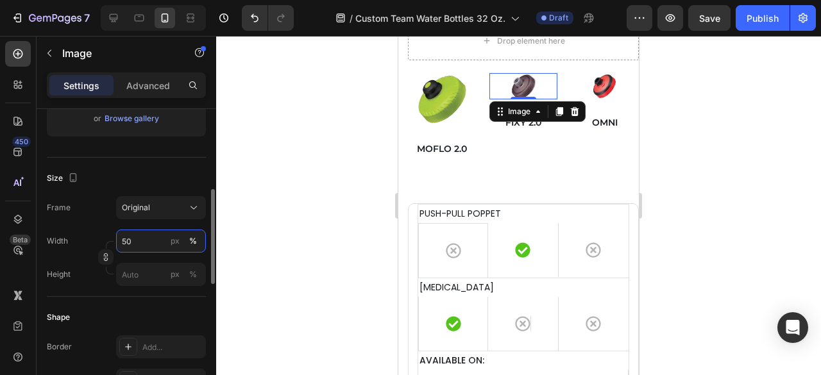
click at [128, 242] on input "50" at bounding box center [161, 241] width 90 height 23
click at [126, 239] on input "50" at bounding box center [161, 241] width 90 height 23
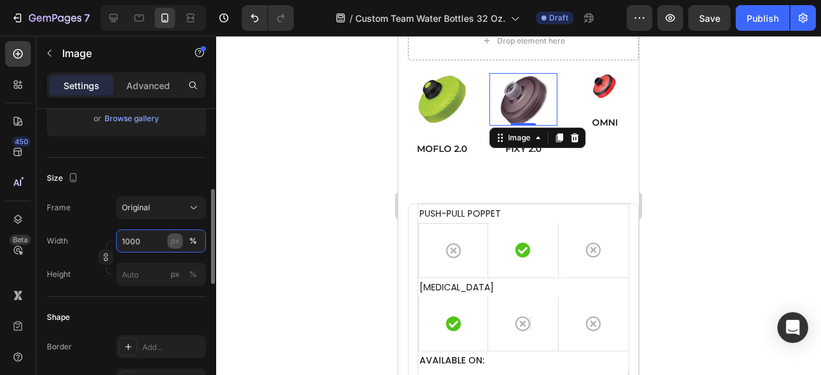
type input "100"
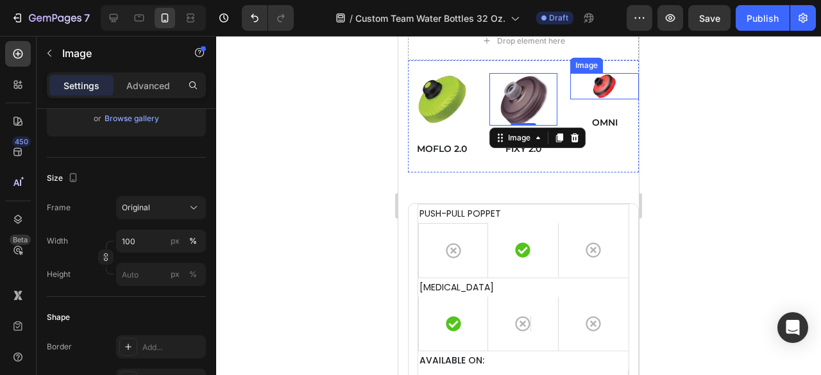
click at [599, 89] on img at bounding box center [605, 86] width 34 height 26
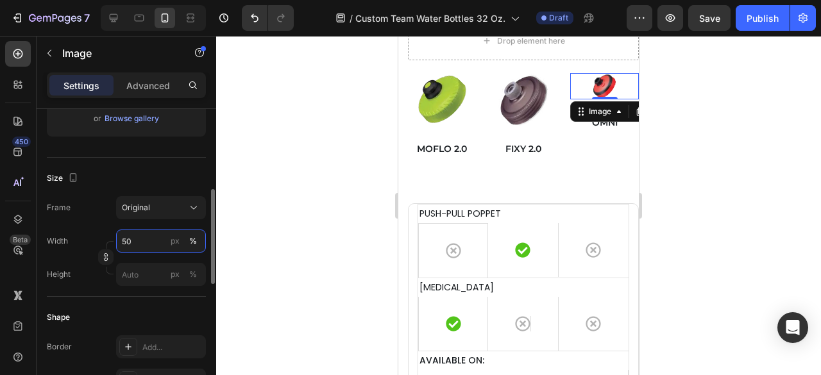
click at [130, 238] on input "50" at bounding box center [161, 241] width 90 height 23
click at [130, 239] on input "50" at bounding box center [161, 241] width 90 height 23
click at [126, 240] on input "50" at bounding box center [161, 241] width 90 height 23
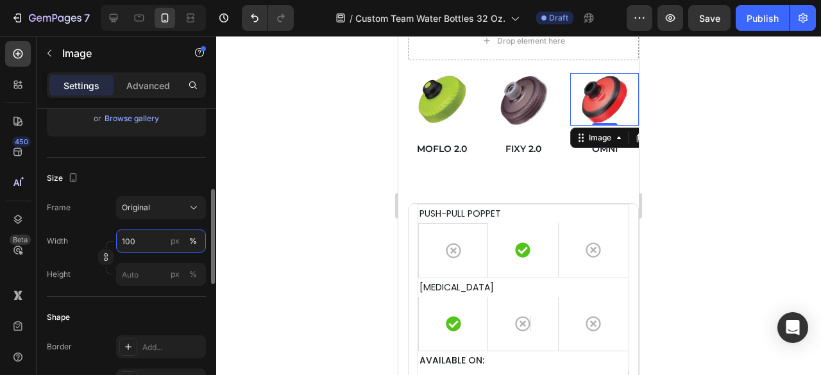
type input "1000"
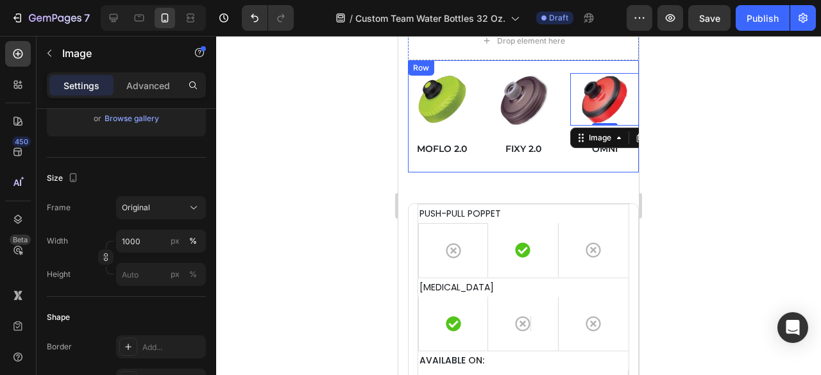
click at [561, 165] on div "Image MOFLO 2.0 Text block Image FIXY 2.0 Text block Image 0 OMNI Text block Row" at bounding box center [523, 116] width 231 height 112
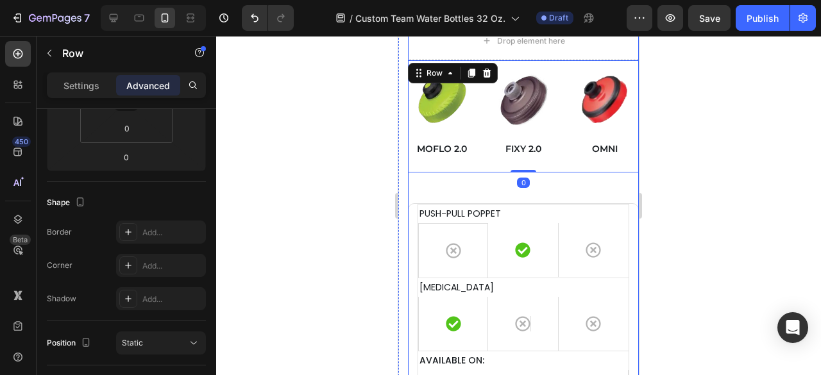
scroll to position [0, 0]
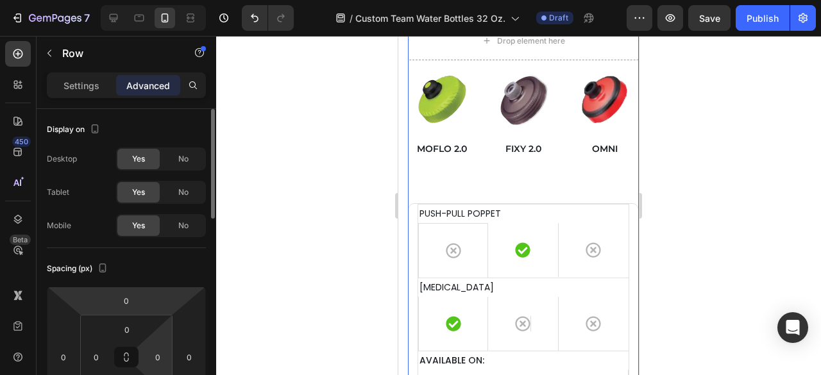
scroll to position [192, 0]
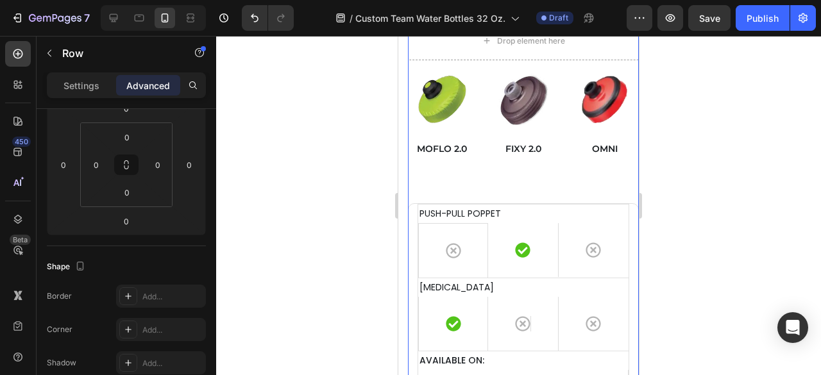
click at [521, 209] on p "PUSH-PULL POPPET" at bounding box center [523, 214] width 208 height 16
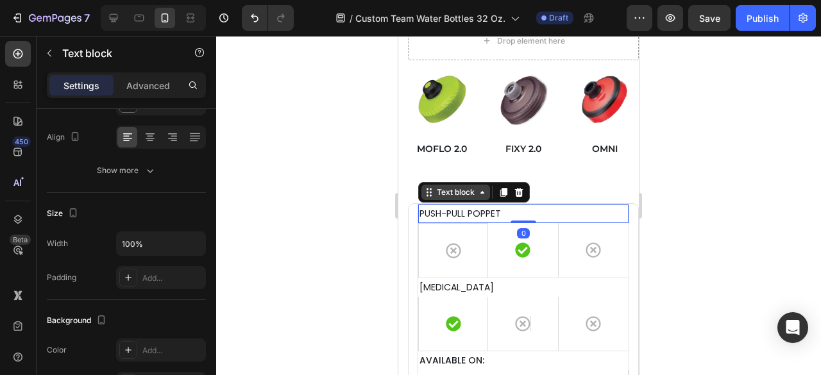
scroll to position [0, 0]
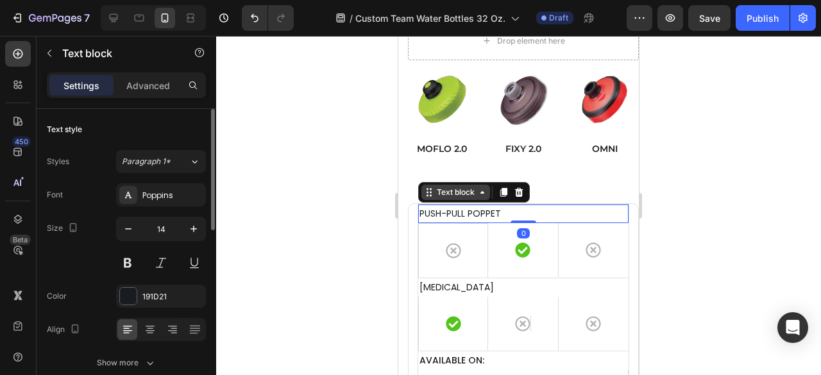
click at [446, 189] on div "Text block" at bounding box center [455, 193] width 43 height 12
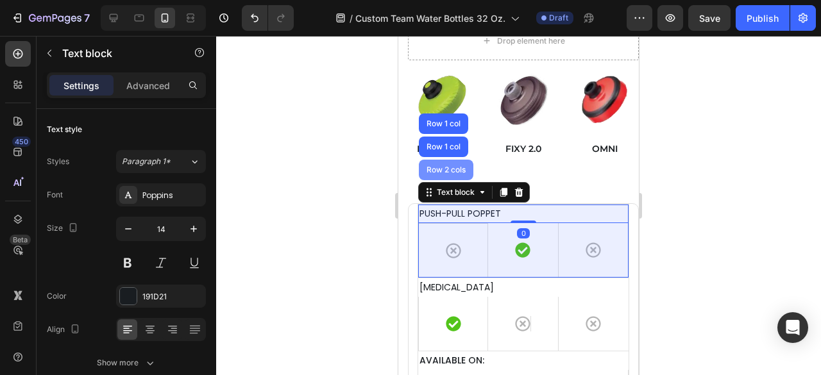
click at [444, 171] on div "Row 2 cols" at bounding box center [446, 170] width 55 height 21
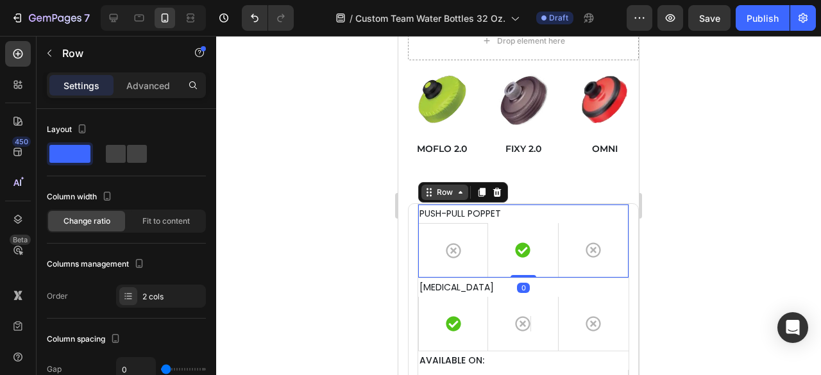
click at [452, 192] on div "Row" at bounding box center [444, 193] width 21 height 12
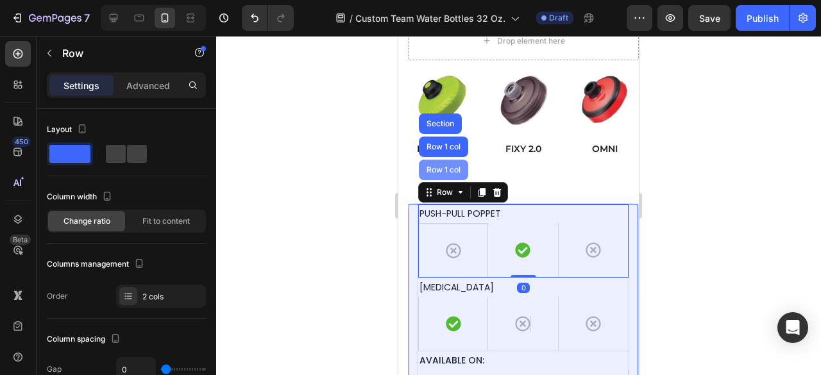
click at [443, 167] on div "Row 1 col" at bounding box center [443, 170] width 39 height 8
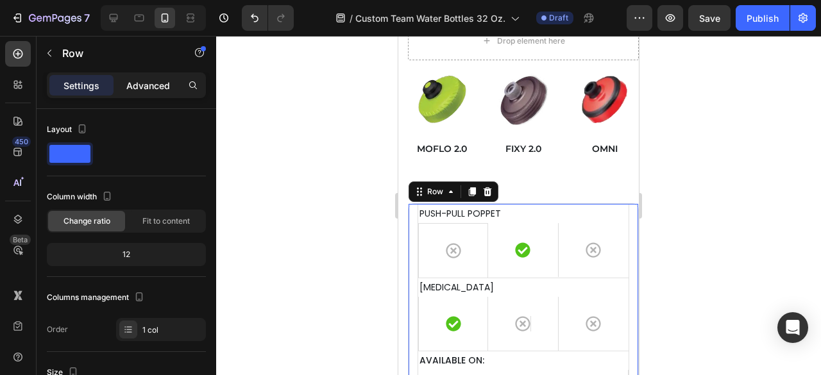
click at [144, 85] on p "Advanced" at bounding box center [148, 85] width 44 height 13
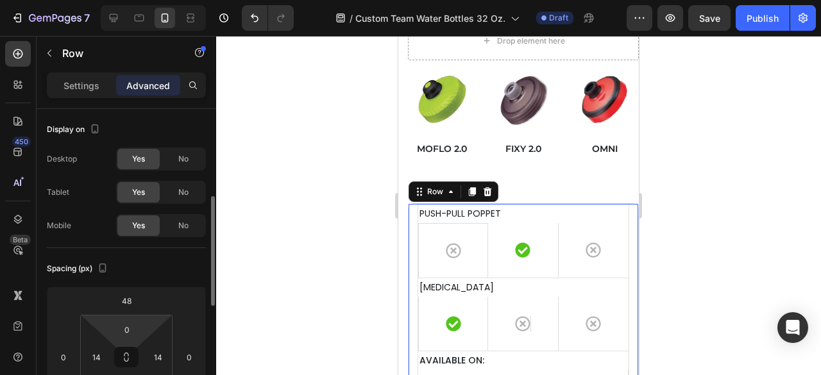
scroll to position [64, 0]
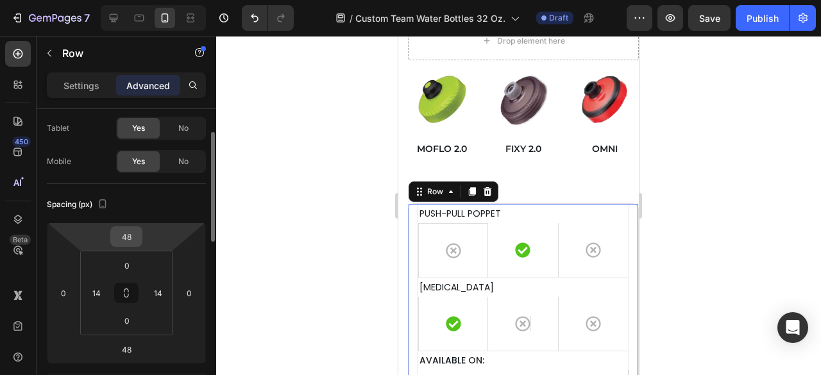
click at [137, 241] on input "48" at bounding box center [127, 236] width 26 height 19
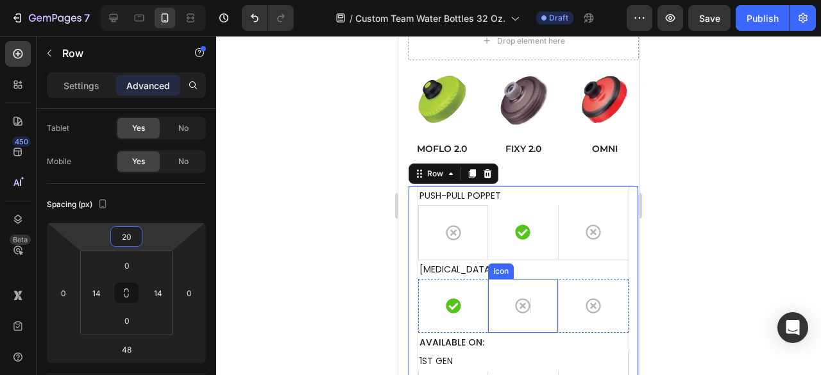
scroll to position [4490, 0]
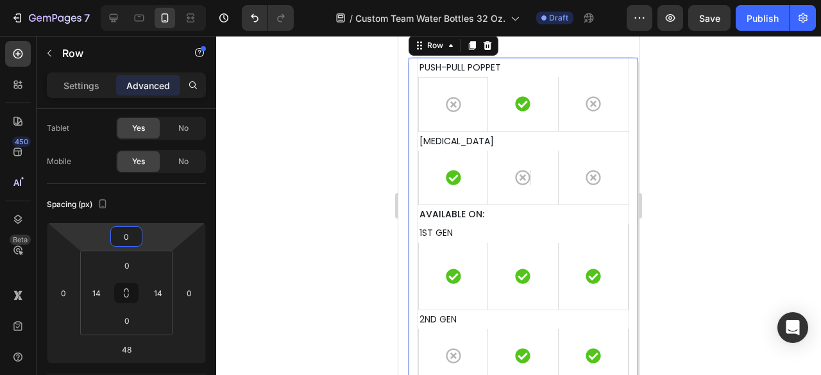
type input "10"
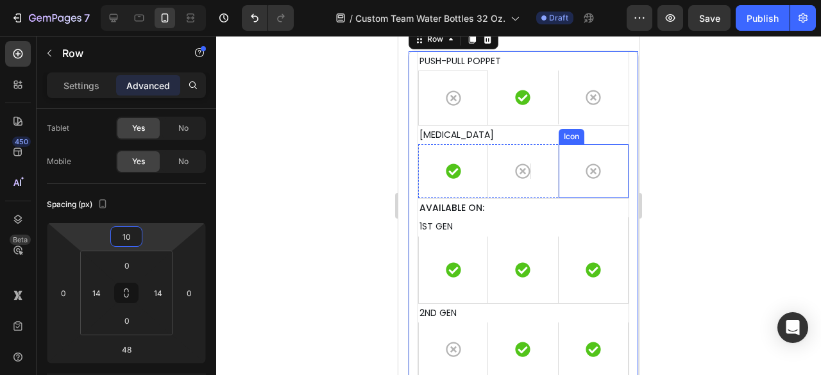
click at [786, 140] on div at bounding box center [518, 205] width 605 height 339
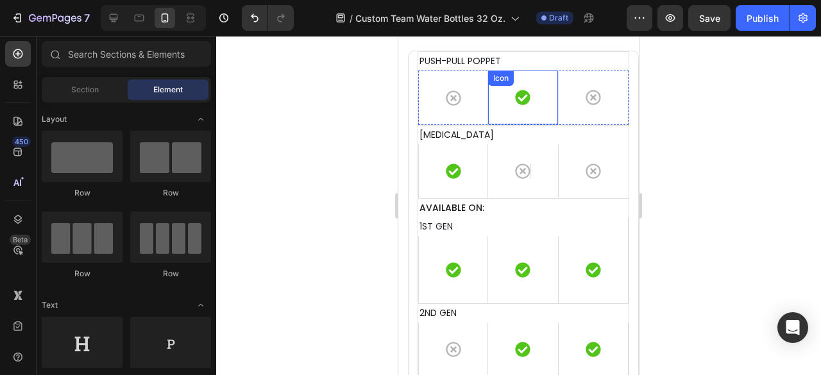
click at [537, 103] on div "Icon" at bounding box center [523, 98] width 70 height 54
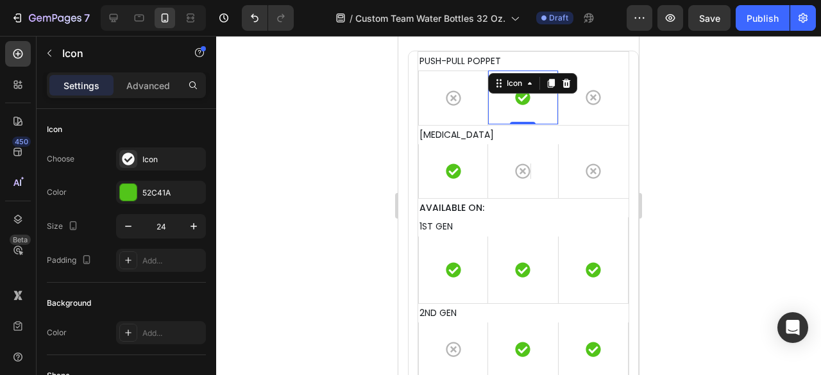
click at [661, 110] on div at bounding box center [518, 205] width 605 height 339
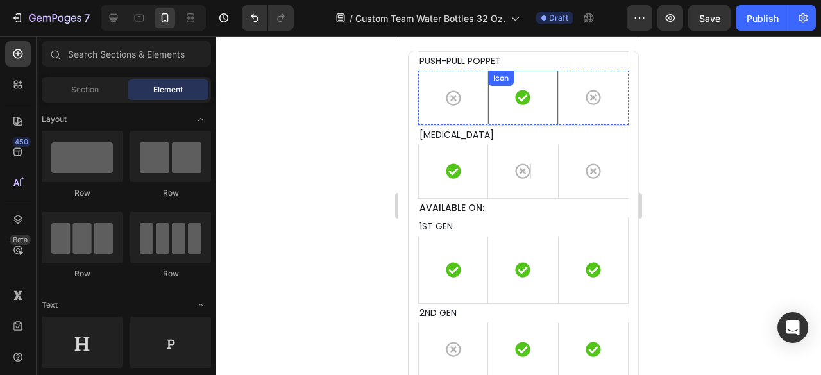
click at [516, 93] on icon at bounding box center [523, 97] width 15 height 15
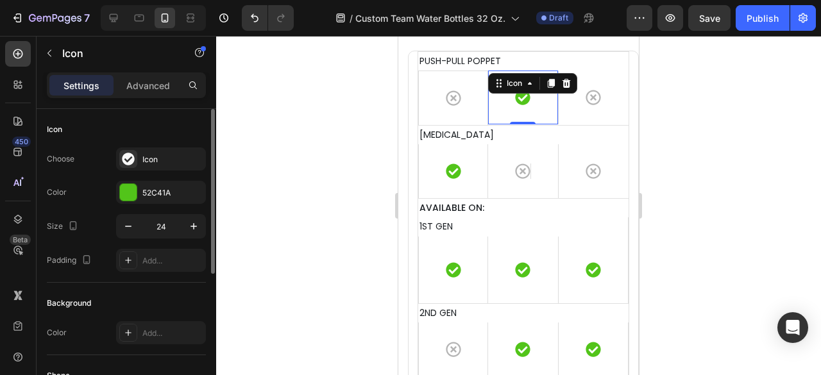
drag, startPoint x: 149, startPoint y: 84, endPoint x: 165, endPoint y: 238, distance: 154.8
click at [149, 84] on p "Advanced" at bounding box center [148, 85] width 44 height 13
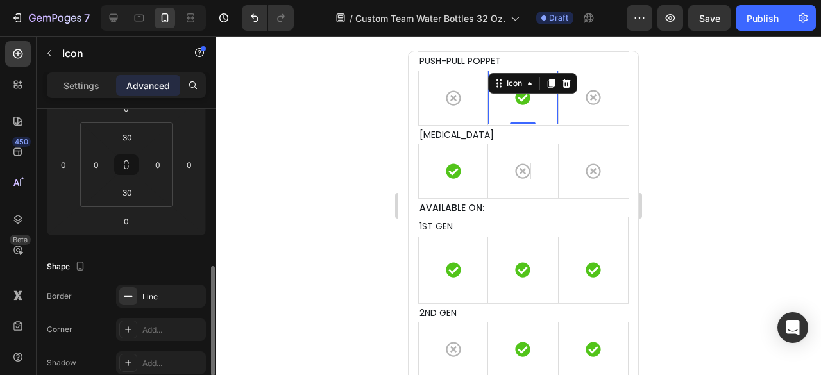
scroll to position [257, 0]
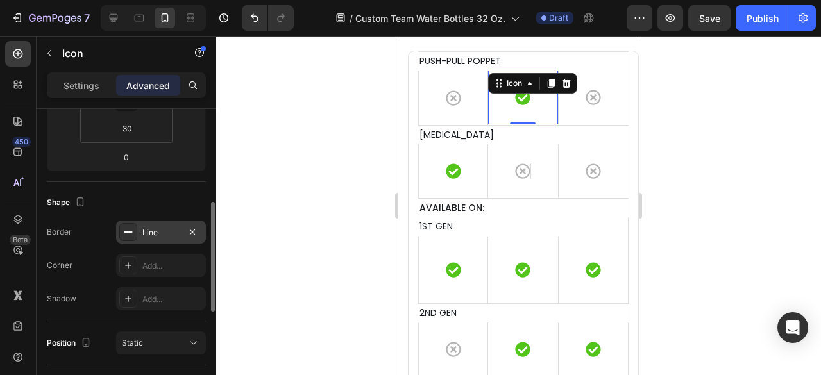
click at [158, 239] on div "Line" at bounding box center [161, 232] width 90 height 23
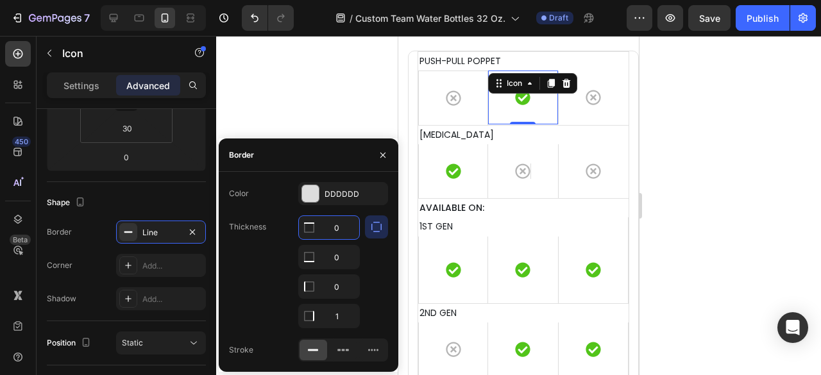
click at [337, 225] on input "0" at bounding box center [329, 227] width 60 height 23
click at [334, 226] on input "0" at bounding box center [329, 227] width 60 height 23
click at [343, 230] on input "0" at bounding box center [329, 227] width 60 height 23
type input "1"
click at [609, 103] on div "Icon" at bounding box center [594, 98] width 70 height 54
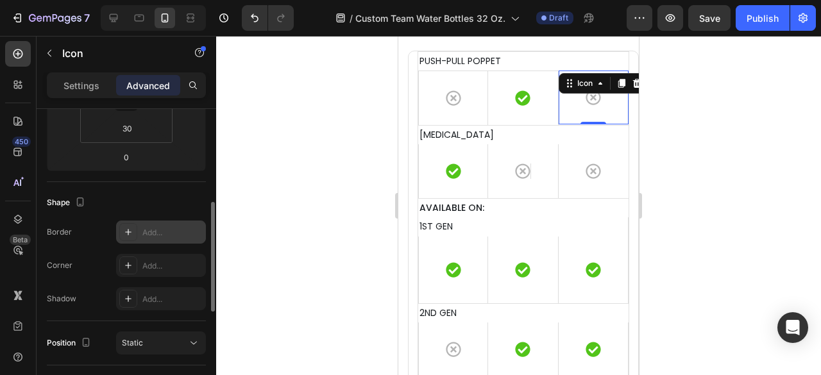
click at [168, 228] on div "Add..." at bounding box center [172, 233] width 60 height 12
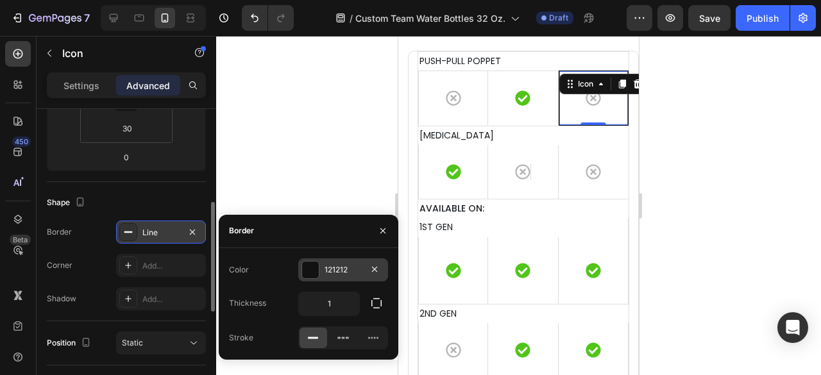
click at [322, 271] on div "121212" at bounding box center [343, 269] width 90 height 23
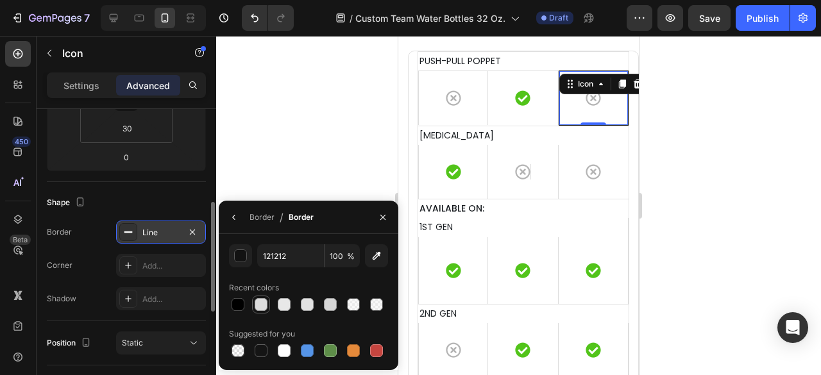
click at [258, 300] on div at bounding box center [261, 304] width 13 height 13
type input "DDDDDD"
click at [174, 239] on div "Line" at bounding box center [161, 232] width 90 height 23
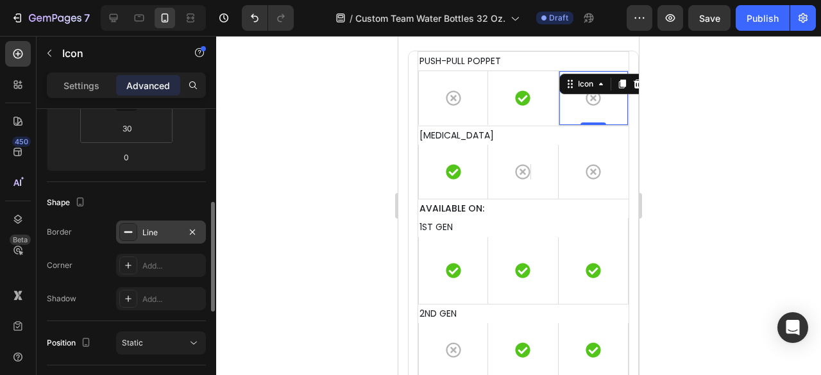
click at [159, 237] on div "Line" at bounding box center [160, 233] width 37 height 12
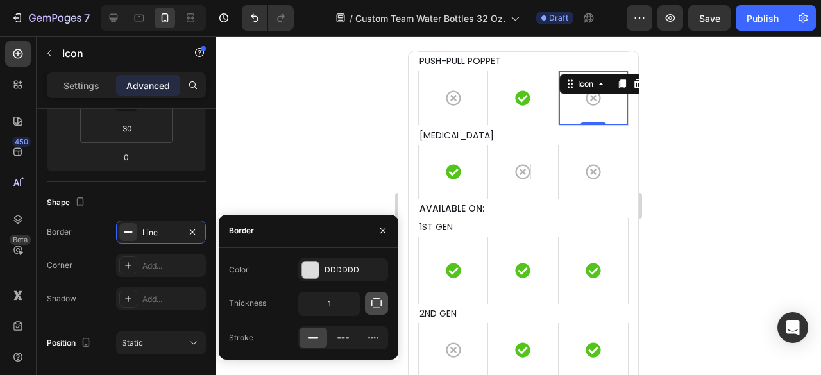
click at [371, 301] on icon "button" at bounding box center [376, 303] width 13 height 13
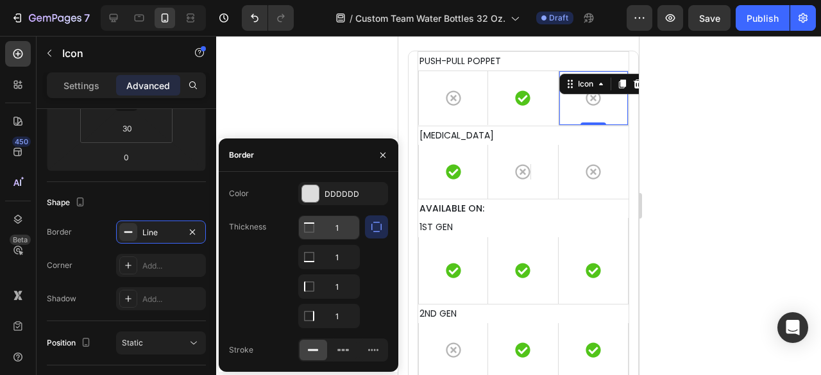
click at [340, 226] on input "1" at bounding box center [329, 227] width 60 height 23
type input "1"
click at [340, 257] on input "1" at bounding box center [329, 257] width 60 height 23
click at [341, 292] on input "1" at bounding box center [329, 286] width 60 height 23
type input "0"
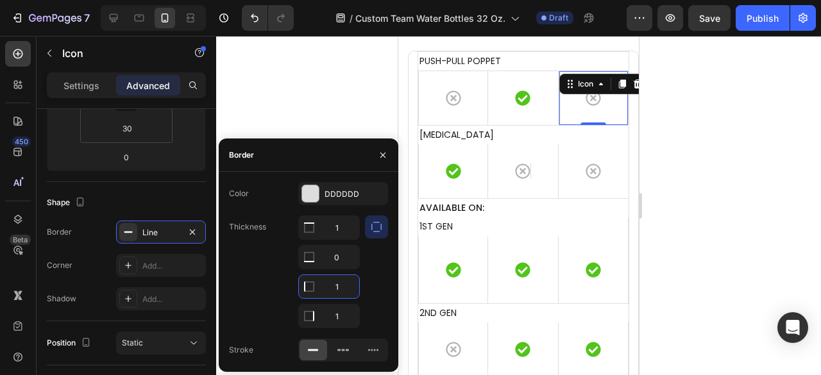
click at [344, 290] on input "1" at bounding box center [329, 286] width 60 height 23
click at [344, 316] on input "1" at bounding box center [329, 316] width 60 height 23
type input "0"
click at [114, 199] on div "Shape" at bounding box center [126, 202] width 159 height 21
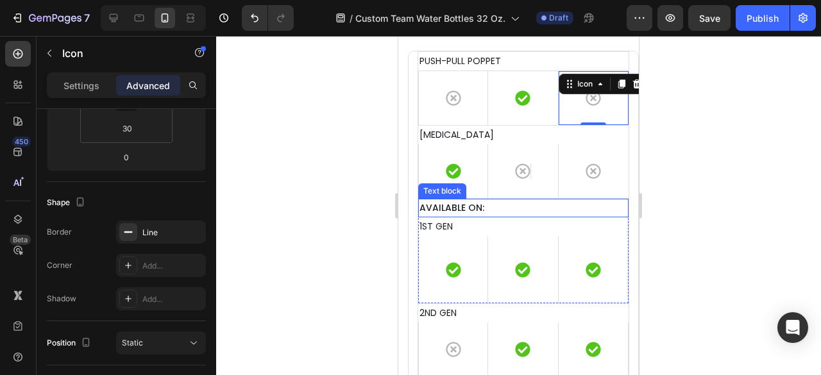
click at [717, 201] on div at bounding box center [518, 205] width 605 height 339
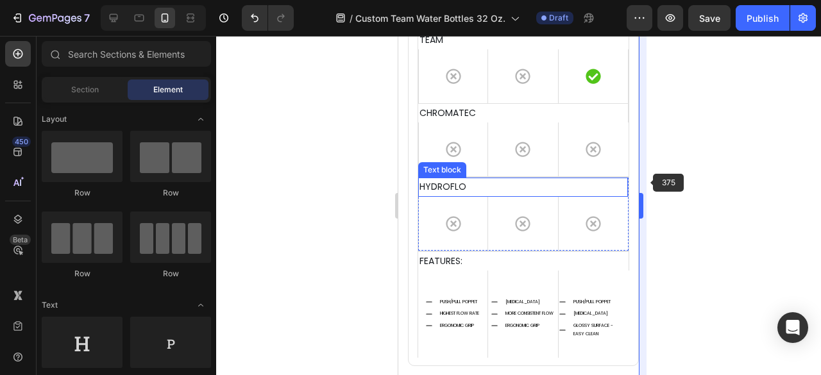
scroll to position [5003, 0]
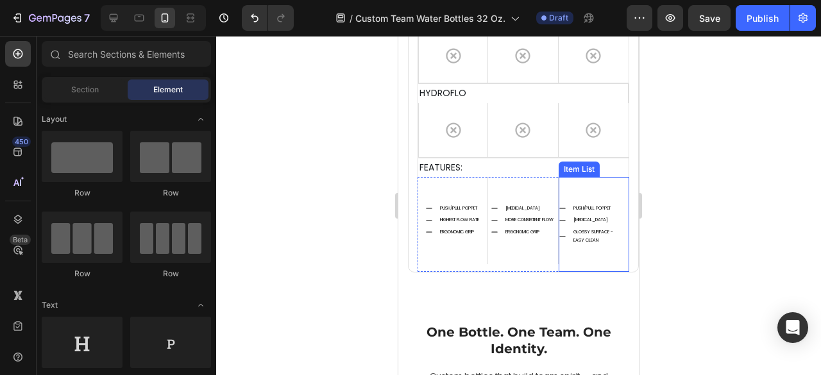
drag, startPoint x: 594, startPoint y: 189, endPoint x: 410, endPoint y: 209, distance: 184.6
click at [594, 189] on div "PUSH/PULL POPPET HEART VALVE GLOSSY SURFACE - EASY CLEAN" at bounding box center [594, 224] width 71 height 95
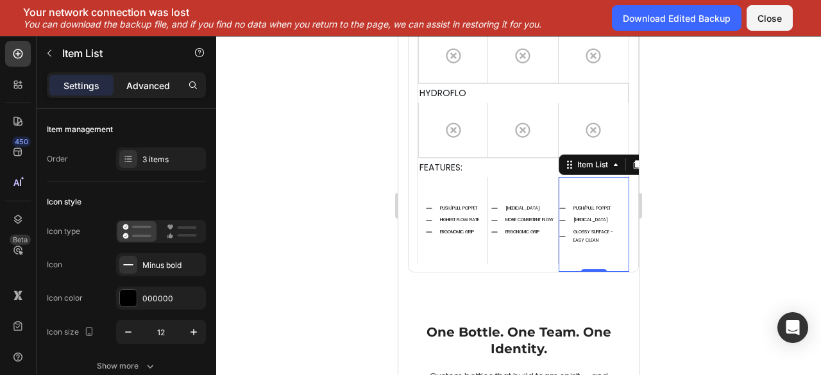
click at [134, 87] on p "Advanced" at bounding box center [148, 85] width 44 height 13
type input "100%"
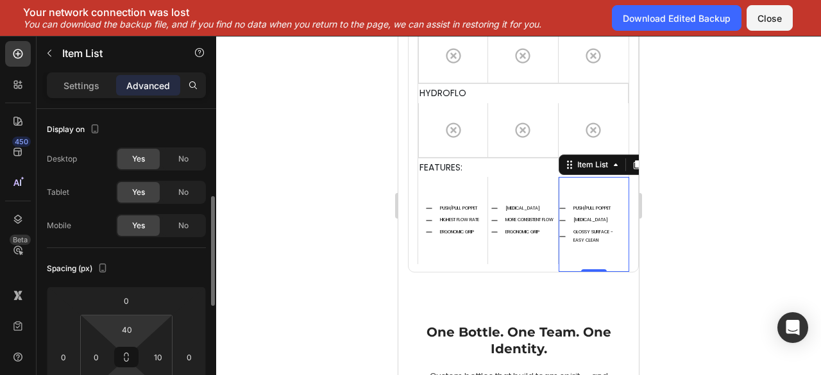
scroll to position [64, 0]
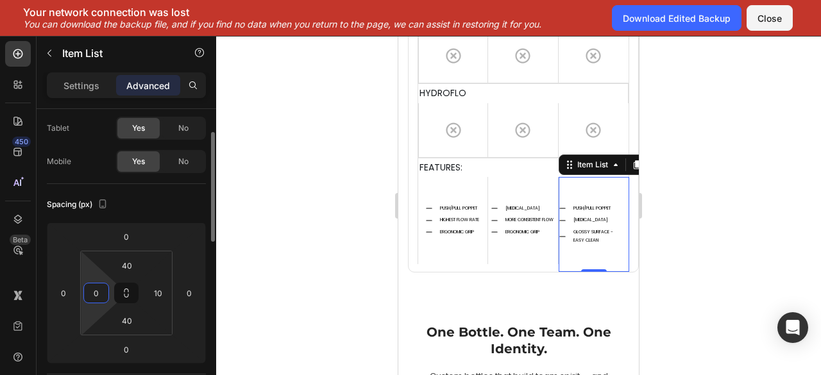
click at [92, 292] on input "0" at bounding box center [96, 292] width 19 height 19
click at [94, 291] on input "0" at bounding box center [96, 292] width 19 height 19
click at [99, 292] on input "0" at bounding box center [96, 292] width 19 height 19
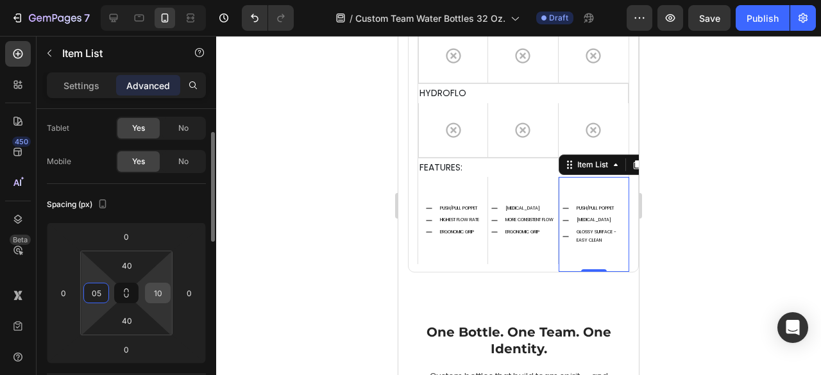
type input "5"
click at [164, 293] on input "10" at bounding box center [157, 292] width 19 height 19
type input "5"
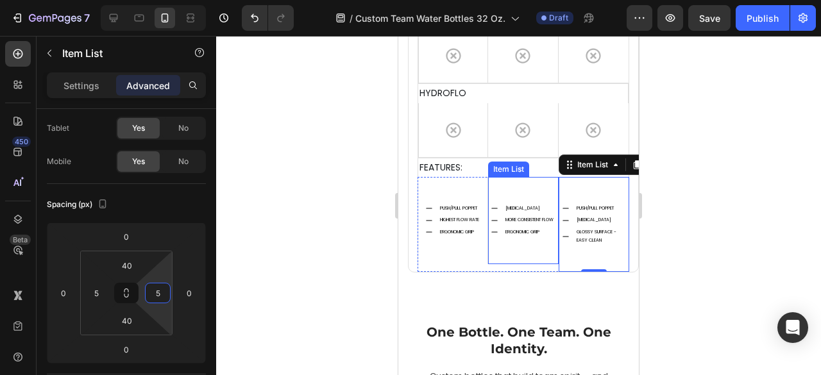
click at [530, 188] on div "HEART VALVE MORE CONSISTENT FLOW ERGONOMIC GRIP" at bounding box center [523, 220] width 71 height 87
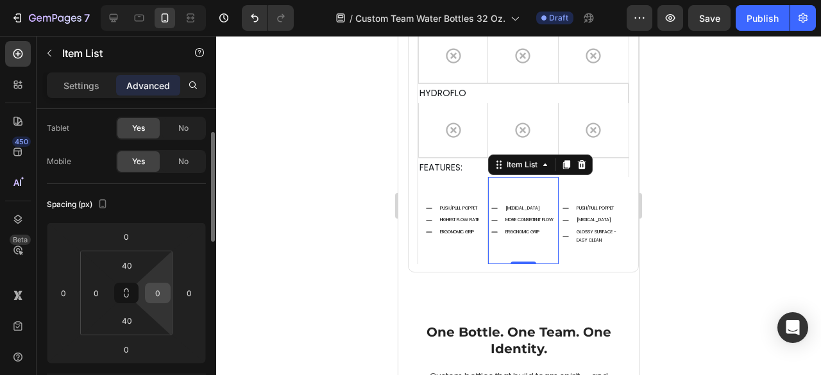
click at [162, 296] on input "0" at bounding box center [157, 292] width 19 height 19
click at [167, 293] on input "0" at bounding box center [157, 292] width 19 height 19
type input "5"
click at [105, 292] on input "0" at bounding box center [96, 292] width 19 height 19
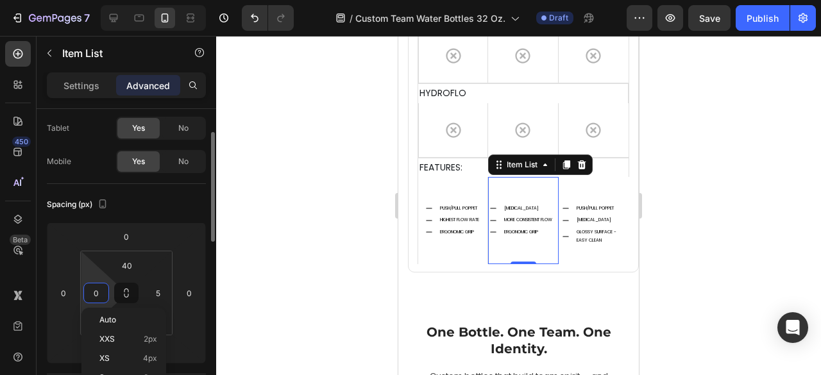
type input "5"
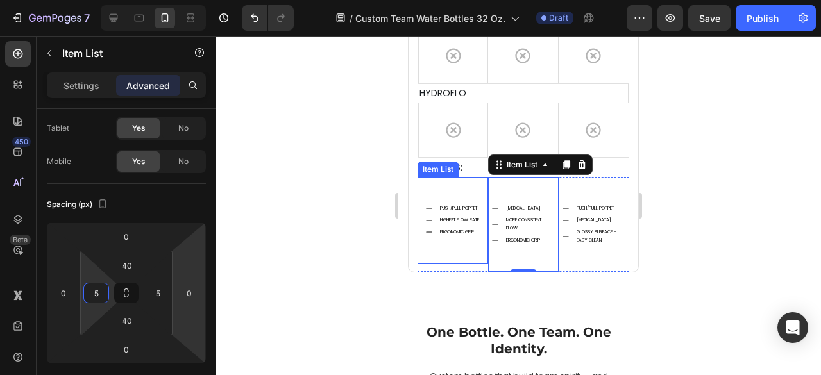
click at [462, 187] on div "PUSH/PULL POPPET HIGHEST FLOW RATE ERGONOMIC GRIP" at bounding box center [453, 220] width 71 height 87
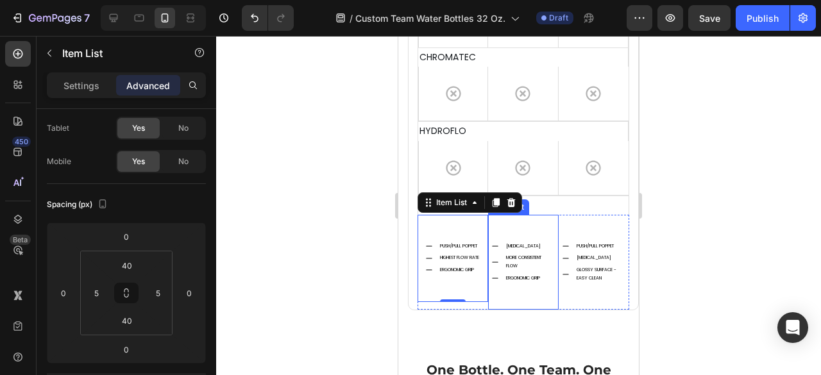
scroll to position [4939, 0]
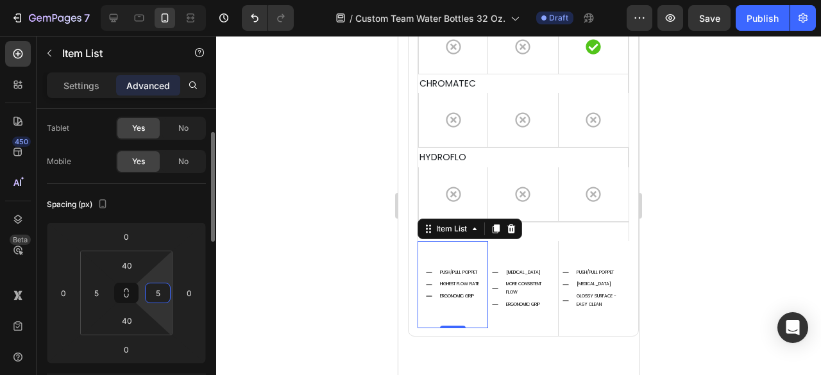
click at [154, 289] on input "5" at bounding box center [157, 292] width 19 height 19
click at [155, 292] on input "5" at bounding box center [157, 292] width 19 height 19
type input "10"
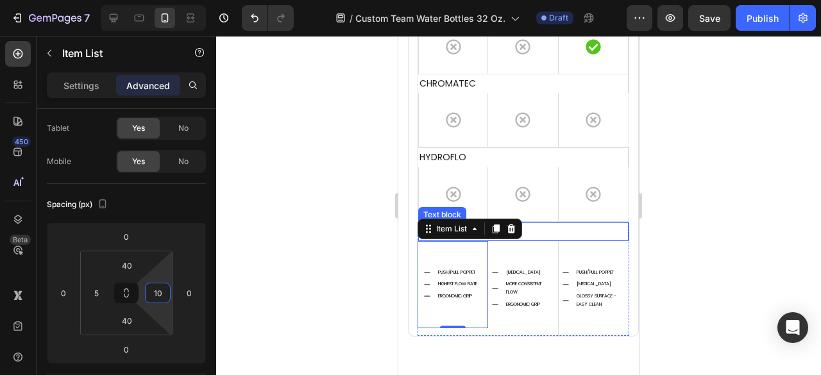
click at [598, 234] on p "FEATURES:" at bounding box center [523, 232] width 208 height 16
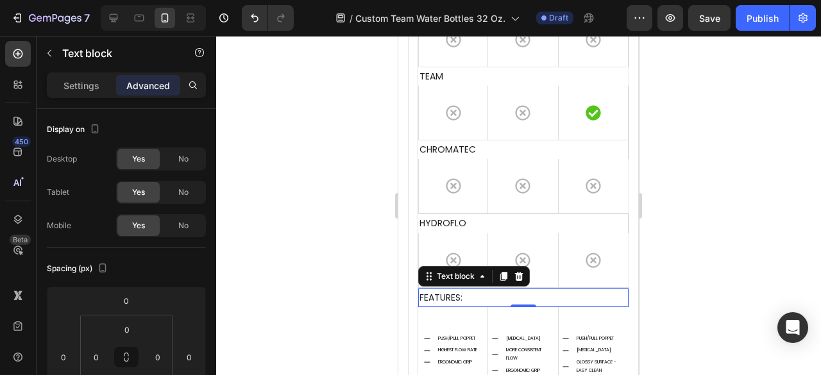
scroll to position [4875, 0]
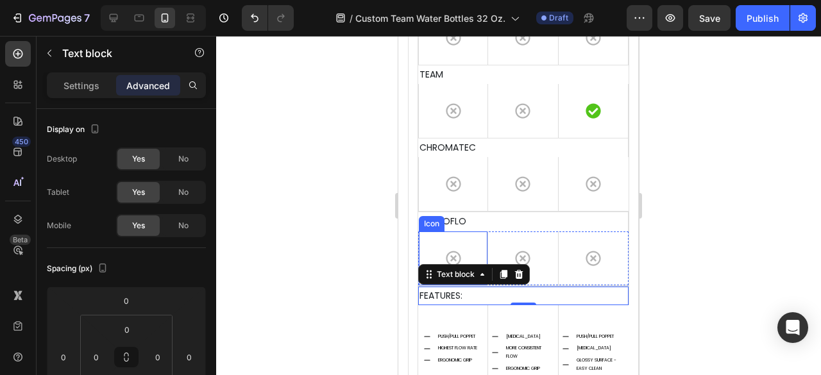
click at [478, 237] on div "Icon" at bounding box center [453, 259] width 70 height 54
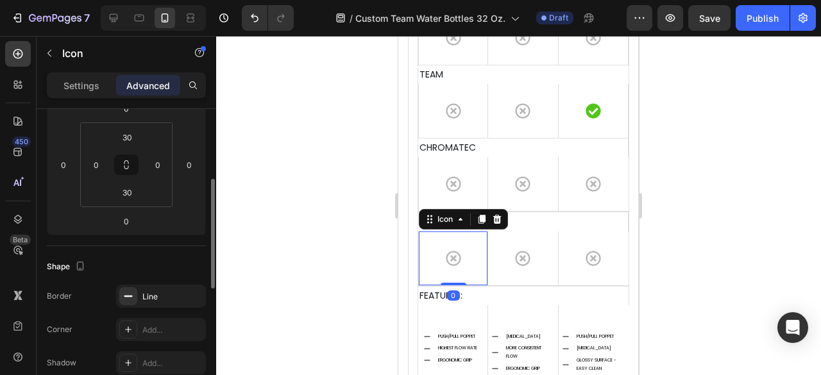
scroll to position [321, 0]
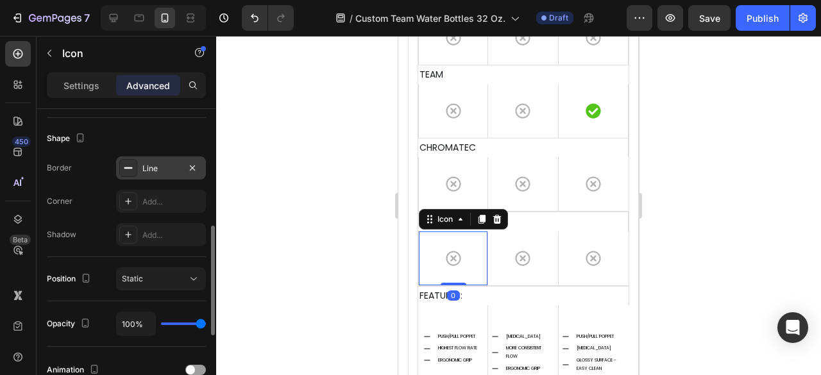
click at [153, 170] on div "Line" at bounding box center [160, 169] width 37 height 12
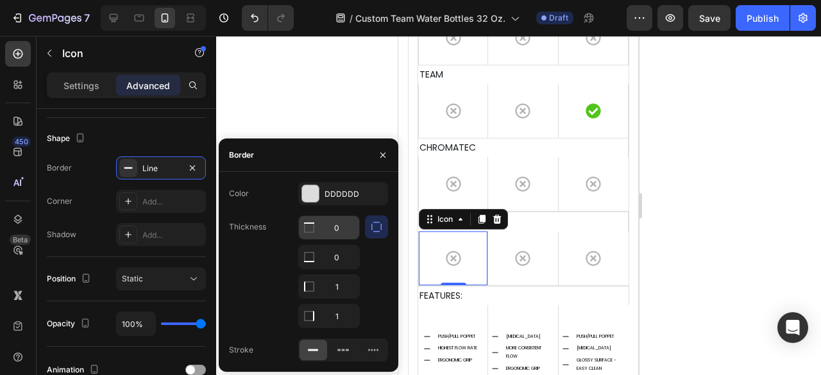
click at [344, 230] on input "0" at bounding box center [329, 227] width 60 height 23
click at [346, 230] on input "0" at bounding box center [329, 227] width 60 height 23
type input "1"
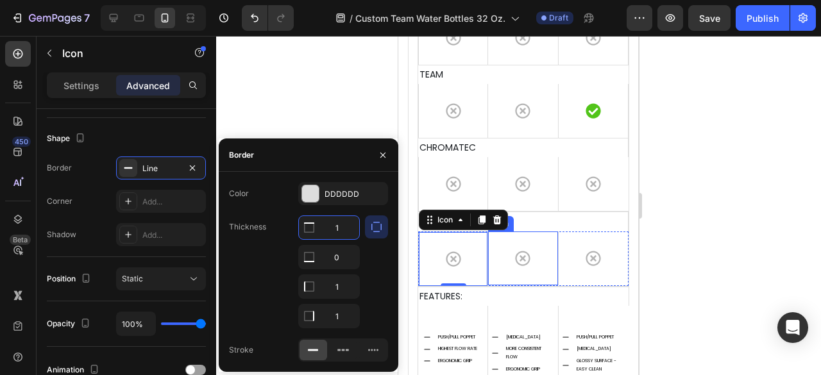
click at [533, 243] on div "Icon" at bounding box center [523, 259] width 70 height 54
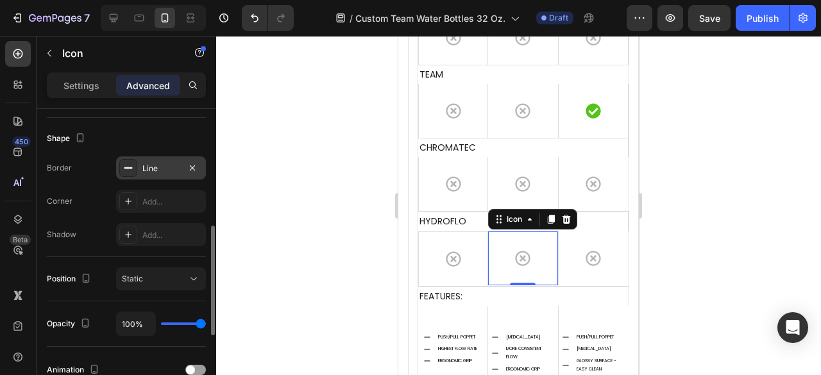
click at [169, 160] on div "Line" at bounding box center [161, 168] width 90 height 23
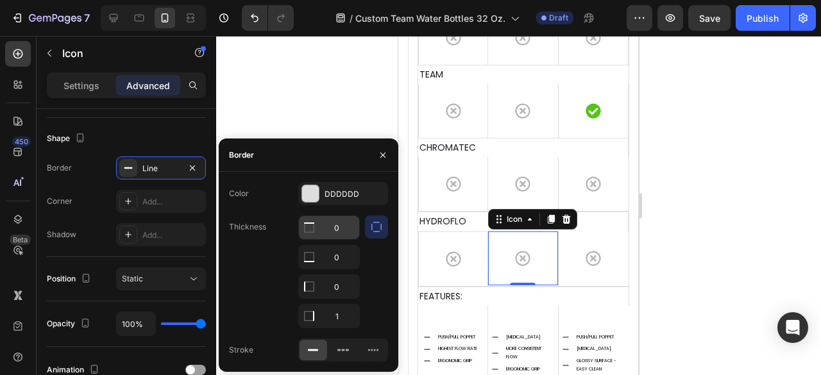
click at [350, 229] on input "0" at bounding box center [329, 227] width 60 height 23
click at [351, 229] on input "0" at bounding box center [329, 227] width 60 height 23
type input "1"
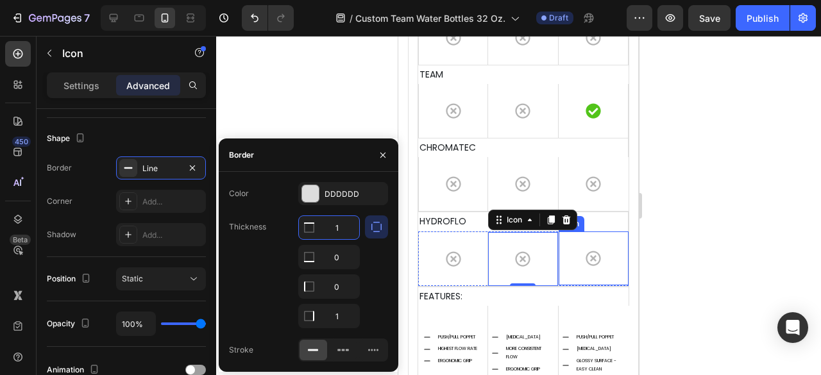
click at [605, 238] on div "Icon" at bounding box center [594, 259] width 70 height 54
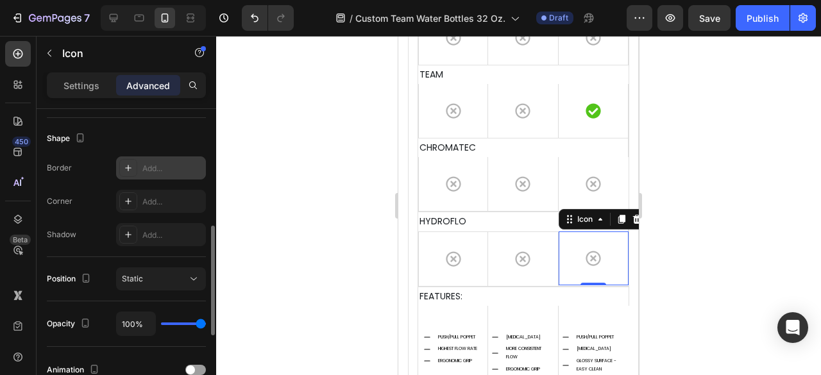
click at [162, 171] on div "Add..." at bounding box center [172, 169] width 60 height 12
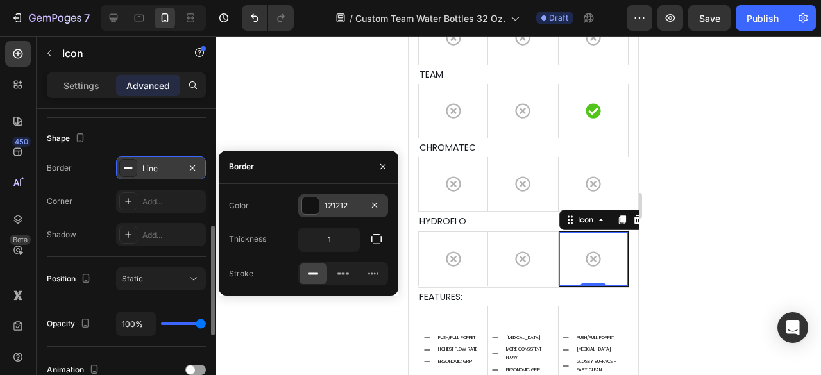
click at [308, 205] on div at bounding box center [310, 206] width 17 height 17
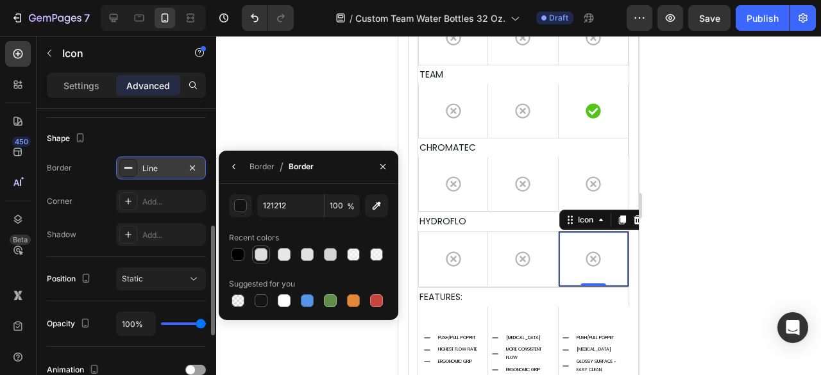
click at [258, 260] on div at bounding box center [261, 254] width 13 height 13
type input "DDDDDD"
click at [167, 167] on div "Line" at bounding box center [160, 169] width 37 height 12
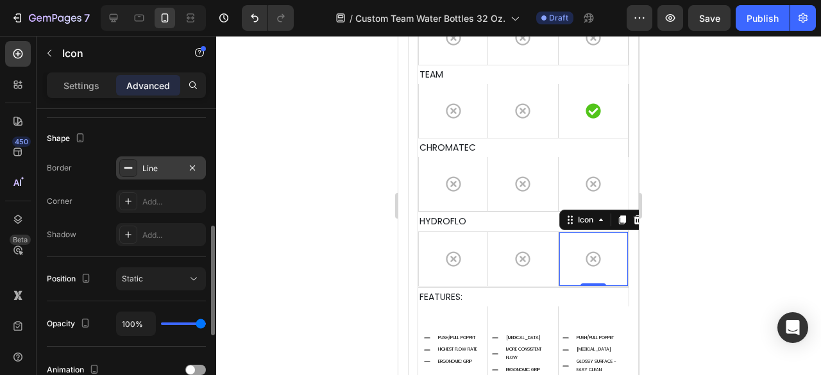
click at [173, 173] on div "Line" at bounding box center [161, 168] width 90 height 23
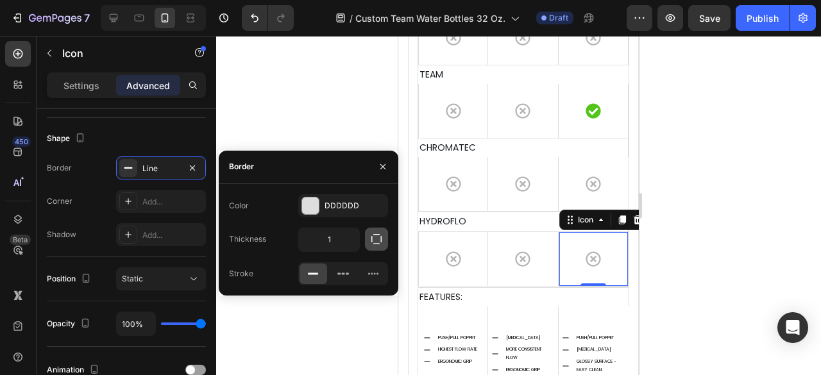
click at [374, 240] on icon "button" at bounding box center [376, 239] width 13 height 13
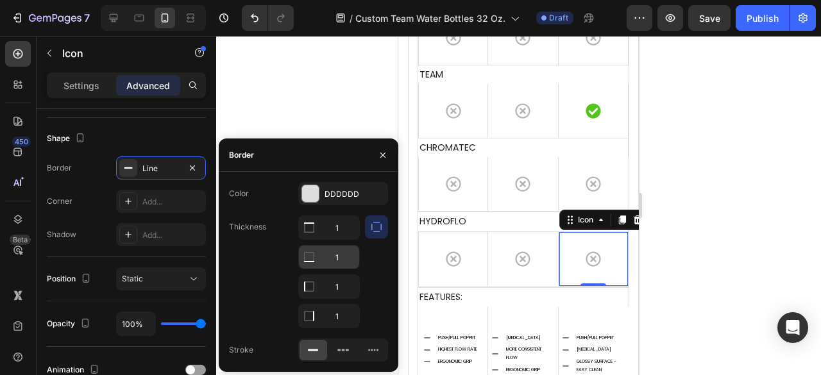
click at [348, 264] on input "1" at bounding box center [329, 257] width 60 height 23
click at [341, 282] on input "1" at bounding box center [329, 286] width 60 height 23
type input "0"
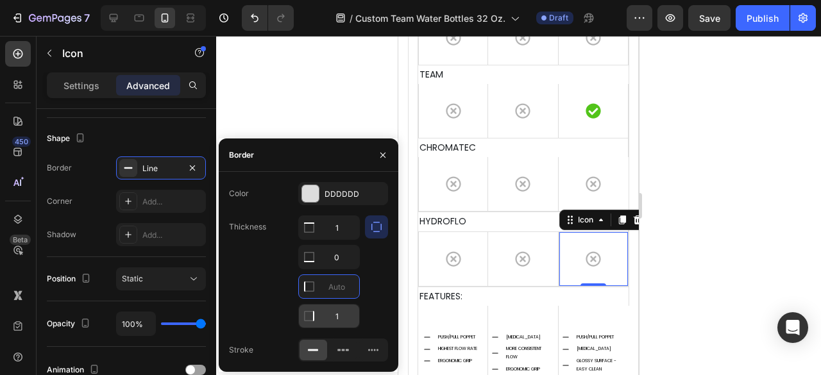
click at [353, 319] on input "1" at bounding box center [329, 316] width 60 height 23
type input "0"
click at [109, 185] on div "Border Line Corner Add... Shadow Add..." at bounding box center [126, 202] width 159 height 90
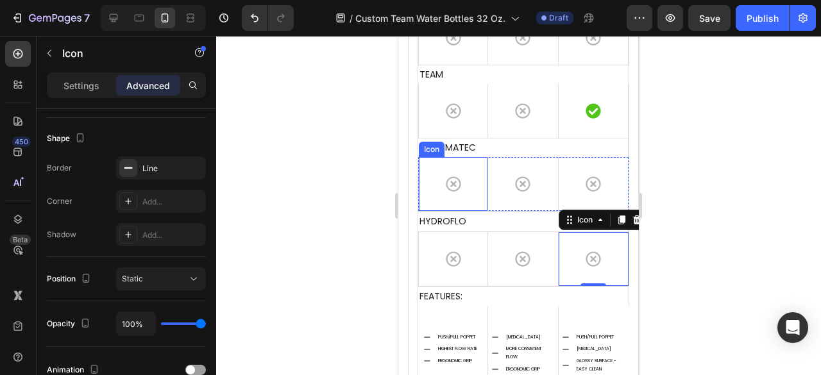
click at [446, 176] on icon at bounding box center [453, 183] width 15 height 15
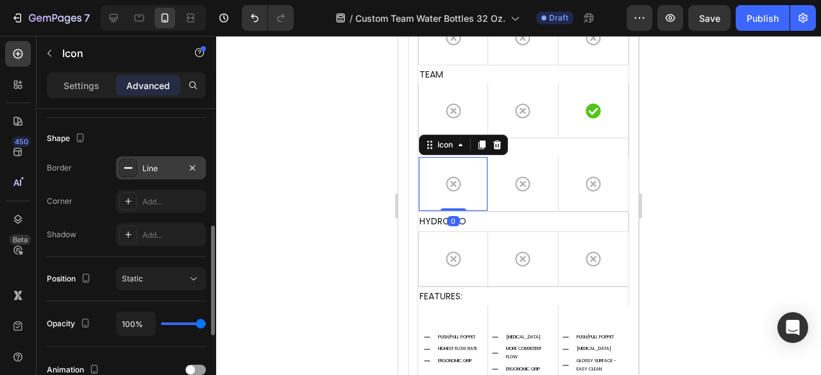
click at [173, 169] on div "Line" at bounding box center [160, 169] width 37 height 12
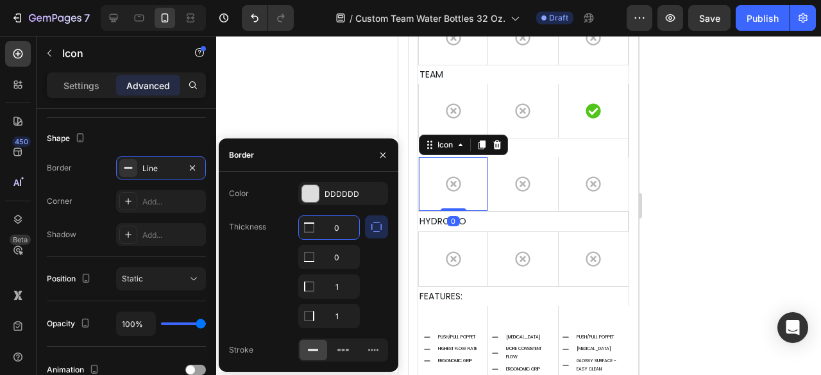
click at [343, 223] on input "0" at bounding box center [329, 227] width 60 height 23
type input "1"
click at [539, 171] on div "Icon" at bounding box center [523, 184] width 70 height 54
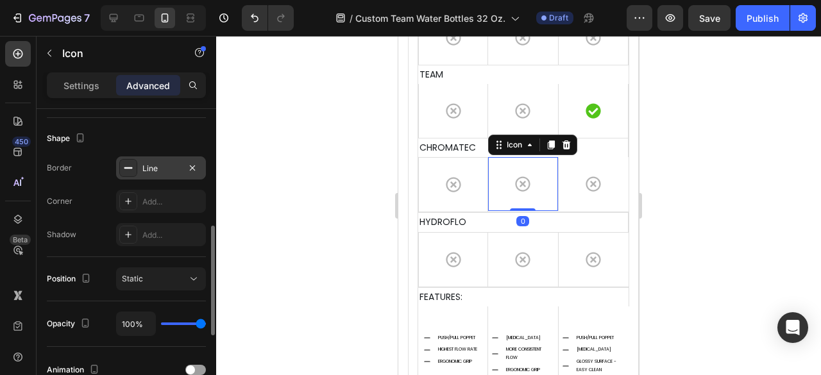
click at [149, 168] on div "Line" at bounding box center [160, 169] width 37 height 12
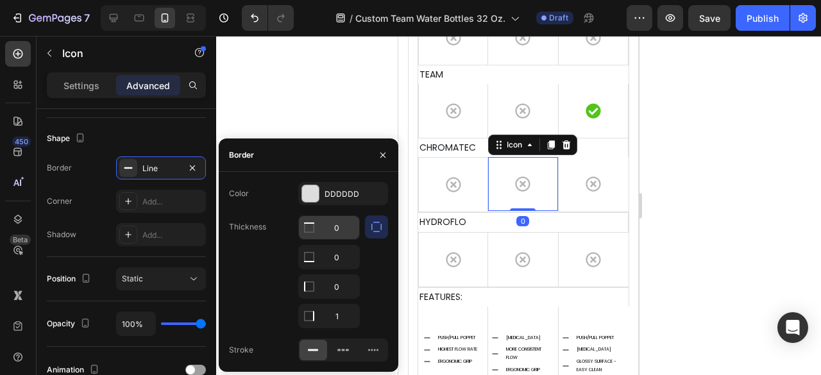
click at [337, 223] on input "0" at bounding box center [329, 227] width 60 height 23
type input "1"
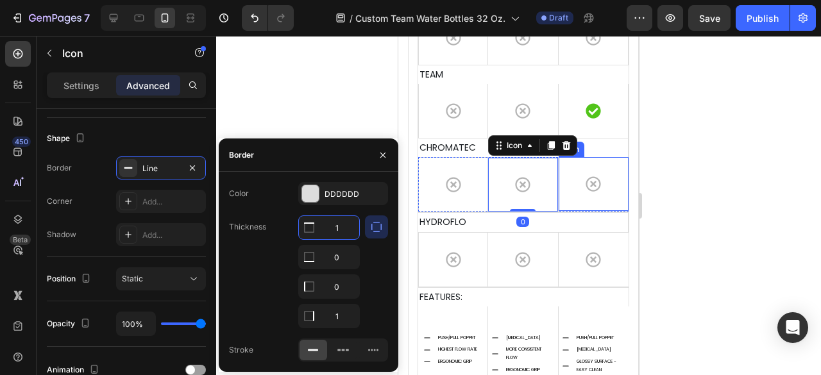
click at [569, 178] on div "Icon" at bounding box center [594, 184] width 70 height 54
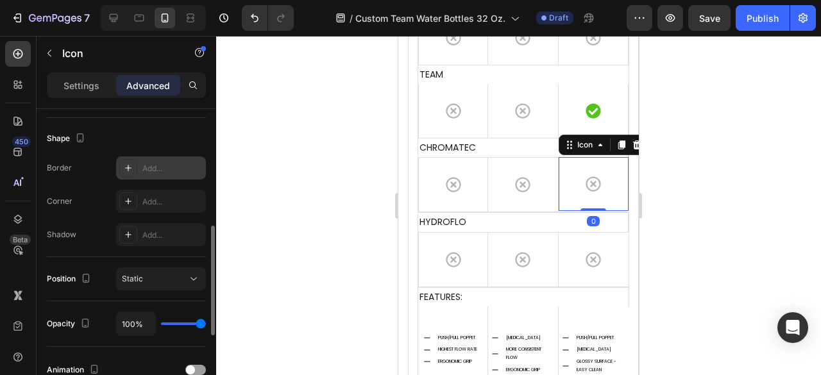
click at [153, 168] on div "Add..." at bounding box center [172, 169] width 60 height 12
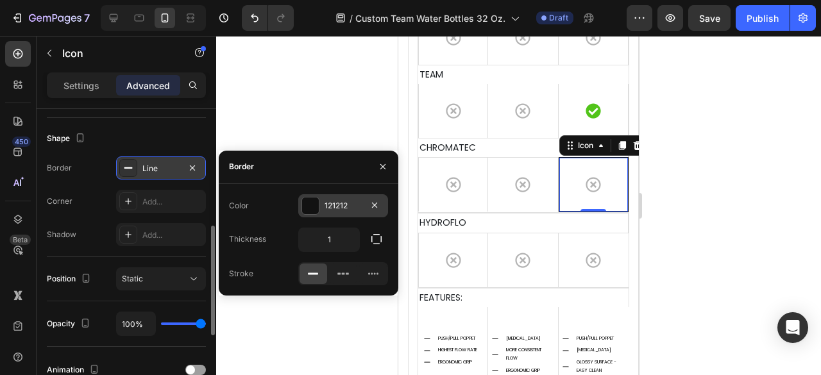
click at [318, 210] on div at bounding box center [310, 206] width 17 height 17
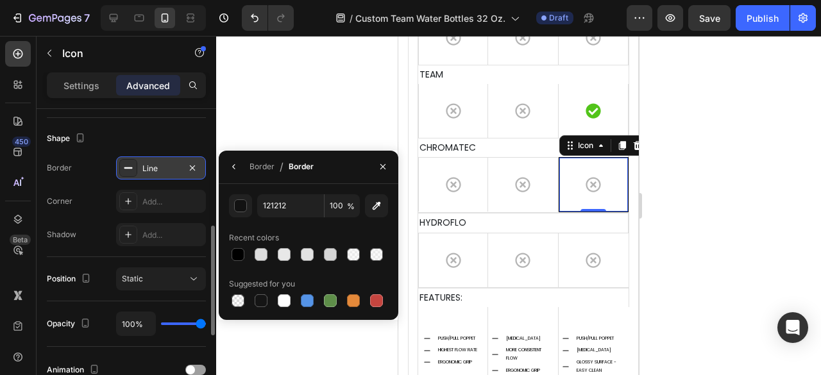
click at [272, 250] on div at bounding box center [308, 255] width 159 height 18
click at [259, 256] on div at bounding box center [261, 254] width 13 height 13
type input "DDDDDD"
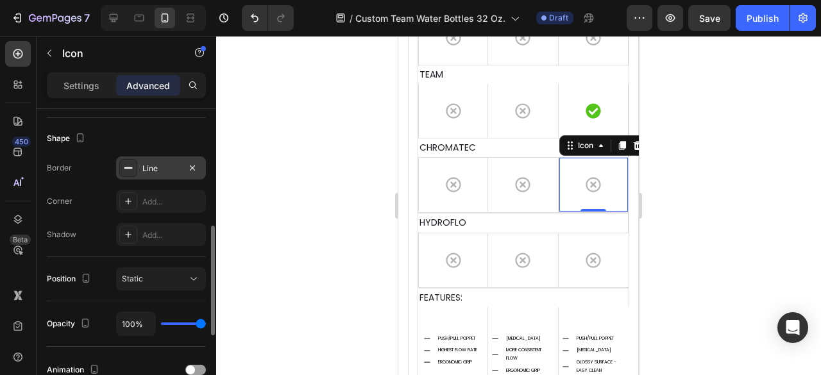
click at [99, 184] on div "Border Line Corner Add... Shadow Add..." at bounding box center [126, 202] width 159 height 90
click at [141, 173] on div "Line" at bounding box center [161, 168] width 90 height 23
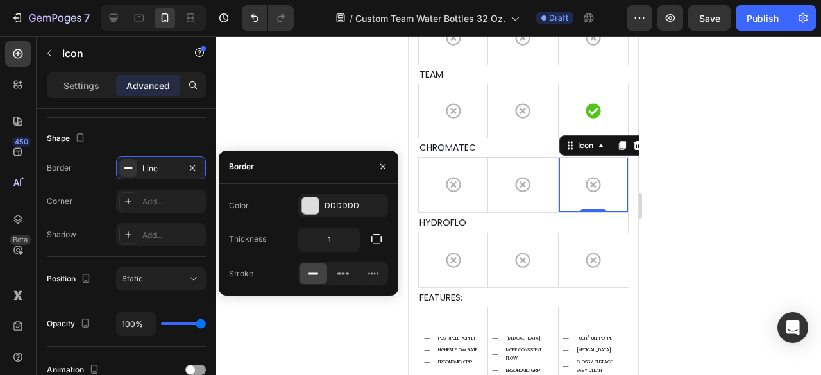
click at [389, 240] on div "Color DDDDDD Thickness 1 Stroke" at bounding box center [309, 239] width 180 height 91
click at [377, 242] on icon "button" at bounding box center [376, 239] width 13 height 13
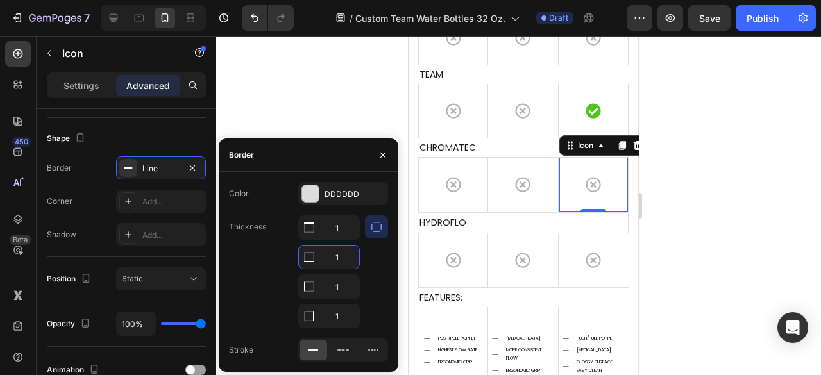
click at [344, 255] on input "1" at bounding box center [329, 257] width 60 height 23
click at [351, 276] on input "1" at bounding box center [329, 286] width 60 height 23
type input "0"
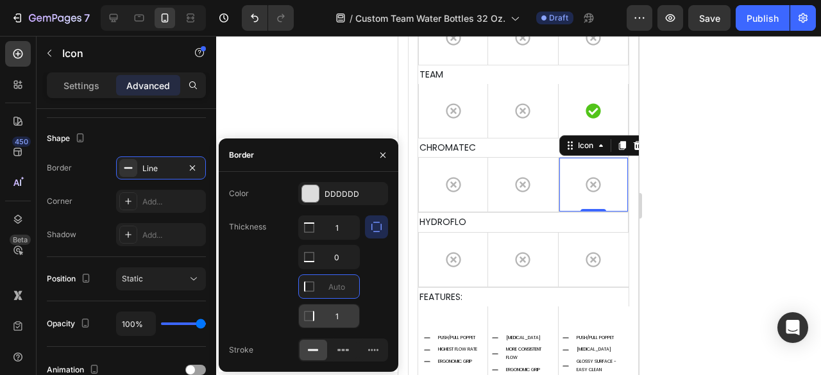
click at [344, 313] on input "1" at bounding box center [329, 316] width 60 height 23
type input "0"
drag, startPoint x: 78, startPoint y: 190, endPoint x: 112, endPoint y: 193, distance: 33.5
click at [79, 190] on div "Corner Add..." at bounding box center [126, 201] width 159 height 23
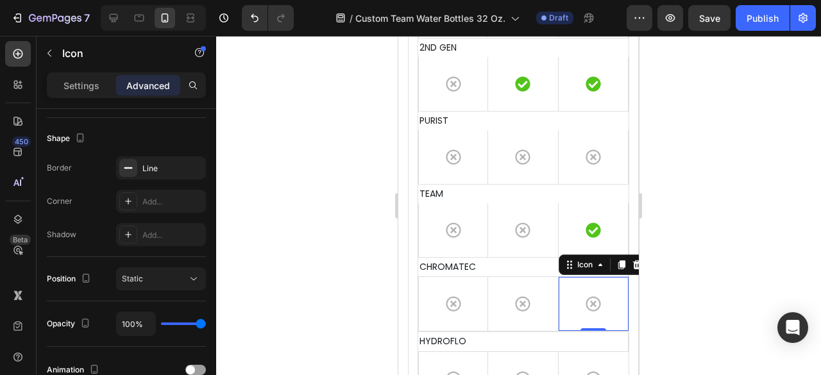
scroll to position [4746, 0]
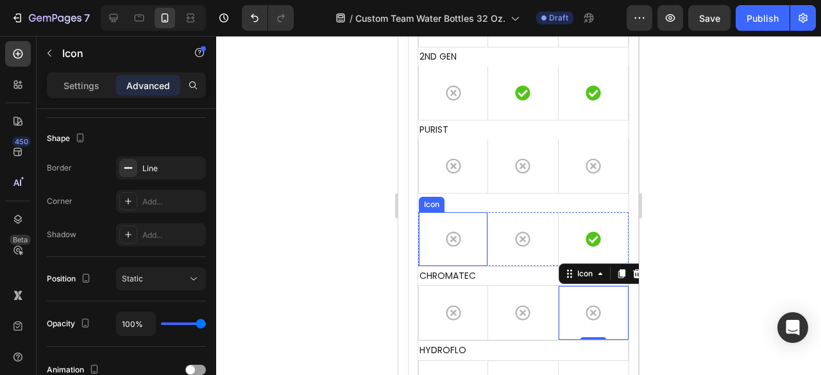
click at [472, 235] on div "Icon" at bounding box center [453, 239] width 70 height 54
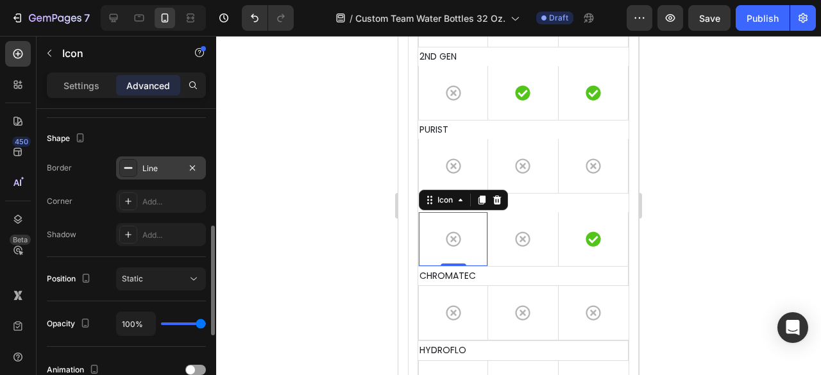
click at [169, 165] on div "Line" at bounding box center [160, 169] width 37 height 12
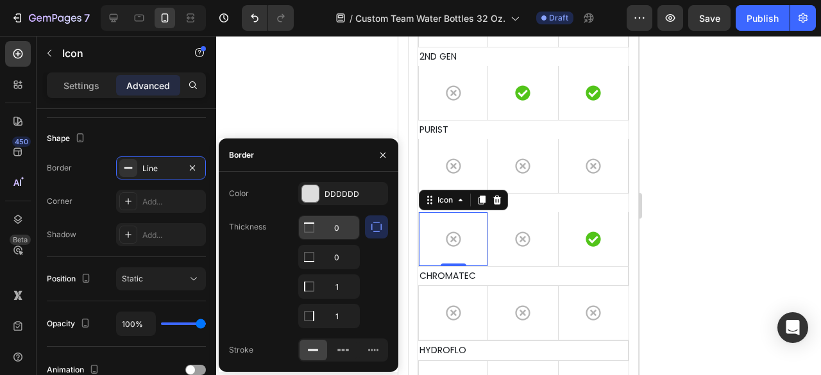
click at [338, 229] on input "0" at bounding box center [329, 227] width 60 height 23
type input "1"
click at [517, 234] on icon at bounding box center [523, 239] width 15 height 15
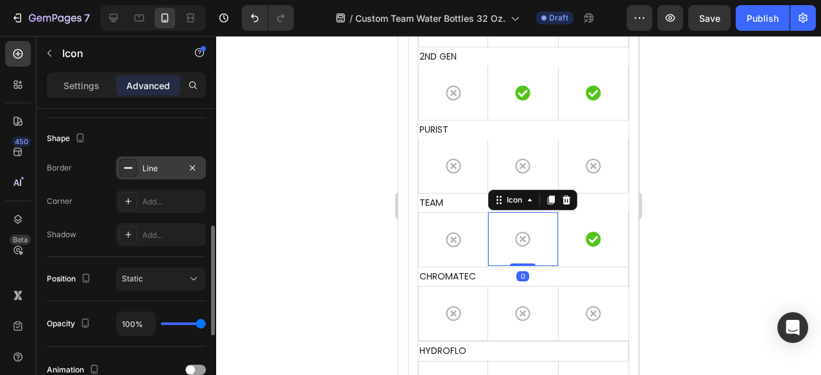
click at [158, 163] on div "Line" at bounding box center [160, 169] width 37 height 12
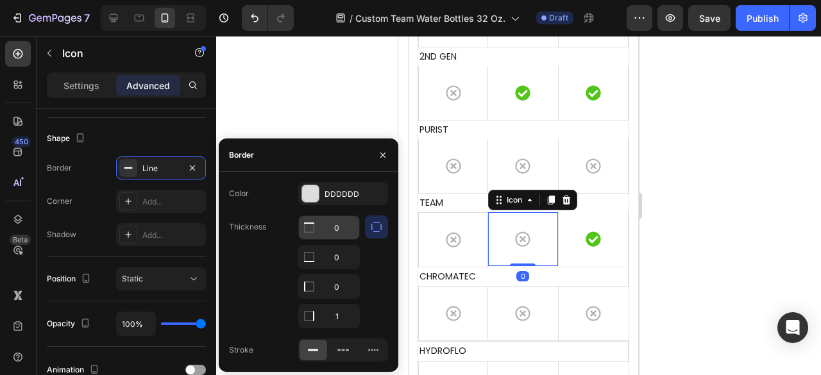
click at [335, 228] on input "0" at bounding box center [329, 227] width 60 height 23
type input "1"
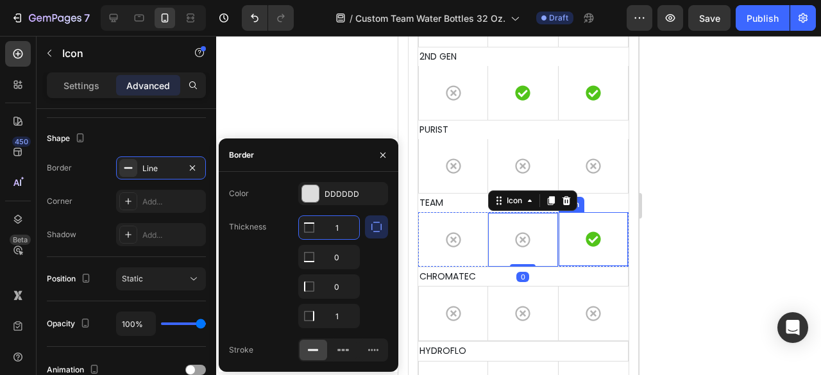
click at [586, 241] on icon at bounding box center [593, 239] width 15 height 15
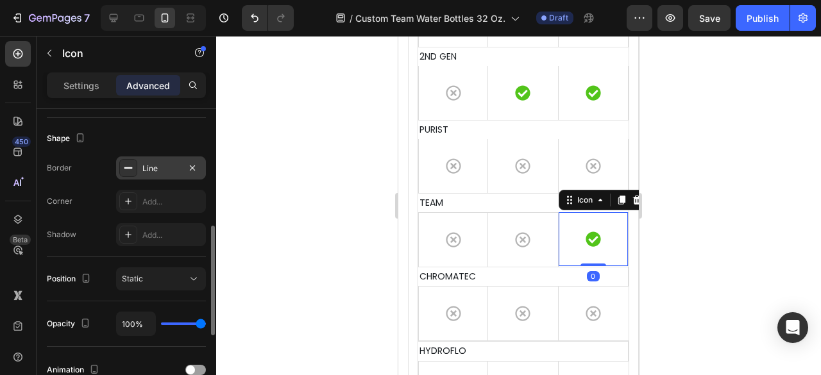
click at [143, 171] on div "Line" at bounding box center [160, 169] width 37 height 12
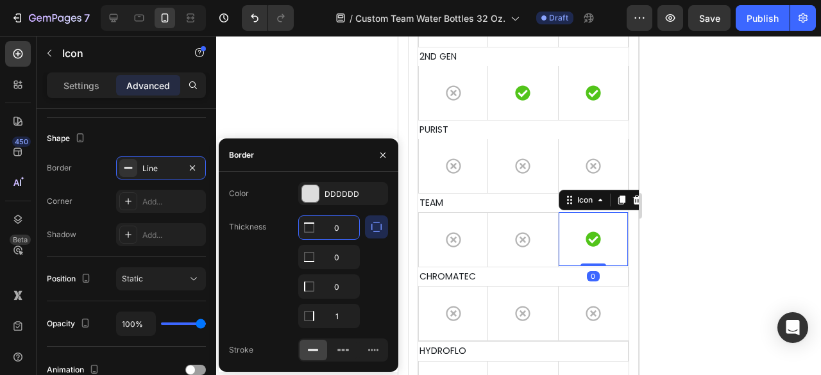
click at [345, 232] on input "0" at bounding box center [329, 227] width 60 height 23
type input "1"
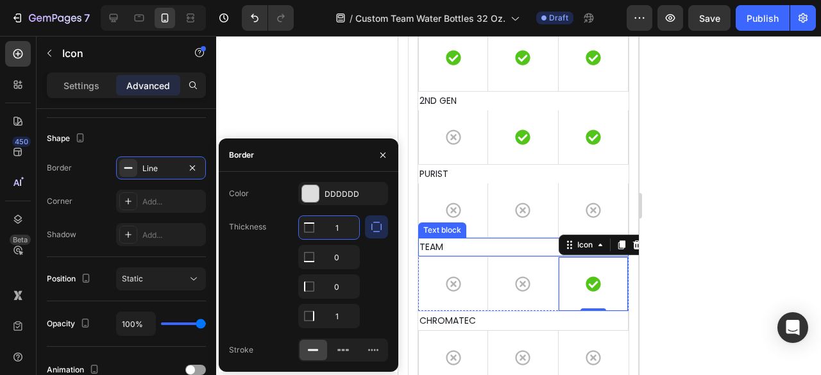
scroll to position [4682, 0]
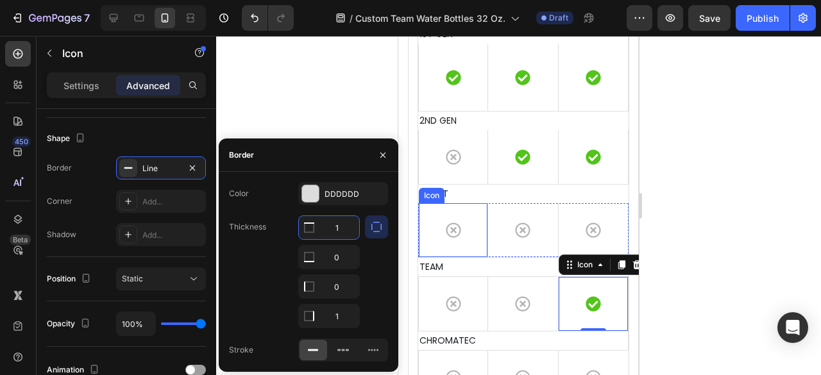
click at [470, 233] on div "Icon" at bounding box center [453, 230] width 70 height 54
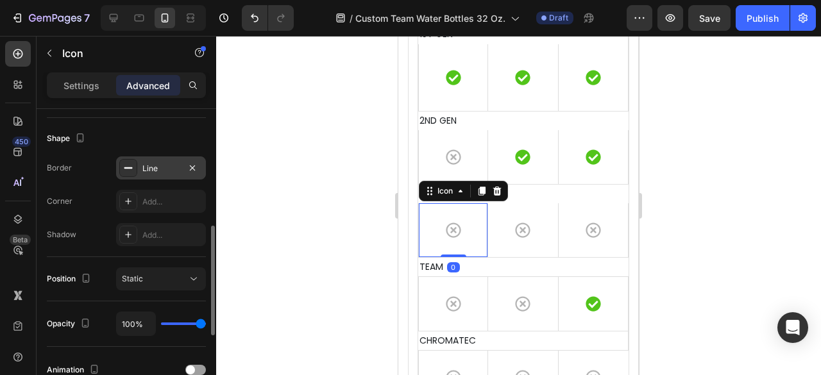
click at [161, 158] on div "Line" at bounding box center [161, 168] width 90 height 23
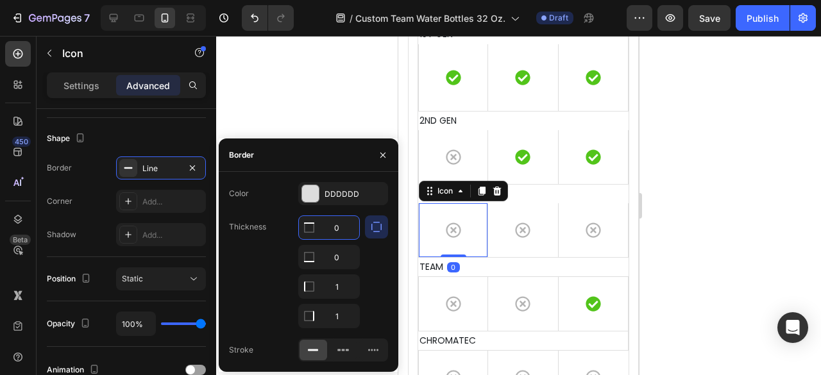
drag, startPoint x: 333, startPoint y: 224, endPoint x: 386, endPoint y: 224, distance: 53.2
click at [334, 224] on input "0" at bounding box center [329, 227] width 60 height 23
type input "1"
click at [507, 226] on div "Icon" at bounding box center [523, 230] width 70 height 54
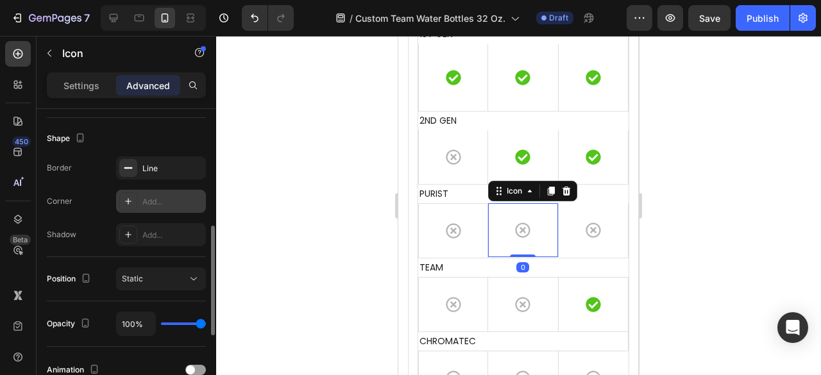
drag, startPoint x: 147, startPoint y: 169, endPoint x: 197, endPoint y: 190, distance: 54.6
click at [147, 168] on div "Line" at bounding box center [172, 169] width 60 height 12
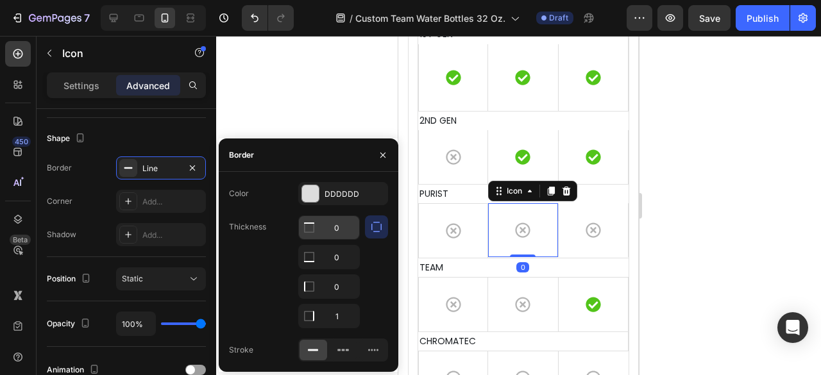
click at [332, 232] on input "0" at bounding box center [329, 227] width 60 height 23
type input "1"
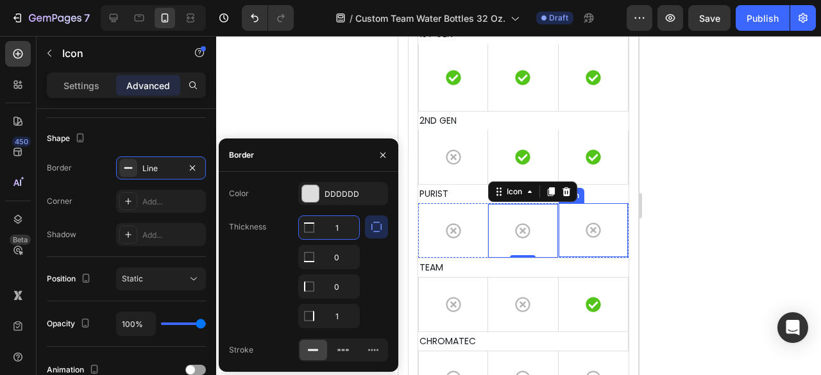
click at [575, 223] on div "Icon" at bounding box center [594, 230] width 70 height 54
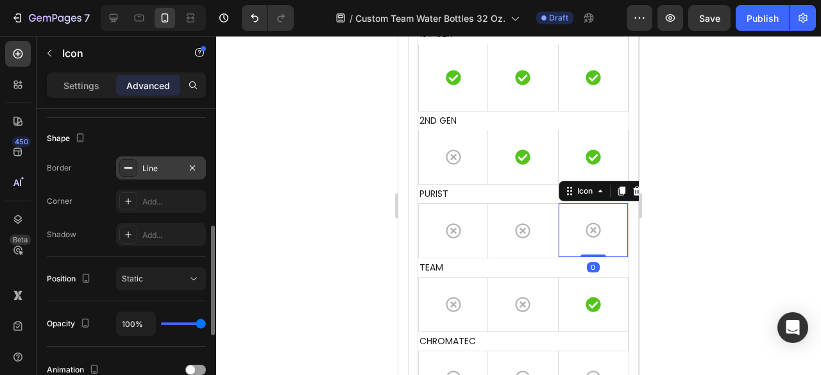
click at [135, 162] on div at bounding box center [128, 168] width 18 height 18
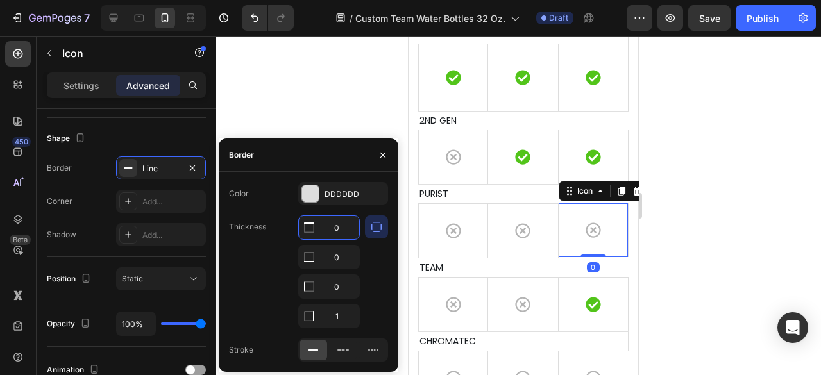
click at [334, 236] on input "0" at bounding box center [329, 227] width 60 height 23
type input "1"
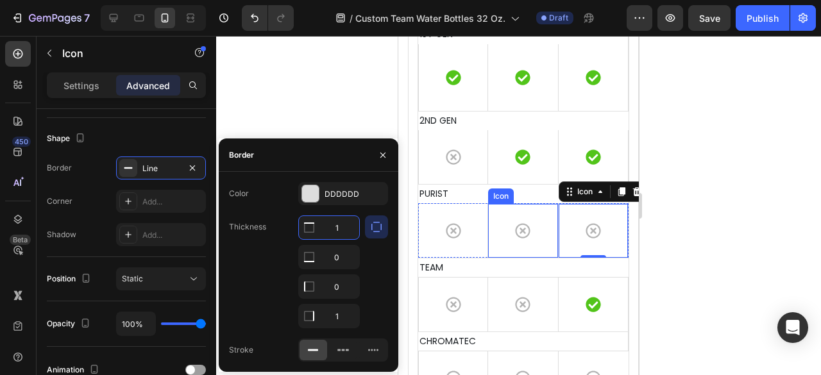
scroll to position [4618, 0]
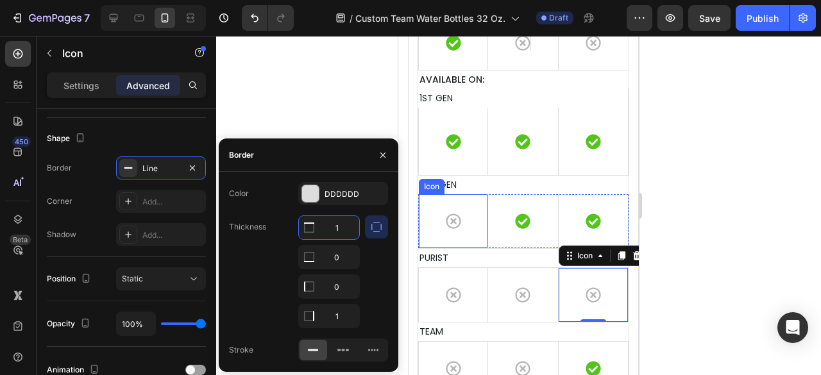
click at [443, 221] on div "Icon" at bounding box center [453, 221] width 70 height 54
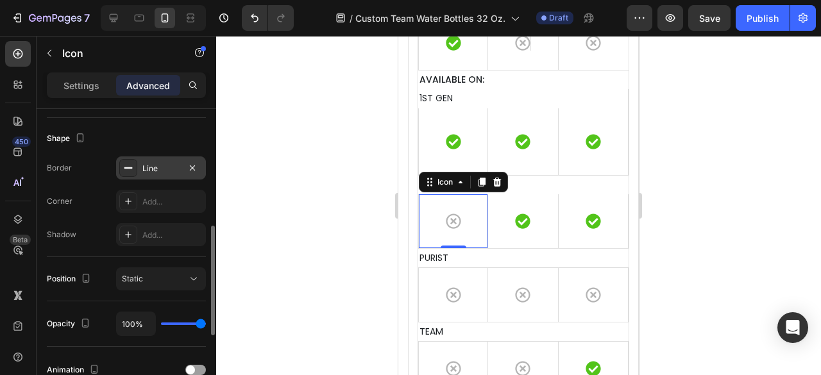
click at [160, 167] on div "Line" at bounding box center [160, 169] width 37 height 12
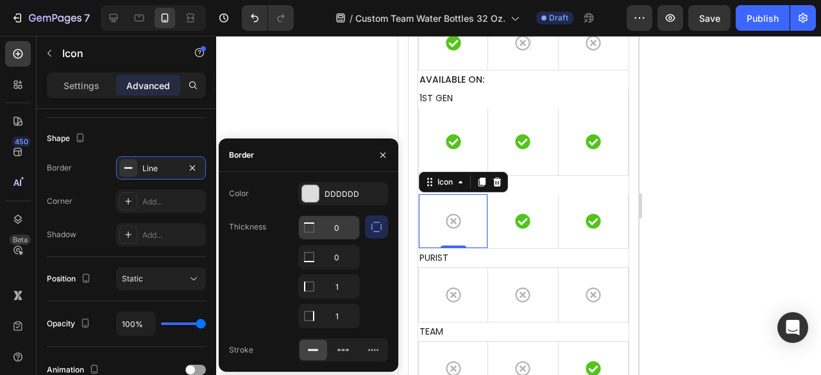
click at [345, 231] on input "0" at bounding box center [329, 227] width 60 height 23
type input "1"
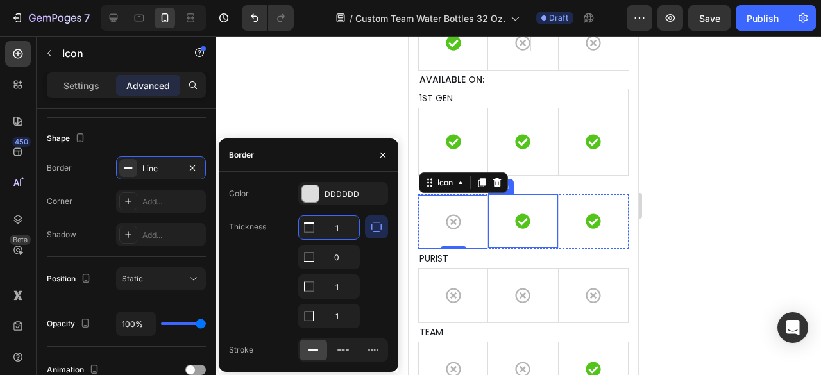
click at [503, 208] on div "Icon" at bounding box center [523, 221] width 70 height 54
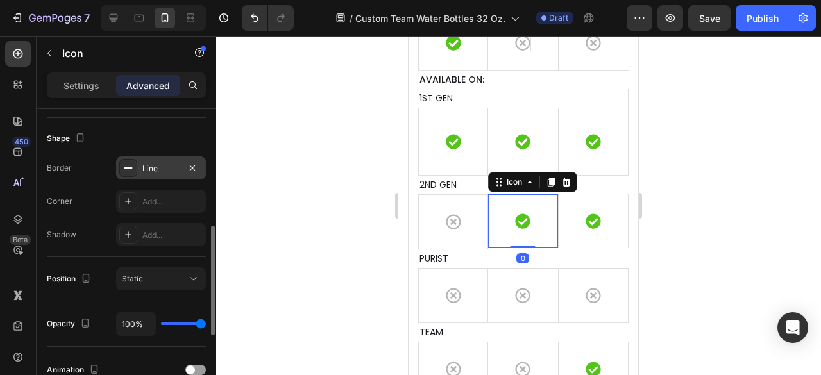
click at [150, 169] on div "Line" at bounding box center [160, 169] width 37 height 12
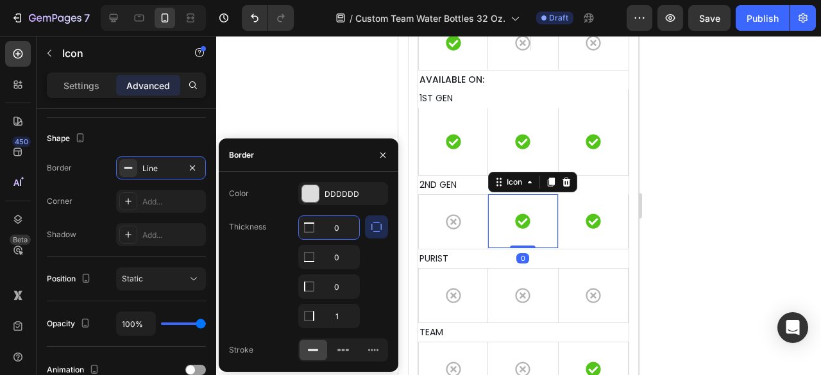
click at [340, 226] on input "0" at bounding box center [329, 227] width 60 height 23
type input "1"
click at [546, 219] on div "Icon 0" at bounding box center [523, 221] width 70 height 55
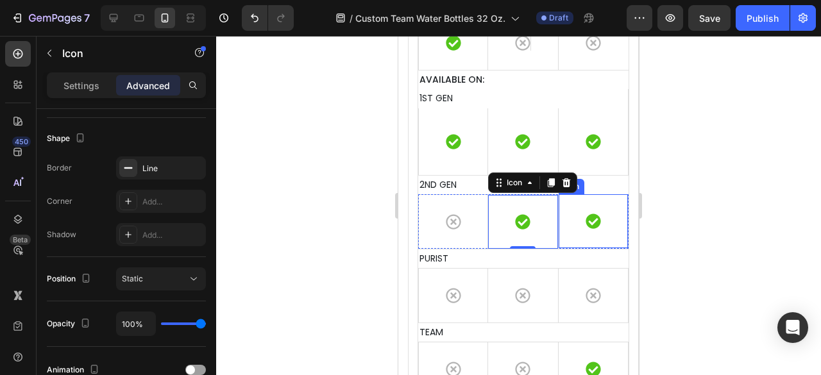
click at [572, 220] on div "Icon" at bounding box center [594, 221] width 70 height 54
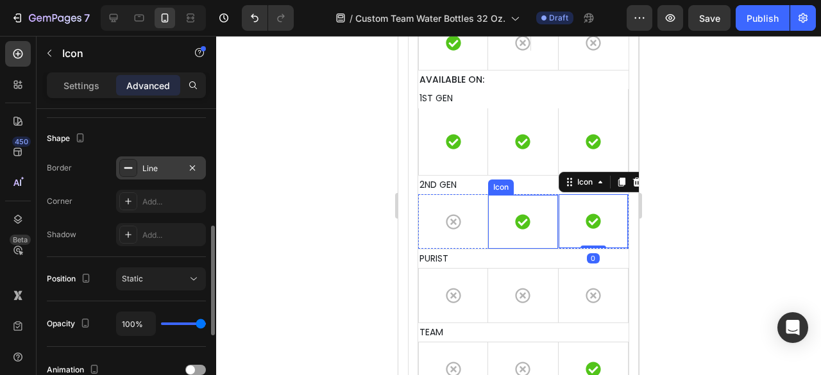
click at [162, 169] on div "Line" at bounding box center [160, 169] width 37 height 12
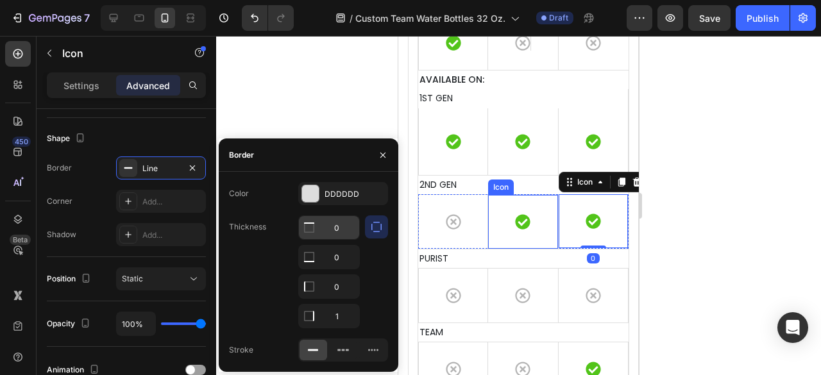
click at [343, 235] on input "0" at bounding box center [329, 227] width 60 height 23
type input "1"
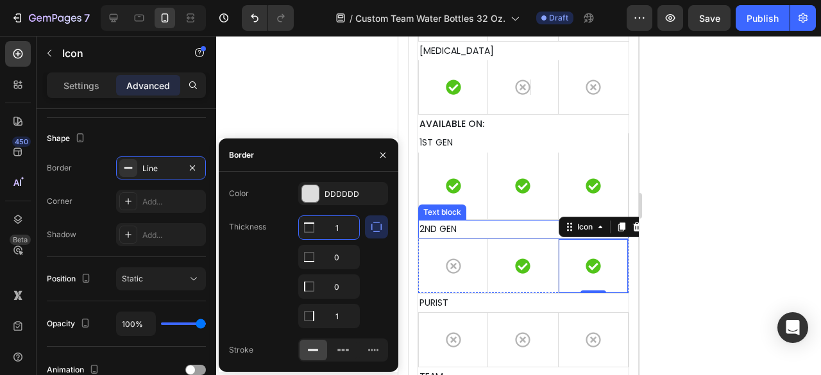
scroll to position [4554, 0]
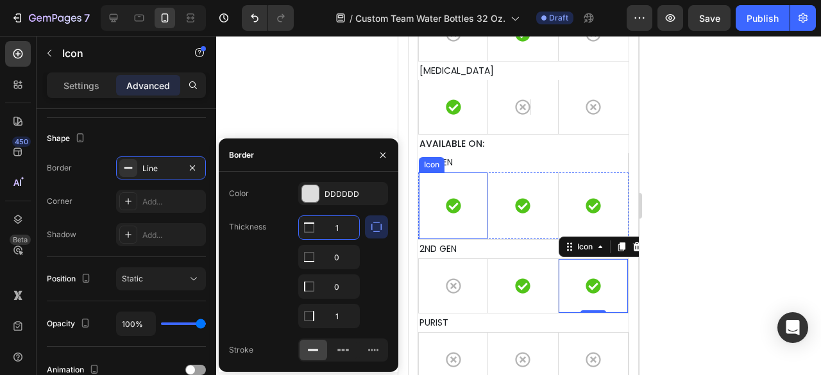
click at [457, 216] on div "Icon" at bounding box center [453, 206] width 70 height 67
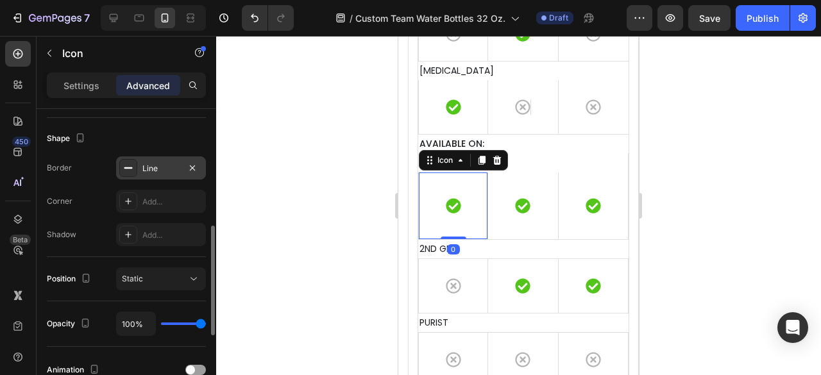
click at [172, 174] on div "Line" at bounding box center [161, 168] width 90 height 23
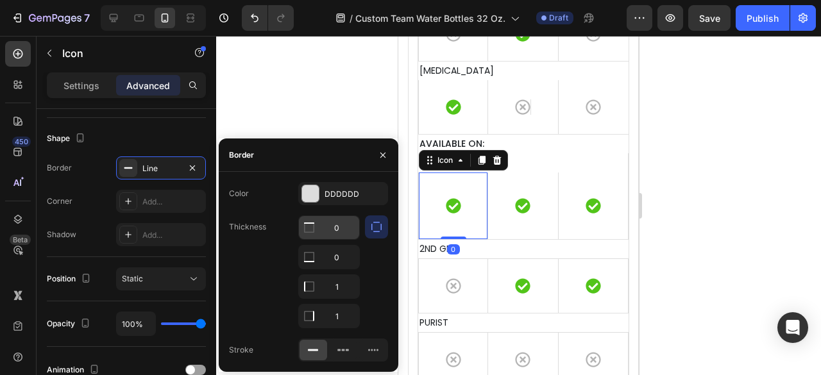
click at [344, 226] on input "0" at bounding box center [329, 227] width 60 height 23
type input "1"
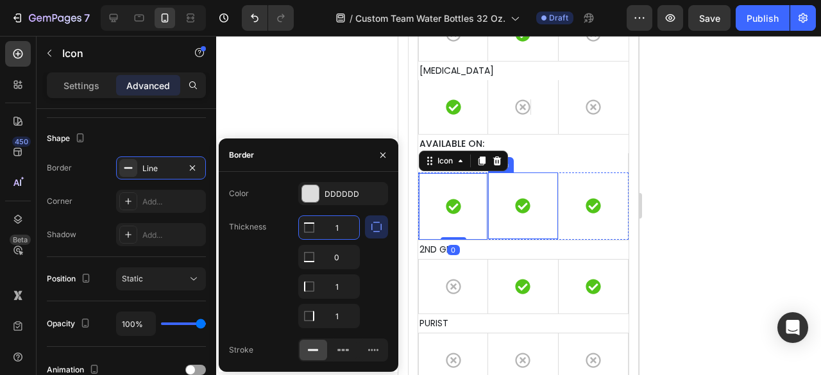
click at [532, 221] on div "Icon" at bounding box center [523, 206] width 70 height 67
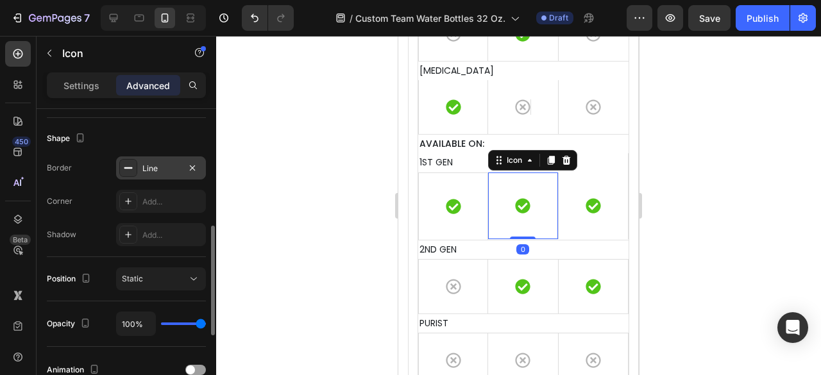
click at [151, 169] on div "Line" at bounding box center [160, 169] width 37 height 12
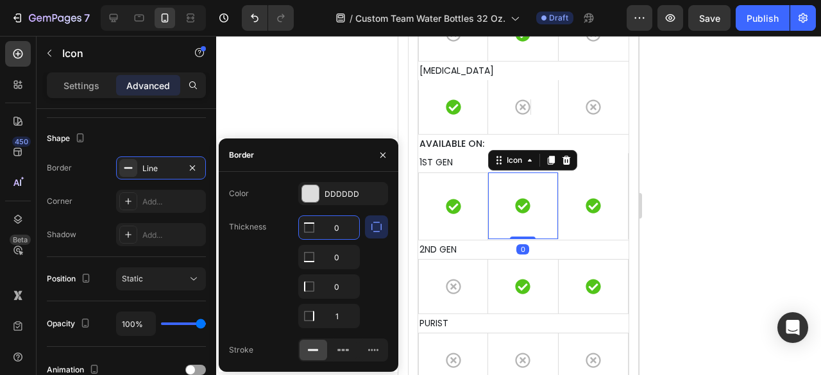
click at [346, 234] on input "0" at bounding box center [329, 227] width 60 height 23
type input "1"
click at [570, 198] on div "Icon" at bounding box center [594, 206] width 70 height 67
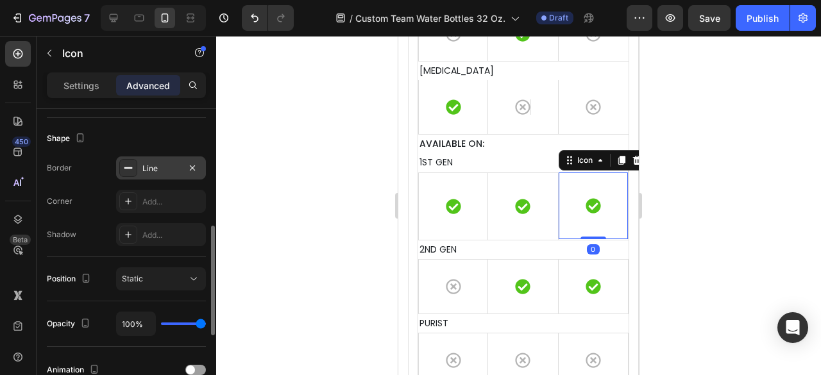
click at [160, 174] on div "Line" at bounding box center [161, 168] width 90 height 23
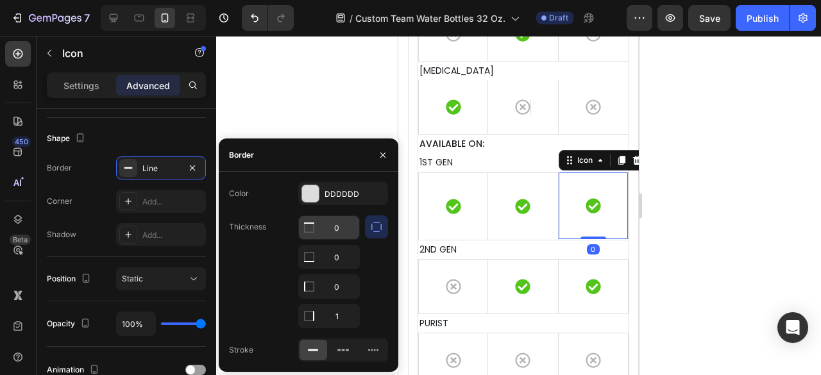
click at [339, 230] on input "0" at bounding box center [329, 227] width 60 height 23
type input "1"
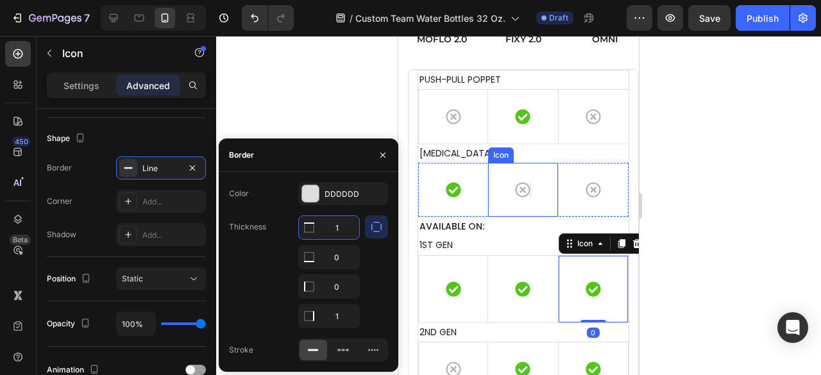
scroll to position [4426, 0]
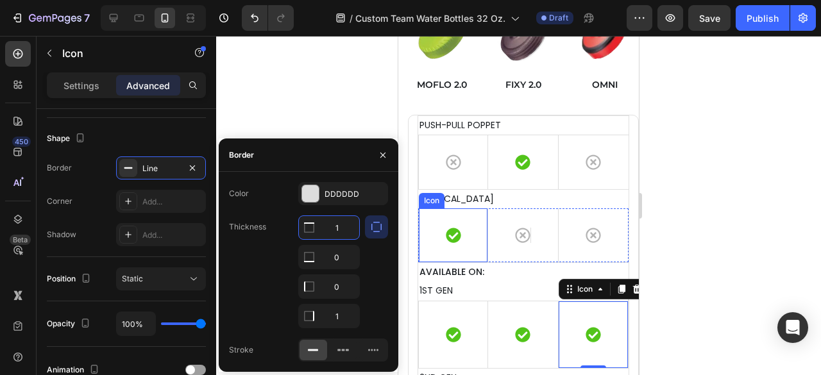
click at [473, 235] on div "Icon" at bounding box center [453, 235] width 70 height 54
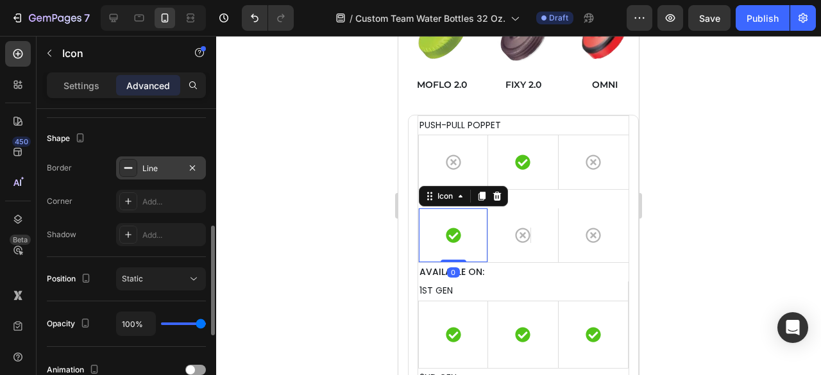
click at [148, 166] on div "Line" at bounding box center [160, 169] width 37 height 12
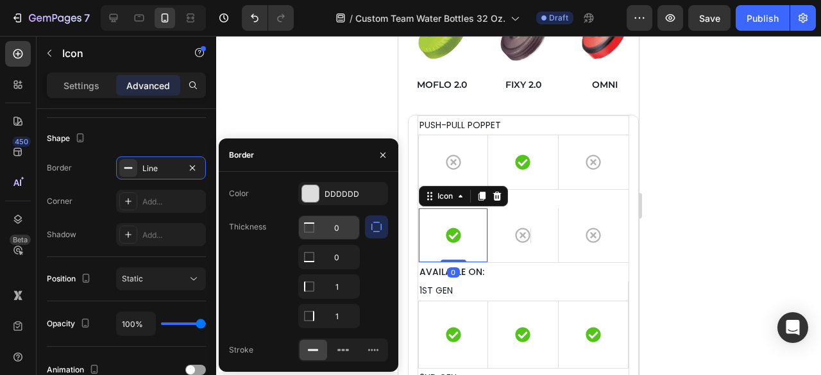
click at [349, 229] on input "0" at bounding box center [329, 227] width 60 height 23
type input "1"
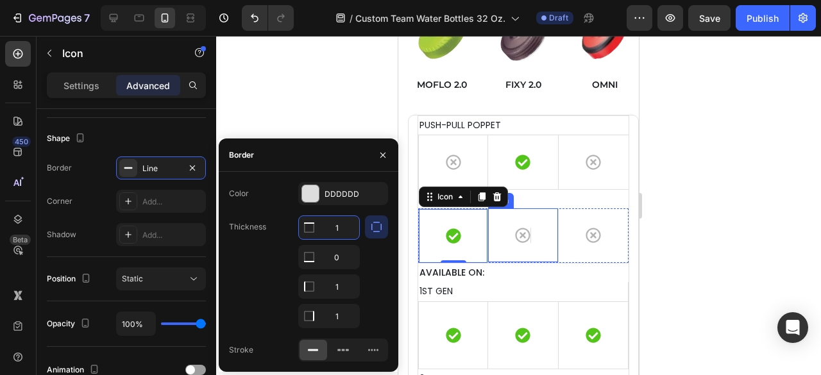
click at [518, 230] on icon at bounding box center [522, 235] width 15 height 15
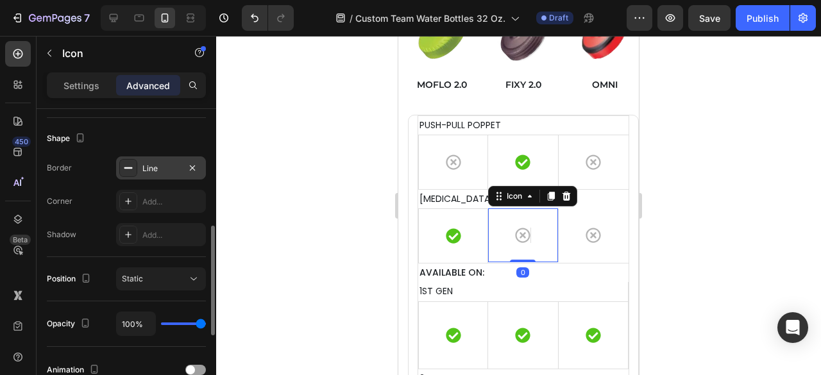
click at [165, 171] on div "Line" at bounding box center [160, 169] width 37 height 12
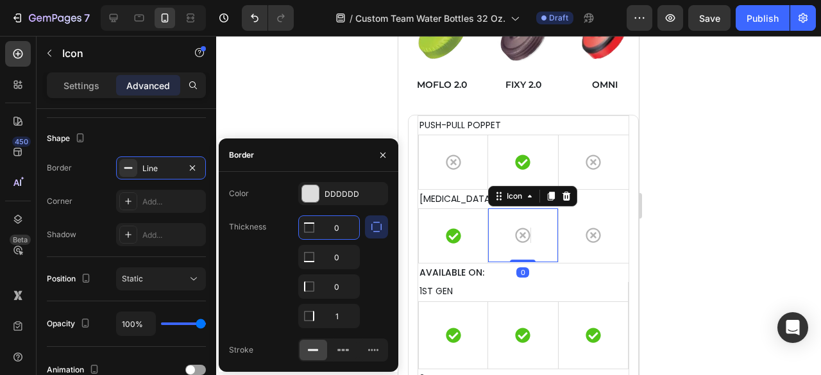
click at [339, 223] on input "0" at bounding box center [329, 227] width 60 height 23
type input "1"
click at [591, 221] on div "Icon" at bounding box center [594, 235] width 70 height 54
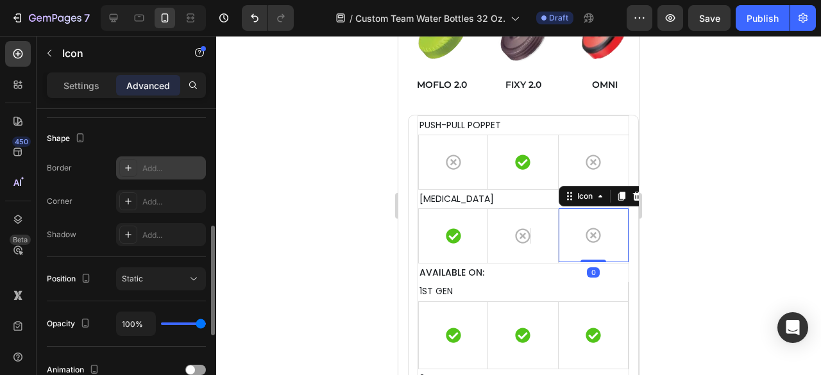
click at [150, 166] on div "Add..." at bounding box center [172, 169] width 60 height 12
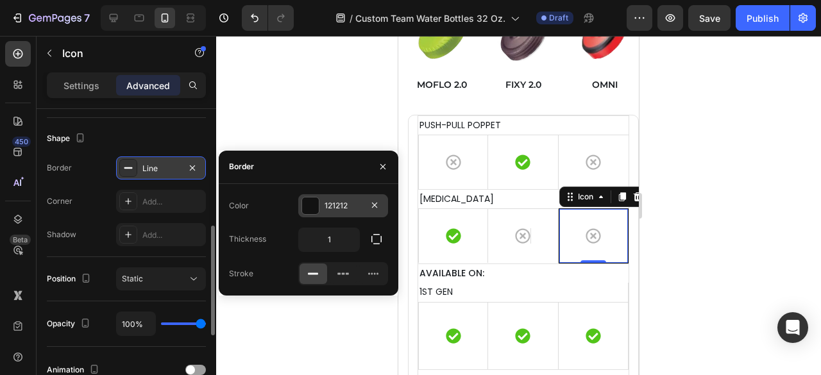
click at [312, 207] on div at bounding box center [310, 206] width 17 height 17
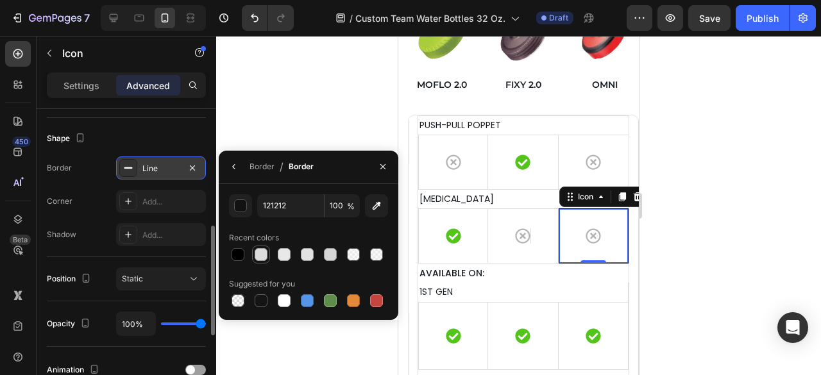
click at [264, 255] on div at bounding box center [261, 254] width 13 height 13
type input "DDDDDD"
click at [85, 188] on div "Border Line Corner Add... Shadow Add..." at bounding box center [126, 202] width 159 height 90
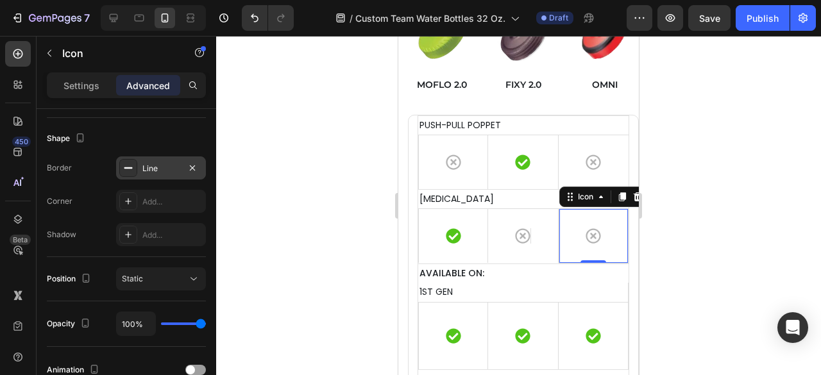
click at [158, 165] on div "Line" at bounding box center [160, 169] width 37 height 12
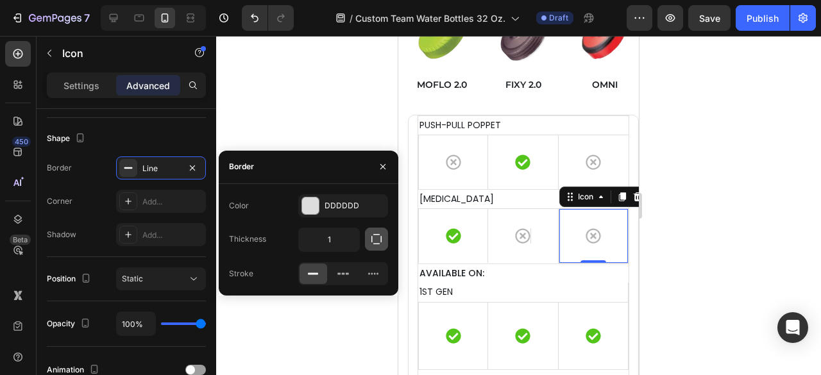
click at [382, 237] on icon "button" at bounding box center [376, 239] width 13 height 13
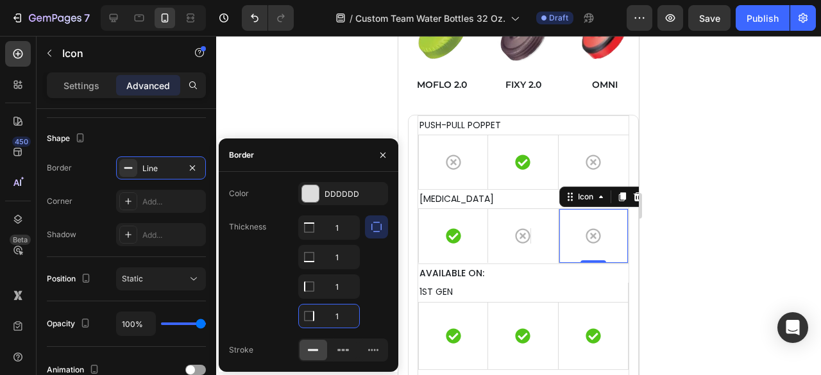
click at [349, 305] on input "1" at bounding box center [329, 316] width 60 height 23
click at [341, 285] on input "1" at bounding box center [329, 286] width 60 height 23
type input "0"
click at [340, 257] on input "1" at bounding box center [329, 257] width 60 height 23
type input "0"
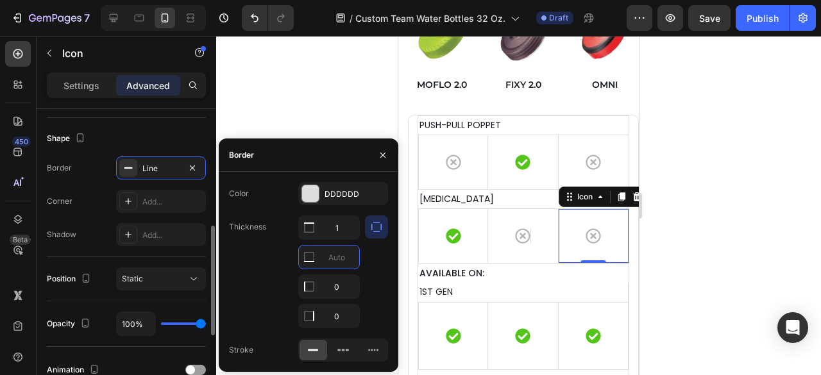
drag, startPoint x: 81, startPoint y: 182, endPoint x: 103, endPoint y: 192, distance: 24.1
click at [81, 182] on div "Border Line Corner Add... Shadow Add..." at bounding box center [126, 202] width 159 height 90
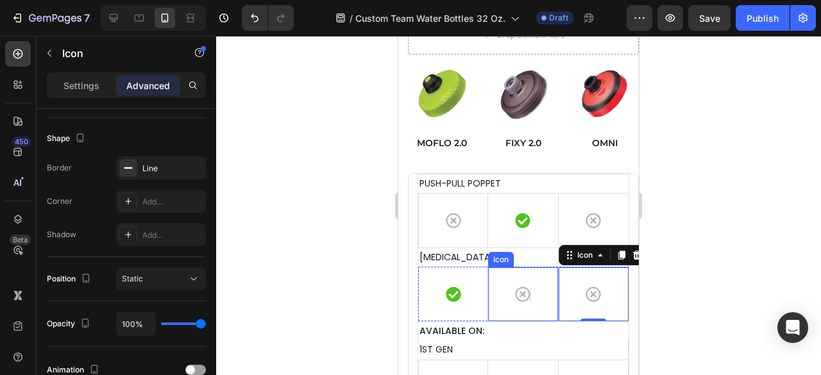
scroll to position [4362, 0]
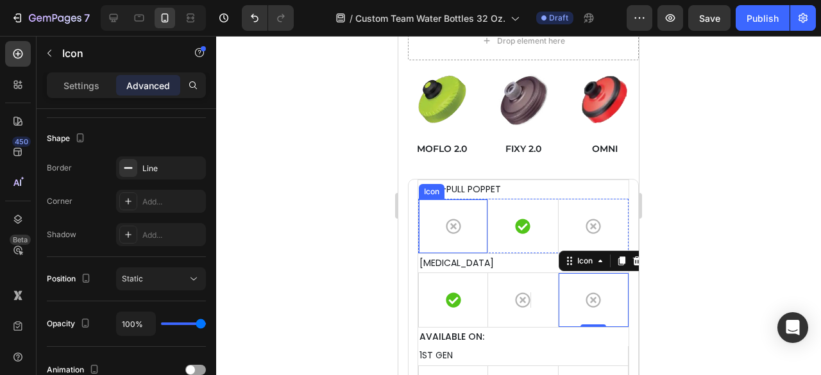
click at [470, 227] on div "Icon" at bounding box center [453, 226] width 70 height 55
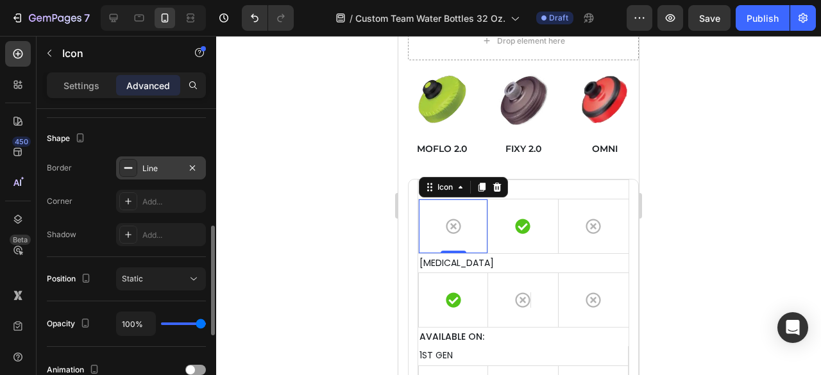
click at [154, 163] on div "Line" at bounding box center [160, 169] width 37 height 12
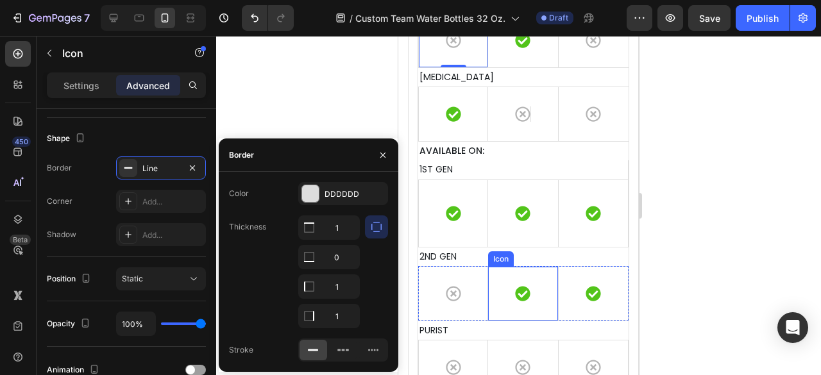
scroll to position [4554, 0]
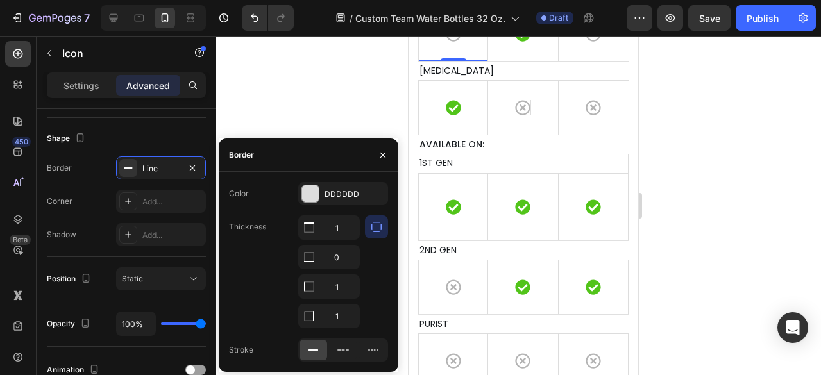
click at [697, 230] on div at bounding box center [518, 205] width 605 height 339
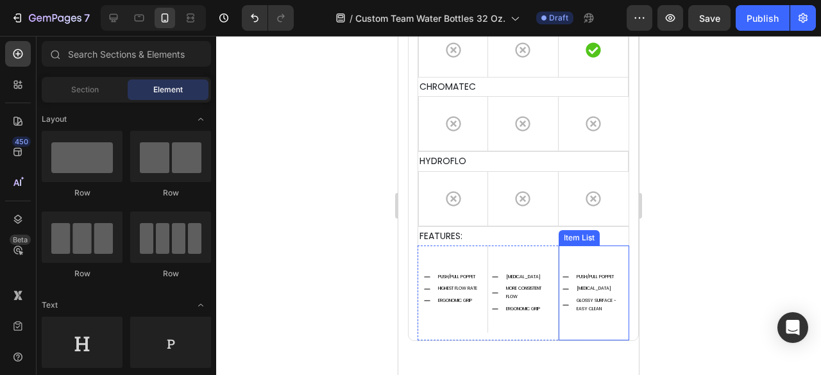
scroll to position [5003, 0]
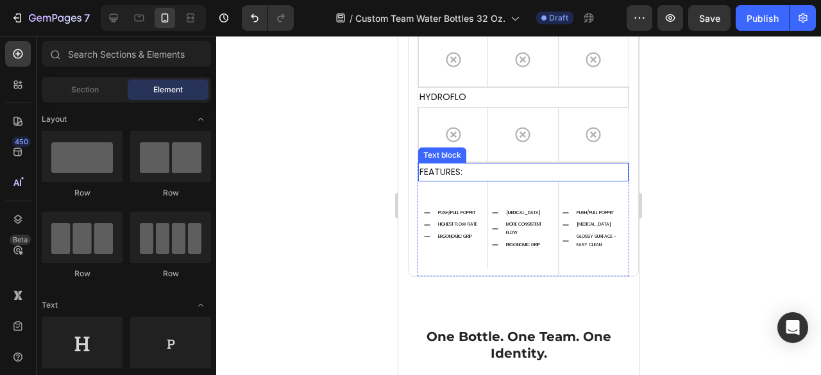
click at [550, 164] on p "FEATURES:" at bounding box center [523, 172] width 208 height 16
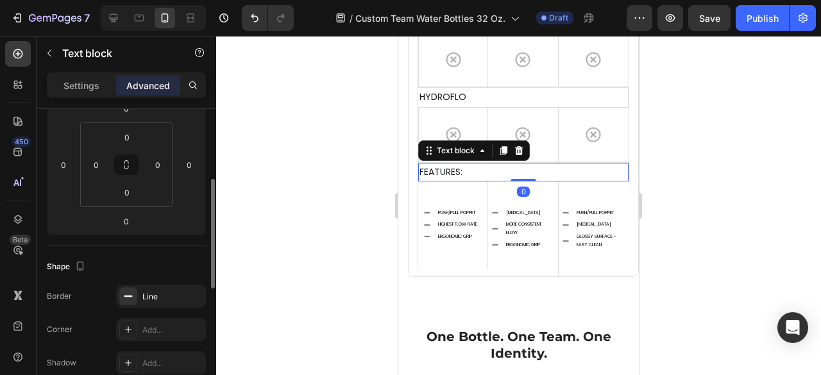
scroll to position [257, 0]
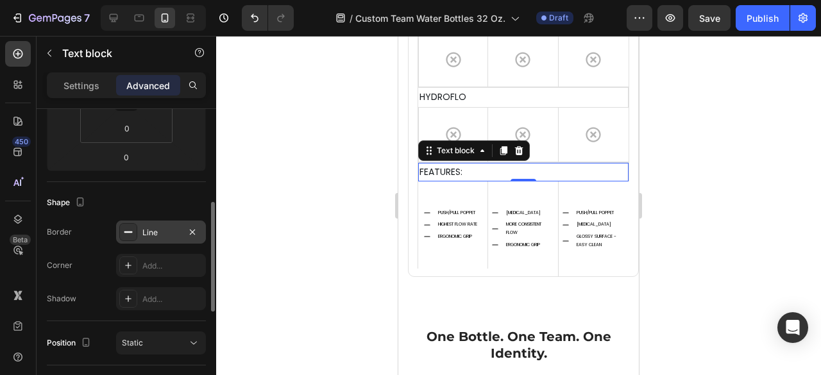
click at [158, 233] on div "Line" at bounding box center [160, 233] width 37 height 12
click at [677, 232] on div at bounding box center [518, 205] width 605 height 339
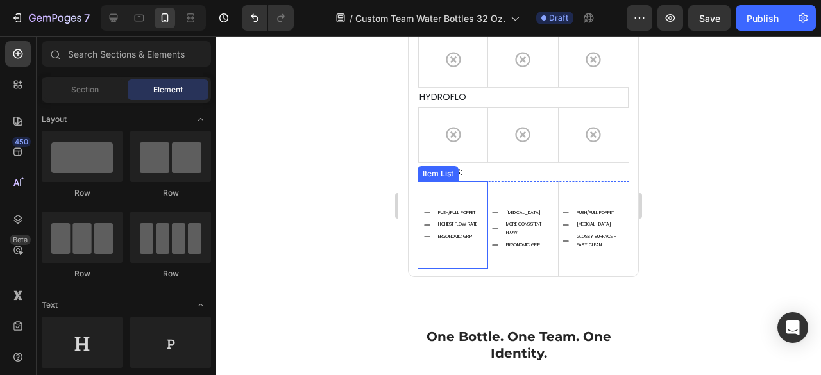
click at [476, 187] on div "PUSH/PULL POPPET HIGHEST FLOW RATE ERGONOMIC GRIP" at bounding box center [453, 225] width 71 height 87
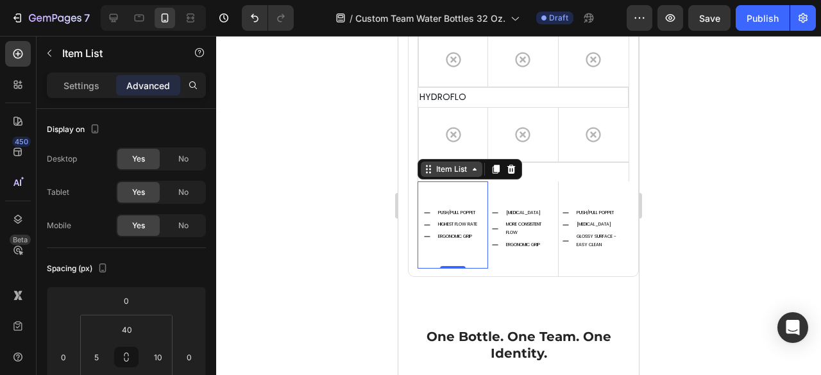
click at [455, 164] on div "Item List" at bounding box center [452, 170] width 36 height 12
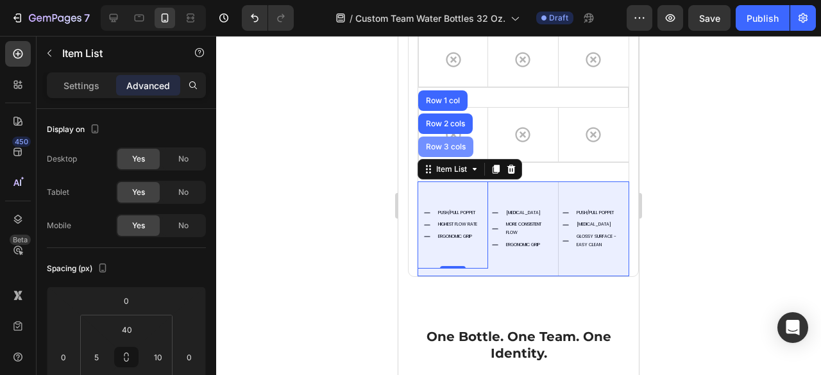
click at [451, 143] on div "Row 3 cols" at bounding box center [445, 147] width 45 height 8
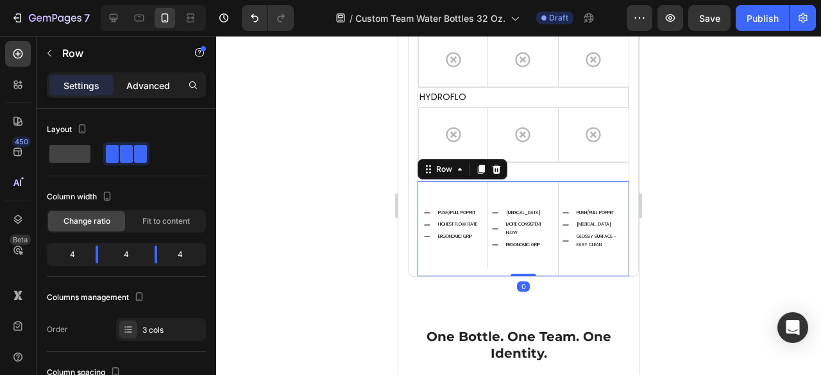
drag, startPoint x: 153, startPoint y: 96, endPoint x: 156, endPoint y: 85, distance: 11.4
click at [154, 93] on div "Settings Advanced" at bounding box center [127, 90] width 180 height 37
click at [157, 85] on p "Advanced" at bounding box center [148, 85] width 44 height 13
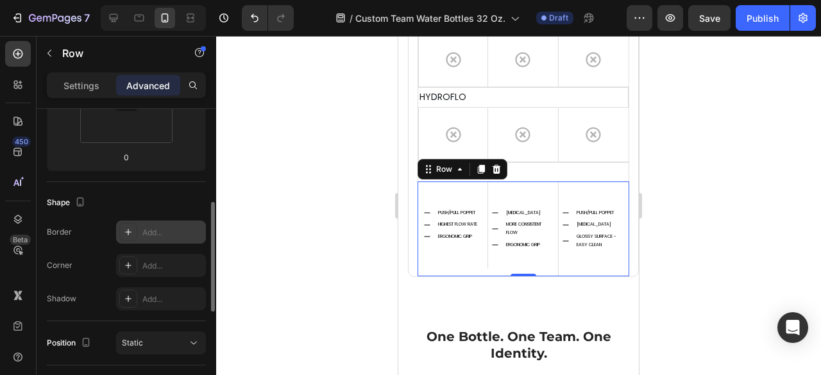
click at [154, 234] on div "Add..." at bounding box center [172, 233] width 60 height 12
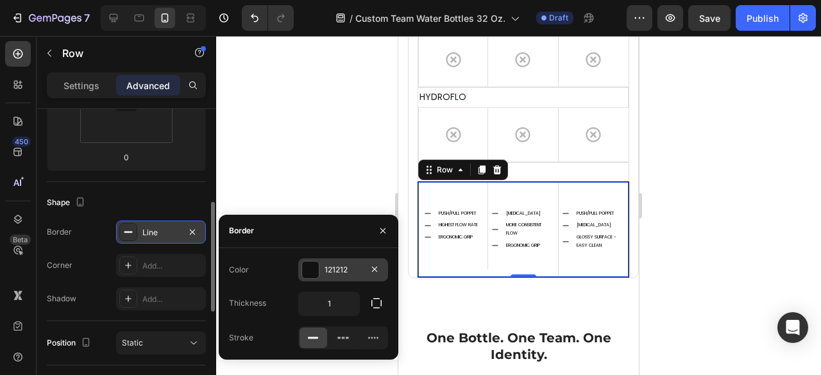
click at [318, 275] on div at bounding box center [310, 270] width 17 height 17
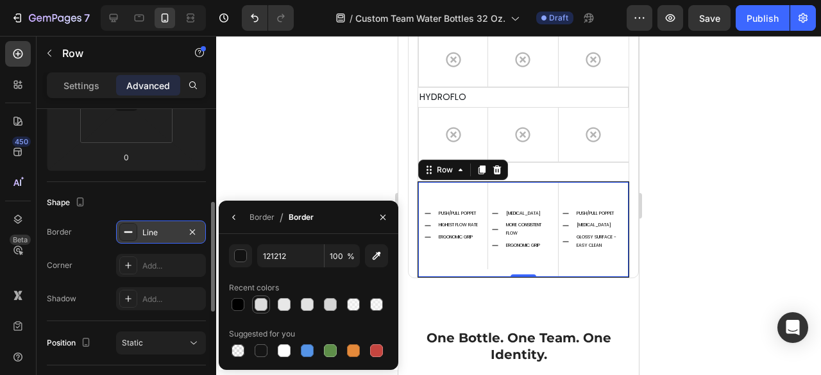
click at [263, 300] on div at bounding box center [261, 304] width 13 height 13
type input "DDDDDD"
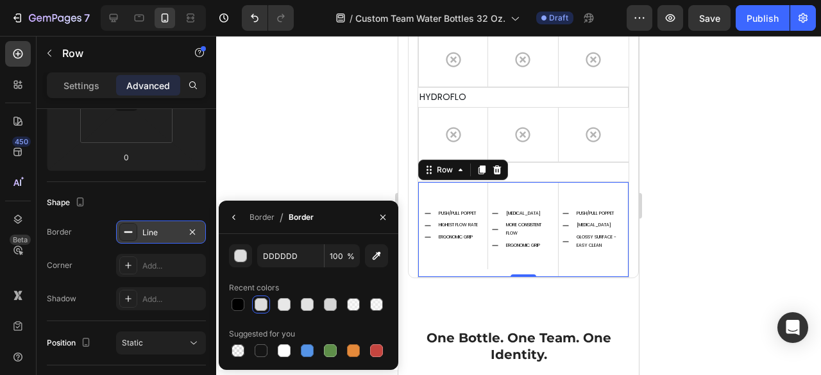
click at [158, 229] on div "Line" at bounding box center [160, 233] width 37 height 12
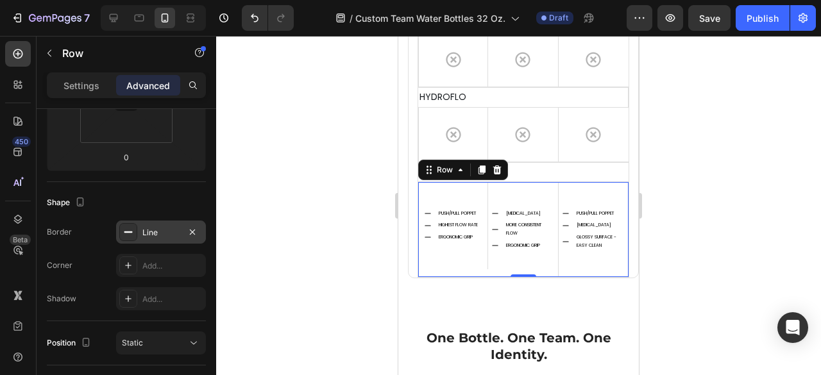
click at [144, 233] on div "Line" at bounding box center [160, 233] width 37 height 12
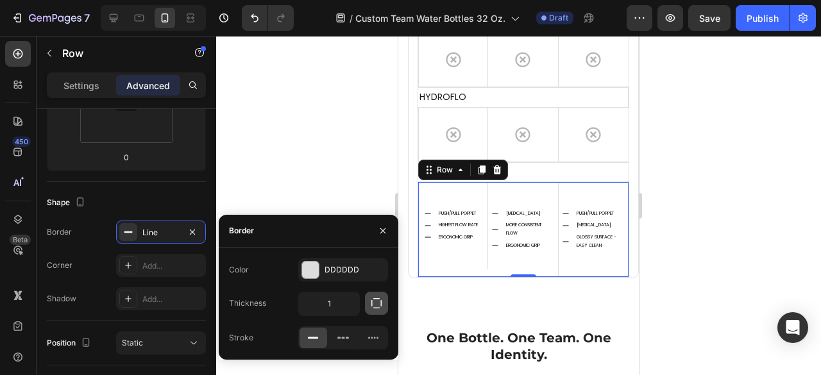
click at [370, 301] on icon "button" at bounding box center [376, 303] width 13 height 13
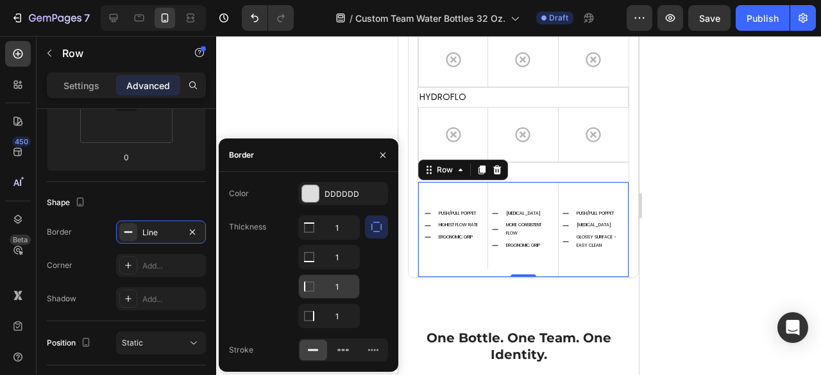
click at [344, 291] on input "1" at bounding box center [329, 286] width 60 height 23
click at [346, 260] on input "1" at bounding box center [329, 257] width 60 height 23
type input "0"
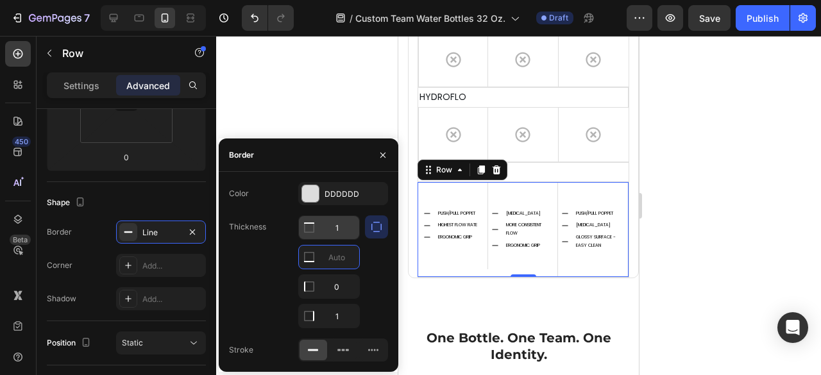
click at [343, 230] on input "1" at bounding box center [329, 227] width 60 height 23
type input "0"
click at [99, 248] on div "Border Line Corner Add... Shadow Add..." at bounding box center [126, 266] width 159 height 90
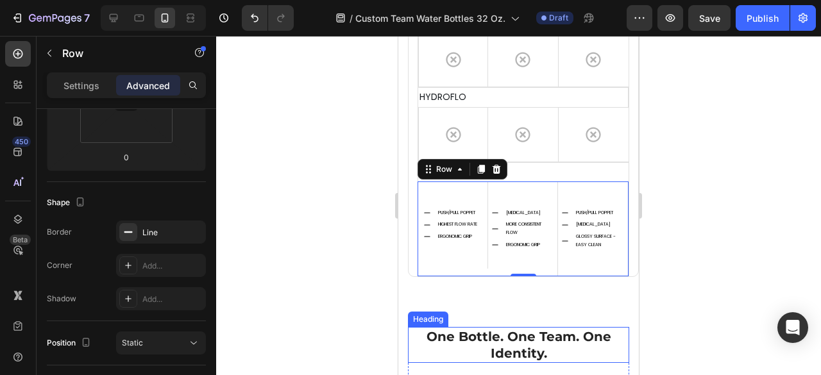
click at [486, 327] on h2 "One Bottle. One Team. One Identity." at bounding box center [518, 345] width 201 height 36
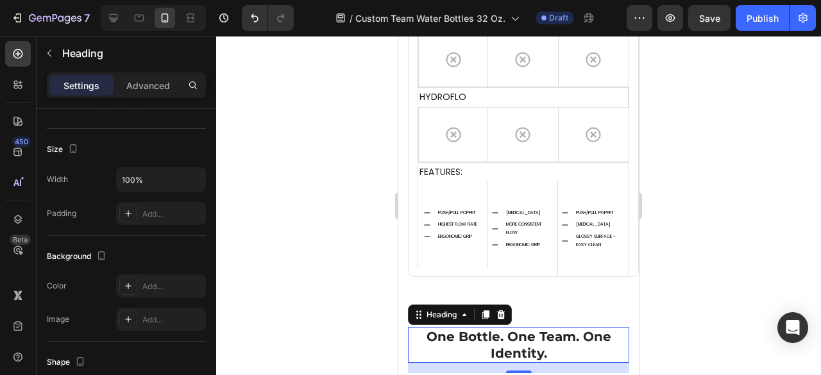
scroll to position [0, 0]
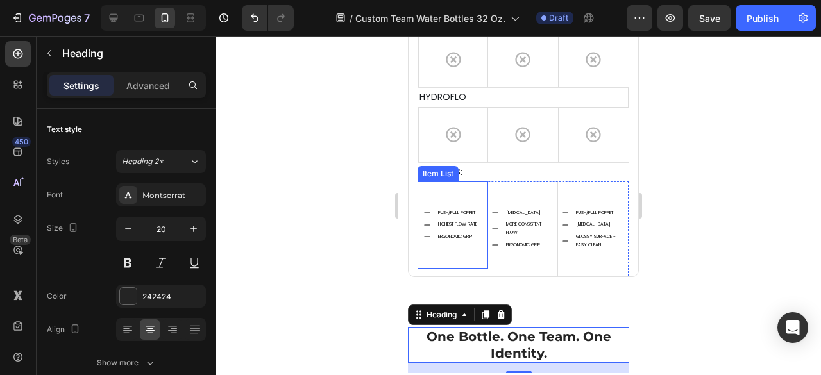
click at [476, 189] on div "PUSH/PULL POPPET HIGHEST FLOW RATE ERGONOMIC GRIP" at bounding box center [453, 225] width 71 height 87
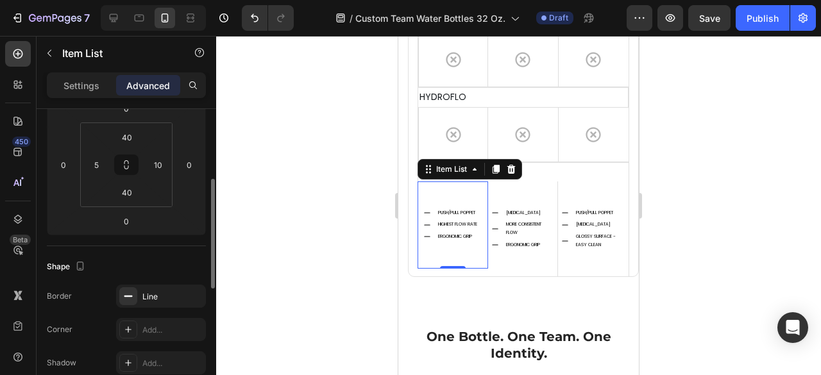
scroll to position [321, 0]
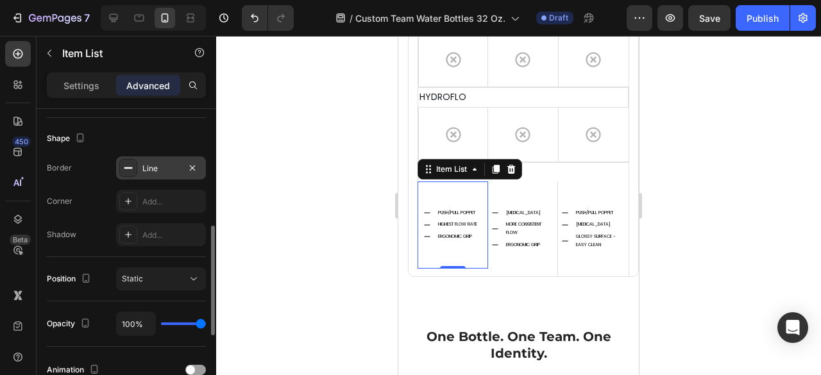
click at [154, 166] on div "Line" at bounding box center [160, 169] width 37 height 12
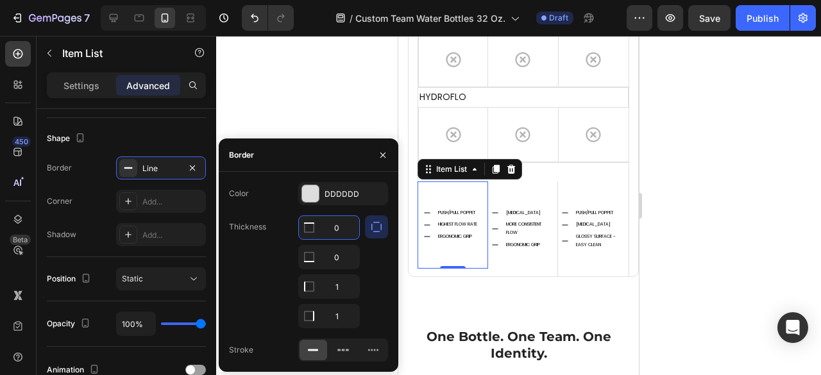
click at [341, 227] on input "0" at bounding box center [329, 227] width 60 height 23
type input "1"
click at [537, 189] on div "HEART VALVE MORE CONSISTENT FLOW ERGONOMIC GRIP" at bounding box center [523, 229] width 71 height 95
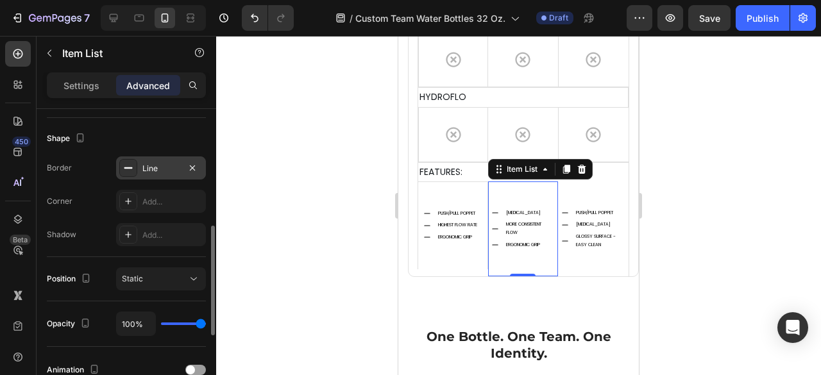
click at [152, 174] on div "Line" at bounding box center [161, 168] width 90 height 23
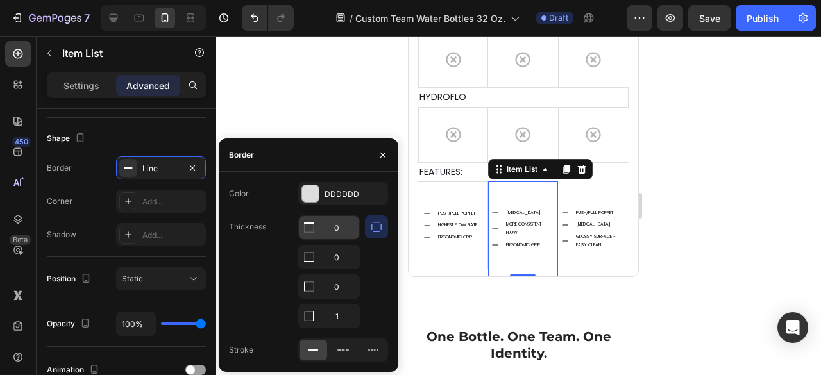
click at [348, 224] on input "0" at bounding box center [329, 227] width 60 height 23
type input "1"
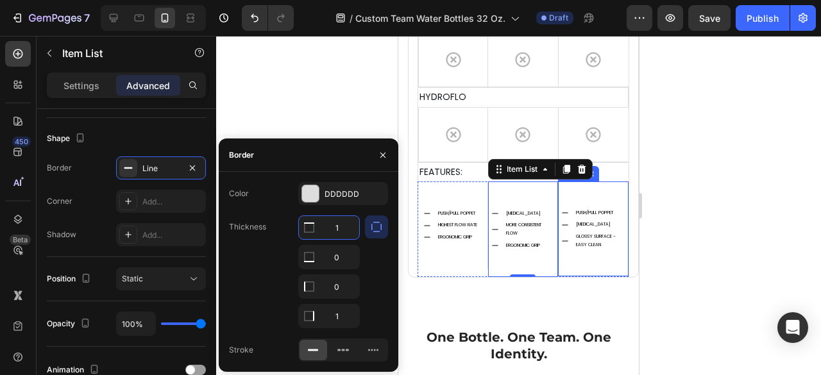
click at [609, 185] on div "PUSH/PULL POPPET HEART VALVE GLOSSY SURFACE - EASY CLEAN" at bounding box center [593, 229] width 71 height 95
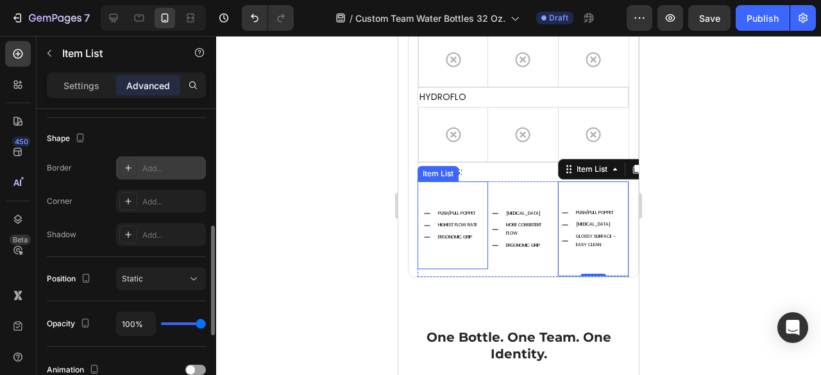
click at [144, 164] on div "Add..." at bounding box center [172, 169] width 60 height 12
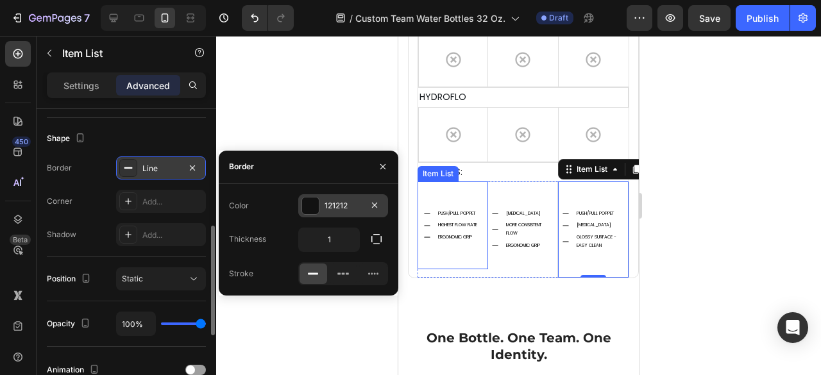
click at [312, 207] on div at bounding box center [310, 206] width 17 height 17
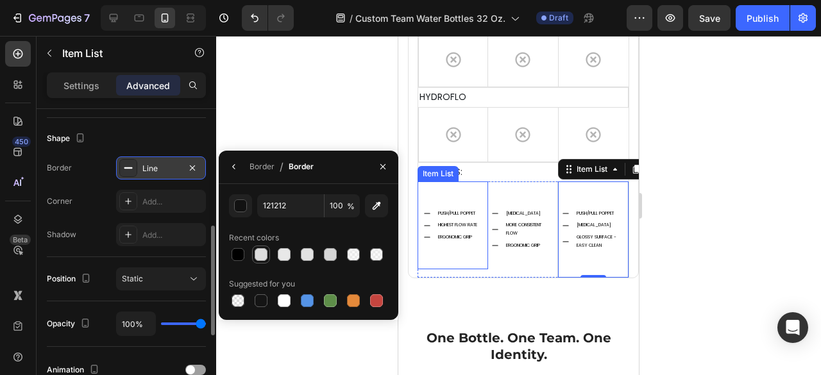
click at [259, 251] on div at bounding box center [261, 254] width 13 height 13
type input "DDDDDD"
click at [105, 196] on div "Corner Add..." at bounding box center [126, 201] width 159 height 23
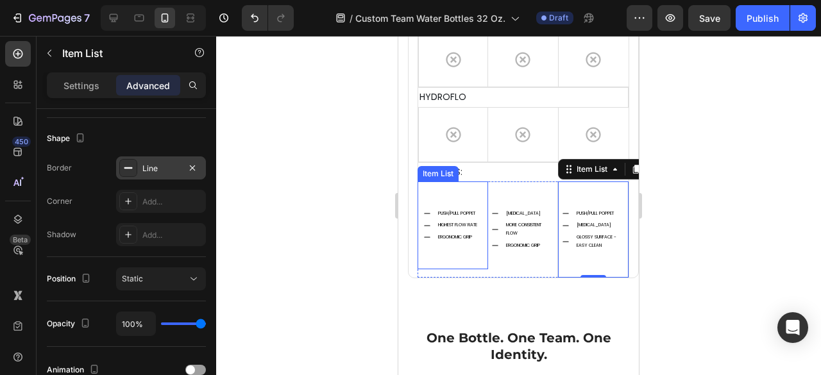
drag, startPoint x: 147, startPoint y: 171, endPoint x: 157, endPoint y: 175, distance: 11.0
click at [148, 171] on div "Line" at bounding box center [160, 169] width 37 height 12
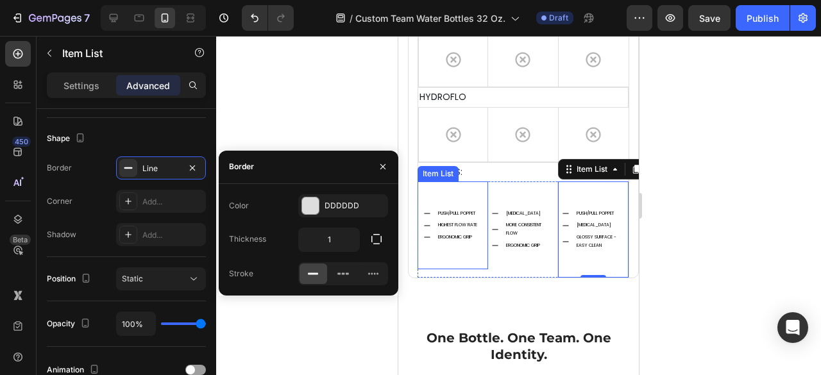
click at [390, 241] on div "Color DDDDDD Thickness 1 Stroke" at bounding box center [309, 239] width 180 height 91
click at [379, 241] on icon "button" at bounding box center [376, 239] width 13 height 13
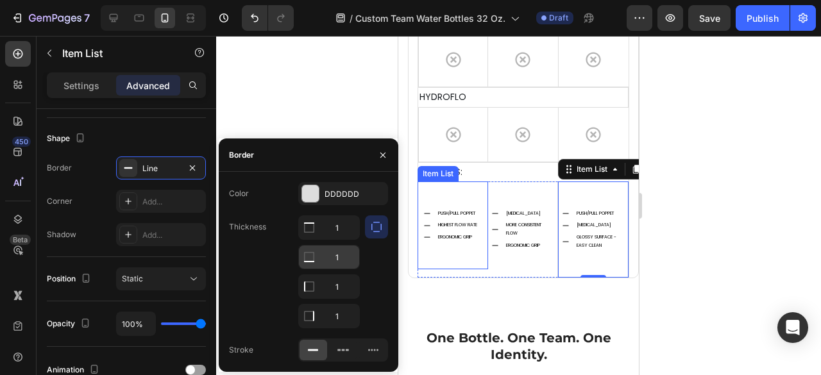
click at [348, 253] on input "1" at bounding box center [329, 257] width 60 height 23
click at [344, 283] on input "1" at bounding box center [329, 286] width 60 height 23
type input "0"
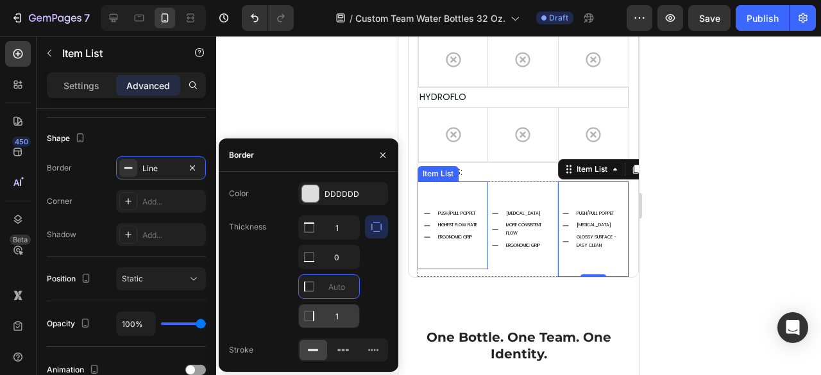
click at [349, 309] on input "1" at bounding box center [329, 316] width 60 height 23
type input "0"
click at [101, 196] on div "Corner Add..." at bounding box center [126, 201] width 159 height 23
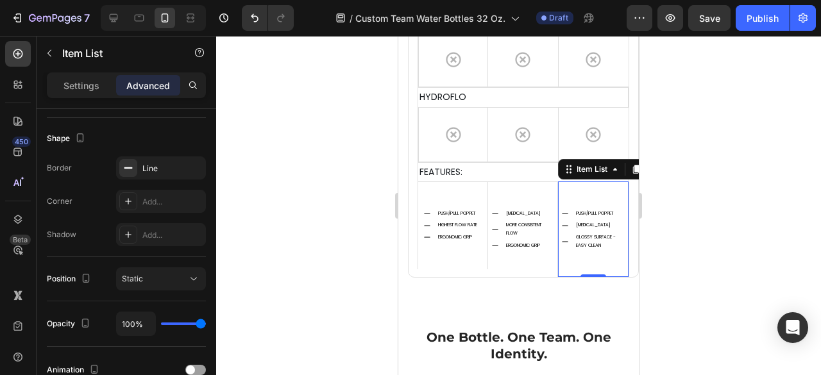
click at [704, 244] on div at bounding box center [518, 205] width 605 height 339
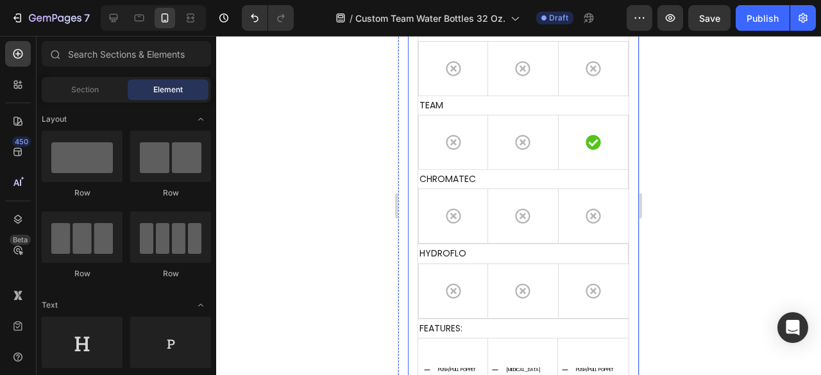
scroll to position [4811, 0]
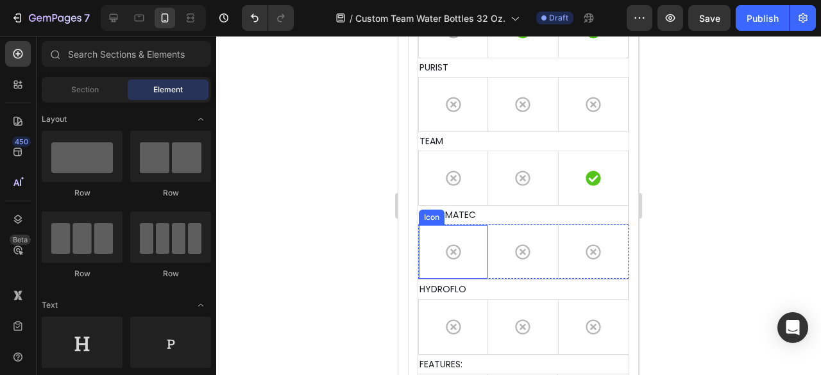
click at [427, 246] on div "Icon" at bounding box center [453, 251] width 70 height 55
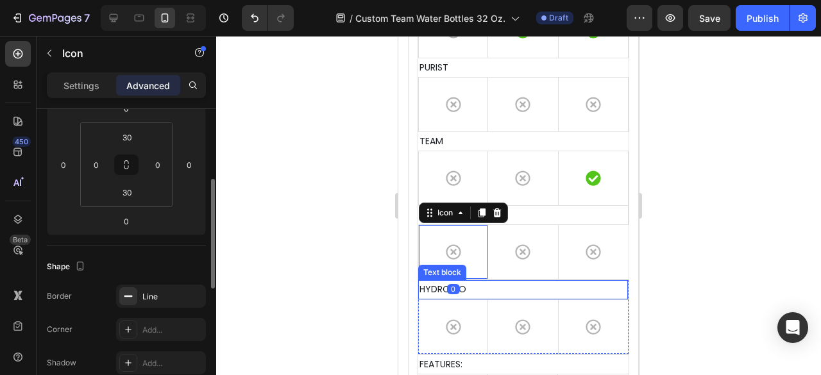
scroll to position [321, 0]
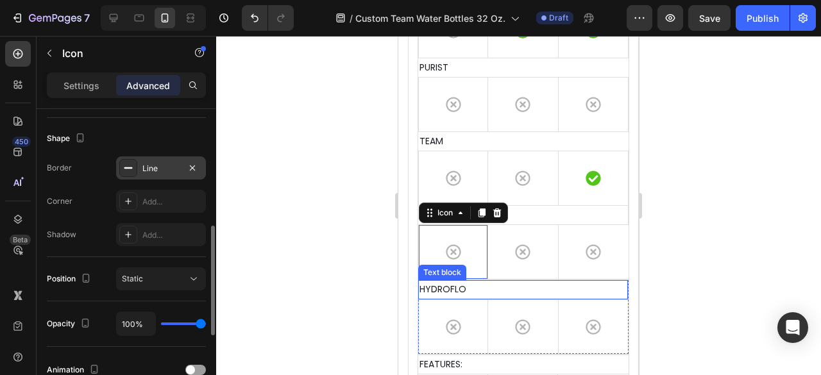
click at [151, 173] on div "Line" at bounding box center [160, 169] width 37 height 12
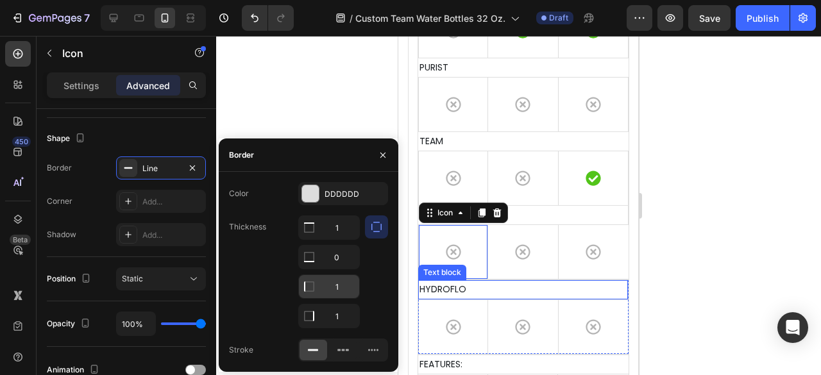
click at [346, 282] on input "1" at bounding box center [329, 286] width 60 height 23
click at [101, 192] on div "Corner Add..." at bounding box center [126, 201] width 159 height 23
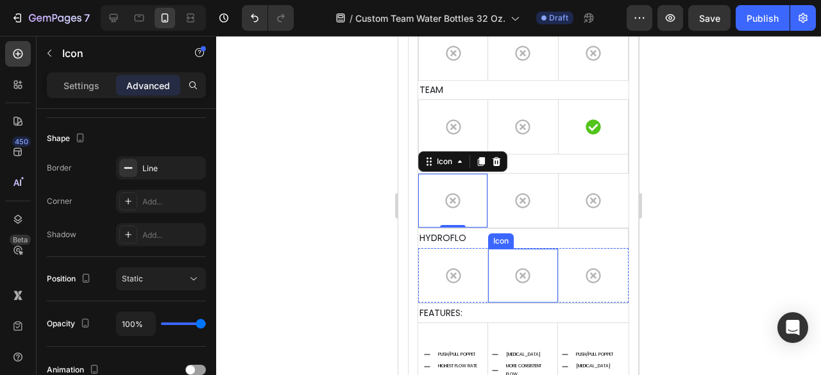
scroll to position [4875, 0]
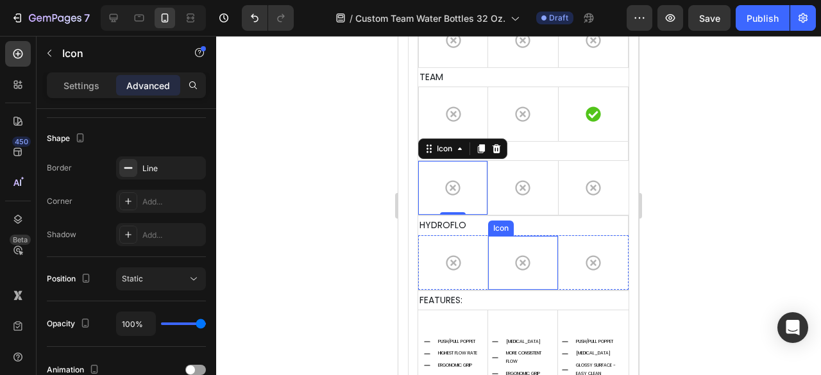
click at [543, 238] on div "Icon" at bounding box center [523, 262] width 70 height 55
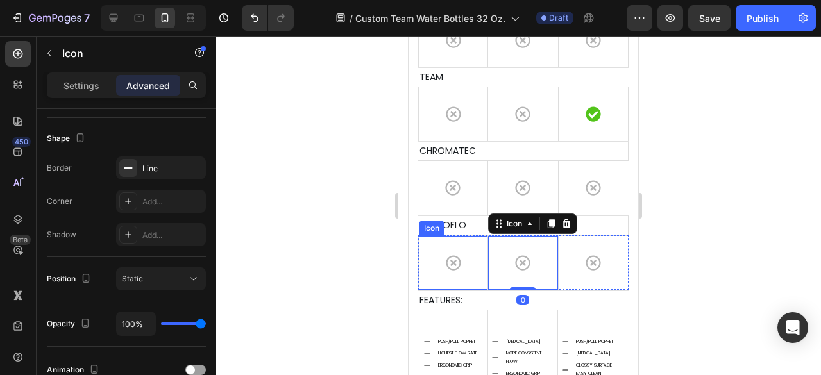
click at [472, 262] on div "Icon" at bounding box center [453, 262] width 70 height 55
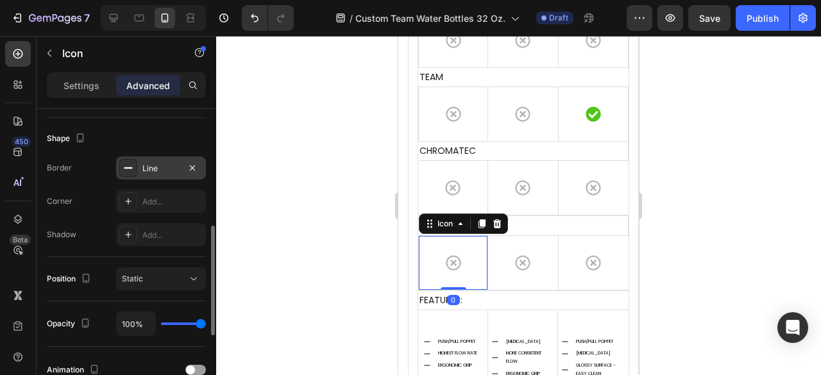
click at [168, 171] on div "Line" at bounding box center [160, 169] width 37 height 12
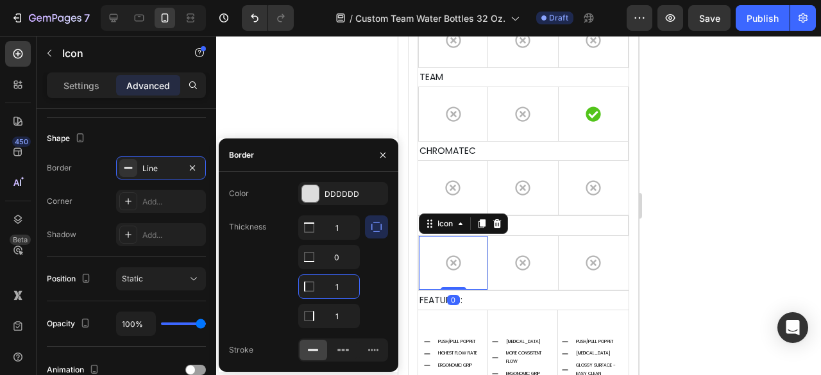
click at [347, 282] on input "1" at bounding box center [329, 286] width 60 height 23
drag, startPoint x: 99, startPoint y: 203, endPoint x: 316, endPoint y: 217, distance: 217.3
click at [98, 202] on div "Corner Add..." at bounding box center [126, 201] width 159 height 23
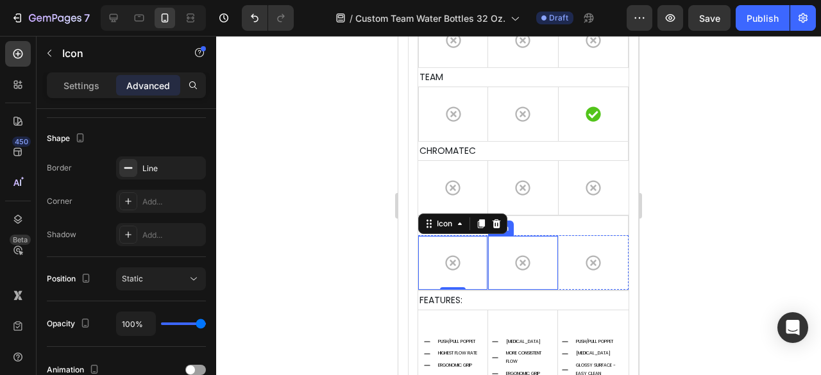
click at [545, 247] on div "Icon" at bounding box center [523, 262] width 70 height 55
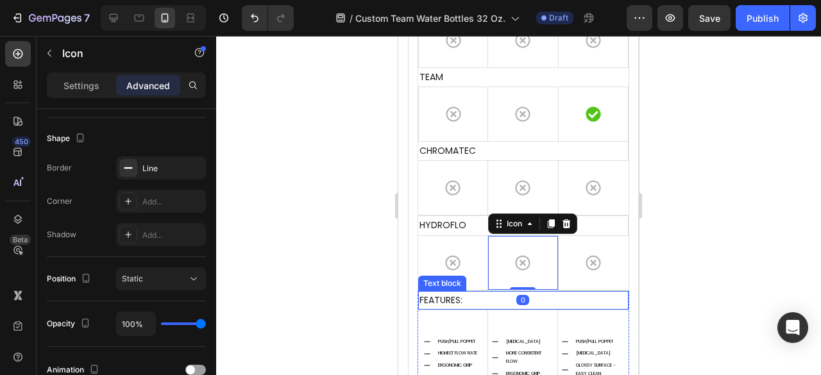
scroll to position [4939, 0]
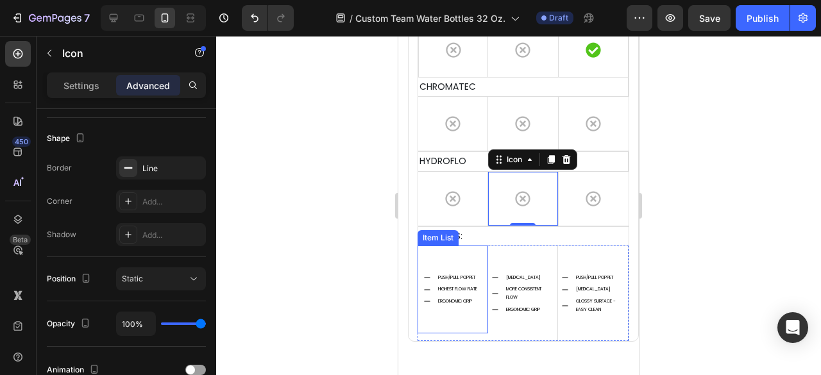
click at [472, 250] on div "PUSH/PULL POPPET HIGHEST FLOW RATE ERGONOMIC GRIP" at bounding box center [453, 290] width 71 height 88
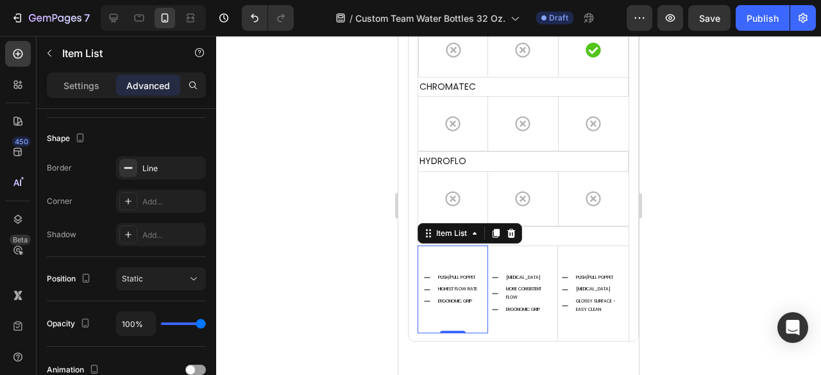
scroll to position [0, 0]
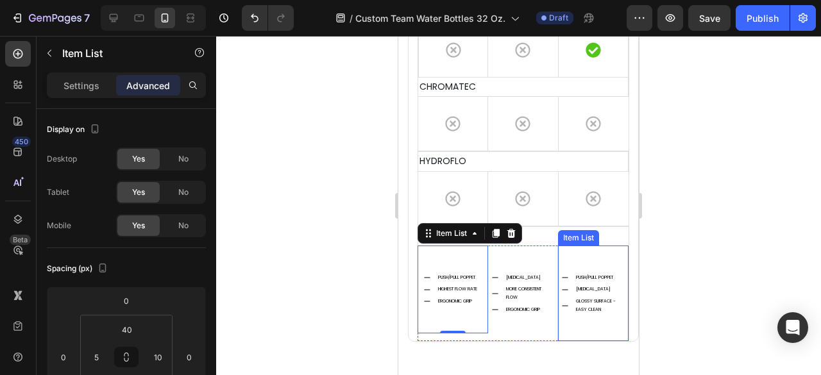
click at [574, 306] on div "GLOSSY SURFACE - EASY CLEAN" at bounding box center [599, 306] width 51 height 20
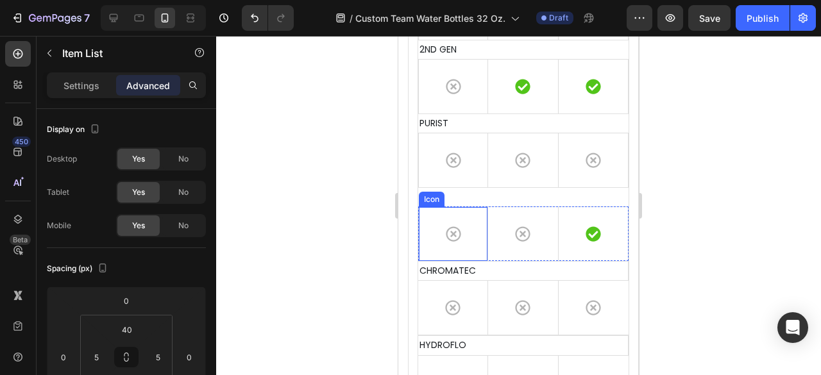
scroll to position [4746, 0]
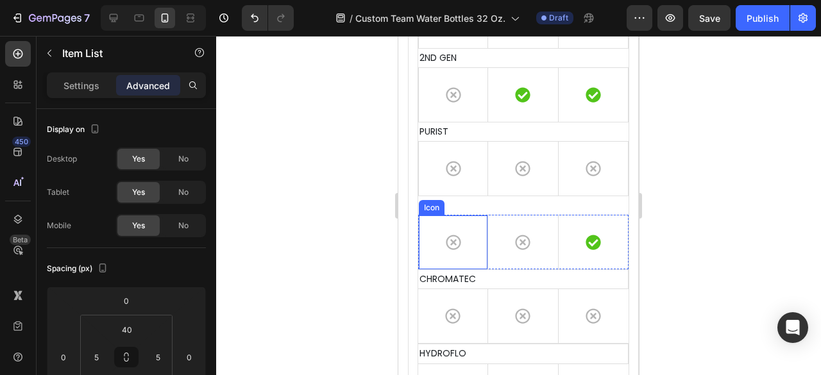
drag, startPoint x: 466, startPoint y: 217, endPoint x: 414, endPoint y: 234, distance: 54.2
click at [466, 216] on div "Icon" at bounding box center [453, 242] width 70 height 55
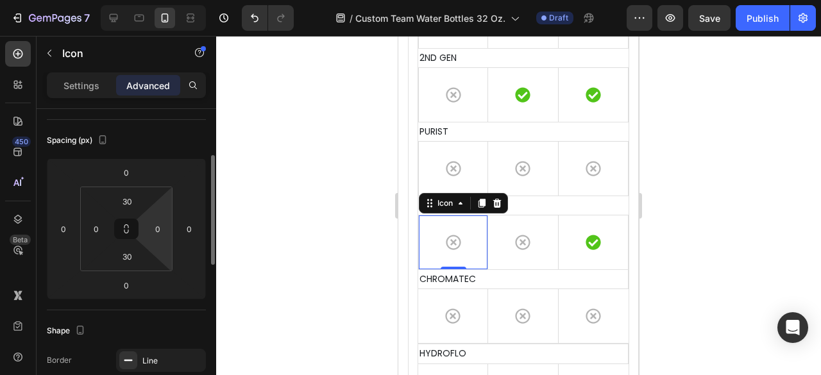
scroll to position [257, 0]
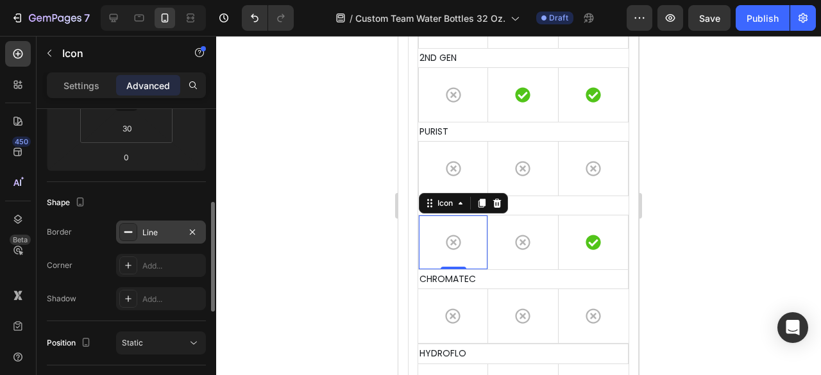
click at [160, 229] on div "Line" at bounding box center [160, 233] width 37 height 12
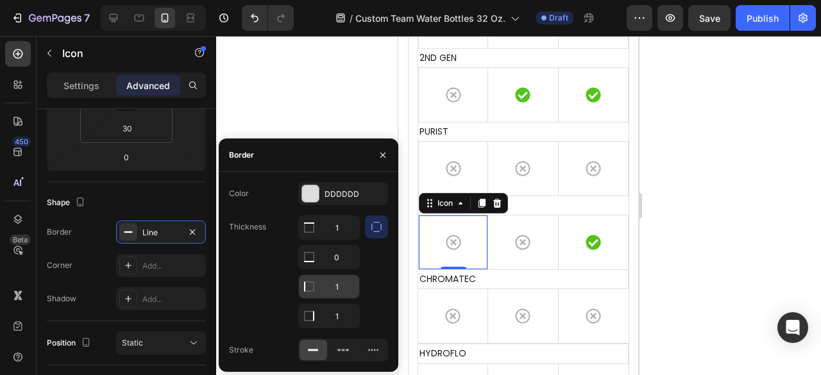
click at [349, 287] on input "1" at bounding box center [329, 286] width 60 height 23
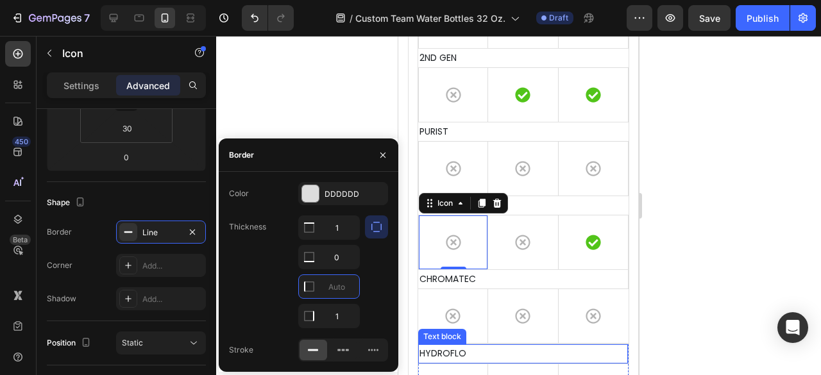
click at [677, 295] on div at bounding box center [518, 205] width 605 height 339
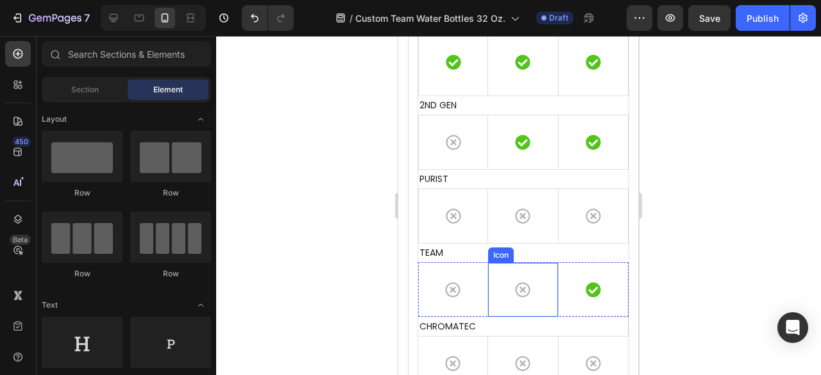
scroll to position [4682, 0]
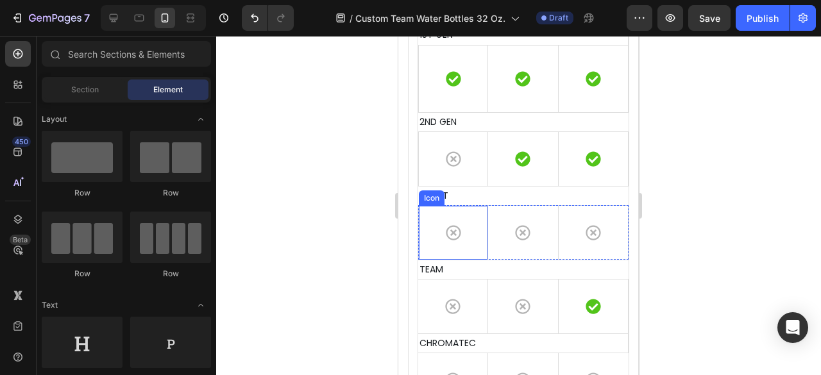
click at [478, 212] on div "Icon" at bounding box center [453, 232] width 70 height 55
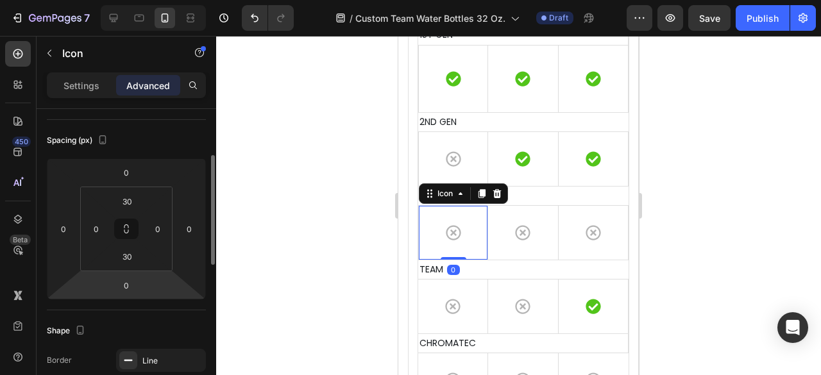
scroll to position [192, 0]
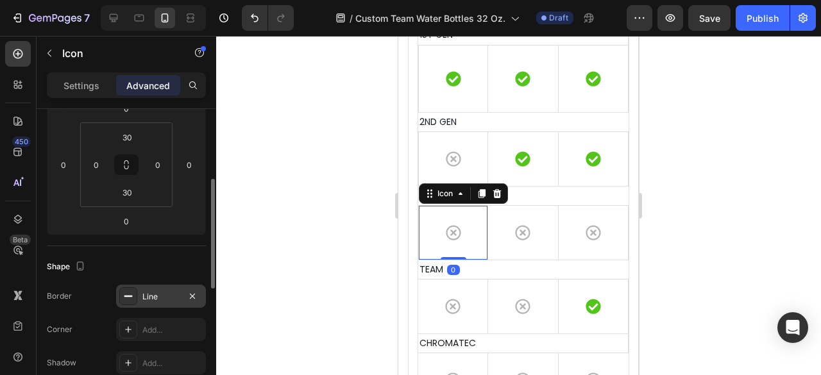
click at [167, 300] on div "Line" at bounding box center [160, 297] width 37 height 12
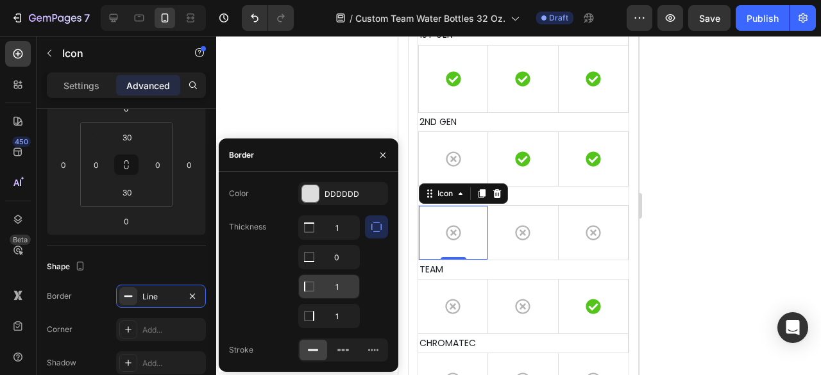
click at [350, 279] on input "1" at bounding box center [329, 286] width 60 height 23
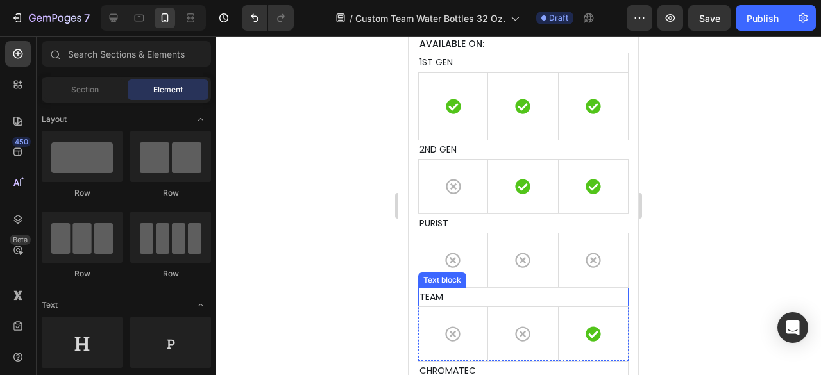
scroll to position [4658, 0]
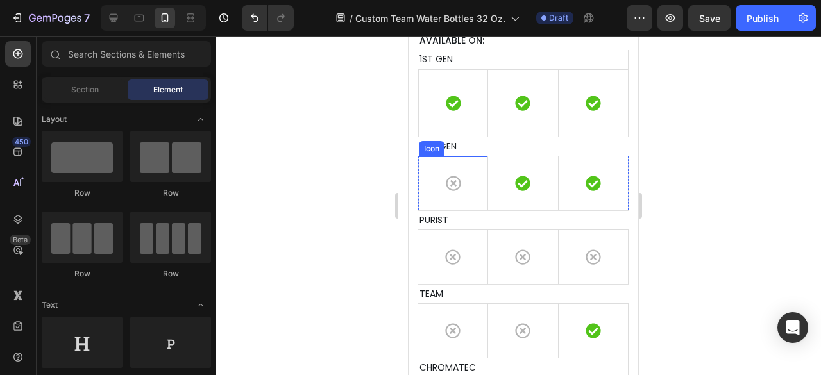
click at [463, 176] on div "Icon" at bounding box center [453, 183] width 70 height 55
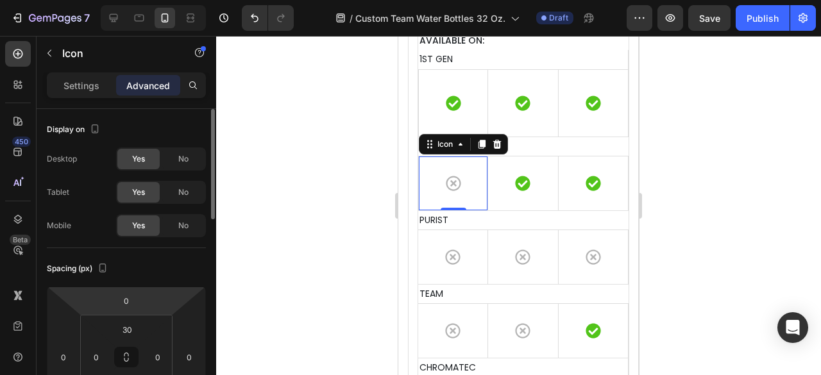
scroll to position [257, 0]
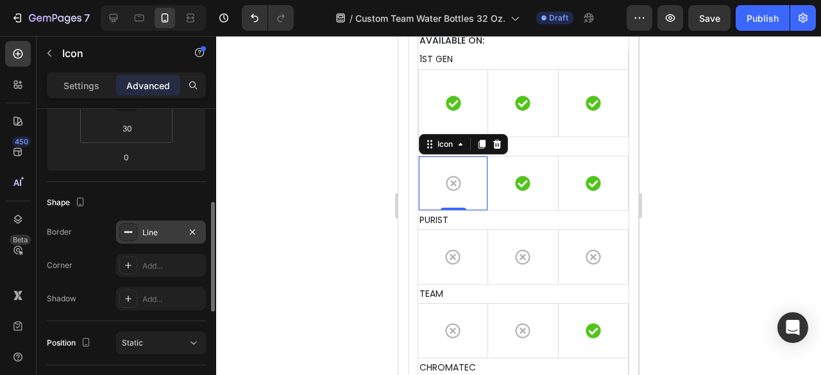
click at [162, 237] on div "Line" at bounding box center [160, 233] width 37 height 12
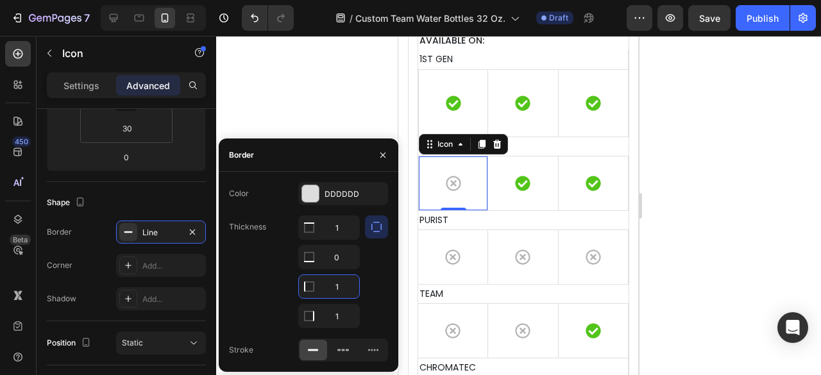
click at [350, 284] on input "1" at bounding box center [329, 286] width 60 height 23
click at [310, 114] on div at bounding box center [518, 205] width 605 height 339
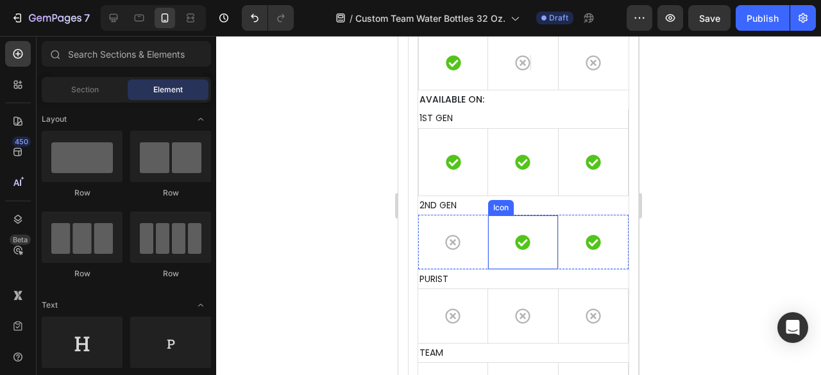
scroll to position [4594, 0]
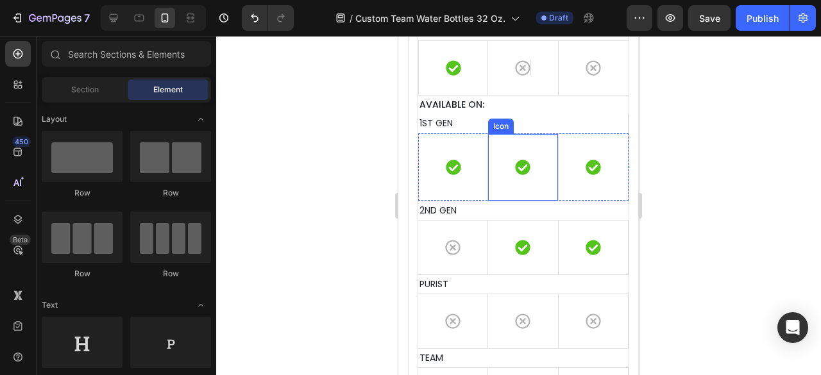
click at [466, 171] on div "Icon" at bounding box center [453, 166] width 70 height 67
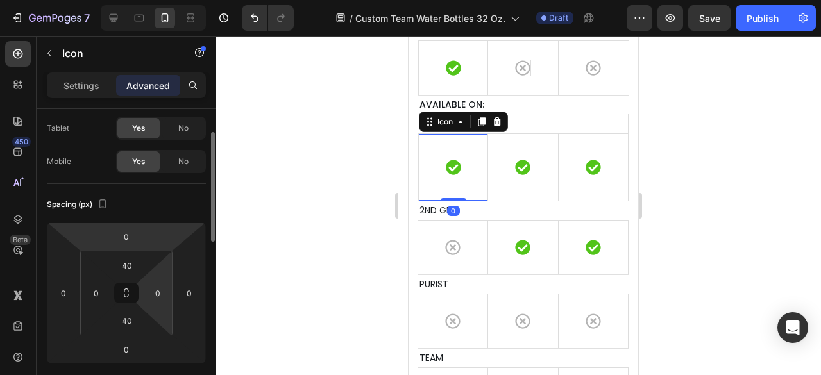
scroll to position [192, 0]
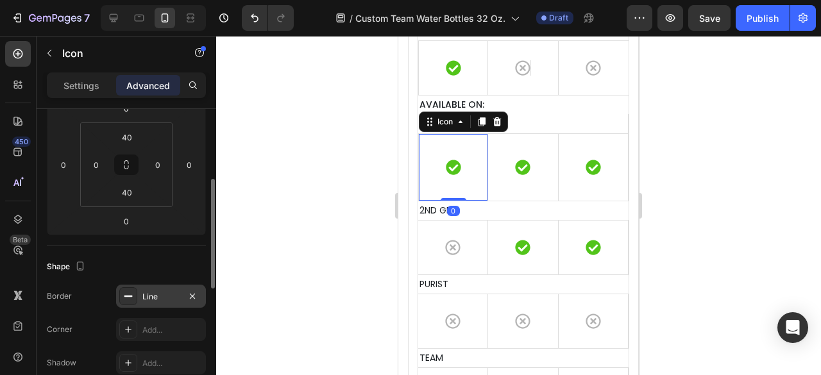
click at [166, 291] on div "Line" at bounding box center [160, 297] width 37 height 12
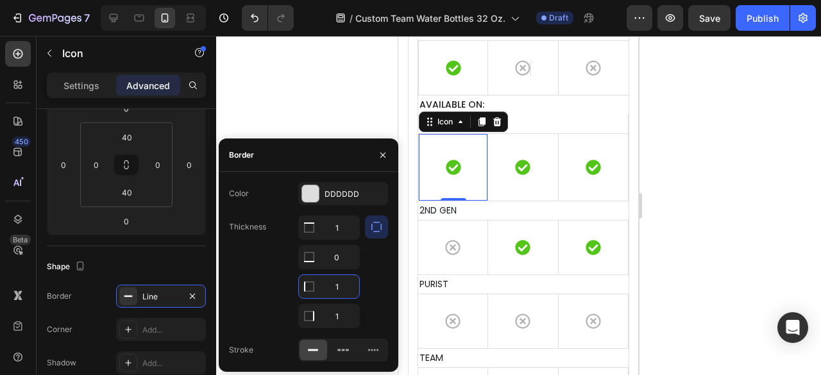
click at [351, 287] on input "1" at bounding box center [329, 286] width 60 height 23
click at [326, 114] on div at bounding box center [518, 205] width 605 height 339
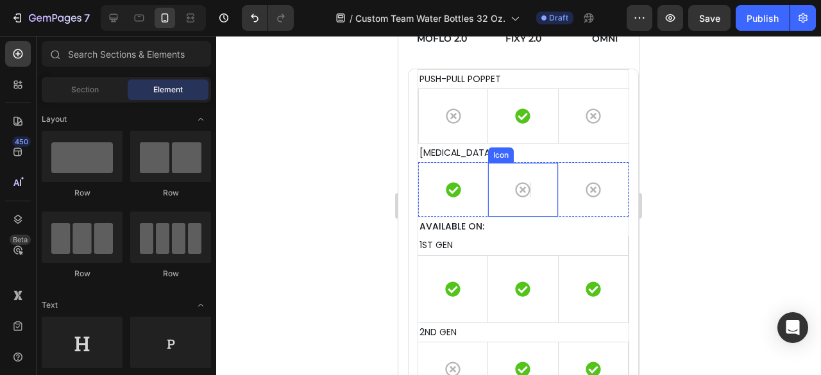
scroll to position [4465, 0]
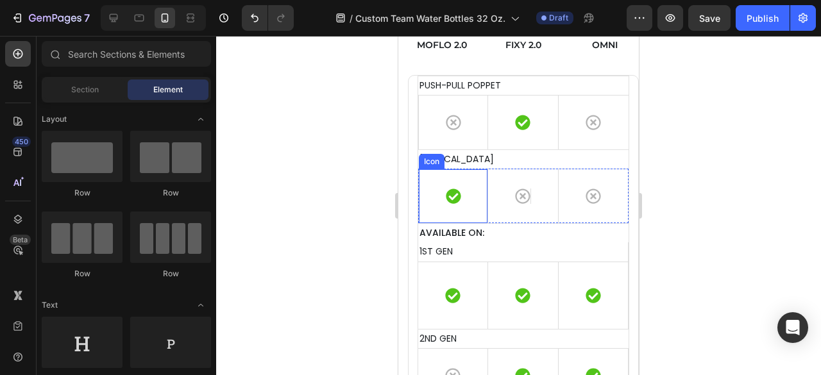
click at [477, 185] on div "Icon" at bounding box center [453, 196] width 70 height 55
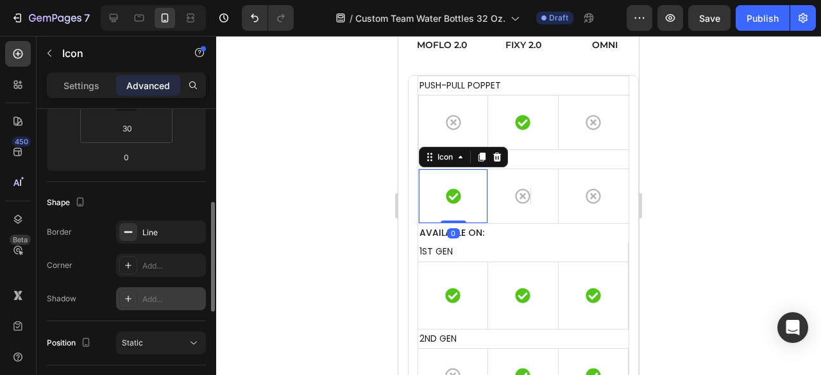
scroll to position [321, 0]
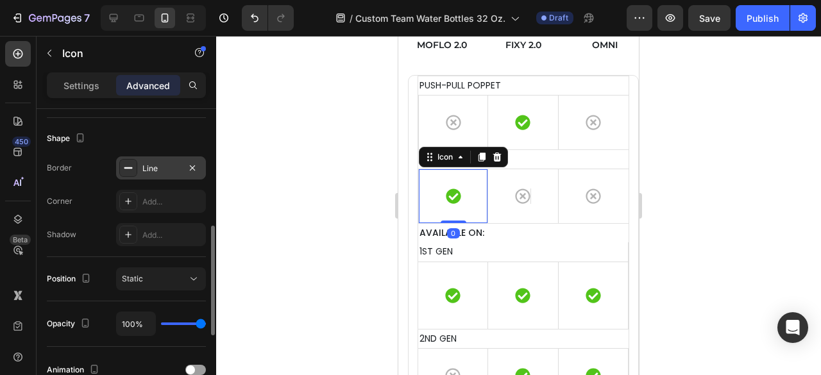
click at [158, 174] on div "Line" at bounding box center [161, 168] width 90 height 23
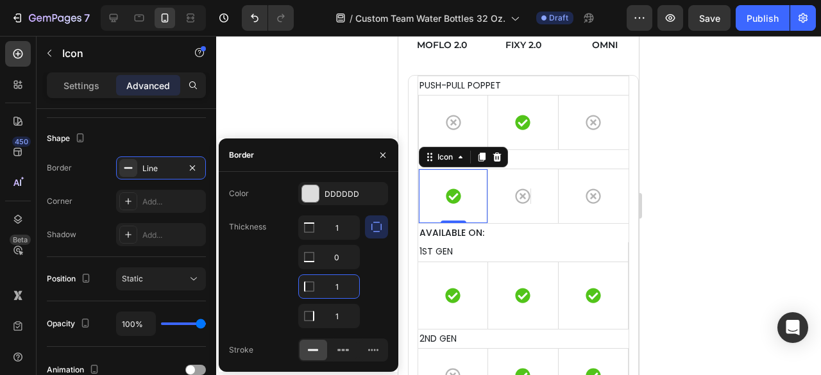
click at [348, 287] on input "1" at bounding box center [329, 286] width 60 height 23
click at [325, 108] on div at bounding box center [518, 205] width 605 height 339
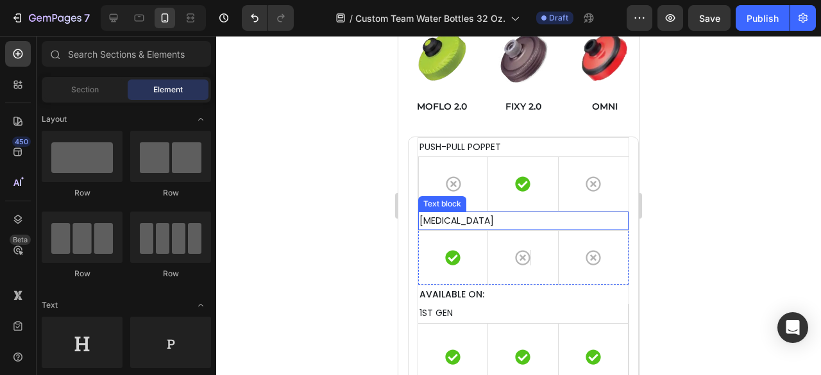
scroll to position [4401, 0]
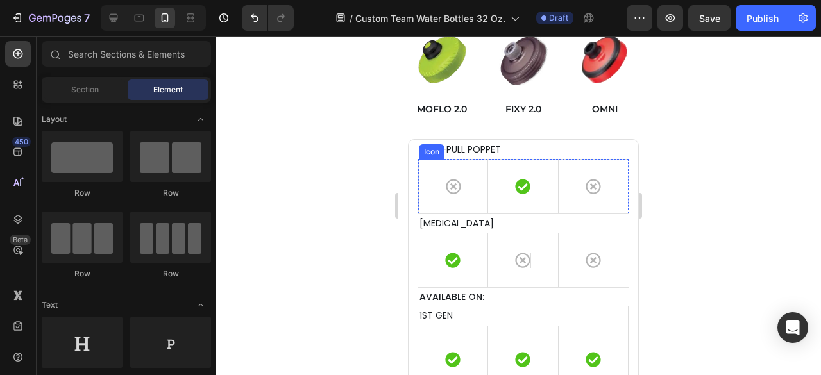
click at [474, 182] on div "Icon" at bounding box center [453, 186] width 70 height 55
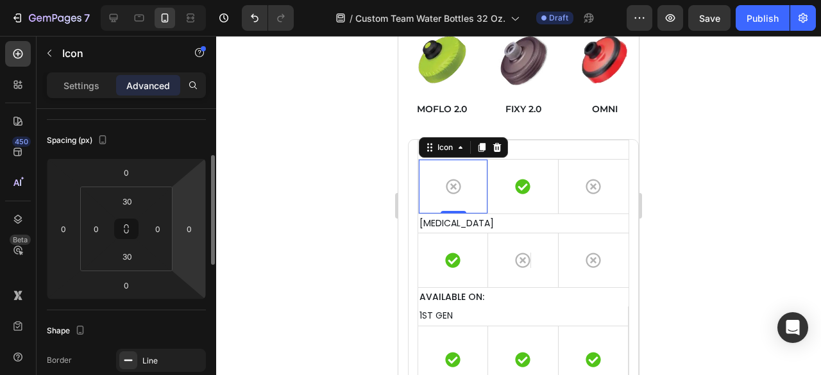
scroll to position [257, 0]
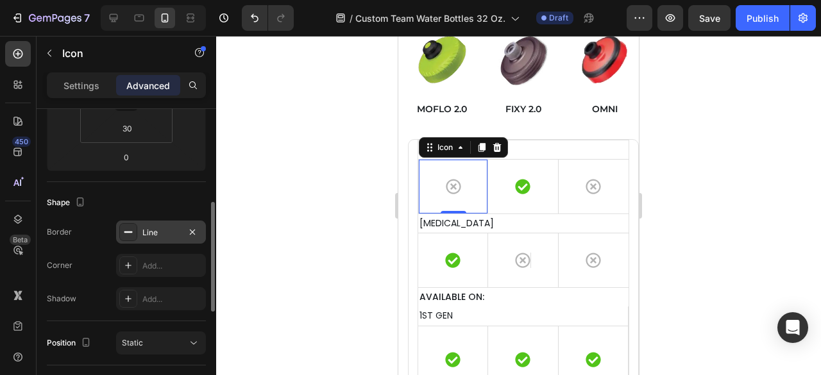
click at [165, 231] on div "Line" at bounding box center [160, 233] width 37 height 12
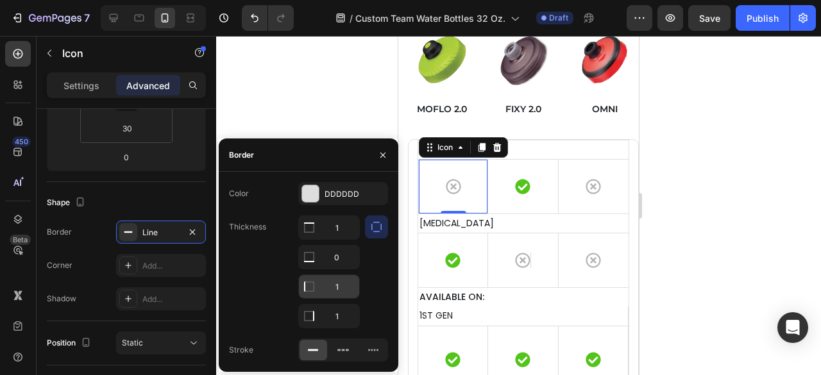
click at [350, 284] on input "1" at bounding box center [329, 286] width 60 height 23
click at [316, 124] on div at bounding box center [518, 205] width 605 height 339
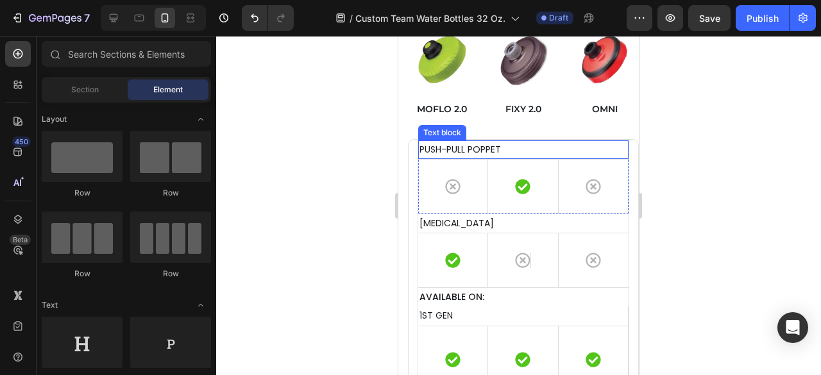
click at [595, 144] on p "PUSH-PULL POPPET" at bounding box center [523, 150] width 208 height 16
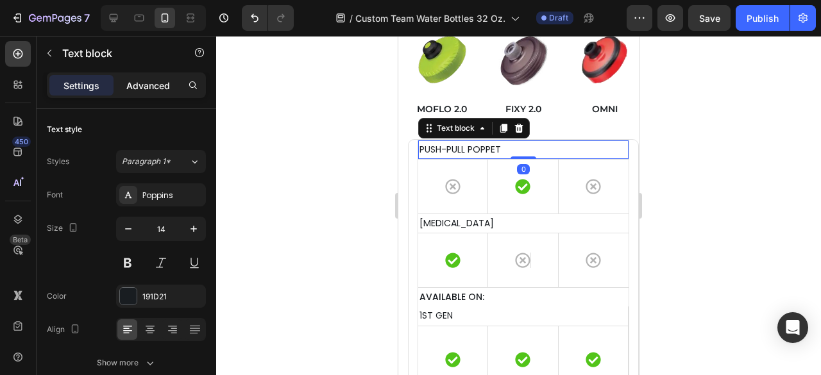
click at [142, 84] on p "Advanced" at bounding box center [148, 85] width 44 height 13
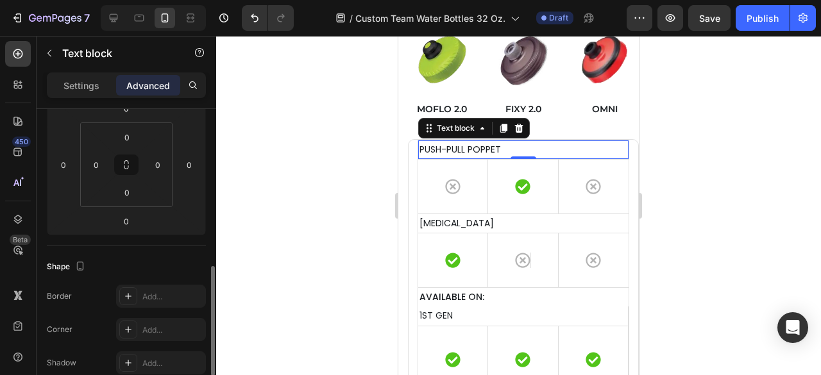
scroll to position [321, 0]
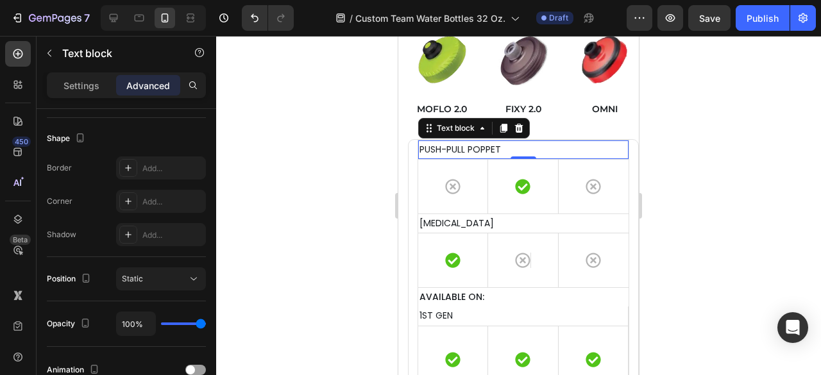
drag, startPoint x: 343, startPoint y: 183, endPoint x: 351, endPoint y: 181, distance: 8.6
click at [341, 183] on div at bounding box center [518, 205] width 605 height 339
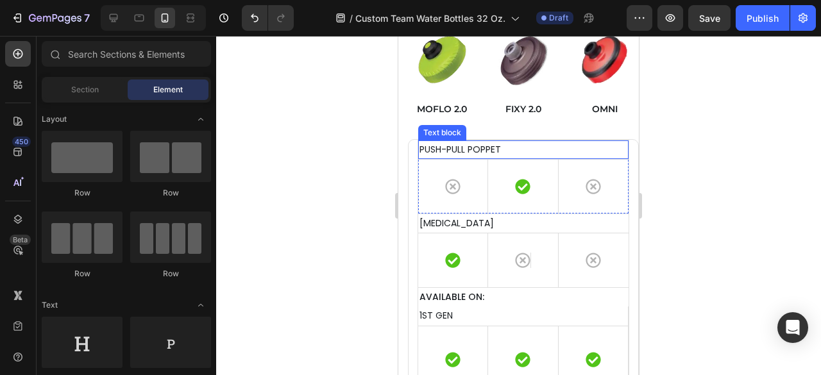
click at [579, 148] on p "PUSH-PULL POPPET" at bounding box center [523, 150] width 208 height 16
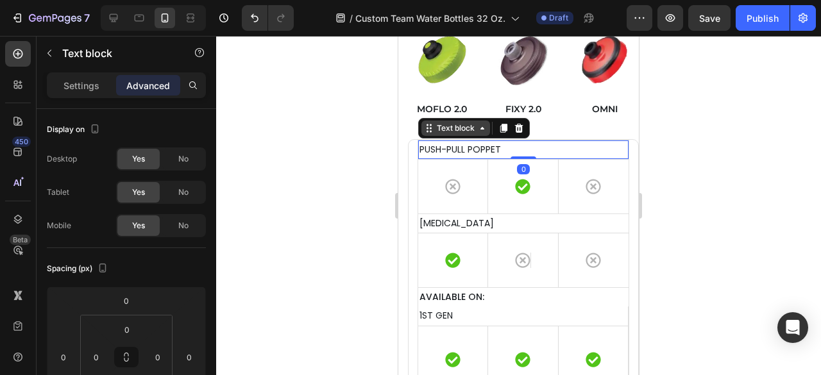
click at [450, 124] on div "Text block" at bounding box center [455, 129] width 43 height 12
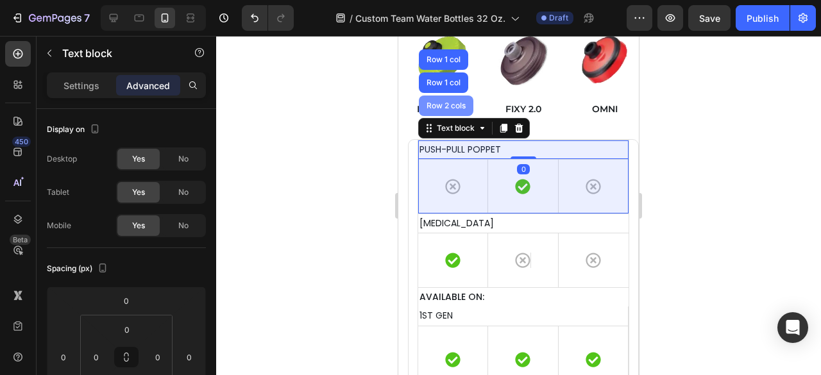
click at [448, 96] on div "Row 2 cols" at bounding box center [446, 106] width 55 height 21
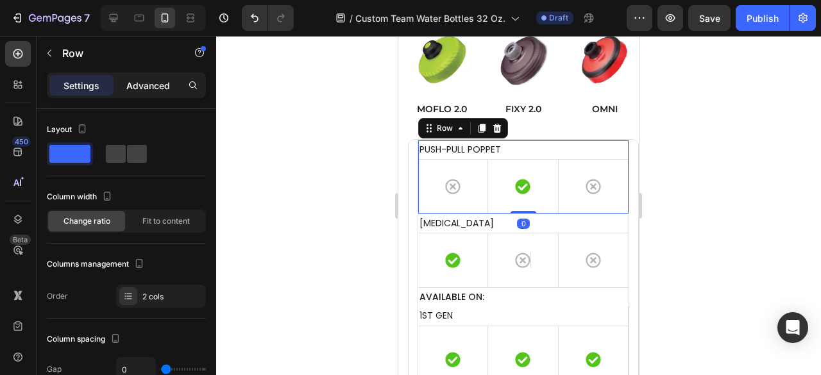
click at [142, 90] on p "Advanced" at bounding box center [148, 85] width 44 height 13
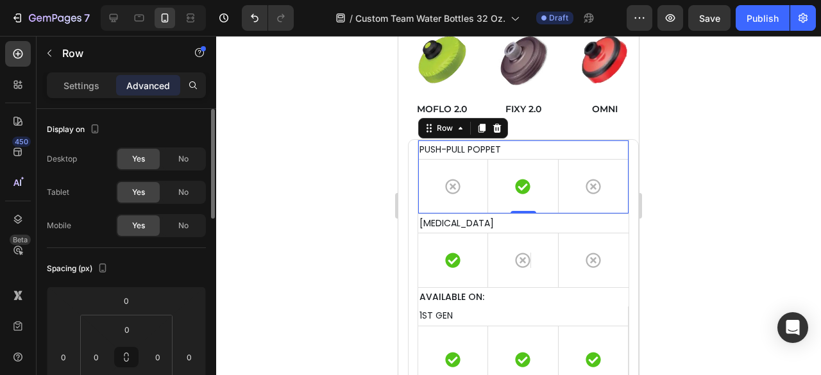
scroll to position [128, 0]
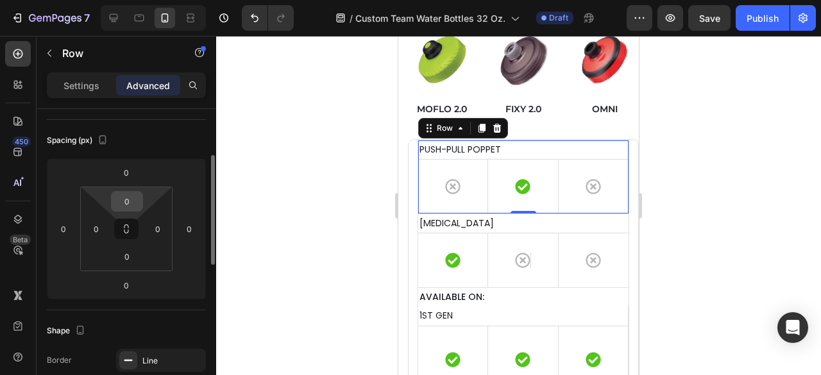
click at [123, 201] on input "0" at bounding box center [127, 201] width 26 height 19
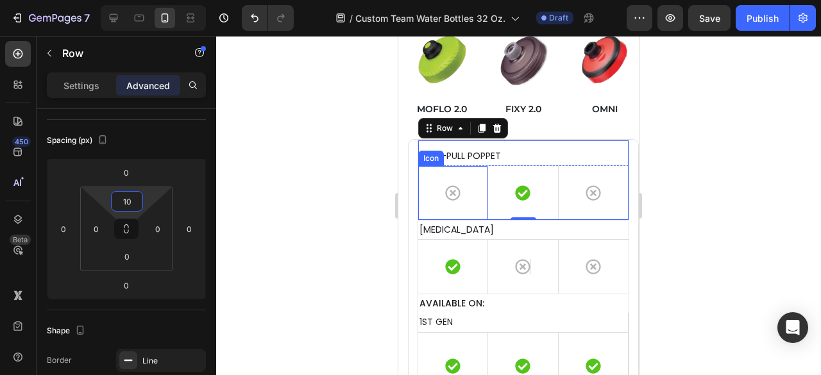
type input "1"
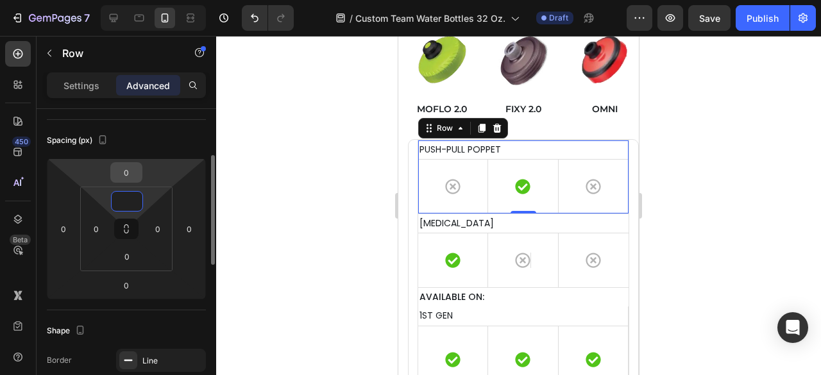
click at [141, 176] on div "0" at bounding box center [126, 172] width 32 height 21
type input "0"
click at [127, 171] on input "0" at bounding box center [127, 172] width 26 height 19
click at [124, 171] on input "0" at bounding box center [127, 172] width 26 height 19
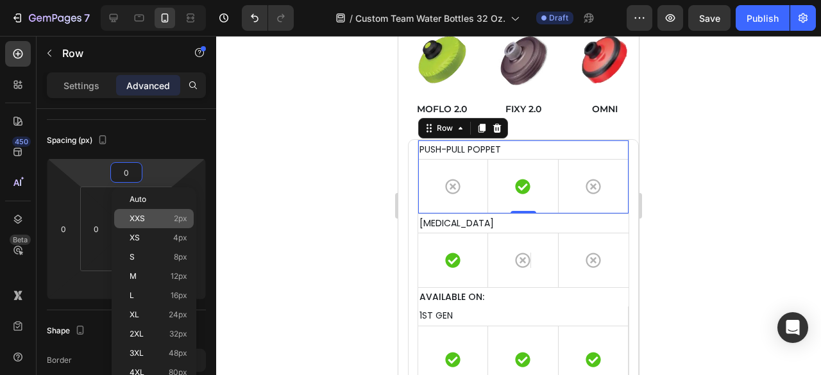
type input "10"
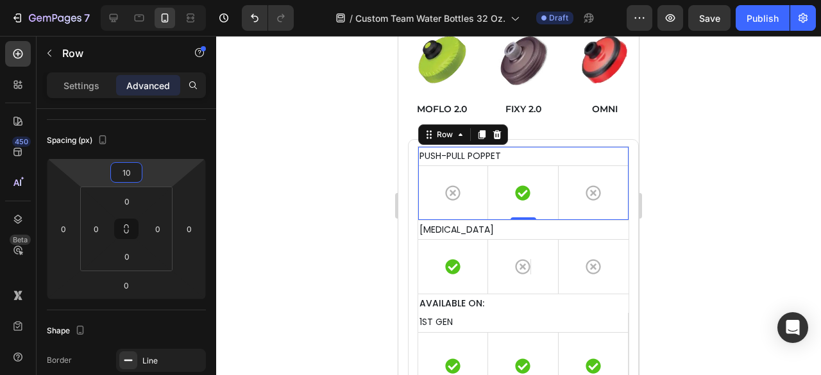
click at [726, 187] on div at bounding box center [518, 205] width 605 height 339
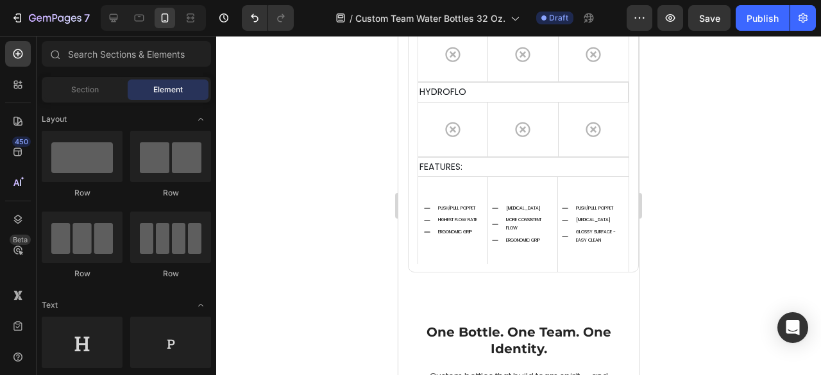
scroll to position [5043, 0]
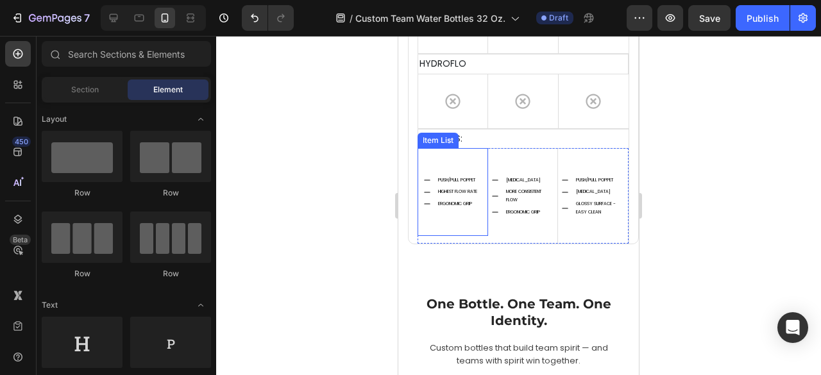
click at [477, 149] on div "PUSH/PULL POPPET HIGHEST FLOW RATE ERGONOMIC GRIP" at bounding box center [453, 192] width 71 height 88
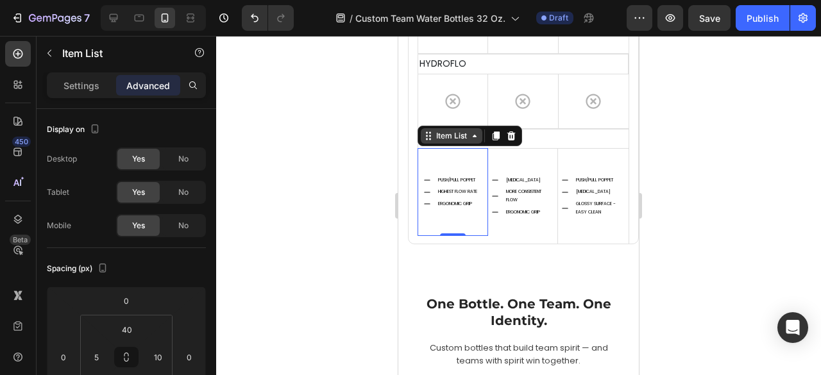
click at [453, 130] on div "Item List" at bounding box center [452, 136] width 36 height 12
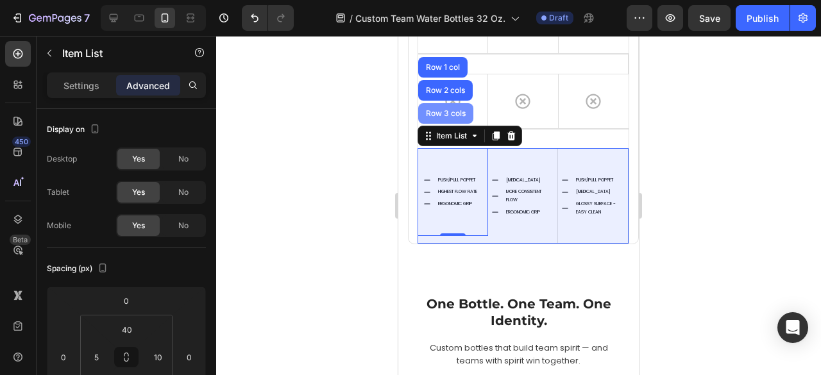
click at [453, 110] on div "Row 3 cols" at bounding box center [445, 114] width 45 height 8
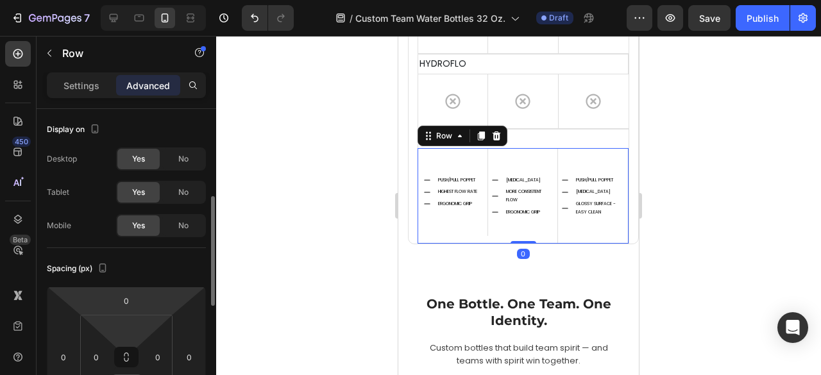
scroll to position [192, 0]
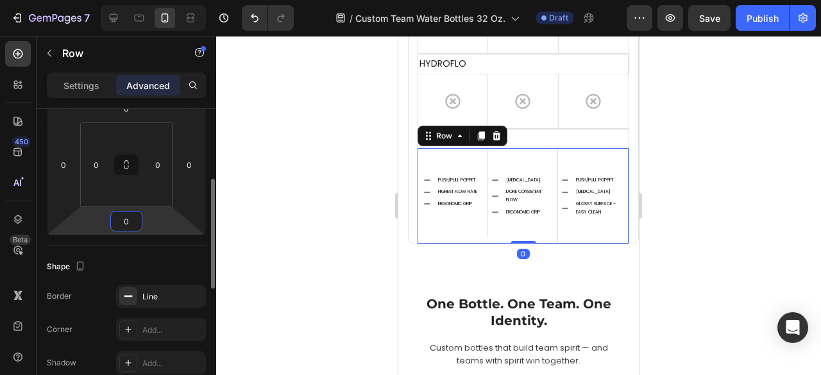
click at [131, 228] on input "0" at bounding box center [127, 221] width 26 height 19
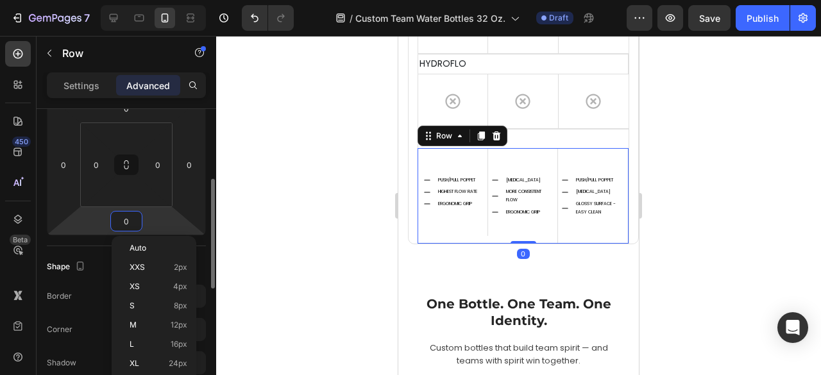
click at [119, 224] on input "0" at bounding box center [127, 221] width 26 height 19
type input "10"
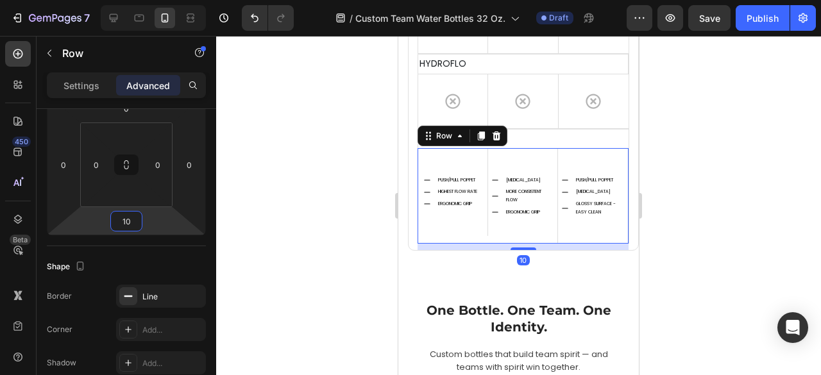
click at [674, 230] on div at bounding box center [518, 205] width 605 height 339
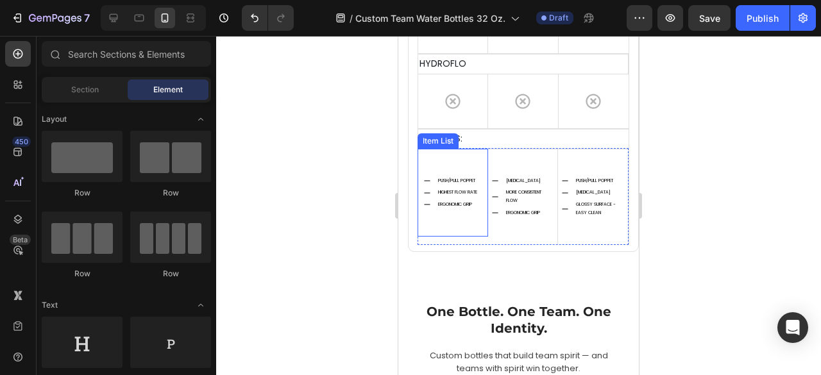
click at [463, 223] on div "PUSH/PULL POPPET HIGHEST FLOW RATE ERGONOMIC GRIP" at bounding box center [453, 193] width 71 height 88
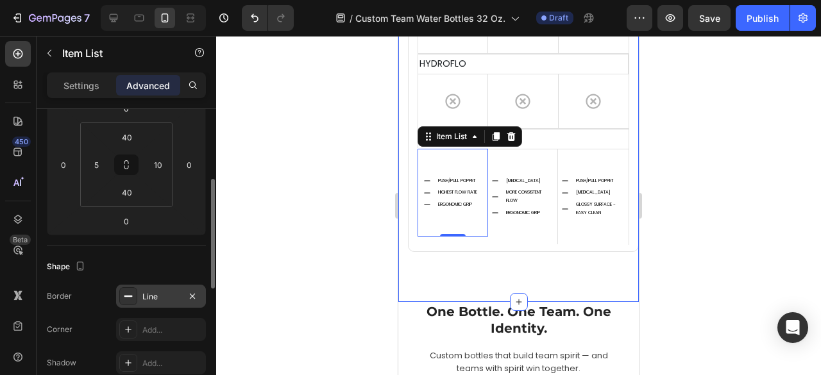
click at [158, 291] on div "Line" at bounding box center [160, 297] width 37 height 12
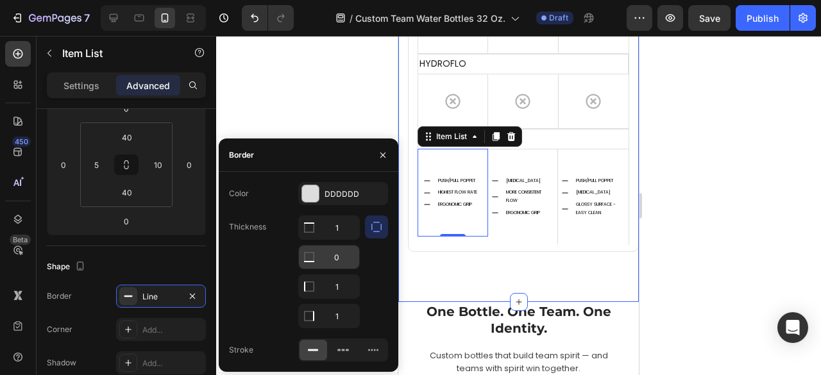
click at [339, 256] on input "0" at bounding box center [329, 257] width 60 height 23
click at [328, 257] on input "0" at bounding box center [329, 257] width 60 height 23
click at [343, 254] on input "0" at bounding box center [329, 257] width 60 height 23
type input "1"
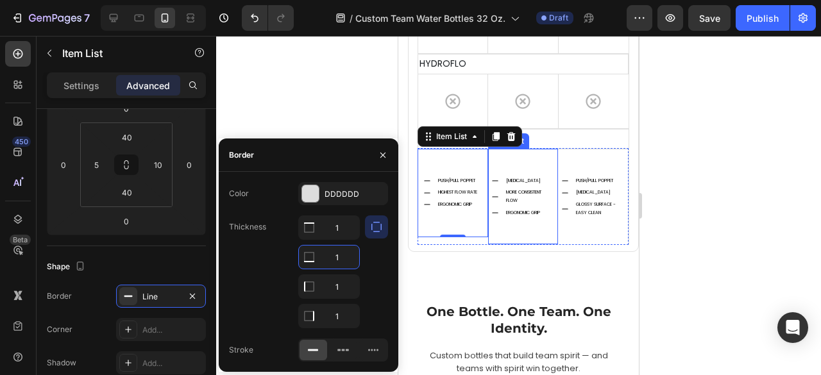
click at [524, 217] on div "HEART VALVE MORE CONSISTENT FLOW ERGONOMIC GRIP" at bounding box center [523, 197] width 71 height 96
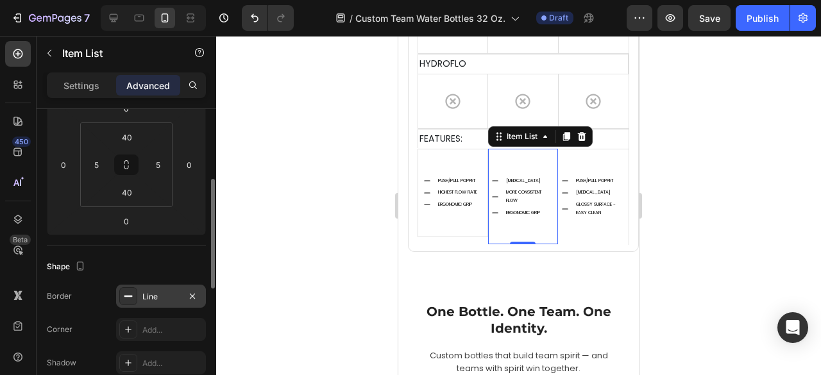
click at [162, 292] on div "Line" at bounding box center [160, 297] width 37 height 12
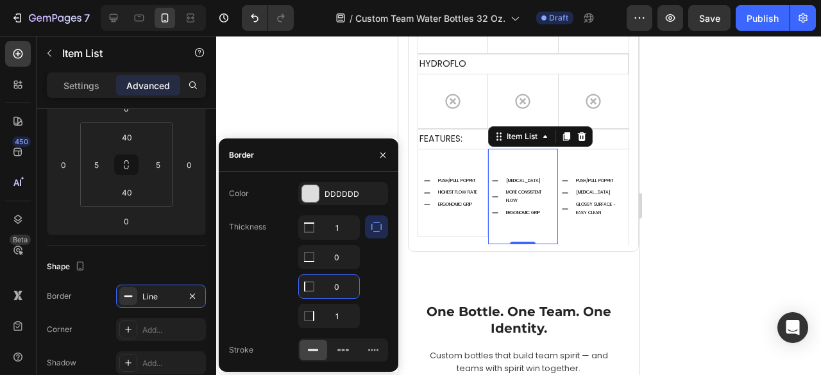
click at [346, 291] on input "0" at bounding box center [329, 286] width 60 height 23
type input "1"
drag, startPoint x: 586, startPoint y: 219, endPoint x: 545, endPoint y: 230, distance: 42.5
click at [586, 219] on div "PUSH/PULL POPPET HEART VALVE GLOSSY SURFACE - EASY CLEAN" at bounding box center [593, 197] width 71 height 96
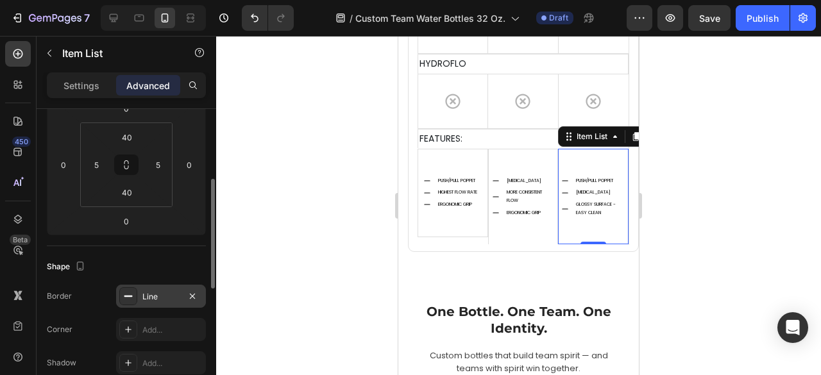
click at [157, 294] on div "Line" at bounding box center [160, 297] width 37 height 12
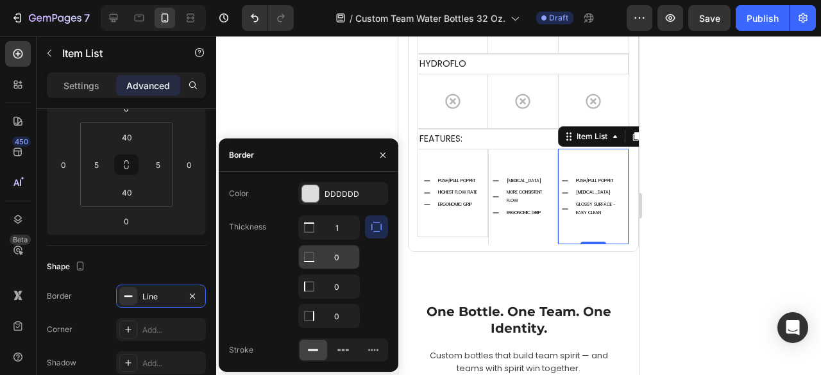
click at [344, 262] on input "0" at bounding box center [329, 257] width 60 height 23
type input "1"
click at [164, 257] on div "Shape" at bounding box center [126, 267] width 159 height 21
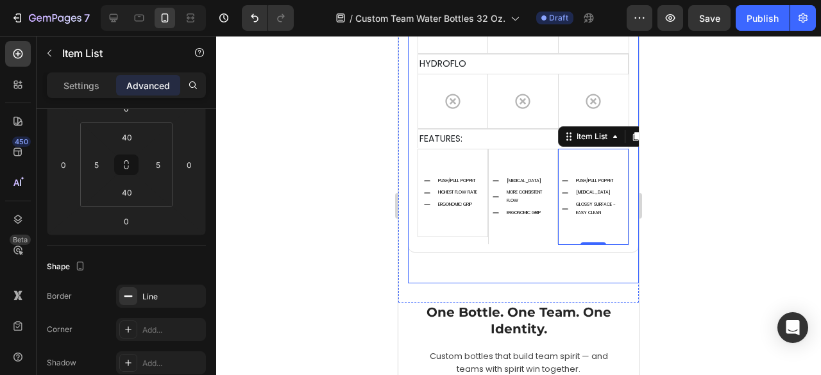
click at [677, 219] on div at bounding box center [518, 205] width 605 height 339
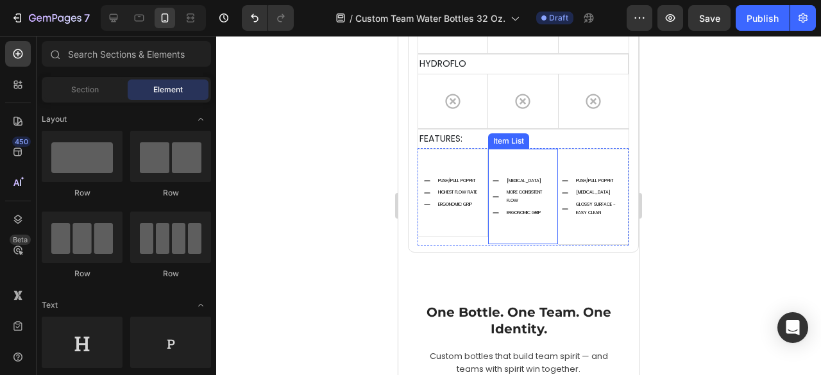
click at [530, 222] on div "HEART VALVE MORE CONSISTENT FLOW ERGONOMIC GRIP" at bounding box center [523, 197] width 71 height 96
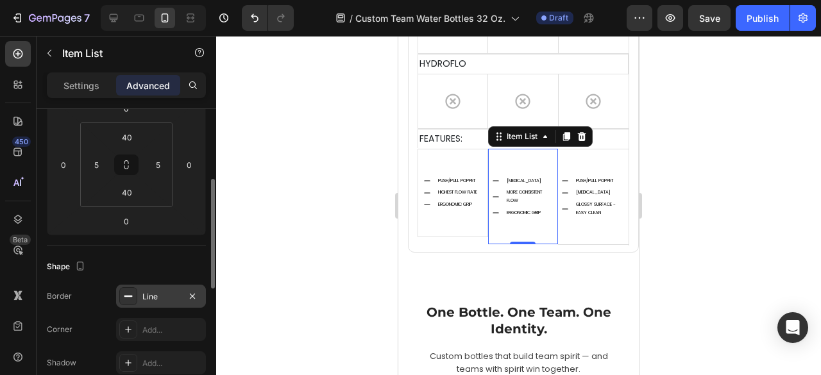
click at [155, 287] on div "Line" at bounding box center [161, 296] width 90 height 23
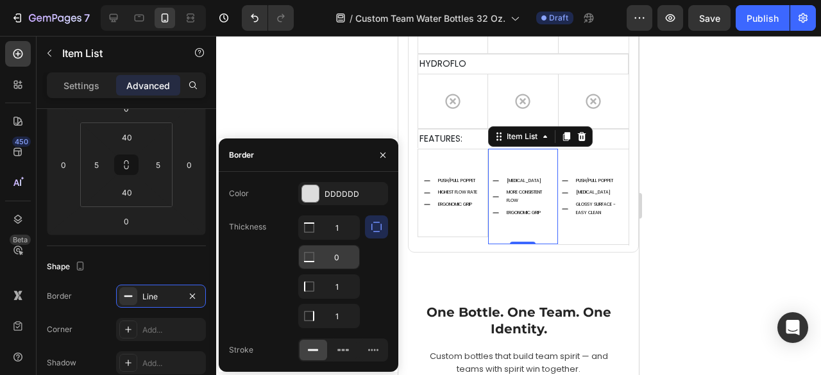
click at [339, 255] on input "0" at bounding box center [329, 257] width 60 height 23
type input "1"
click at [697, 250] on div at bounding box center [518, 205] width 605 height 339
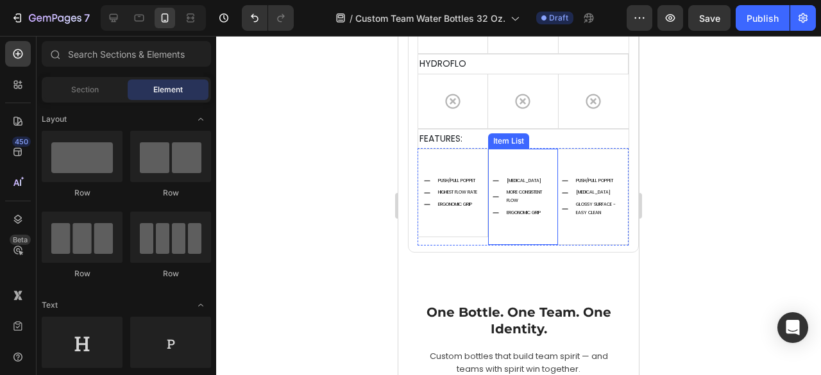
click at [529, 216] on div "HEART VALVE MORE CONSISTENT FLOW ERGONOMIC GRIP" at bounding box center [523, 197] width 71 height 96
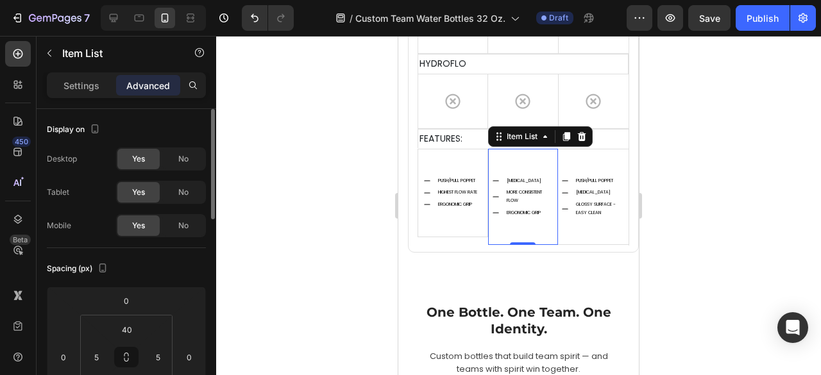
scroll to position [257, 0]
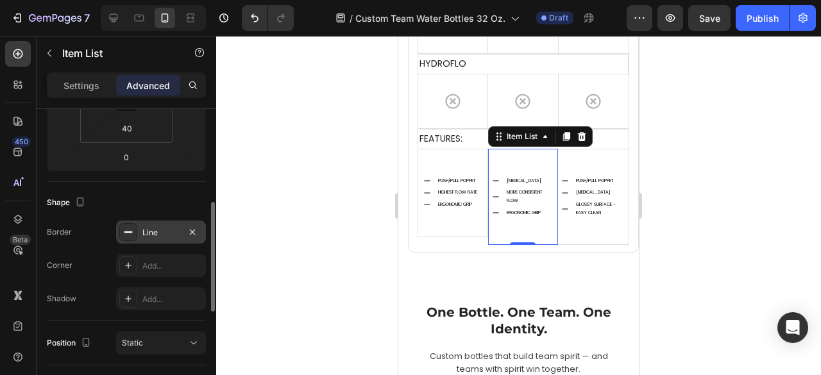
click at [157, 234] on div "Line" at bounding box center [160, 233] width 37 height 12
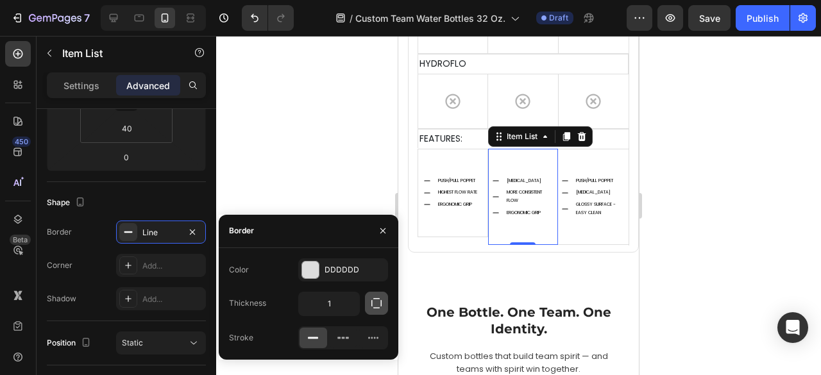
click at [366, 302] on button "button" at bounding box center [376, 303] width 23 height 23
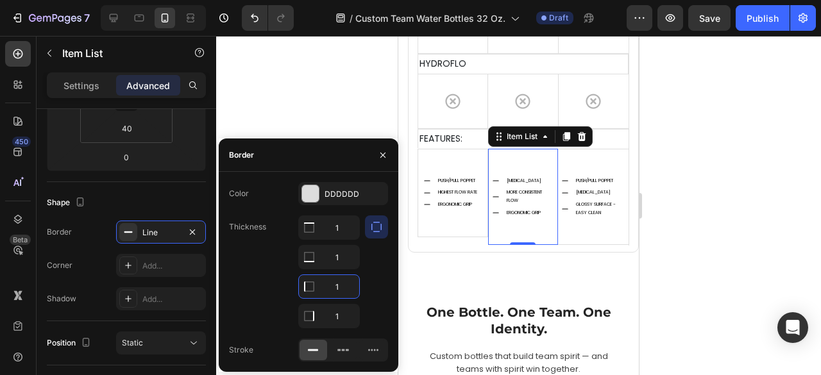
click at [353, 287] on input "1" at bounding box center [329, 286] width 60 height 23
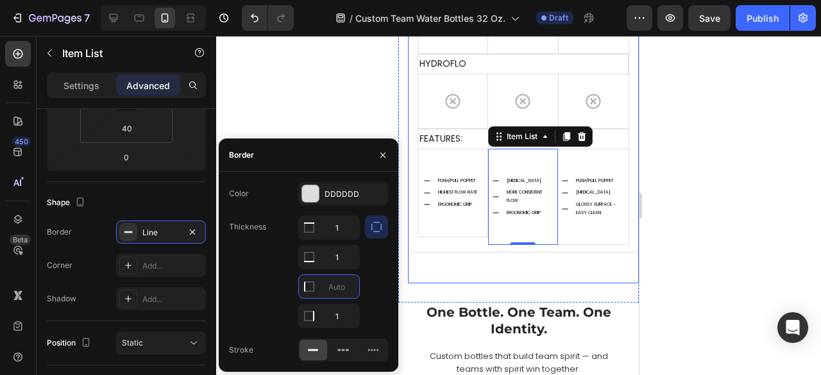
click at [690, 248] on div at bounding box center [518, 205] width 605 height 339
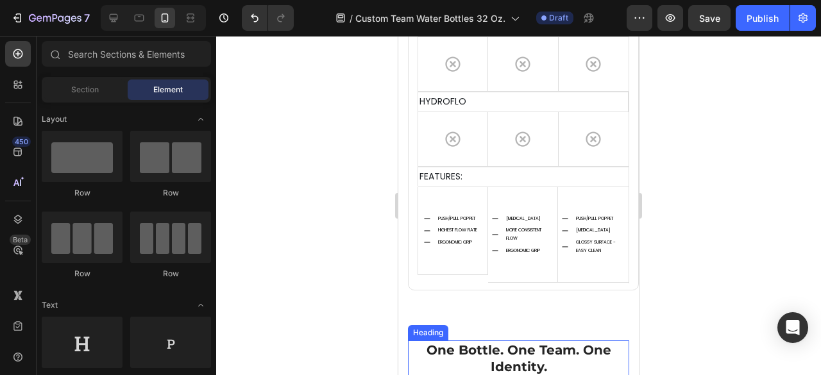
scroll to position [4979, 0]
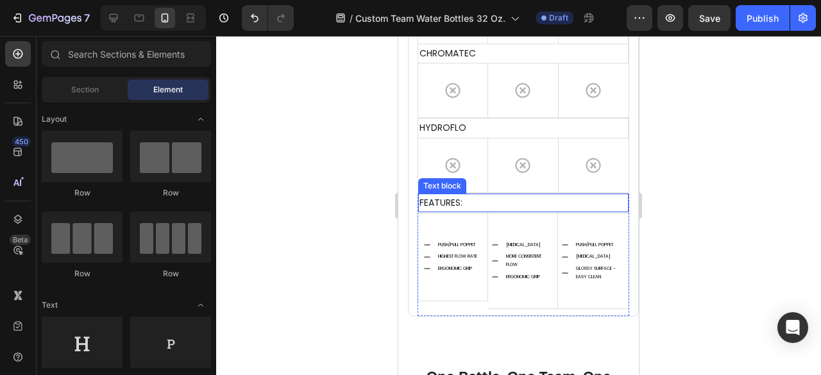
click at [466, 199] on p "FEATURES:" at bounding box center [523, 203] width 208 height 16
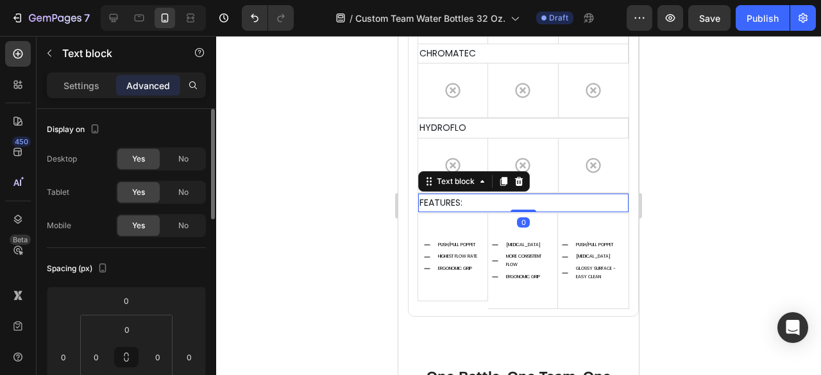
scroll to position [128, 0]
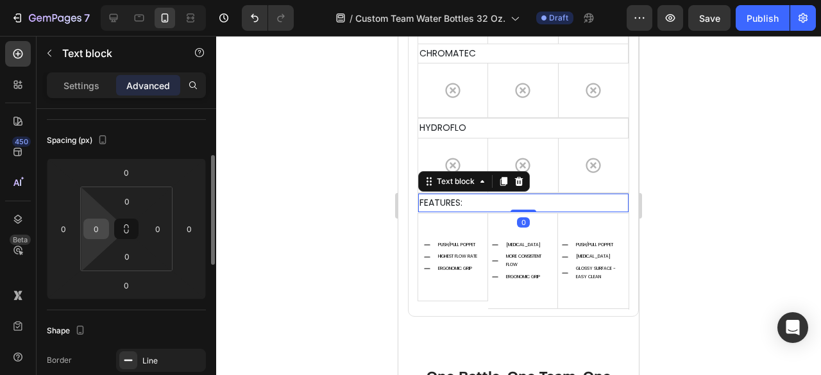
click at [102, 224] on input "0" at bounding box center [96, 228] width 19 height 19
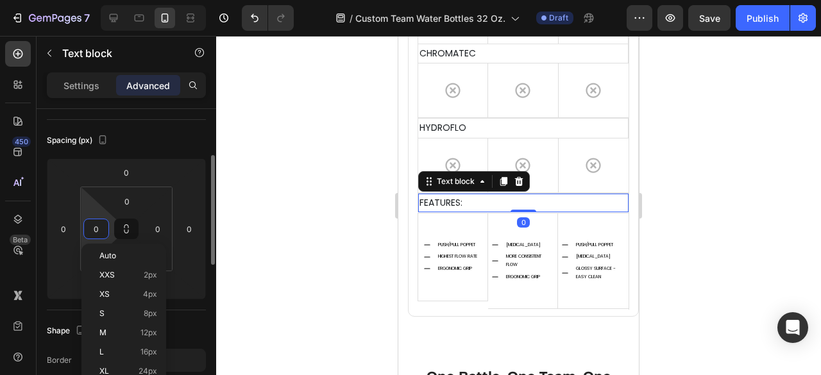
click at [91, 226] on input "0" at bounding box center [96, 228] width 19 height 19
type input "10"
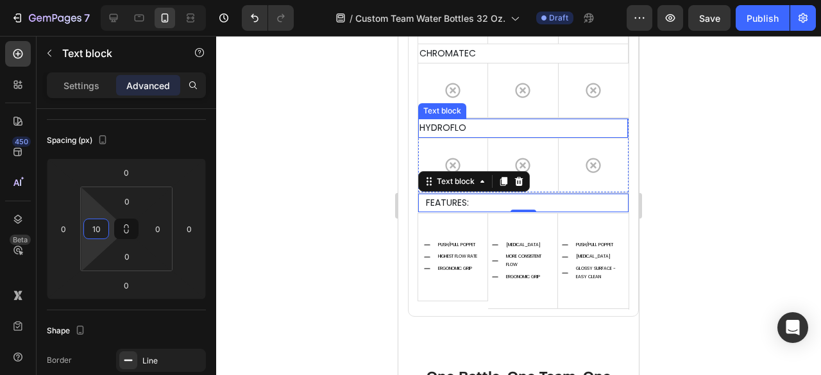
click at [469, 123] on p "HYDROFLO" at bounding box center [522, 128] width 207 height 16
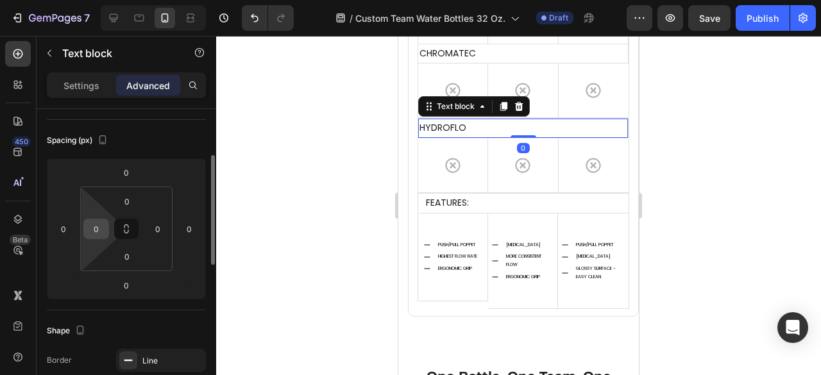
click at [91, 227] on input "0" at bounding box center [96, 228] width 19 height 19
click at [91, 228] on input "0" at bounding box center [96, 228] width 19 height 19
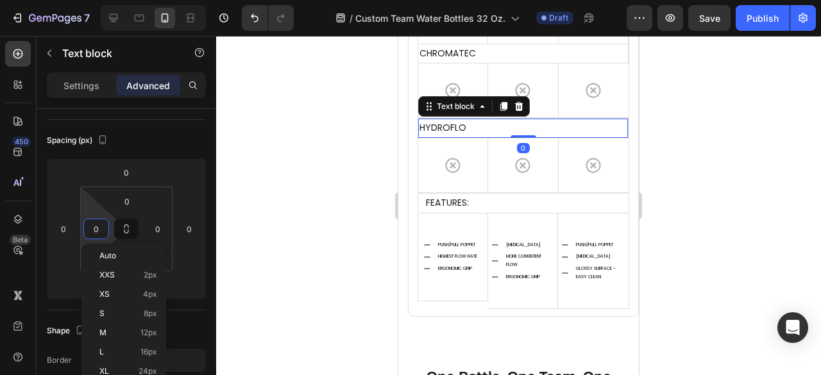
type input "10"
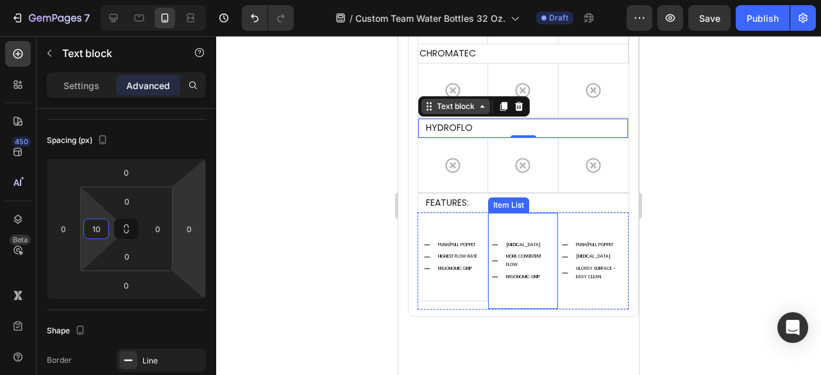
scroll to position [4914, 0]
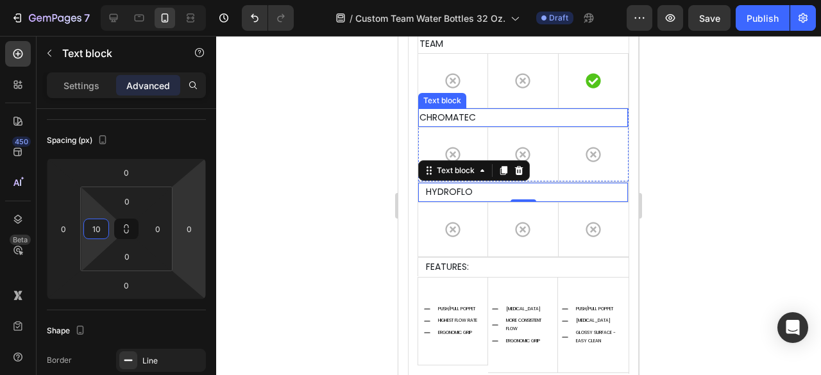
click at [466, 112] on p "CHROMATEC" at bounding box center [522, 118] width 207 height 16
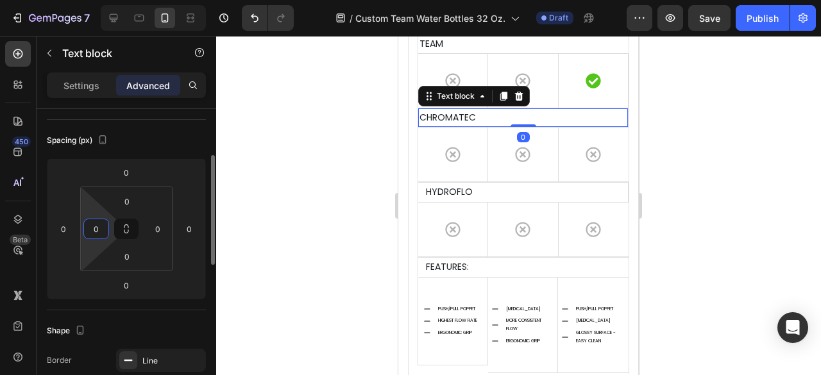
click at [87, 230] on input "0" at bounding box center [96, 228] width 19 height 19
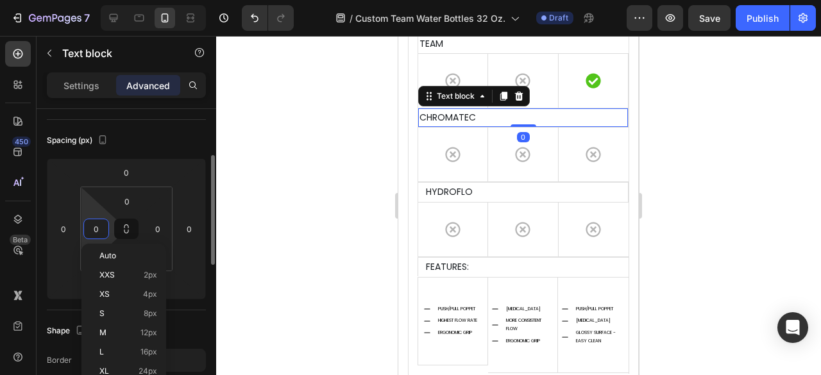
click at [89, 225] on input "0" at bounding box center [96, 228] width 19 height 19
type input "10"
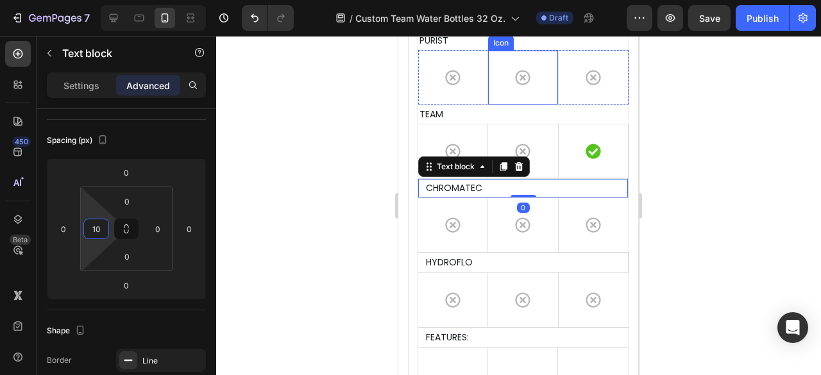
scroll to position [4722, 0]
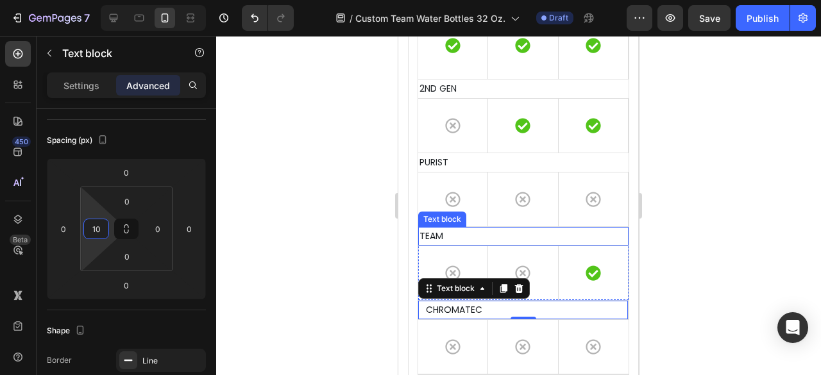
click at [480, 228] on p "TEAM" at bounding box center [523, 236] width 208 height 16
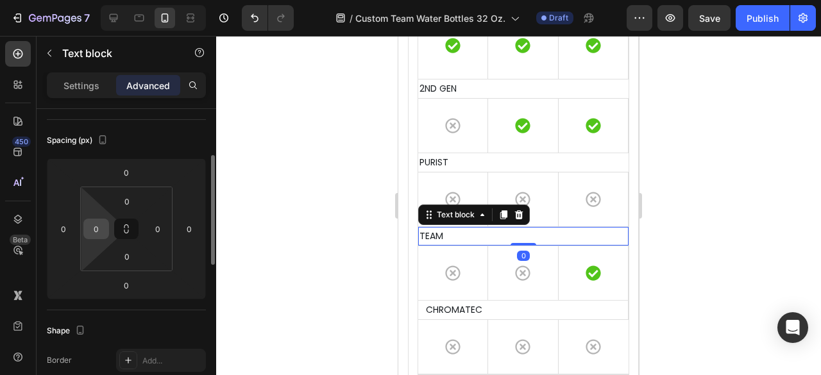
click at [103, 232] on input "0" at bounding box center [96, 228] width 19 height 19
click at [96, 228] on input "0" at bounding box center [96, 228] width 19 height 19
click at [92, 228] on input "0" at bounding box center [96, 228] width 19 height 19
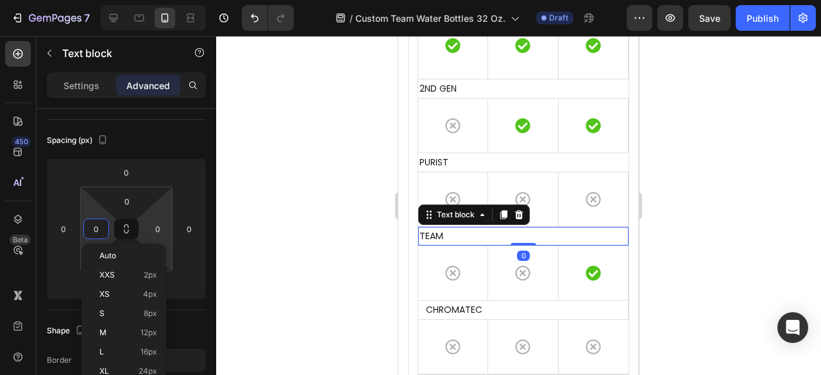
type input "10"
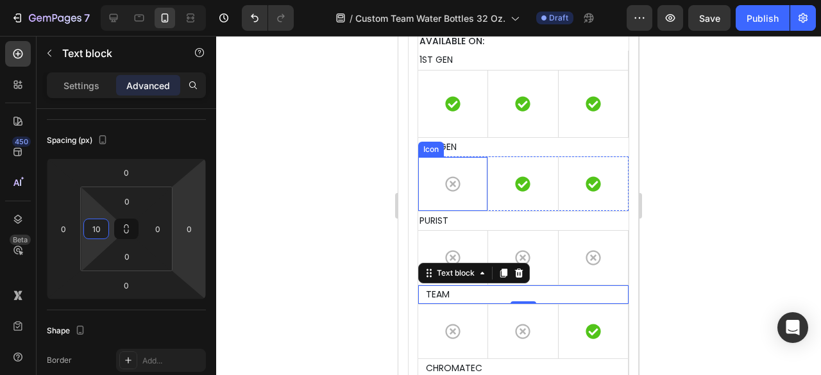
scroll to position [4658, 0]
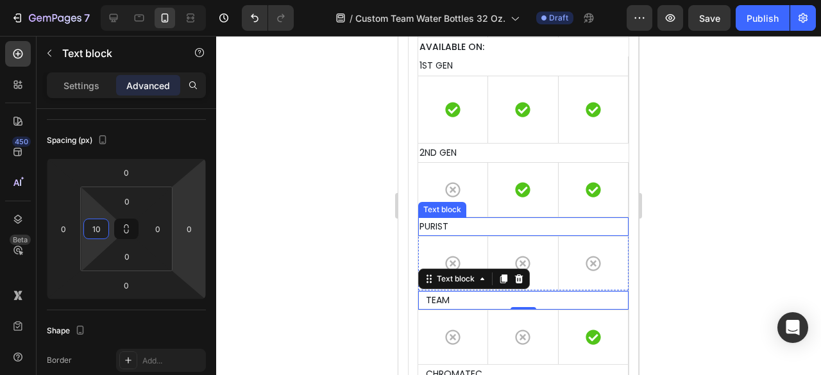
click at [445, 219] on p "PURIST" at bounding box center [523, 227] width 208 height 16
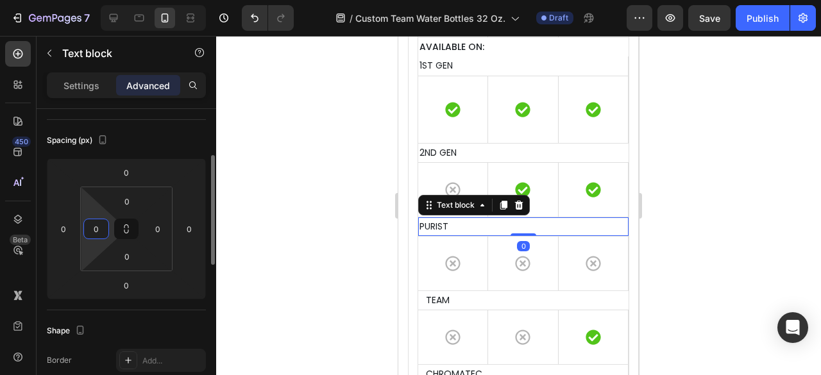
click at [96, 226] on input "0" at bounding box center [96, 228] width 19 height 19
click at [89, 227] on input "0" at bounding box center [96, 228] width 19 height 19
type input "10"
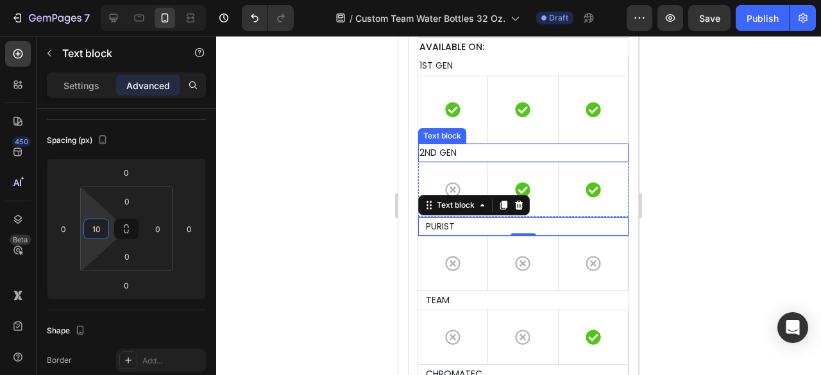
click at [457, 153] on p "2ND GEN" at bounding box center [523, 153] width 208 height 16
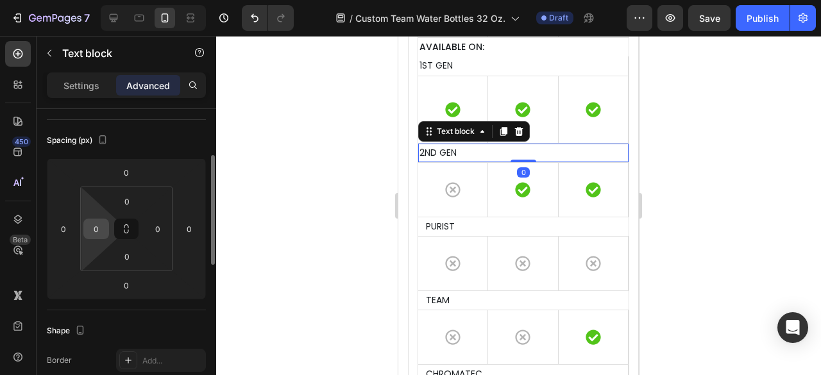
click at [106, 230] on div "0" at bounding box center [96, 229] width 26 height 21
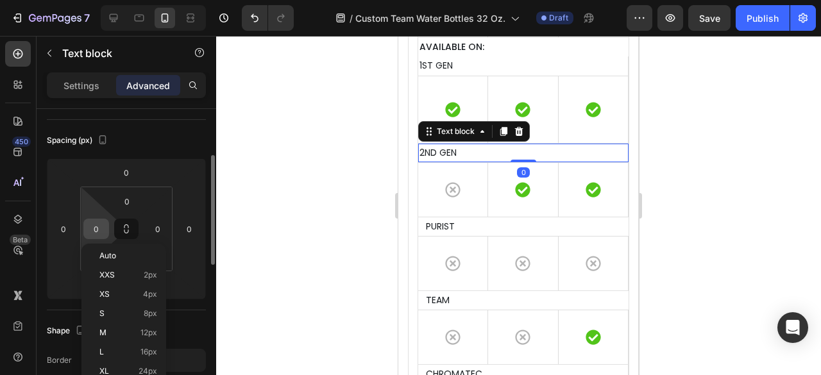
click at [88, 227] on input "0" at bounding box center [96, 228] width 19 height 19
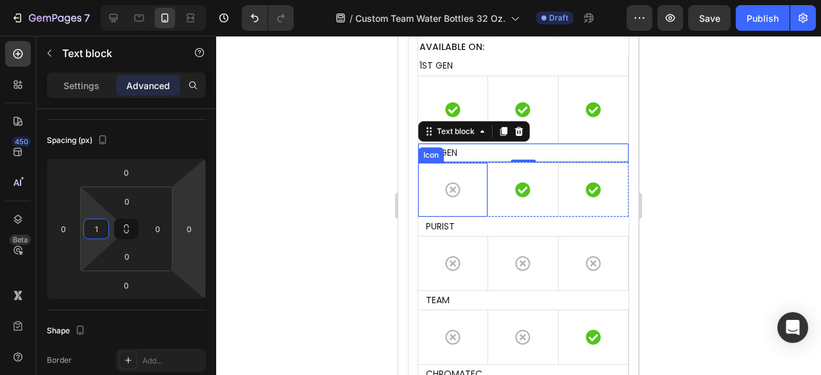
type input "10"
click at [674, 162] on div at bounding box center [518, 205] width 605 height 339
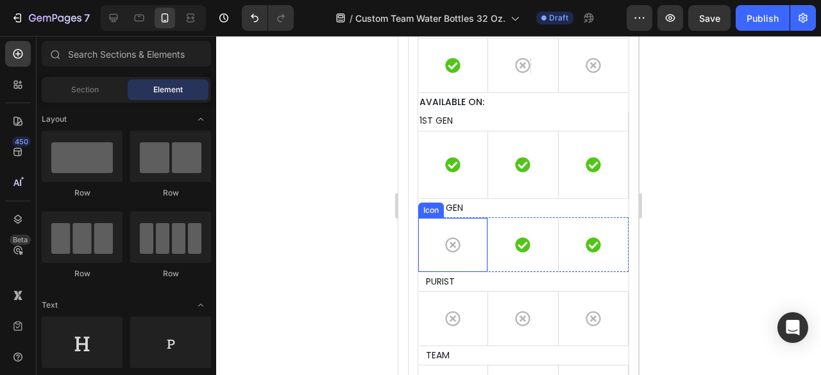
scroll to position [4594, 0]
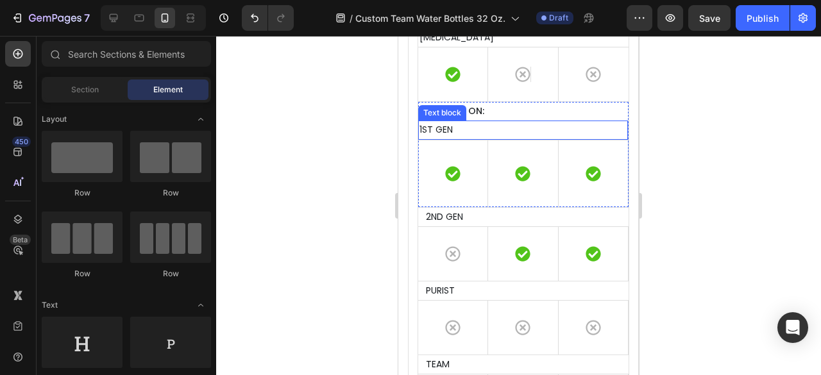
click at [468, 126] on p "1ST GEN" at bounding box center [522, 130] width 207 height 16
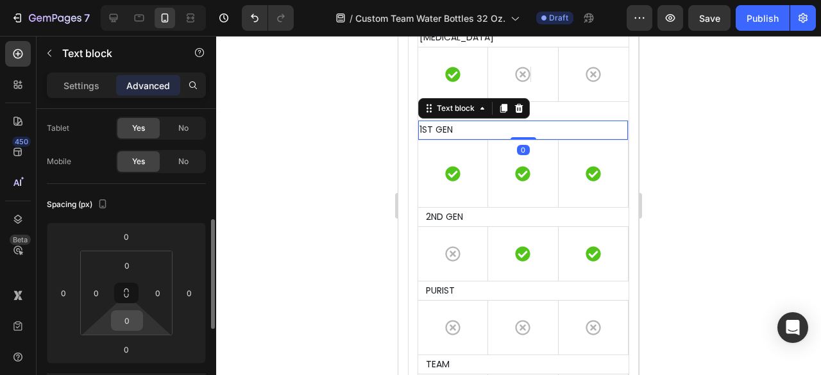
scroll to position [128, 0]
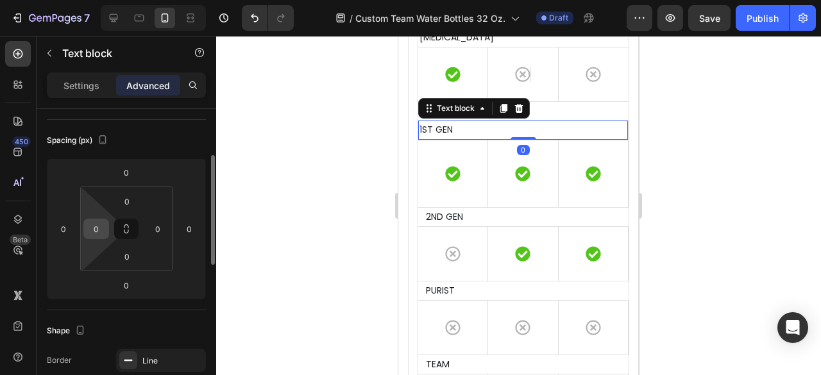
click at [93, 228] on input "0" at bounding box center [96, 228] width 19 height 19
click at [87, 230] on input "0" at bounding box center [96, 228] width 19 height 19
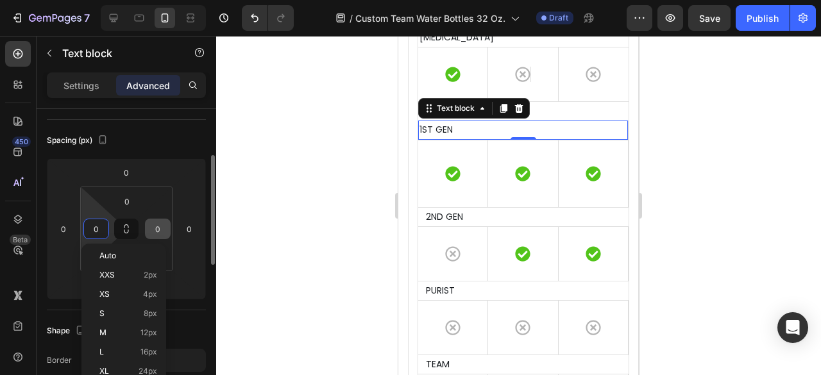
type input "10"
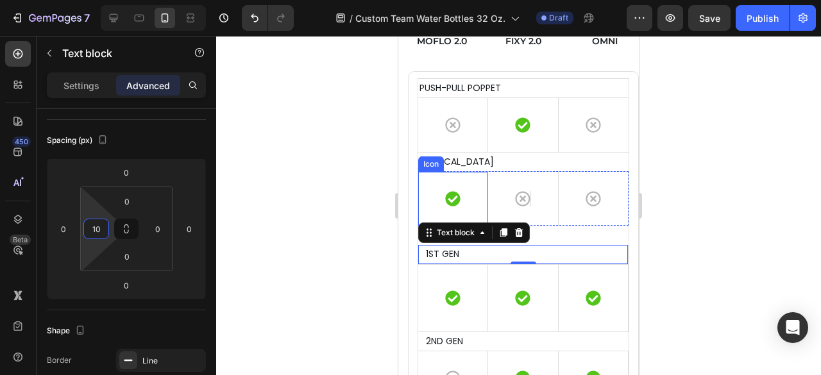
scroll to position [4465, 0]
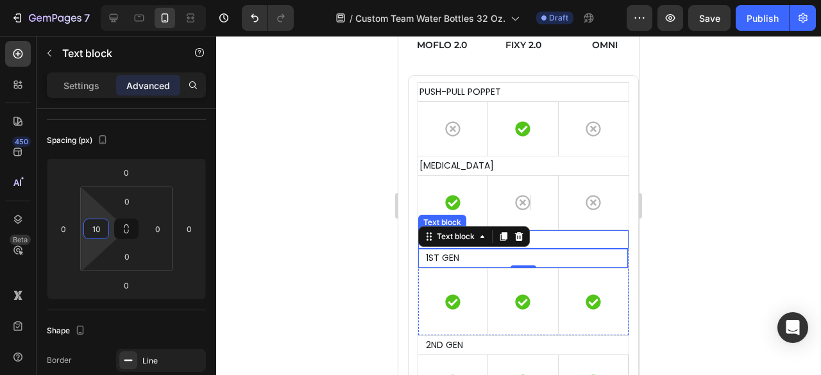
click at [576, 232] on p "AVAILABLE ON:" at bounding box center [523, 240] width 208 height 16
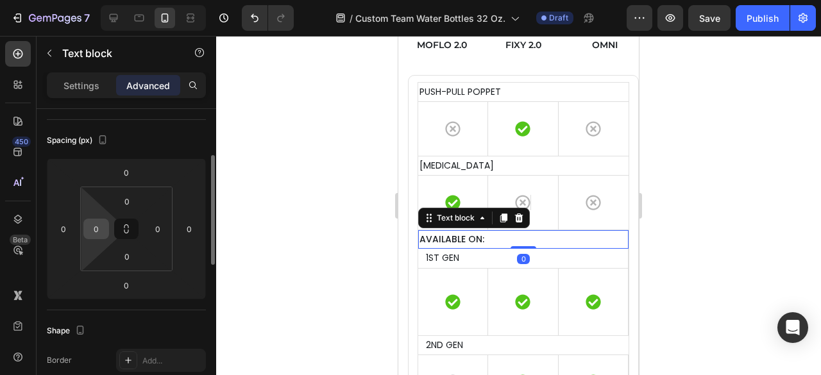
click at [100, 229] on input "0" at bounding box center [96, 228] width 19 height 19
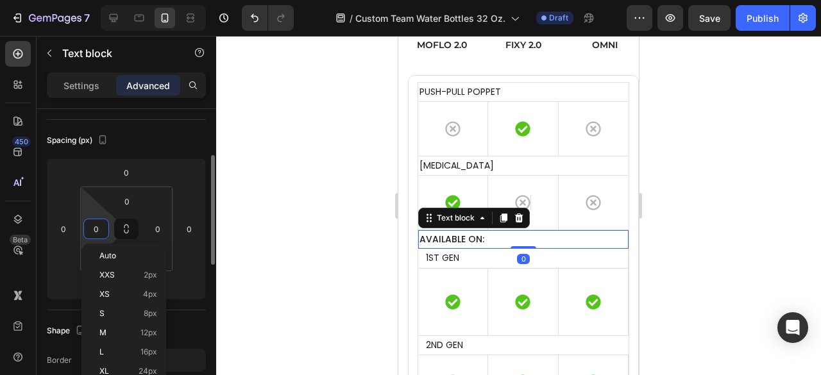
click at [90, 229] on input "0" at bounding box center [96, 228] width 19 height 19
type input "10"
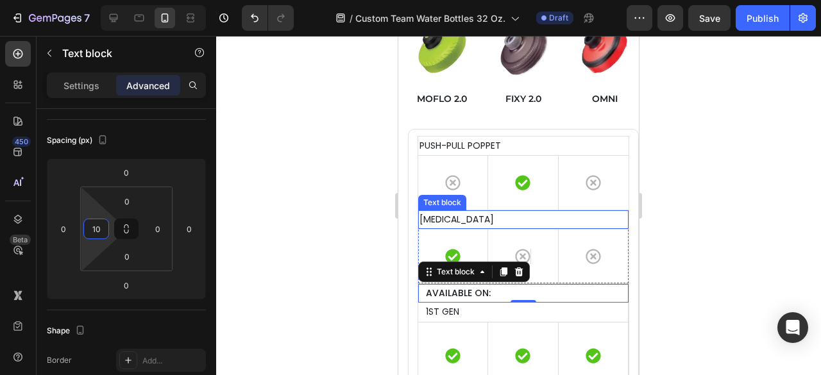
scroll to position [4401, 0]
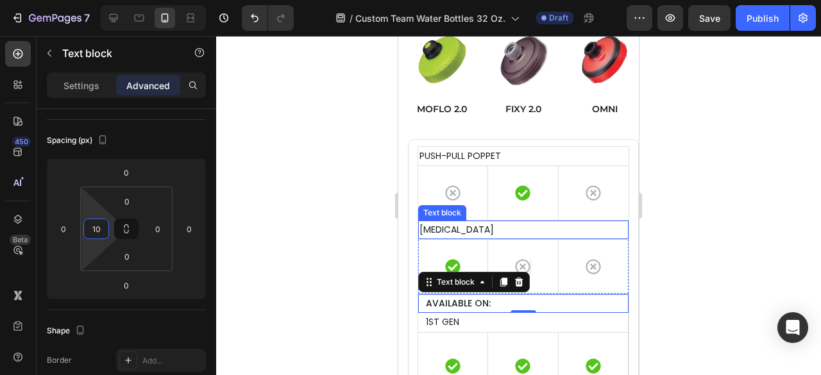
click at [486, 225] on p "HEART VALVE" at bounding box center [523, 230] width 208 height 16
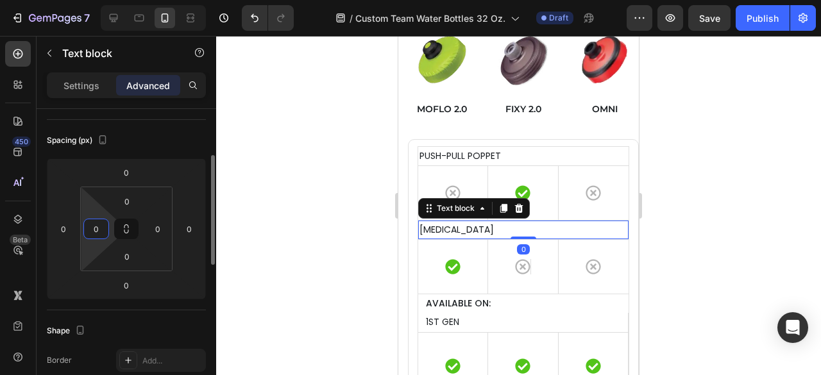
drag, startPoint x: 105, startPoint y: 235, endPoint x: 84, endPoint y: 230, distance: 21.6
click at [105, 234] on input "0" at bounding box center [96, 228] width 19 height 19
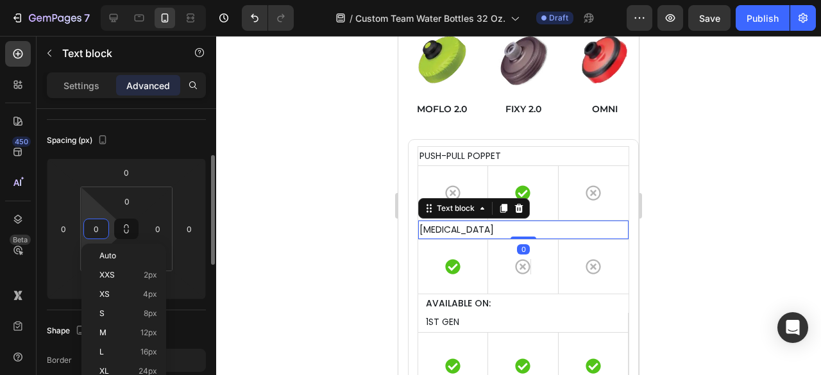
click at [84, 230] on div "0" at bounding box center [96, 229] width 26 height 21
click at [87, 226] on input "0" at bounding box center [96, 228] width 19 height 19
type input "10"
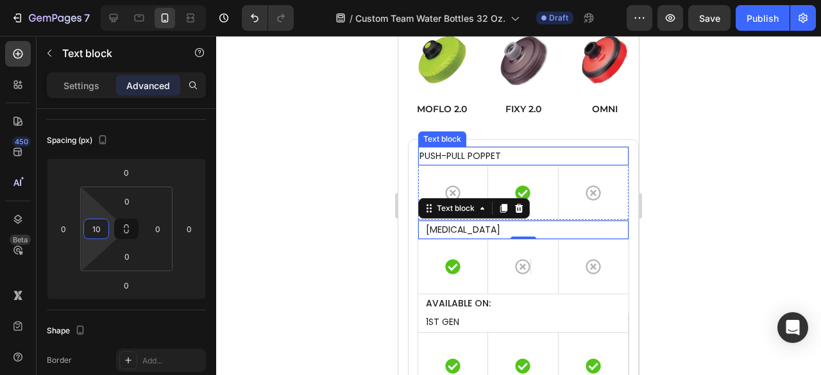
click at [526, 157] on p "PUSH-PULL POPPET" at bounding box center [523, 156] width 208 height 16
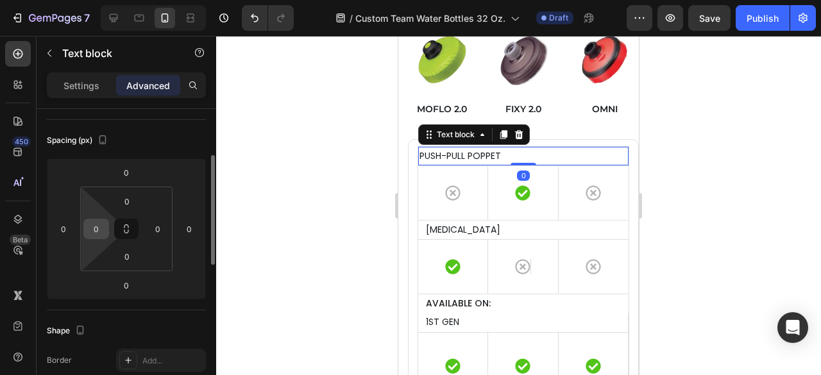
click at [87, 228] on input "0" at bounding box center [96, 228] width 19 height 19
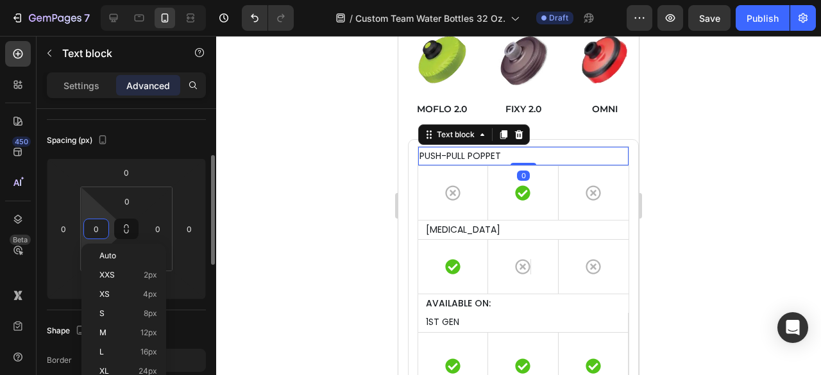
click at [87, 228] on input "0" at bounding box center [96, 228] width 19 height 19
click at [89, 226] on input "0" at bounding box center [96, 228] width 19 height 19
type input "10"
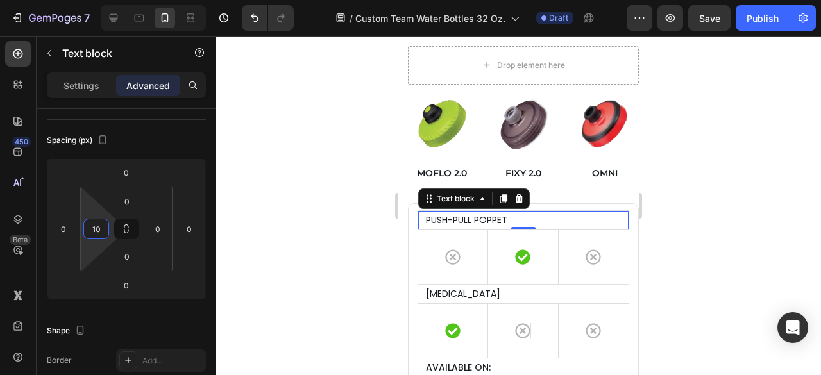
click at [689, 182] on div at bounding box center [518, 205] width 605 height 339
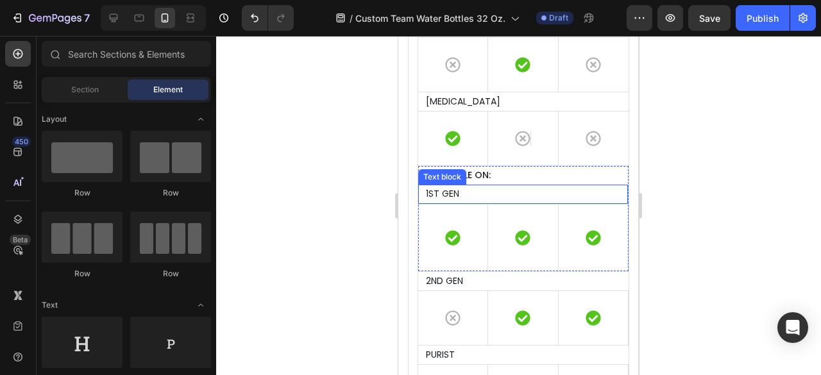
scroll to position [4465, 0]
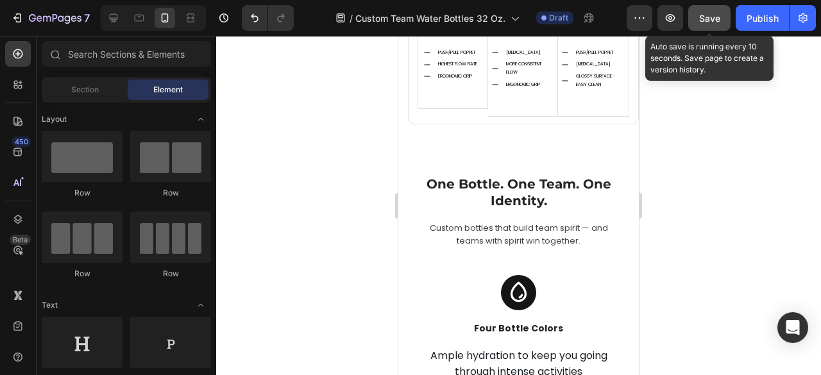
click at [707, 21] on span "Save" at bounding box center [709, 18] width 21 height 11
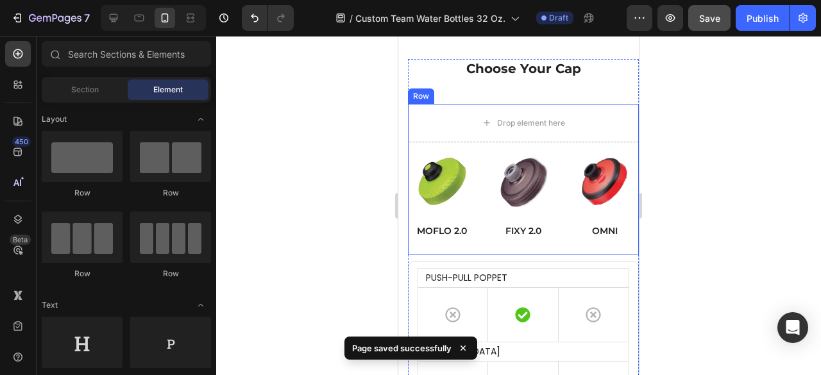
scroll to position [4273, 0]
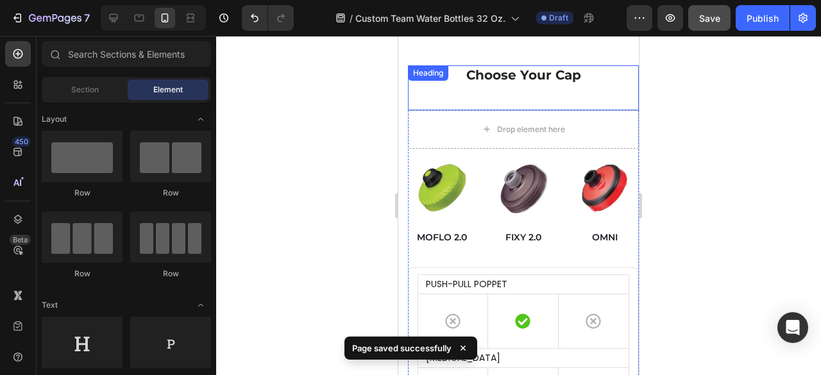
click at [571, 82] on h2 "Choose Your Cap" at bounding box center [523, 74] width 231 height 19
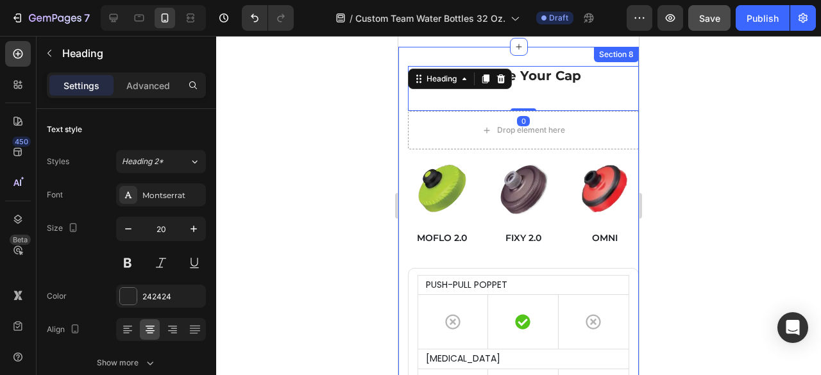
click at [160, 74] on div "Settings Advanced" at bounding box center [126, 85] width 159 height 26
click at [146, 85] on p "Advanced" at bounding box center [148, 85] width 44 height 13
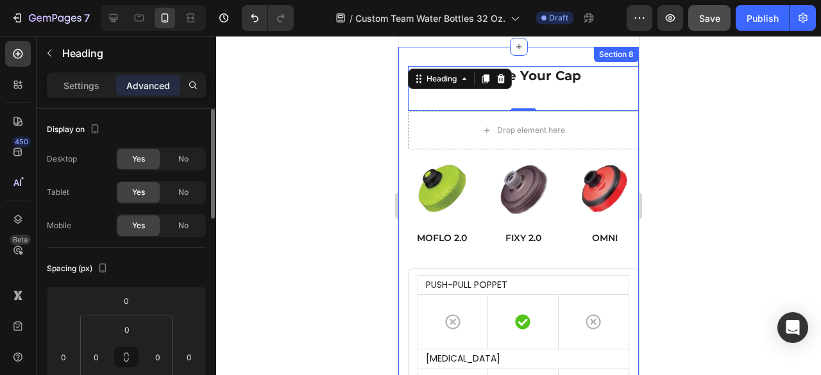
scroll to position [128, 0]
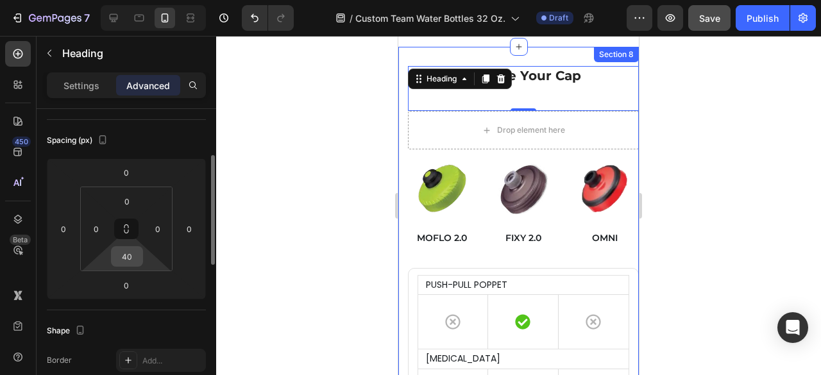
click at [130, 264] on input "40" at bounding box center [127, 256] width 26 height 19
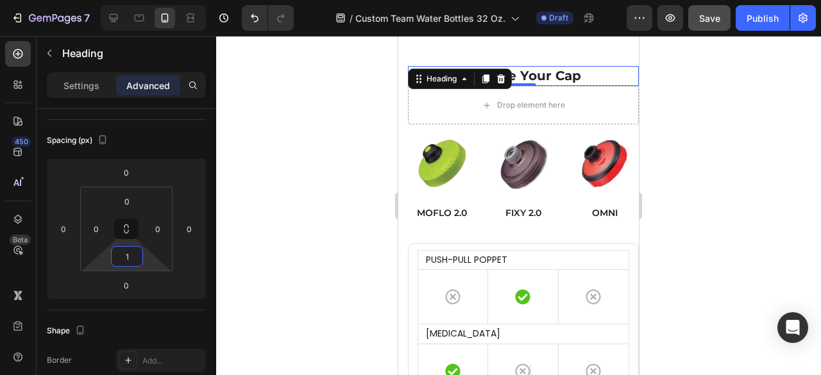
type input "10"
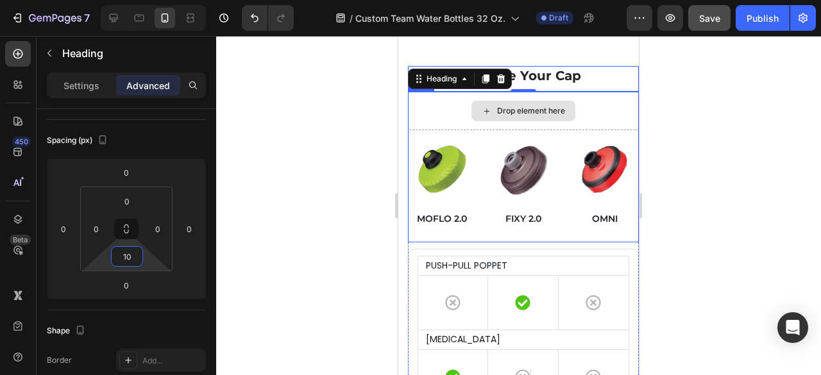
click at [741, 96] on div at bounding box center [518, 205] width 605 height 339
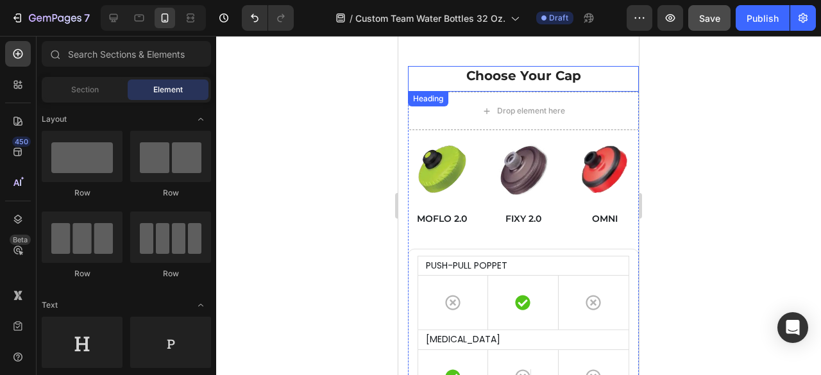
drag, startPoint x: 579, startPoint y: 78, endPoint x: 528, endPoint y: 106, distance: 58.0
click at [578, 77] on h2 "Choose Your Cap" at bounding box center [523, 75] width 231 height 19
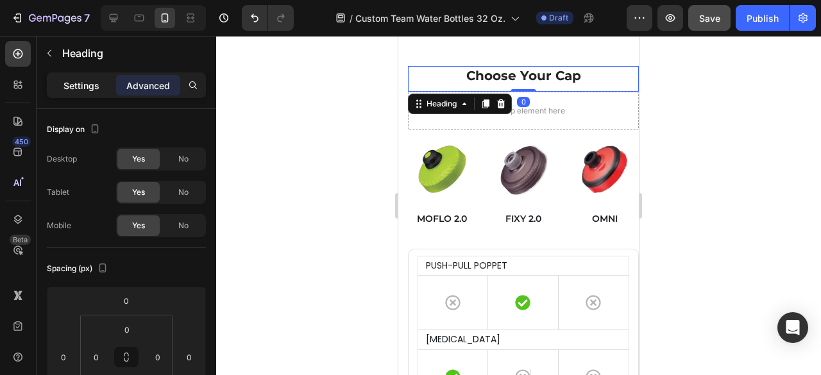
click at [85, 90] on p "Settings" at bounding box center [81, 85] width 36 height 13
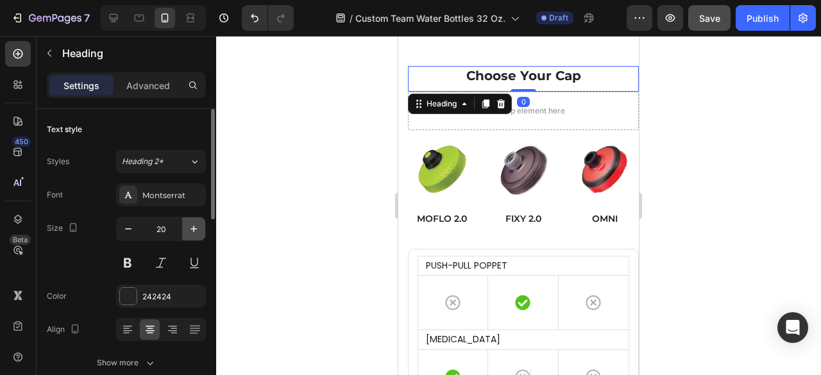
click at [190, 226] on icon "button" at bounding box center [193, 229] width 13 height 13
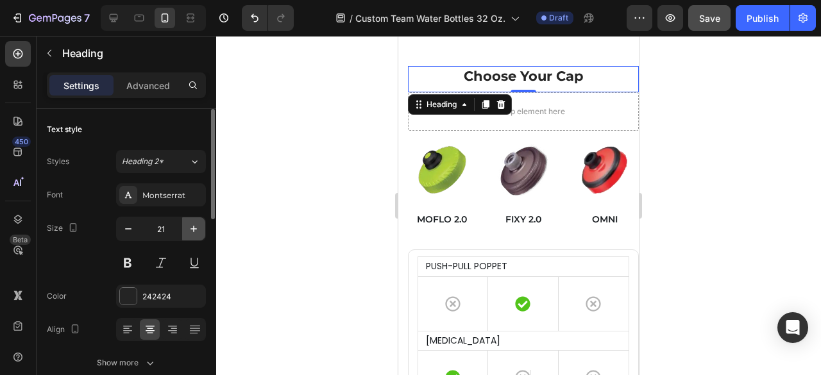
click at [190, 226] on icon "button" at bounding box center [193, 229] width 13 height 13
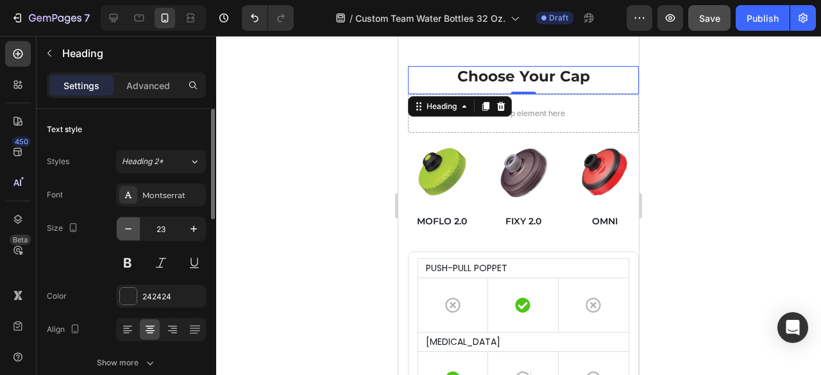
click at [131, 229] on icon "button" at bounding box center [128, 229] width 13 height 13
type input "22"
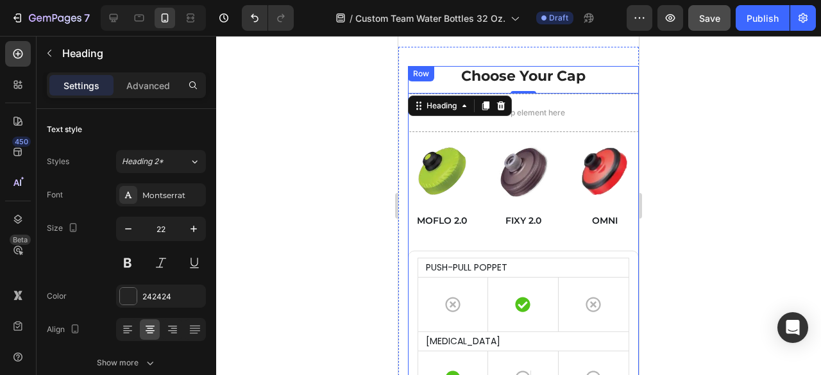
click at [609, 207] on div "OMNI Text block" at bounding box center [604, 221] width 69 height 47
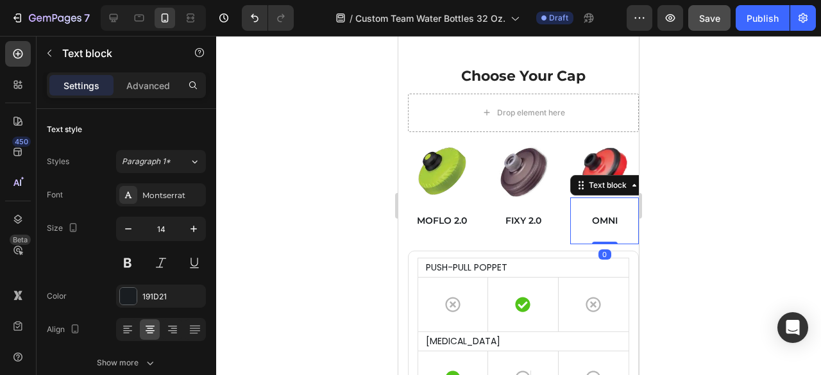
click at [707, 190] on div at bounding box center [518, 205] width 605 height 339
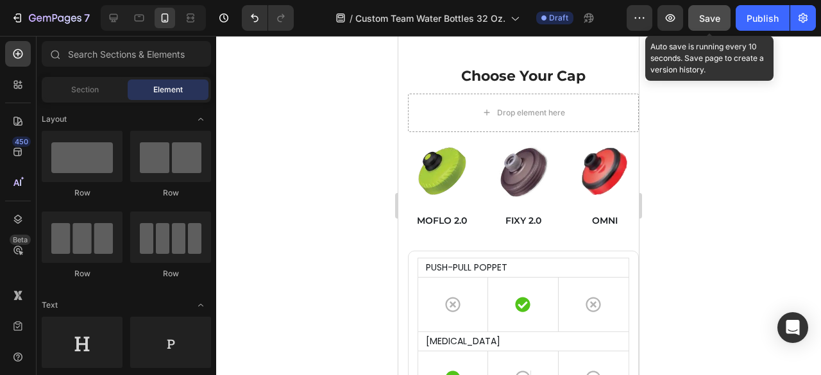
click at [706, 16] on span "Save" at bounding box center [709, 18] width 21 height 11
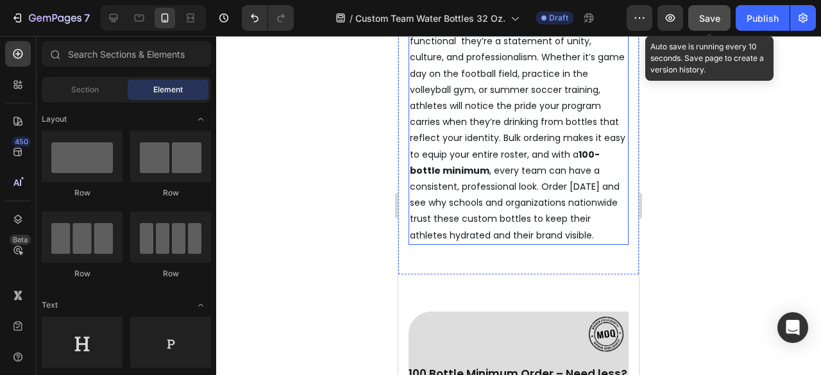
scroll to position [8827, 0]
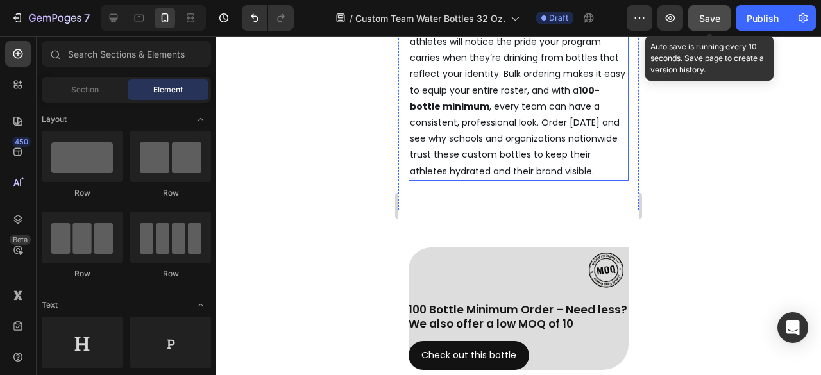
click at [541, 149] on p "These custom team bottles aren’t just functional they’re a statement of unity, …" at bounding box center [518, 58] width 217 height 242
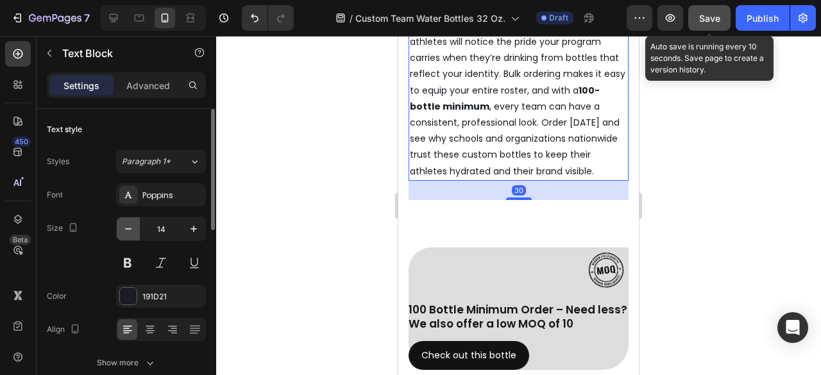
click at [129, 224] on icon "button" at bounding box center [128, 229] width 13 height 13
type input "13"
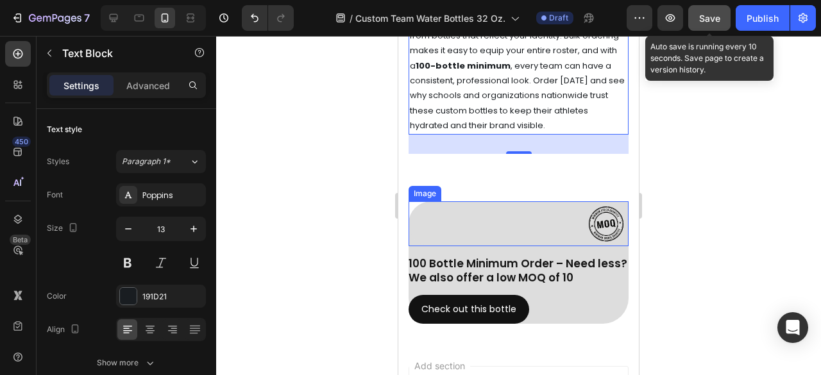
scroll to position [8875, 0]
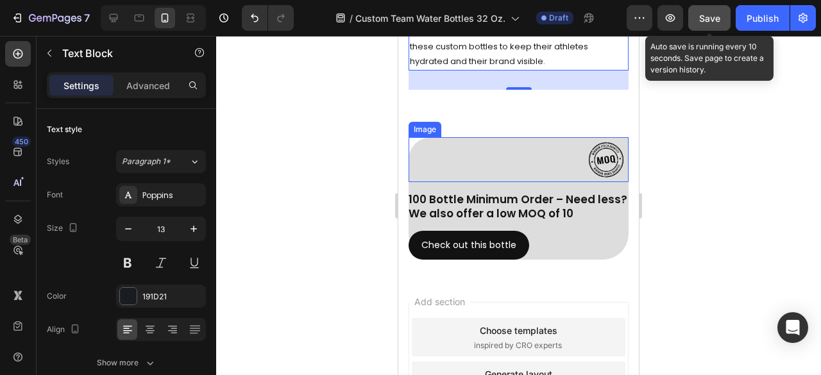
click at [584, 174] on img at bounding box center [606, 159] width 45 height 45
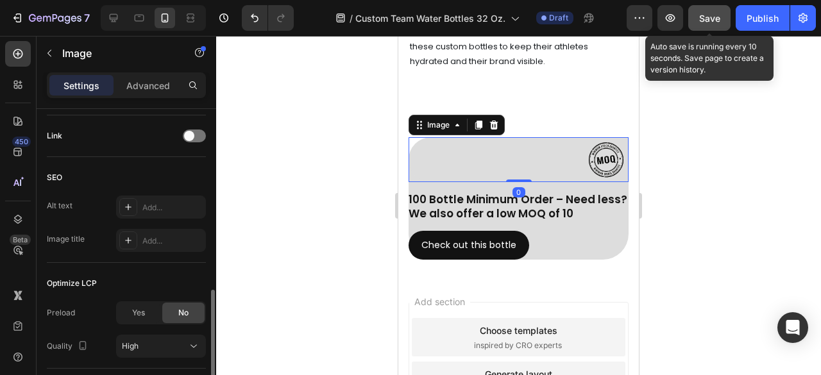
scroll to position [641, 0]
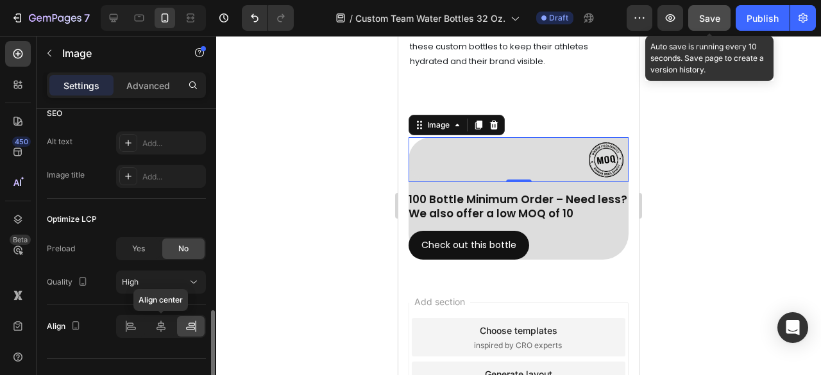
drag, startPoint x: 160, startPoint y: 324, endPoint x: 176, endPoint y: 314, distance: 19.3
click at [160, 325] on icon at bounding box center [161, 326] width 13 height 13
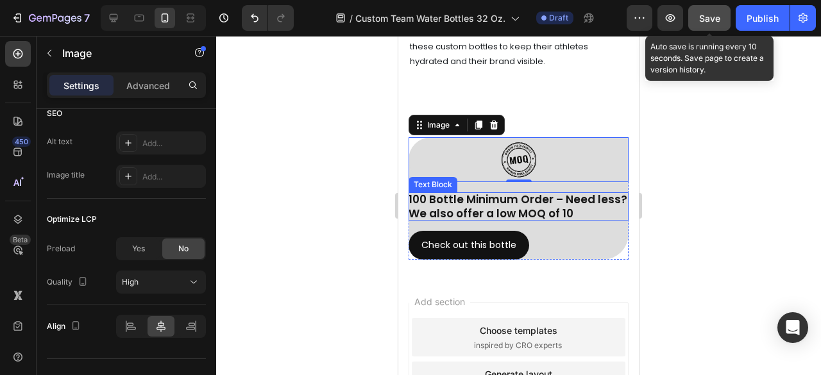
click at [471, 219] on p "100 Bottle Minimum Order – Need less? We also offer a low MOQ of 10" at bounding box center [519, 206] width 220 height 28
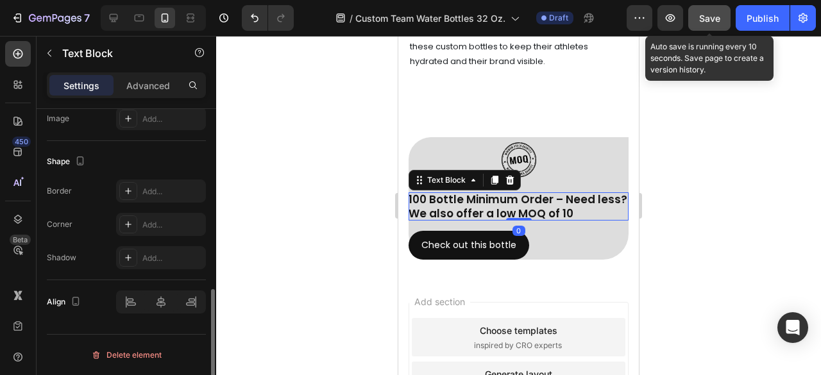
scroll to position [0, 0]
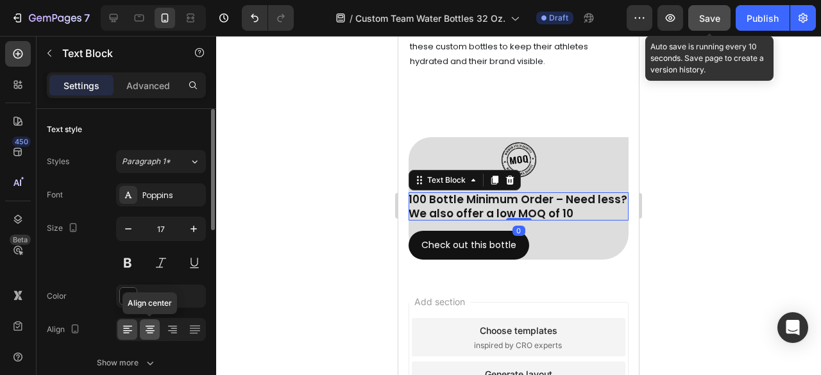
click at [154, 330] on icon at bounding box center [150, 330] width 9 height 1
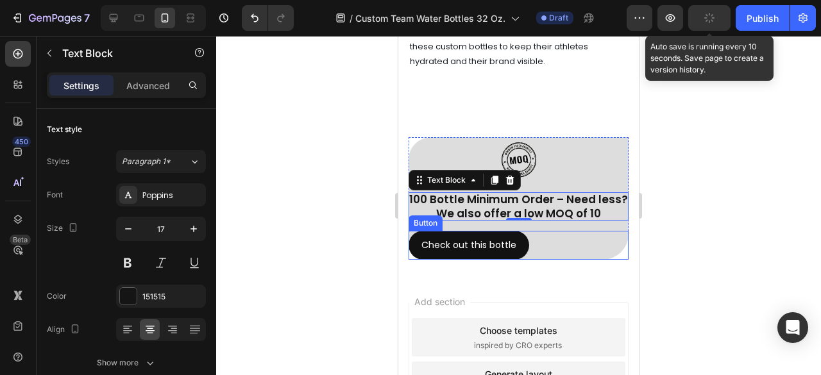
drag, startPoint x: 664, startPoint y: 369, endPoint x: 530, endPoint y: 266, distance: 169.2
click at [539, 260] on div "Check out this bottle Button" at bounding box center [519, 245] width 220 height 29
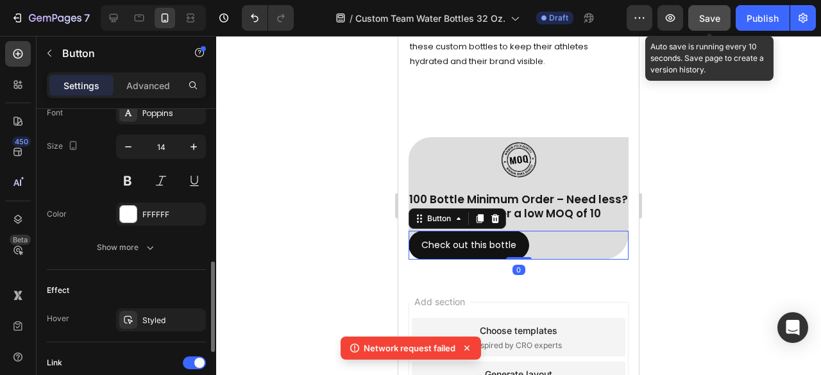
scroll to position [706, 0]
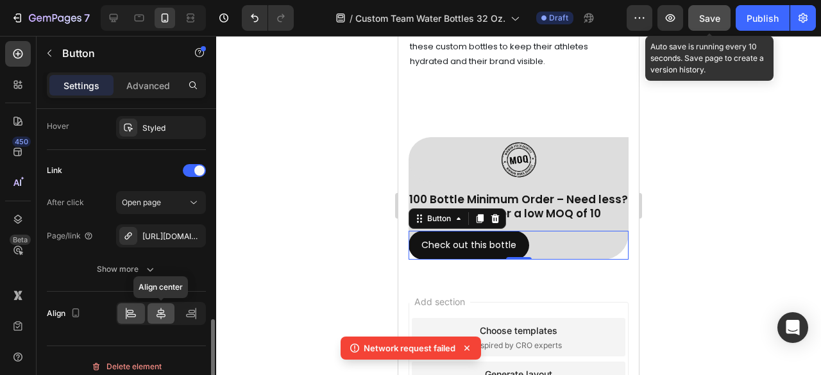
click at [152, 310] on div at bounding box center [162, 313] width 28 height 21
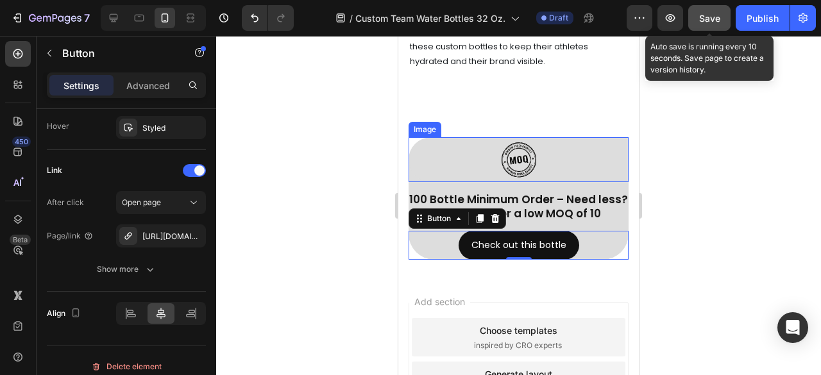
click at [598, 174] on div at bounding box center [519, 159] width 220 height 45
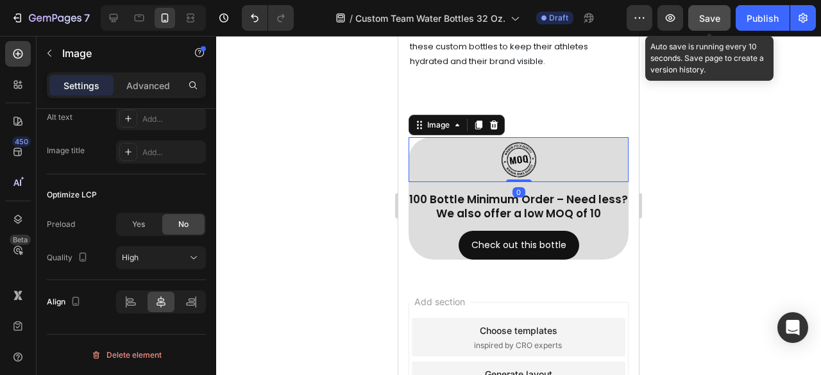
scroll to position [0, 0]
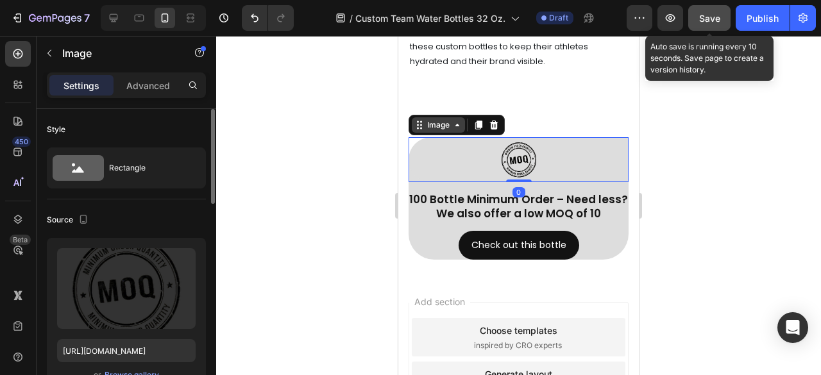
click at [443, 131] on div "Image" at bounding box center [439, 125] width 28 height 12
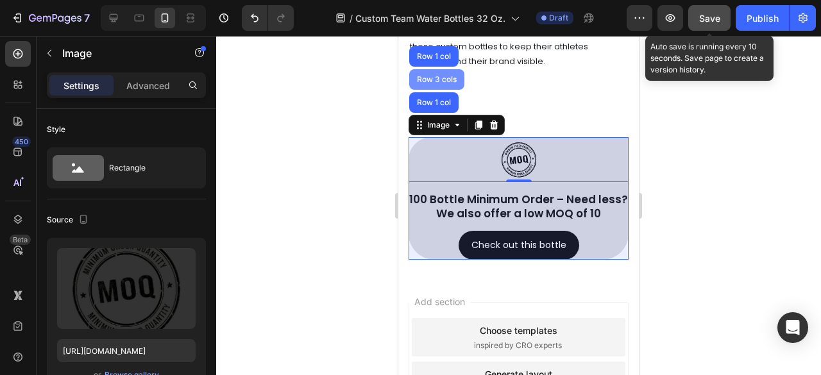
click at [432, 83] on div "Row 3 cols" at bounding box center [436, 80] width 45 height 8
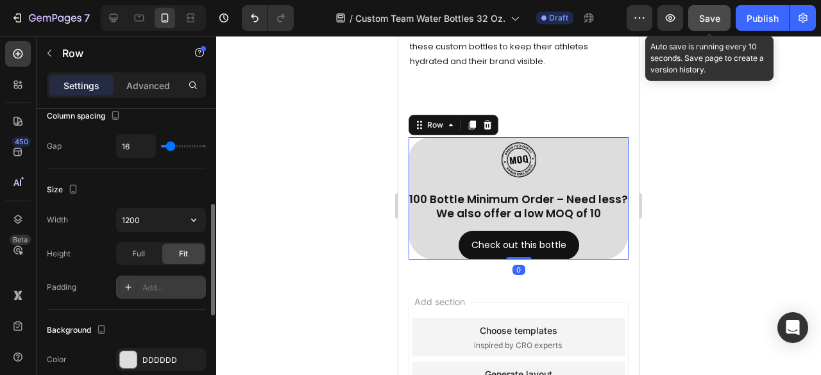
scroll to position [518, 0]
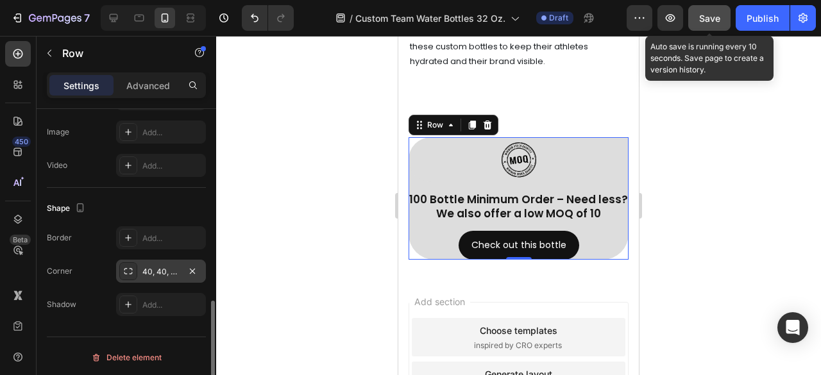
click at [160, 276] on div "40, 40, 40, 40" at bounding box center [161, 271] width 90 height 23
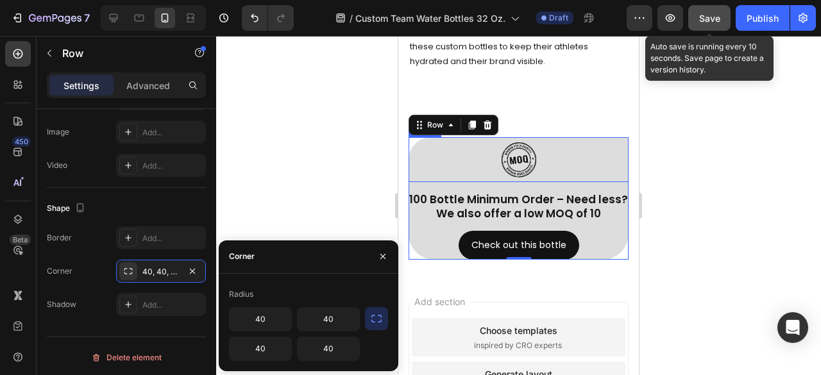
click at [565, 174] on div at bounding box center [519, 159] width 220 height 45
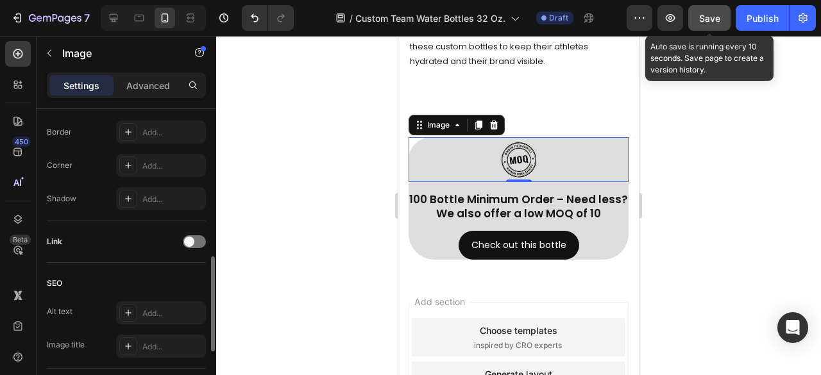
scroll to position [343, 0]
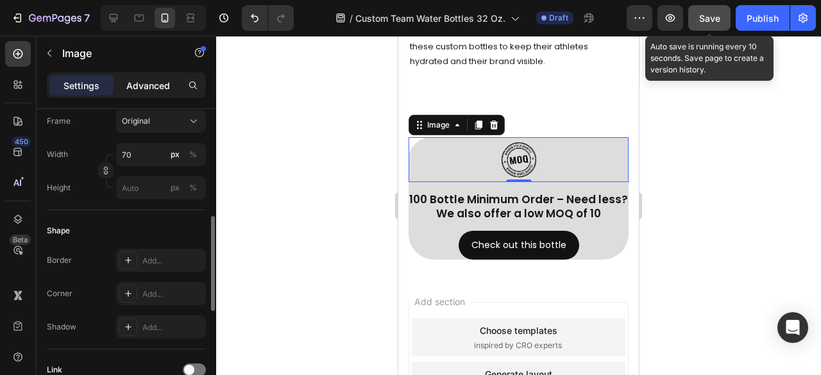
click at [153, 90] on p "Advanced" at bounding box center [148, 85] width 44 height 13
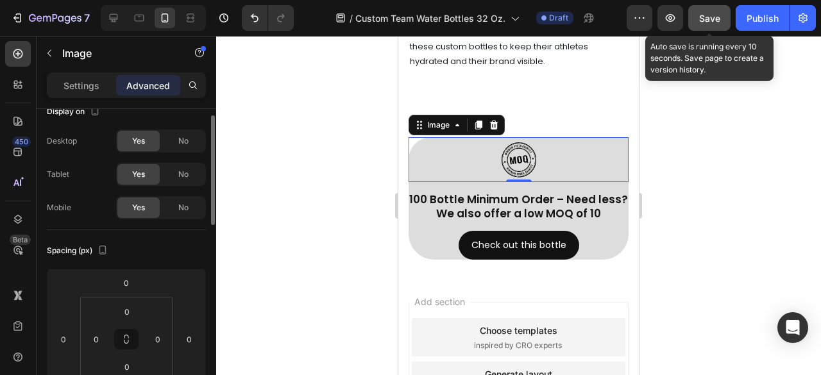
scroll to position [0, 0]
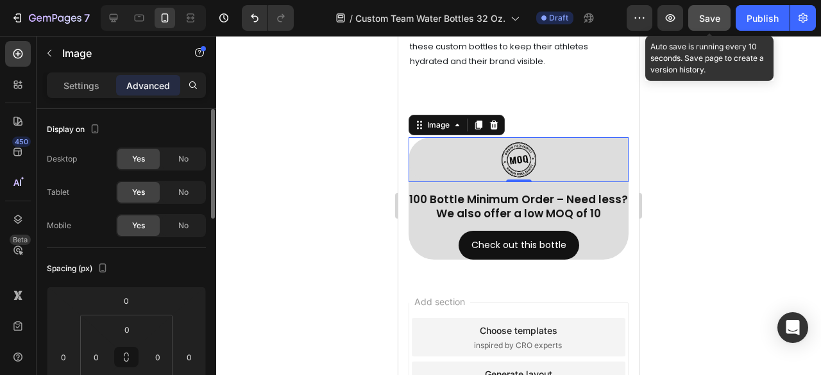
click at [96, 96] on div "Settings Advanced" at bounding box center [126, 85] width 159 height 26
click at [94, 89] on p "Settings" at bounding box center [81, 85] width 36 height 13
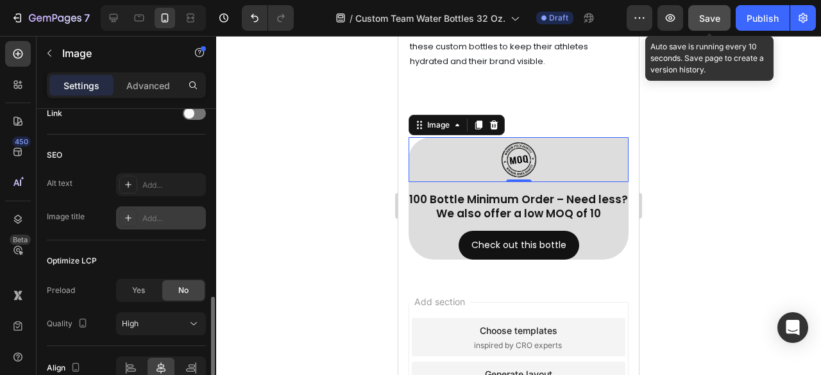
scroll to position [664, 0]
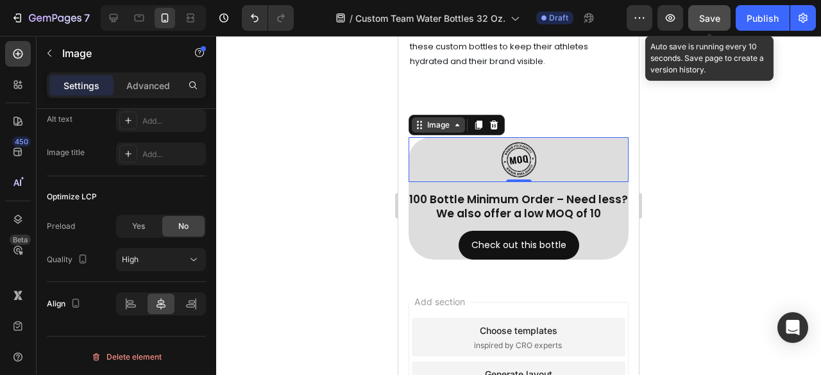
click at [446, 131] on div "Image" at bounding box center [439, 125] width 28 height 12
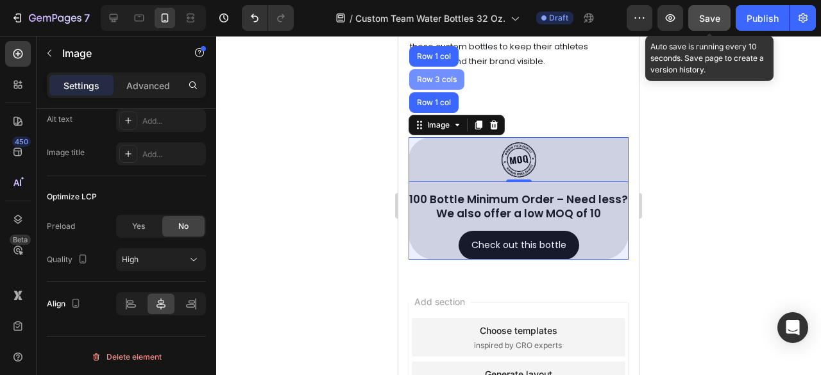
click at [431, 83] on div "Row 3 cols" at bounding box center [436, 80] width 45 height 8
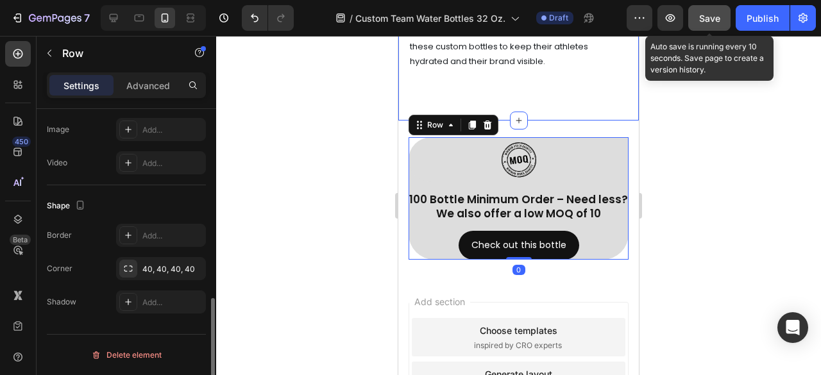
scroll to position [0, 0]
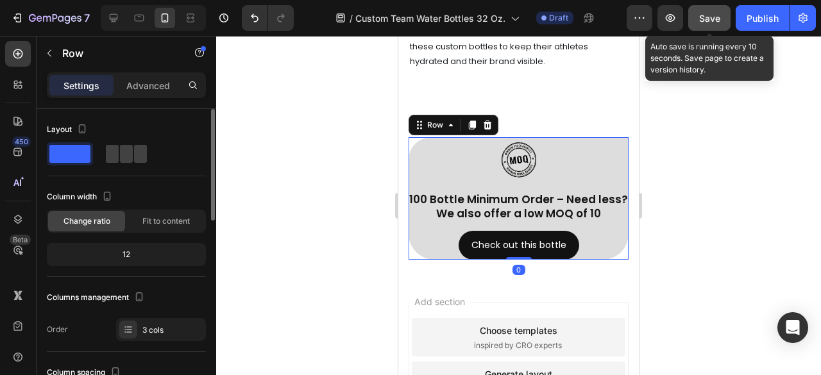
click at [163, 98] on div "Settings Advanced" at bounding box center [127, 90] width 180 height 37
click at [163, 88] on p "Advanced" at bounding box center [148, 85] width 44 height 13
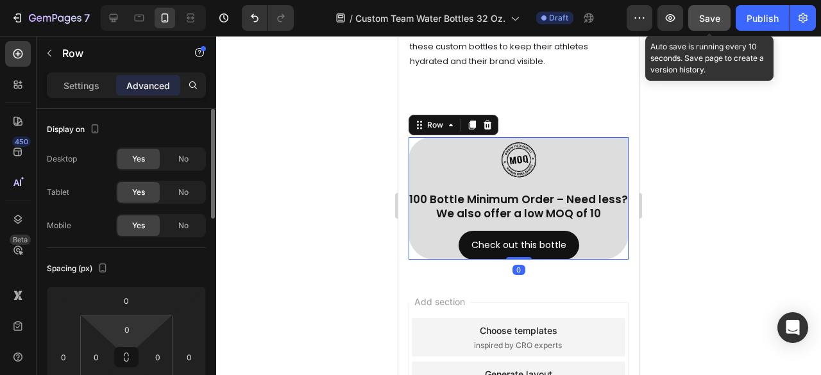
scroll to position [128, 0]
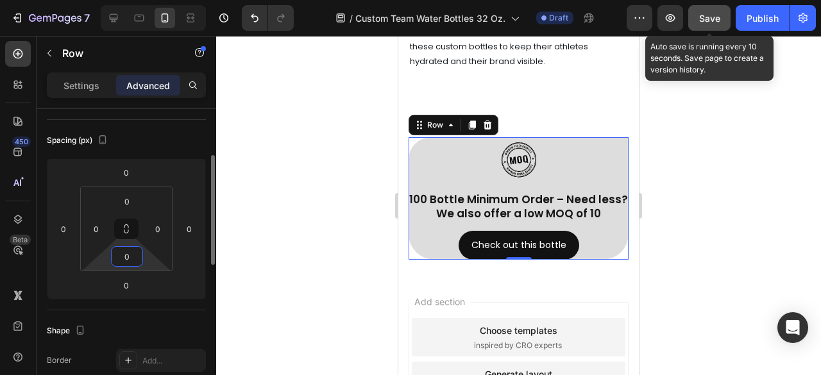
click at [126, 257] on input "0" at bounding box center [127, 256] width 26 height 19
click at [120, 256] on input "0" at bounding box center [127, 256] width 26 height 19
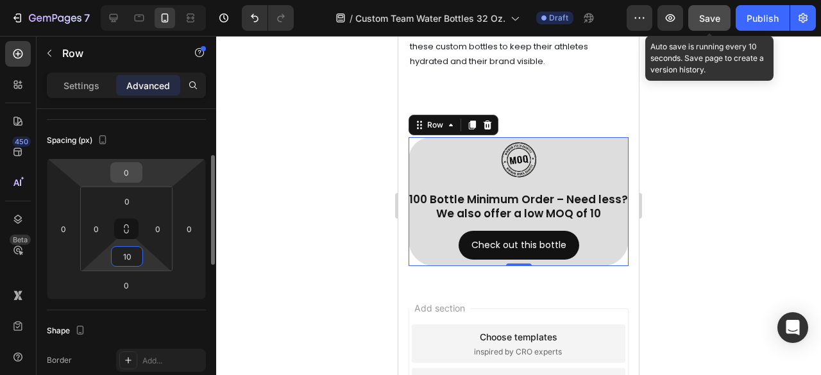
type input "10"
click at [123, 173] on input "0" at bounding box center [127, 172] width 26 height 19
click at [119, 170] on input "0" at bounding box center [127, 172] width 26 height 19
type input "10"
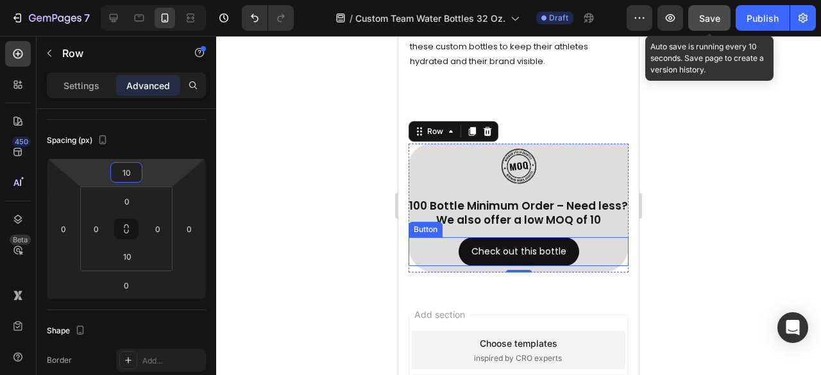
click at [581, 264] on div "Check out this bottle Button" at bounding box center [519, 251] width 220 height 29
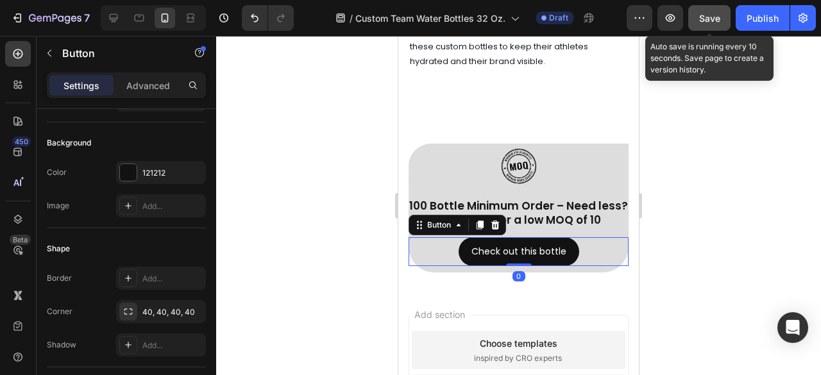
scroll to position [0, 0]
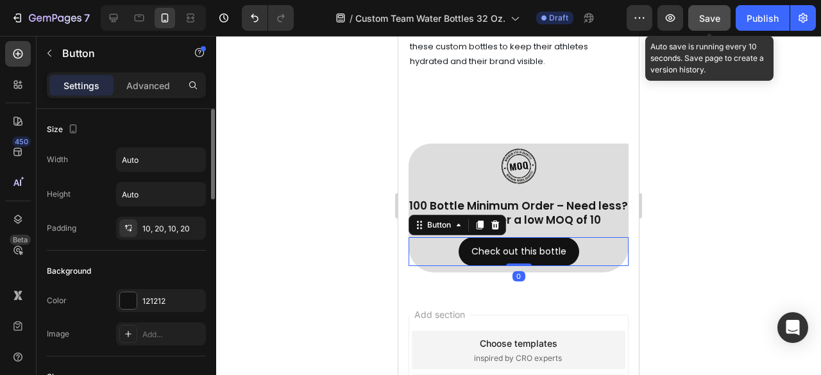
click at [682, 264] on div at bounding box center [518, 205] width 605 height 339
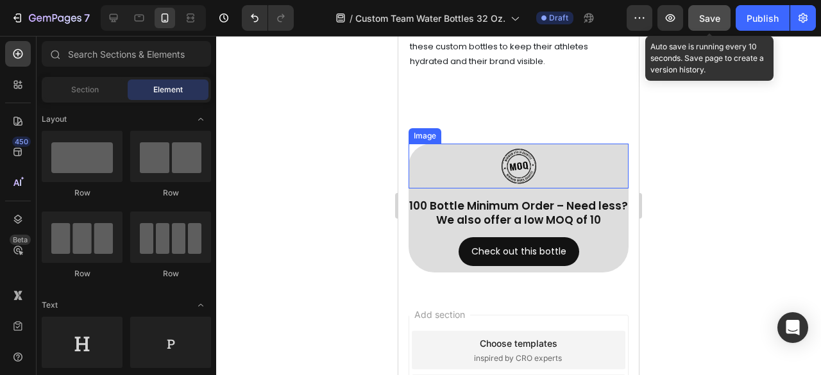
click at [602, 166] on div at bounding box center [519, 166] width 220 height 45
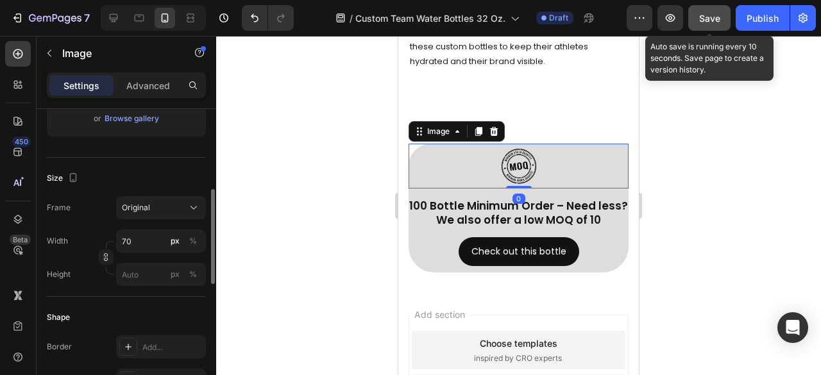
scroll to position [385, 0]
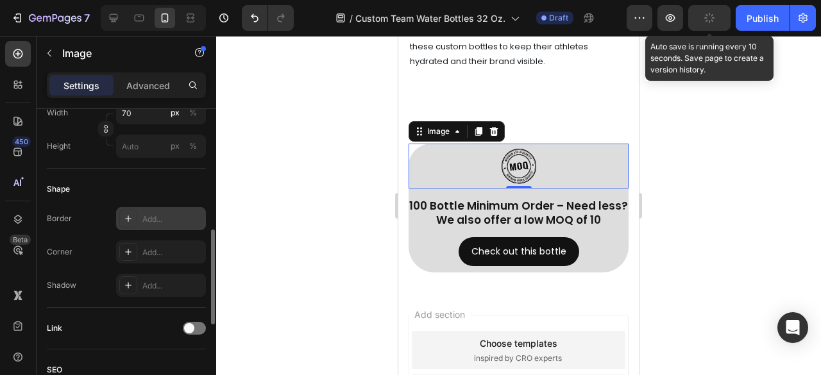
click at [171, 214] on div "Add..." at bounding box center [172, 220] width 60 height 12
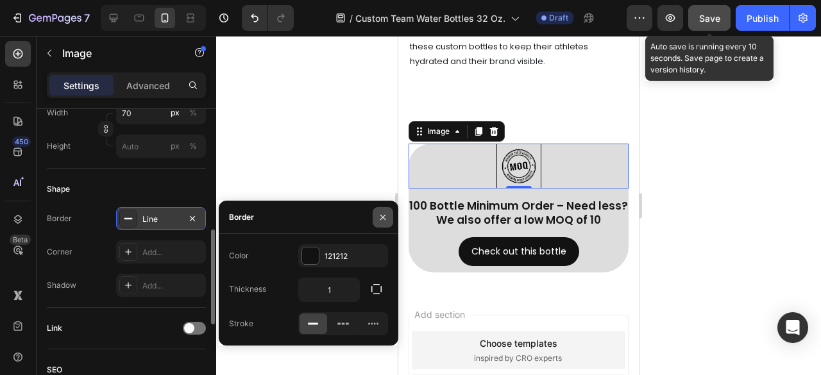
click at [381, 217] on icon "button" at bounding box center [383, 217] width 10 height 10
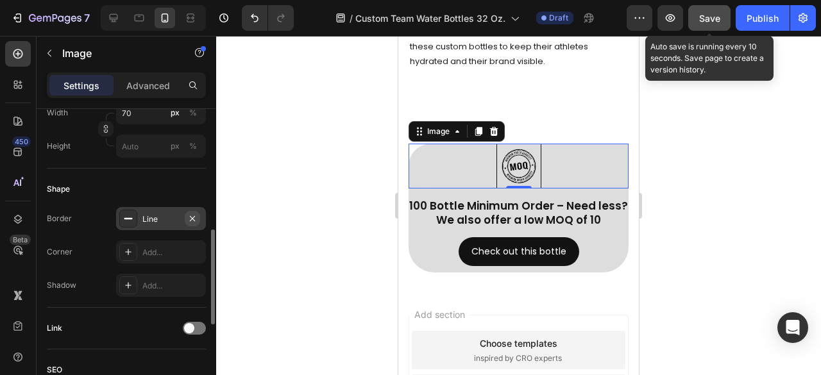
click at [196, 214] on icon "button" at bounding box center [192, 219] width 10 height 10
click at [434, 137] on div "Image" at bounding box center [439, 132] width 28 height 12
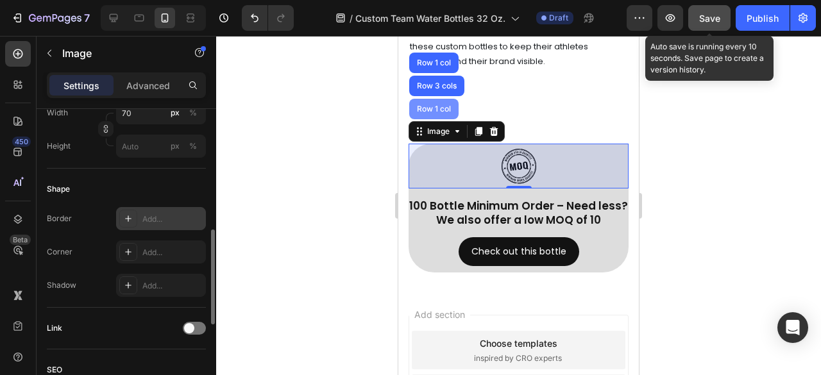
click at [430, 113] on div "Row 1 col" at bounding box center [433, 109] width 39 height 8
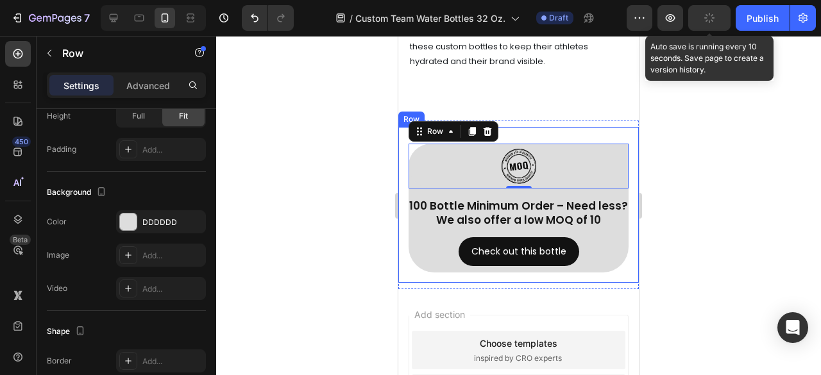
scroll to position [444, 0]
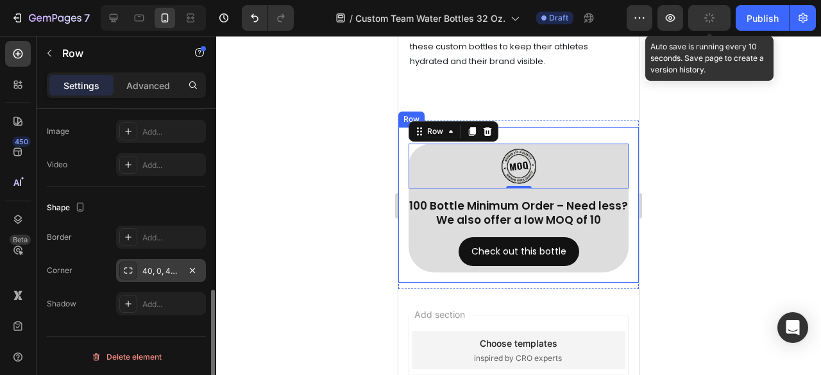
click at [158, 266] on div "40, 0, 40, 0" at bounding box center [160, 272] width 37 height 12
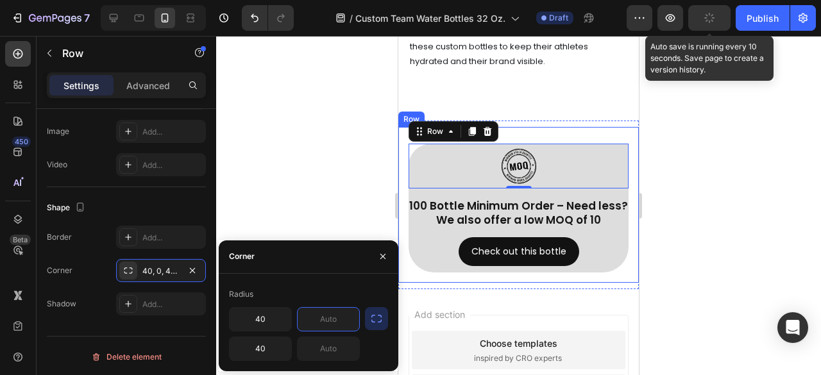
click at [314, 319] on input "text" at bounding box center [329, 319] width 62 height 23
type input "40"
click at [321, 338] on input "text" at bounding box center [329, 348] width 62 height 23
type input "40"
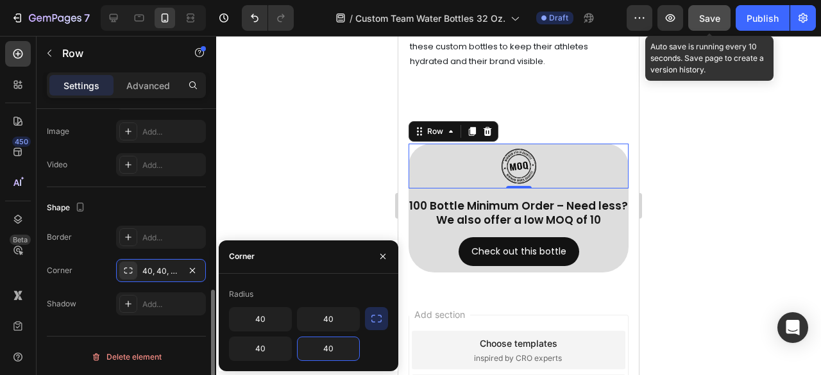
click at [194, 206] on div "Shape" at bounding box center [126, 208] width 159 height 21
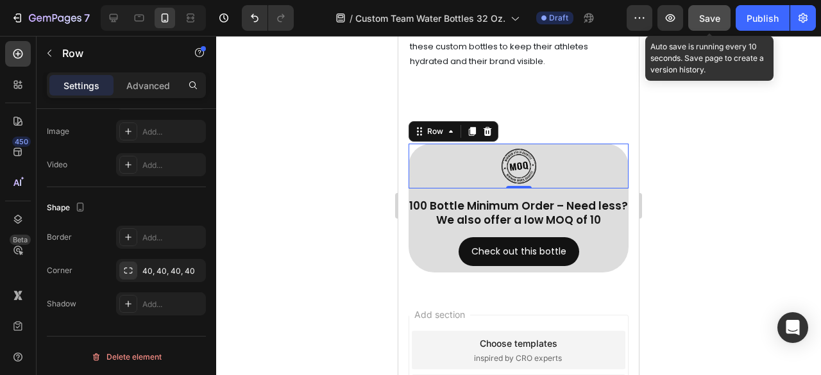
click at [684, 233] on div at bounding box center [518, 205] width 605 height 339
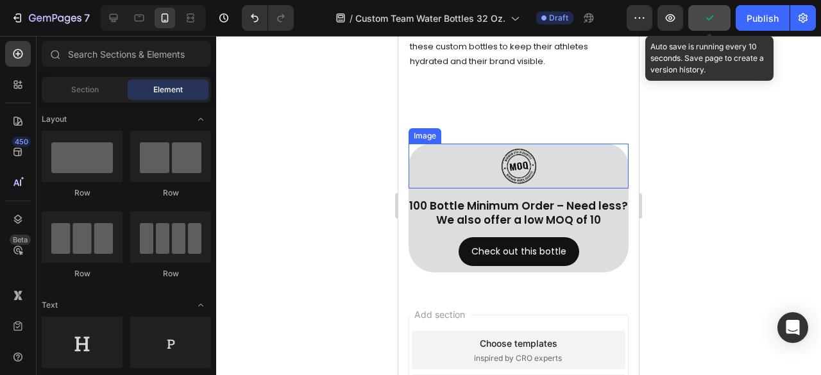
click at [437, 188] on div at bounding box center [519, 166] width 220 height 45
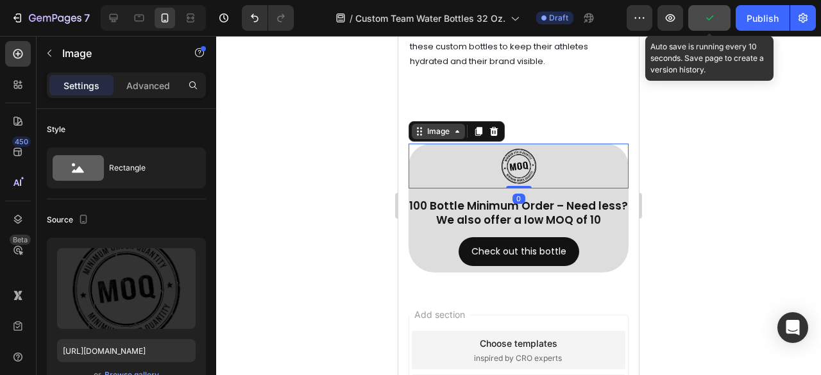
click at [439, 137] on div "Image" at bounding box center [439, 132] width 28 height 12
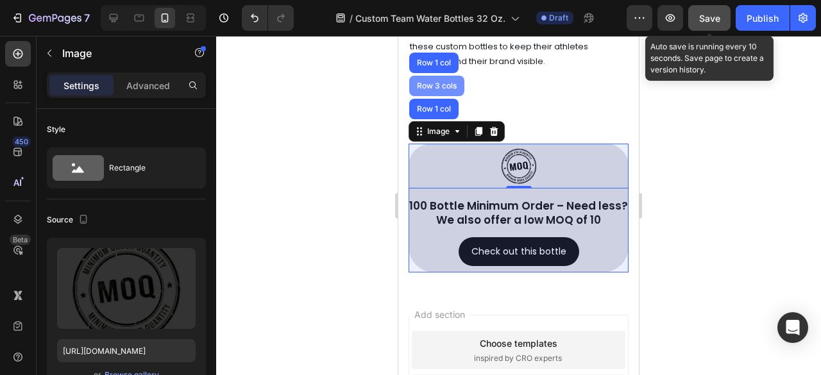
click at [432, 90] on div "Row 3 cols" at bounding box center [436, 86] width 45 height 8
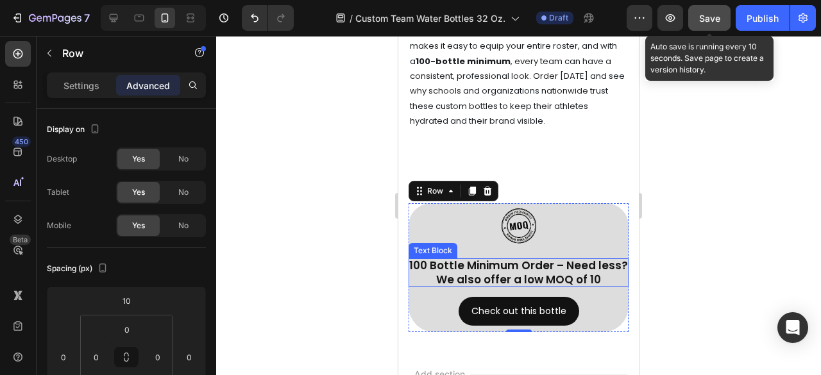
scroll to position [8811, 0]
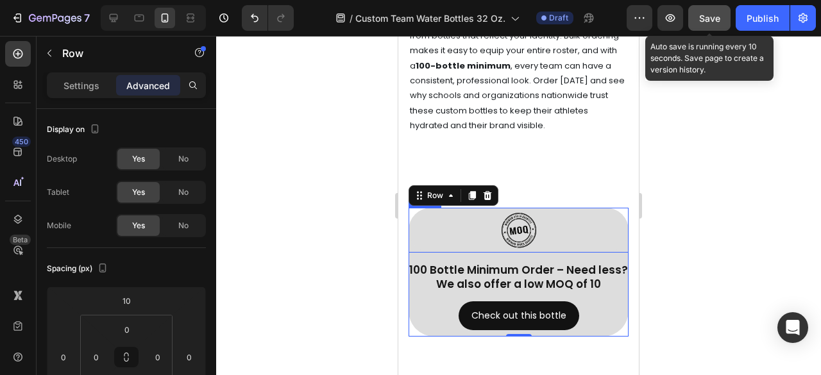
click at [534, 247] on img at bounding box center [518, 230] width 45 height 45
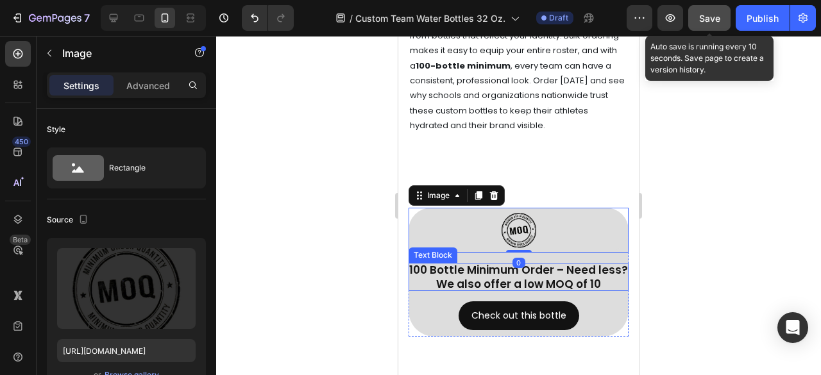
click at [527, 282] on p "100 Bottle Minimum Order – Need less? We also offer a low MOQ of 10" at bounding box center [519, 277] width 220 height 28
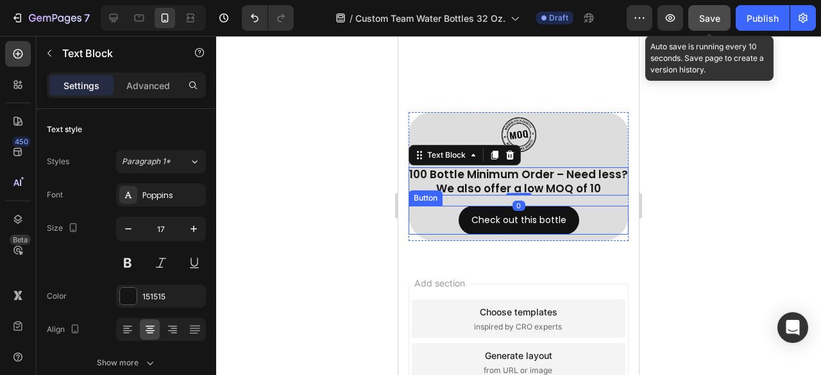
scroll to position [8939, 0]
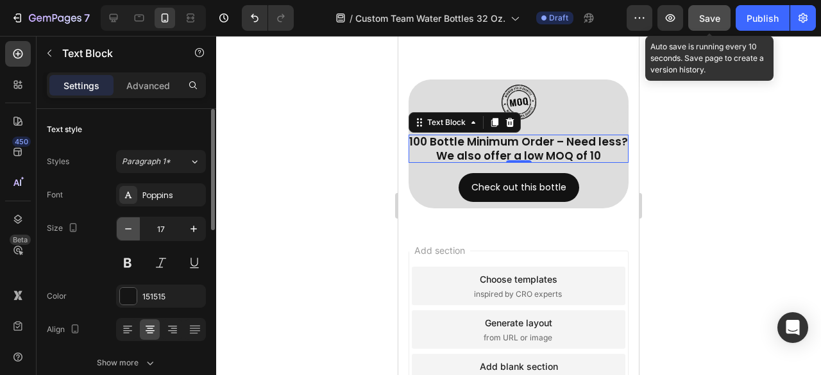
click at [126, 230] on icon "button" at bounding box center [128, 229] width 13 height 13
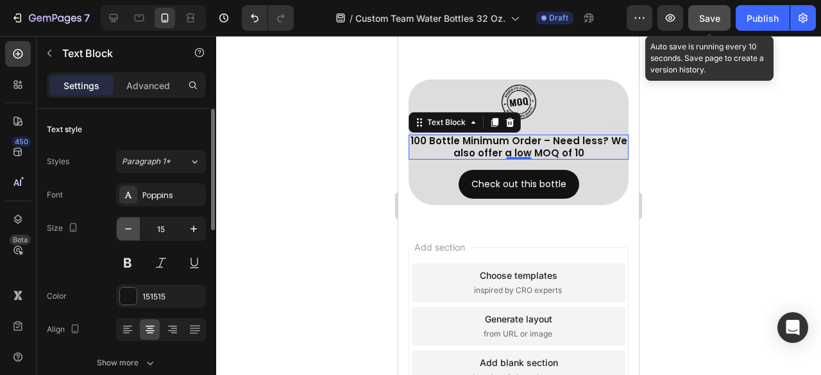
click at [126, 230] on icon "button" at bounding box center [128, 229] width 13 height 13
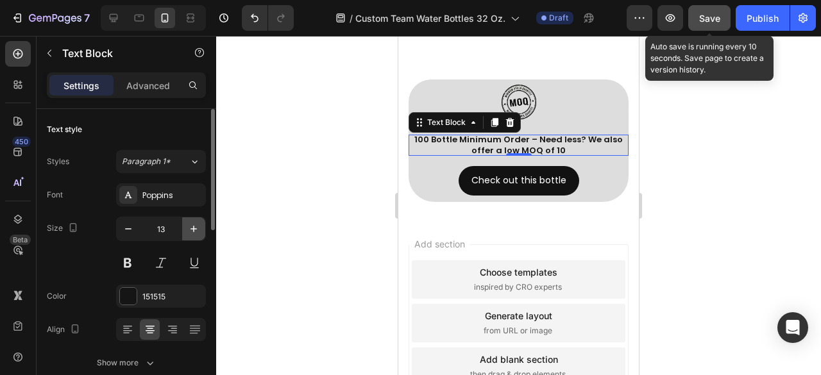
click at [196, 225] on icon "button" at bounding box center [193, 229] width 13 height 13
type input "14"
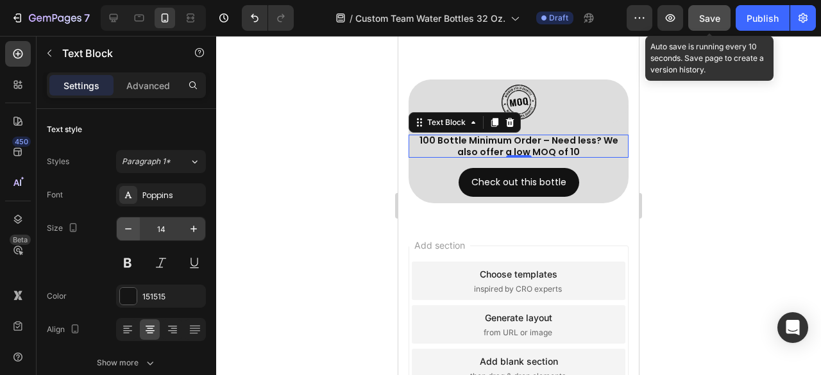
scroll to position [257, 0]
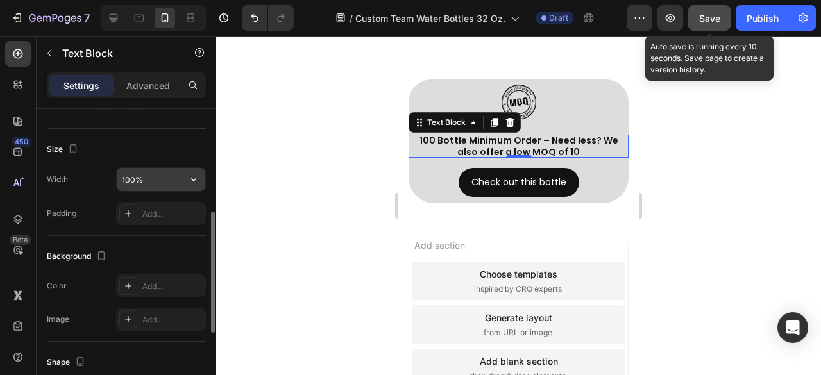
click at [155, 179] on input "100%" at bounding box center [161, 179] width 89 height 23
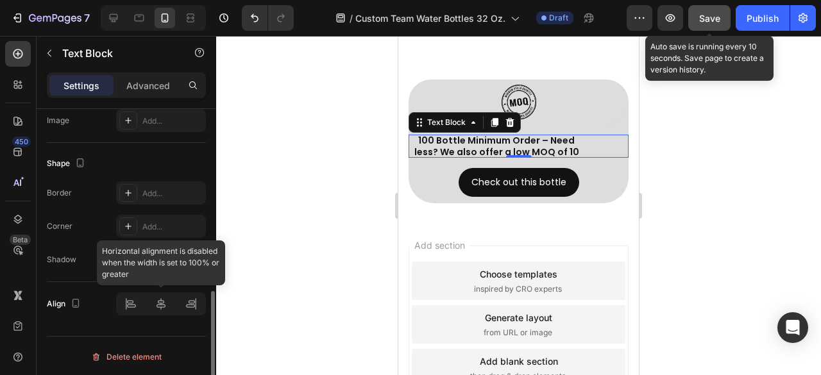
type input "80%"
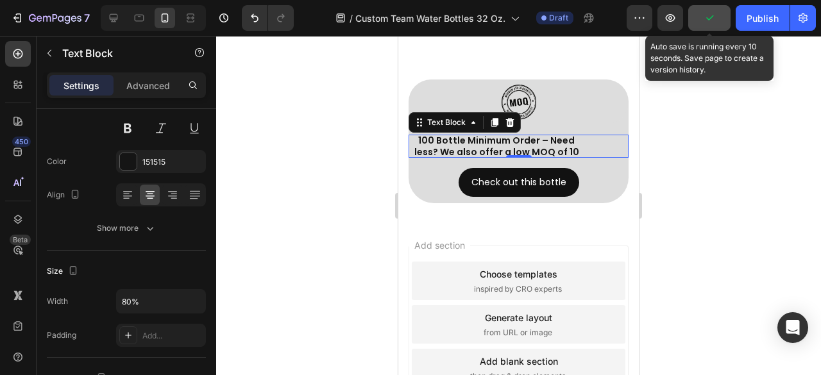
scroll to position [0, 0]
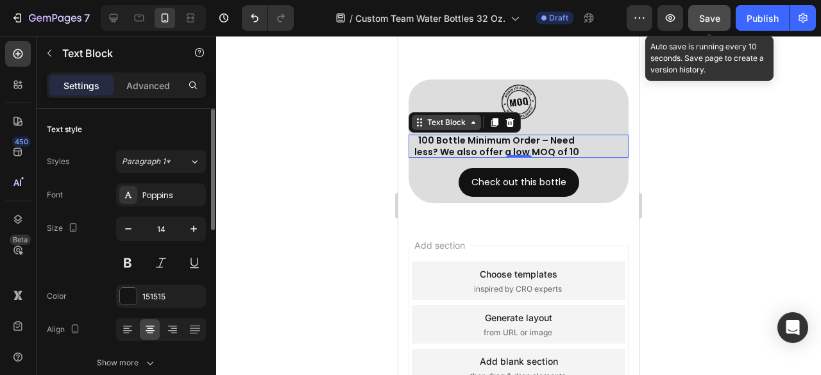
drag, startPoint x: 454, startPoint y: 139, endPoint x: 448, endPoint y: 138, distance: 6.5
click at [454, 128] on div "Text Block" at bounding box center [447, 123] width 44 height 12
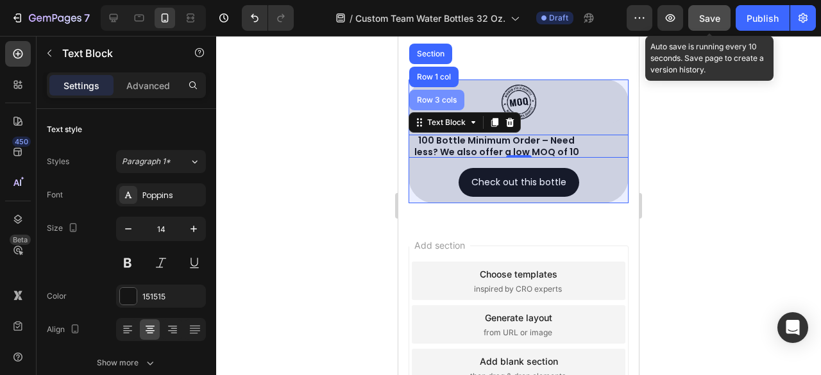
drag, startPoint x: 436, startPoint y: 115, endPoint x: 770, endPoint y: 185, distance: 341.5
click at [436, 104] on div "Row 3 cols" at bounding box center [436, 100] width 45 height 8
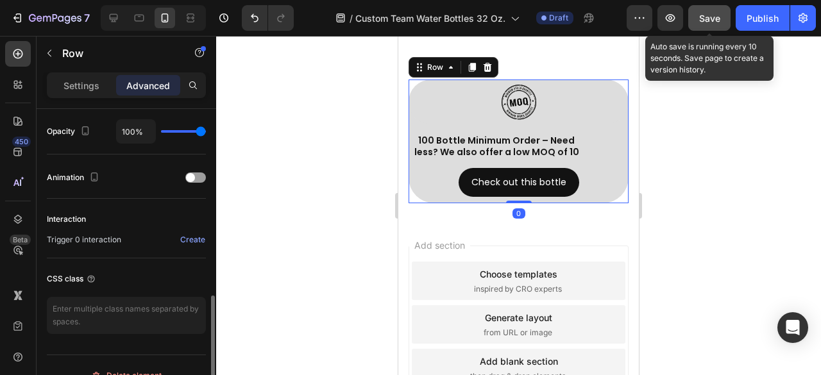
scroll to position [321, 0]
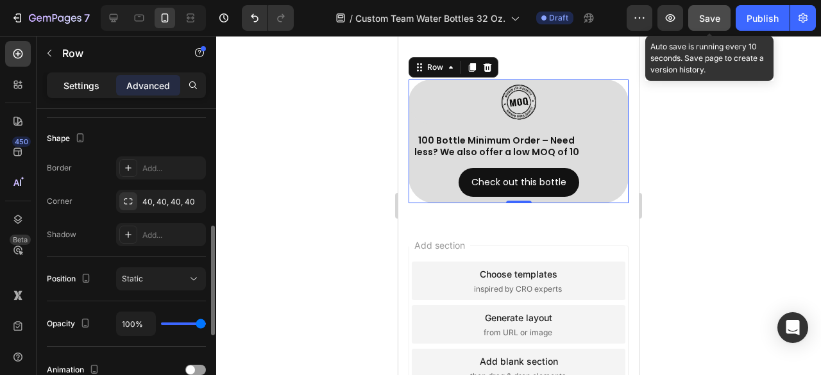
click at [85, 84] on p "Settings" at bounding box center [81, 85] width 36 height 13
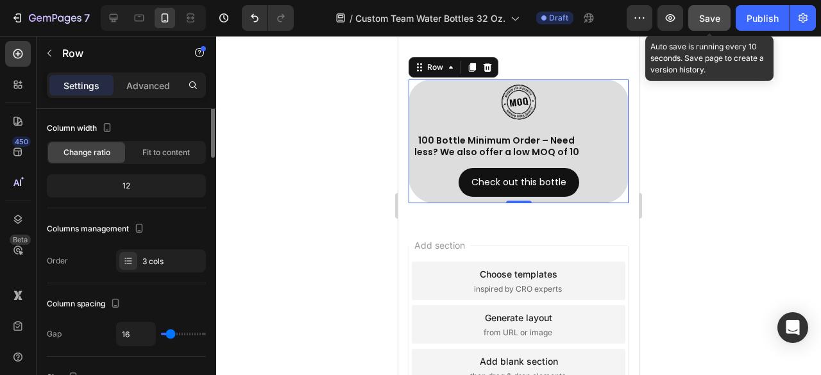
scroll to position [0, 0]
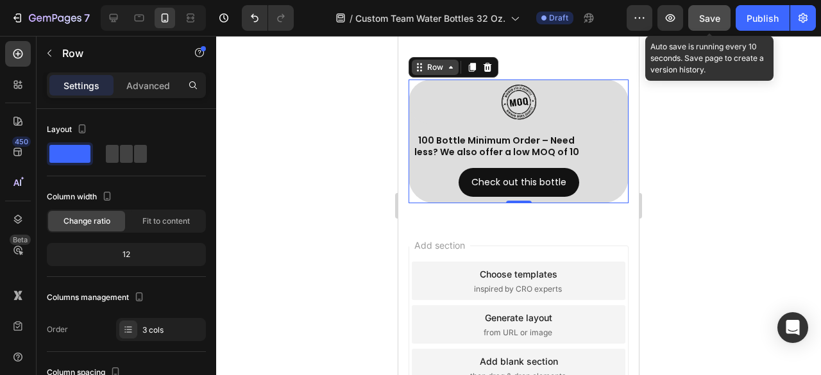
click at [431, 73] on div "Row" at bounding box center [435, 68] width 21 height 12
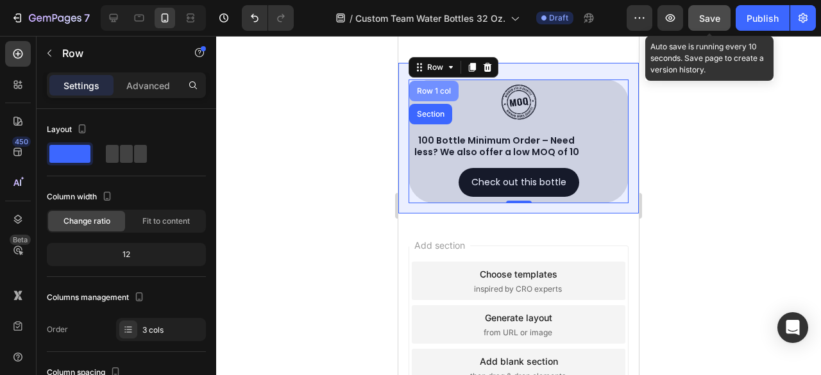
click at [441, 95] on div "Row 1 col" at bounding box center [433, 91] width 39 height 8
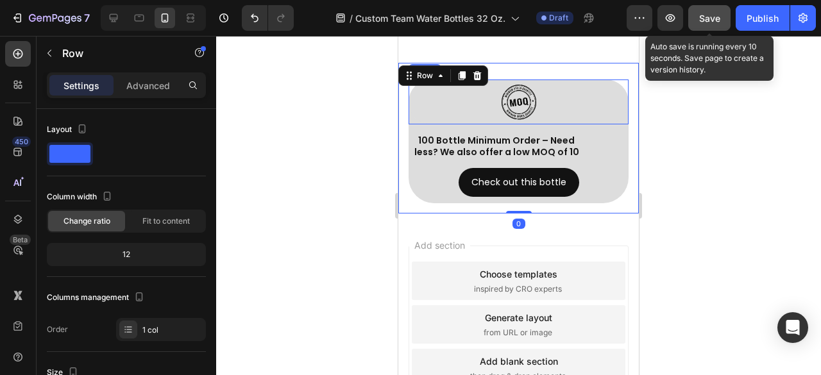
click at [499, 124] on img at bounding box center [518, 102] width 45 height 45
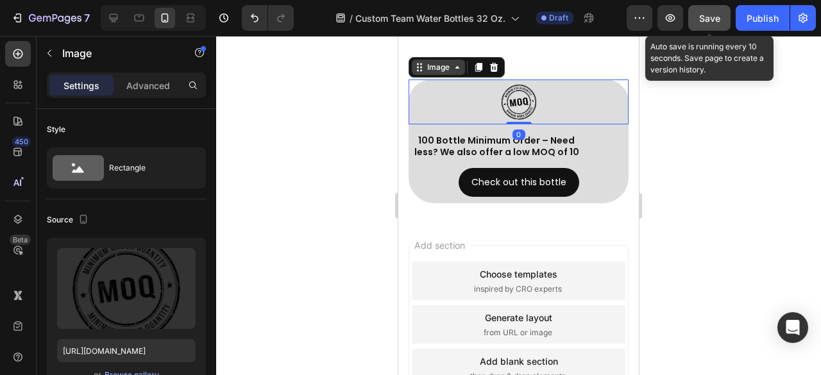
click at [439, 73] on div "Image" at bounding box center [439, 68] width 28 height 12
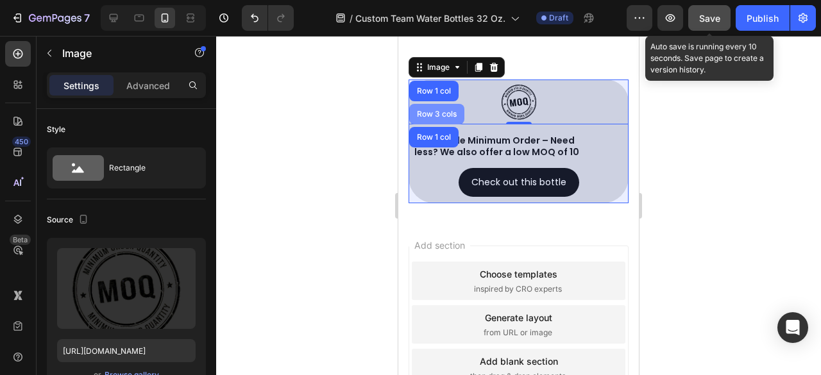
click at [438, 118] on div "Row 3 cols" at bounding box center [436, 114] width 45 height 8
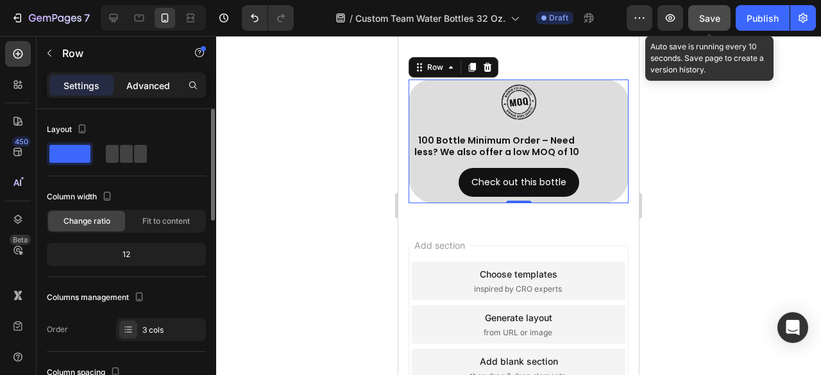
click at [149, 83] on p "Advanced" at bounding box center [148, 85] width 44 height 13
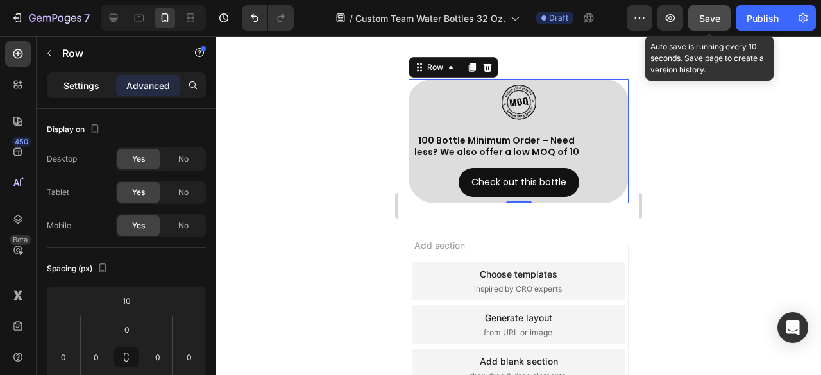
click at [97, 87] on p "Settings" at bounding box center [81, 85] width 36 height 13
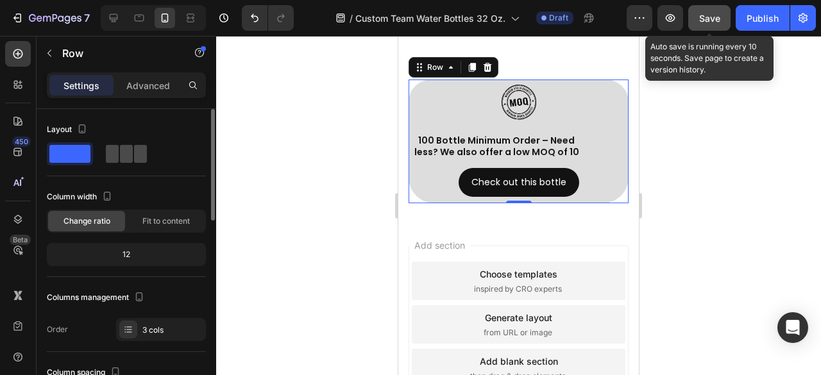
click at [134, 156] on span at bounding box center [140, 154] width 13 height 18
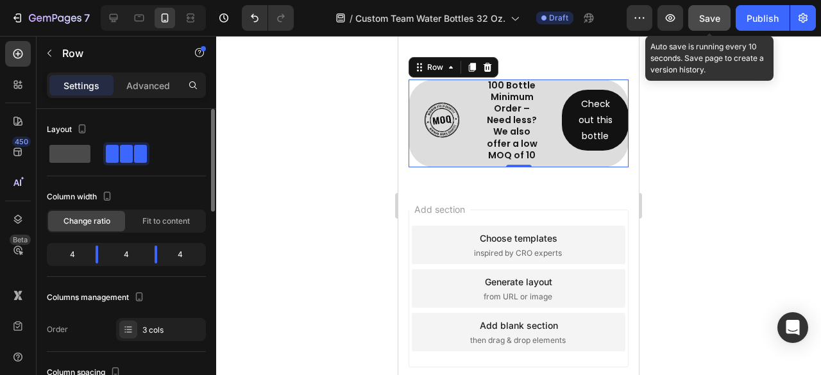
click at [79, 153] on span at bounding box center [69, 154] width 41 height 18
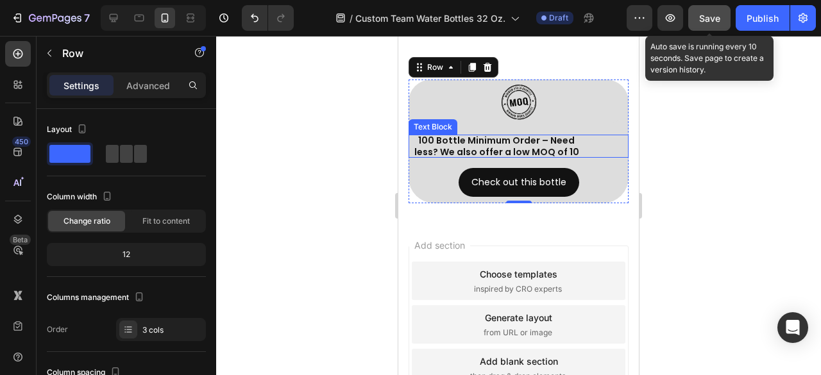
click at [537, 158] on p "100 Bottle Minimum Order – Need less? We also offer a low MOQ of 10" at bounding box center [497, 146] width 176 height 23
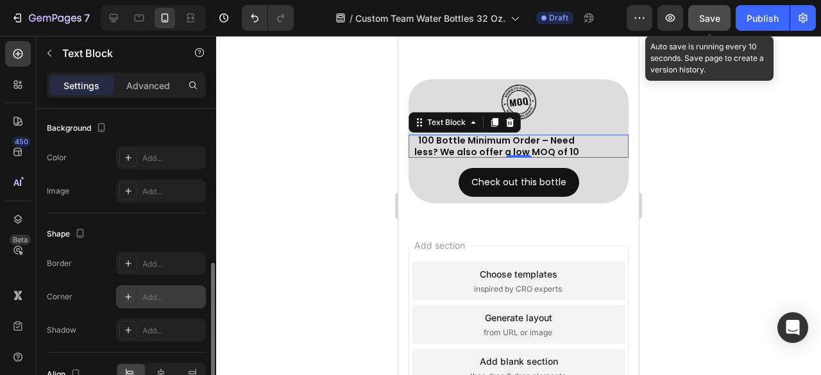
scroll to position [455, 0]
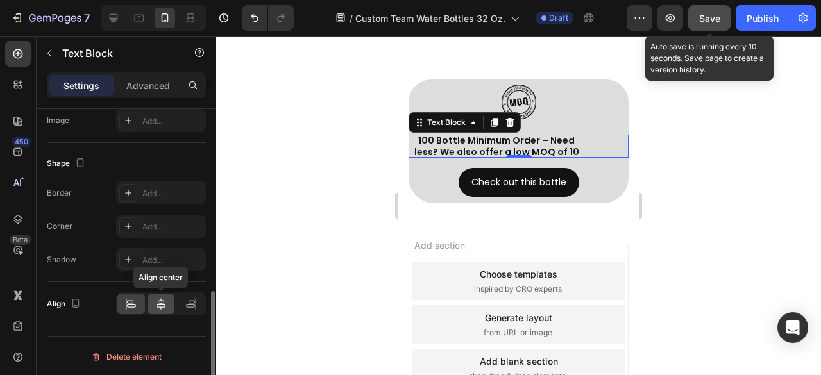
click at [167, 299] on div at bounding box center [162, 304] width 28 height 21
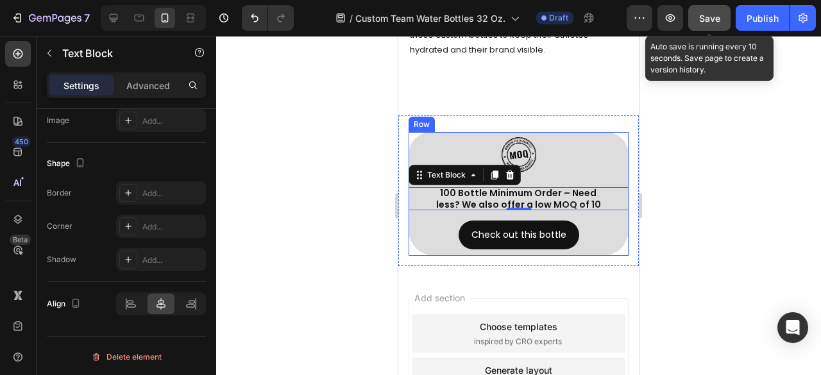
scroll to position [8875, 0]
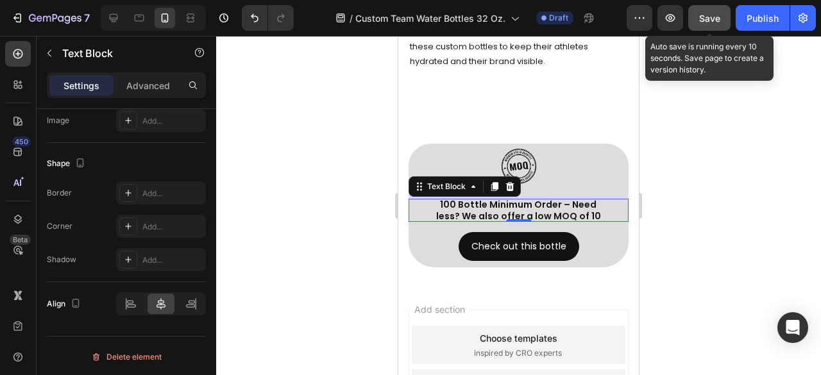
click at [600, 222] on div "100 Bottle Minimum Order – Need less? We also offer a low MOQ of 10" at bounding box center [519, 210] width 220 height 23
click at [593, 222] on p "100 Bottle Minimum Order – Need less? We also offer a low MOQ of 10" at bounding box center [518, 210] width 176 height 23
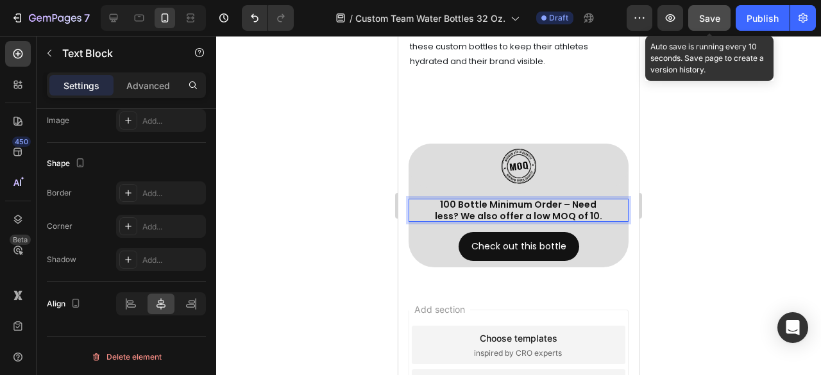
click at [698, 217] on div at bounding box center [518, 205] width 605 height 339
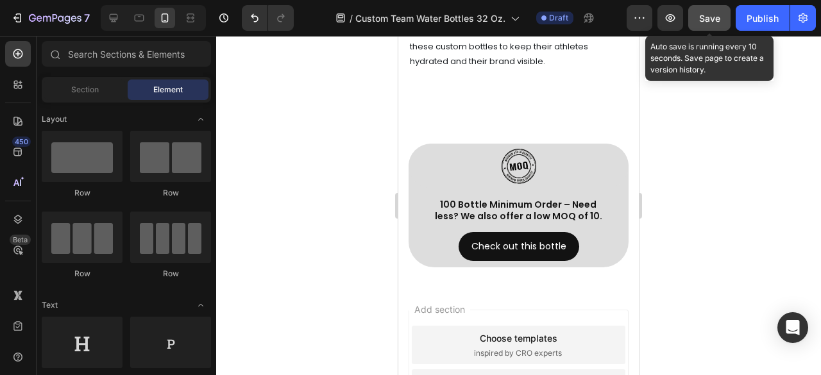
click at [711, 20] on span "Save" at bounding box center [709, 18] width 21 height 11
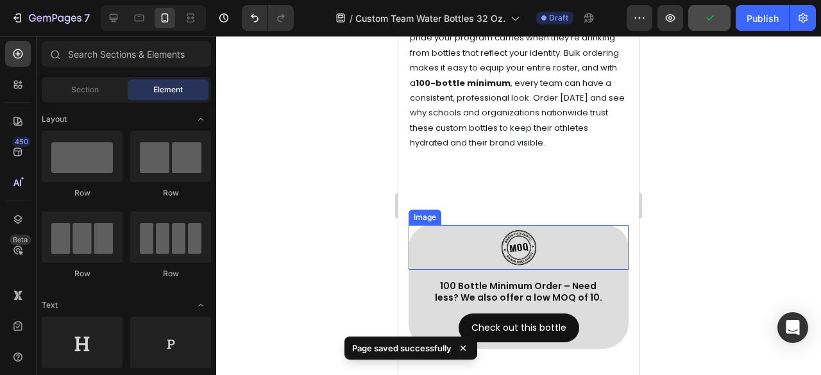
scroll to position [8747, 0]
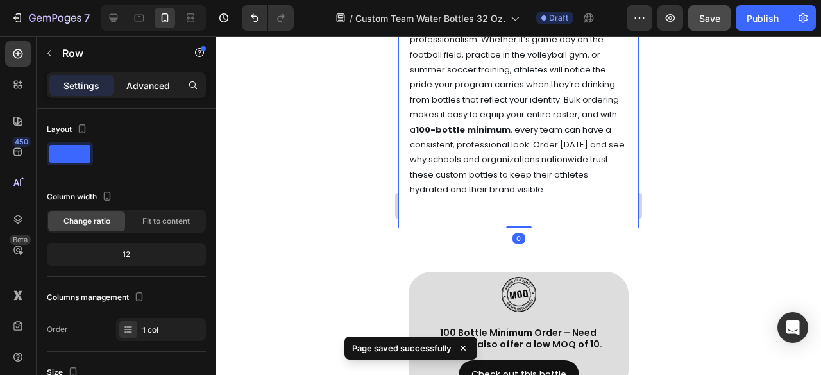
drag, startPoint x: 151, startPoint y: 84, endPoint x: 150, endPoint y: 91, distance: 7.1
click at [150, 83] on p "Advanced" at bounding box center [148, 85] width 44 height 13
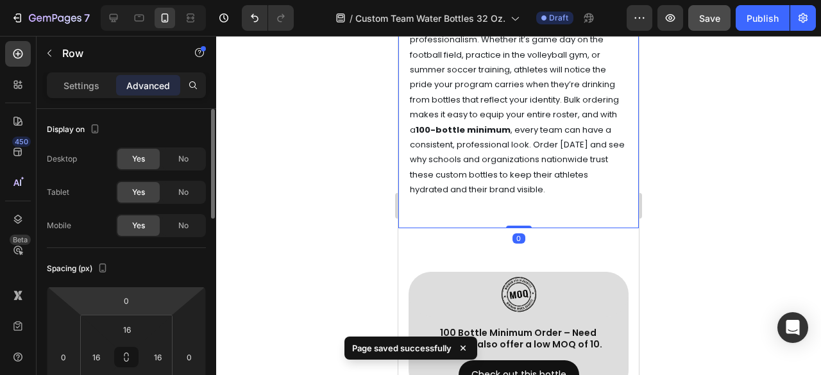
scroll to position [128, 0]
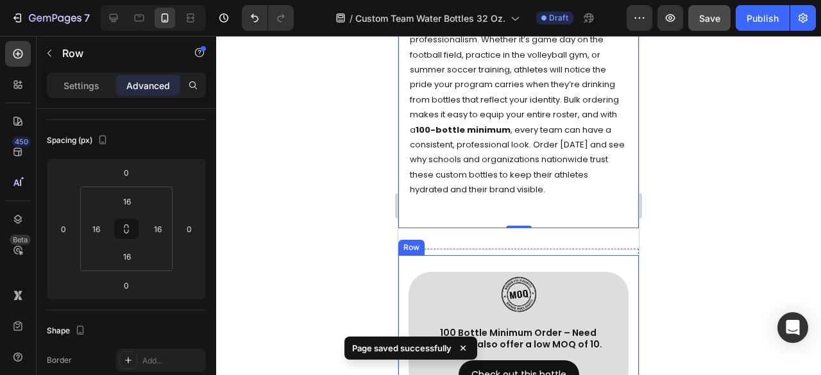
click at [535, 280] on div "Image Row 100 Bottle Minimum Order – Need less? We also offer a low MOQ of 10. …" at bounding box center [519, 331] width 220 height 131
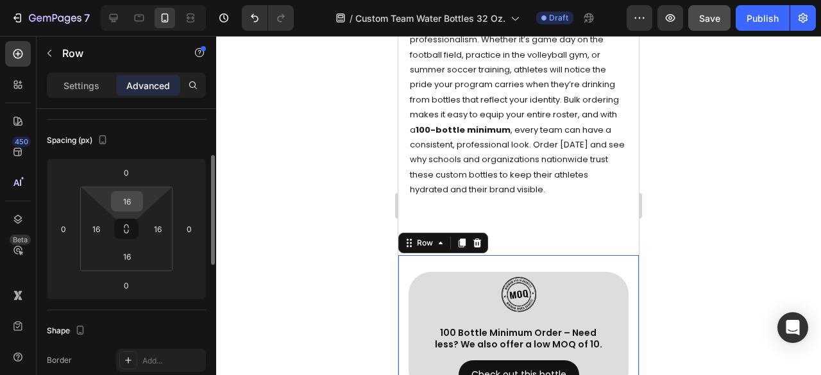
click at [127, 203] on input "16" at bounding box center [127, 201] width 26 height 19
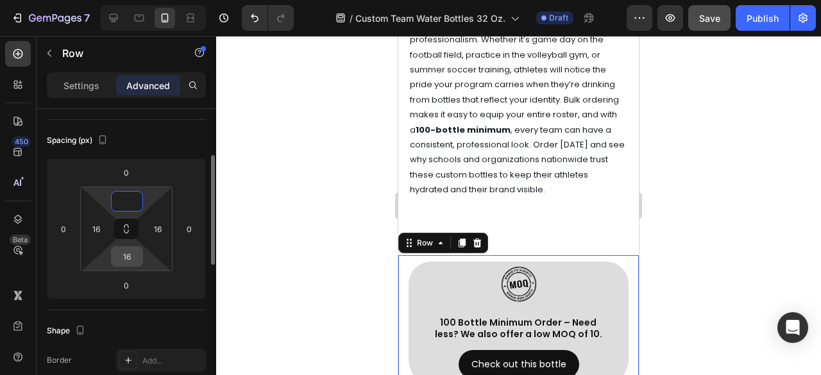
type input "0"
click at [128, 255] on input "16" at bounding box center [127, 256] width 26 height 19
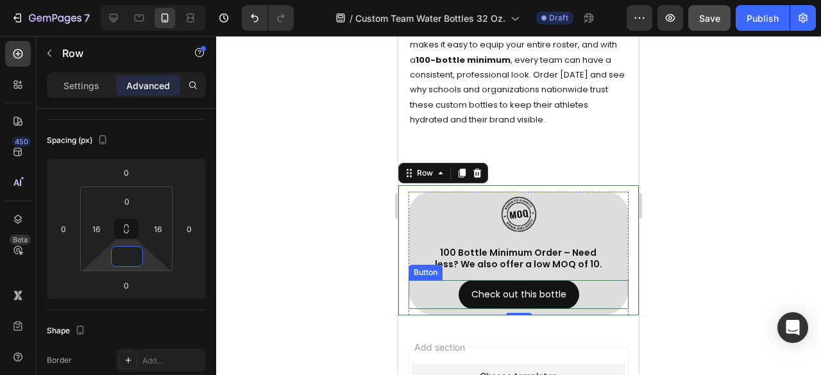
scroll to position [8811, 0]
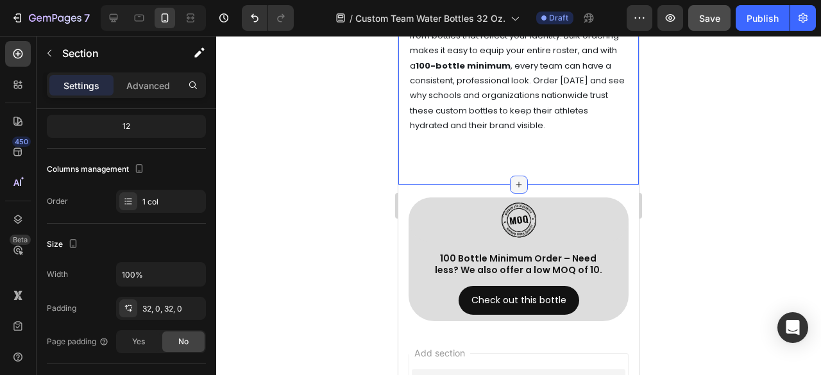
scroll to position [0, 0]
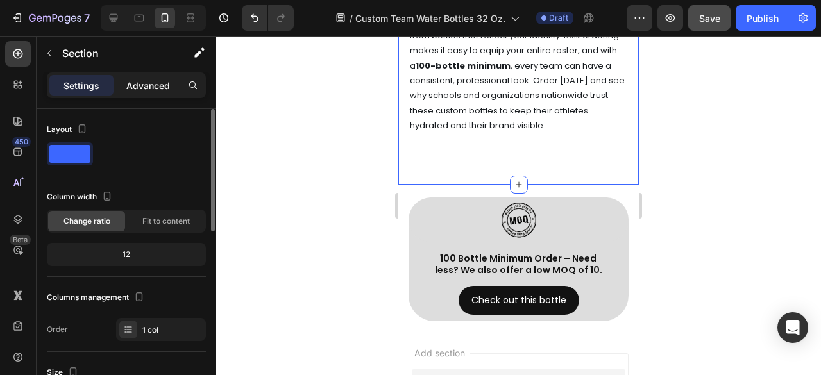
click at [143, 80] on p "Advanced" at bounding box center [148, 85] width 44 height 13
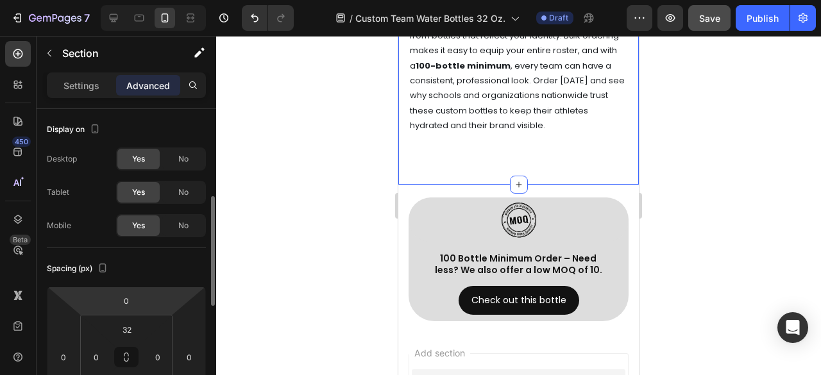
scroll to position [128, 0]
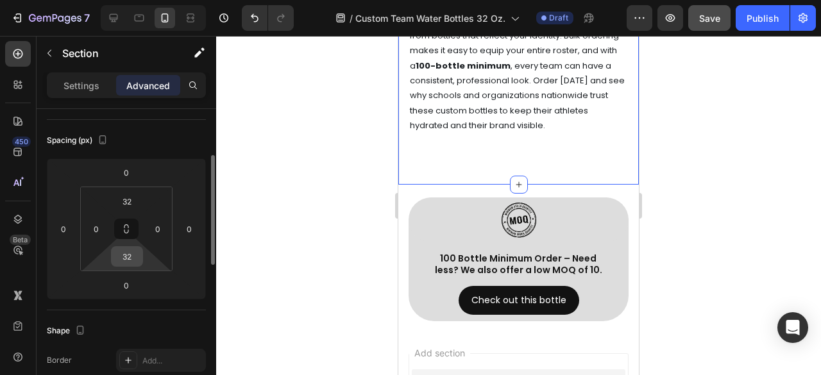
click at [137, 256] on input "32" at bounding box center [127, 256] width 26 height 19
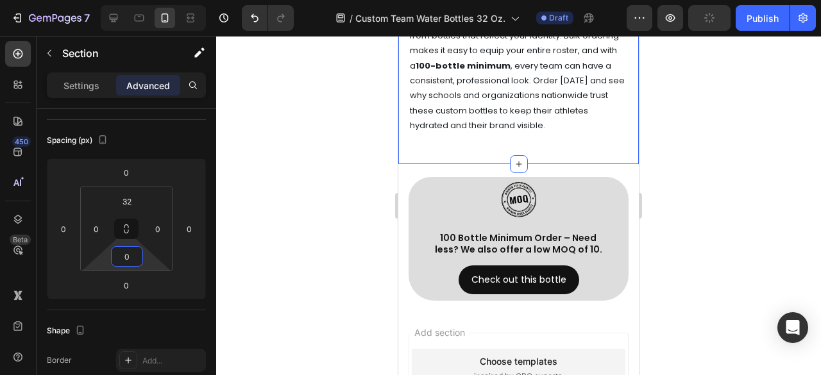
click at [820, 143] on div at bounding box center [518, 205] width 605 height 339
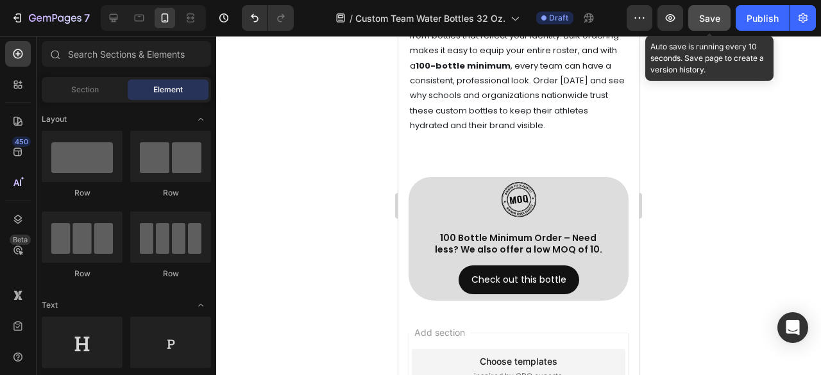
click at [716, 17] on span "Save" at bounding box center [709, 18] width 21 height 11
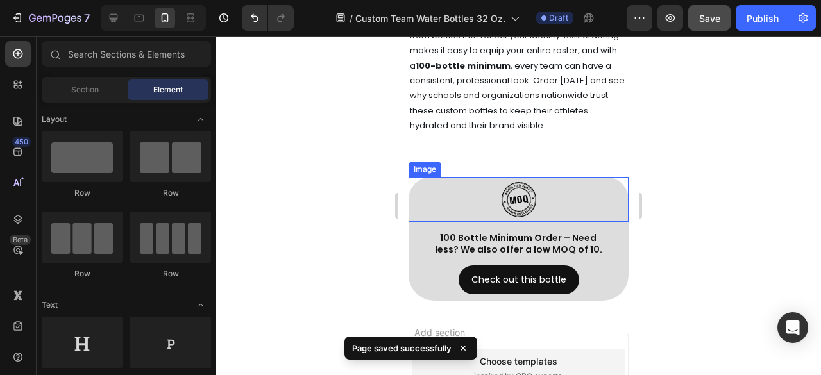
click at [598, 205] on div at bounding box center [519, 199] width 220 height 45
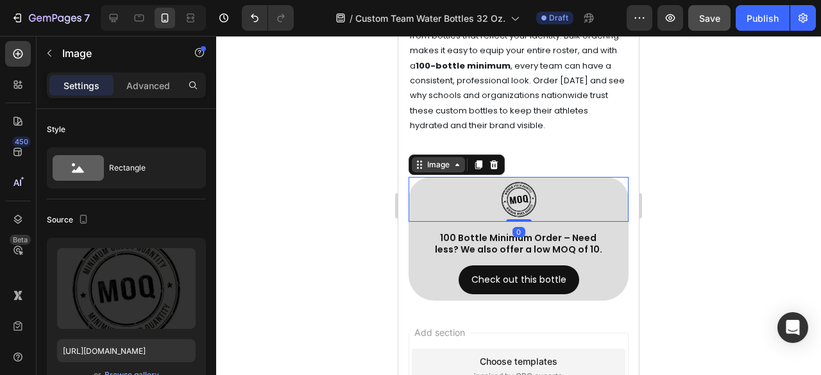
click at [432, 171] on div "Image" at bounding box center [439, 165] width 28 height 12
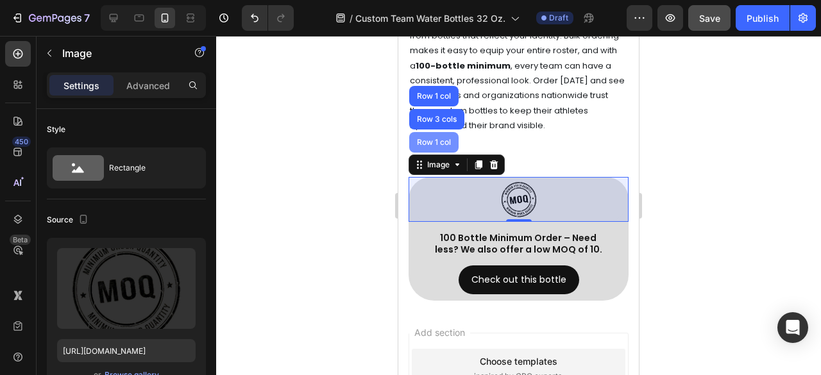
click at [432, 146] on div "Row 1 col" at bounding box center [433, 143] width 39 height 8
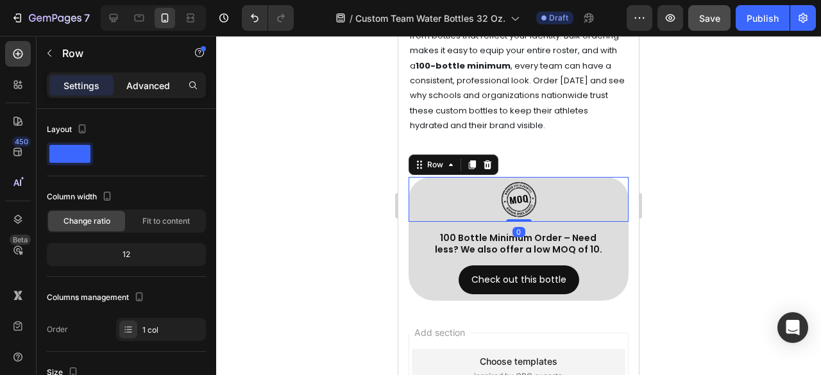
click at [162, 83] on p "Advanced" at bounding box center [148, 85] width 44 height 13
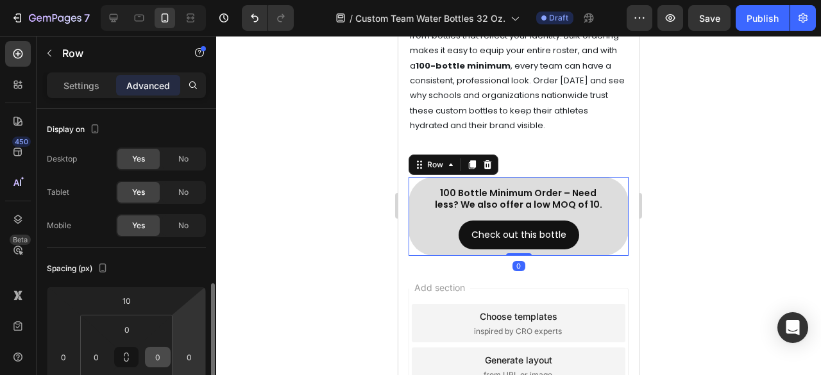
scroll to position [128, 0]
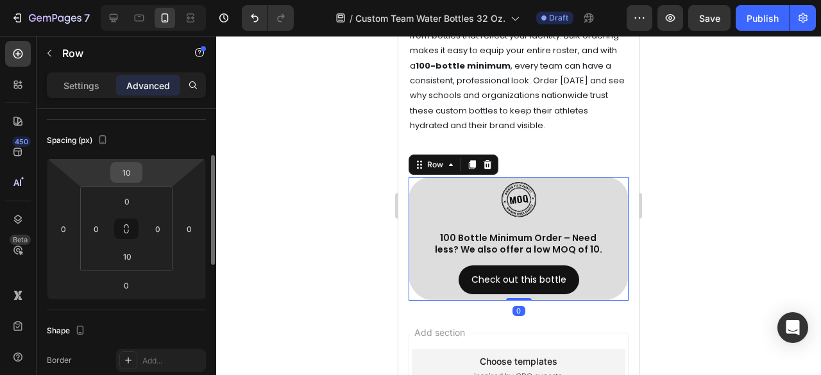
click at [131, 174] on input "10" at bounding box center [127, 172] width 26 height 19
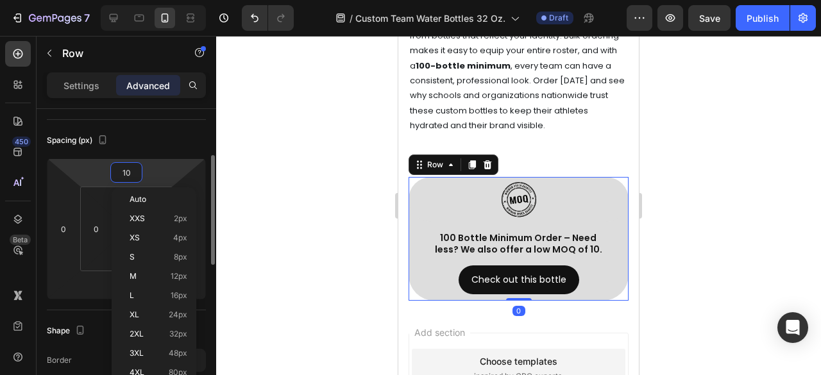
click at [123, 172] on input "10" at bounding box center [127, 172] width 26 height 19
click at [127, 171] on input "10" at bounding box center [127, 172] width 26 height 19
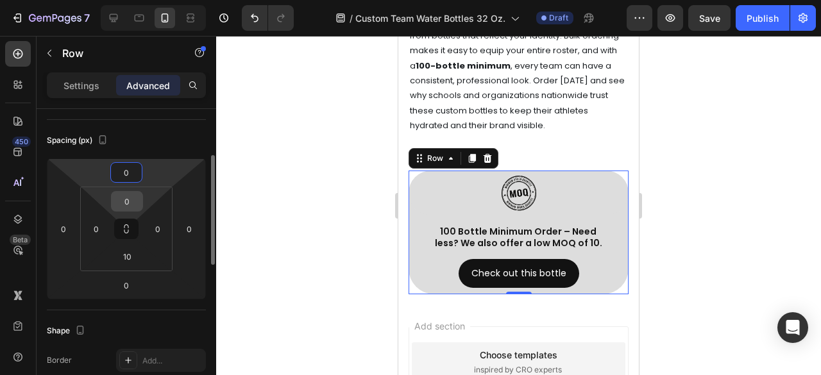
type input "0"
click at [123, 199] on input "0" at bounding box center [127, 201] width 26 height 19
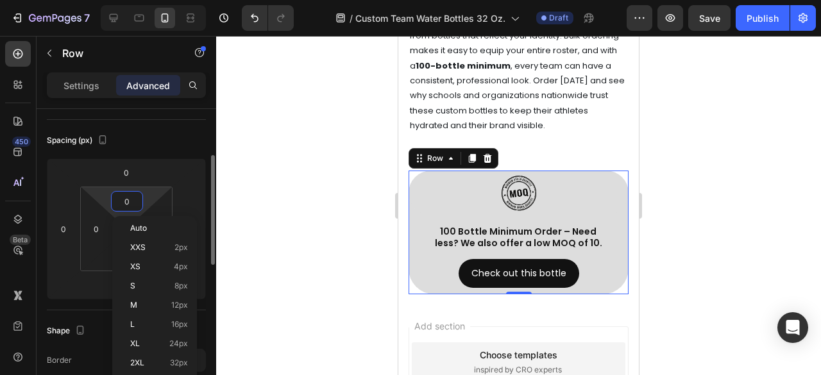
click at [119, 199] on input "0" at bounding box center [127, 201] width 26 height 19
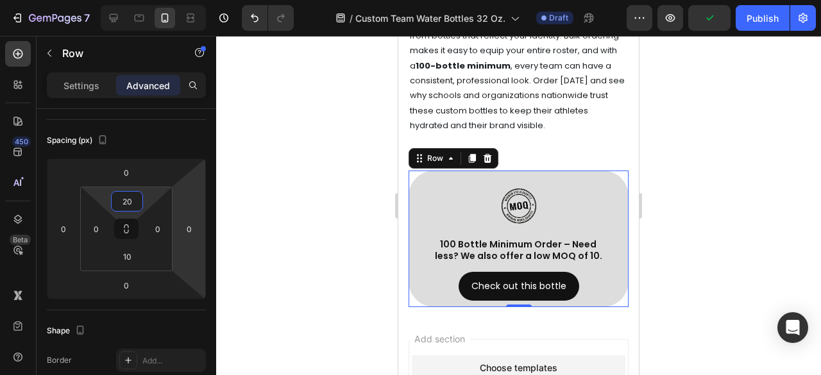
type input "2"
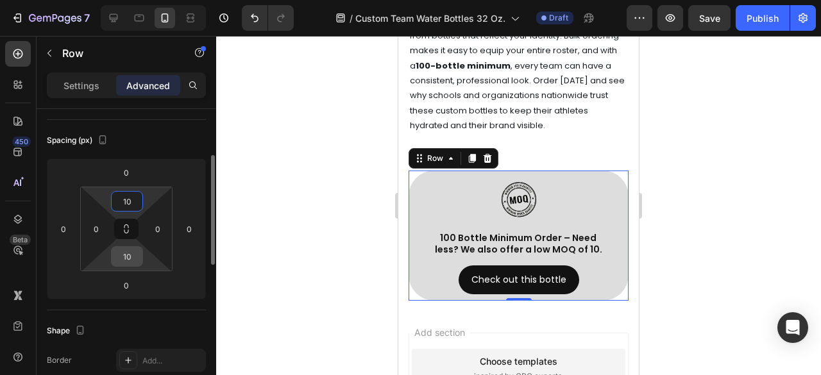
type input "10"
click at [131, 256] on input "10" at bounding box center [127, 256] width 26 height 19
click at [128, 256] on input "10" at bounding box center [127, 256] width 26 height 19
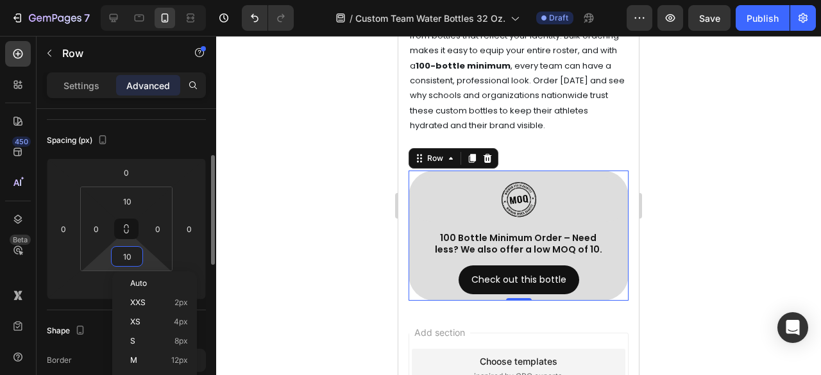
click at [132, 255] on input "10" at bounding box center [127, 256] width 26 height 19
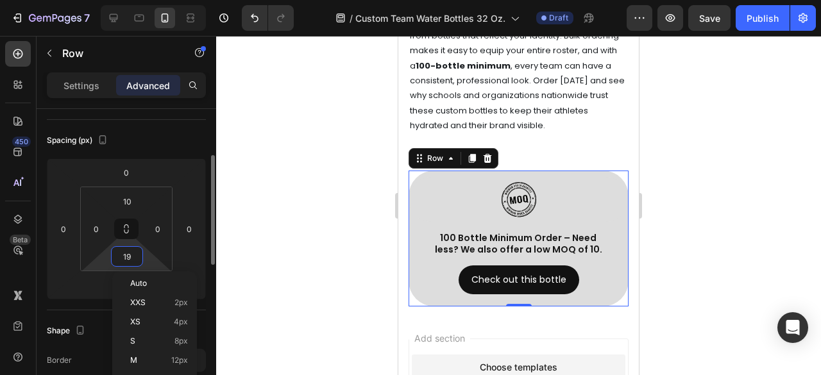
type input "20"
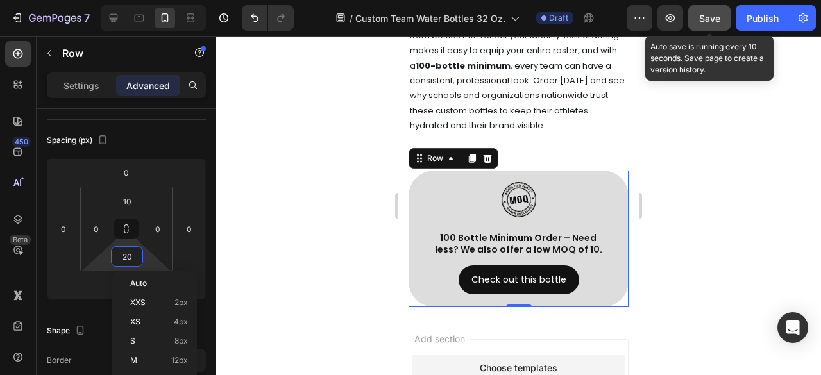
click at [715, 22] on span "Save" at bounding box center [709, 18] width 21 height 11
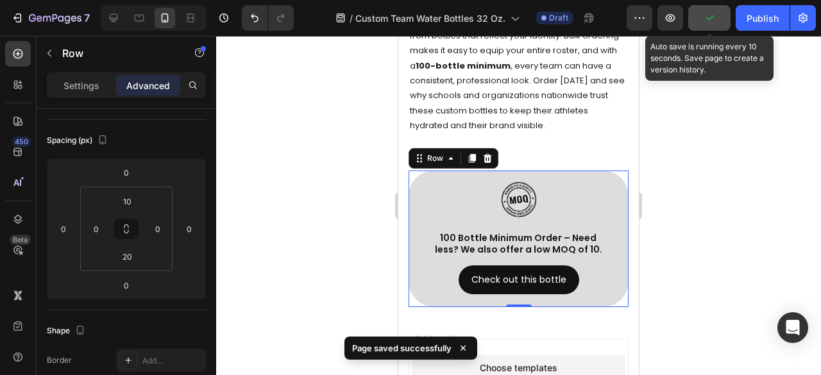
click at [717, 213] on div at bounding box center [518, 205] width 605 height 339
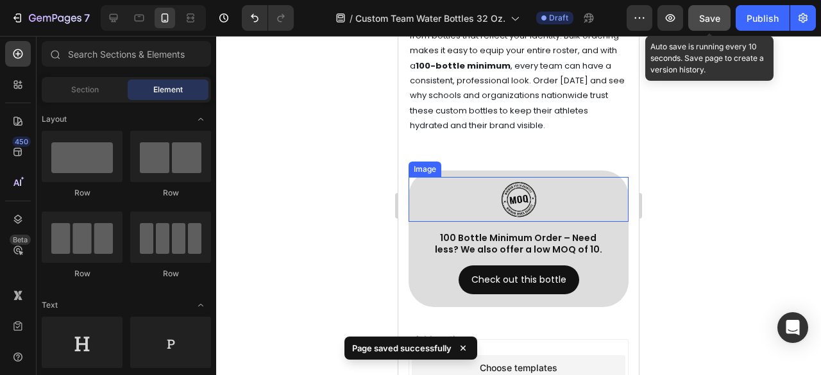
click at [525, 221] on img at bounding box center [518, 199] width 45 height 45
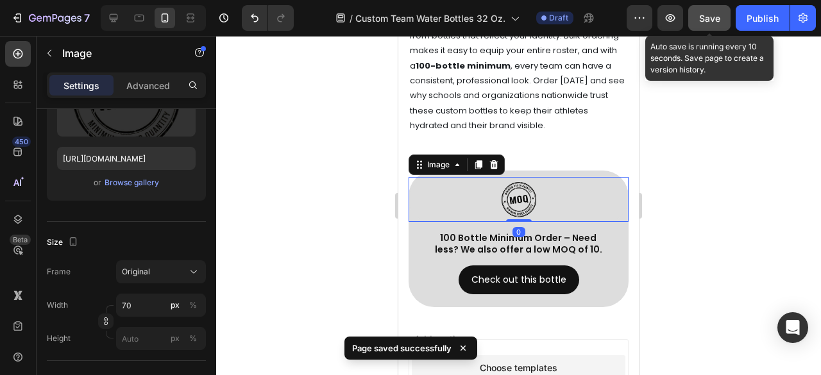
scroll to position [321, 0]
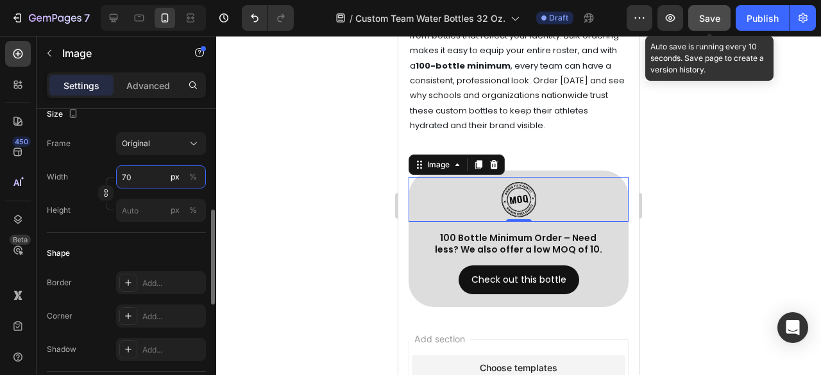
click at [147, 178] on input "70" at bounding box center [161, 176] width 90 height 23
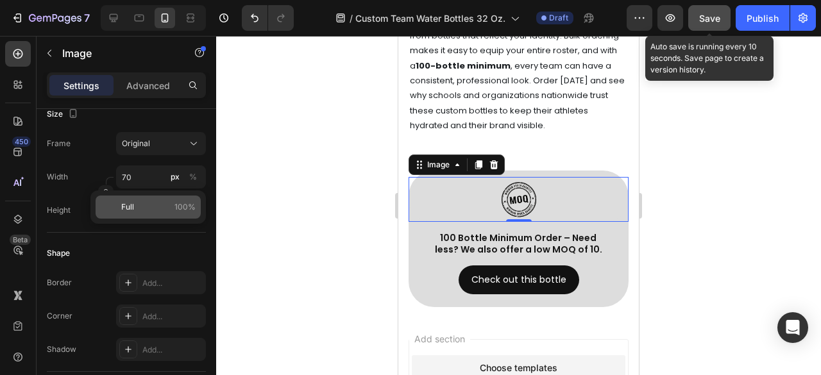
click at [162, 199] on div "Full 100%" at bounding box center [148, 207] width 105 height 23
type input "100"
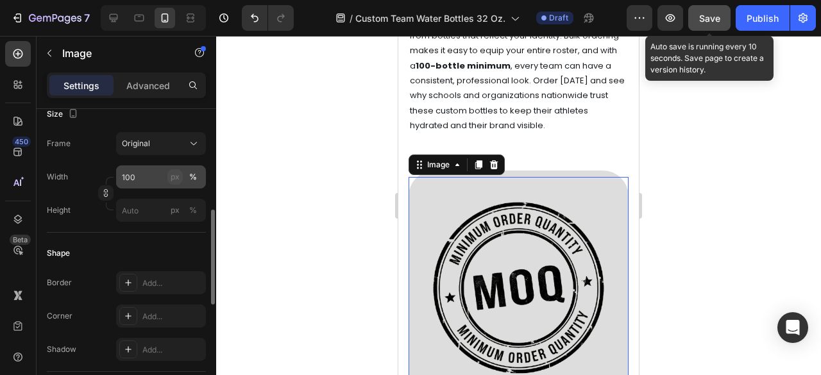
click at [167, 174] on button "px" at bounding box center [174, 176] width 15 height 15
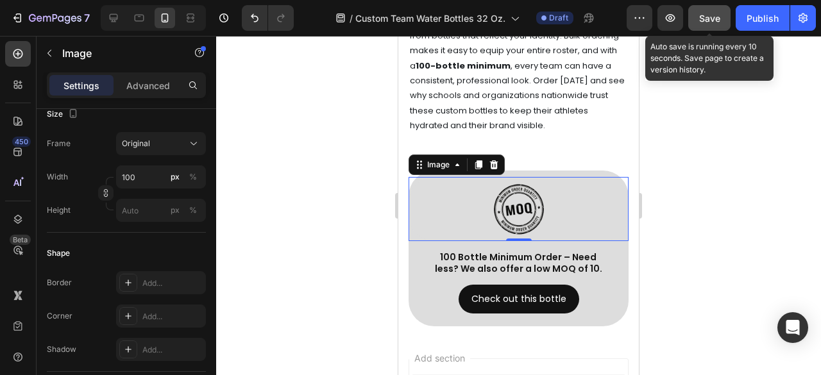
click at [688, 208] on div at bounding box center [518, 205] width 605 height 339
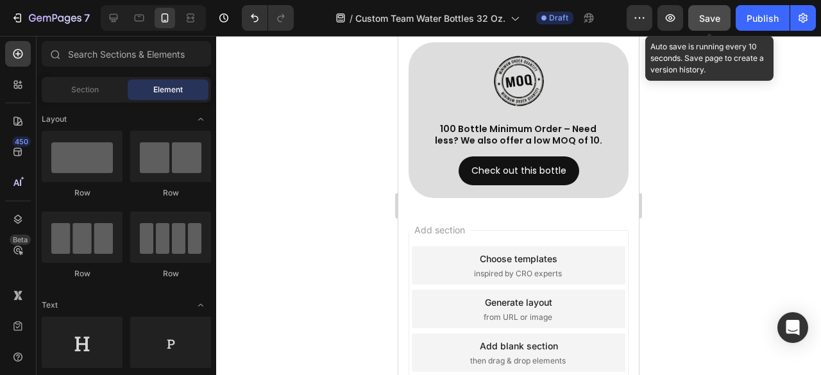
scroll to position [8875, 0]
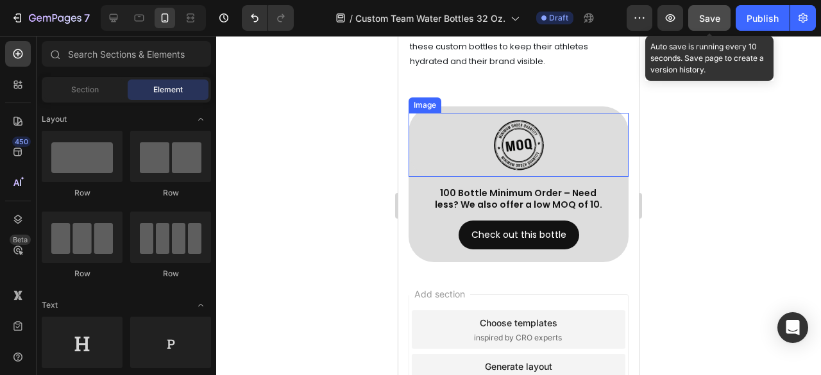
click at [532, 177] on img at bounding box center [519, 145] width 64 height 64
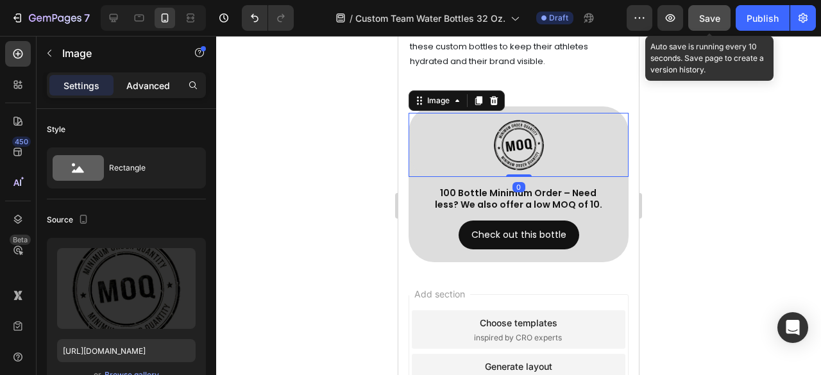
click at [171, 90] on div "Advanced" at bounding box center [148, 85] width 64 height 21
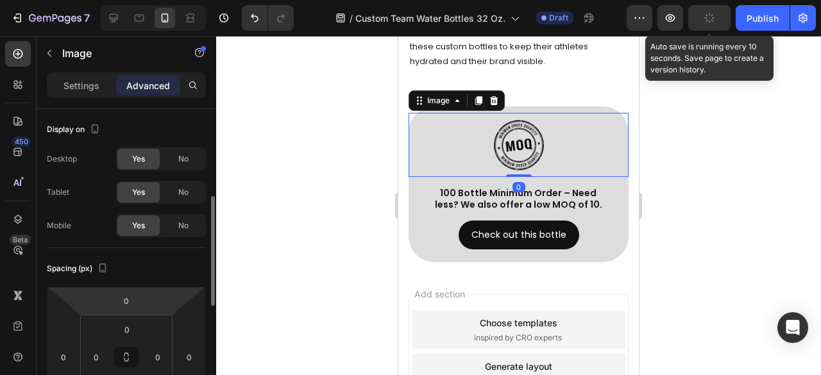
scroll to position [128, 0]
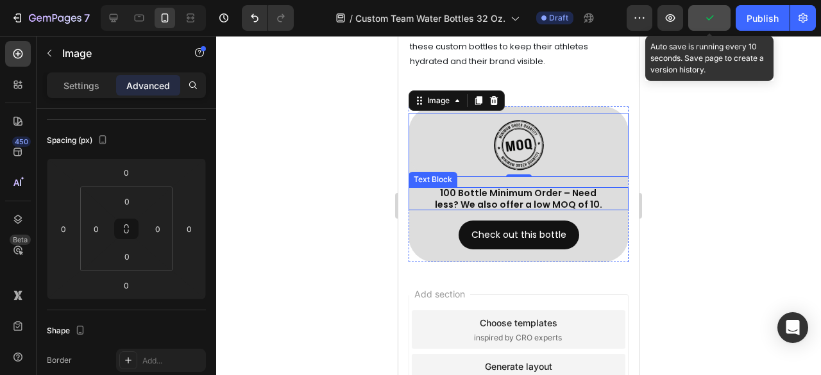
click at [529, 210] on p "100 Bottle Minimum Order – Need less? We also offer a low MOQ of 10." at bounding box center [518, 198] width 176 height 23
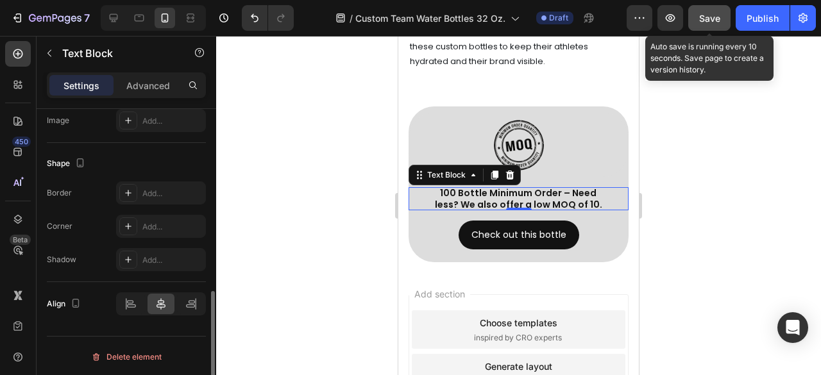
scroll to position [391, 0]
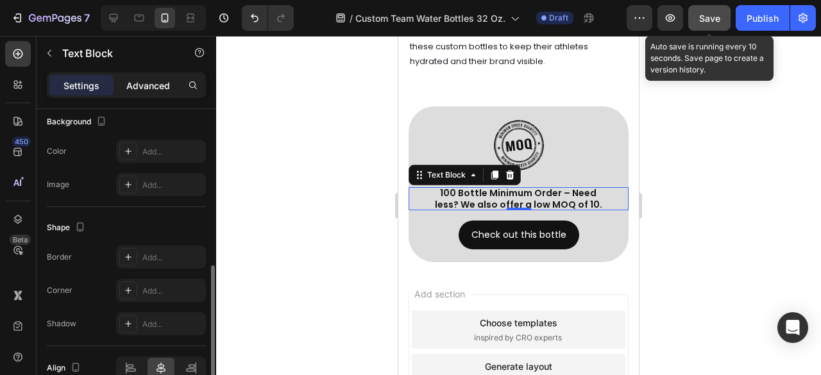
click at [155, 89] on p "Advanced" at bounding box center [148, 85] width 44 height 13
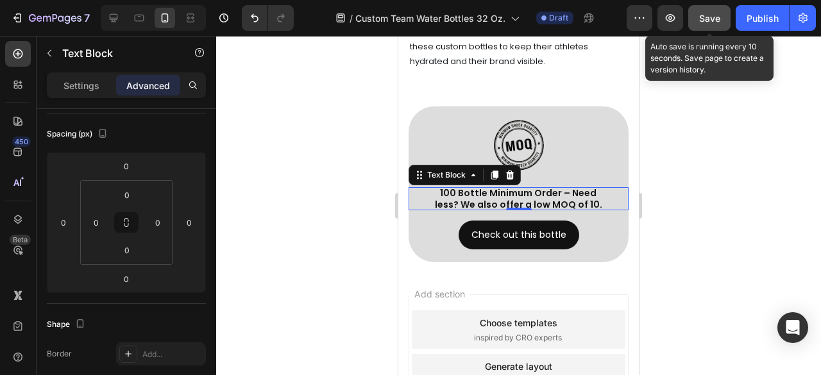
scroll to position [0, 0]
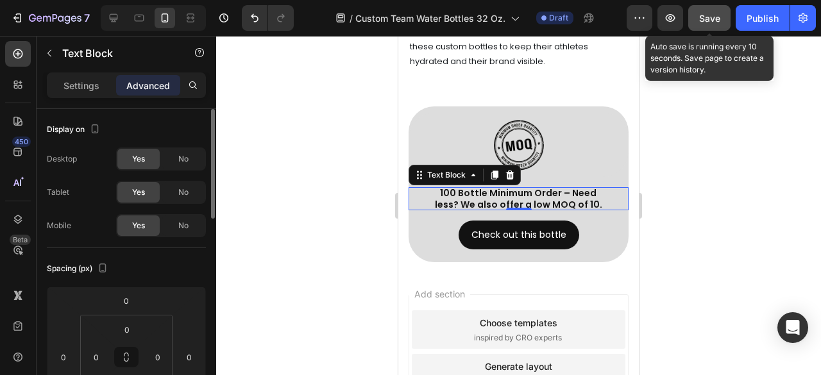
click at [710, 13] on span "Save" at bounding box center [709, 18] width 21 height 11
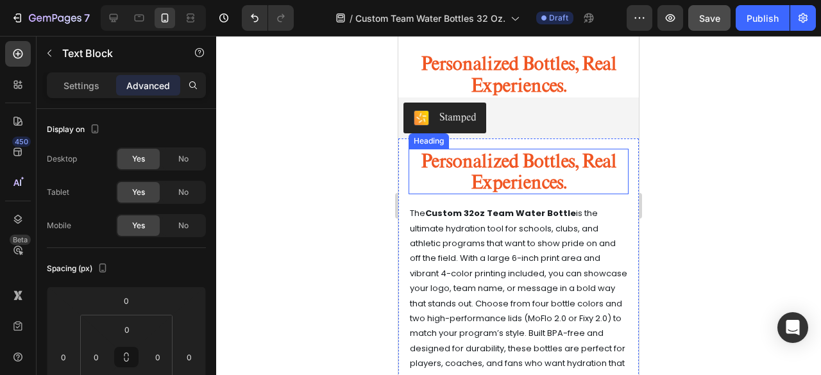
scroll to position [8350, 0]
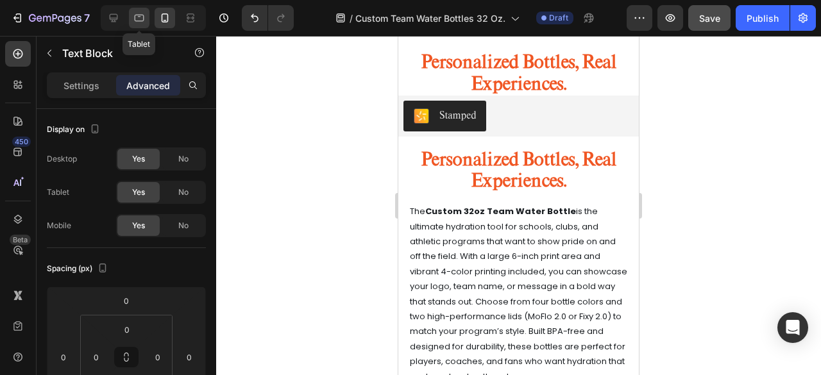
click at [139, 20] on icon at bounding box center [139, 18] width 13 height 13
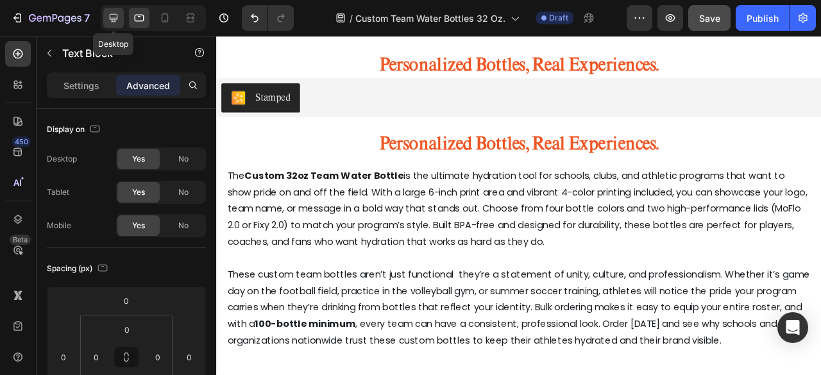
click at [117, 20] on icon at bounding box center [113, 18] width 13 height 13
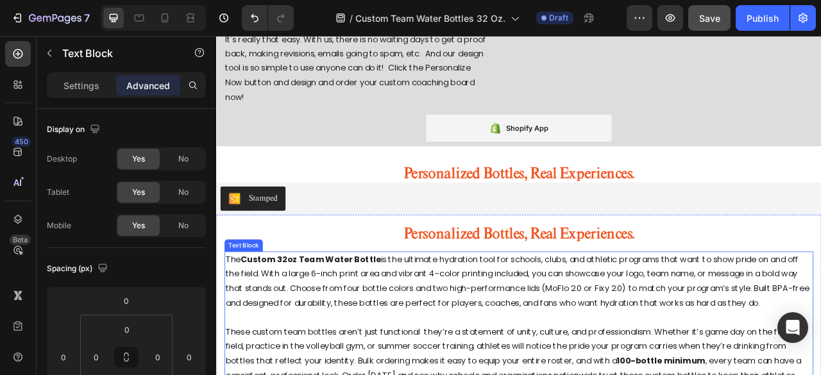
scroll to position [8073, 0]
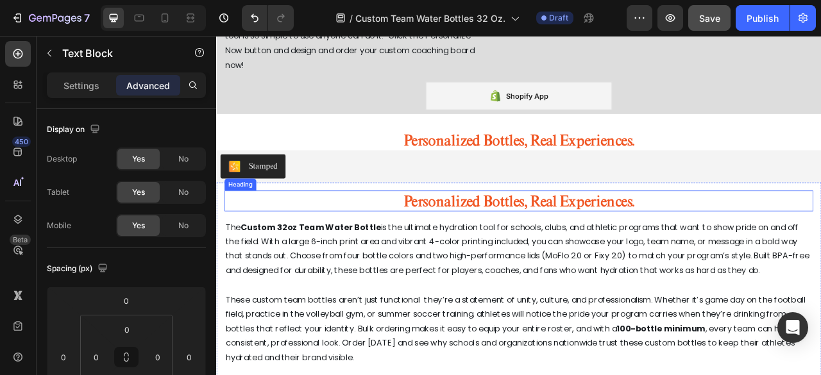
click at [645, 248] on strong "Personalized Bottles, Real Experiences." at bounding box center [601, 245] width 294 height 23
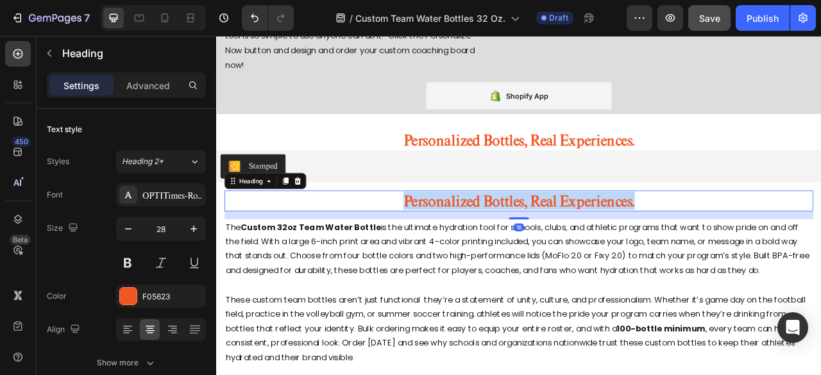
click at [645, 248] on strong "Personalized Bottles, Real Experiences." at bounding box center [601, 245] width 294 height 23
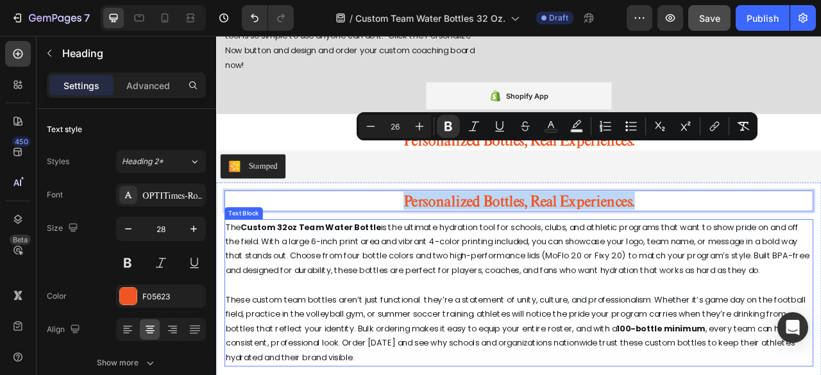
scroll to position [8137, 0]
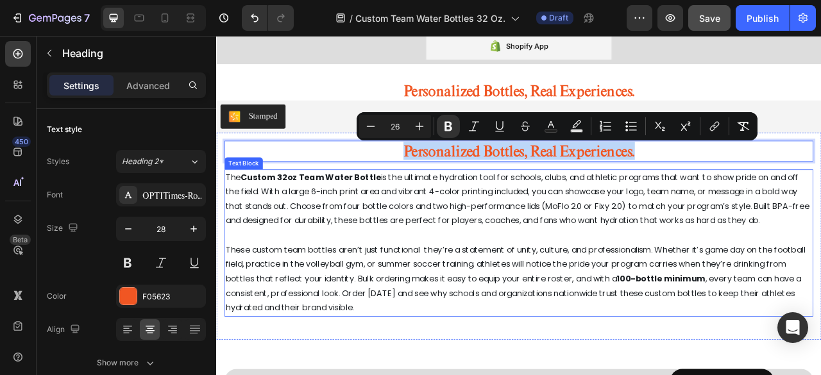
click at [709, 266] on p "The Custom 32oz Team Water Bottle is the ultimate hydration tool for schools, c…" at bounding box center [601, 244] width 747 height 74
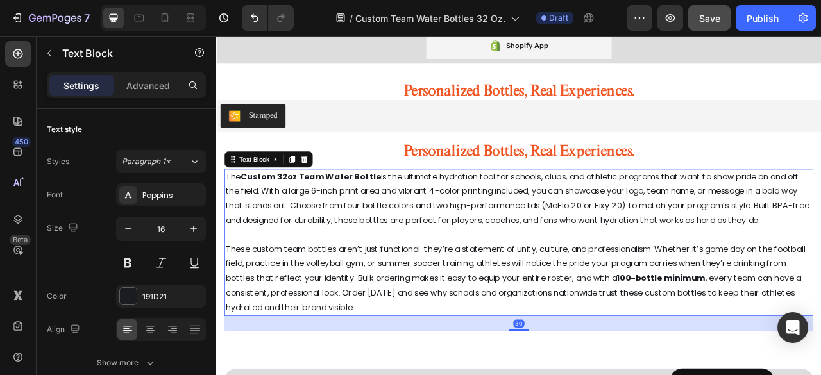
click at [653, 268] on p "The Custom 32oz Team Water Bottle is the ultimate hydration tool for schools, c…" at bounding box center [601, 244] width 747 height 74
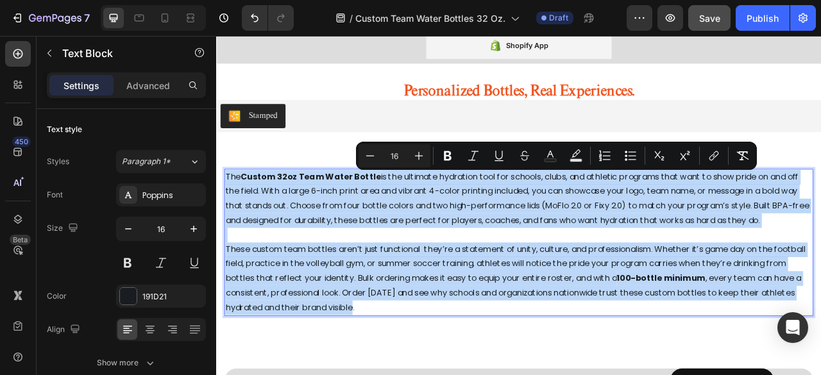
copy div "Lor Ipsumd 50si Amet Conse Adipis el sed doeiusmo temporinc utla etd magnaal, e…"
click at [672, 232] on p "The Custom 32oz Team Water Bottle is the ultimate hydration tool for schools, c…" at bounding box center [601, 244] width 747 height 74
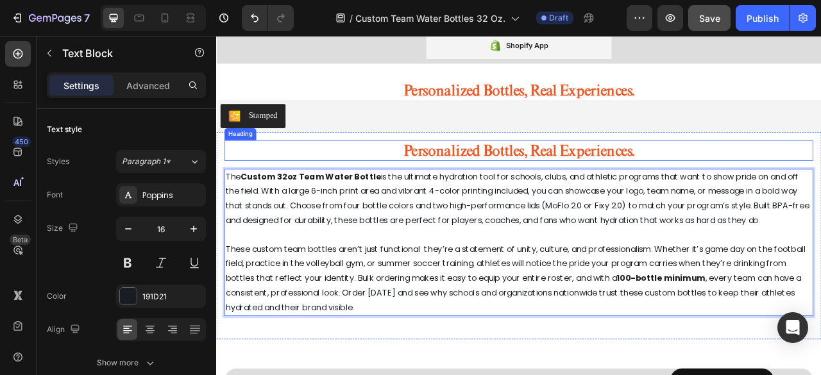
click at [618, 172] on strong "Personalized Bottles, Real Experiences." at bounding box center [601, 181] width 294 height 23
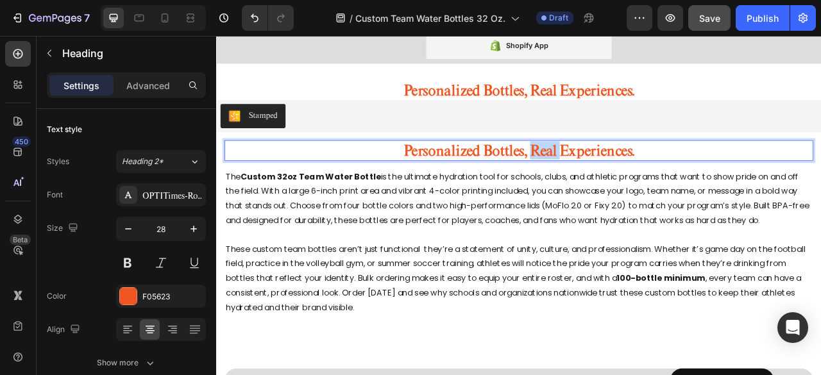
click at [622, 177] on strong "Personalized Bottles, Real Experiences." at bounding box center [601, 181] width 294 height 23
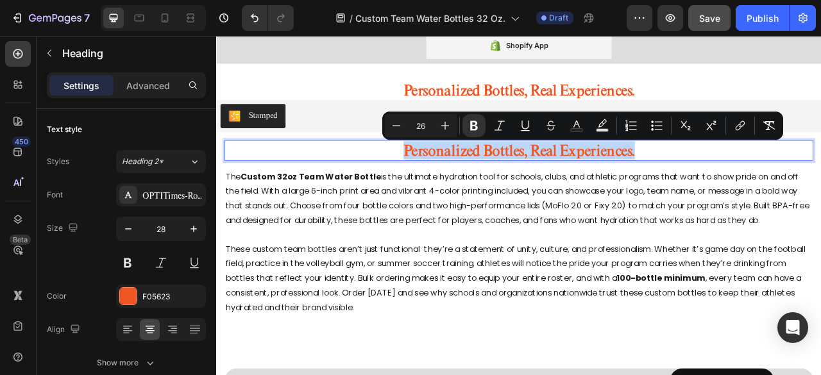
click at [622, 177] on strong "Personalized Bottles, Real Experiences." at bounding box center [601, 181] width 294 height 23
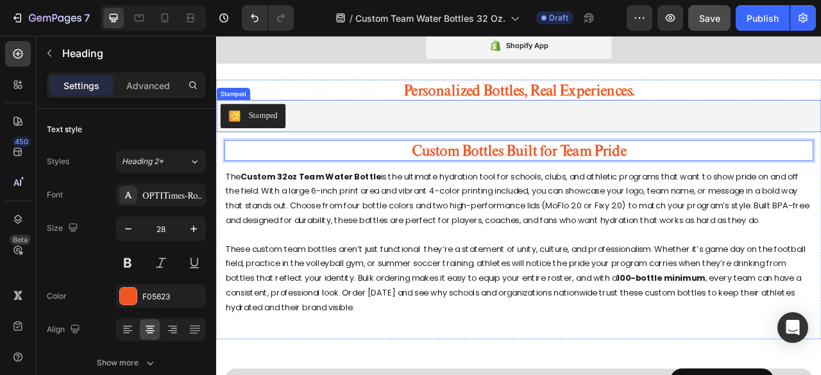
click at [791, 141] on div "Stamped" at bounding box center [600, 138] width 759 height 31
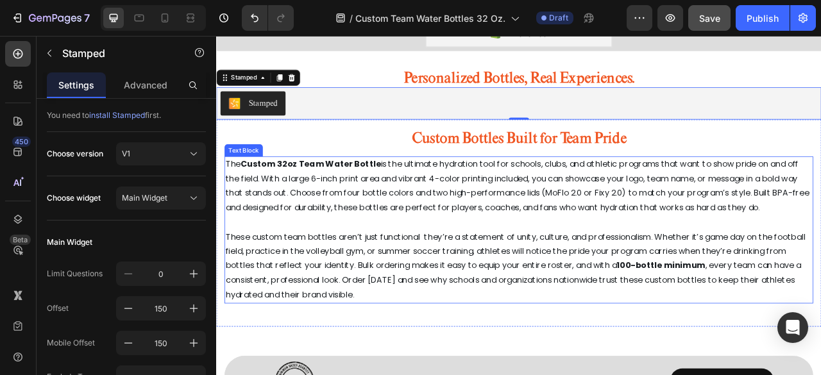
scroll to position [8201, 0]
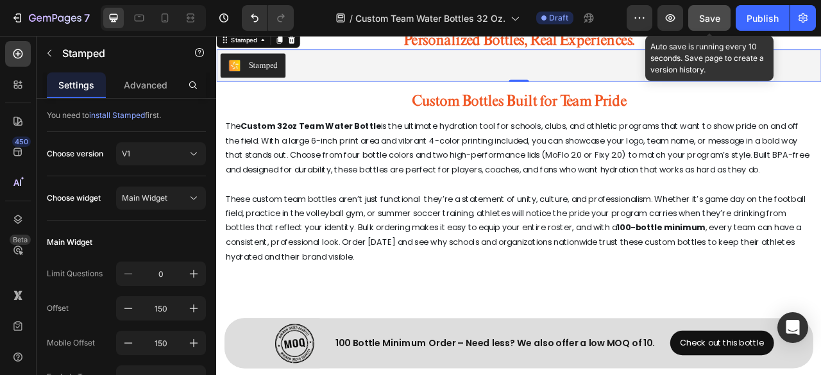
click at [721, 20] on button "Save" at bounding box center [709, 18] width 42 height 26
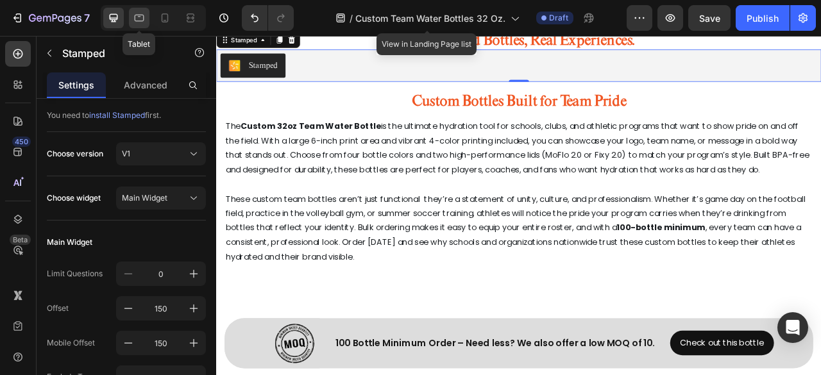
click at [142, 16] on icon at bounding box center [139, 18] width 13 height 13
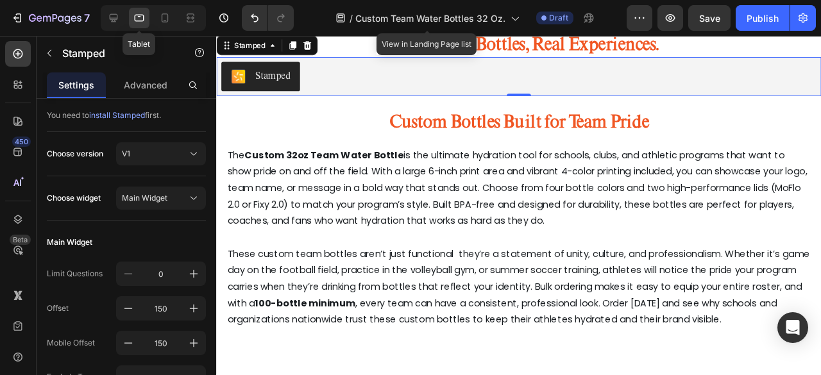
scroll to position [8178, 0]
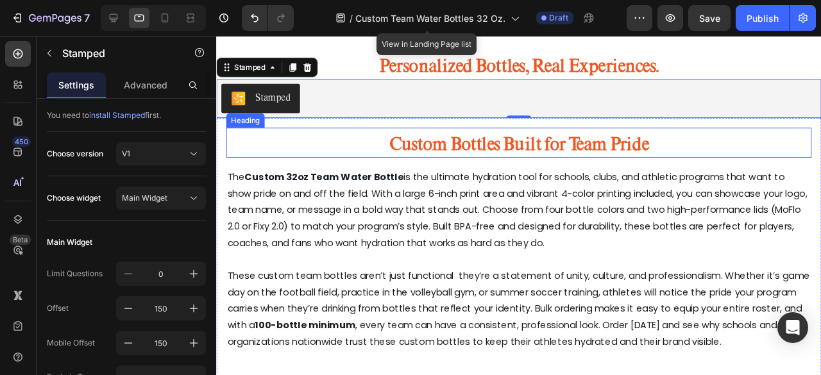
click at [536, 154] on strong "Custom Bottles Built for Team Pride" at bounding box center [534, 148] width 273 height 23
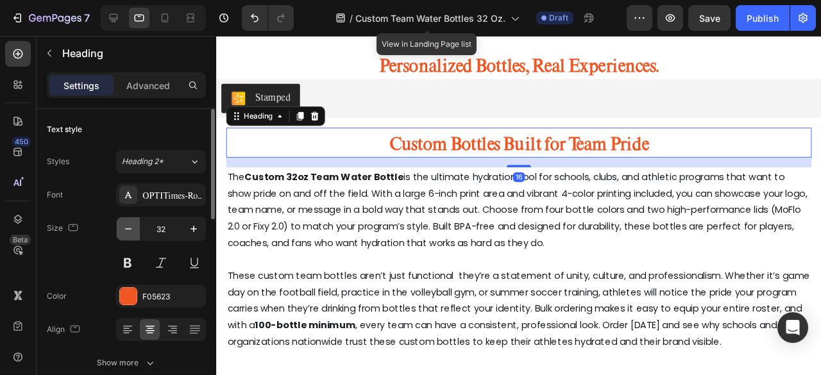
click at [119, 225] on button "button" at bounding box center [128, 228] width 23 height 23
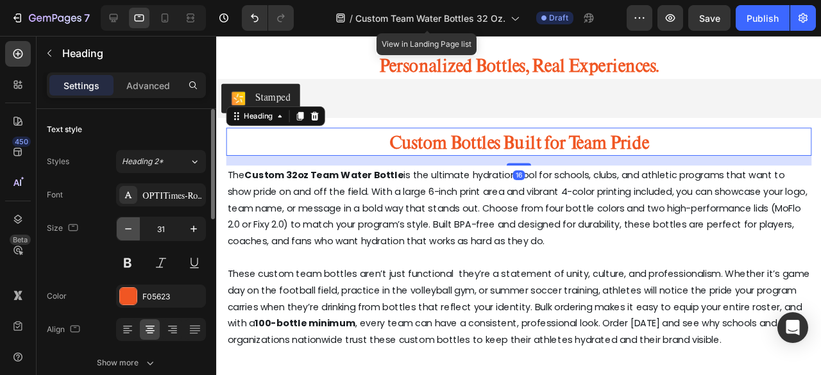
click at [119, 225] on button "button" at bounding box center [128, 228] width 23 height 23
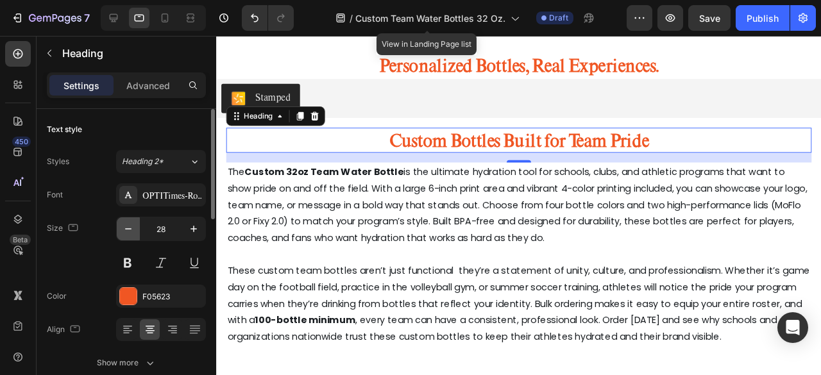
click at [132, 230] on icon "button" at bounding box center [128, 229] width 13 height 13
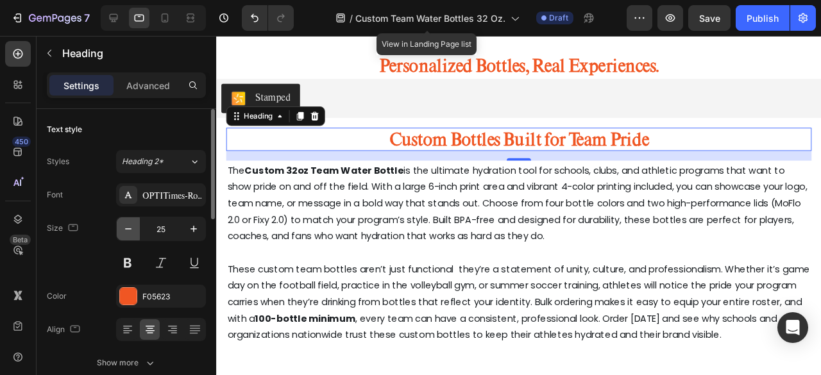
click at [132, 230] on icon "button" at bounding box center [128, 229] width 13 height 13
click at [198, 227] on icon "button" at bounding box center [193, 229] width 13 height 13
type input "25"
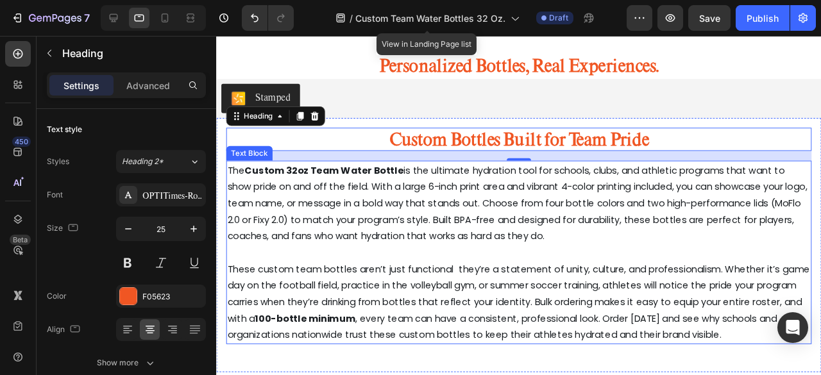
click at [501, 190] on p "The Custom 32oz Team Water Bottle is the ultimate hydration tool for schools, c…" at bounding box center [534, 212] width 613 height 87
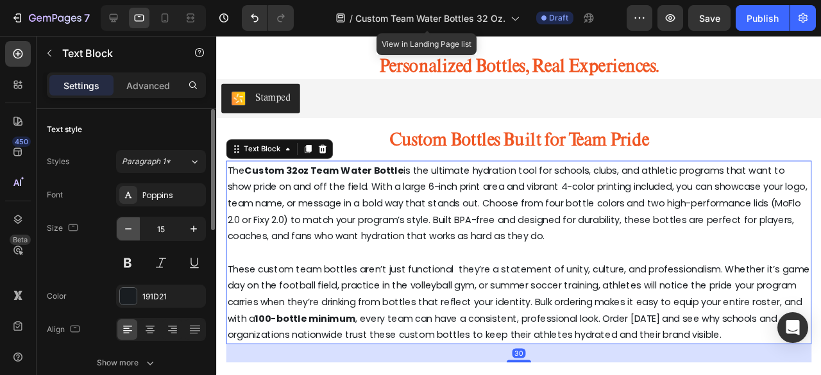
click at [117, 223] on button "button" at bounding box center [128, 228] width 23 height 23
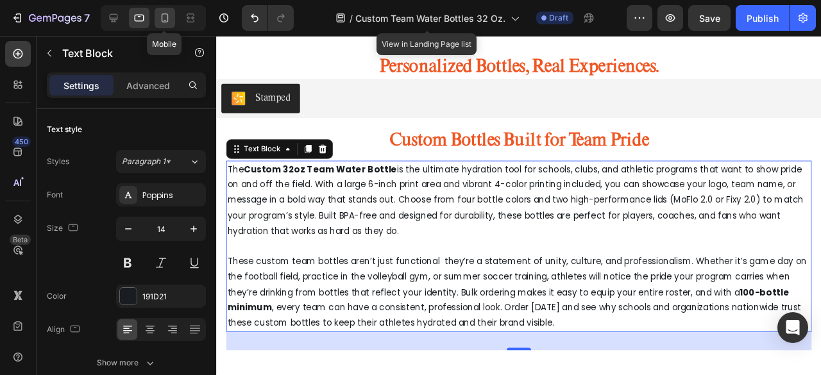
click at [157, 25] on div at bounding box center [165, 18] width 21 height 21
type input "13"
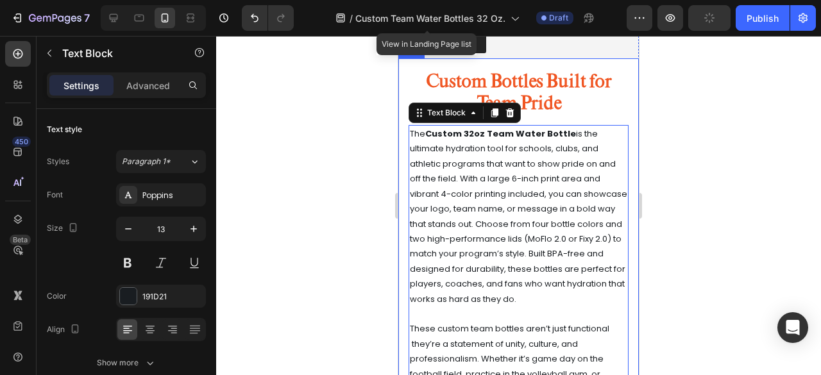
scroll to position [8237, 0]
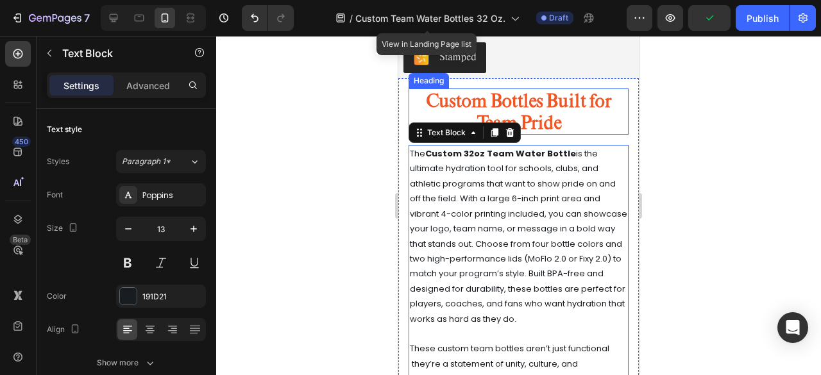
click at [575, 118] on p "⁠⁠⁠⁠⁠⁠⁠ Custom Bottles Built for Team Pride" at bounding box center [518, 112] width 217 height 44
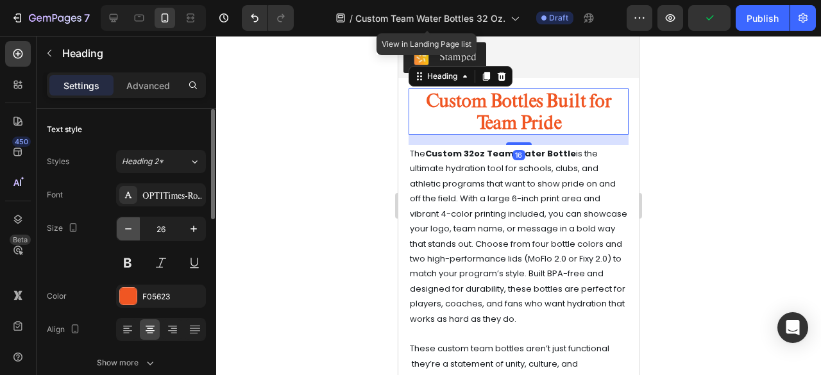
click at [121, 230] on button "button" at bounding box center [128, 228] width 23 height 23
click at [122, 230] on icon "button" at bounding box center [128, 229] width 13 height 13
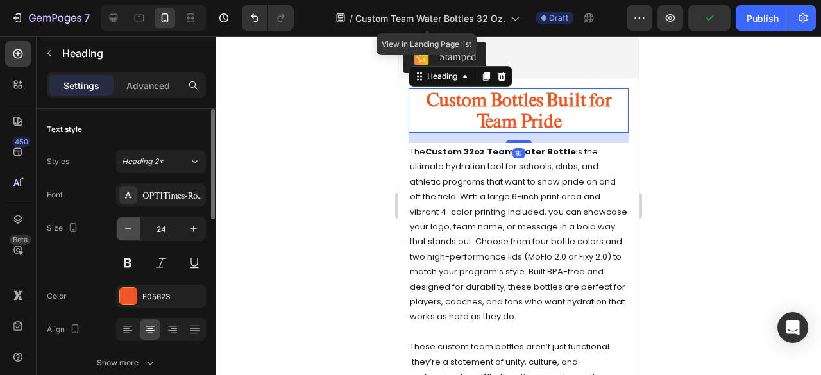
click at [122, 230] on icon "button" at bounding box center [128, 229] width 13 height 13
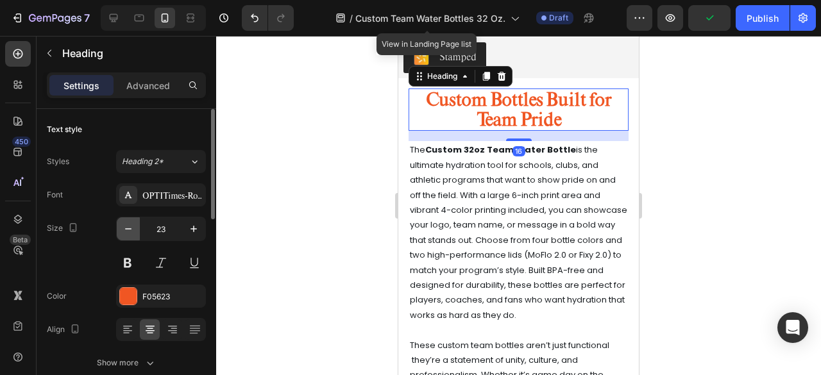
click at [122, 230] on icon "button" at bounding box center [128, 229] width 13 height 13
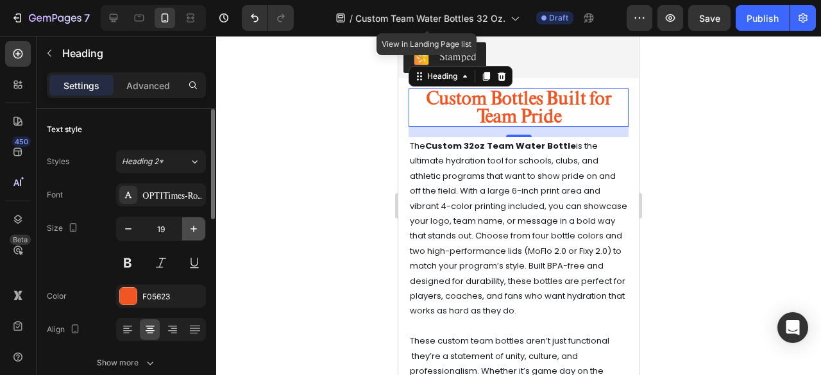
click at [198, 228] on icon "button" at bounding box center [193, 229] width 13 height 13
type input "20"
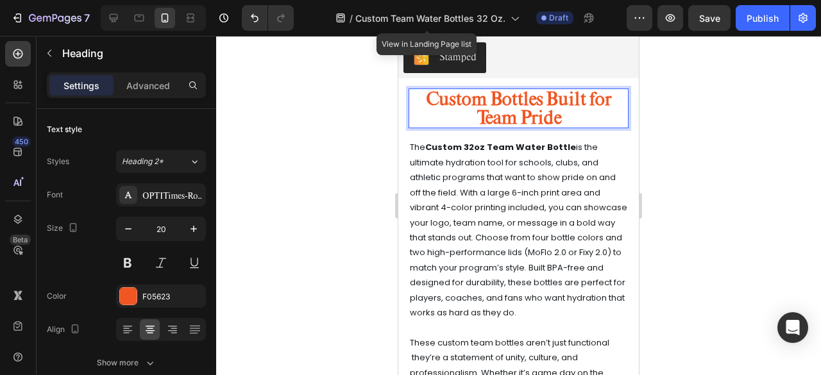
click at [544, 116] on strong "Custom Bottles Built for Team Pride" at bounding box center [518, 108] width 185 height 42
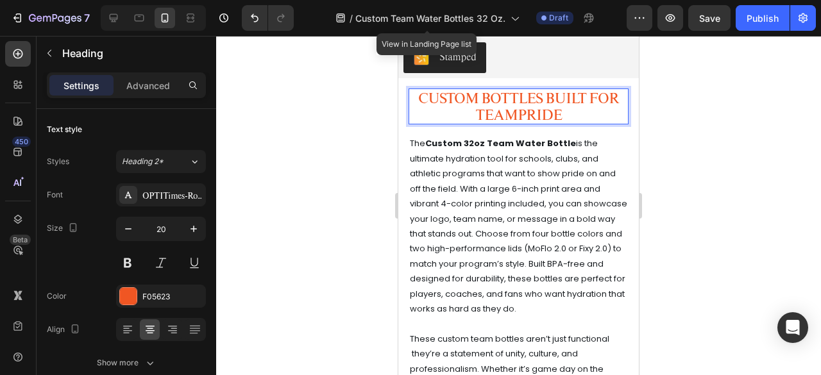
click at [511, 114] on p "CUSTOM BOTTLES BUILT FOR TEAMPRIDE" at bounding box center [518, 106] width 217 height 33
click at [168, 190] on div "OPTITimes-Roman" at bounding box center [172, 196] width 60 height 12
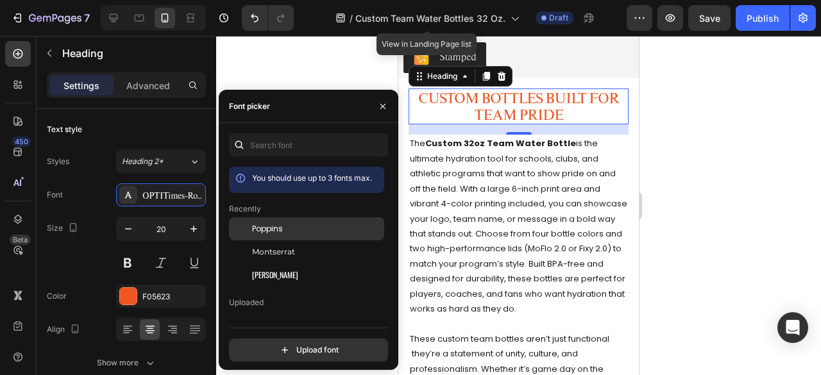
click at [293, 225] on div "Poppins" at bounding box center [317, 229] width 130 height 12
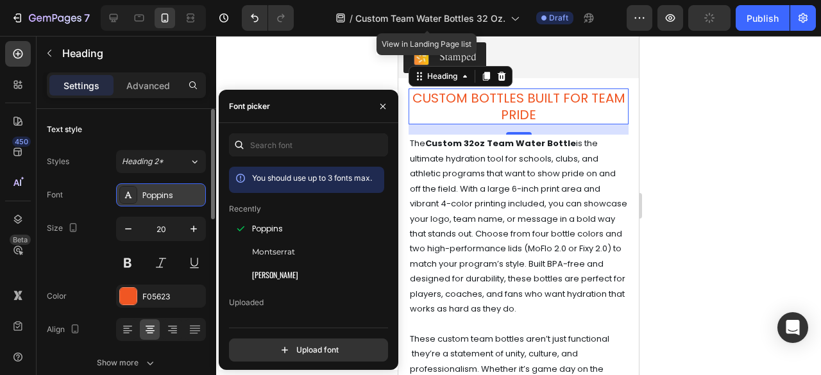
click at [174, 195] on div "Poppins" at bounding box center [172, 196] width 60 height 12
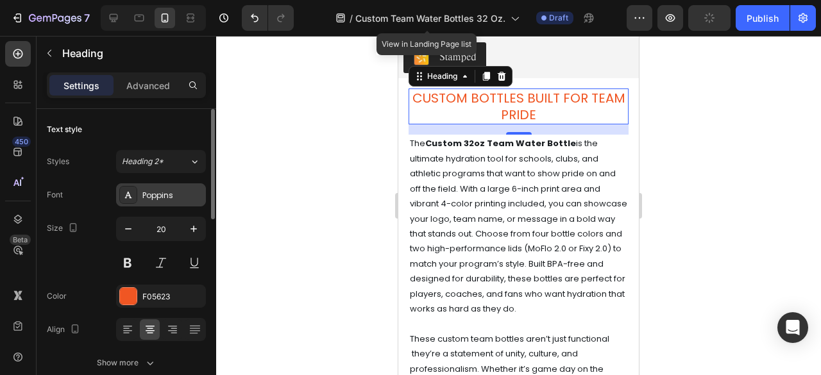
click at [177, 198] on div "Poppins" at bounding box center [172, 196] width 60 height 12
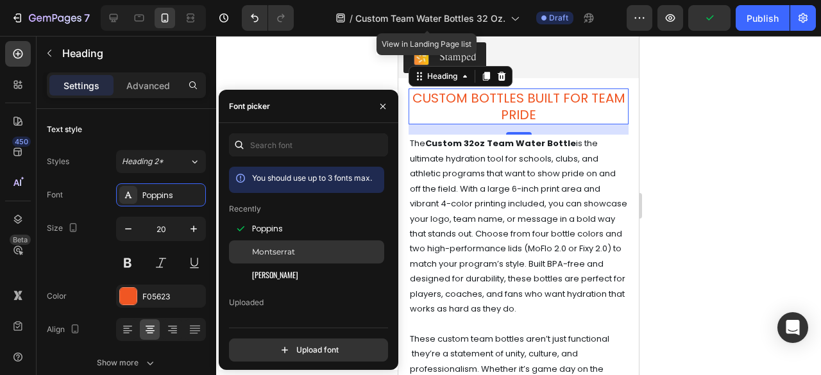
click at [301, 250] on div "Montserrat" at bounding box center [317, 252] width 130 height 12
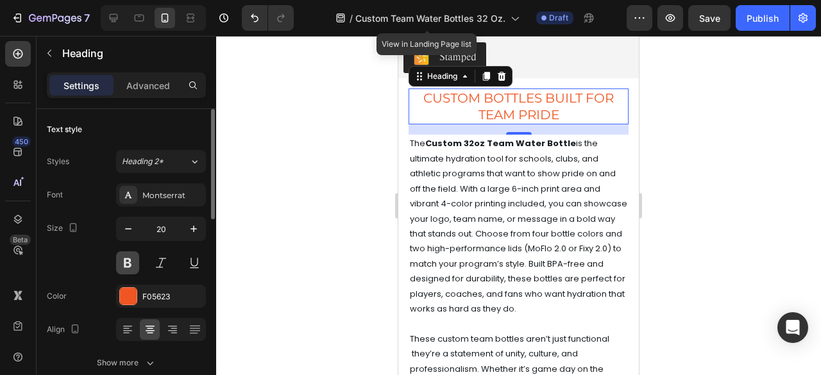
click at [136, 262] on button at bounding box center [127, 262] width 23 height 23
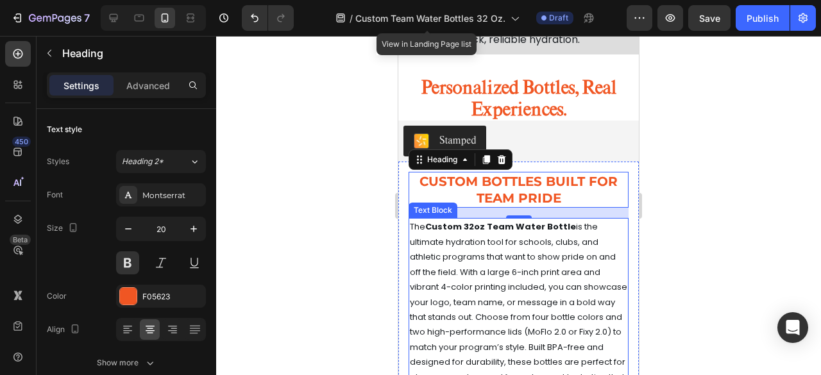
scroll to position [8173, 0]
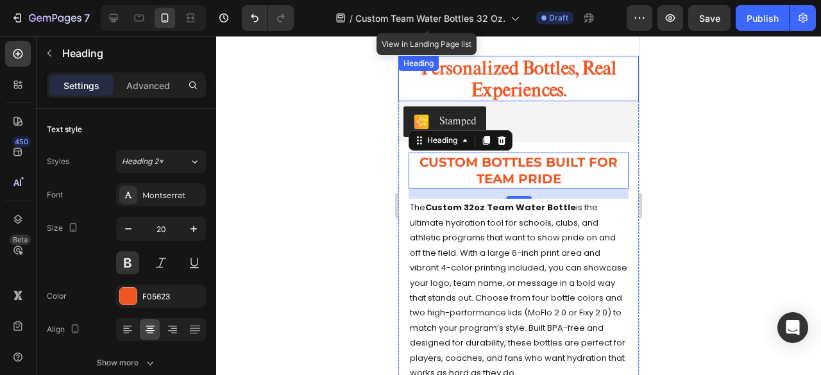
click at [537, 74] on strong "Personalized Bottles, Real Experiences." at bounding box center [519, 78] width 196 height 45
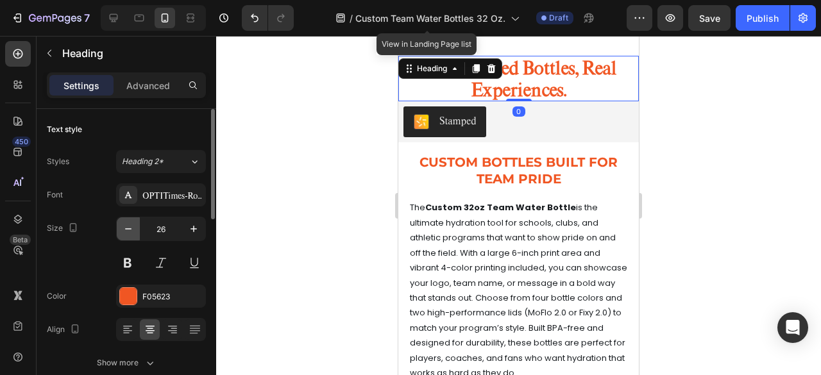
click at [129, 233] on icon "button" at bounding box center [128, 229] width 13 height 13
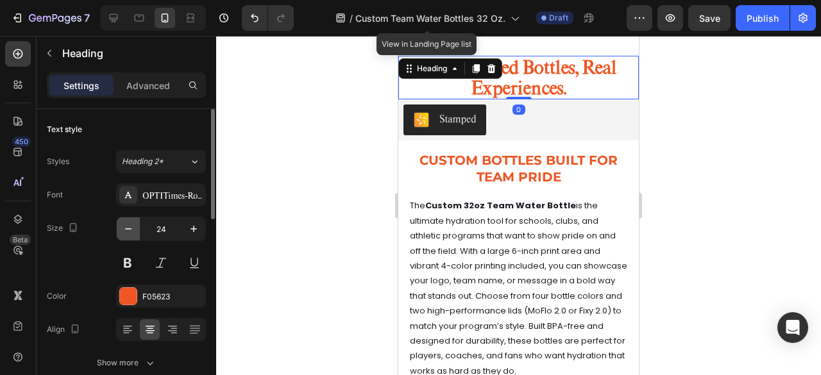
click at [129, 233] on icon "button" at bounding box center [128, 229] width 13 height 13
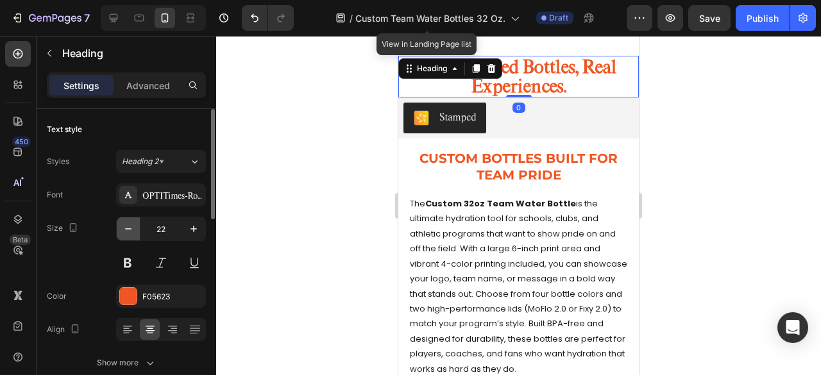
click at [129, 233] on icon "button" at bounding box center [128, 229] width 13 height 13
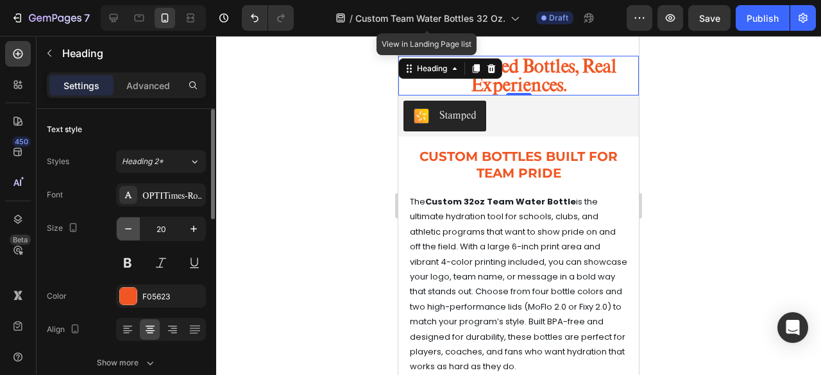
click at [129, 233] on icon "button" at bounding box center [128, 229] width 13 height 13
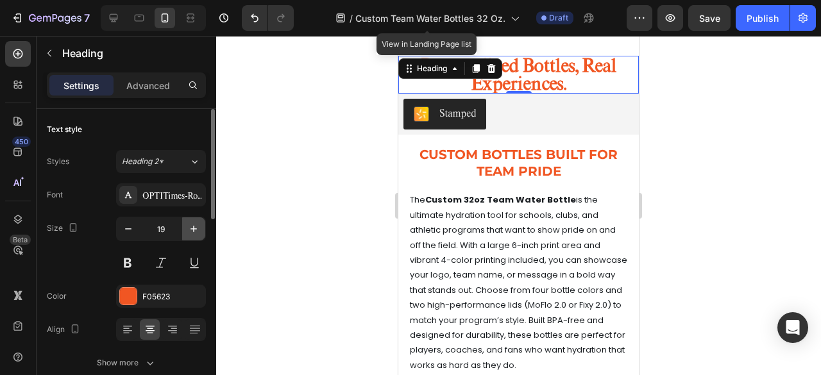
click at [198, 224] on icon "button" at bounding box center [193, 229] width 13 height 13
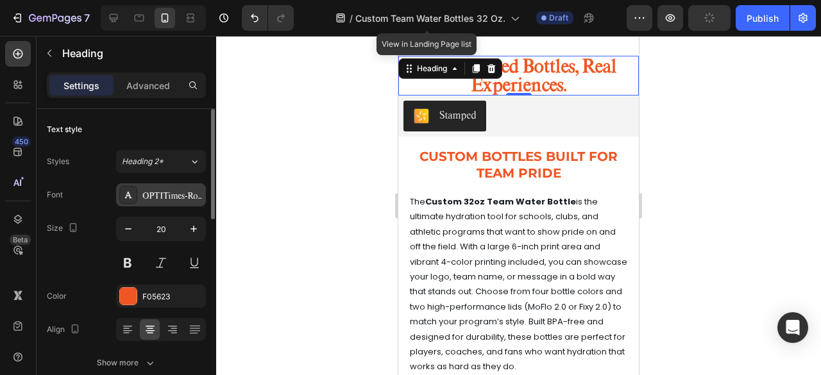
click at [162, 199] on div "OPTITimes-Roman" at bounding box center [172, 196] width 60 height 12
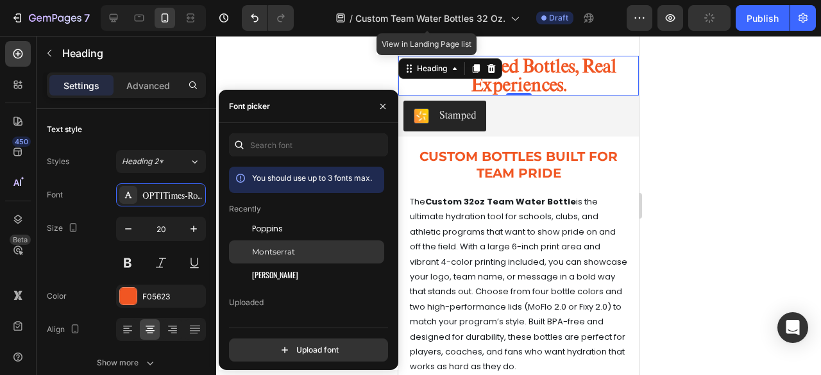
click at [290, 256] on span "Montserrat" at bounding box center [273, 252] width 43 height 12
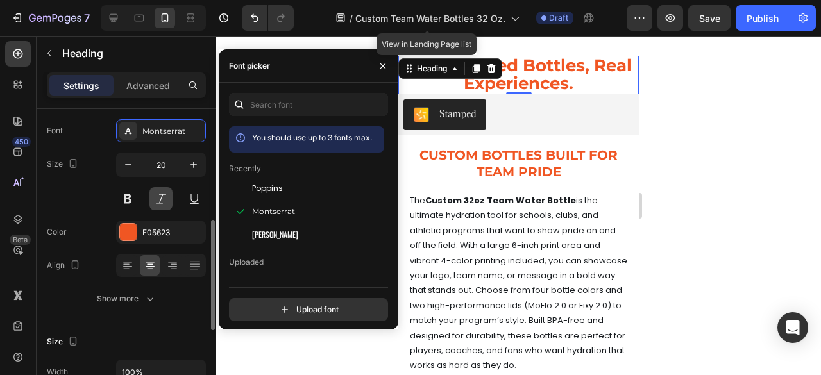
scroll to position [128, 0]
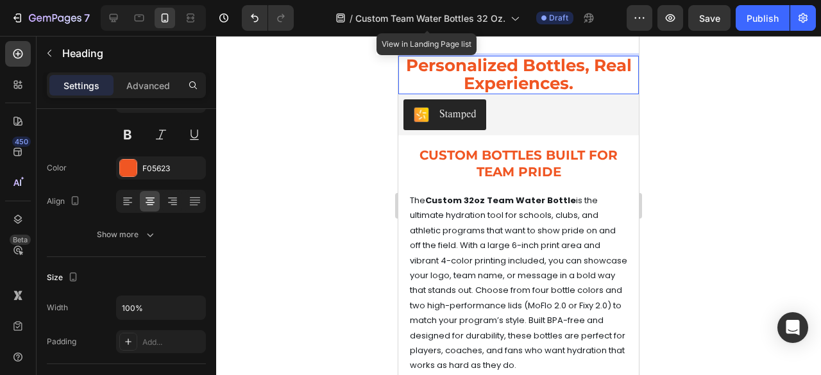
click at [572, 79] on p "Personalized Bottles, Real Experiences." at bounding box center [519, 75] width 238 height 36
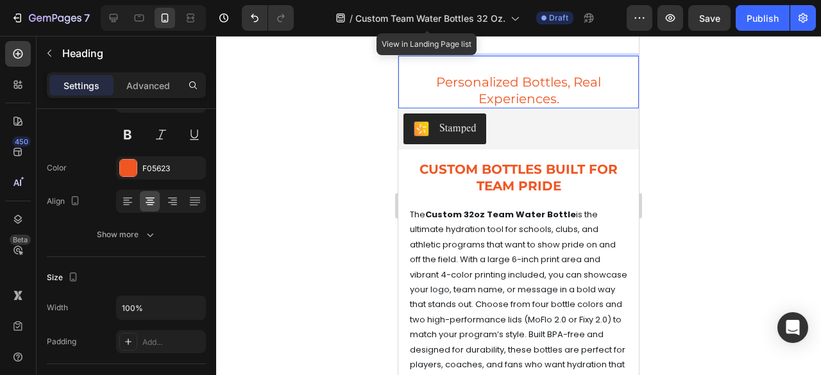
click at [520, 72] on p "Personalized Bottles, Real Experiences." at bounding box center [519, 82] width 238 height 50
click at [430, 83] on p "⁠⁠⁠⁠⁠⁠⁠ Personalized Bottles, Real Experiences." at bounding box center [519, 82] width 238 height 50
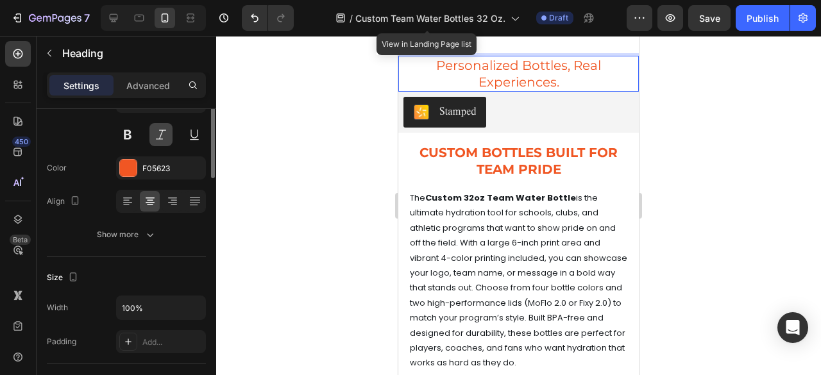
scroll to position [64, 0]
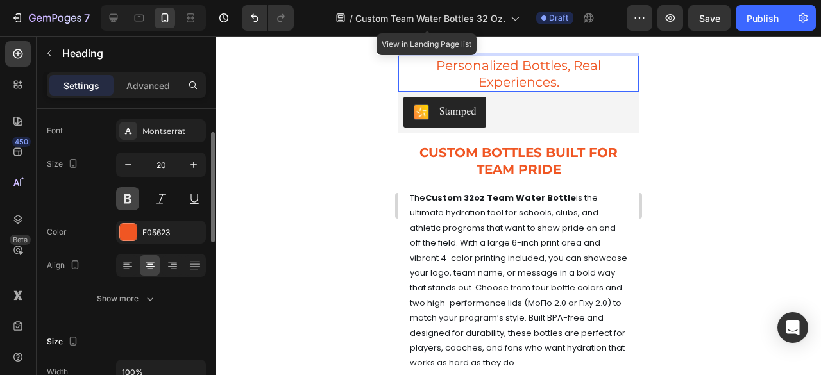
click at [128, 194] on button at bounding box center [127, 198] width 23 height 23
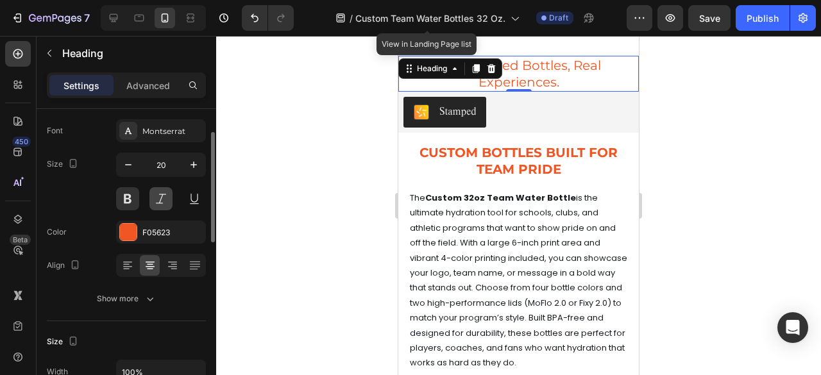
scroll to position [0, 0]
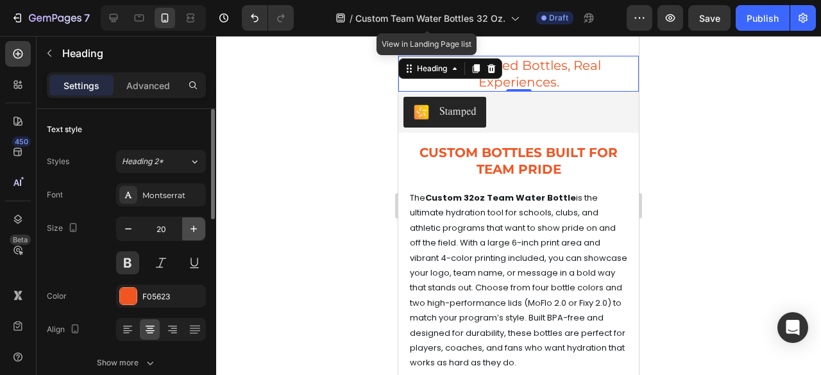
click at [197, 235] on button "button" at bounding box center [193, 228] width 23 height 23
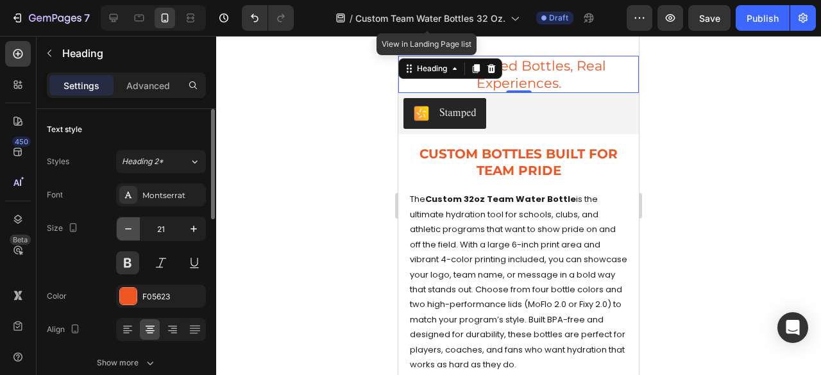
click at [117, 230] on button "button" at bounding box center [128, 228] width 23 height 23
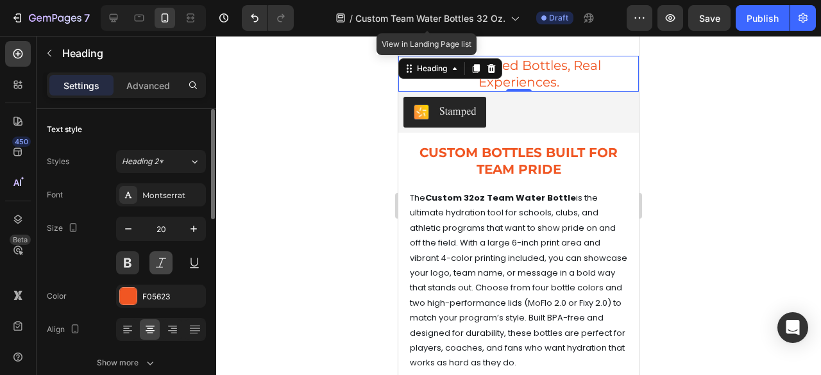
click at [163, 260] on button at bounding box center [160, 262] width 23 height 23
click at [127, 262] on button at bounding box center [127, 262] width 23 height 23
click at [155, 266] on button at bounding box center [160, 262] width 23 height 23
click at [129, 265] on button at bounding box center [127, 262] width 23 height 23
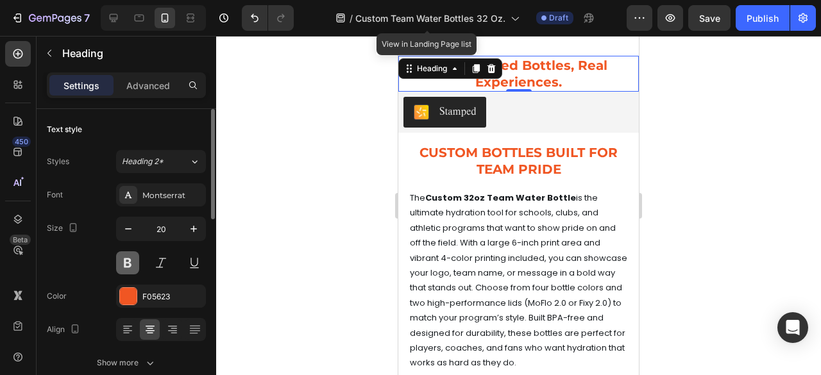
scroll to position [128, 0]
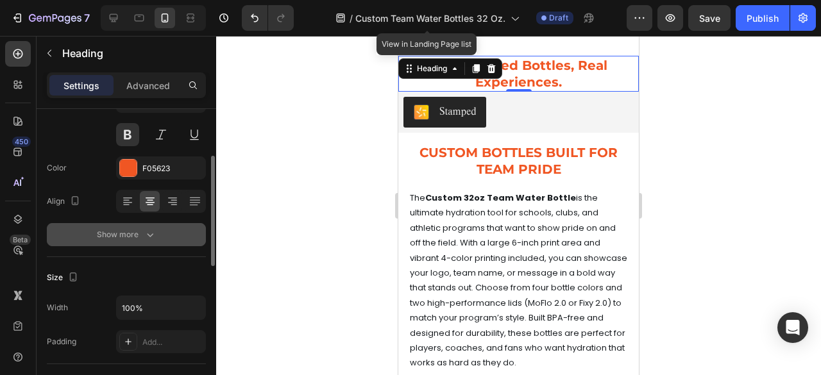
click at [152, 225] on button "Show more" at bounding box center [126, 234] width 159 height 23
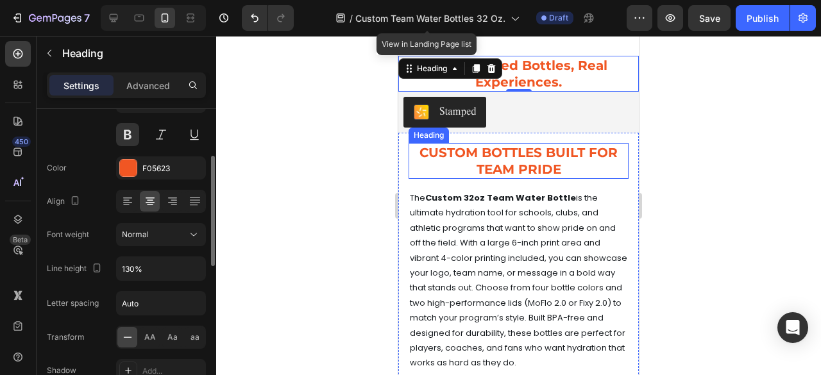
scroll to position [0, 0]
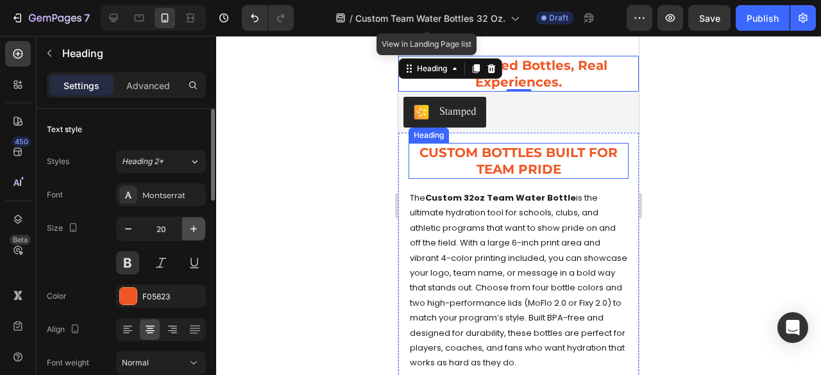
click at [197, 238] on button "button" at bounding box center [193, 228] width 23 height 23
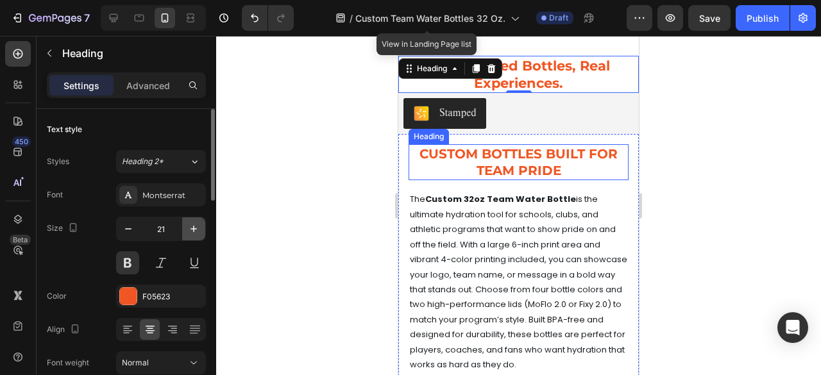
type input "22"
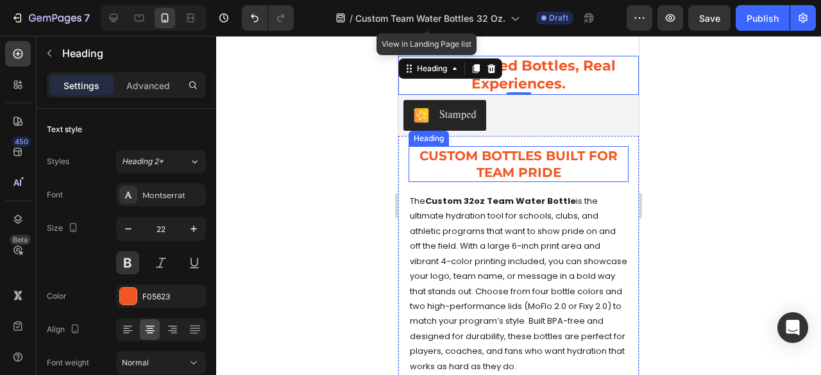
click at [525, 169] on p "CUSTOM BOTTLES BUILT FOR TEAM PRIDE" at bounding box center [518, 164] width 217 height 33
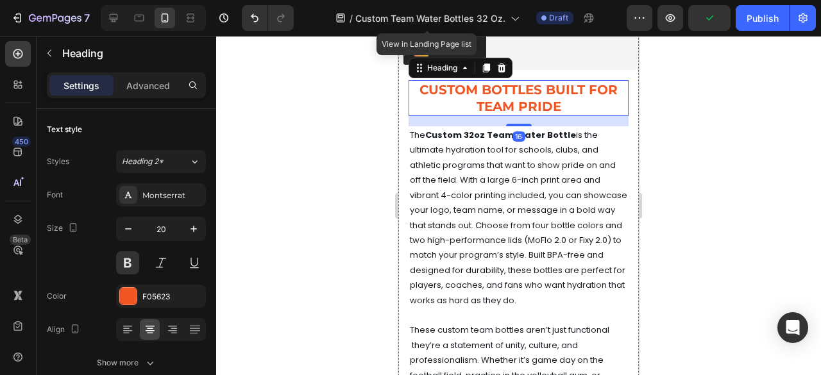
click at [551, 144] on p "The Custom 32oz Team Water Bottle is the ultimate hydration tool for schools, c…" at bounding box center [518, 218] width 217 height 180
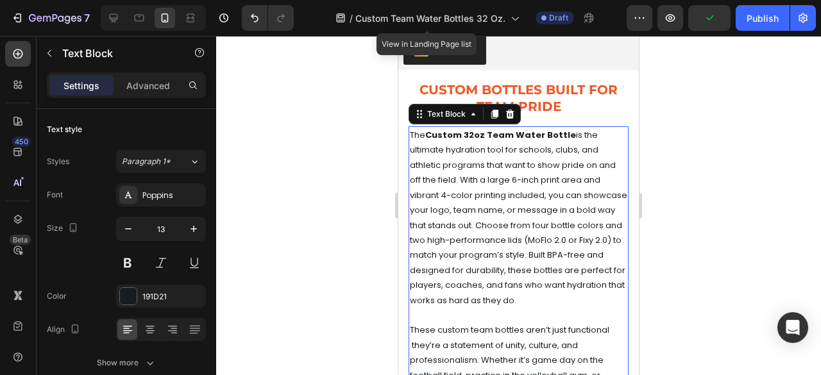
scroll to position [8175, 0]
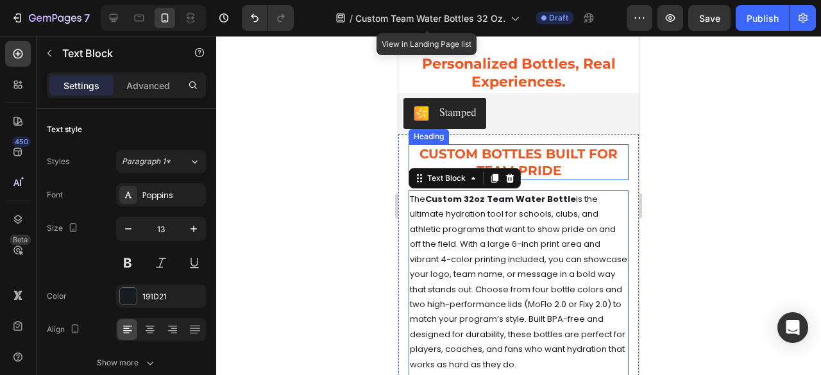
click at [564, 221] on div "CUSTOM BOTTLES BUILT FOR TEAM PRIDE Heading The Custom 32oz Team Water Bottle i…" at bounding box center [519, 373] width 220 height 459
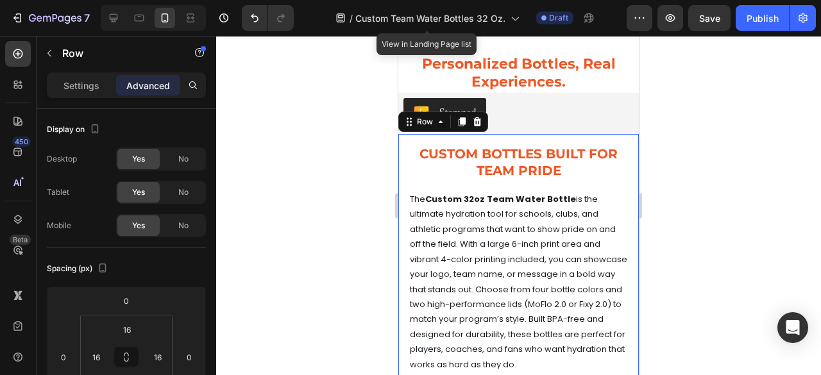
scroll to position [8111, 0]
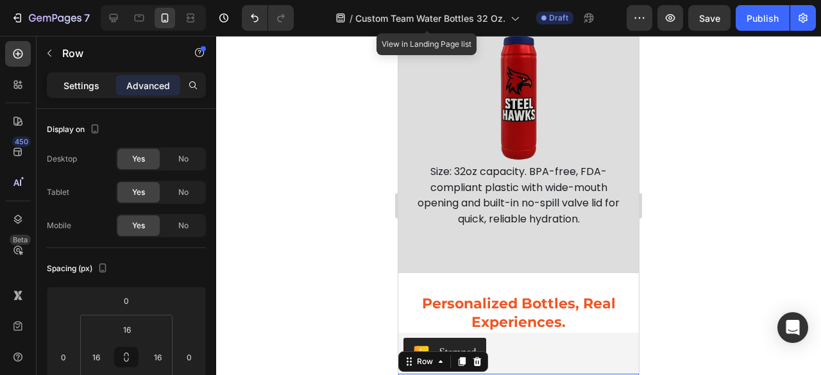
click at [83, 92] on p "Settings" at bounding box center [81, 85] width 36 height 13
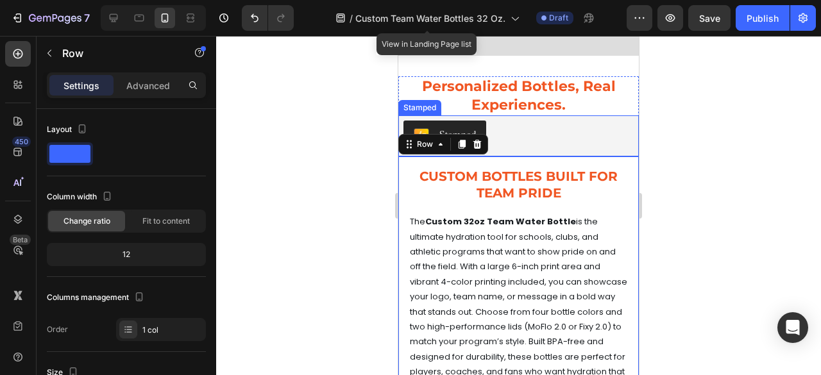
scroll to position [8303, 0]
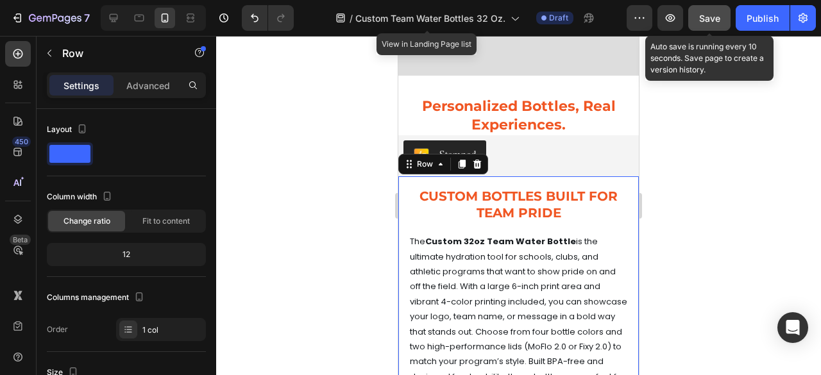
click at [707, 28] on button "Save" at bounding box center [709, 18] width 42 height 26
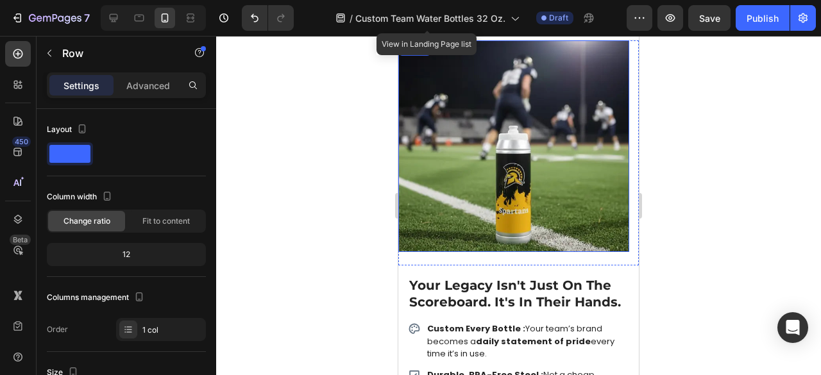
scroll to position [0, 0]
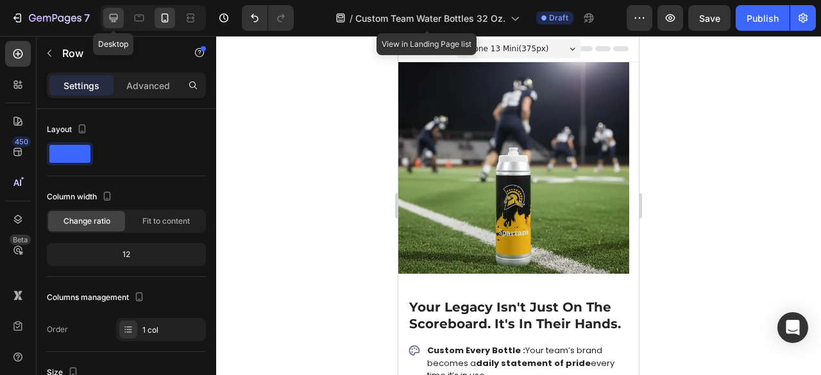
click at [112, 15] on icon at bounding box center [113, 18] width 13 height 13
type input "1200"
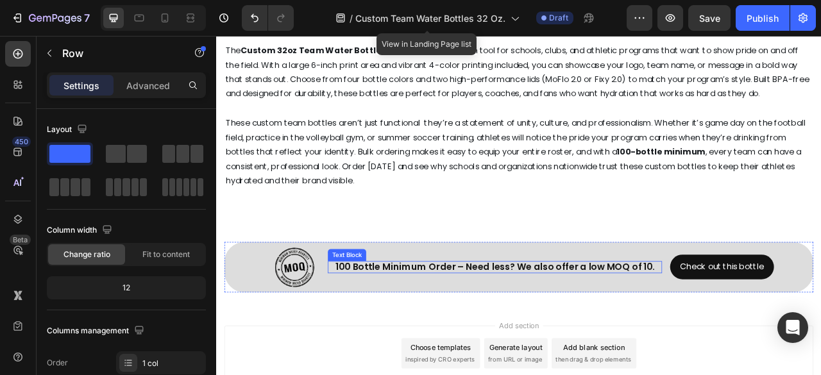
scroll to position [6402, 0]
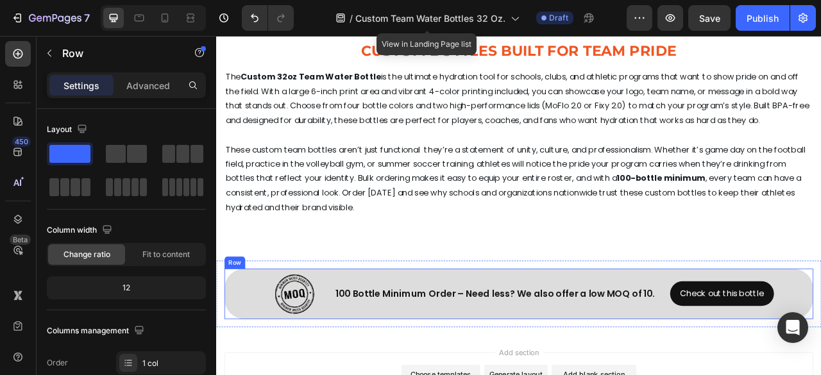
click at [772, 349] on div "100 Bottle Minimum Order – Need less? We also offer a low MOQ of 10. Text Block" at bounding box center [570, 364] width 425 height 64
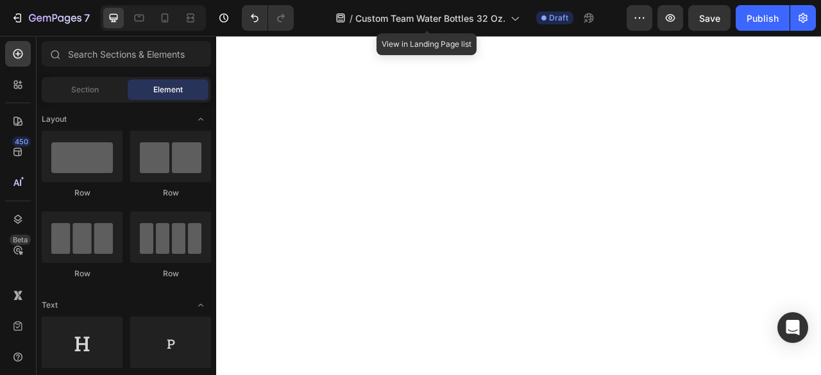
scroll to position [0, 0]
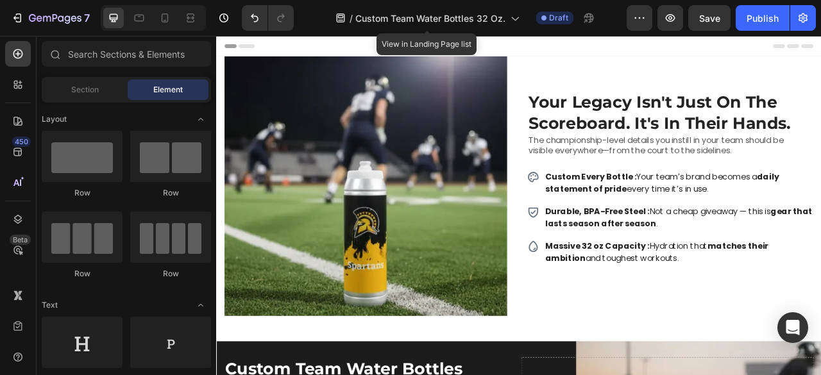
click at [712, 13] on span "Save" at bounding box center [709, 18] width 21 height 11
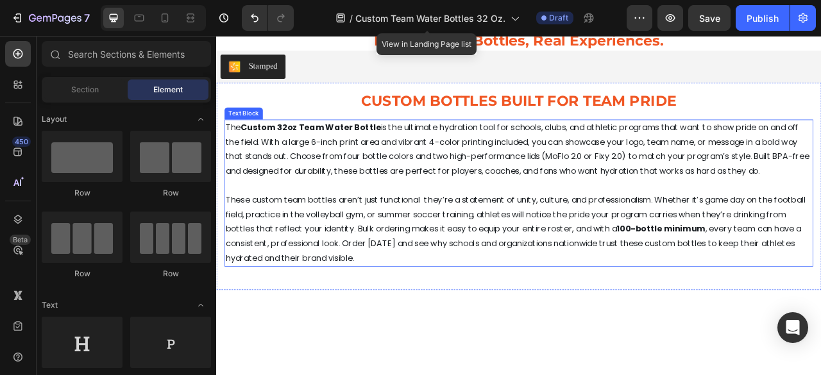
scroll to position [6210, 0]
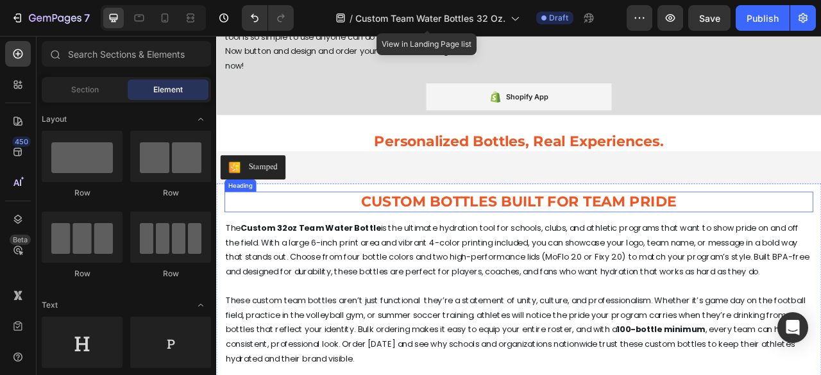
drag, startPoint x: 578, startPoint y: 237, endPoint x: 550, endPoint y: 239, distance: 27.6
click at [578, 237] on h2 "CUSTOM BOTTLES BUILT FOR TEAM PRIDE" at bounding box center [600, 247] width 749 height 26
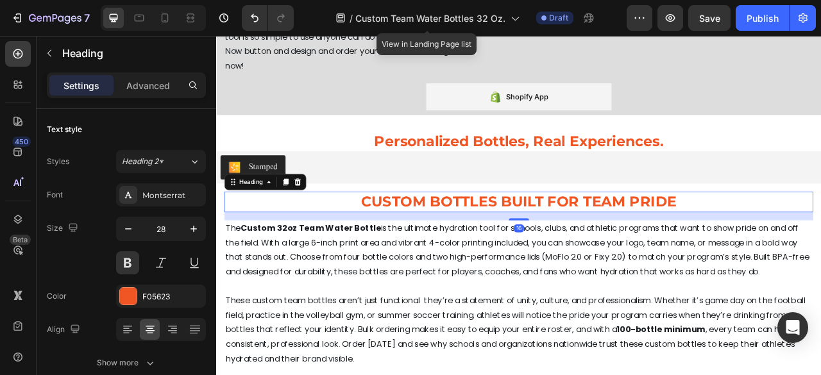
click at [396, 248] on h2 "CUSTOM BOTTLES BUILT FOR TEAM PRIDE" at bounding box center [600, 247] width 749 height 26
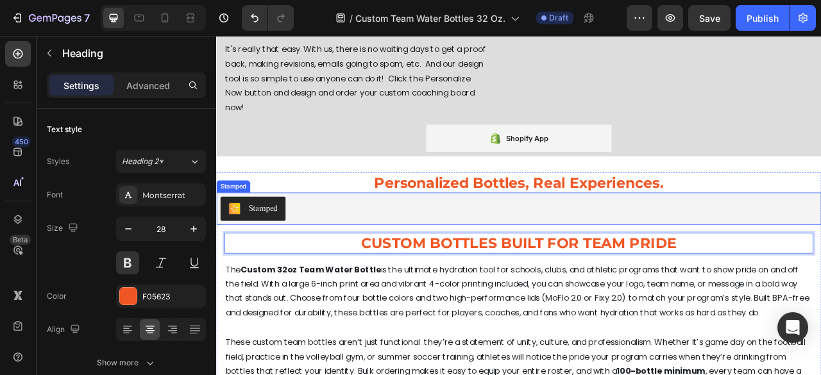
scroll to position [6146, 0]
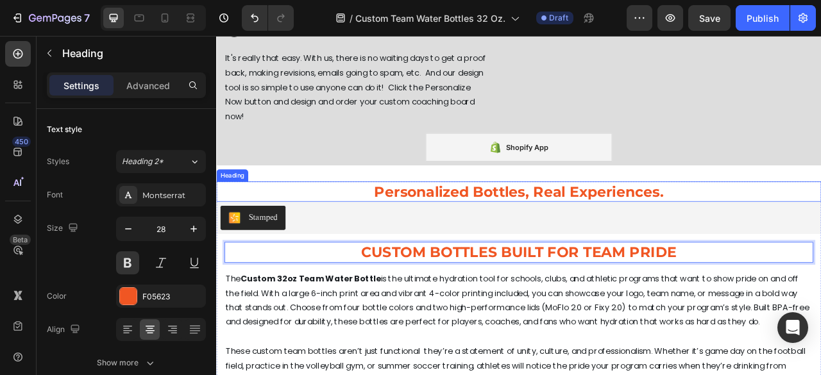
click at [589, 230] on h2 "Personalized Bottles, Real Experiences." at bounding box center [601, 234] width 770 height 26
click at [635, 306] on p "CUSTOM BOTTLES BUILT FOR TEAM PRIDE" at bounding box center [601, 311] width 747 height 23
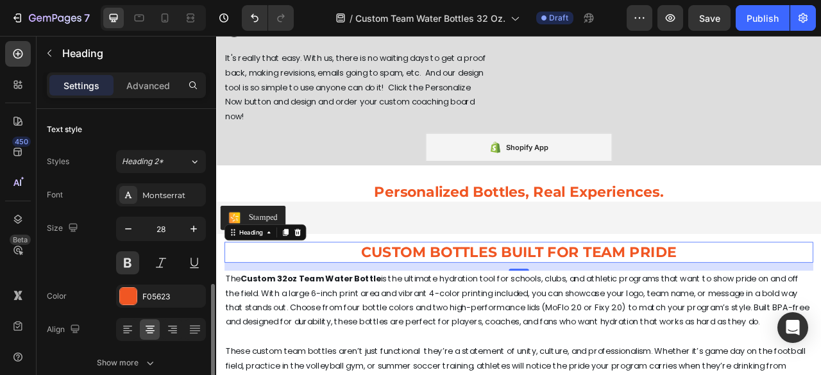
scroll to position [128, 0]
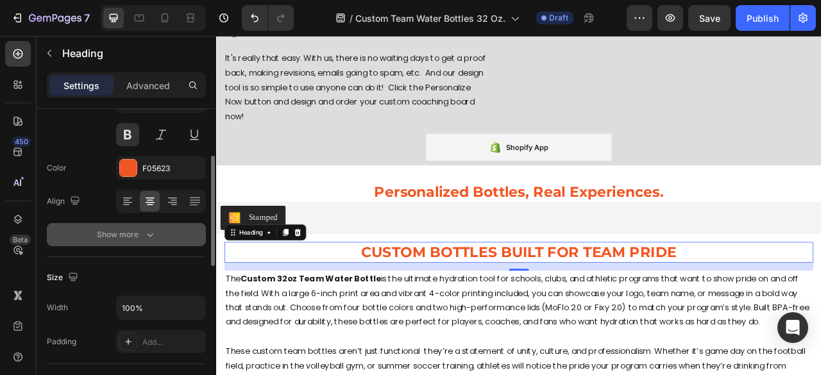
click at [138, 229] on div "Show more" at bounding box center [127, 234] width 60 height 13
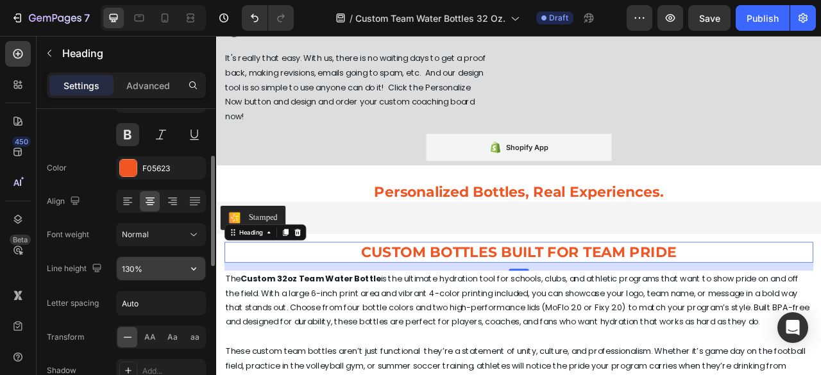
scroll to position [192, 0]
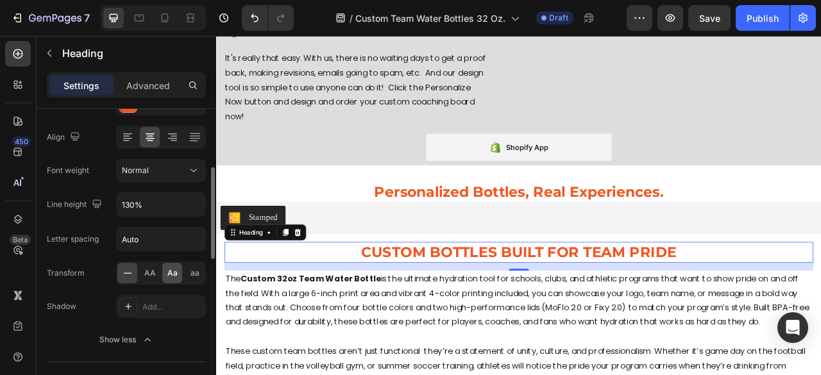
click at [169, 273] on span "Aa" at bounding box center [172, 273] width 10 height 12
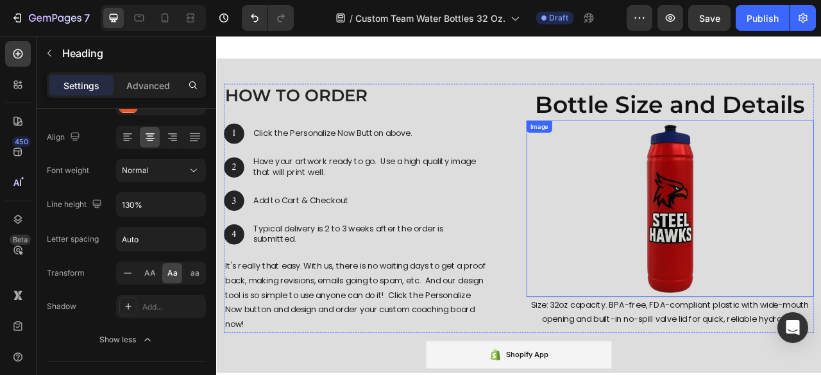
scroll to position [5878, 0]
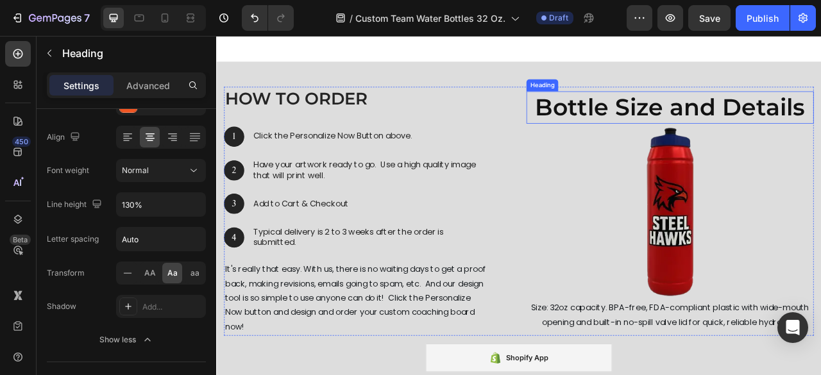
click at [774, 131] on h2 "Bottle Size and Details" at bounding box center [794, 126] width 366 height 41
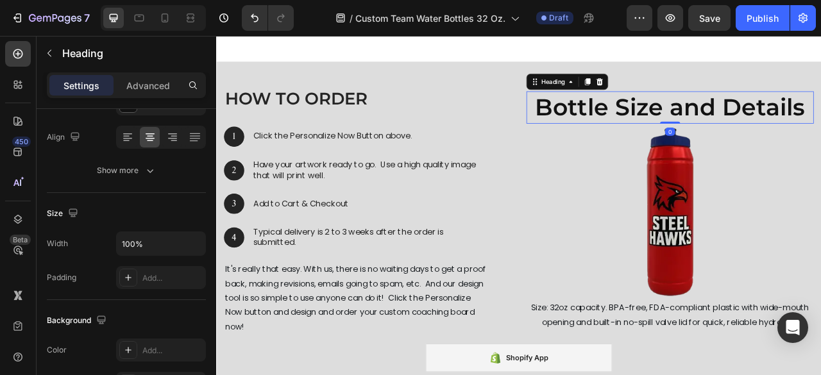
scroll to position [0, 0]
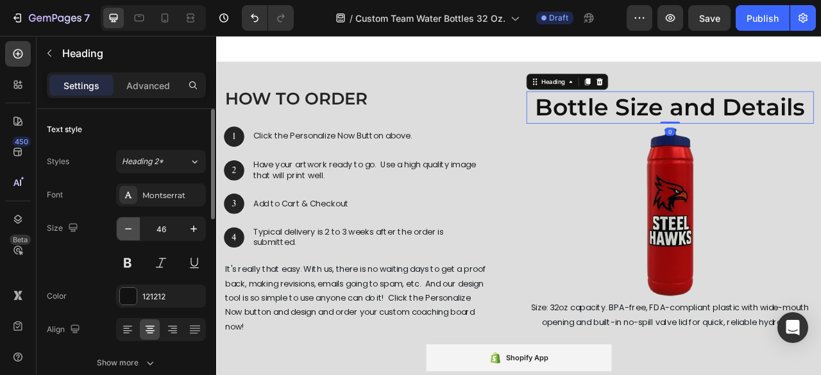
click at [133, 230] on icon "button" at bounding box center [128, 229] width 13 height 13
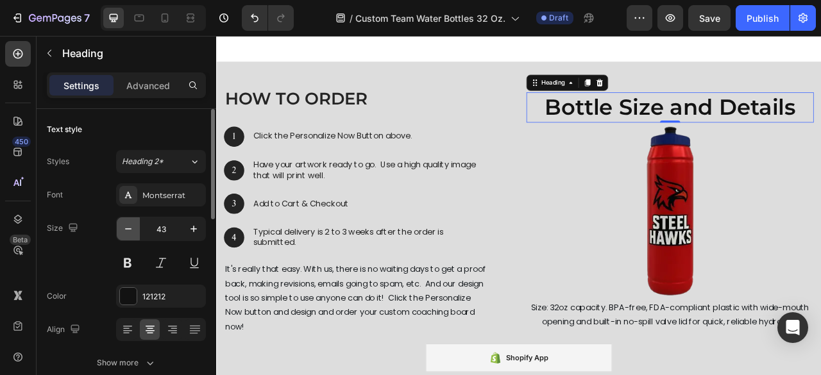
click at [133, 230] on icon "button" at bounding box center [128, 229] width 13 height 13
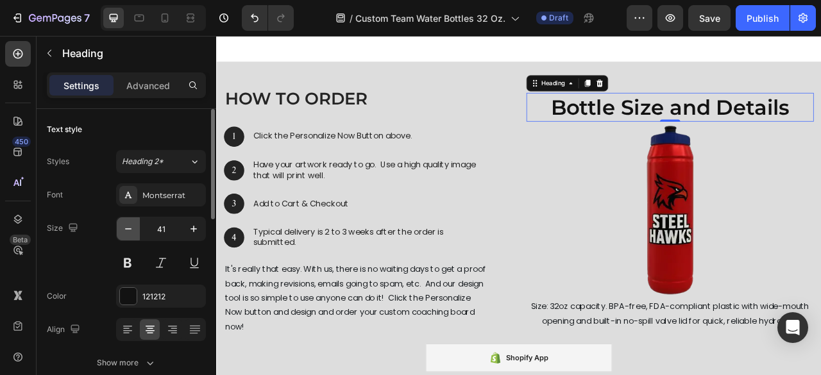
click at [133, 230] on icon "button" at bounding box center [128, 229] width 13 height 13
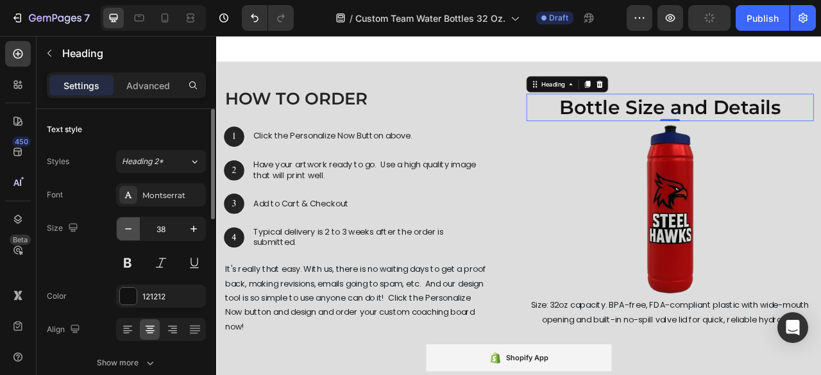
click at [133, 230] on icon "button" at bounding box center [128, 229] width 13 height 13
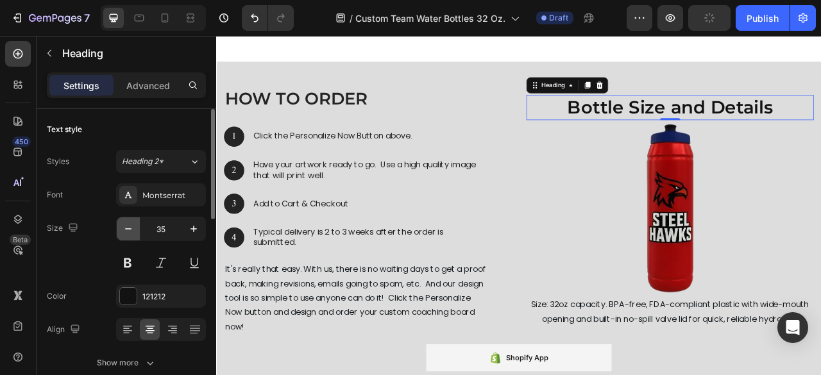
click at [133, 230] on icon "button" at bounding box center [128, 229] width 13 height 13
click at [133, 231] on icon "button" at bounding box center [128, 229] width 13 height 13
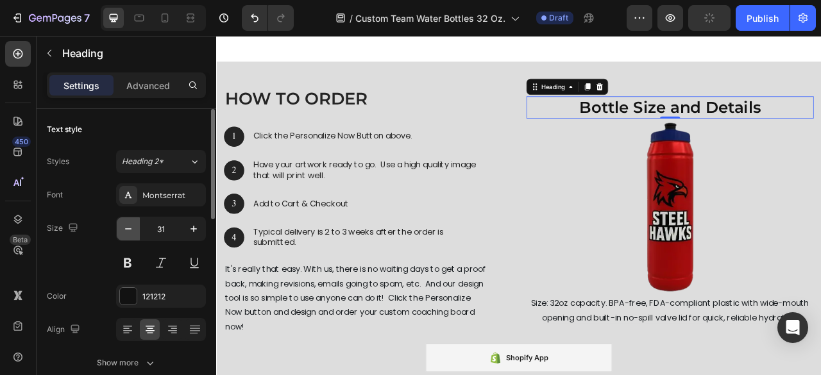
click at [133, 231] on icon "button" at bounding box center [128, 229] width 13 height 13
click at [191, 225] on icon "button" at bounding box center [193, 229] width 13 height 13
type input "32"
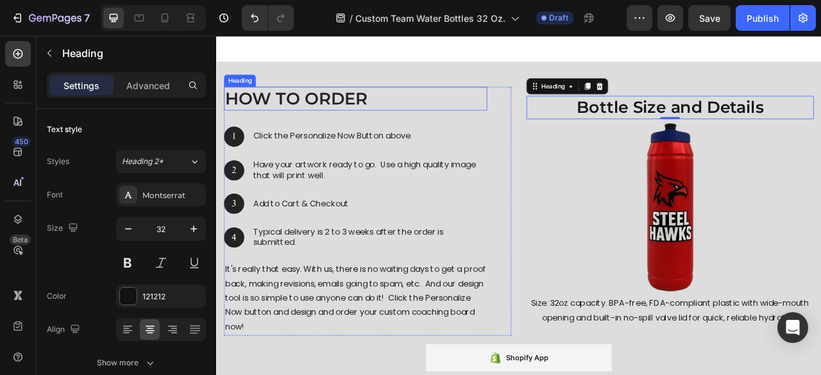
drag, startPoint x: 369, startPoint y: 101, endPoint x: 233, endPoint y: 182, distance: 158.2
click at [369, 101] on h2 "How to Order" at bounding box center [393, 116] width 335 height 30
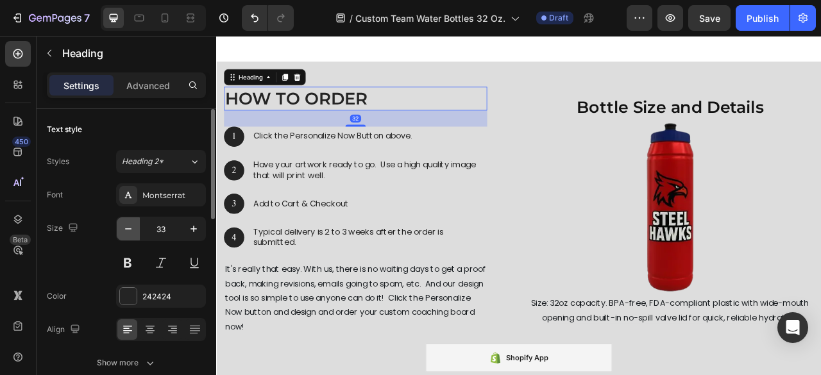
click at [124, 228] on icon "button" at bounding box center [128, 229] width 13 height 13
type input "32"
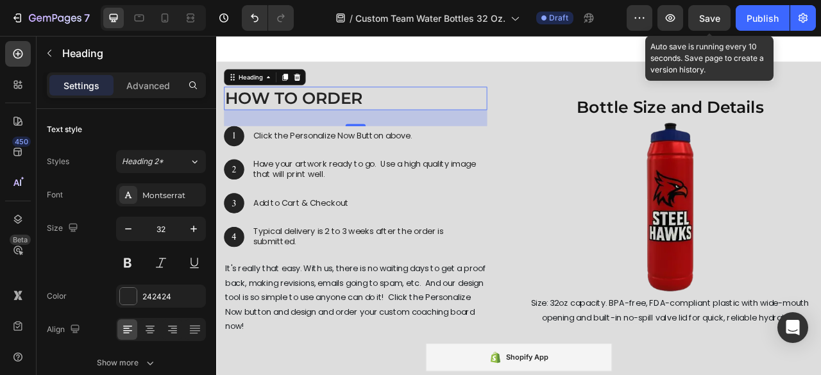
click at [711, 15] on span "Save" at bounding box center [709, 18] width 21 height 11
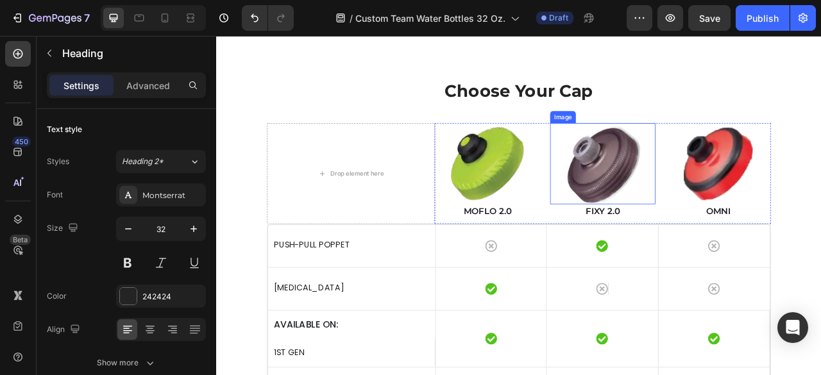
scroll to position [2768, 0]
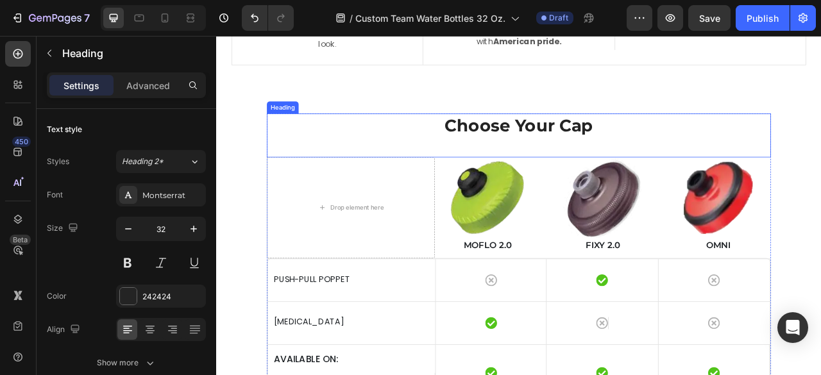
click at [623, 149] on h2 "Choose Your Cap" at bounding box center [600, 150] width 641 height 30
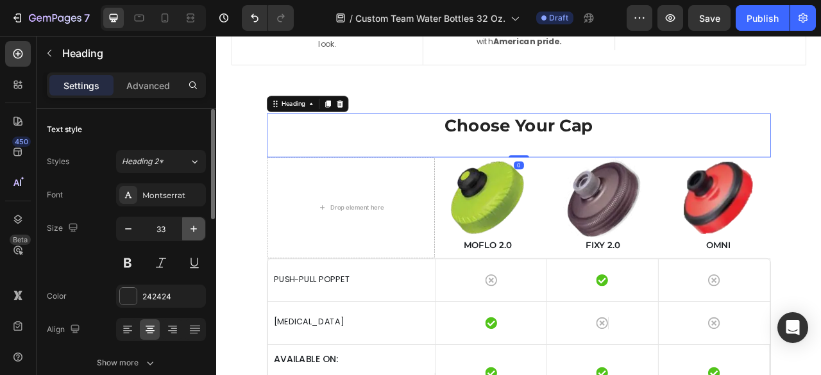
click at [196, 232] on icon "button" at bounding box center [193, 229] width 13 height 13
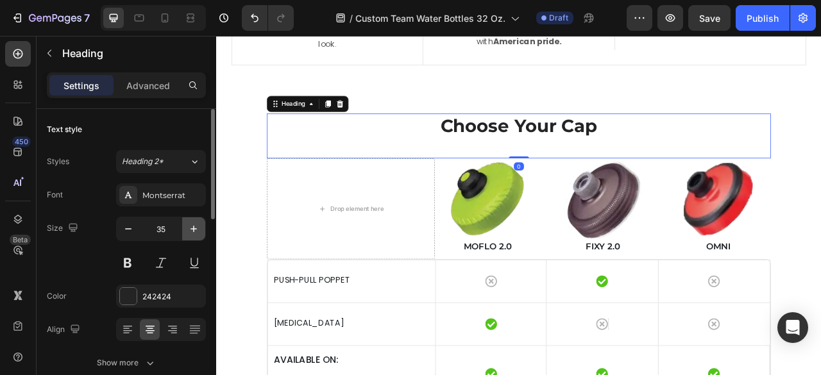
click at [196, 232] on icon "button" at bounding box center [193, 229] width 13 height 13
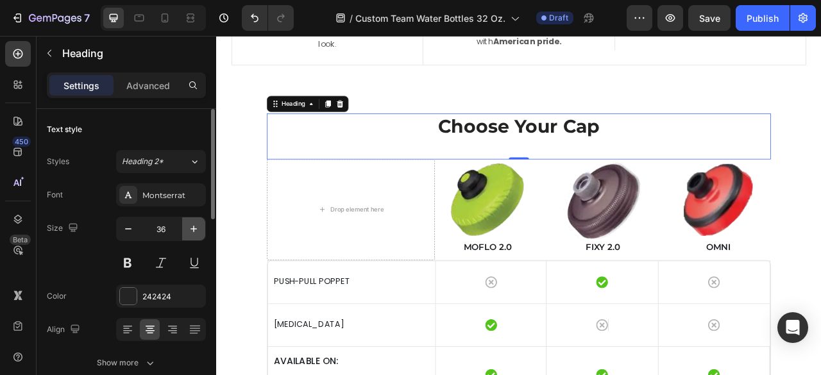
click at [196, 233] on icon "button" at bounding box center [193, 229] width 13 height 13
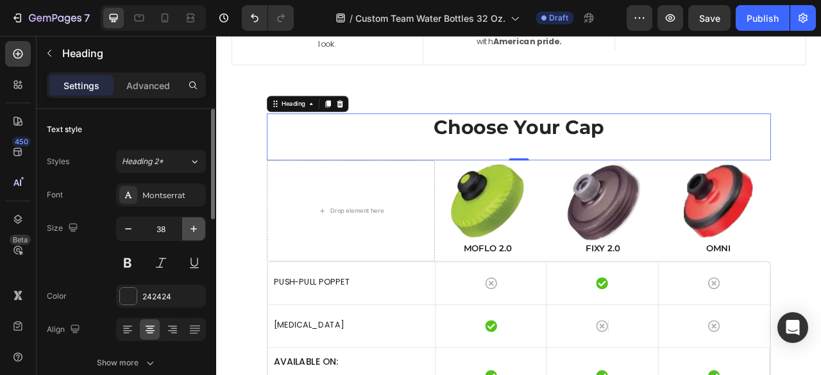
click at [196, 233] on icon "button" at bounding box center [193, 229] width 13 height 13
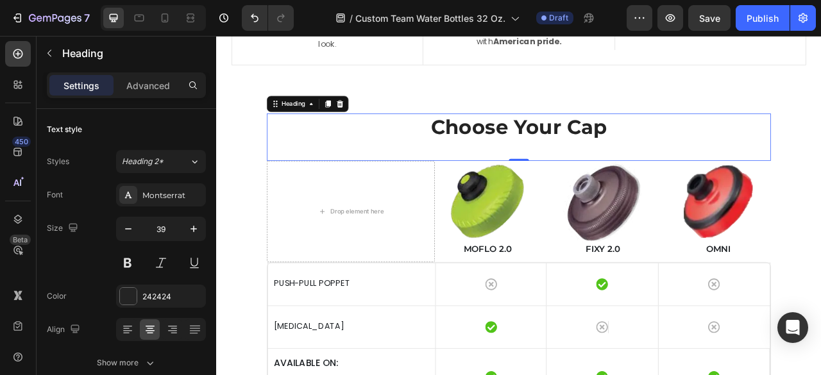
type input "40"
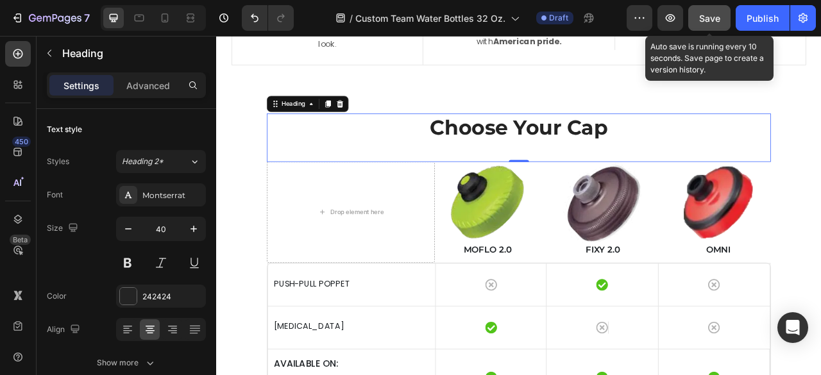
click at [722, 13] on button "Save" at bounding box center [709, 18] width 42 height 26
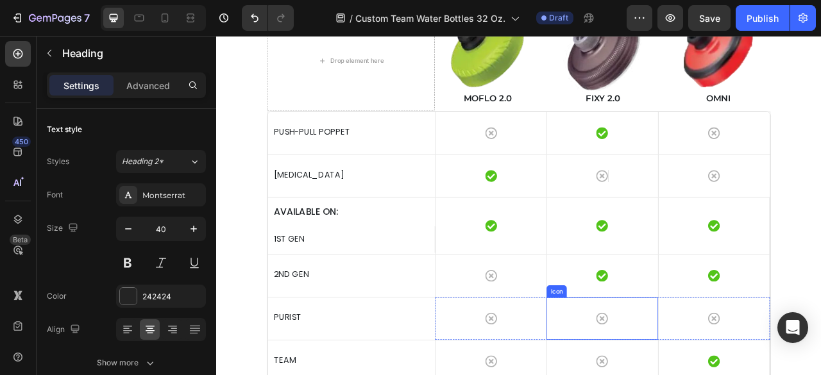
scroll to position [3152, 0]
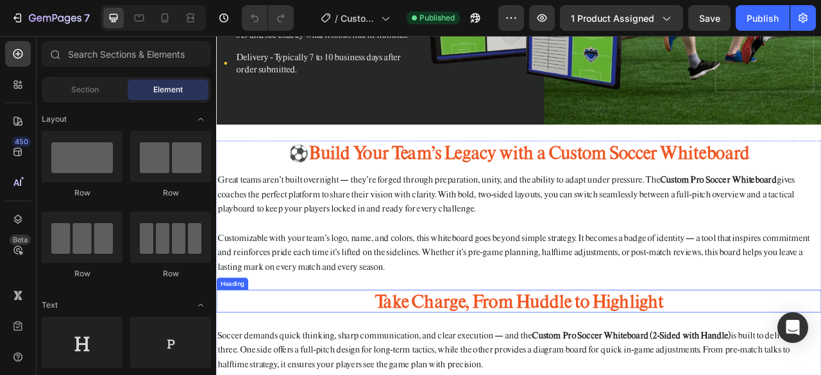
scroll to position [5188, 0]
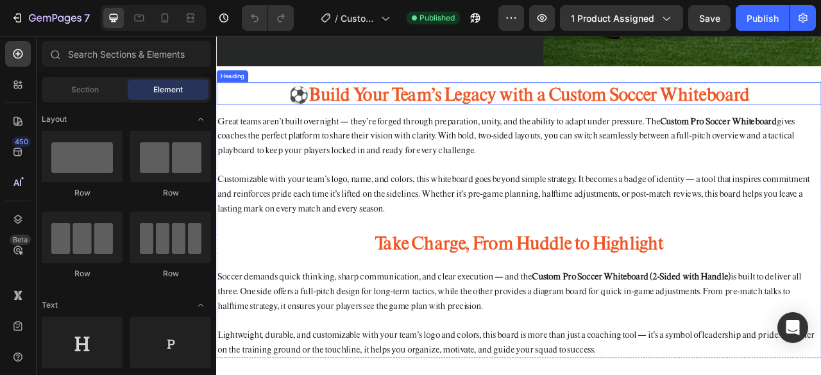
click at [615, 124] on h2 "⚽Build Your Team’s Legacy with a Custom Soccer Whiteboard" at bounding box center [601, 110] width 770 height 30
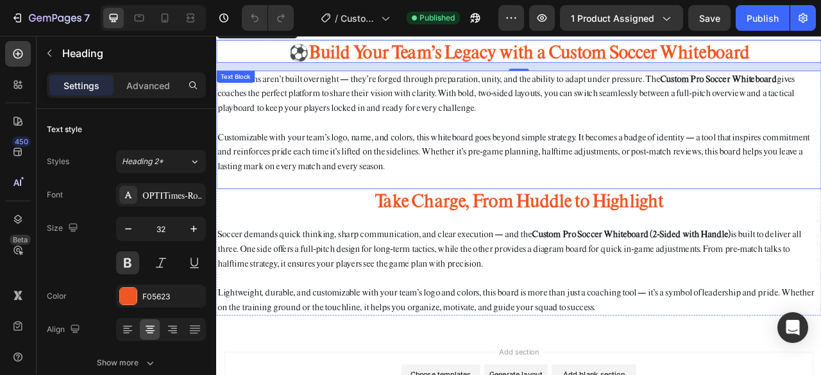
scroll to position [5060, 0]
